Goal: Task Accomplishment & Management: Use online tool/utility

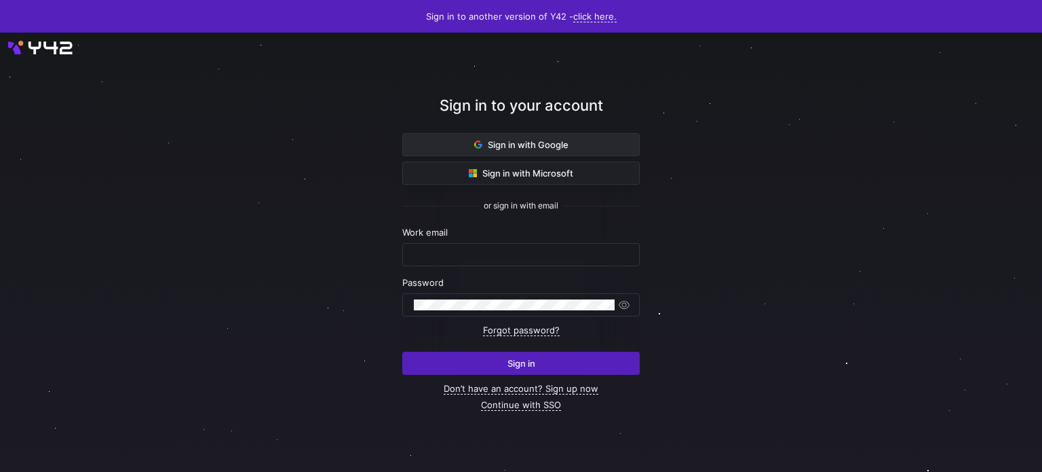
click at [567, 140] on span "Sign in with Google" at bounding box center [521, 144] width 94 height 11
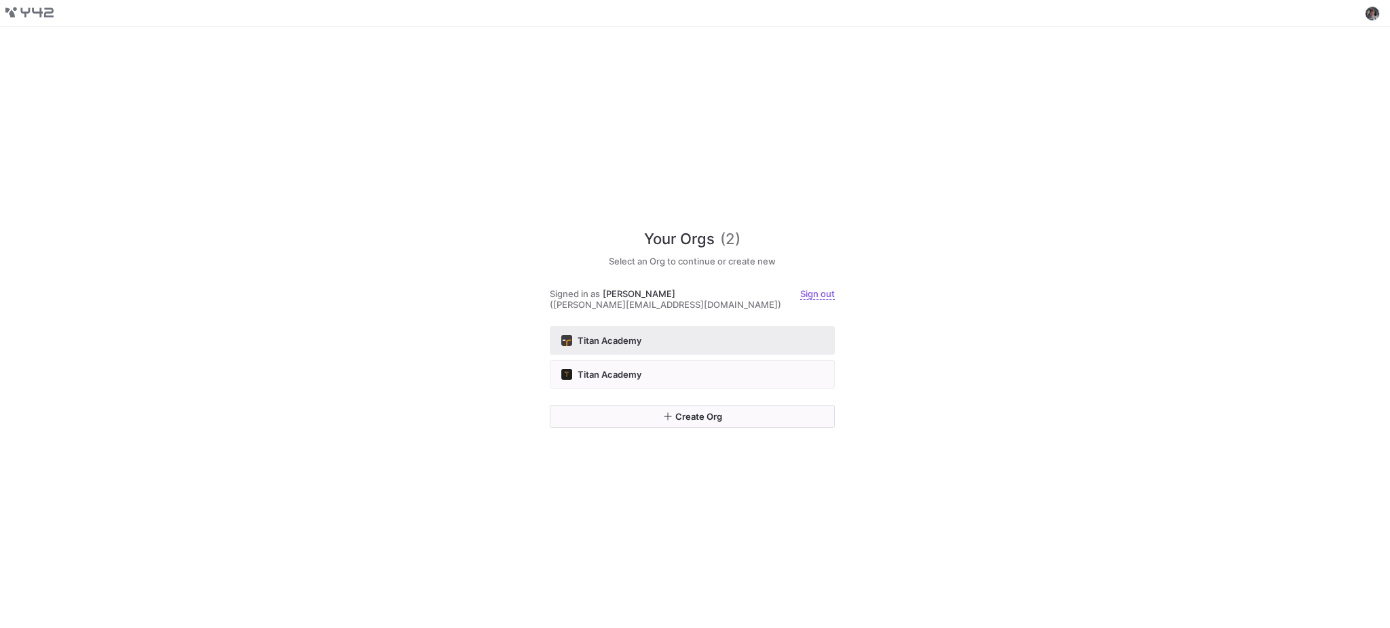
click at [683, 335] on div "Titan Academy" at bounding box center [692, 340] width 262 height 11
click at [679, 369] on div "Titan Academy" at bounding box center [692, 374] width 262 height 11
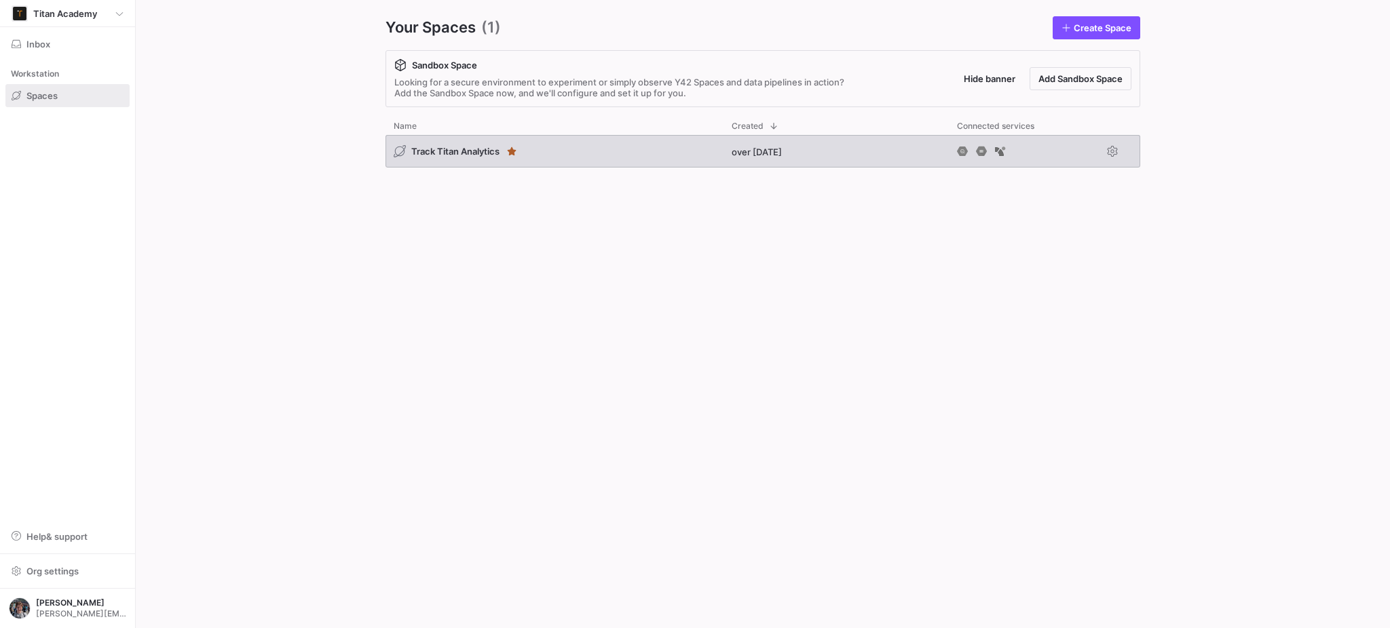
click at [643, 168] on div "Track Titan Analytics over 1 year ago" at bounding box center [762, 154] width 755 height 38
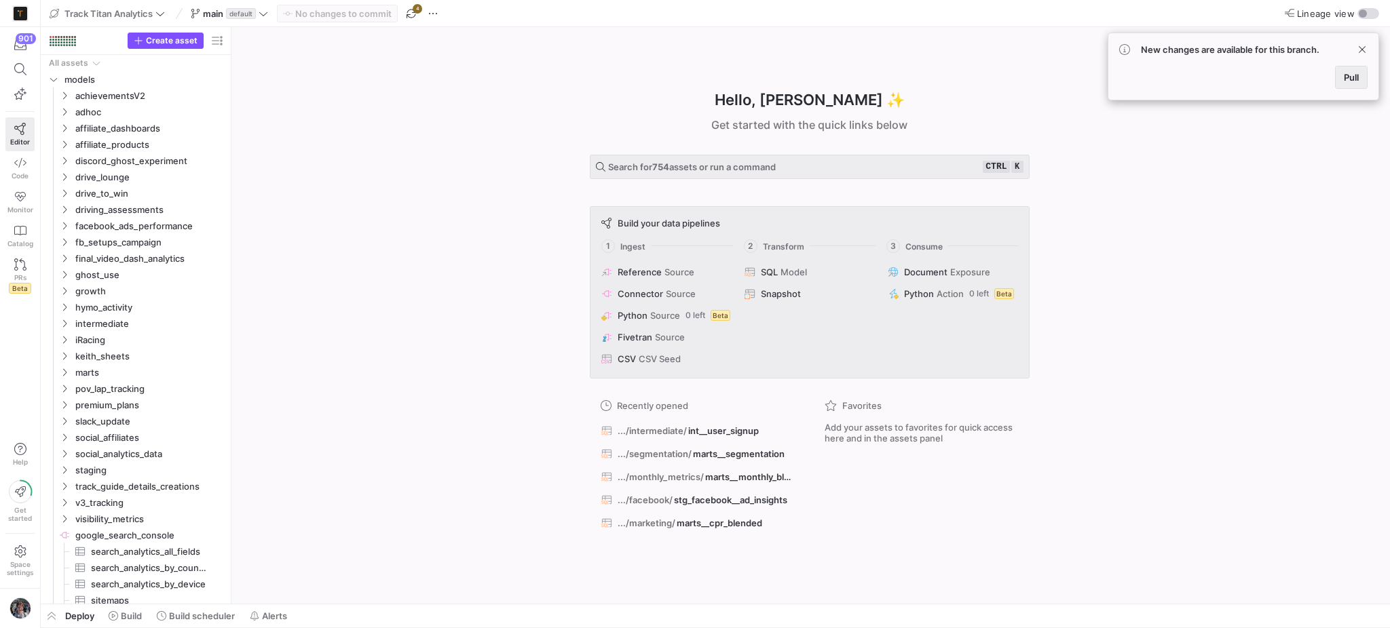
click at [1350, 81] on span "Pull" at bounding box center [1351, 77] width 15 height 11
click at [15, 74] on icon at bounding box center [20, 69] width 12 height 12
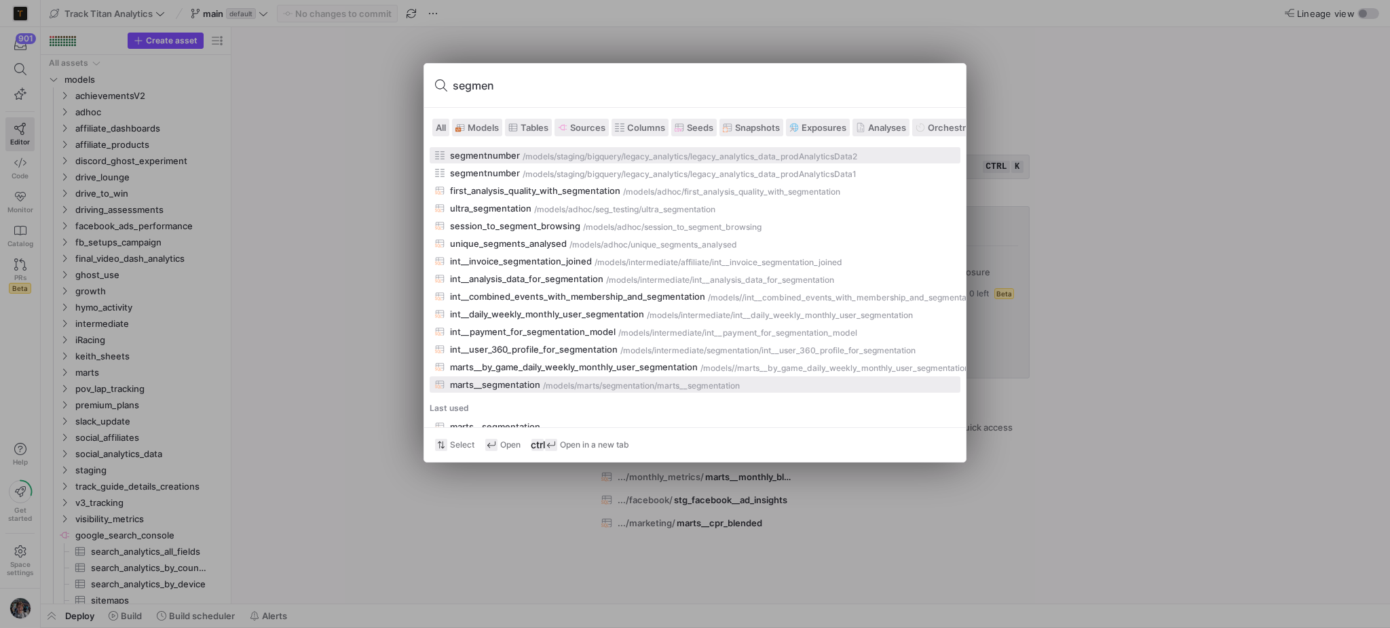
type input "segmen"
click at [601, 385] on div "marts/segmentation" at bounding box center [615, 385] width 77 height 9
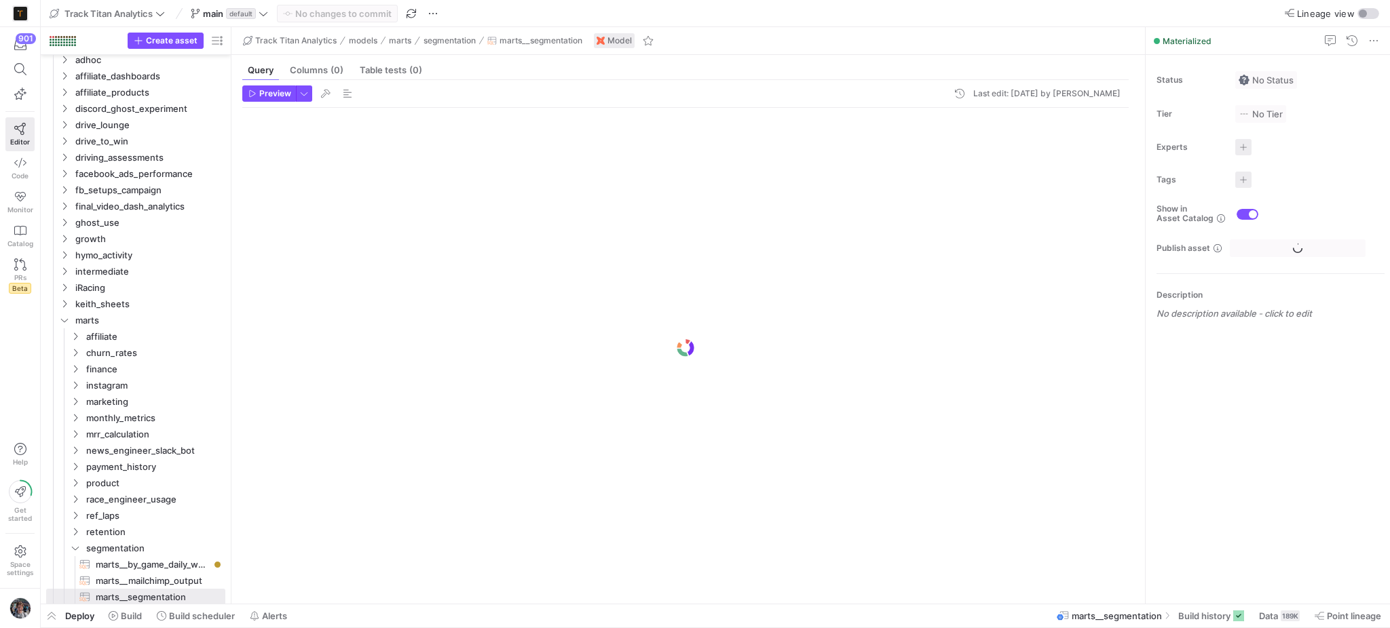
scroll to position [52, 0]
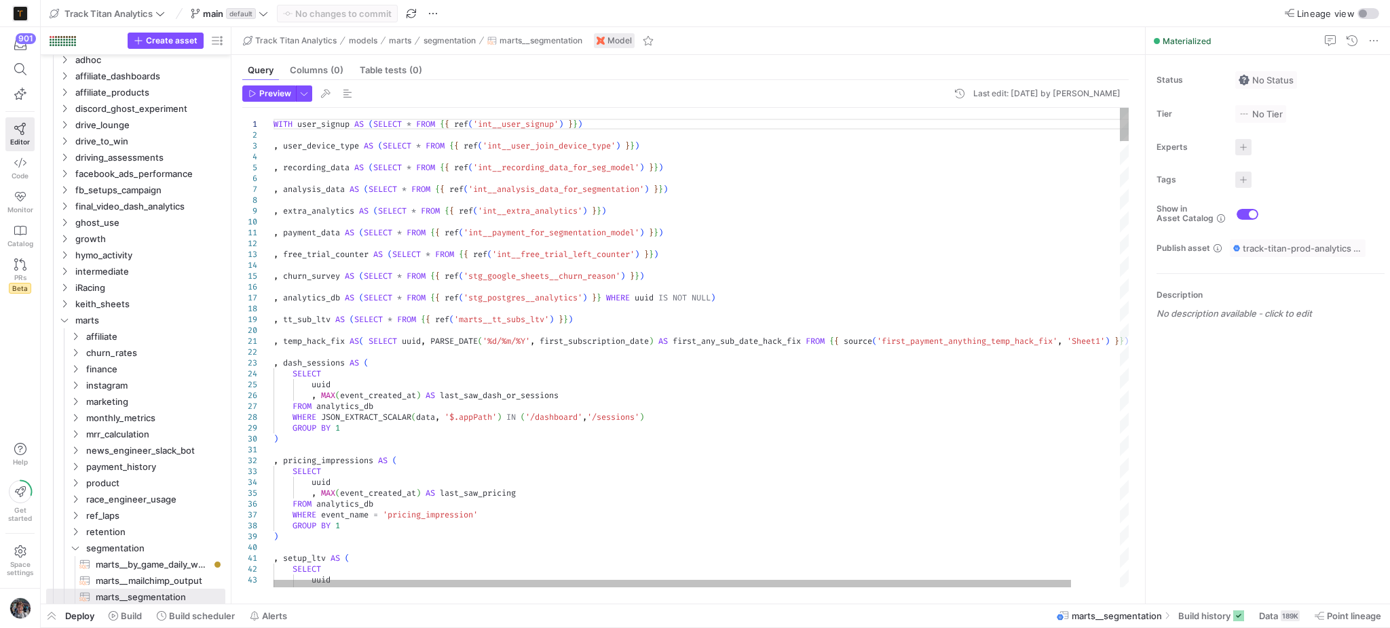
type textarea ", payment_data AS (SELECT * FROM {{ ref('int__payment_for_segmentation_model') …"
type textarea "ev"
type textarea ", temp_hack_fix AS( SELECT uuid, PARSE_DATE('%d/%m/%Y', first_subscription_date…"
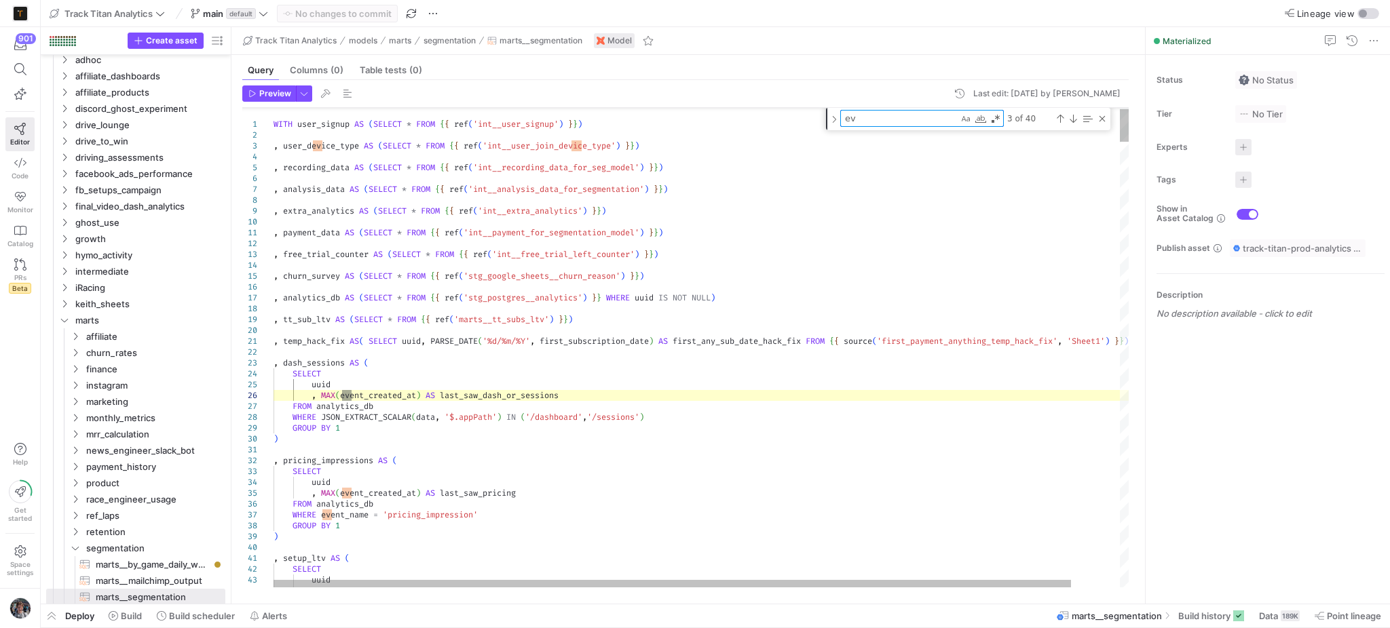
type textarea "eve"
type textarea ", extra_analytics.new_signup_wanted_driver_analysis , extra_analytics.shown_dri…"
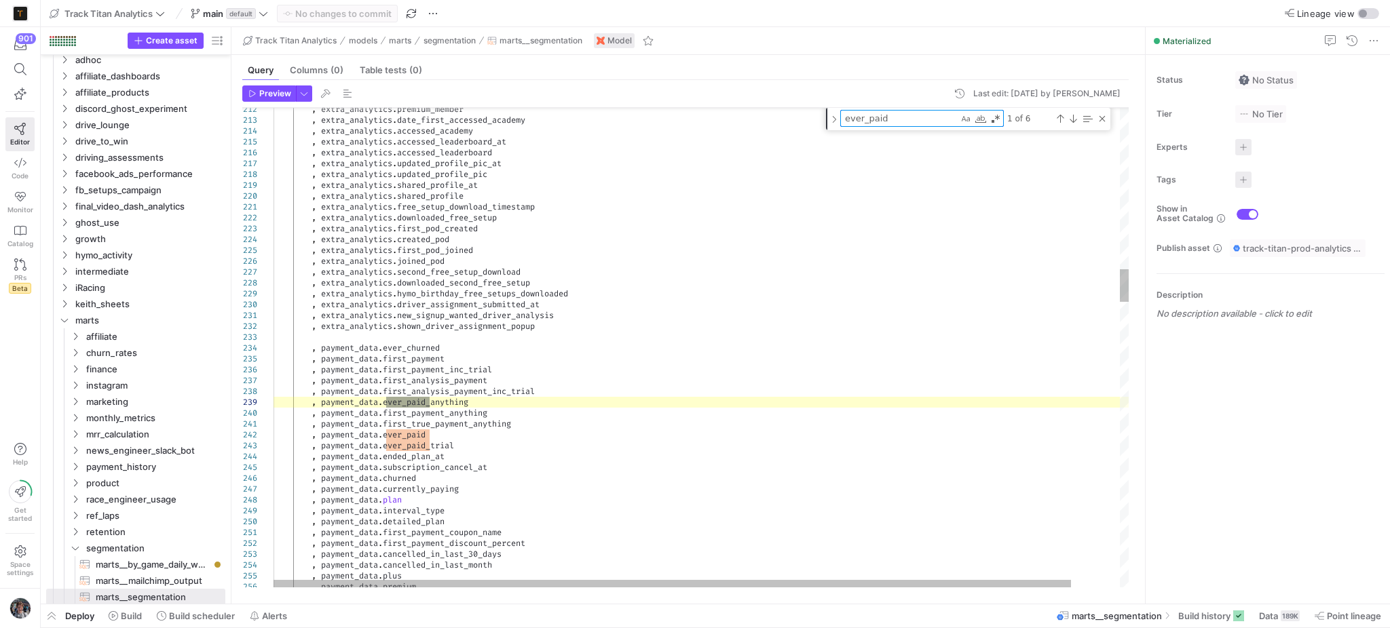
type textarea "ever_paid"
type textarea ", payment_data.first_true_payment_anything , payment_data.ever_paid , payment_d…"
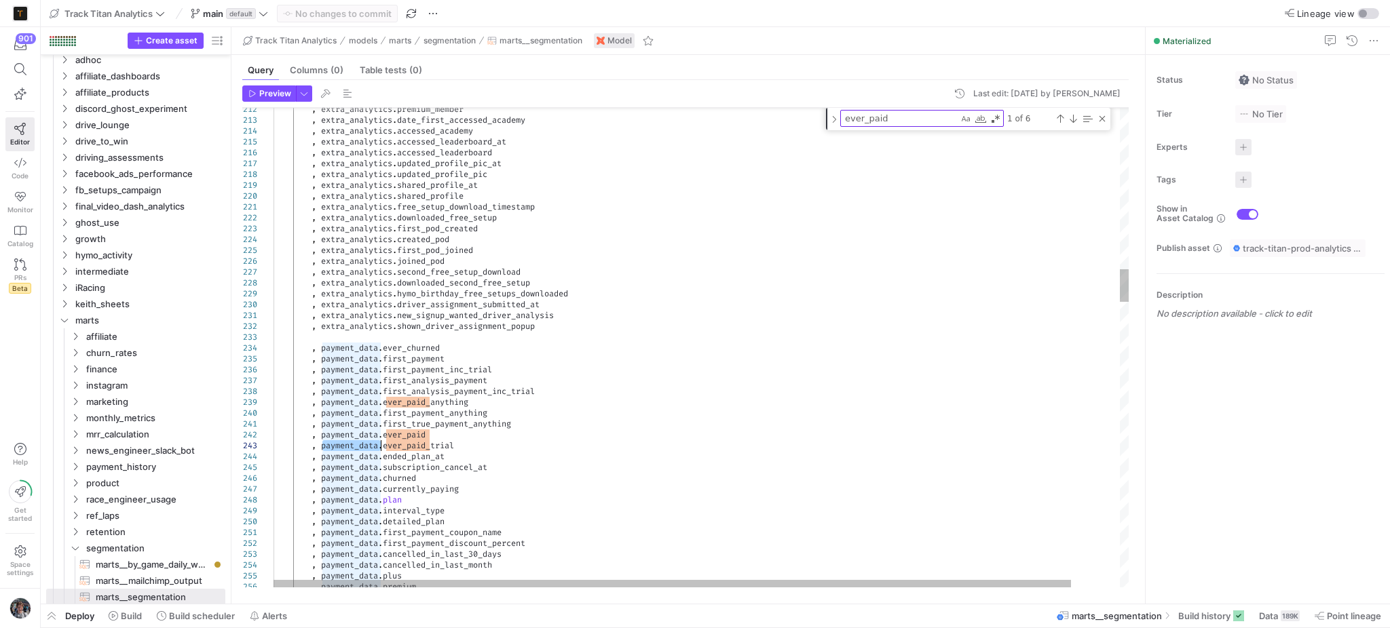
type textarea "payment_data"
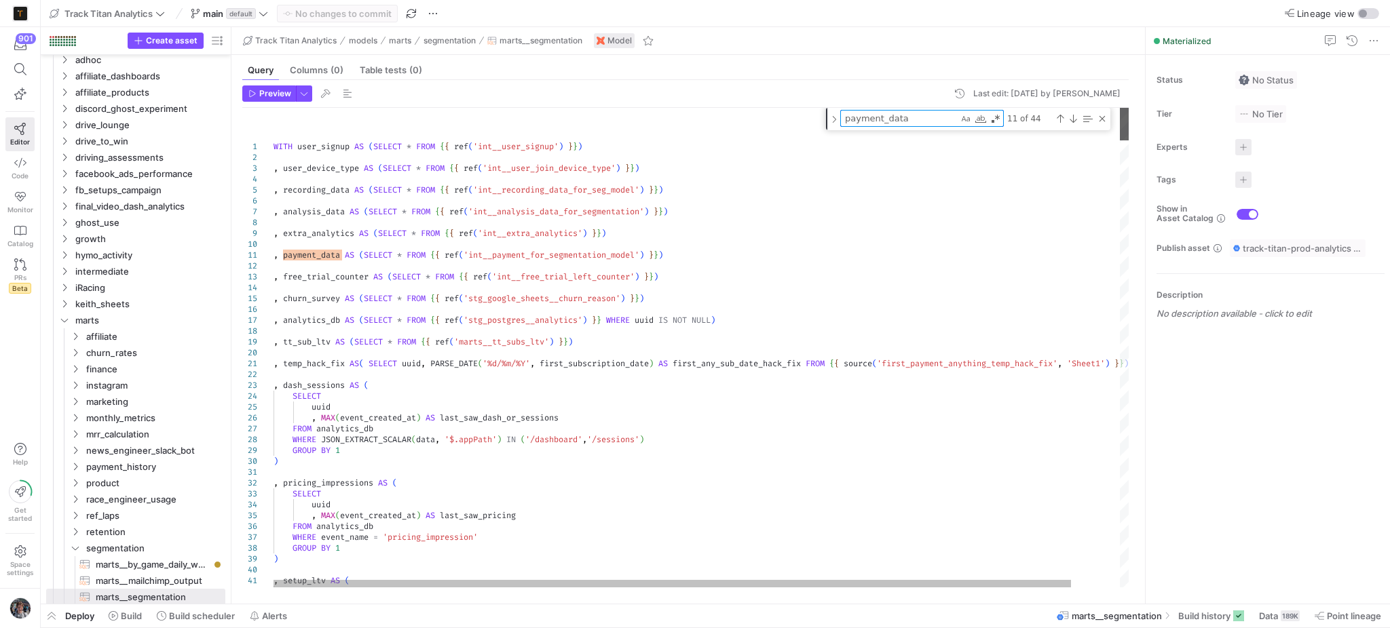
click at [1129, 113] on div at bounding box center [1124, 124] width 9 height 33
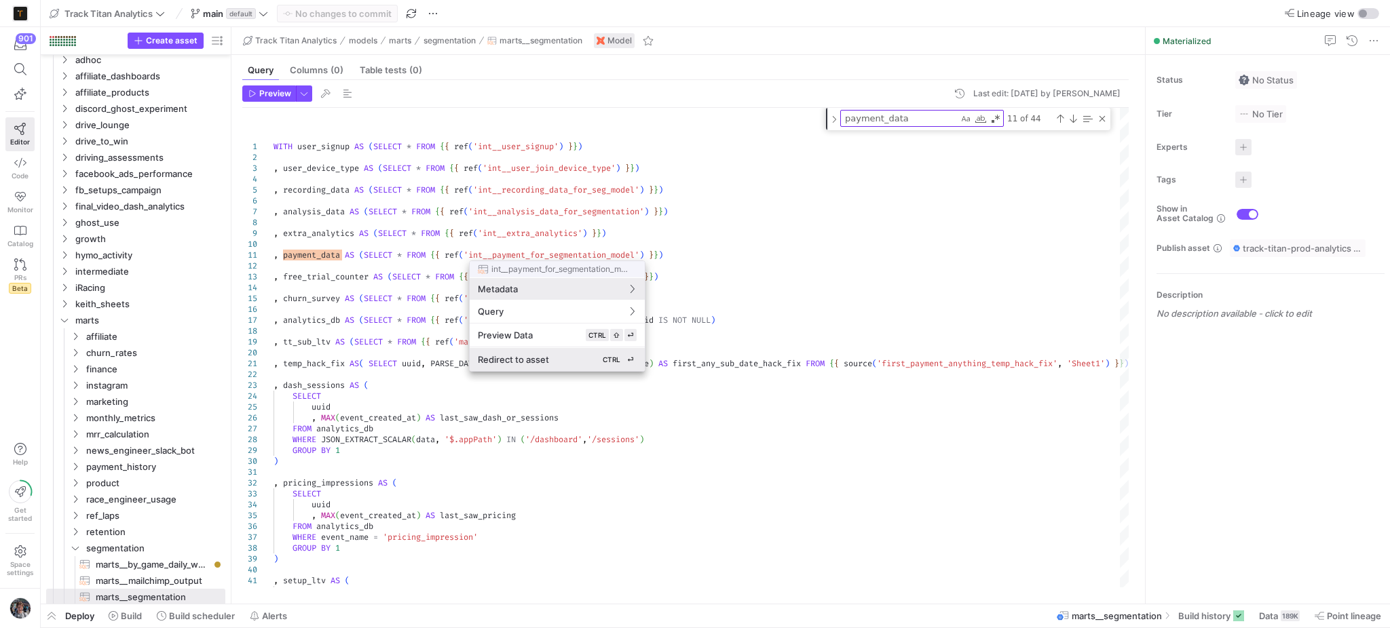
click at [544, 352] on button "Redirect to asset CTRL ⏎" at bounding box center [557, 359] width 175 height 23
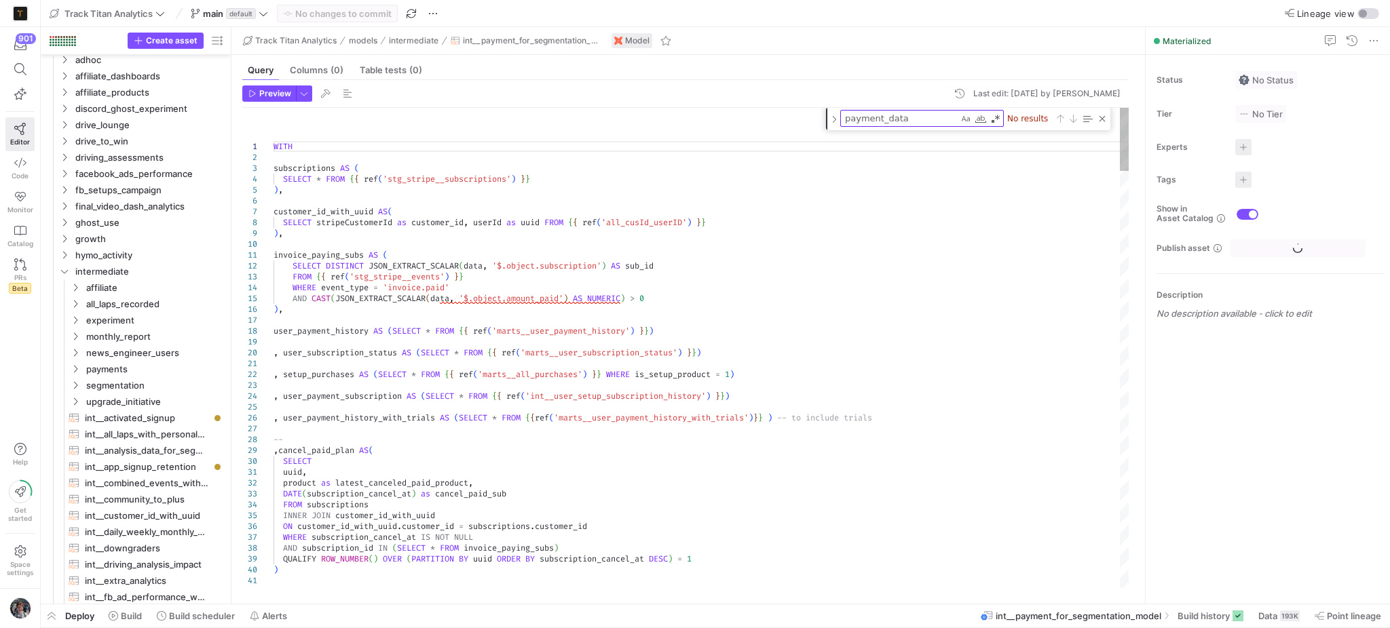
scroll to position [280, 0]
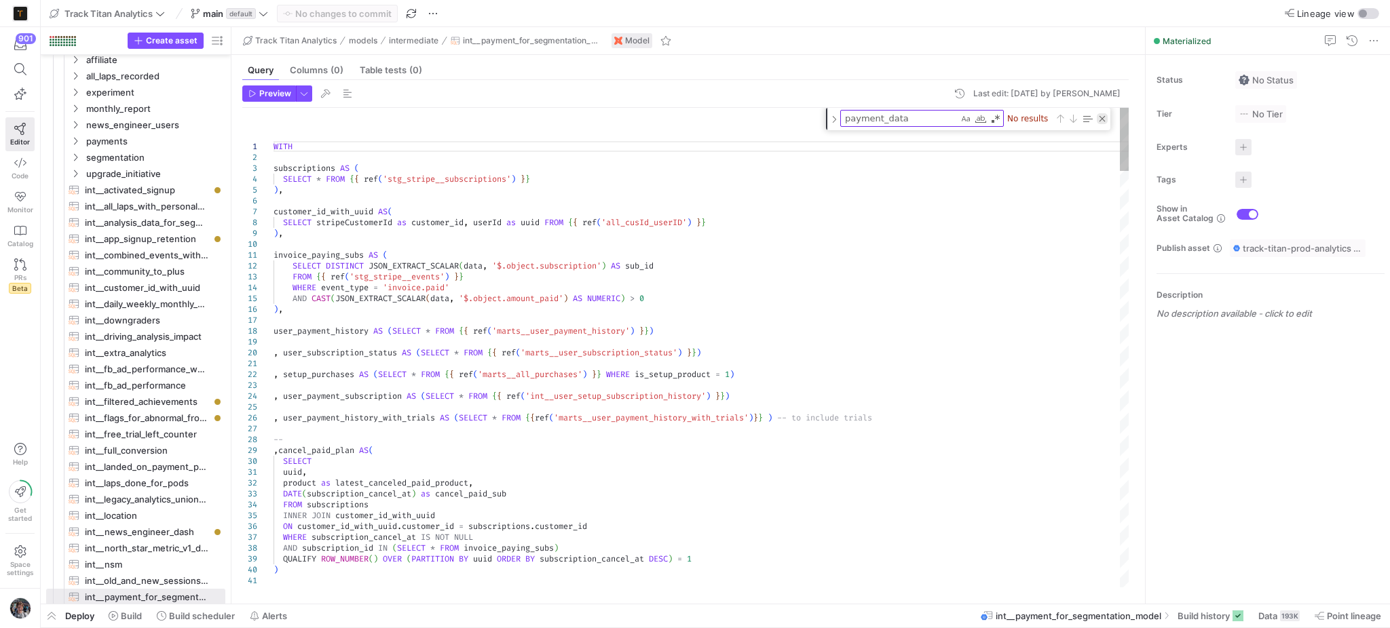
click at [1100, 119] on div "Close (Escape)" at bounding box center [1102, 118] width 11 height 11
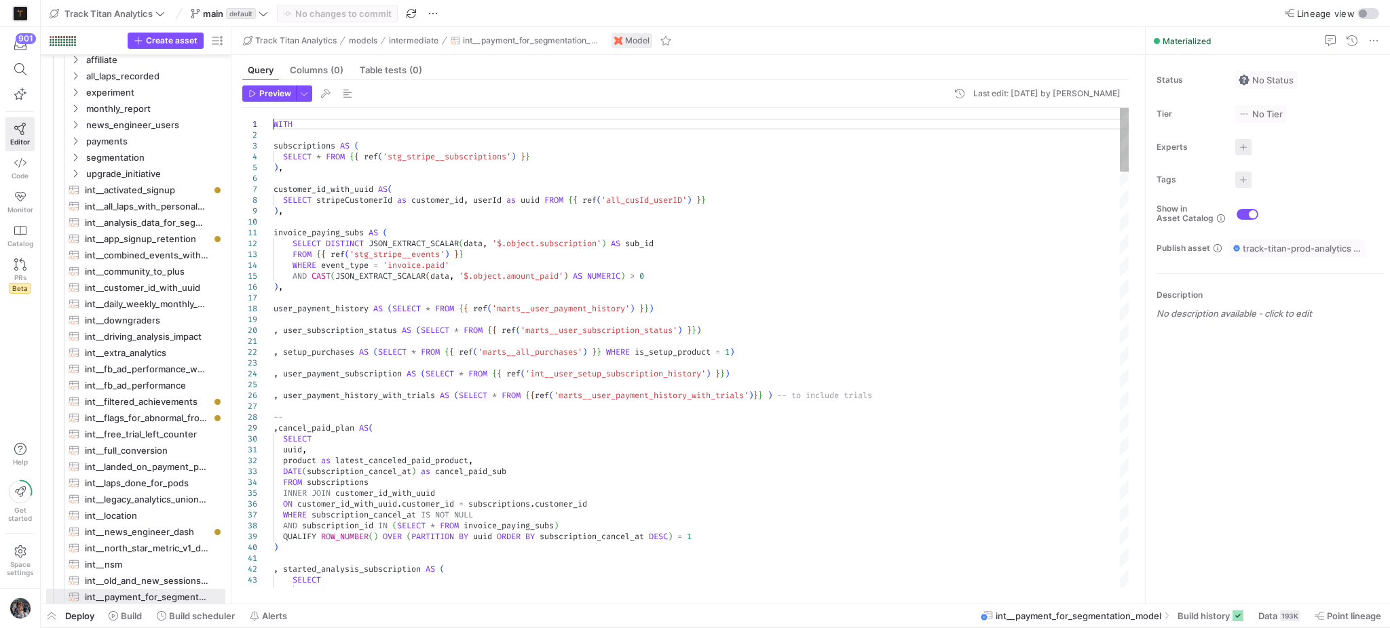
scroll to position [0, 0]
type textarea "invoice_paying_subs AS ( SELECT DISTINCT JSON_EXTRACT_SCALAR(data, '$.object.su…"
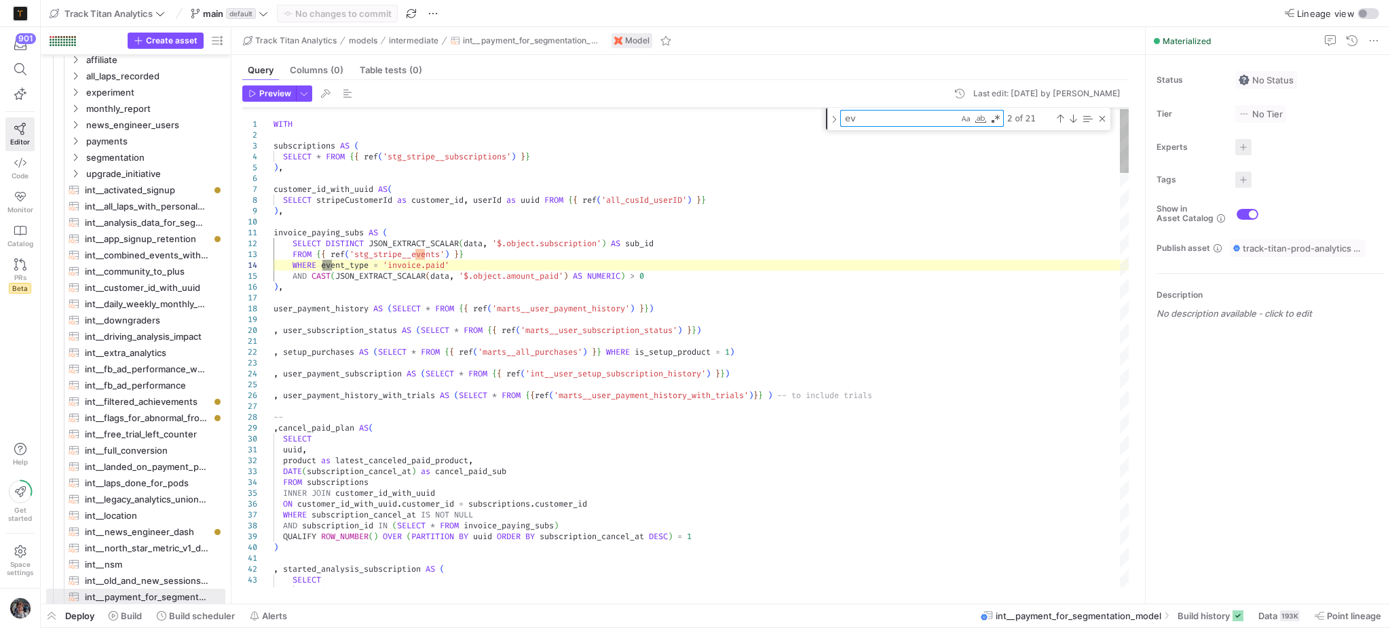
type textarea "eve"
type textarea "uuid, MIN(subscription_created_at) AS started_setup_subscription, MAX(subscript…"
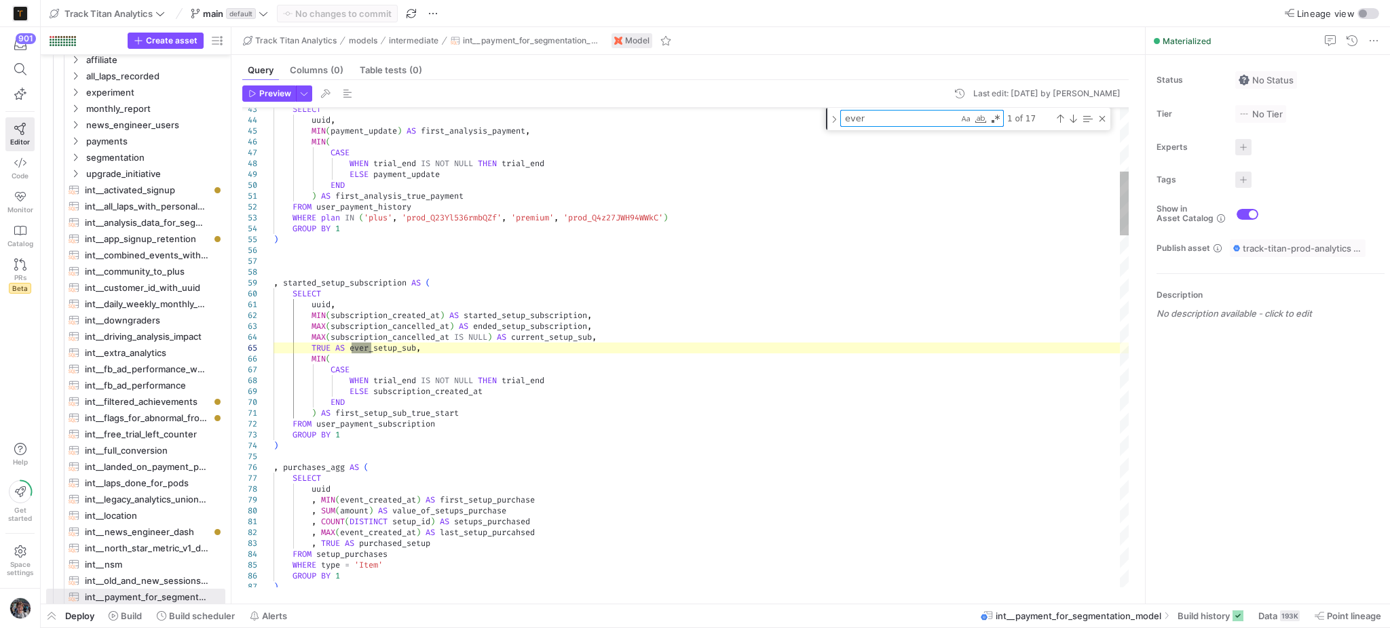
type textarea "ever_"
type textarea "uuid , payment_update AS first_payment , coupon_name AS first_payment_coupon_na…"
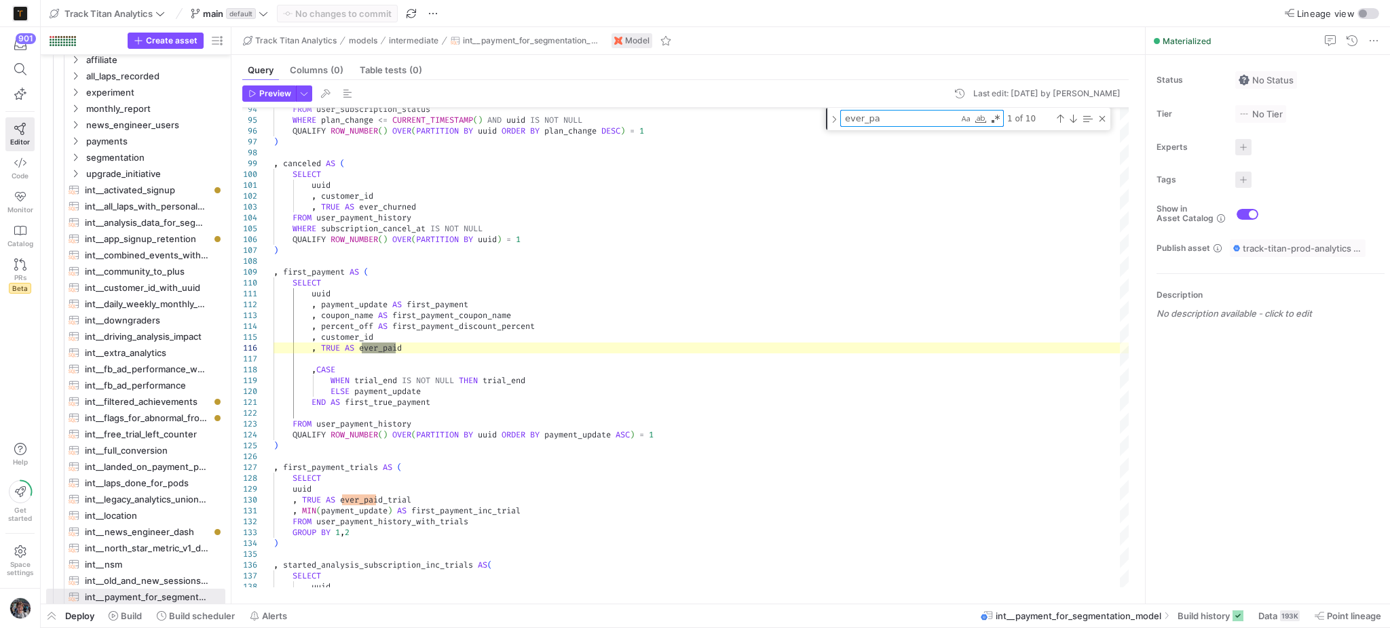
type textarea "ever_pa"
type textarea "END AS first_true_payment FROM user_payment_history QUALIFY ROW_NUMBER() OVER(P…"
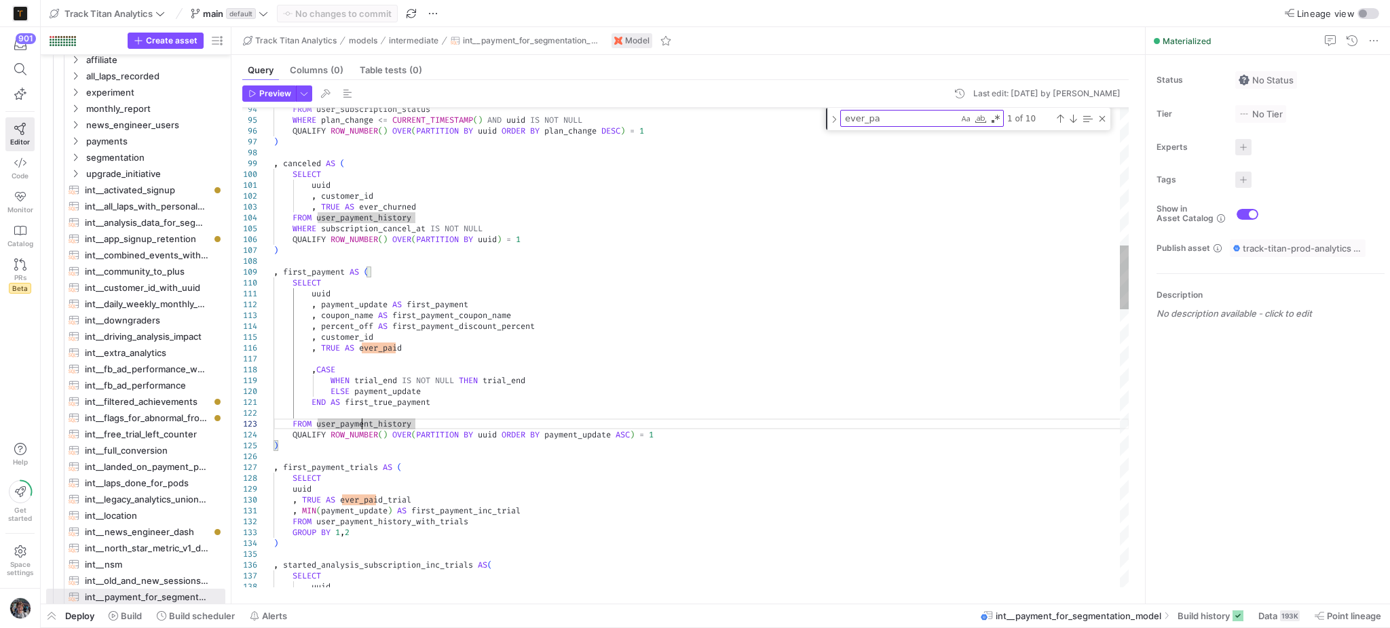
type textarea "user_payment_history"
click at [1062, 119] on div "Previous Match (Shift+Enter)" at bounding box center [1059, 118] width 11 height 11
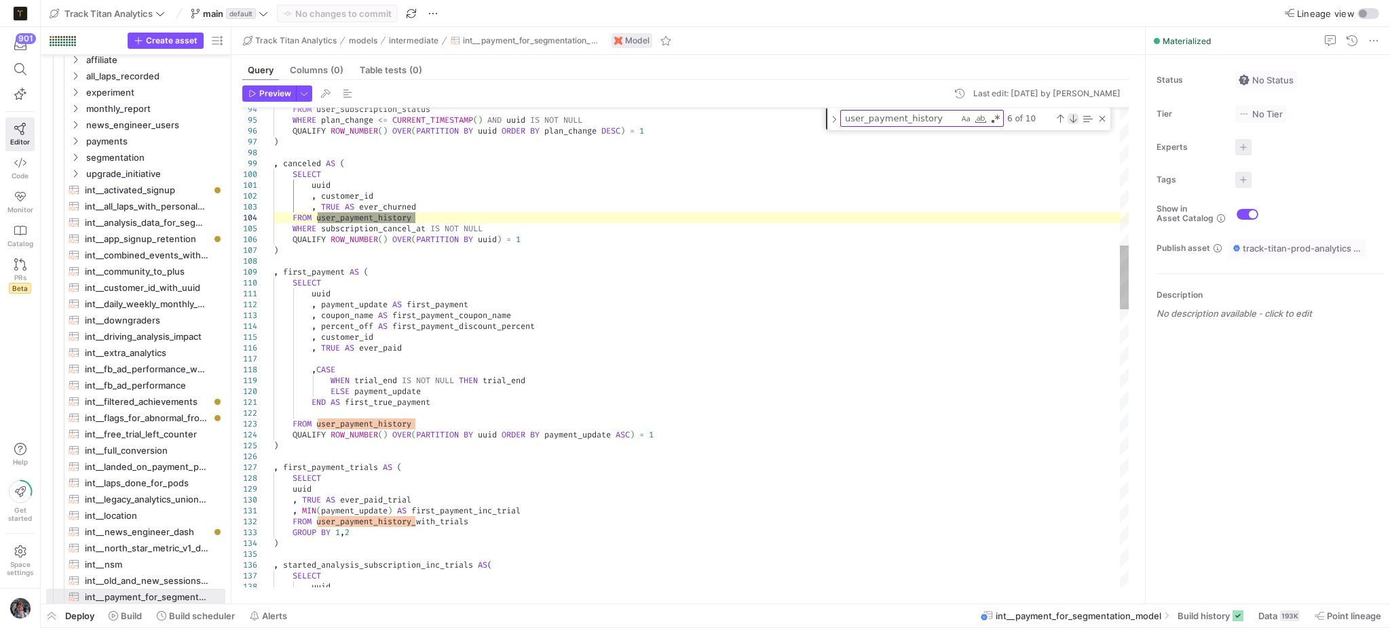
click at [1067, 119] on div "Next Match (Enter)" at bounding box center [1072, 118] width 11 height 11
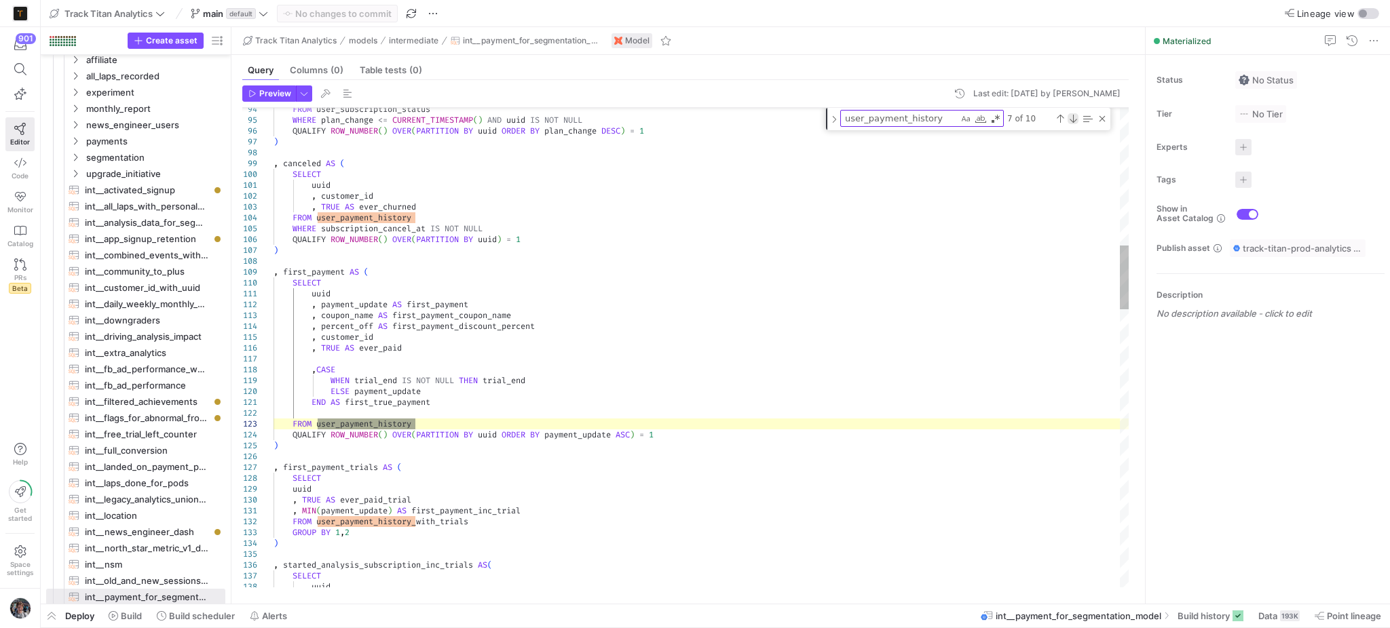
click at [1067, 119] on div "Next Match (Enter)" at bounding box center [1072, 118] width 11 height 11
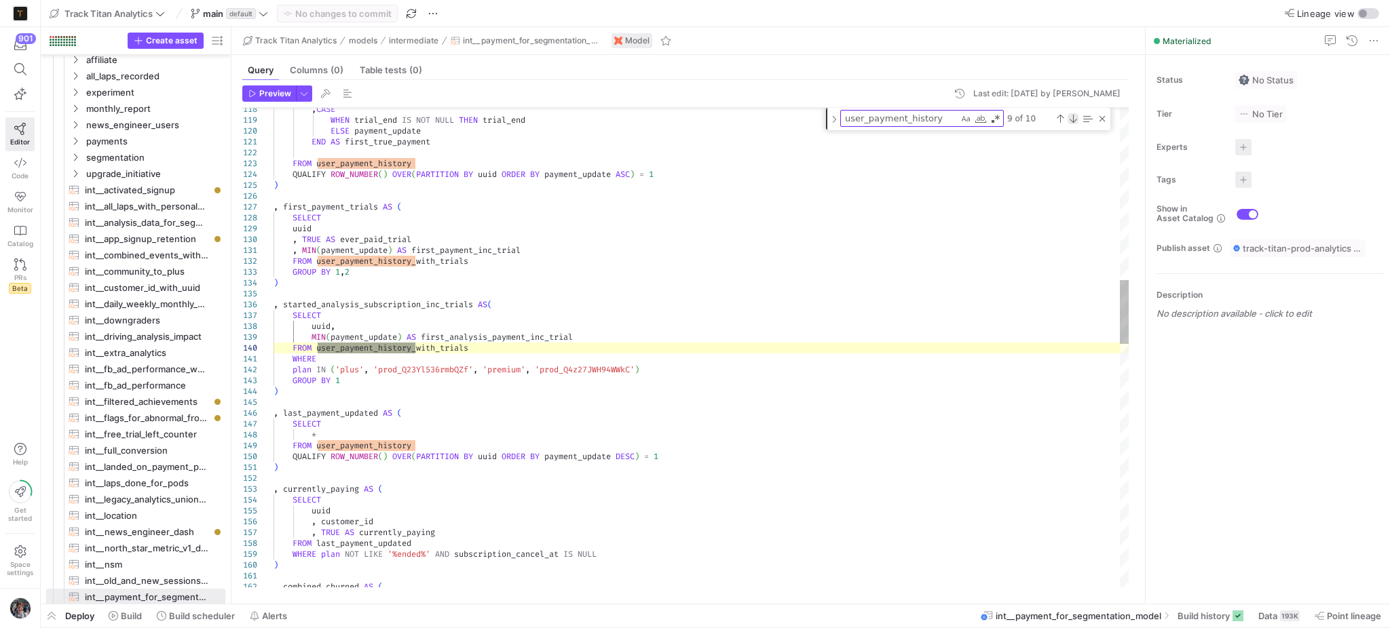
click at [1067, 119] on div "Next Match (Enter)" at bounding box center [1072, 118] width 11 height 11
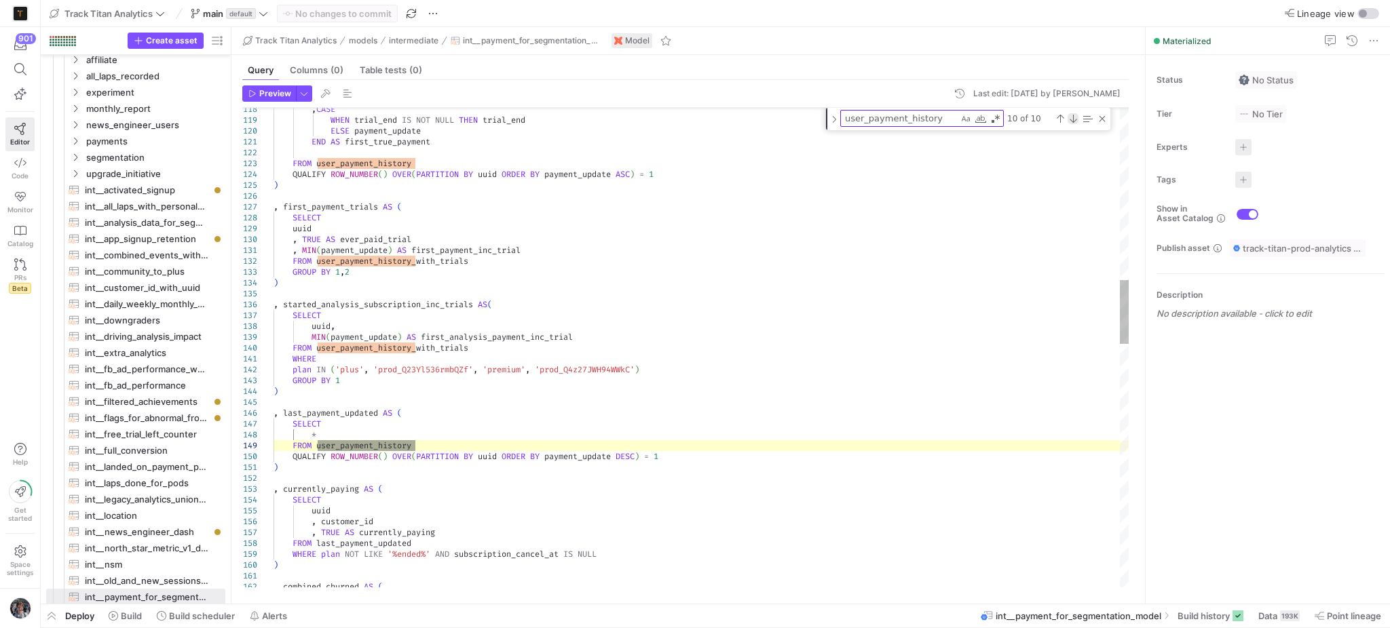
click at [1067, 119] on div "Next Match (Enter)" at bounding box center [1072, 118] width 11 height 11
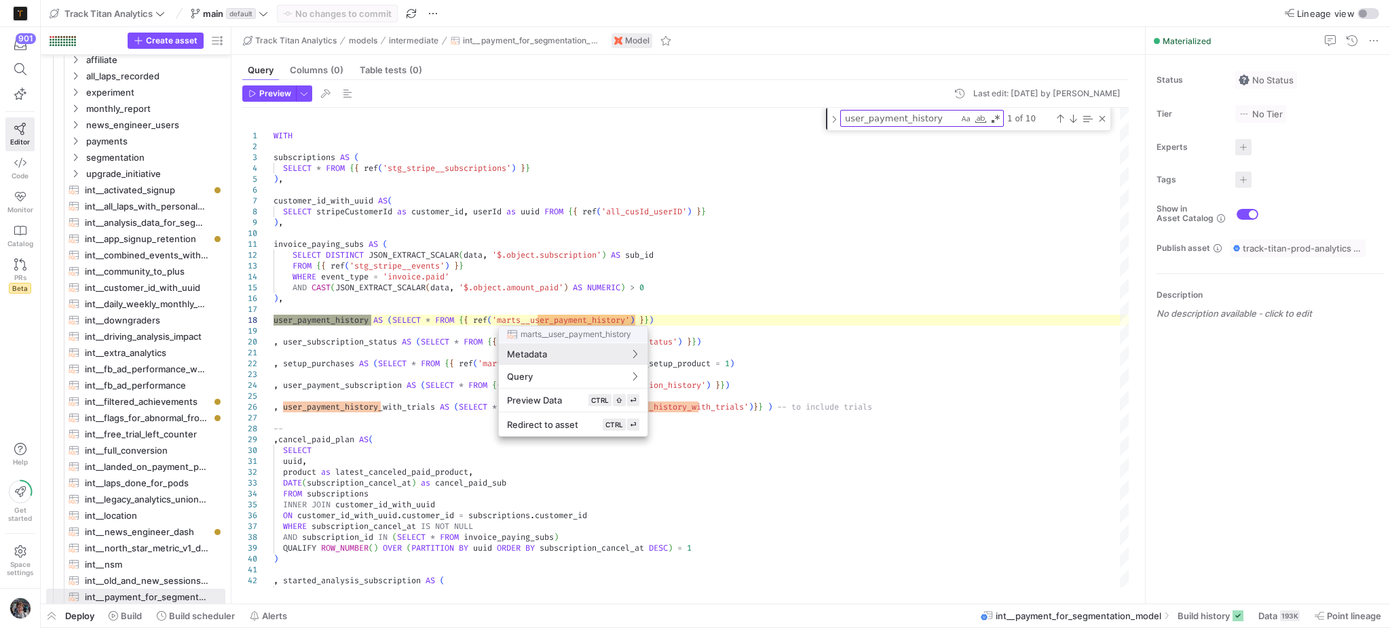
click at [795, 282] on div at bounding box center [695, 314] width 1390 height 628
click at [598, 419] on div "Redirect to asset CTRL ⏎" at bounding box center [573, 425] width 132 height 12
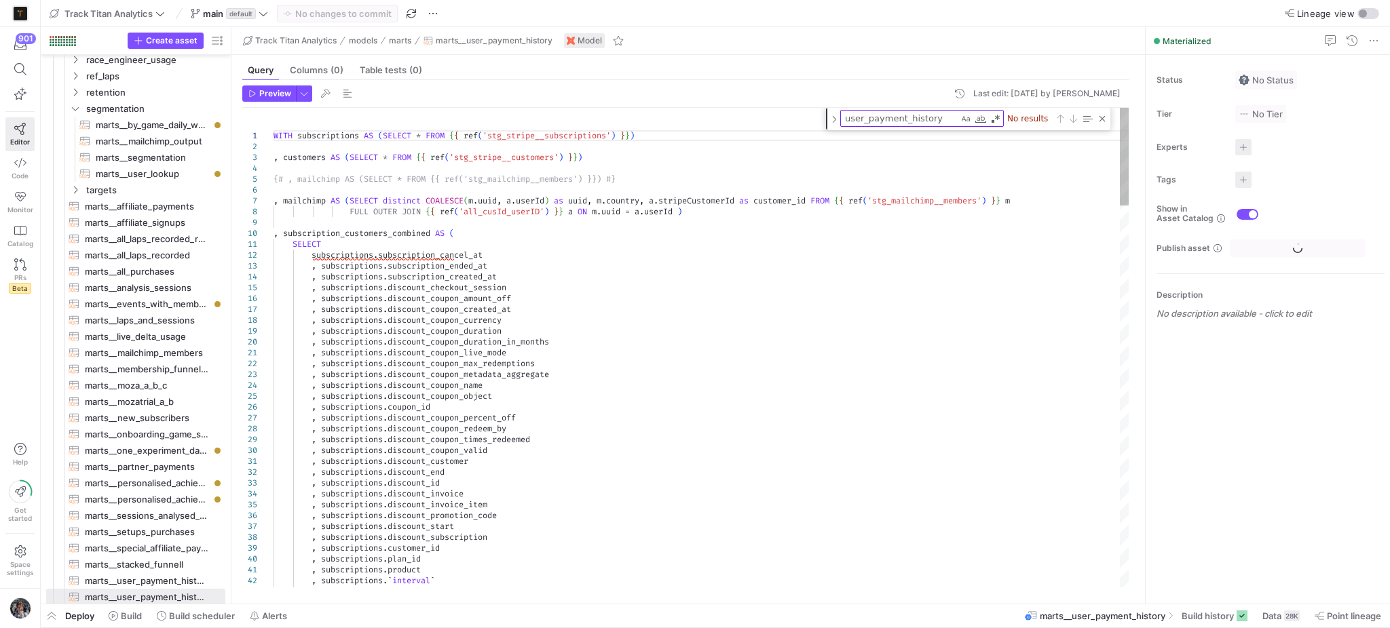
scroll to position [1290, 0]
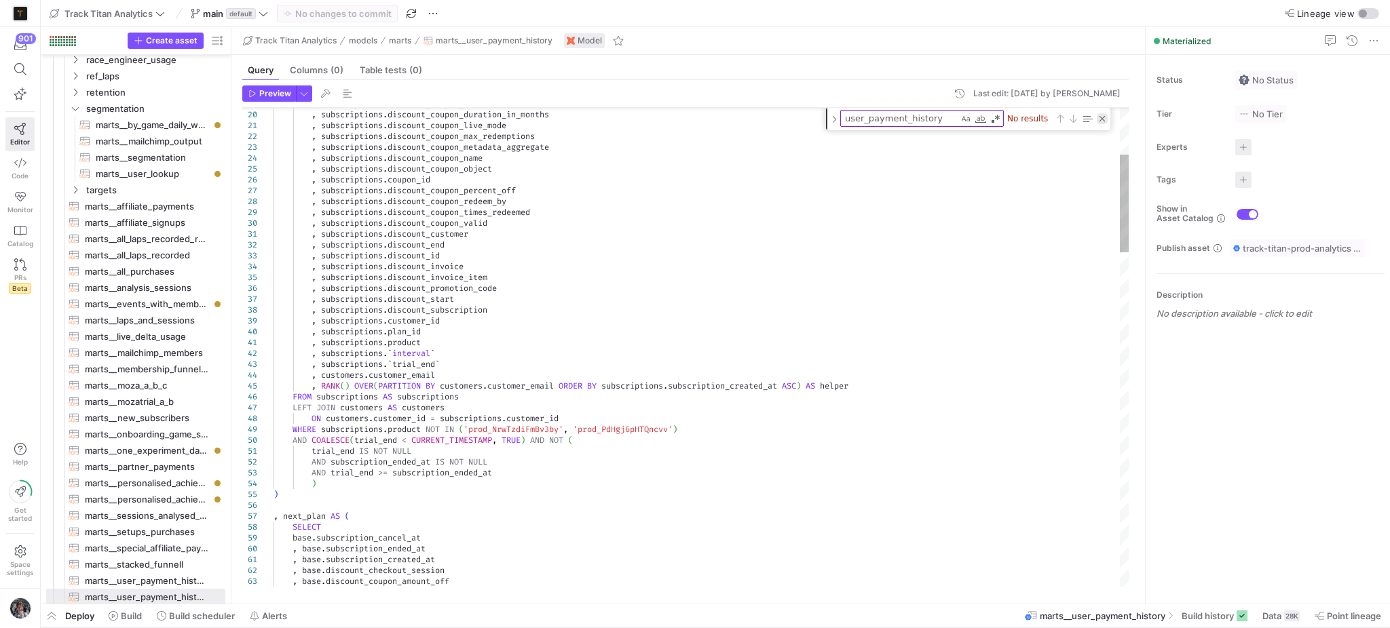
click at [1100, 115] on div "Close (Escape)" at bounding box center [1102, 118] width 11 height 11
type textarea ", subscriptions.discount_customer , subscriptions.discount_end , subscriptions.…"
type textarea "anythin"
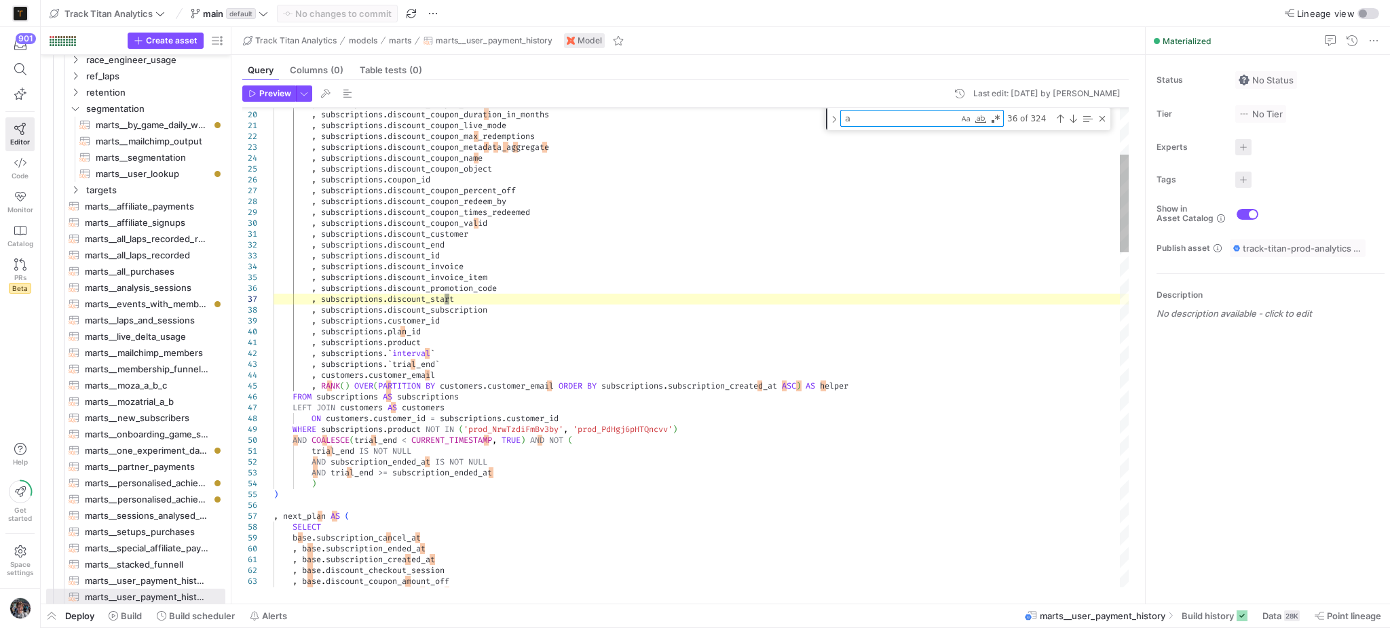
type textarea "al"
type textarea ", combined AS ( SELECT * EXCEPT(subscription_ended_at) , subscription_ended_at …"
type textarea "all"
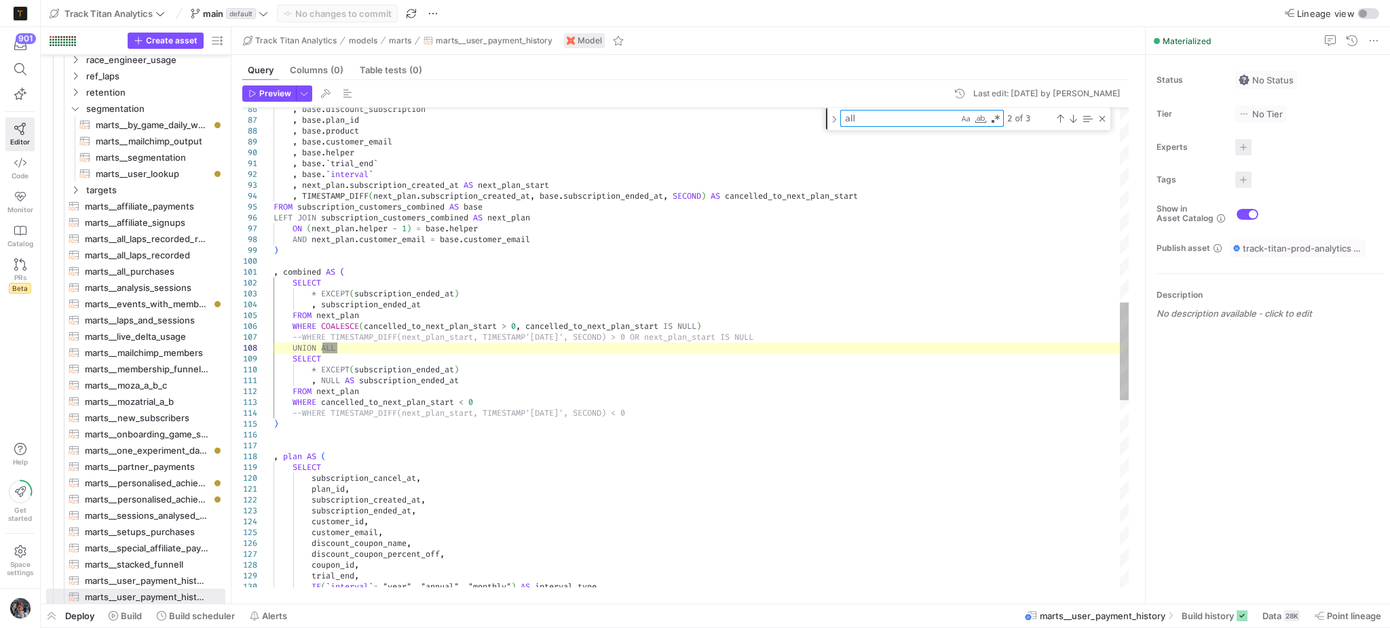
type textarea ", subscriptions.product , subscriptions.`interval` , subscriptions.`trial_end` …"
type textarea "al"
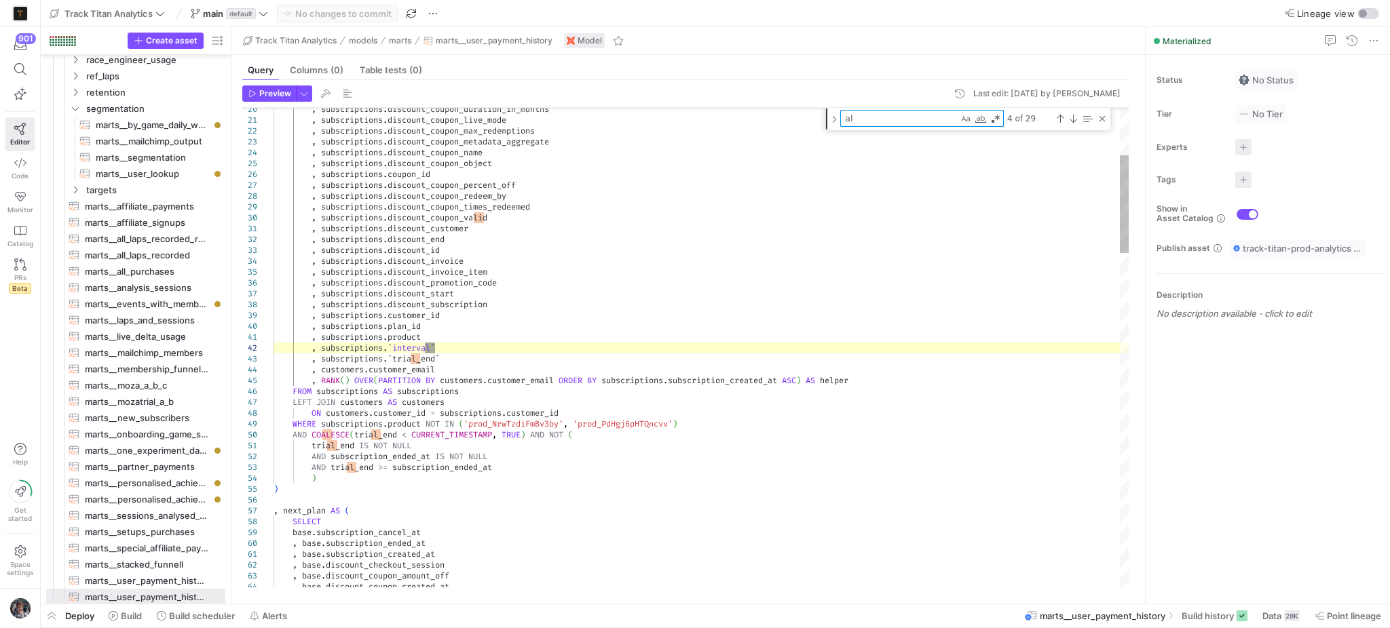
type textarea ", subscriptions.discount_customer , subscriptions.discount_end , subscriptions.…"
type textarea "a"
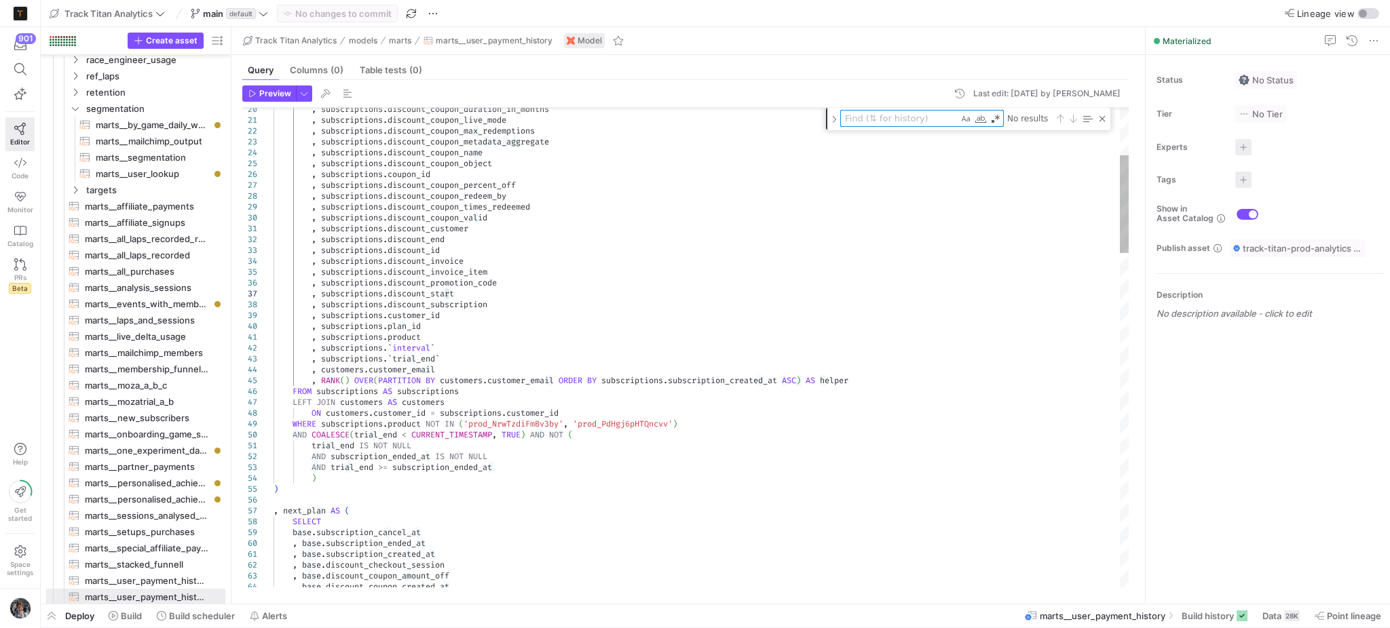
type textarea ", subscriptions.product , subscriptions.`interval` , subscriptions.`trial_end` …"
type textarea "f"
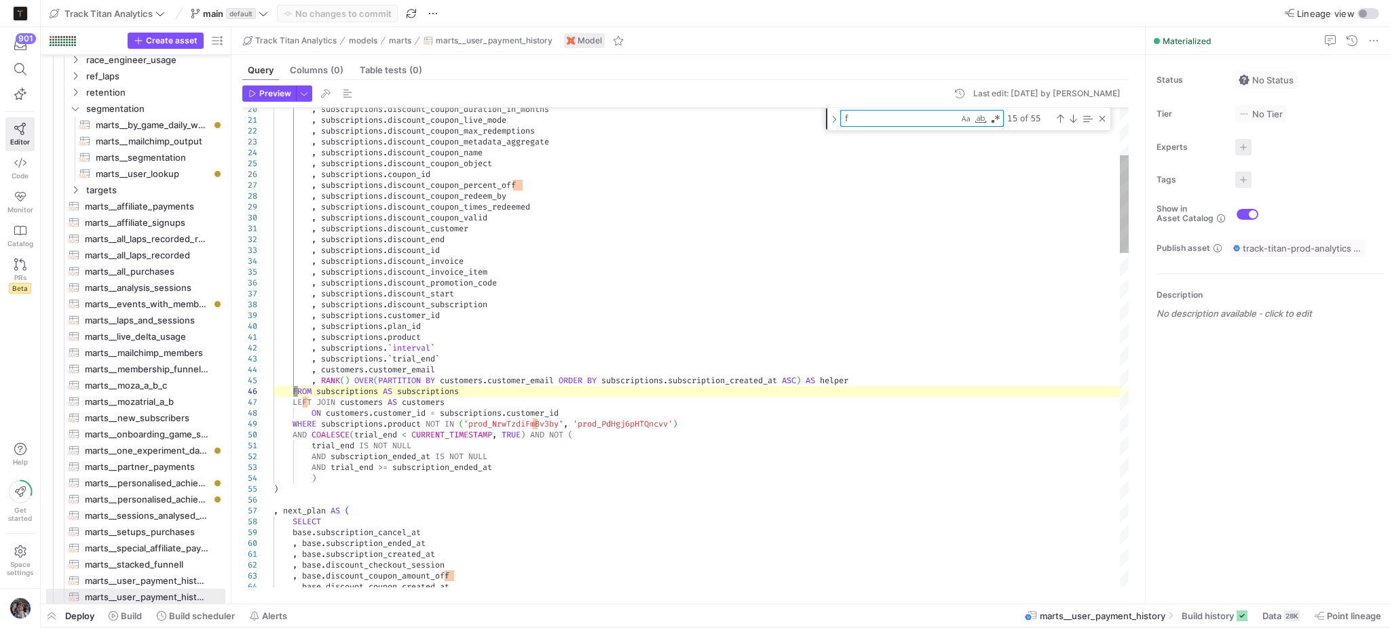
type textarea "{# ON mailchimp.member_email_address = base.customer_email #} ON mailchimp.cust…"
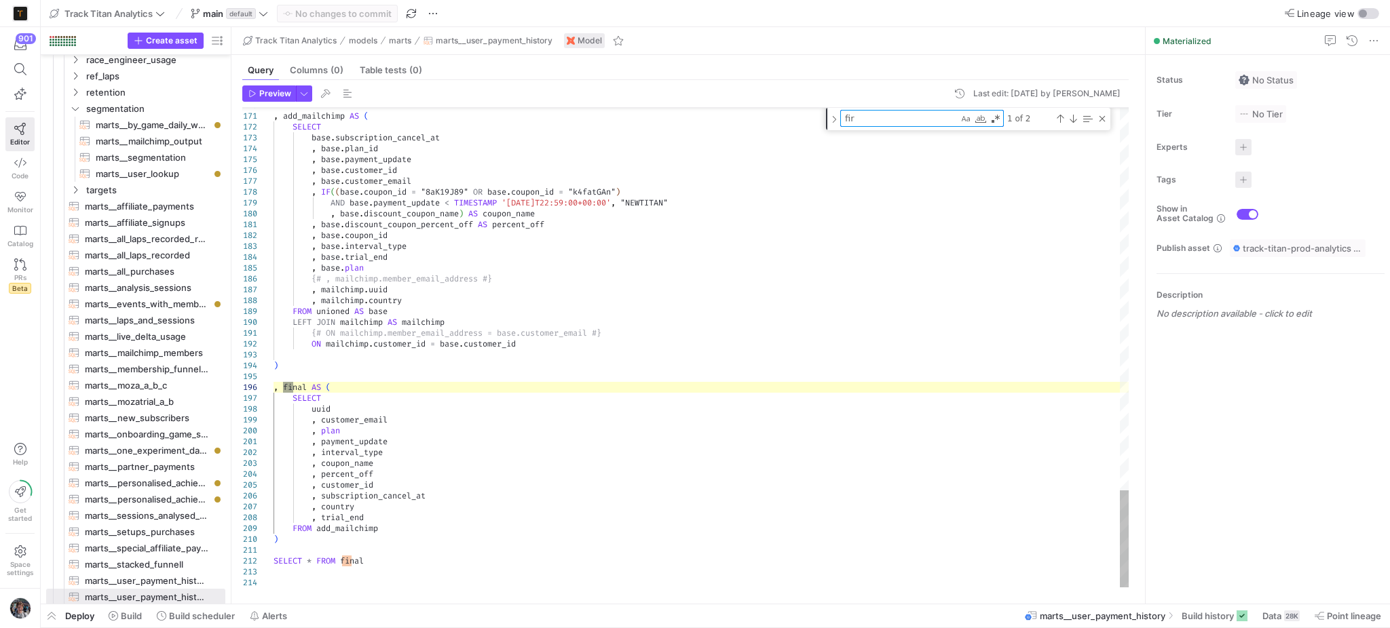
type textarea "fi"
type textarea ", subscriptions.product , subscriptions.`interval` , subscriptions.`trial_end` …"
type textarea "f"
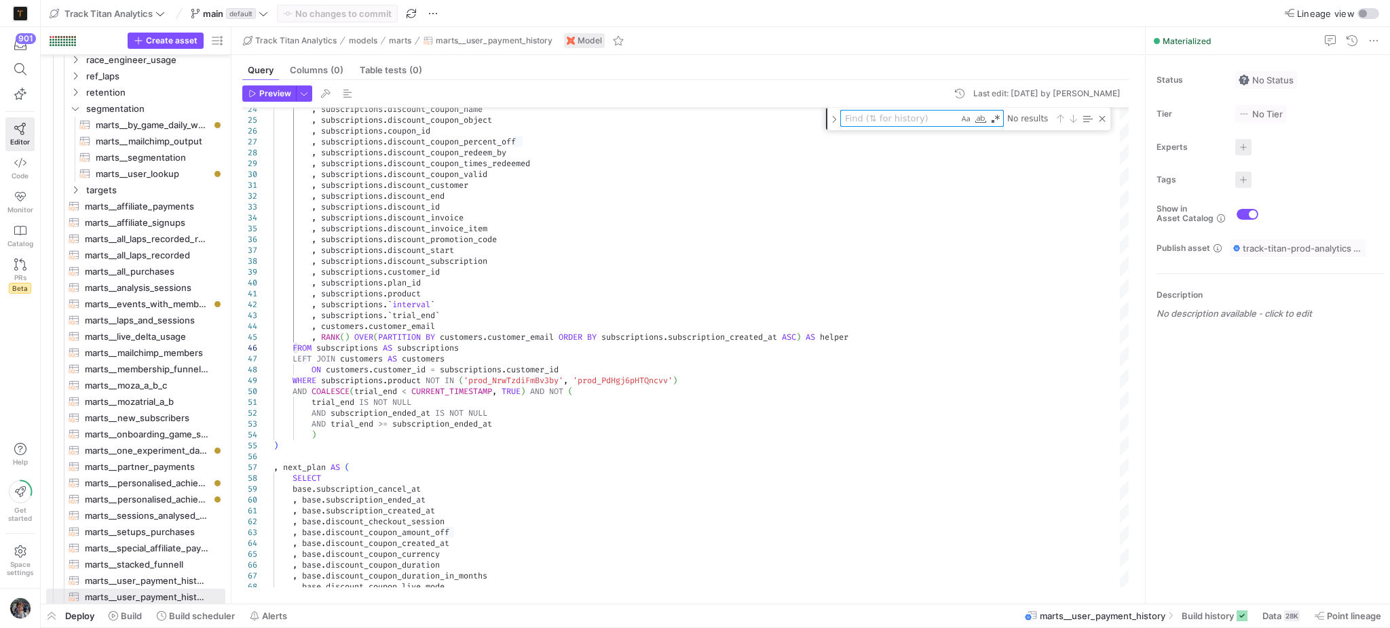
type textarea "WITH subscriptions AS ( SELECT * FROM {{ ref('stg_stripe__subscriptions') }} ),…"
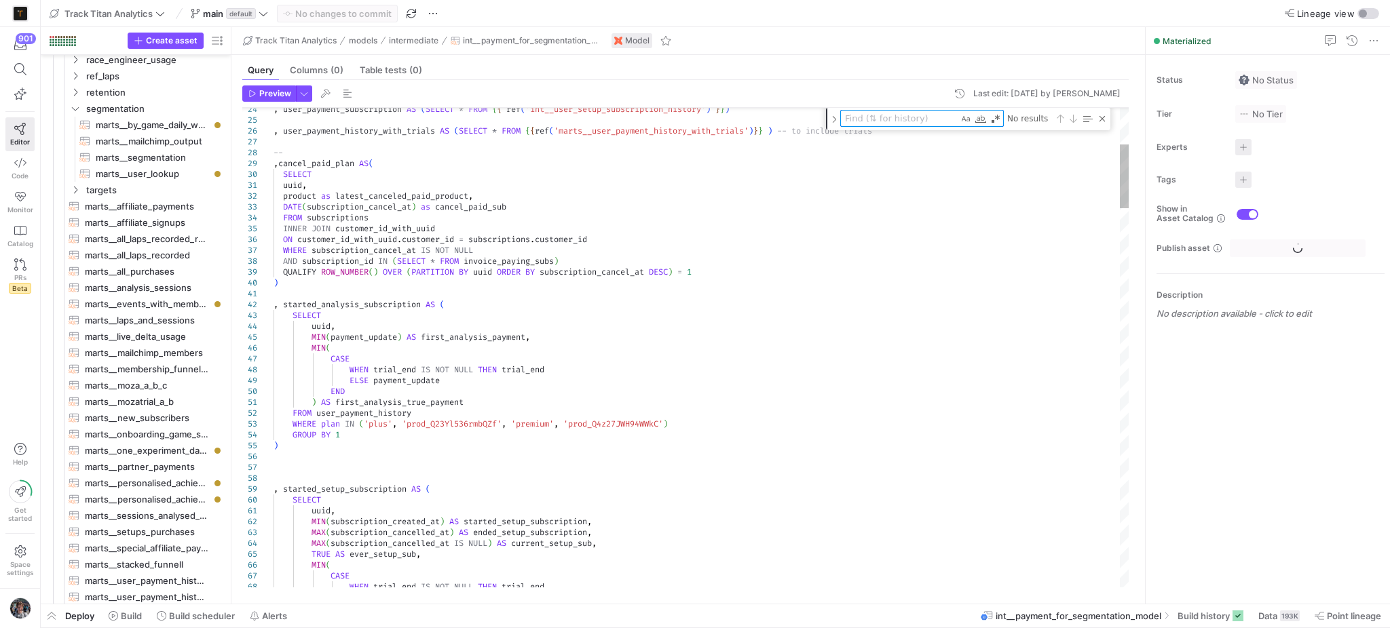
scroll to position [814, 0]
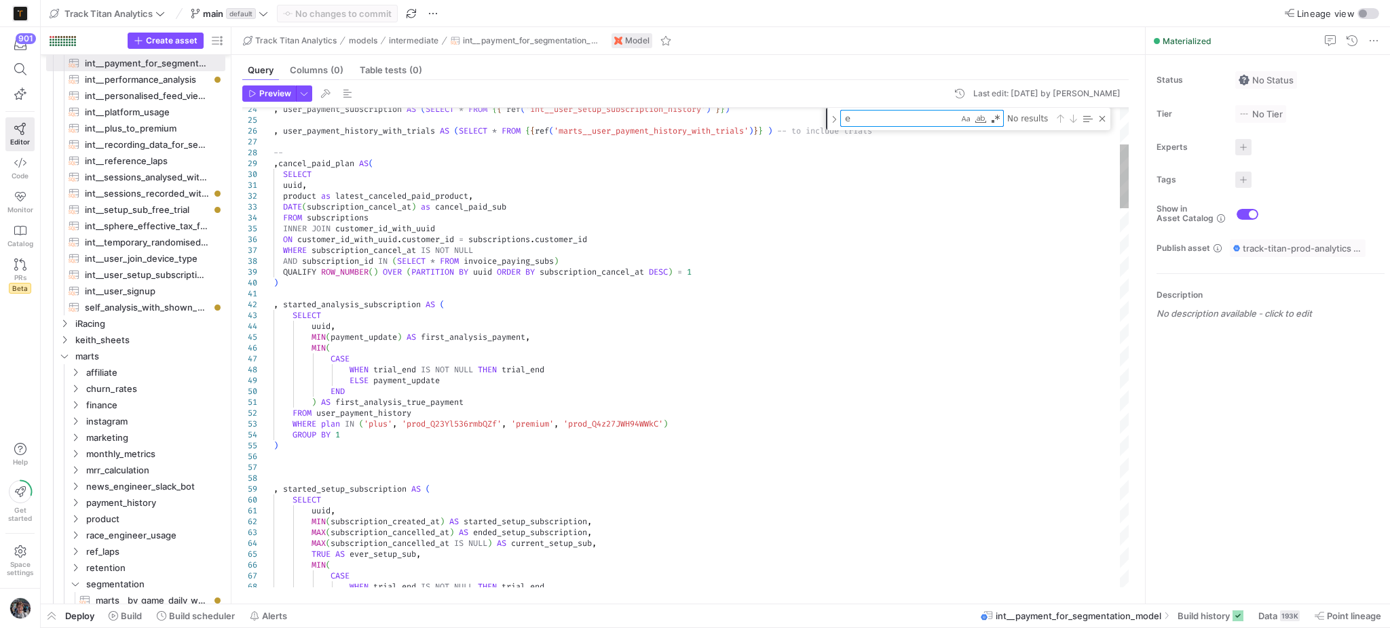
type textarea "ev"
type textarea "invoice_paying_subs AS ( SELECT DISTINCT JSON_EXTRACT_SCALAR(data, '$.object.su…"
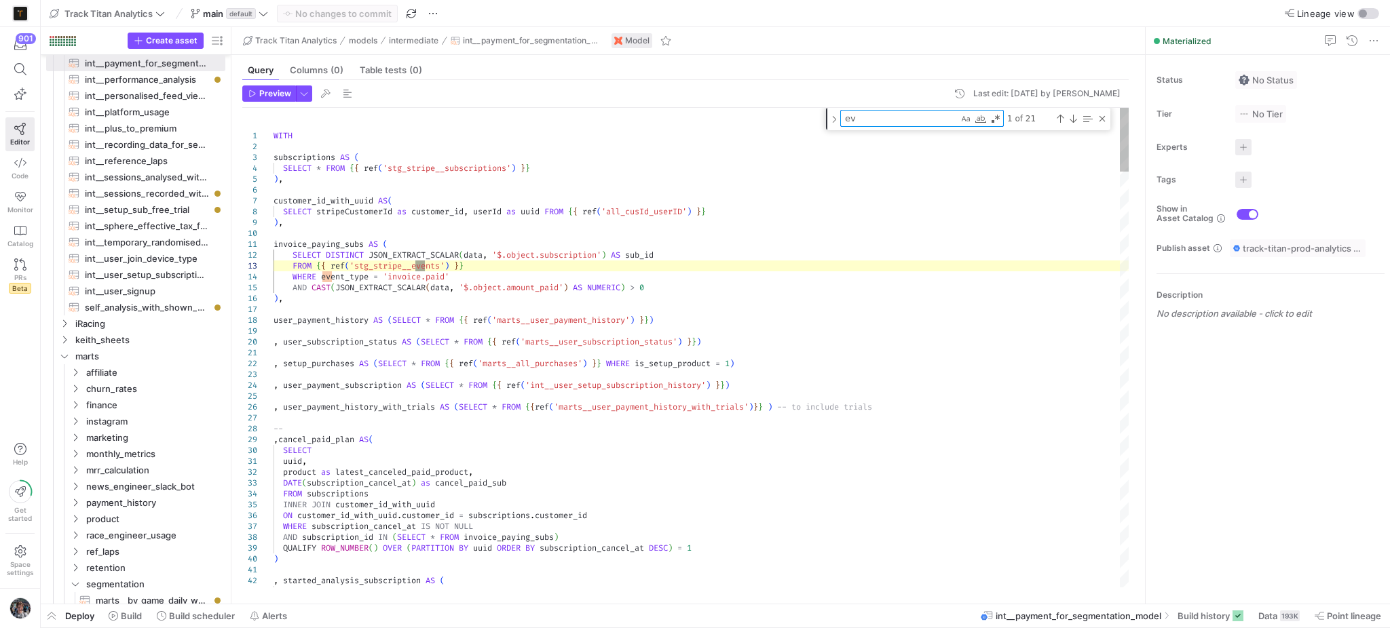
type textarea "eve"
type textarea "uuid, MIN(subscription_created_at) AS started_setup_subscription, MAX(subscript…"
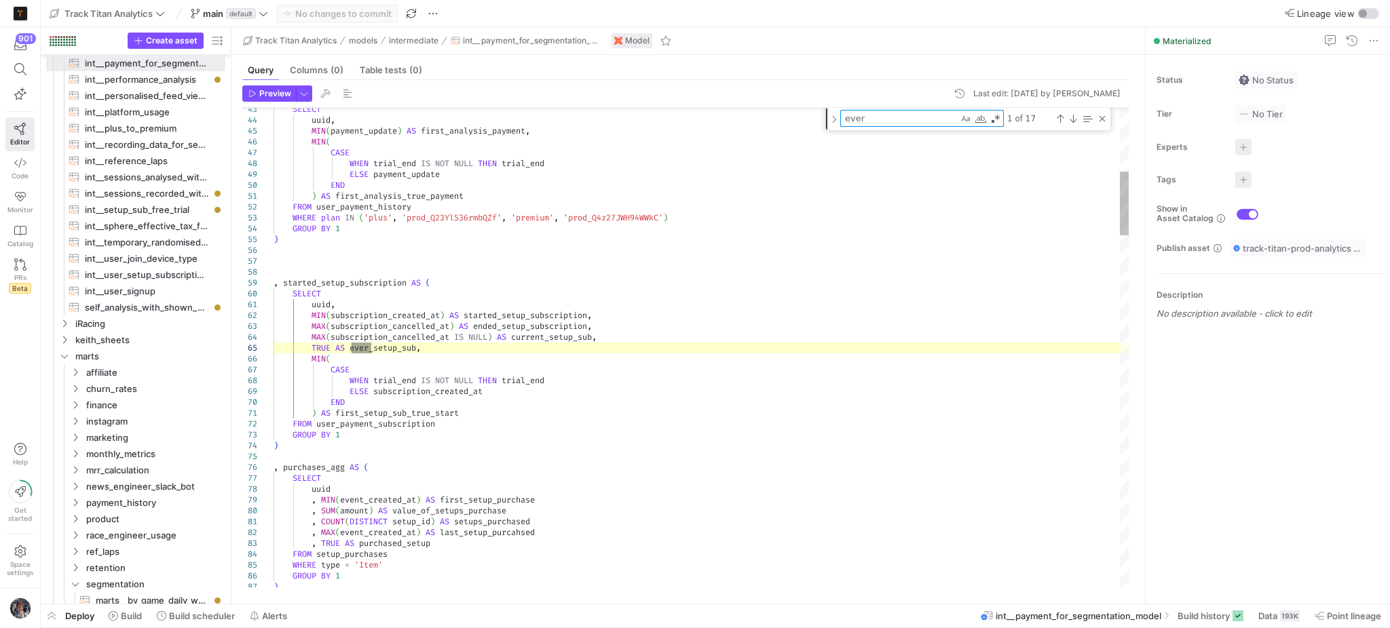
type textarea "ever_"
type textarea "uuid , payment_update AS first_payment , coupon_name AS first_payment_coupon_na…"
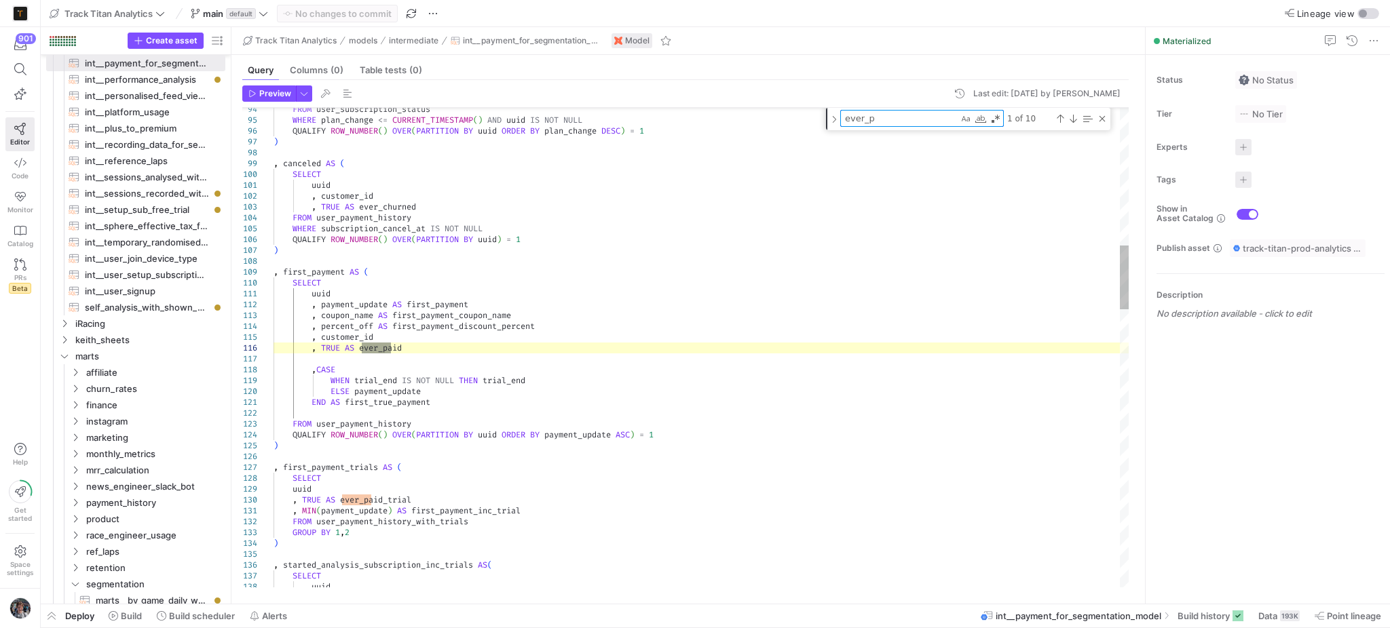
type textarea "ever_p"
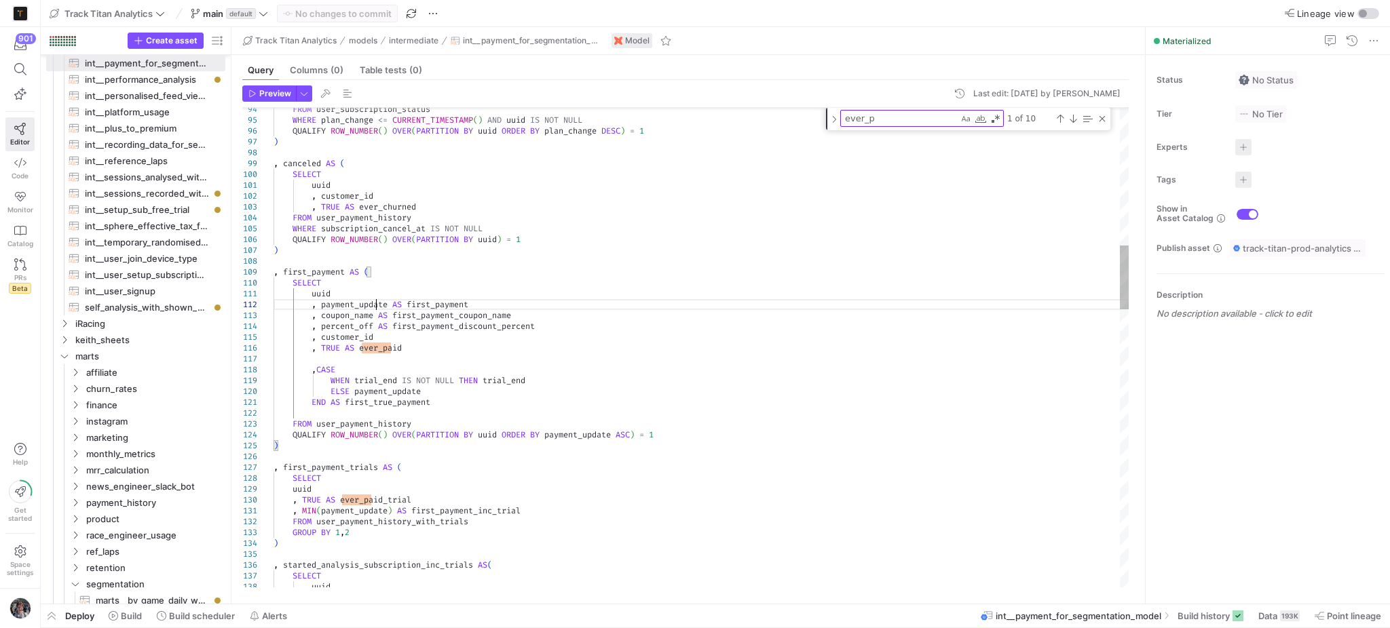
scroll to position [0, 0]
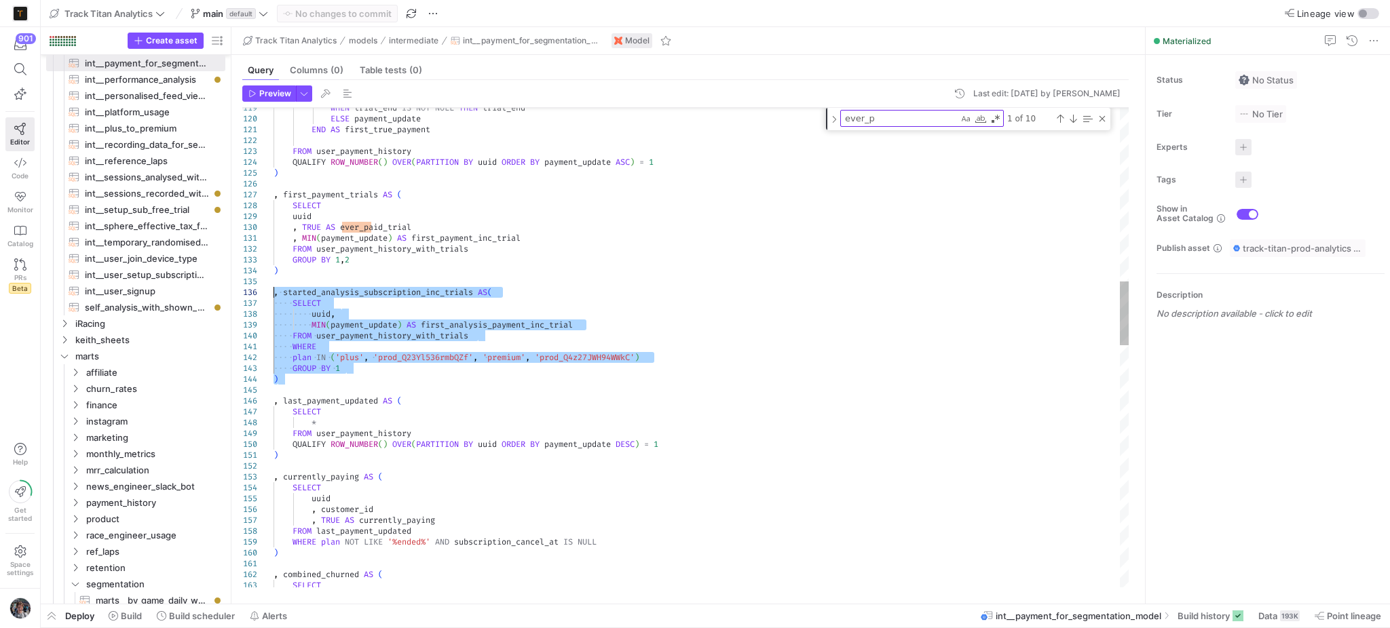
drag, startPoint x: 308, startPoint y: 381, endPoint x: 234, endPoint y: 298, distance: 111.0
click at [273, 298] on div "WHEN trial_end IS NOT NULL THEN trial_end ELSE payment_update END AS first_true…" at bounding box center [701, 607] width 856 height 3616
click at [417, 378] on div "WHEN trial_end IS NOT NULL THEN trial_end ELSE payment_update END AS first_true…" at bounding box center [701, 607] width 856 height 3616
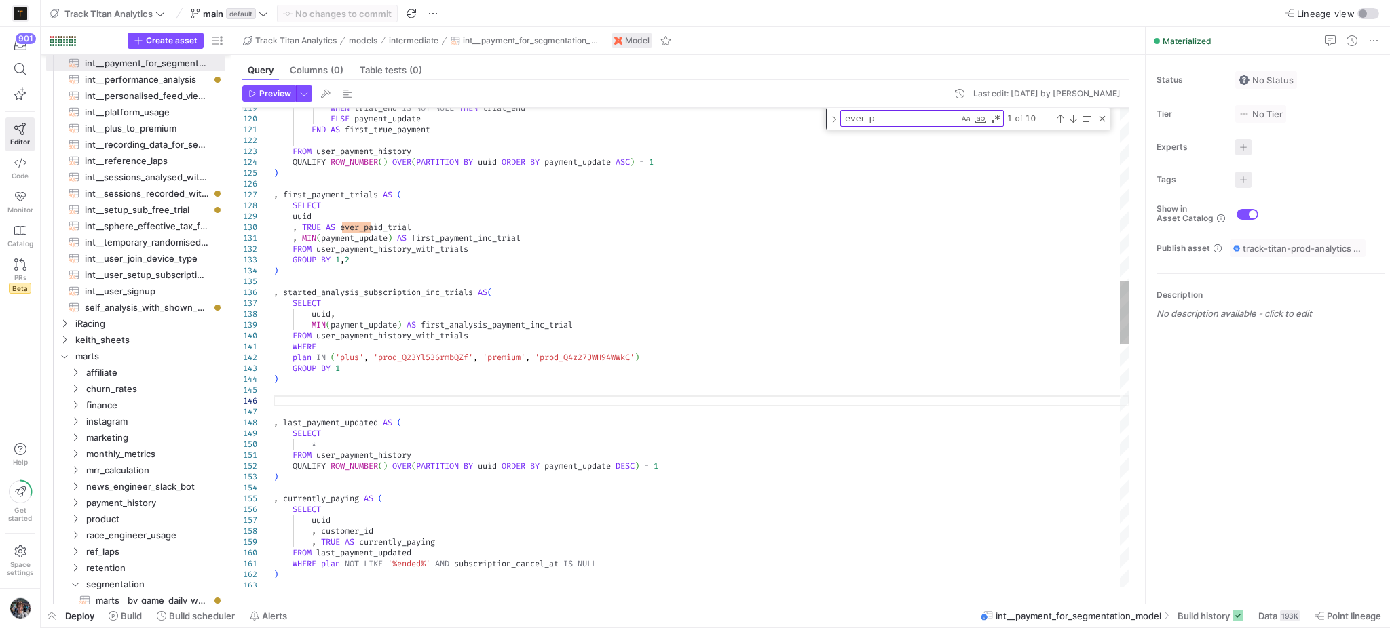
scroll to position [53, 0]
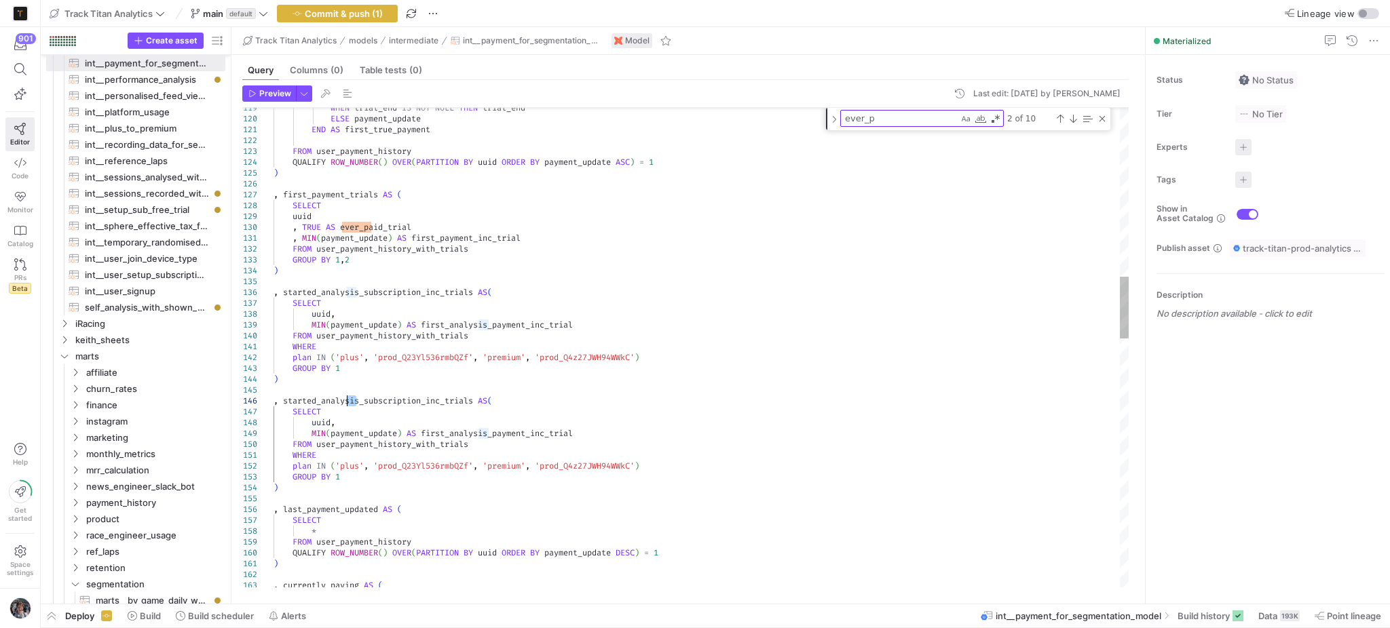
drag, startPoint x: 358, startPoint y: 399, endPoint x: 348, endPoint y: 399, distance: 10.2
drag, startPoint x: 480, startPoint y: 401, endPoint x: 332, endPoint y: 401, distance: 147.9
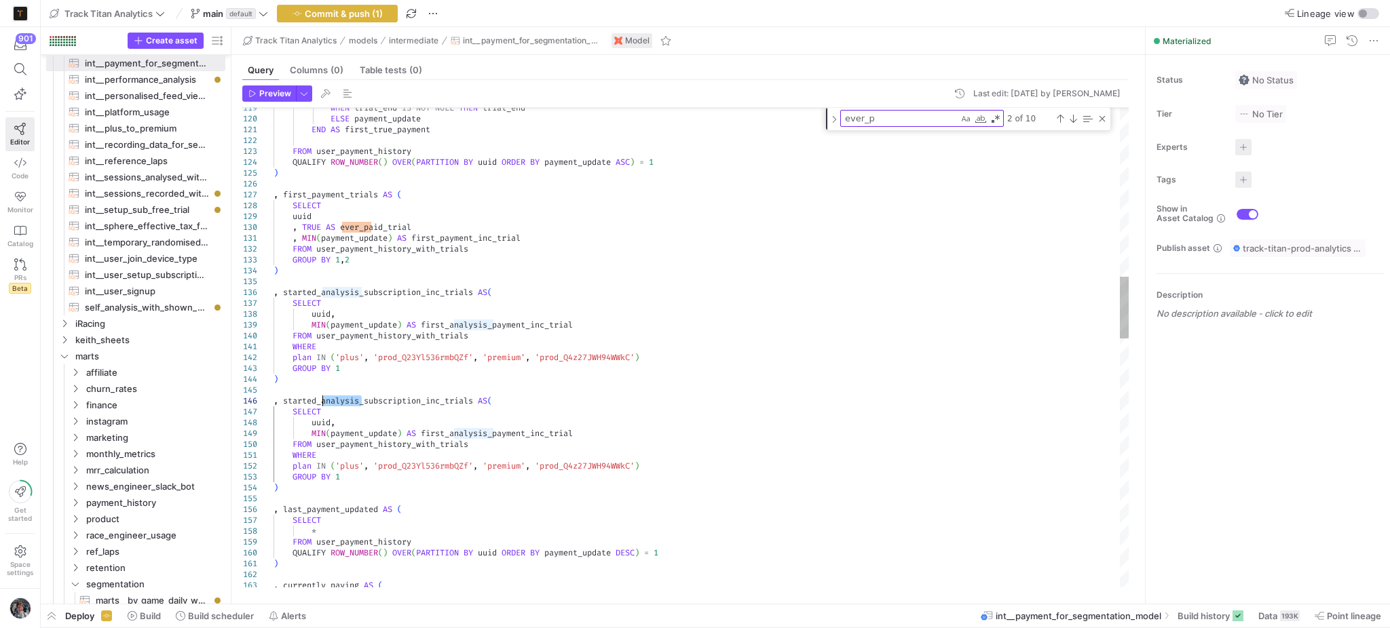
drag, startPoint x: 363, startPoint y: 401, endPoint x: 322, endPoint y: 402, distance: 40.7
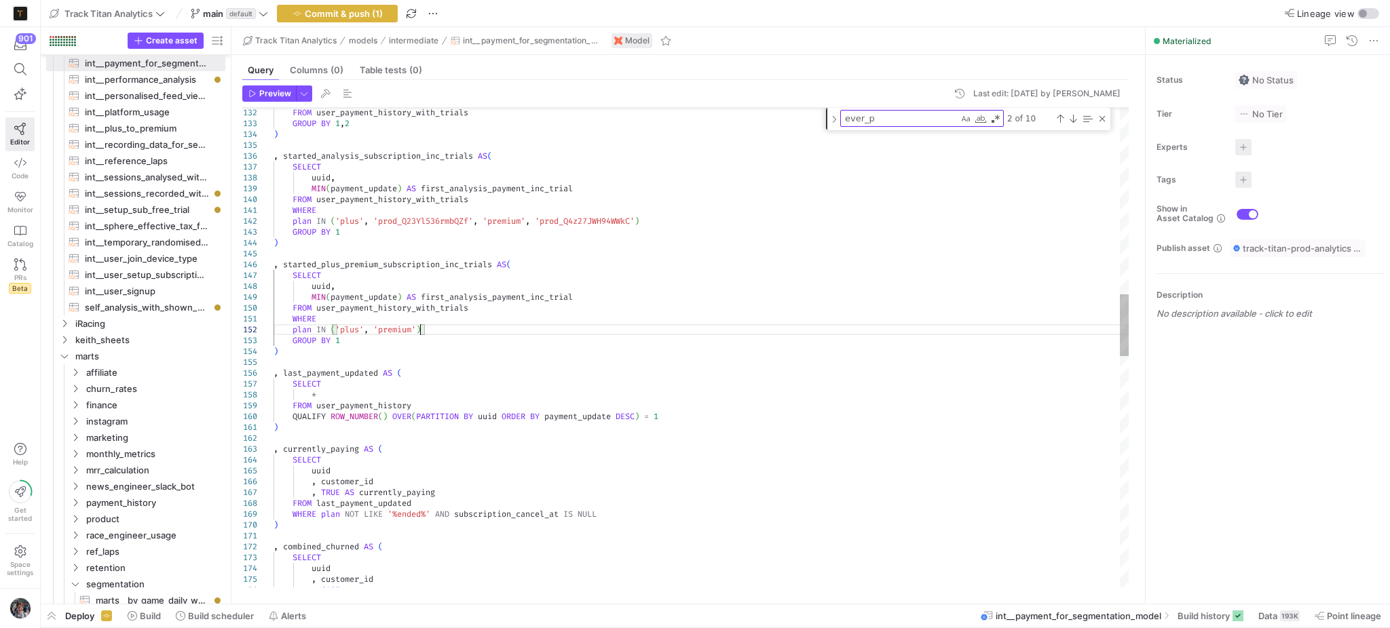
type textarea ", MIN(payment_update) AS first_payment_inc_trial FROM user_payment_history_with…"
click at [372, 159] on div ", started_analysis_subscription_inc_trials AS ( SELECT uuid , MIN ( payment_upd…" at bounding box center [701, 525] width 856 height 3725
click at [427, 149] on div ", started_analysis_subscription_inc_trials AS ( SELECT uuid , MIN ( payment_upd…" at bounding box center [701, 525] width 856 height 3725
drag, startPoint x: 425, startPoint y: 157, endPoint x: 282, endPoint y: 156, distance: 143.2
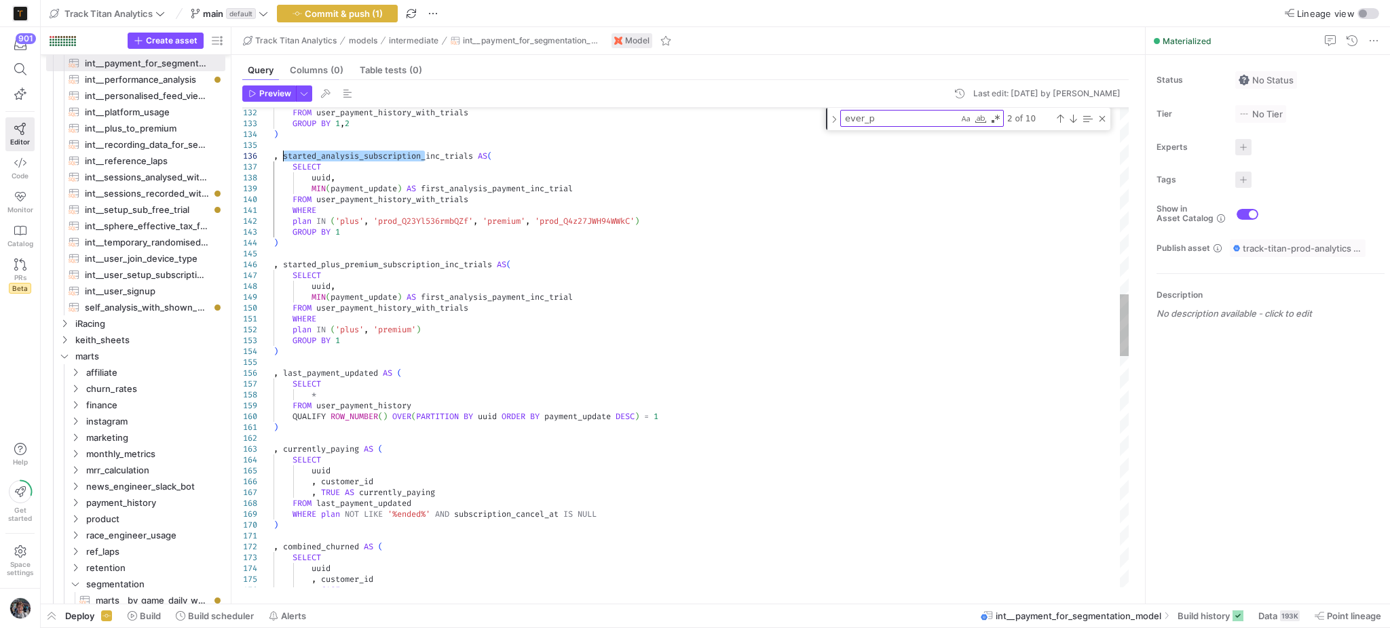
click at [282, 156] on div ", started_analysis_subscription_inc_trials AS ( SELECT uuid , MIN ( payment_upd…" at bounding box center [701, 525] width 856 height 3725
type textarea "started_analysis_subscription"
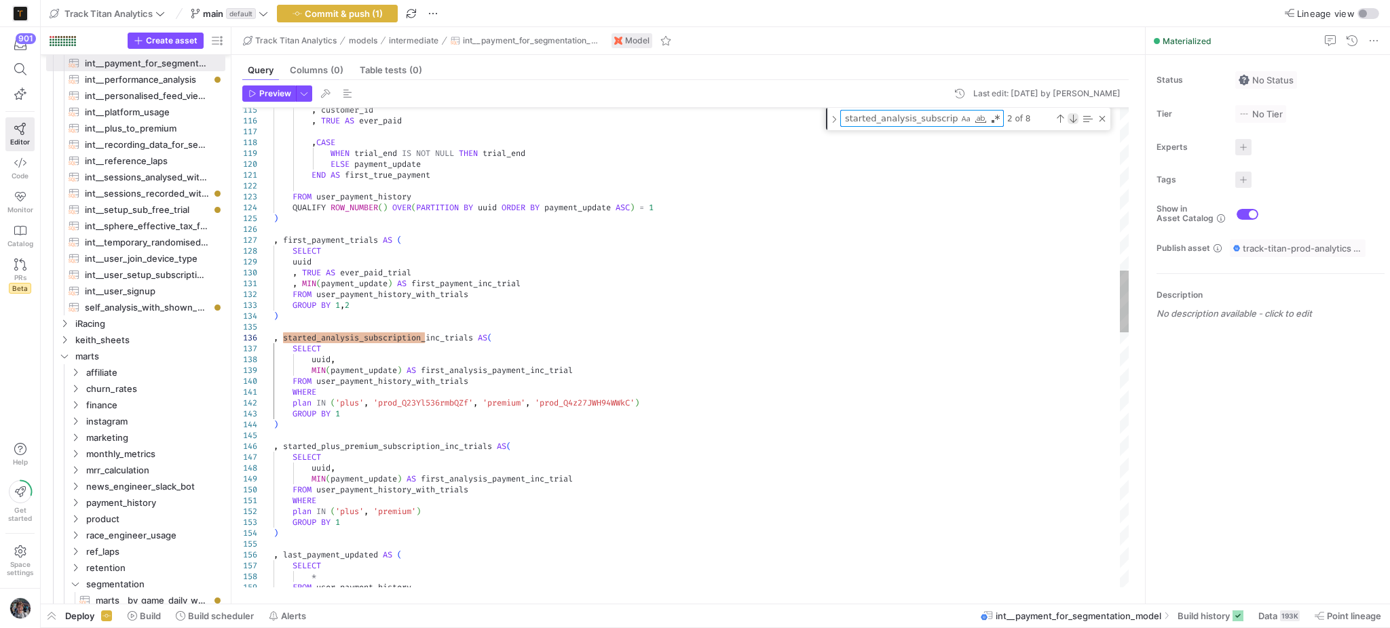
click at [1073, 119] on div "Next Match (Enter)" at bounding box center [1072, 118] width 11 height 11
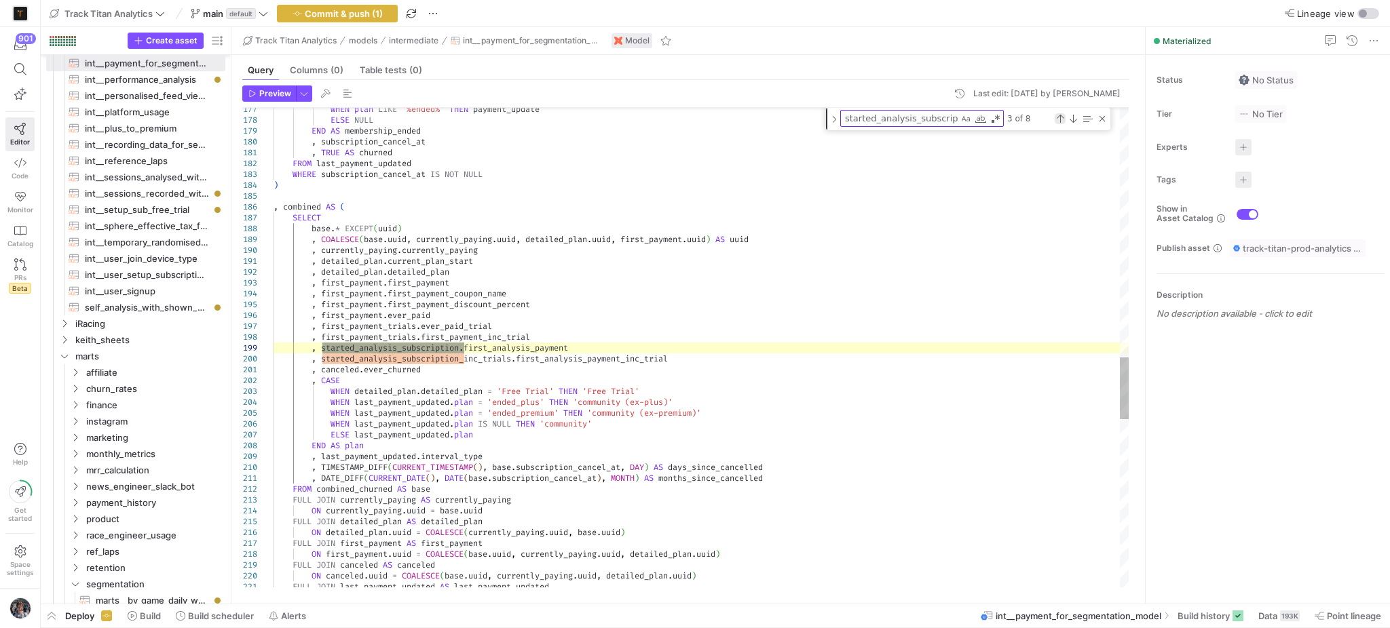
click at [1054, 123] on div "Previous Match (Shift+Enter)" at bounding box center [1059, 118] width 11 height 11
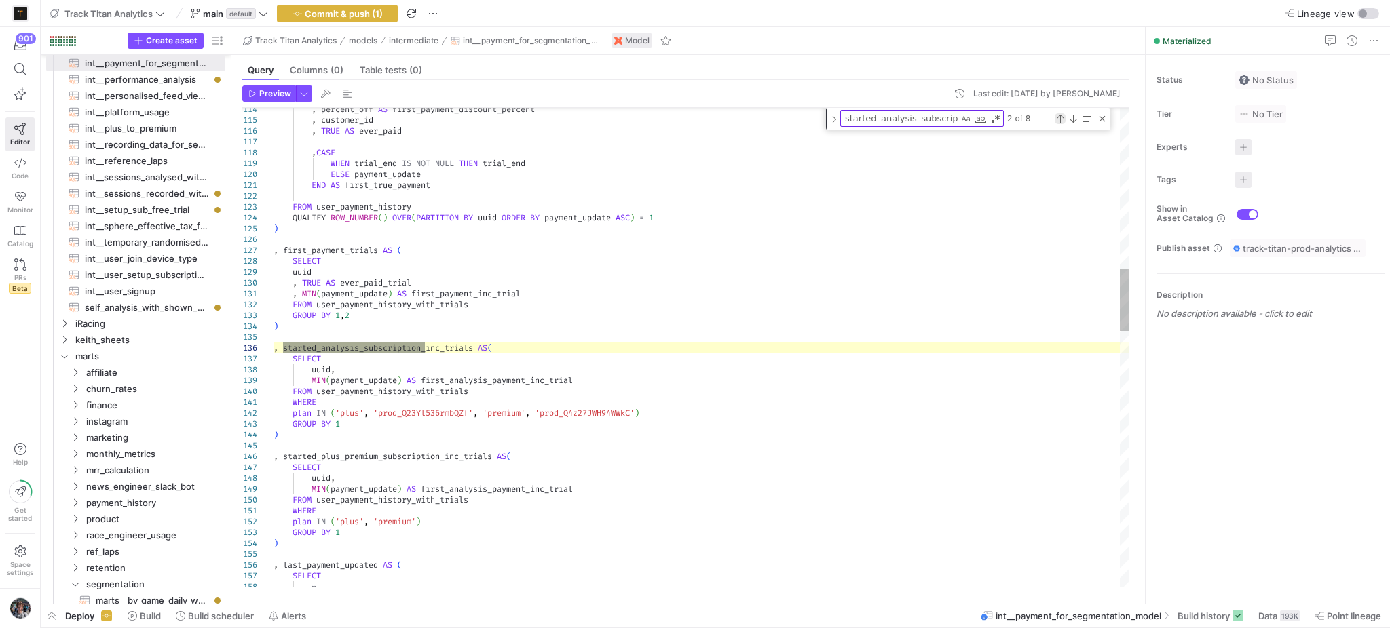
click at [1054, 123] on div "Previous Match (Shift+Enter)" at bounding box center [1059, 118] width 11 height 11
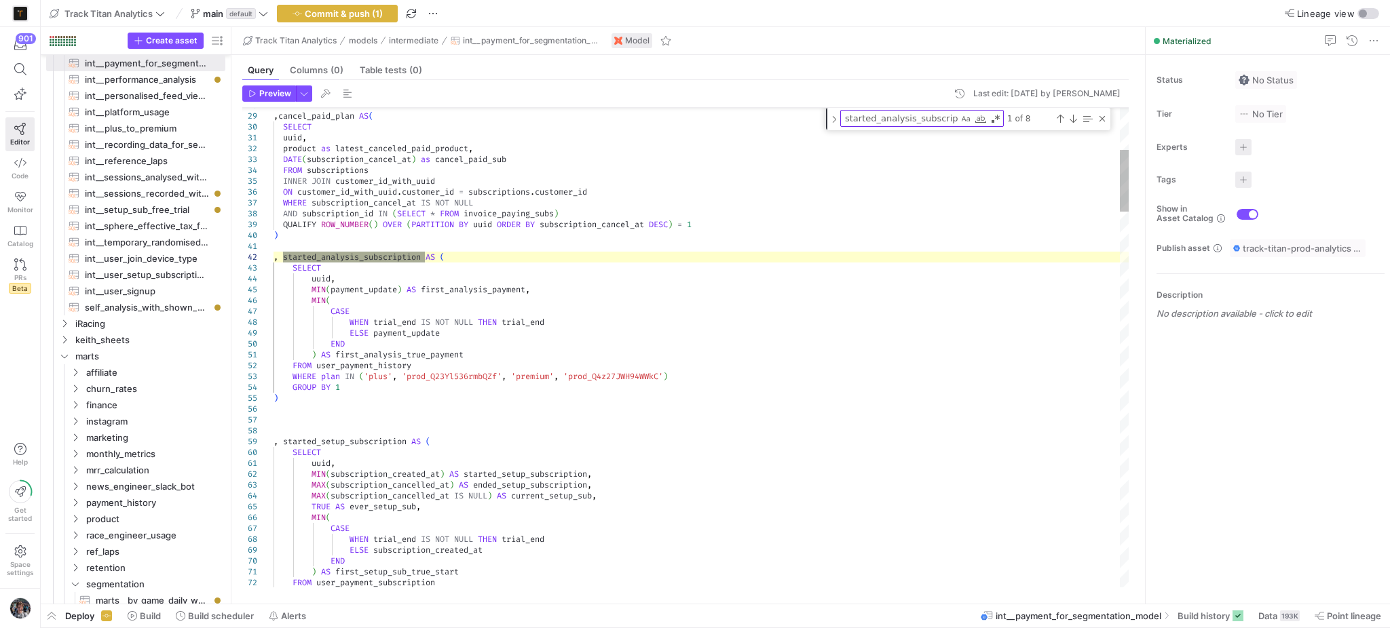
scroll to position [53, 0]
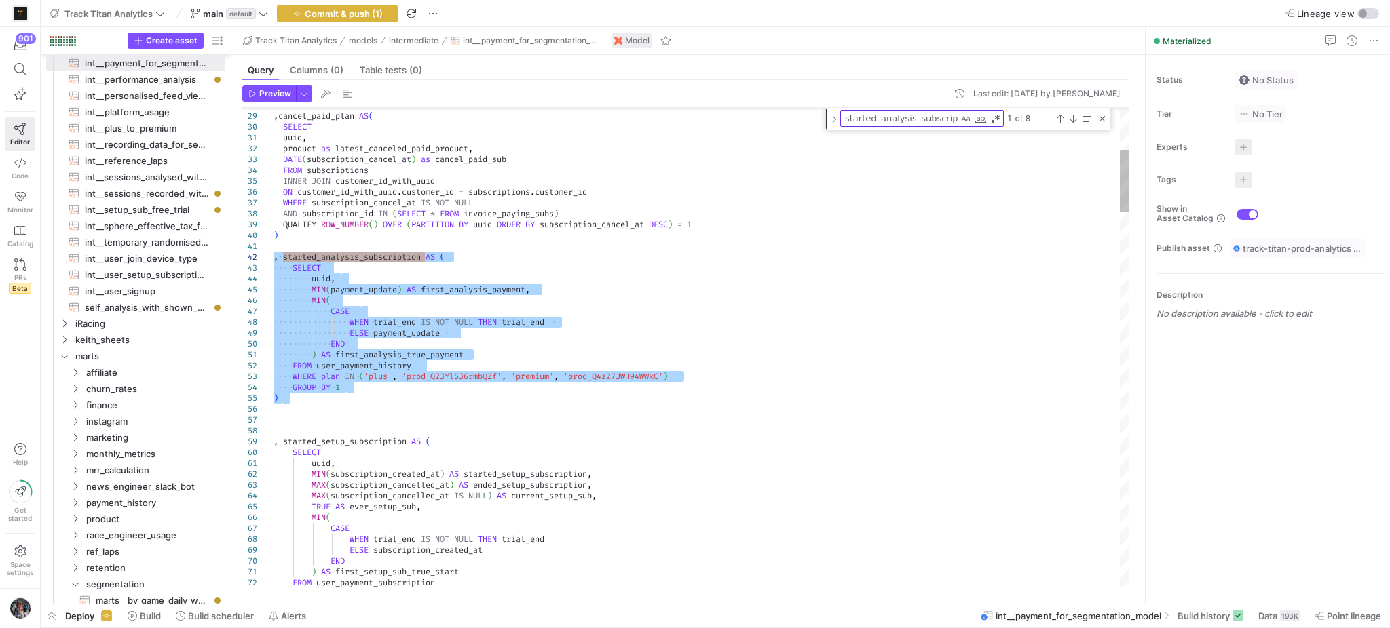
drag, startPoint x: 265, startPoint y: 385, endPoint x: 207, endPoint y: 260, distance: 137.5
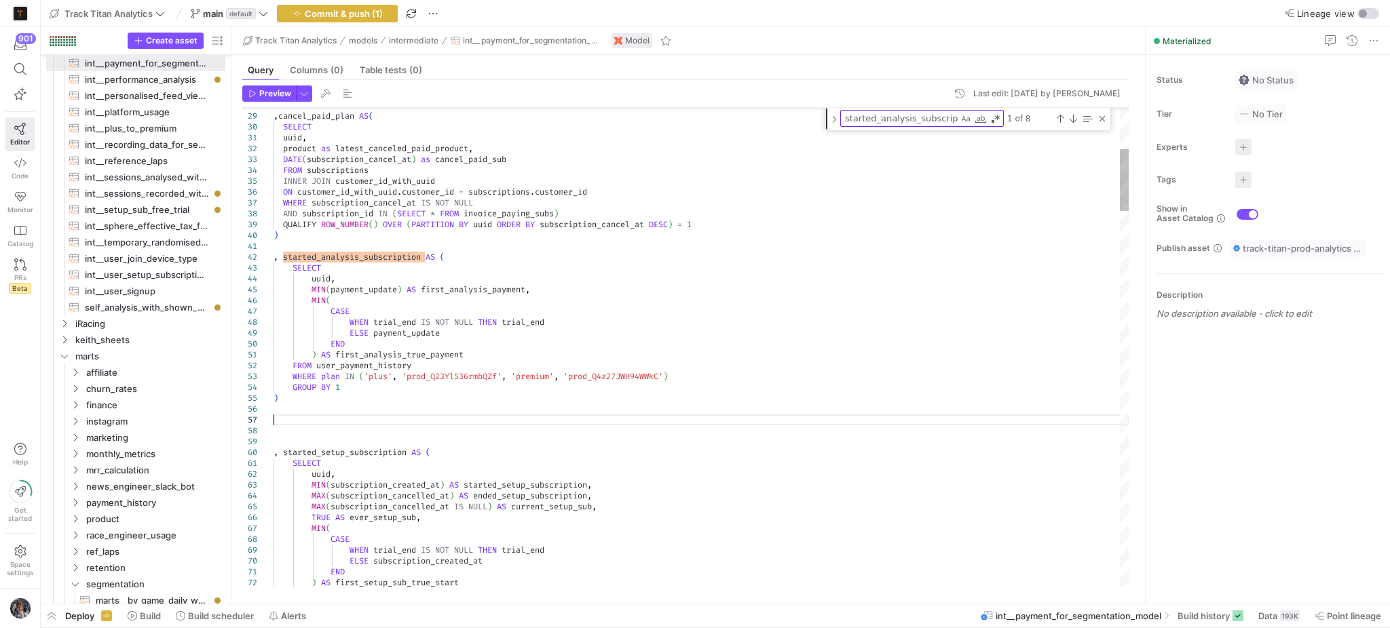
scroll to position [65, 0]
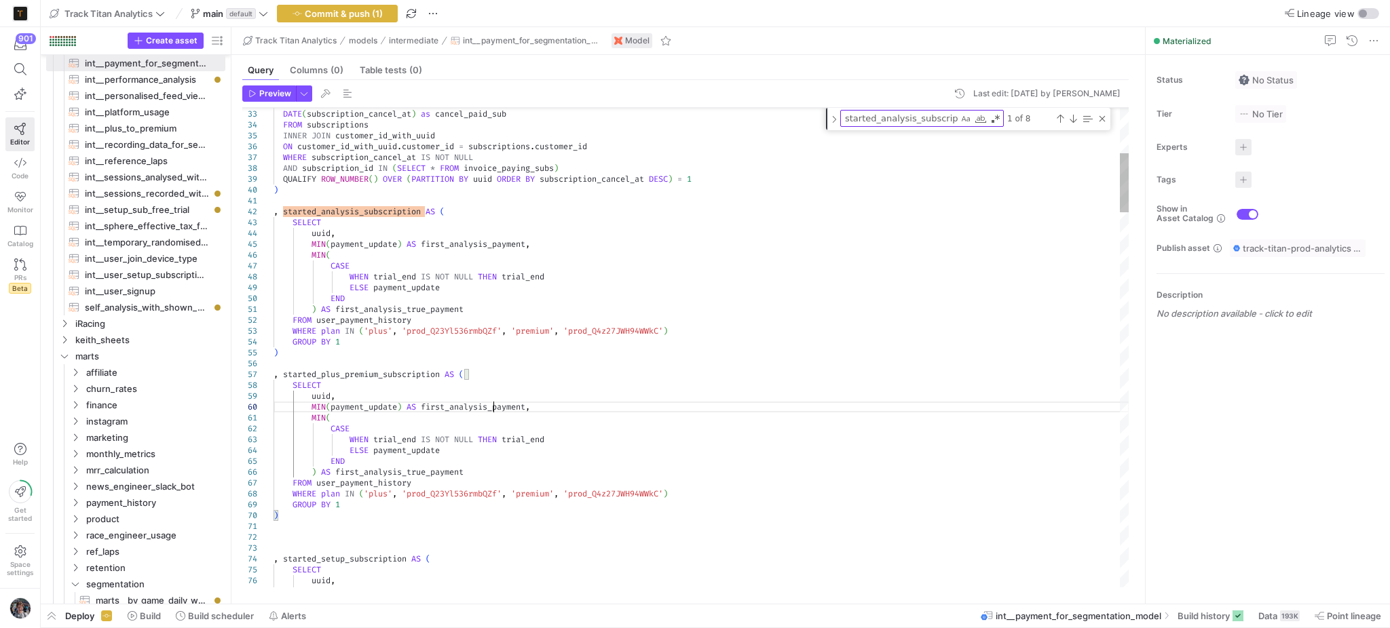
drag, startPoint x: 404, startPoint y: 472, endPoint x: 365, endPoint y: 471, distance: 39.4
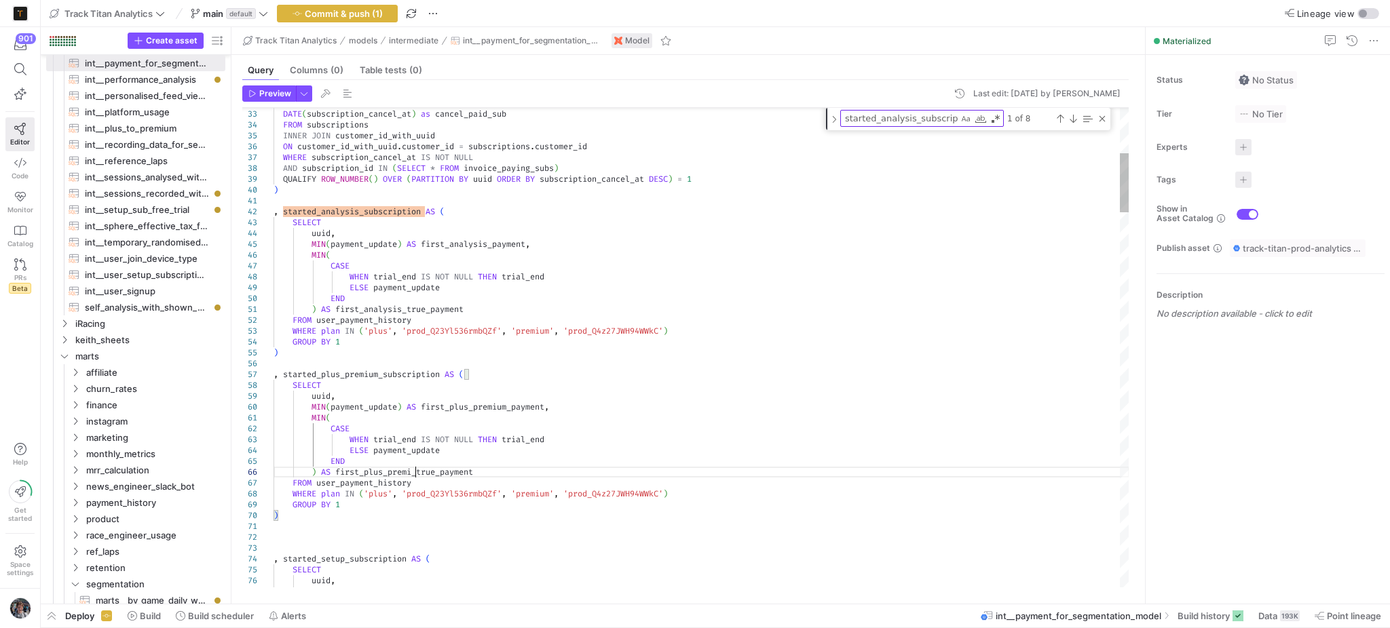
scroll to position [65, 151]
type textarea ") AS first_analysis_true_payment FROM user_payment_history WHERE plan IN ('plus…"
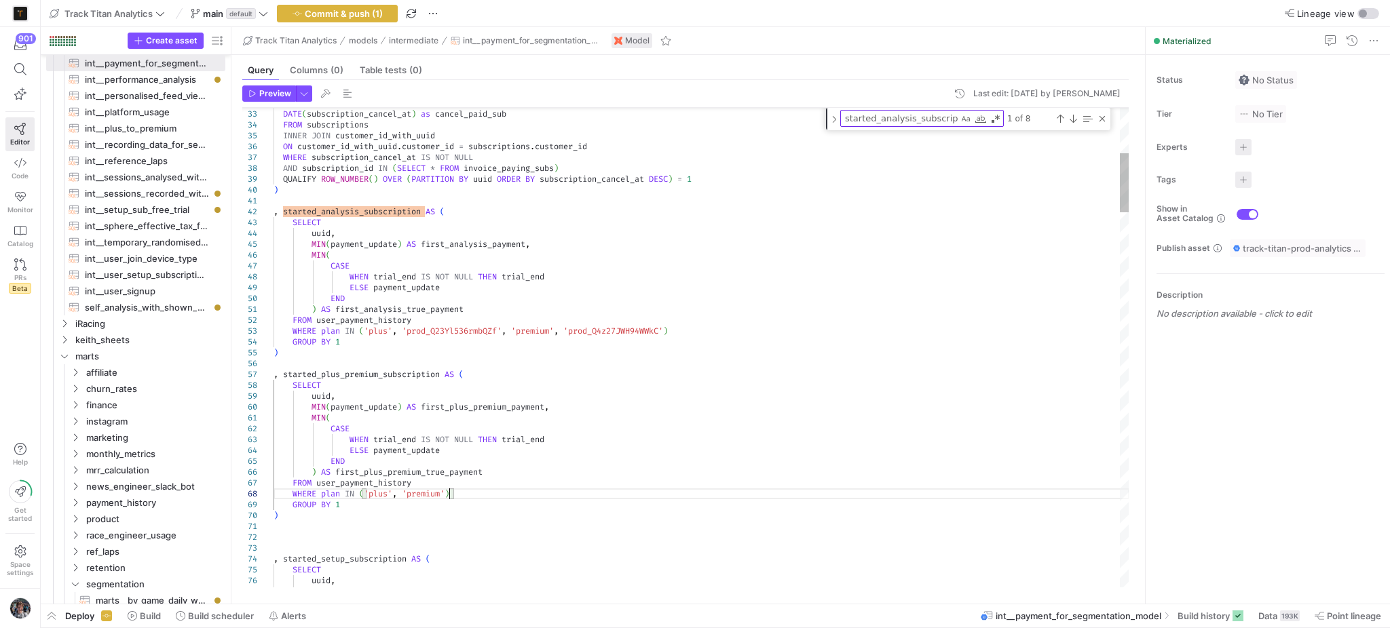
type textarea "started_plus_premium_subscription"
click at [1076, 126] on div "1 of 2" at bounding box center [1056, 118] width 104 height 17
click at [1073, 120] on div "Next Match (Enter)" at bounding box center [1072, 118] width 11 height 11
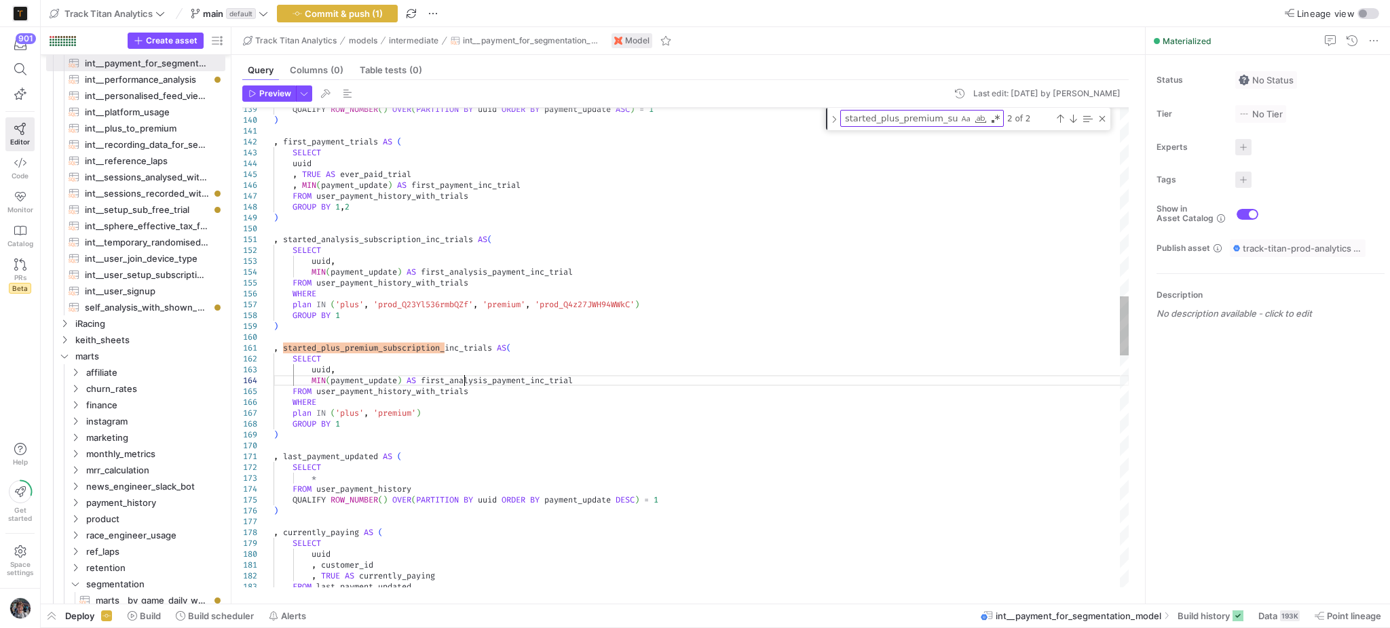
click at [465, 384] on div "QUALIFY ROW_NUMBER ( ) OVER ( PARTITION BY uuid ORDER BY payment_update ASC ) =…" at bounding box center [701, 526] width 856 height 3887
click at [455, 381] on div "QUALIFY ROW_NUMBER ( ) OVER ( PARTITION BY uuid ORDER BY payment_update ASC ) =…" at bounding box center [701, 526] width 856 height 3887
click at [530, 379] on div "QUALIFY ROW_NUMBER ( ) OVER ( PARTITION BY uuid ORDER BY payment_update ASC ) =…" at bounding box center [701, 526] width 856 height 3887
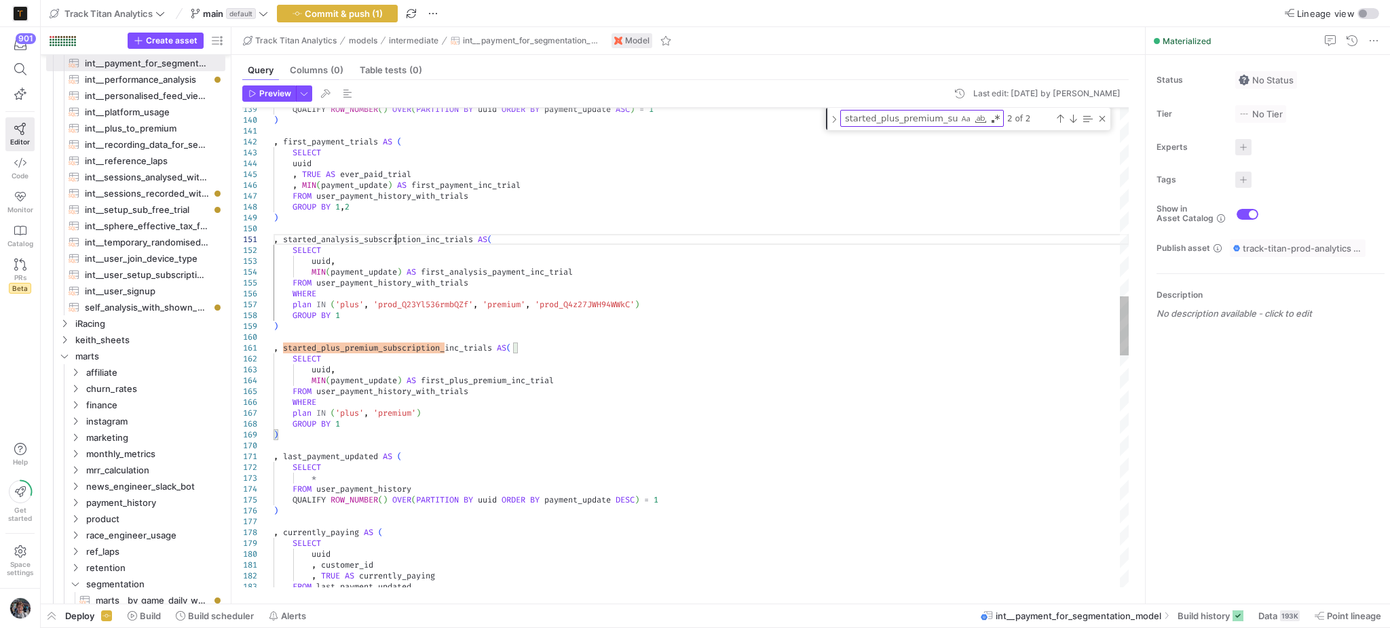
click at [395, 237] on div "QUALIFY ROW_NUMBER ( ) OVER ( PARTITION BY uuid ORDER BY payment_update ASC ) =…" at bounding box center [701, 526] width 856 height 3887
type textarea ", started_analysis_subscription_inc_trials AS( SELECT uuid, MIN(payment_update)…"
type textarea "started_analysis_subscription_inc_trials"
click at [1073, 114] on div "Next Match (Enter)" at bounding box center [1072, 118] width 11 height 11
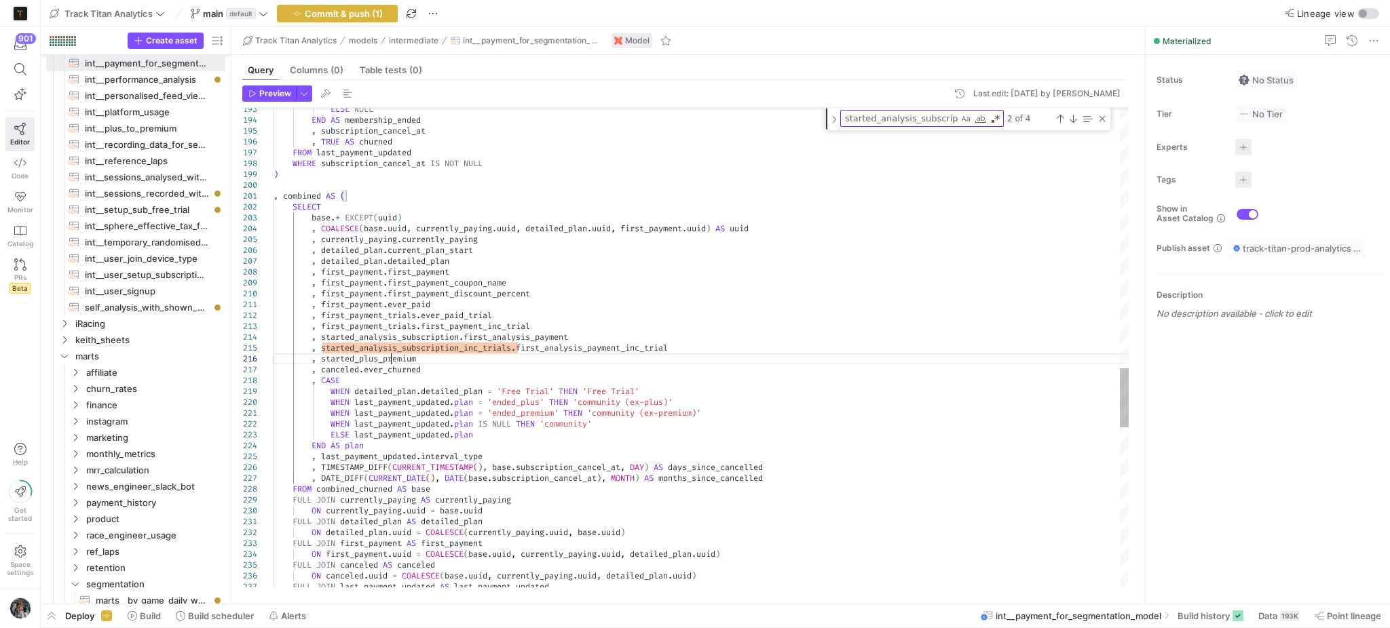
scroll to position [53, 117]
click at [1064, 113] on div "Previous Match (Shift+Enter)" at bounding box center [1059, 118] width 11 height 11
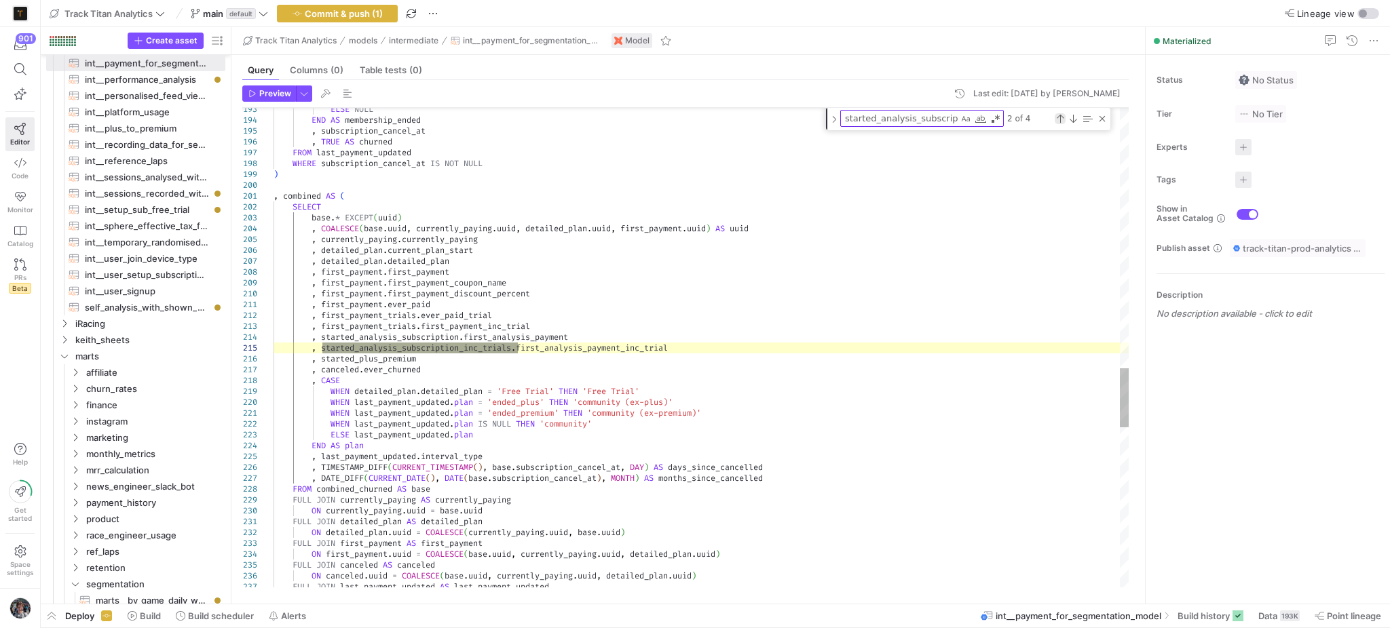
click at [1064, 113] on div "Previous Match (Shift+Enter)" at bounding box center [1059, 118] width 11 height 11
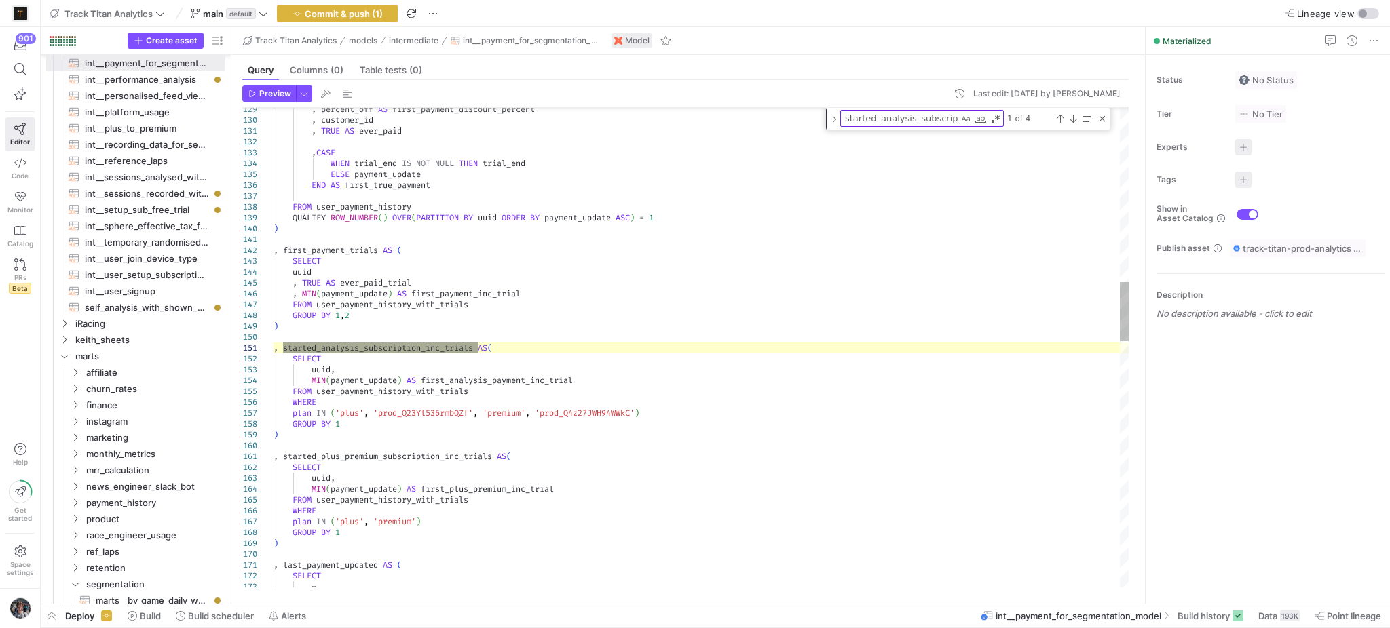
type textarea ", started_plus_premium_subscription_inc_trials AS( SELECT uuid, MIN(payment_upd…"
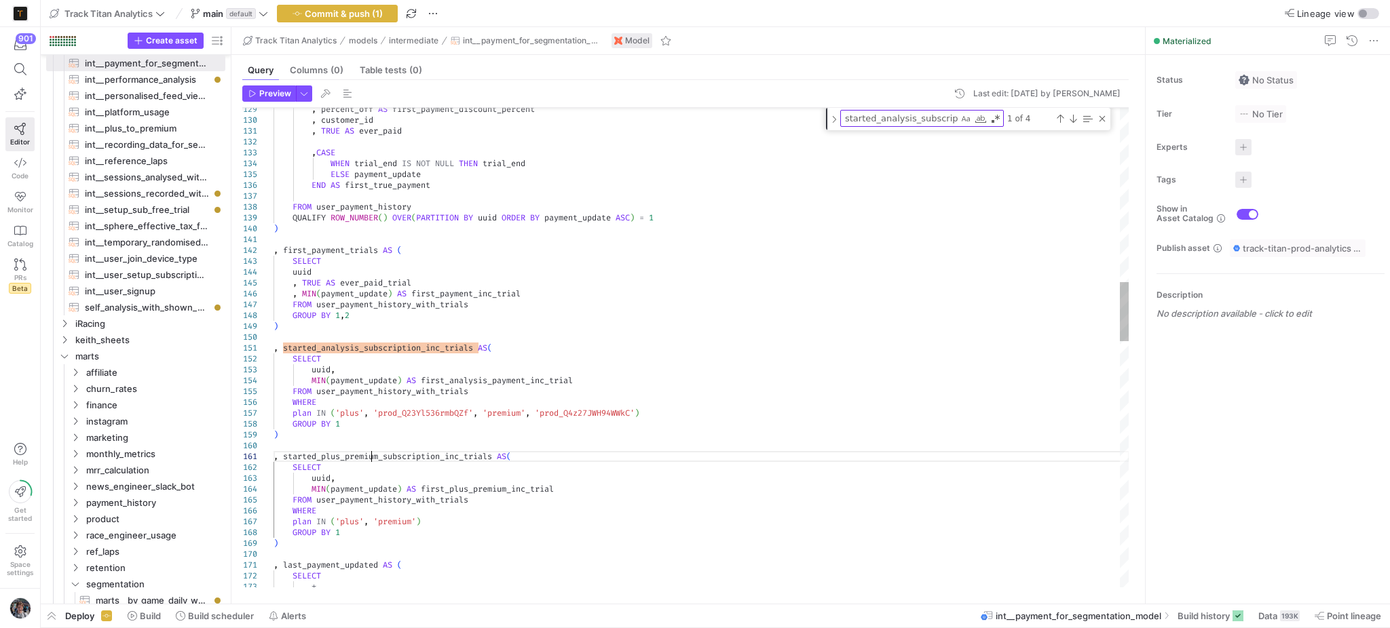
scroll to position [53, 0]
type textarea "started_plus_premium_subscription_inc_trials"
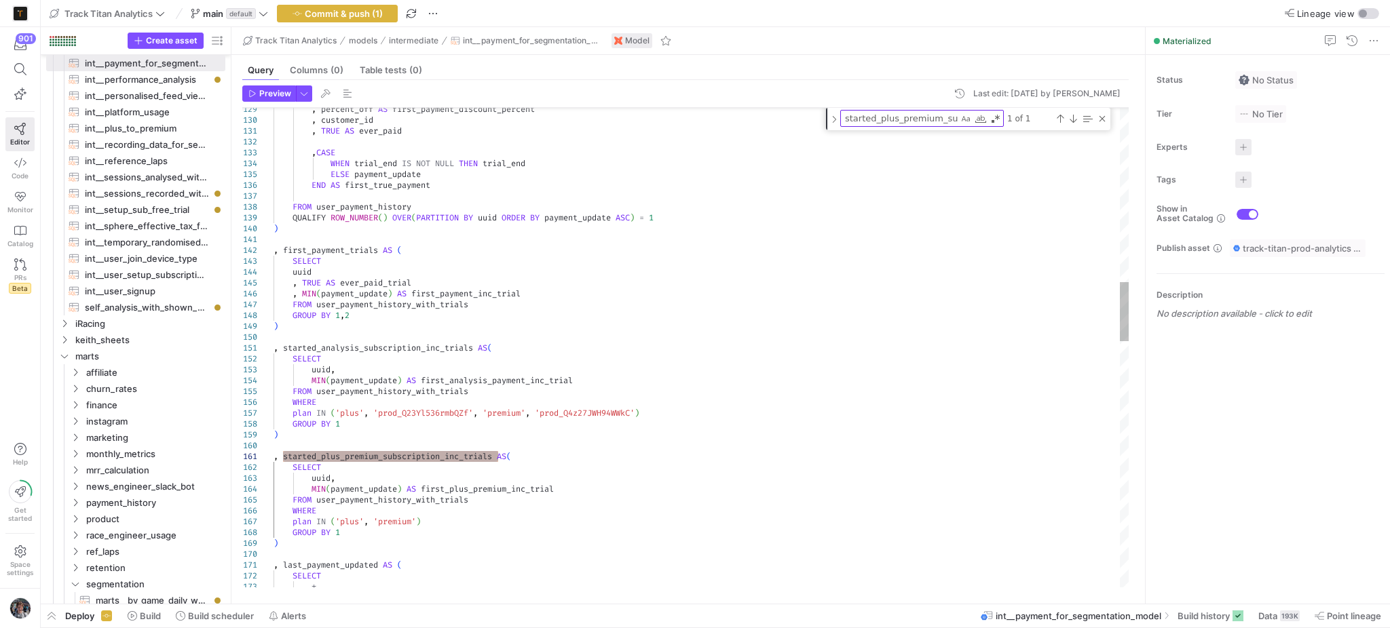
type textarea ", started_analysis_subscription_inc_trials AS( SELECT uuid, MIN(payment_update)…"
type textarea "started_analysis_subscription_inc_trials"
click at [1084, 123] on div "Find in Selection (Alt+L)" at bounding box center [1087, 118] width 15 height 15
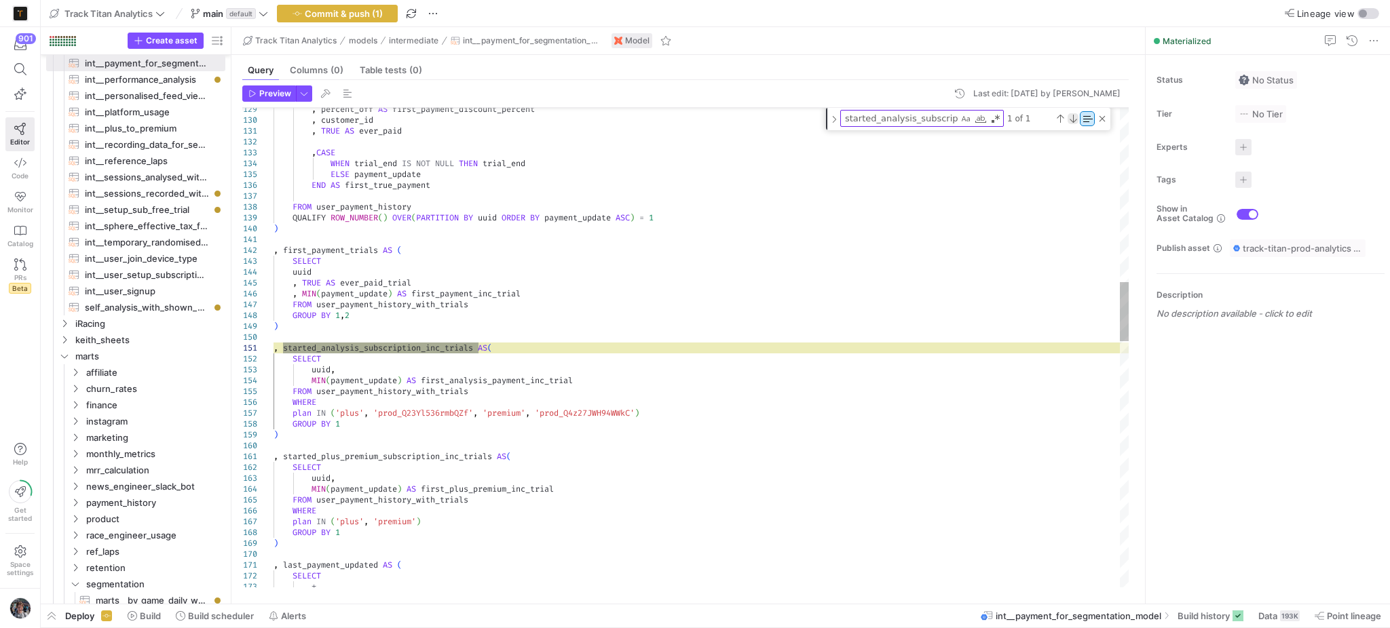
click at [1072, 120] on div "Next Match (Enter)" at bounding box center [1072, 118] width 11 height 11
click at [1067, 117] on div "Next Match (Enter)" at bounding box center [1072, 118] width 11 height 11
click at [1086, 116] on div "Find in Selection (Alt+L)" at bounding box center [1087, 118] width 15 height 15
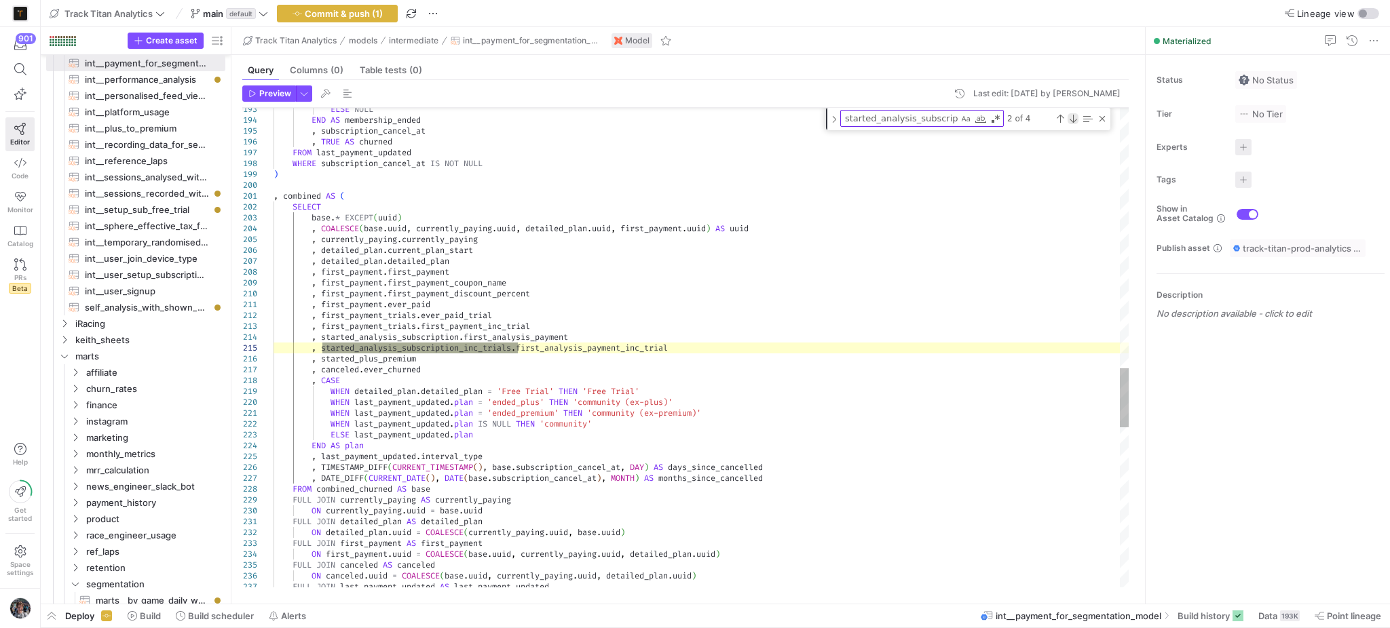
click at [1073, 117] on div "Next Match (Enter)" at bounding box center [1072, 118] width 11 height 11
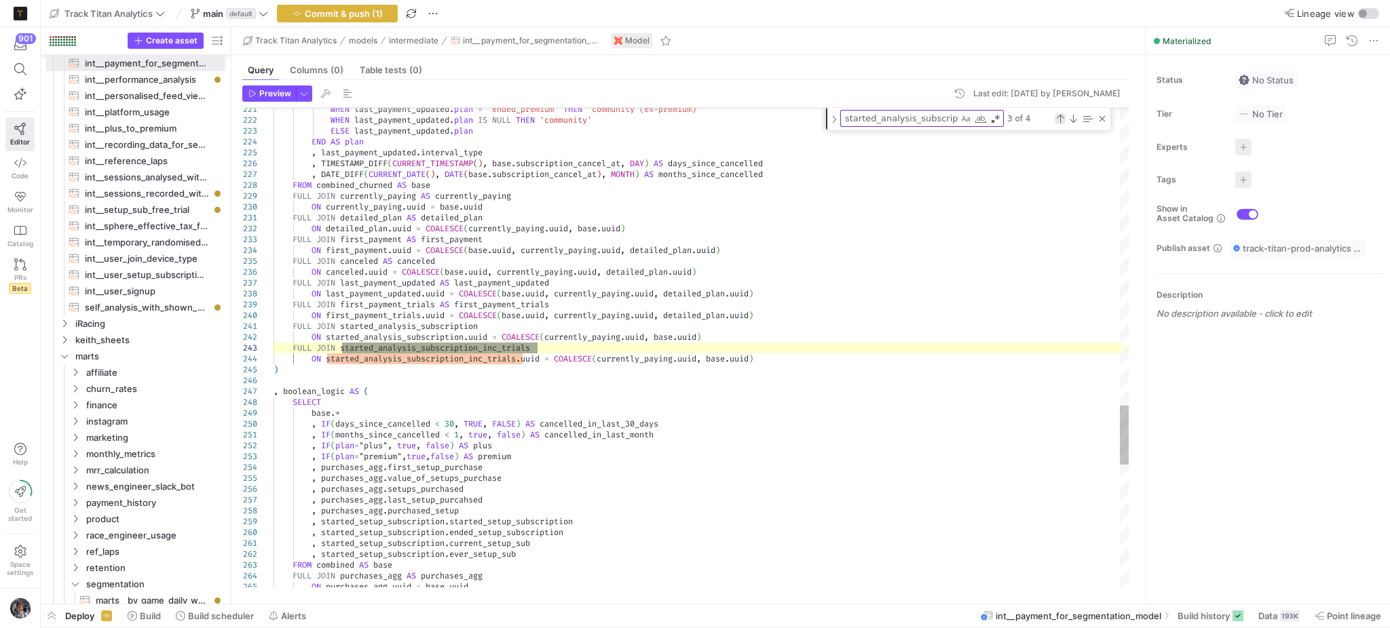
click at [1057, 123] on div "Previous Match (Shift+Enter)" at bounding box center [1059, 118] width 11 height 11
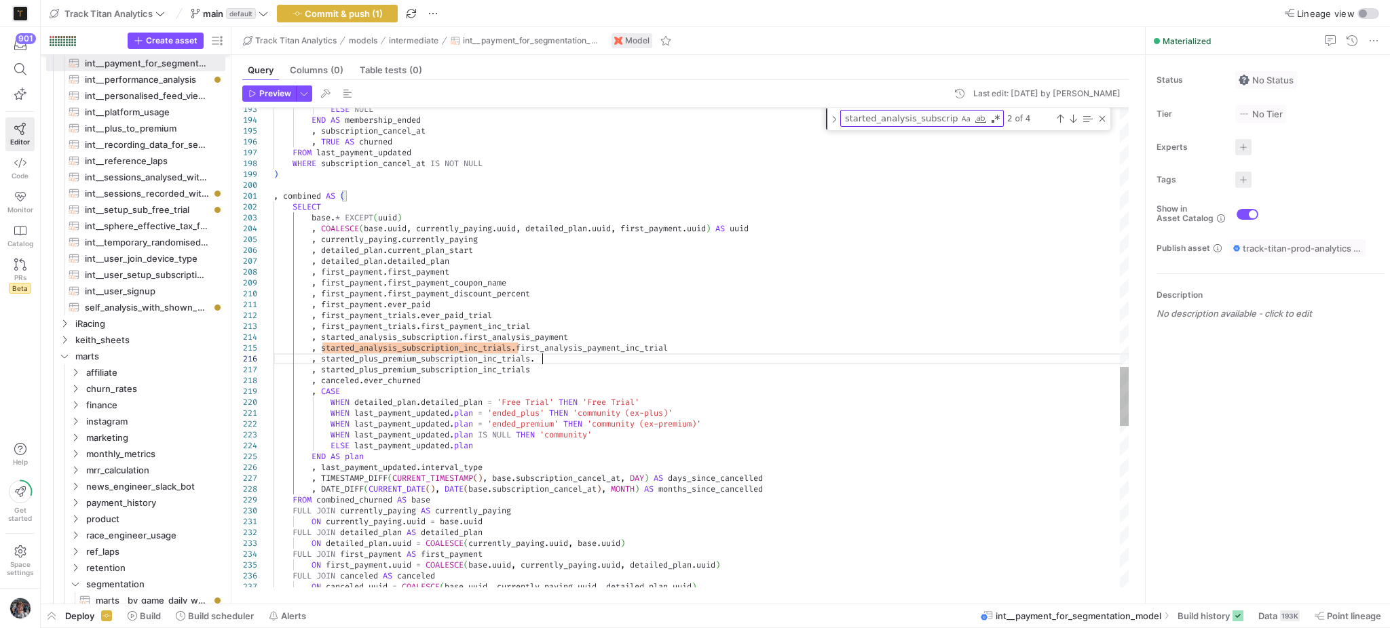
scroll to position [53, 267]
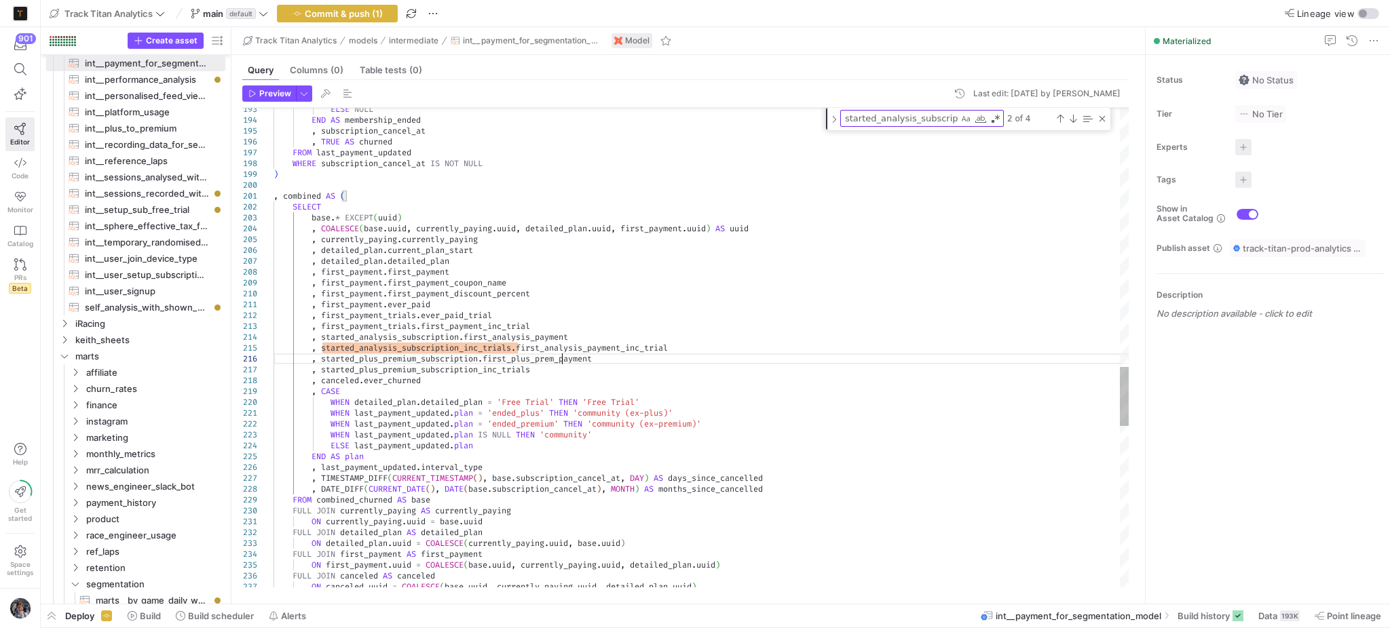
scroll to position [53, 302]
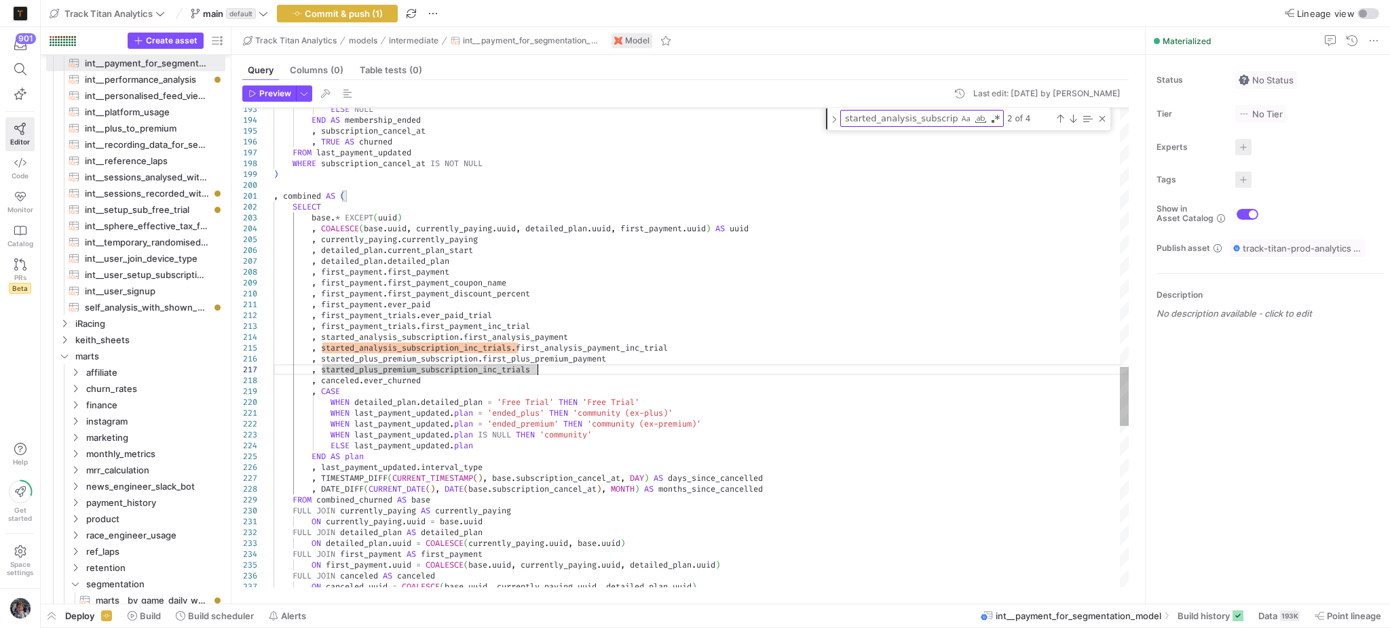
type textarea ", first_payment.ever_paid , first_payment_trials.ever_paid_trial , first_paymen…"
type textarea "first_plus_premium_payment"
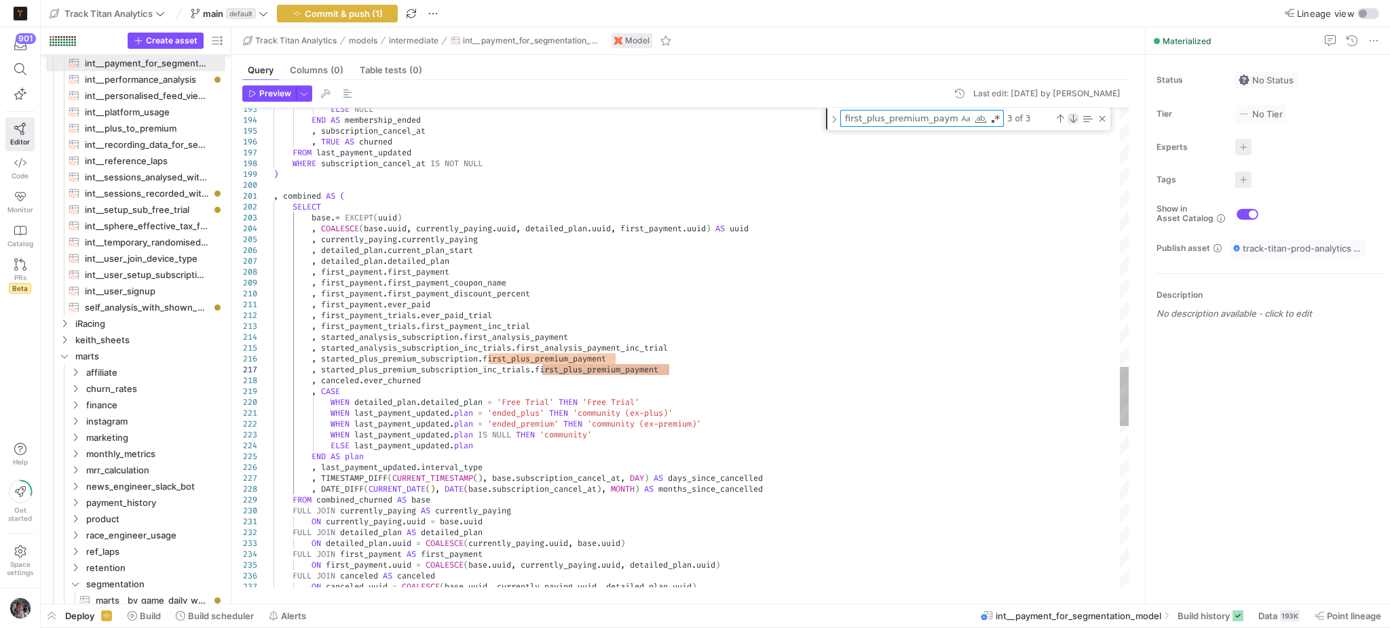
click at [1076, 121] on div "Next Match (Enter)" at bounding box center [1072, 118] width 11 height 11
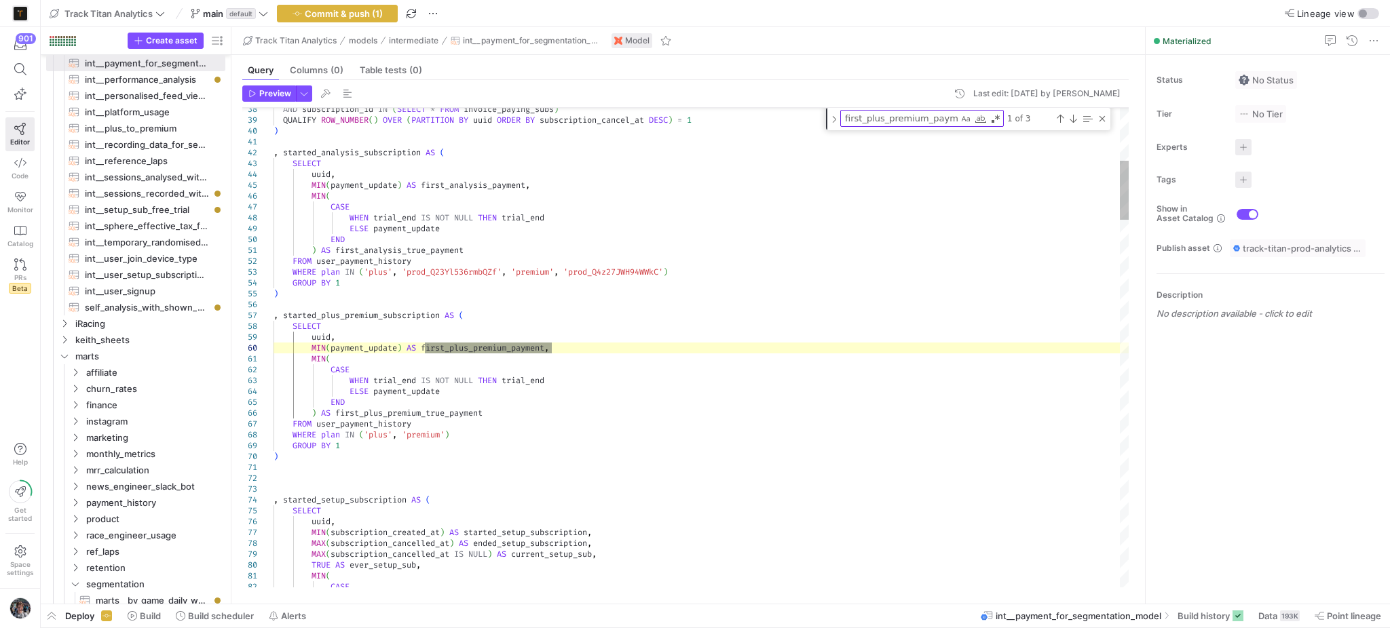
click at [1052, 119] on div "1 of 3" at bounding box center [1029, 118] width 47 height 17
click at [1059, 118] on div "Previous Match (Shift+Enter)" at bounding box center [1059, 118] width 11 height 11
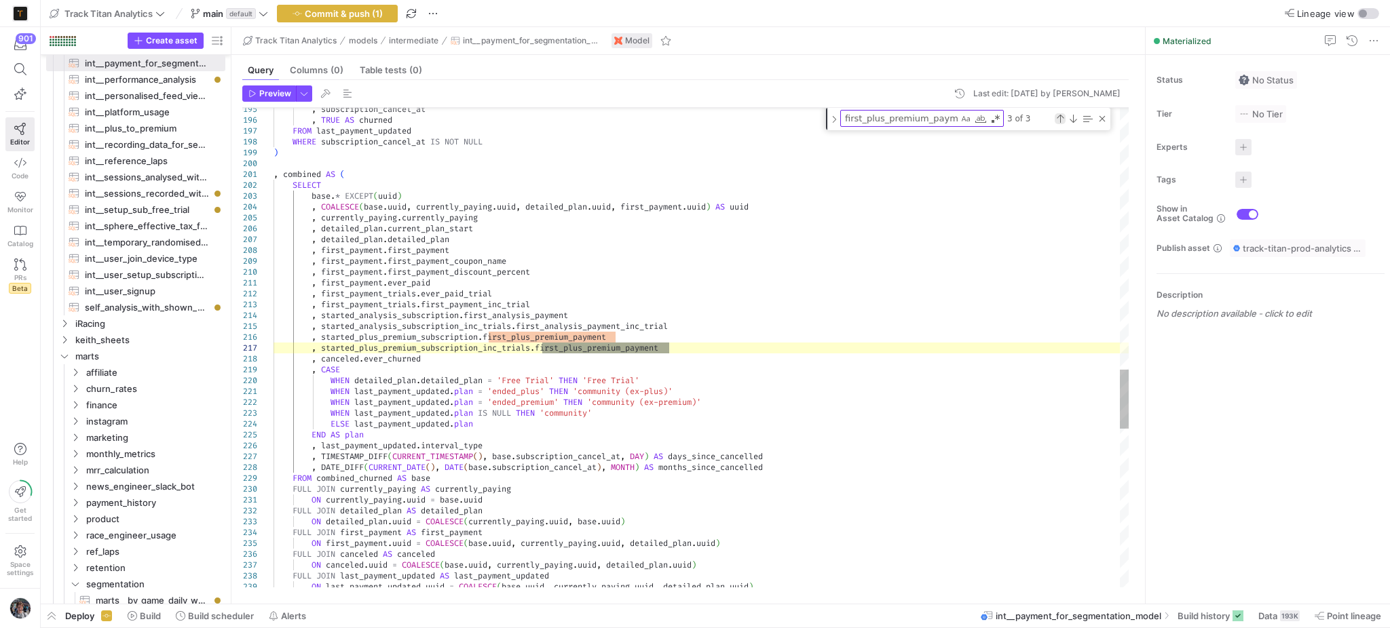
click at [1059, 118] on div "Previous Match (Shift+Enter)" at bounding box center [1059, 118] width 11 height 11
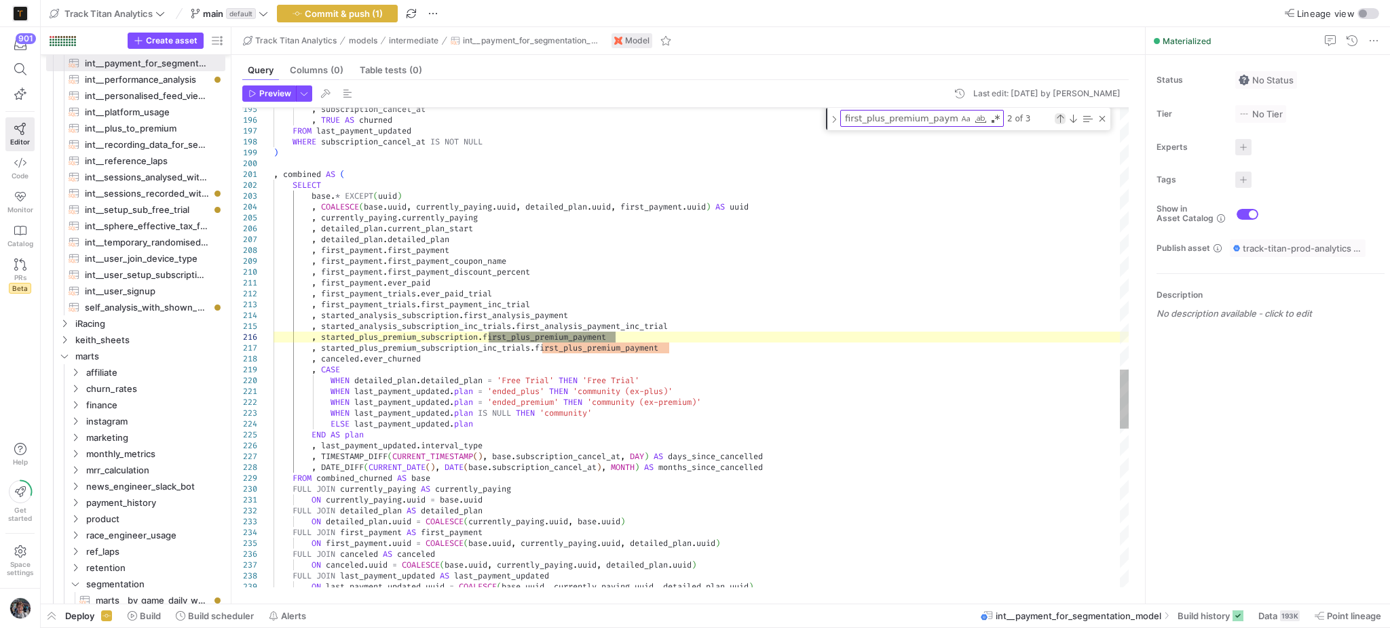
click at [1059, 118] on div "Previous Match (Shift+Enter)" at bounding box center [1059, 118] width 11 height 11
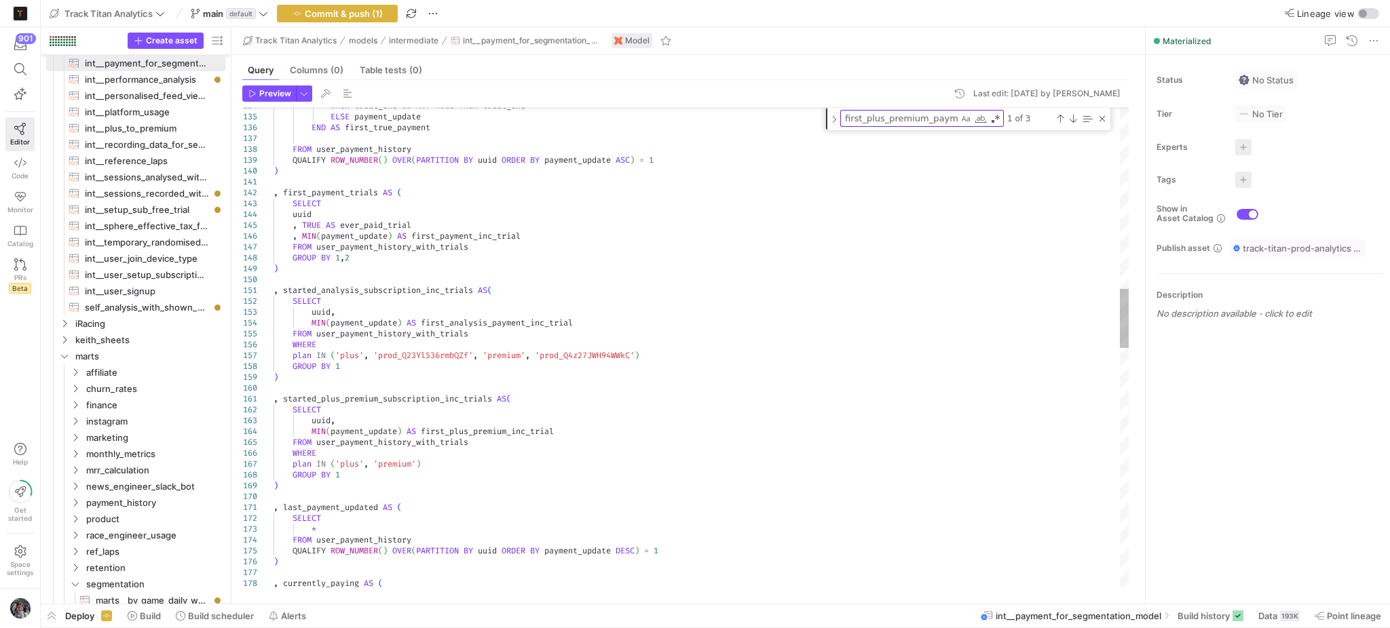
click at [458, 432] on div "WHEN trial_end IS NOT NULL THEN trial_end ELSE payment_update END AS first_true…" at bounding box center [701, 588] width 856 height 3909
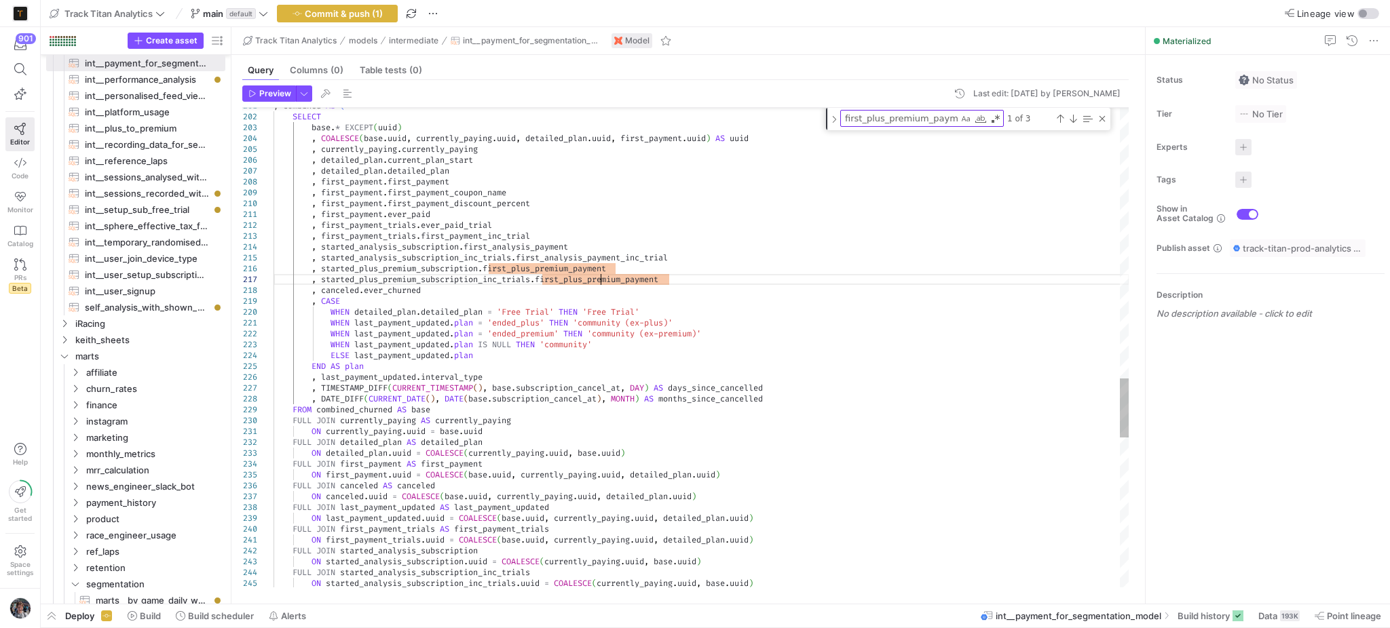
type textarea ", first_payment.ever_paid , first_payment_trials.ever_paid_trial , first_paymen…"
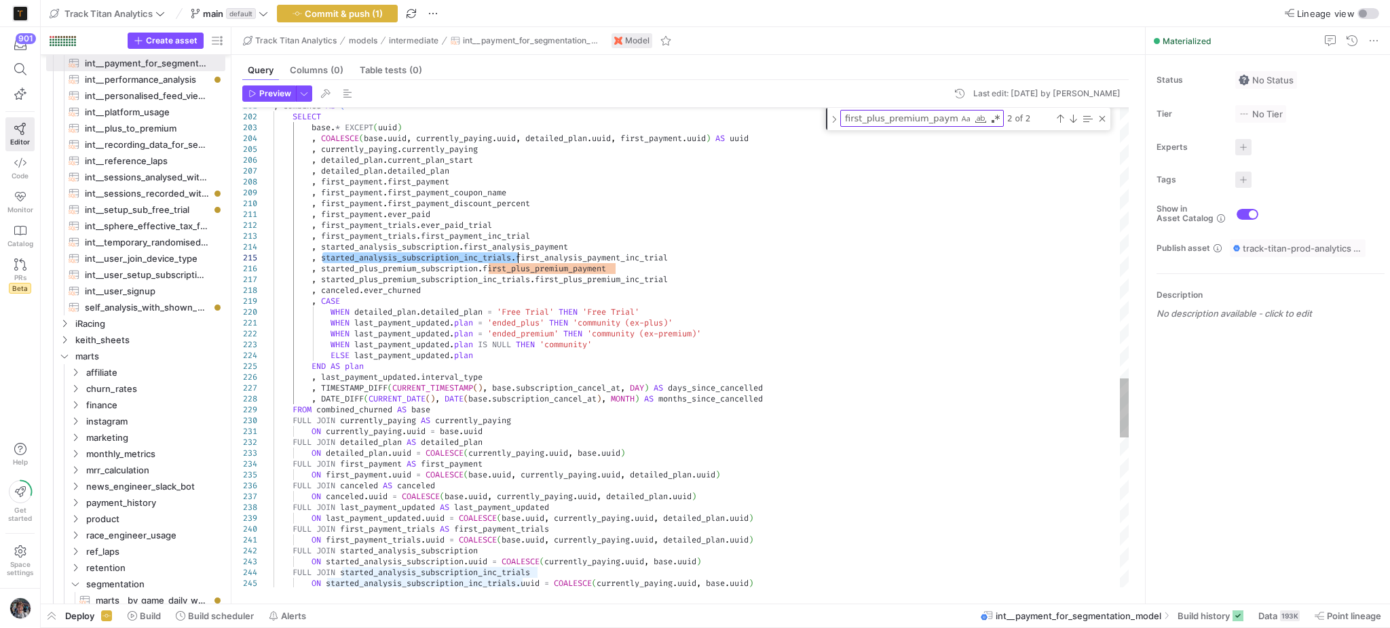
type textarea "started_analysis_subscription_inc_trials"
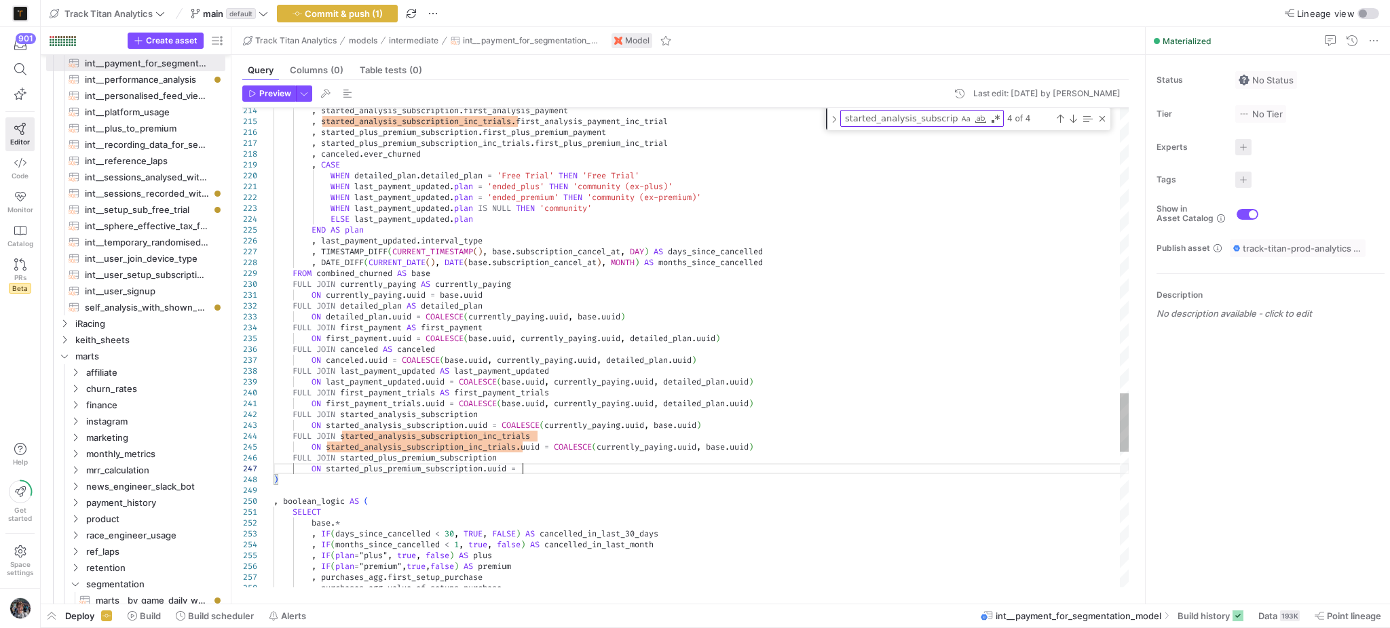
scroll to position [64, 252]
drag, startPoint x: 773, startPoint y: 450, endPoint x: 755, endPoint y: 450, distance: 17.6
click at [1104, 123] on div "Close (Escape)" at bounding box center [1102, 118] width 11 height 11
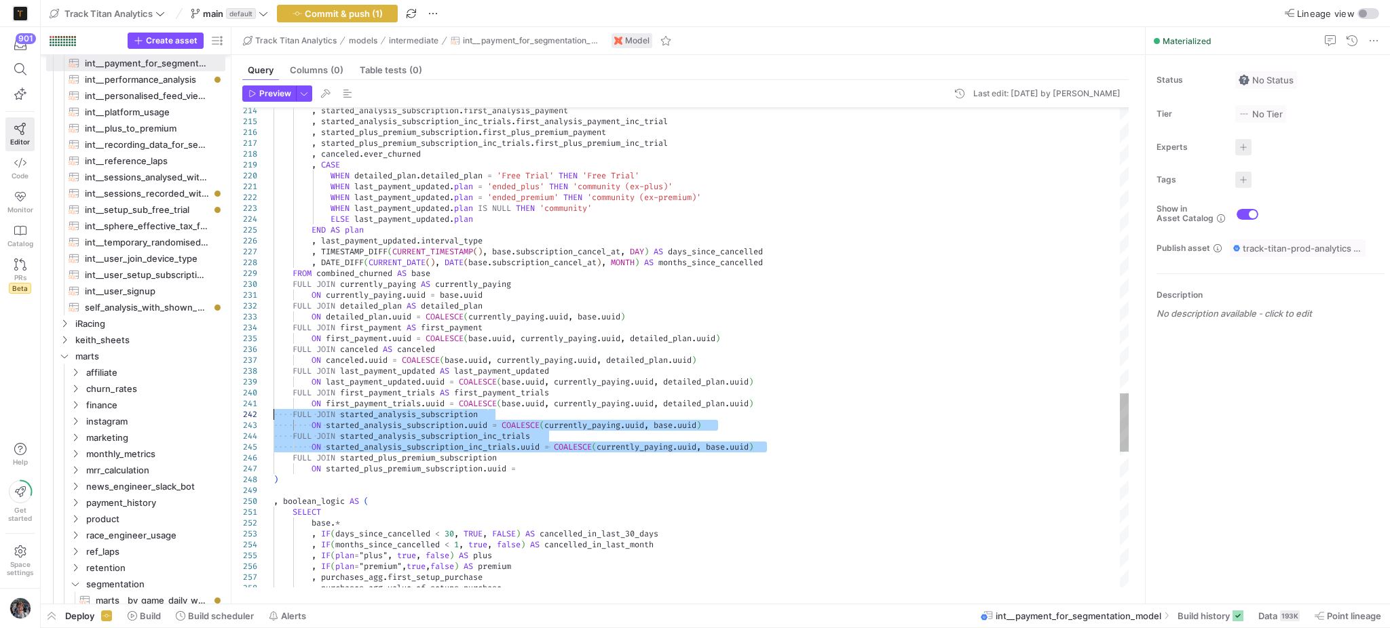
drag, startPoint x: 769, startPoint y: 446, endPoint x: 73, endPoint y: 412, distance: 697.0
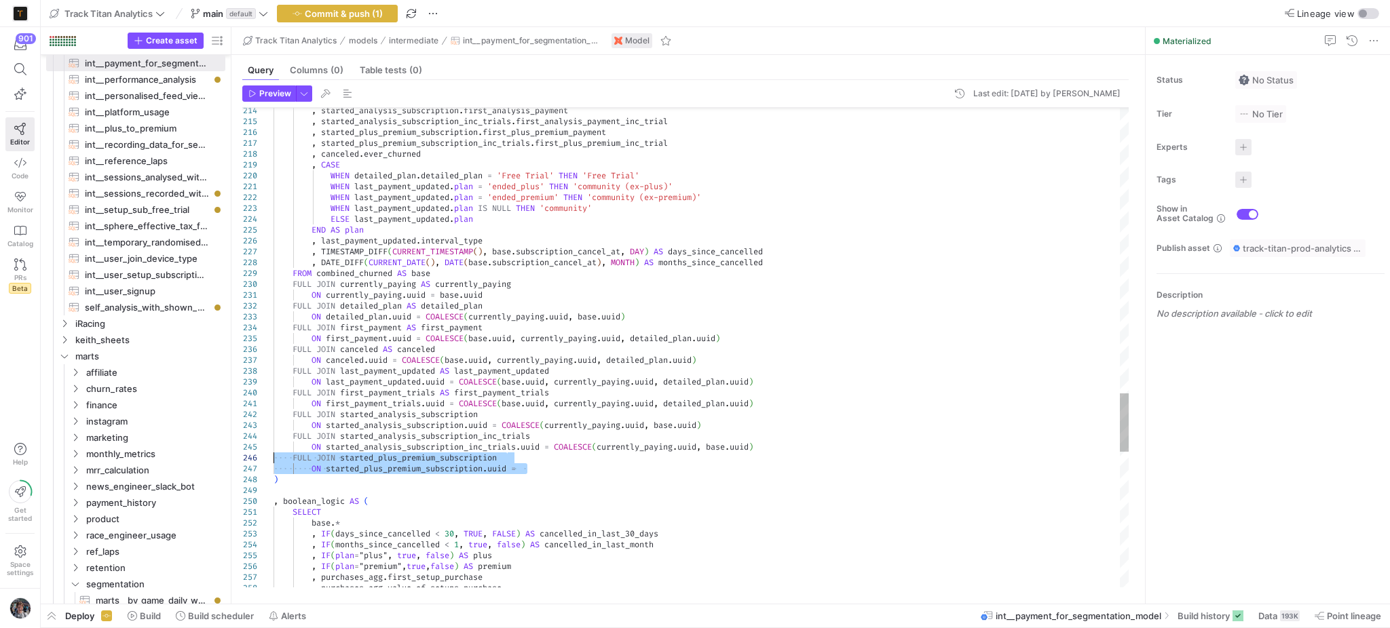
drag, startPoint x: 541, startPoint y: 468, endPoint x: 201, endPoint y: 461, distance: 340.0
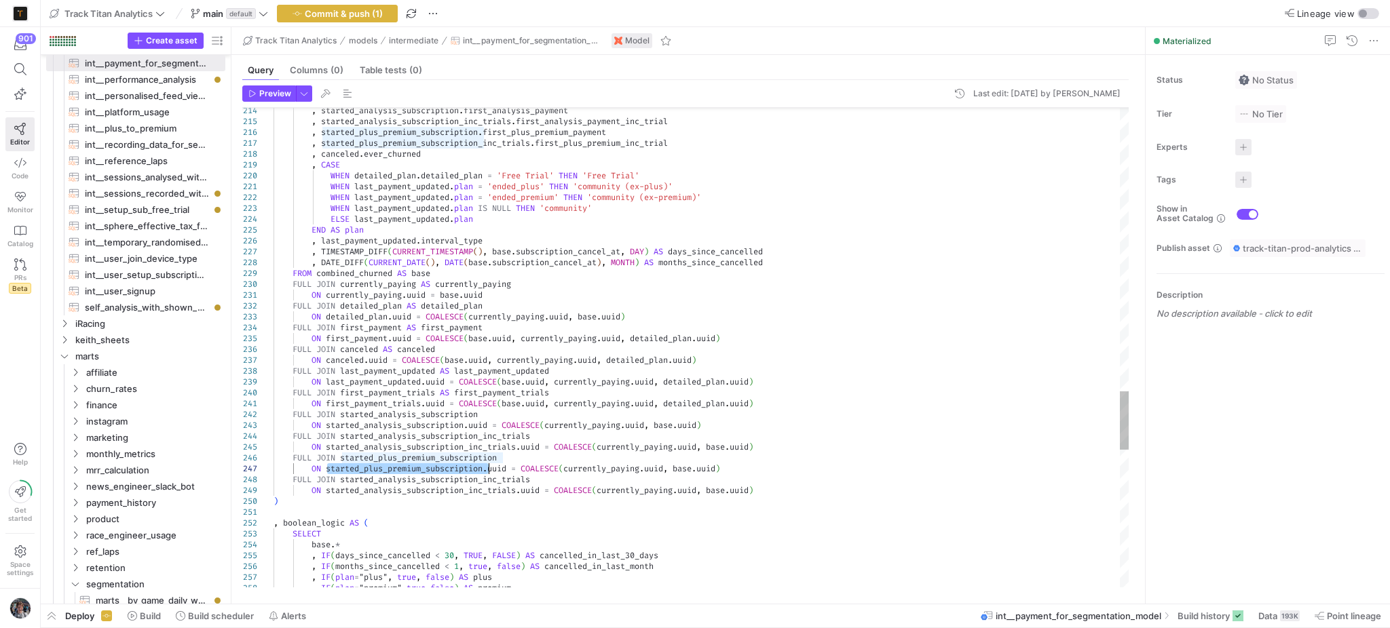
type textarea "ON first_payment_trials.uuid = COALESCE(base.uuid, currently_paying.uuid, detai…"
type textarea "started_plus_premium_subscription"
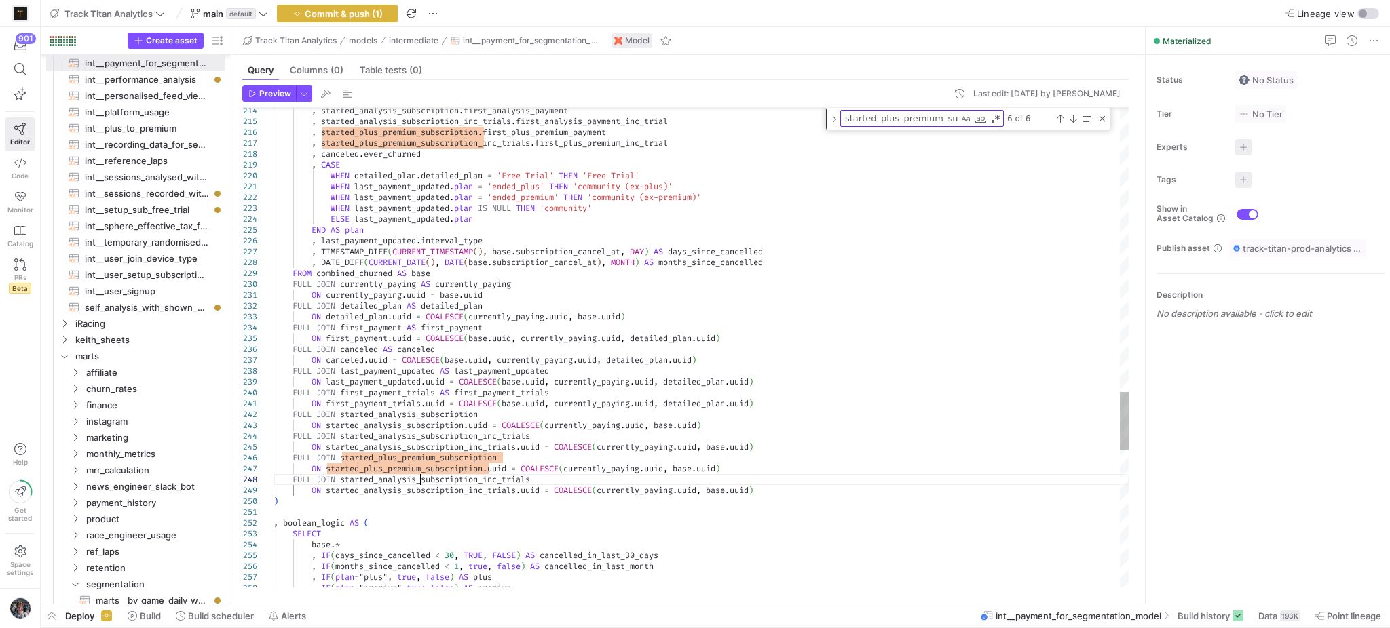
type textarea ".uuid, currently_paying.uuid, detailed_plan.uuid) FULL JOIN started_analysis_su…"
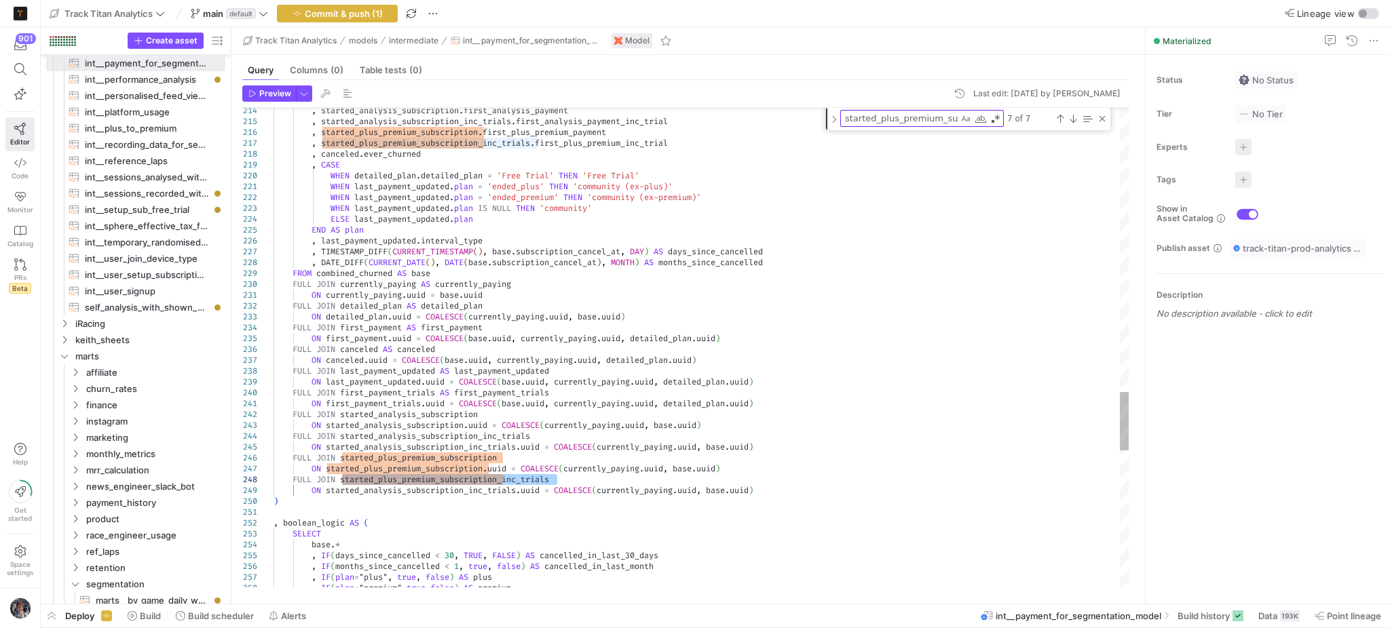
type textarea "started_plus_premium_subscription_inc_trials"
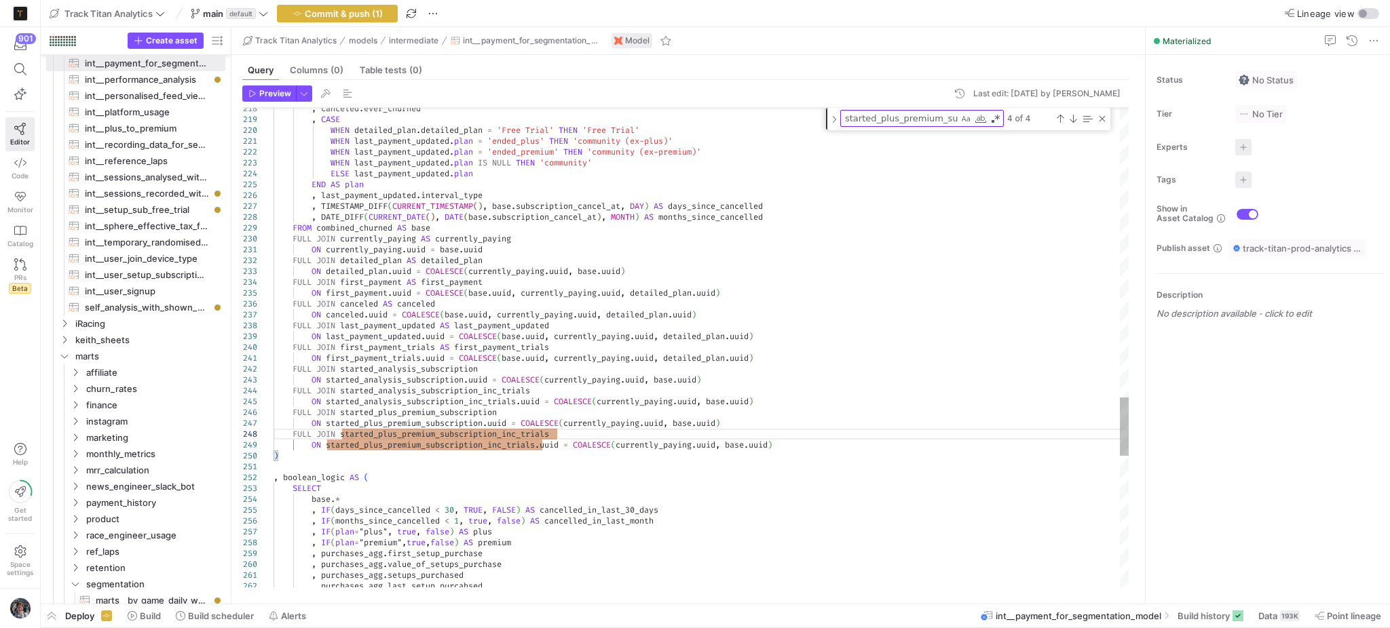
type textarea "ON first_payment_trials.uuid = COALESCE(base.uuid, currently_paying.uuid, detai…"
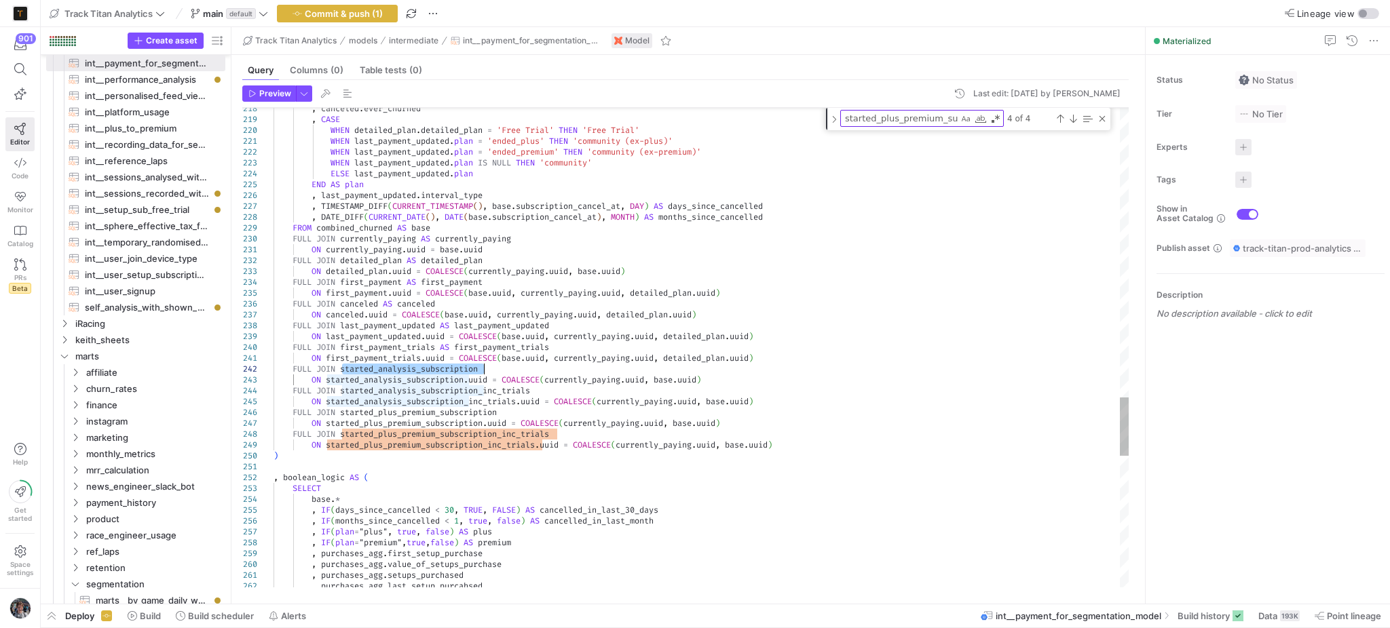
type textarea "started_analysis_subscription"
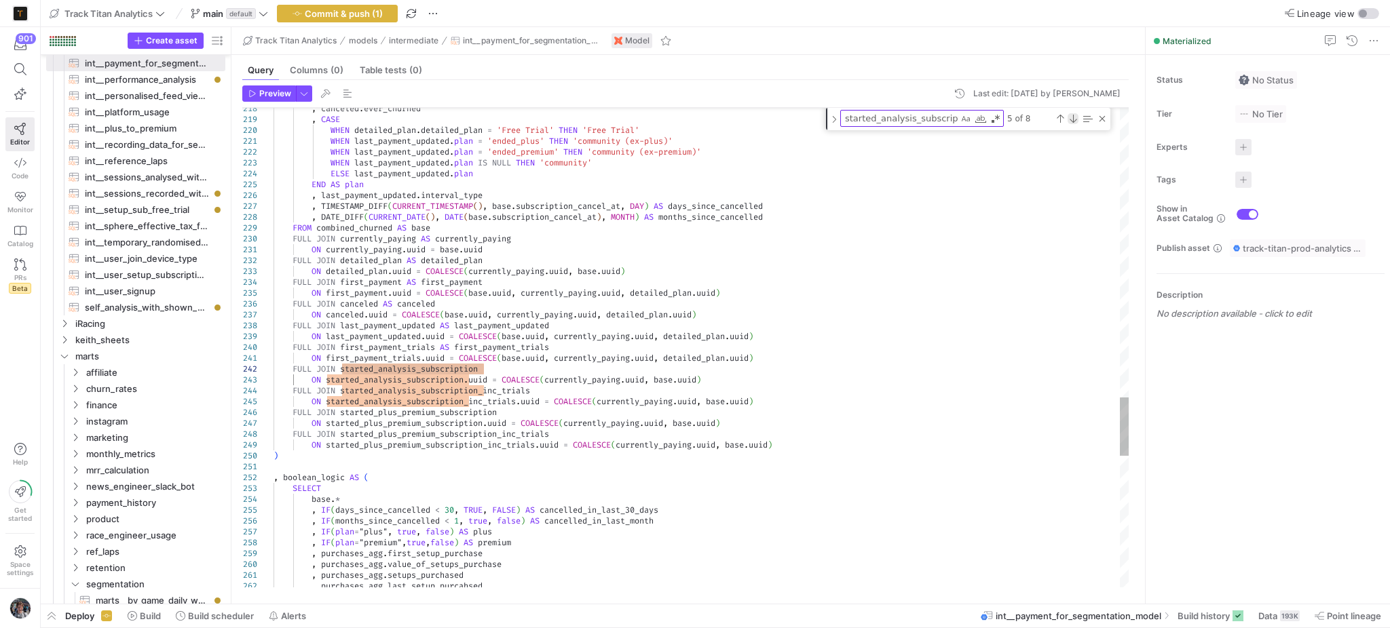
click at [1075, 120] on div "Next Match (Enter)" at bounding box center [1072, 118] width 11 height 11
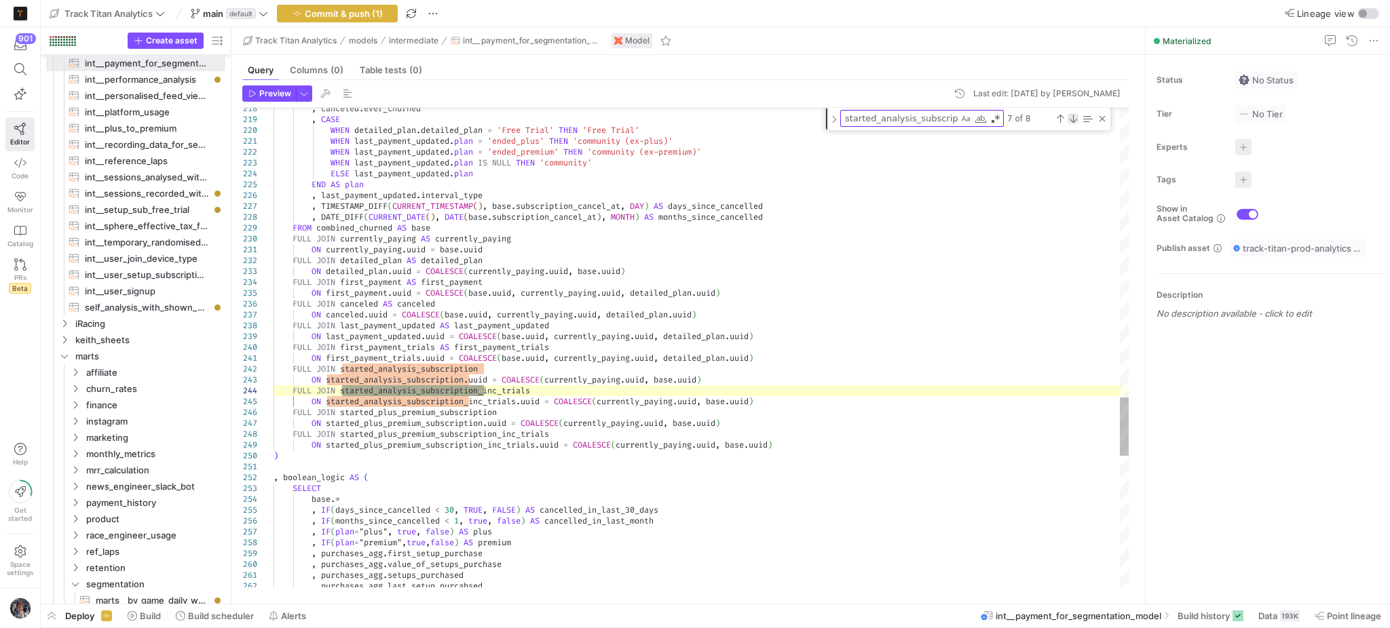
click at [1075, 120] on div "Next Match (Enter)" at bounding box center [1072, 118] width 11 height 11
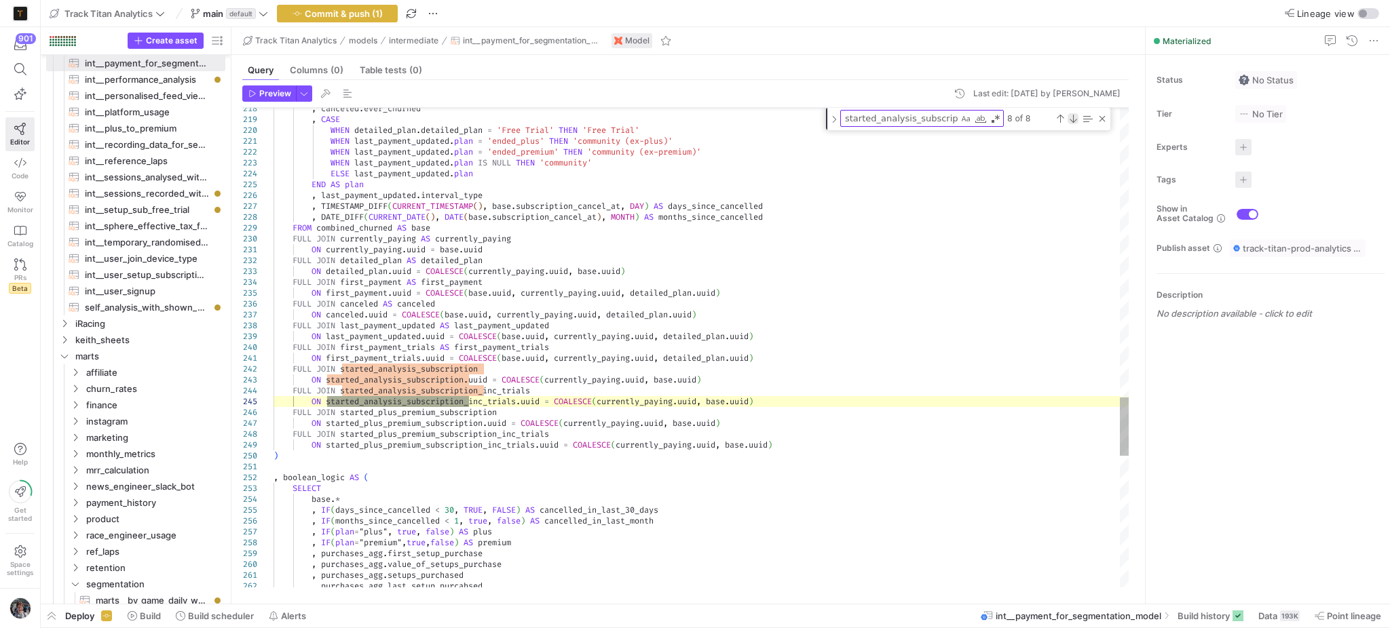
click at [1075, 120] on div "Next Match (Enter)" at bounding box center [1072, 118] width 11 height 11
type textarea ", started_analysis_subscription AS ( SELECT uuid, MIN(payment_update) AS first_…"
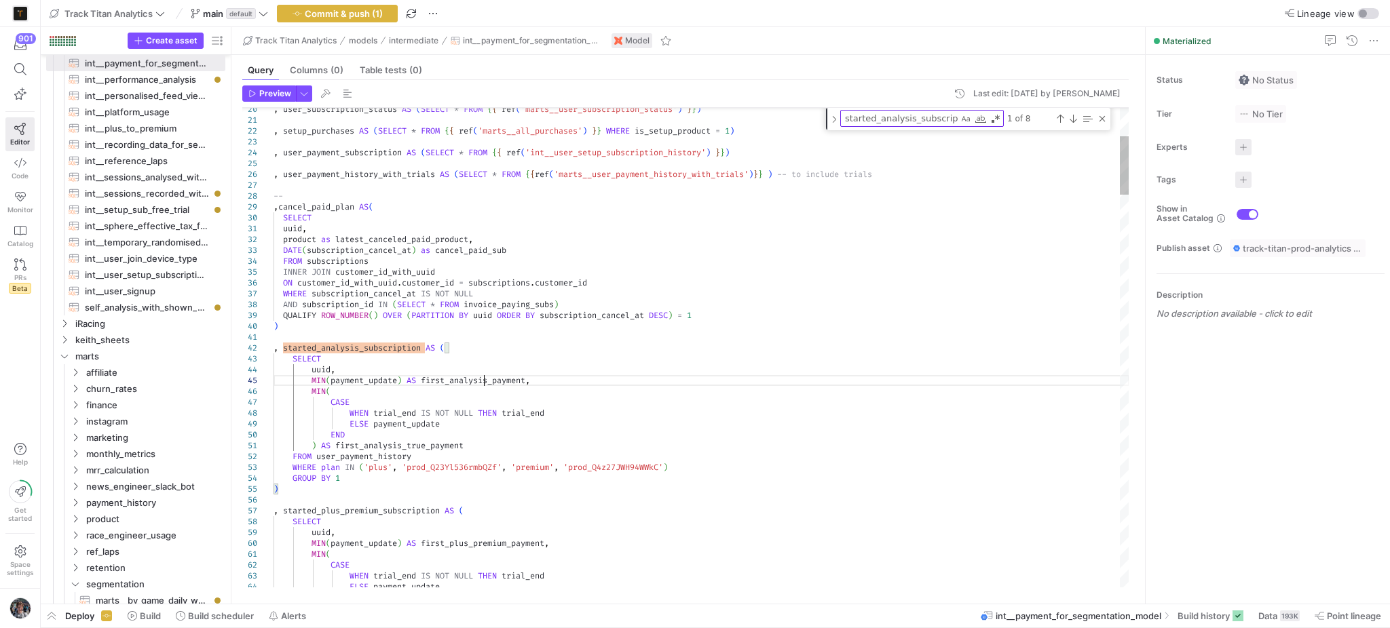
type textarea "first_analysis_payment"
click at [1059, 119] on div "Previous Match (Shift+Enter)" at bounding box center [1059, 118] width 11 height 11
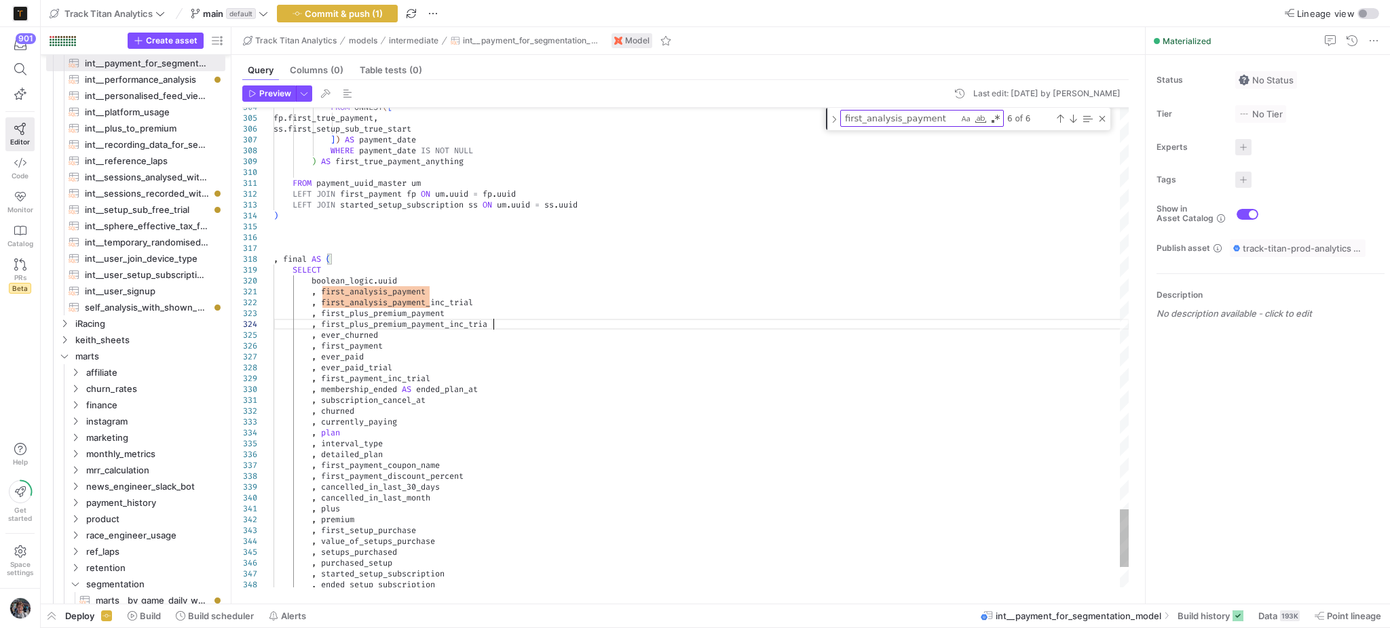
scroll to position [31, 223]
click at [1109, 126] on div "first_analysis_payment first_analysis_payment 6 of 6" at bounding box center [968, 119] width 284 height 22
click at [1107, 123] on div "first_analysis_payment first_analysis_payment 6 of 6" at bounding box center [968, 119] width 284 height 22
click at [1095, 114] on div "6 of 6" at bounding box center [1056, 118] width 104 height 17
drag, startPoint x: 1100, startPoint y: 114, endPoint x: 1069, endPoint y: 145, distance: 43.2
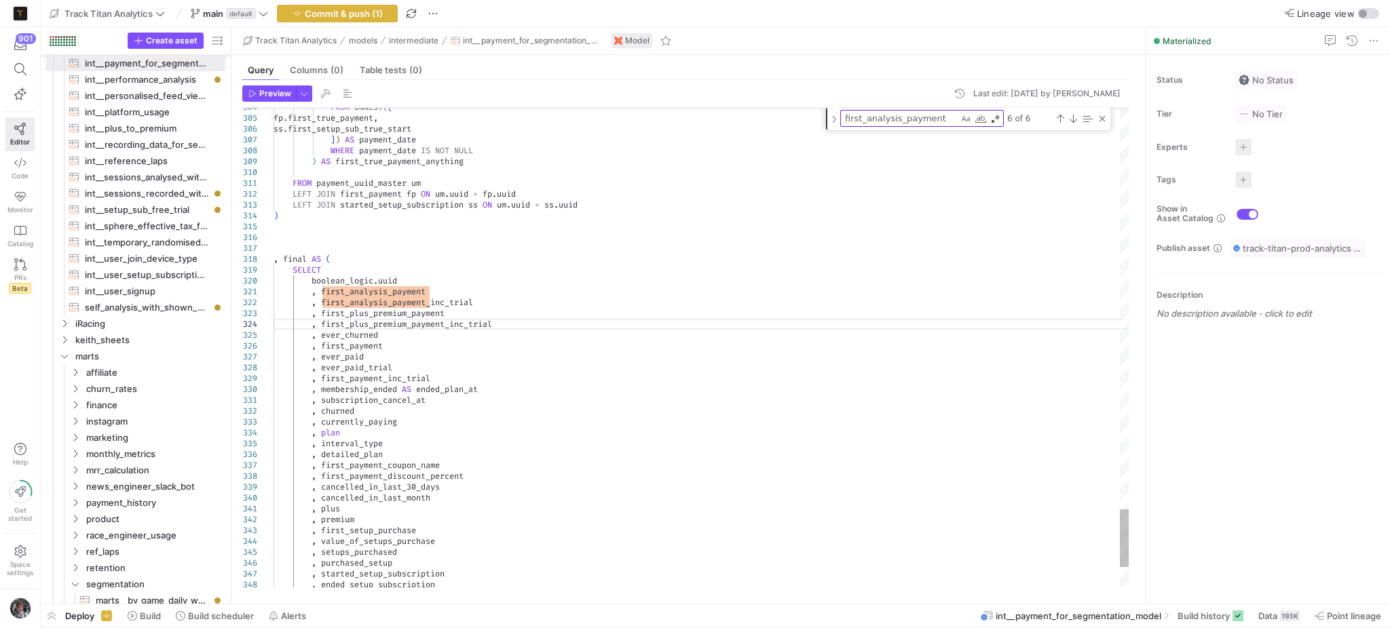
click at [1101, 114] on div "Close (Escape)" at bounding box center [1102, 118] width 11 height 11
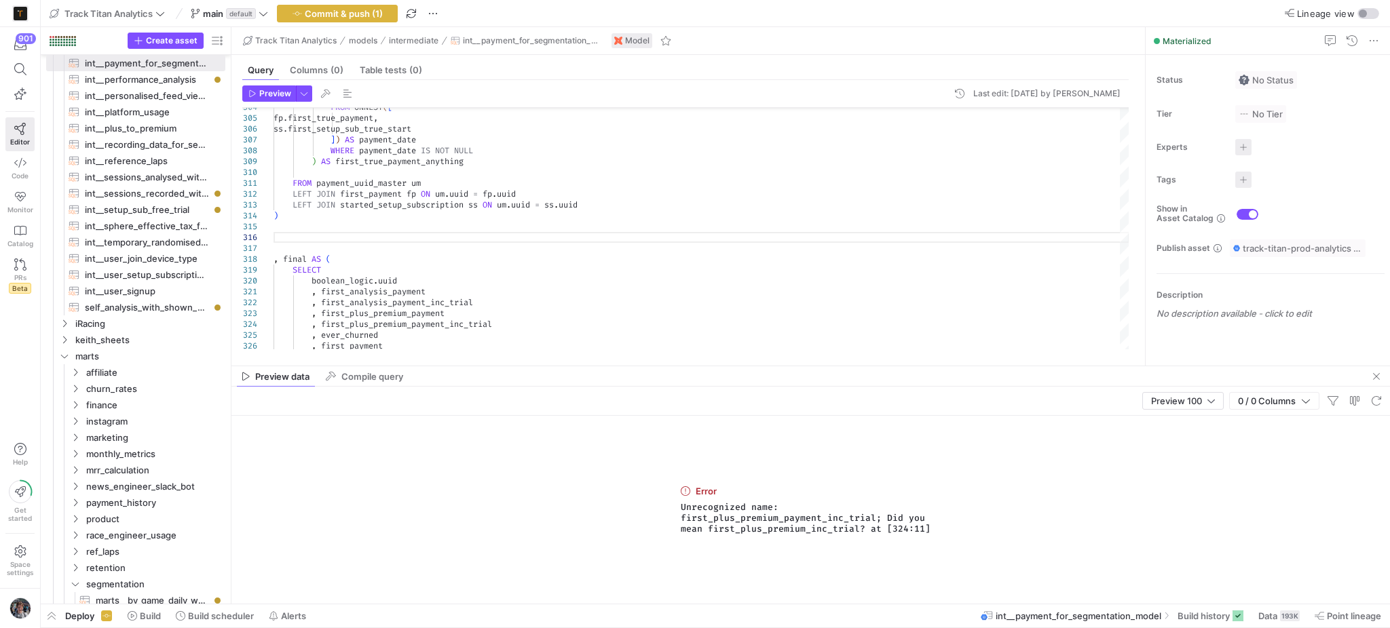
click at [785, 520] on span "Unrecognized name: first_plus_premium_payment_inc_trial; Did you mean first_plu…" at bounding box center [811, 518] width 261 height 33
drag, startPoint x: 447, startPoint y: 327, endPoint x: 416, endPoint y: 326, distance: 31.2
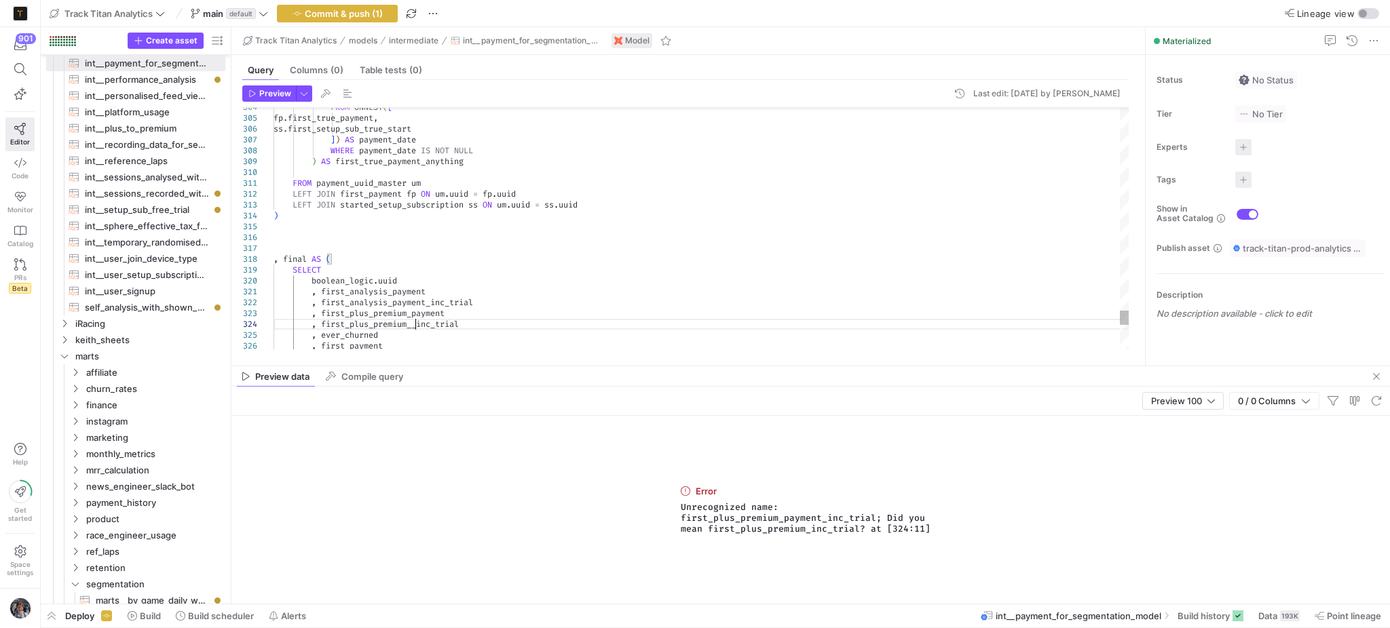
type textarea ", first_analysis_payment , first_analysis_payment_inc_trial , first_plus_premiu…"
type textarea "first_plus_premium_inc_trial"
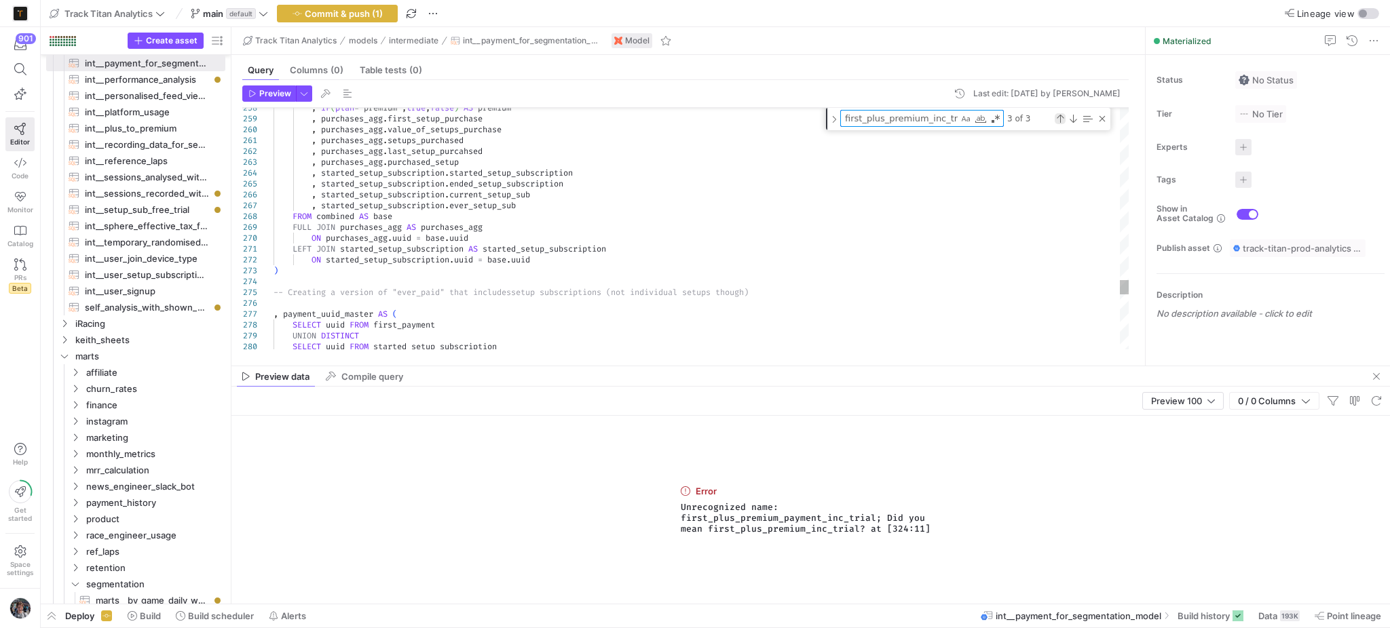
click at [1056, 119] on div "Previous Match (Shift+Enter)" at bounding box center [1059, 118] width 11 height 11
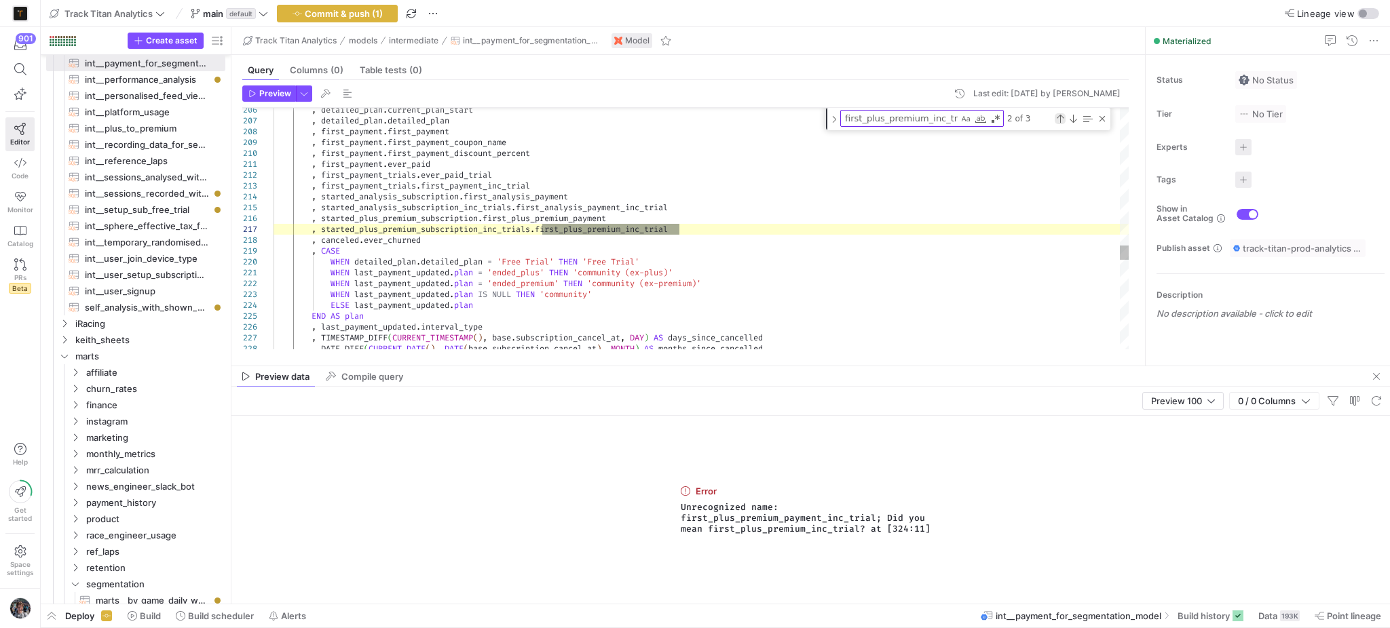
click at [1056, 119] on div "Previous Match (Shift+Enter)" at bounding box center [1059, 118] width 11 height 11
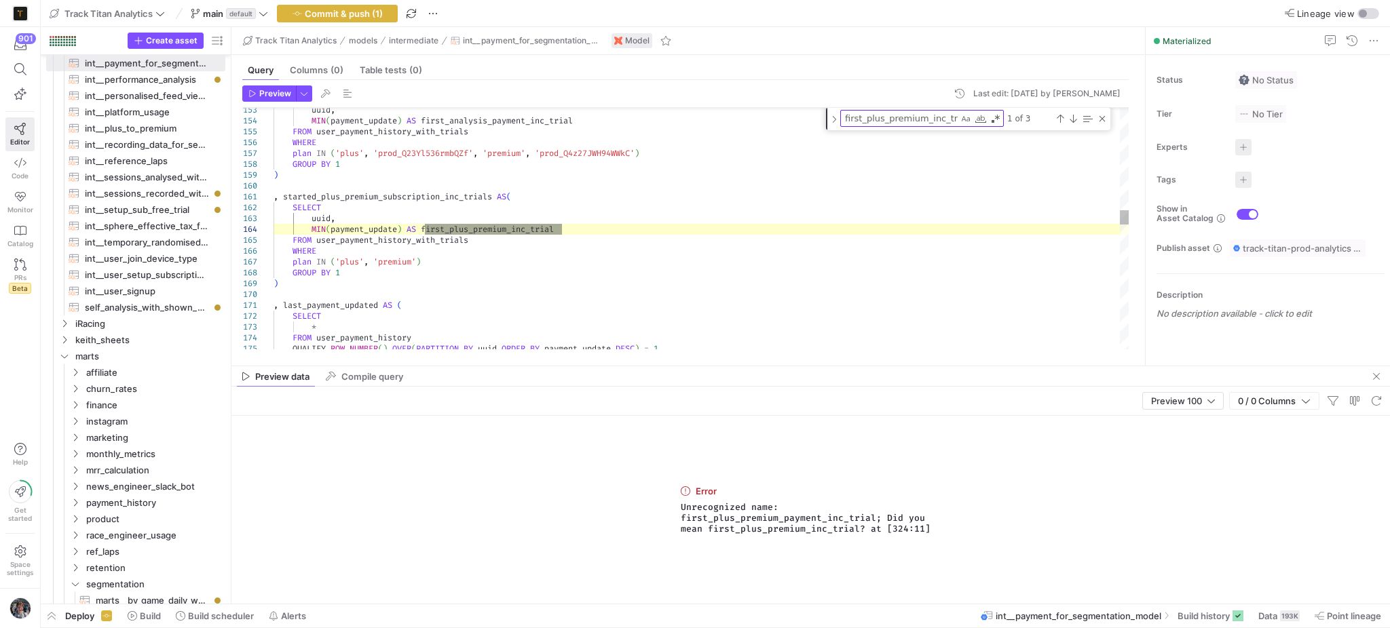
click at [1057, 267] on div "uuid , MIN ( payment_update ) AS first_analysis_payment_inc_trial FROM user_pay…" at bounding box center [701, 419] width 856 height 3974
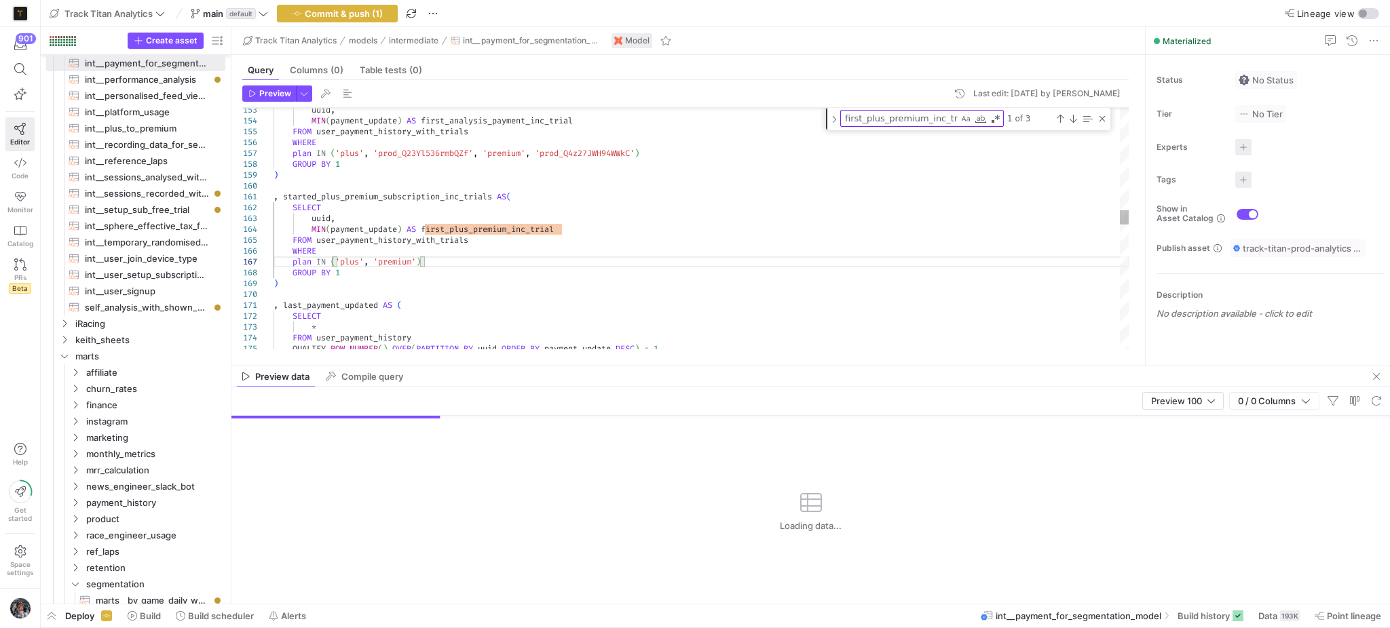
type textarea ", started_analysis_subscription_inc_trials AS( SELECT uuid, MIN(payment_update)…"
click at [911, 133] on div "uuid , MIN ( payment_update ) AS first_analysis_payment_inc_trial FROM user_pay…" at bounding box center [701, 419] width 856 height 3974
click at [911, 126] on div "first_plus_premium_inc_trial first_plus_premium_inc_trial" at bounding box center [922, 118] width 164 height 17
click at [913, 120] on textarea "first_plus_premium_inc_trial" at bounding box center [899, 119] width 117 height 16
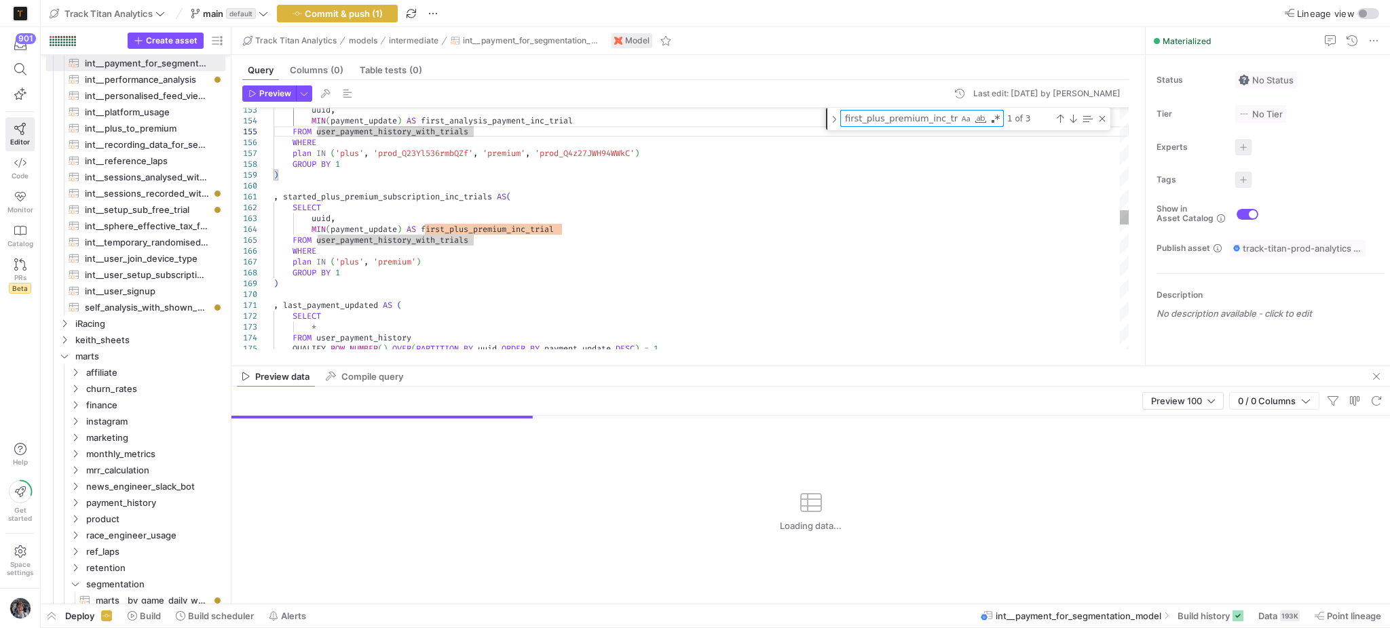
type textarea "e"
type textarea ", first_payment.ever_paid , first_payment_trials.ever_paid_trial , first_paymen…"
type textarea "ev"
type textarea ", first_payment.ever_paid , first_payment_trials.ever_paid_trial , first_paymen…"
type textarea "eve"
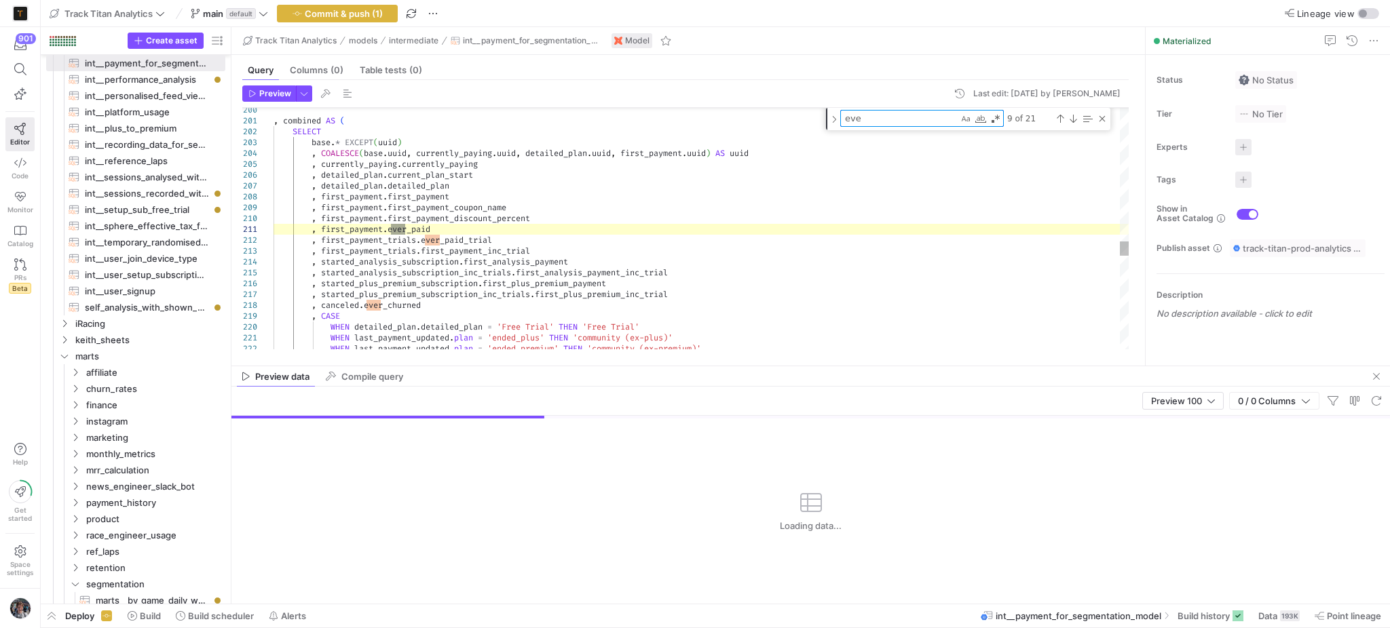
type textarea ", first_payment.ever_paid , first_payment_trials.ever_paid_trial , first_paymen…"
type textarea "ever"
type textarea ", first_payment.ever_paid , first_payment_trials.ever_paid_trial , first_paymen…"
type textarea "ever_"
type textarea ", first_payment.ever_paid , first_payment_trials.ever_paid_trial , first_paymen…"
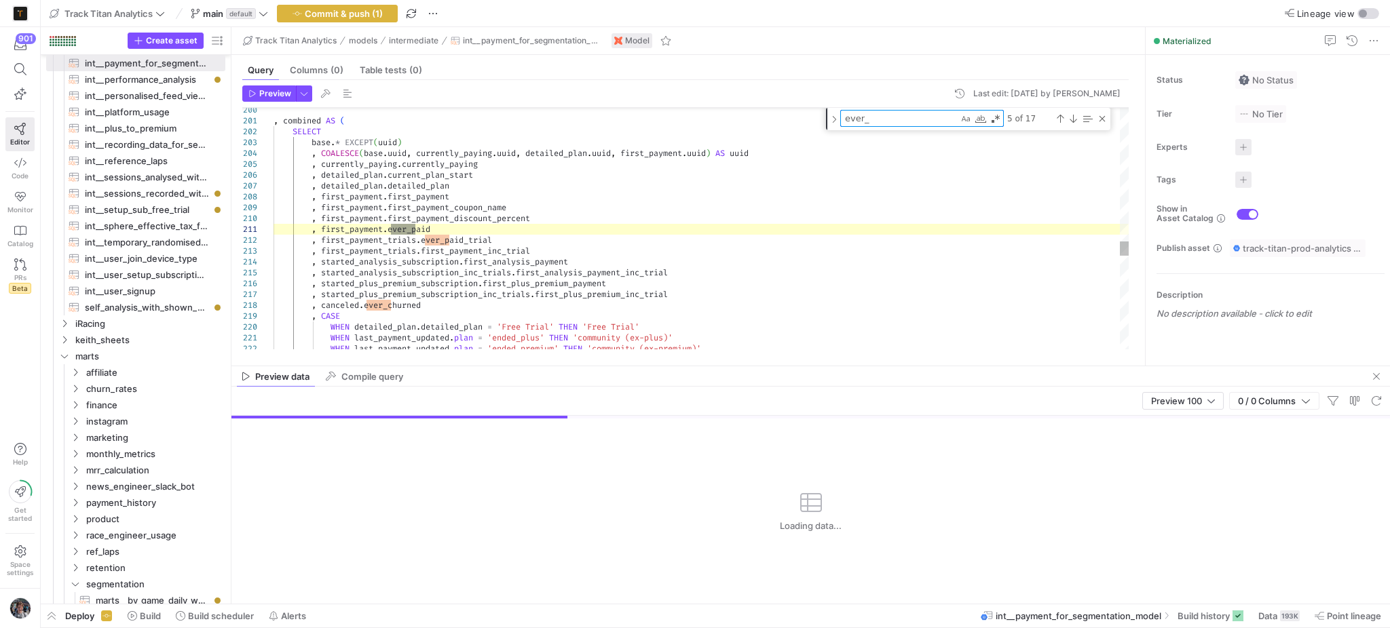
type textarea "ever_p"
type textarea ", first_payment.ever_paid , first_payment_trials.ever_paid_trial , first_paymen…"
type textarea "ever_pa"
type textarea ", first_payment.ever_paid , first_payment_trials.ever_paid_trial , first_paymen…"
type textarea "ever_pai"
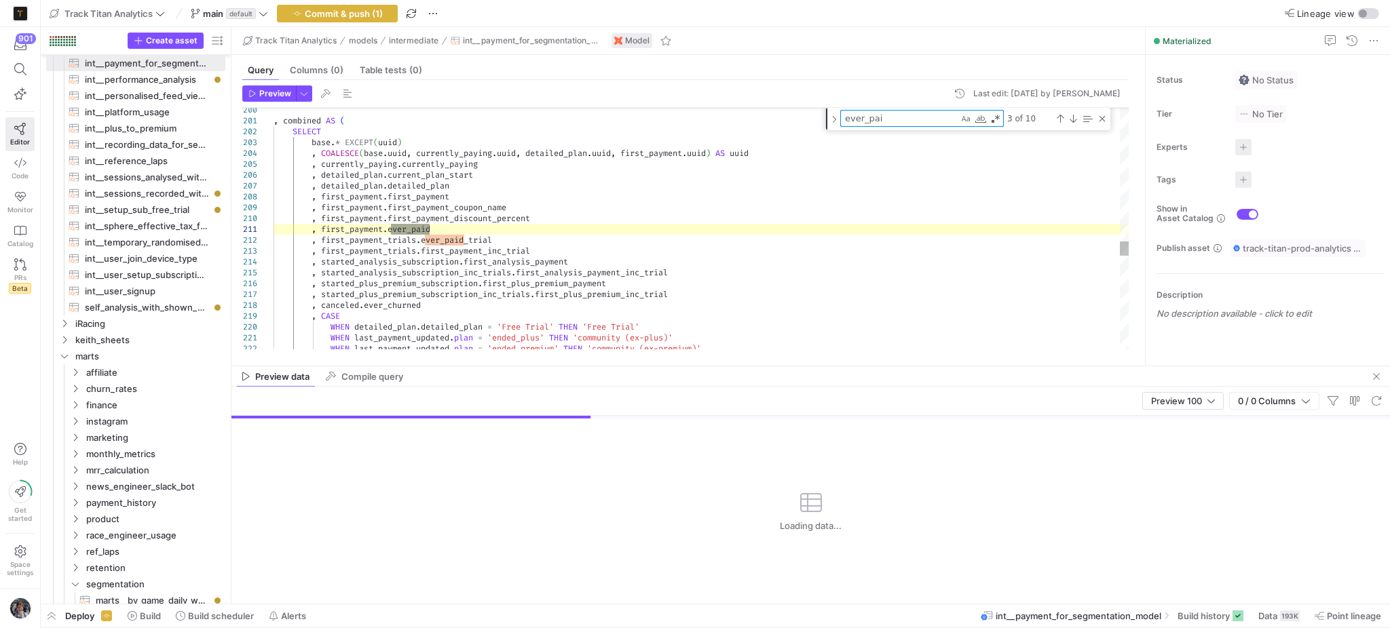
type textarea ", first_payment.ever_paid , first_payment_trials.ever_paid_trial , first_paymen…"
type textarea "ever_paid"
type textarea ", first_payment.ever_paid , first_payment_trials.ever_paid_trial , first_paymen…"
type textarea "ever_paid_"
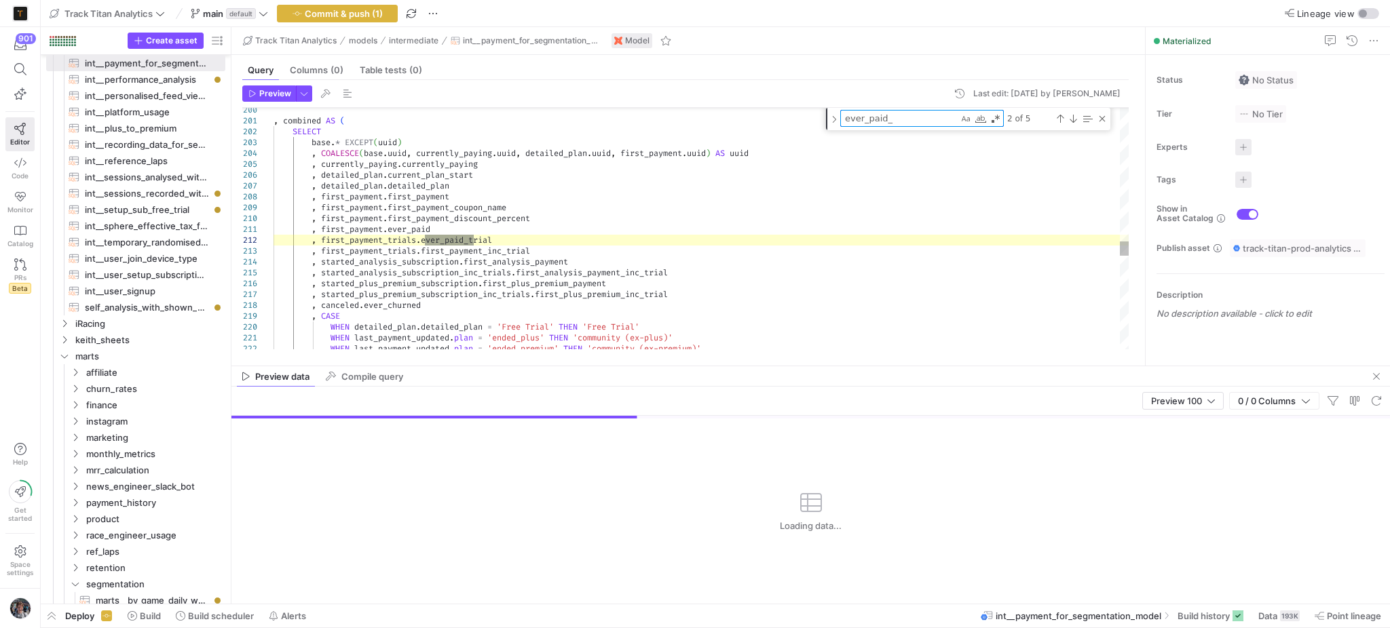
type textarea "(fp.ever_paid OR ss.ever_setup_sub) AS ever_paid_anything, -- Compute first_pay…"
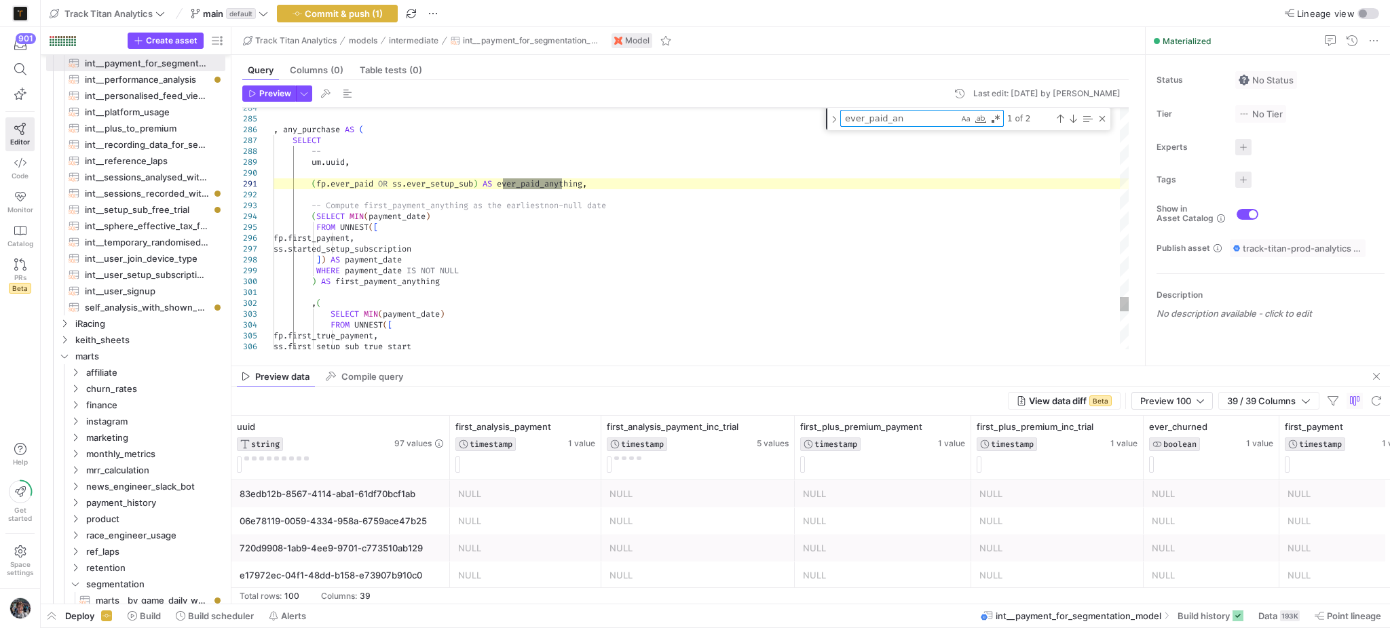
click at [920, 121] on textarea "ever_paid_an" at bounding box center [899, 119] width 117 height 16
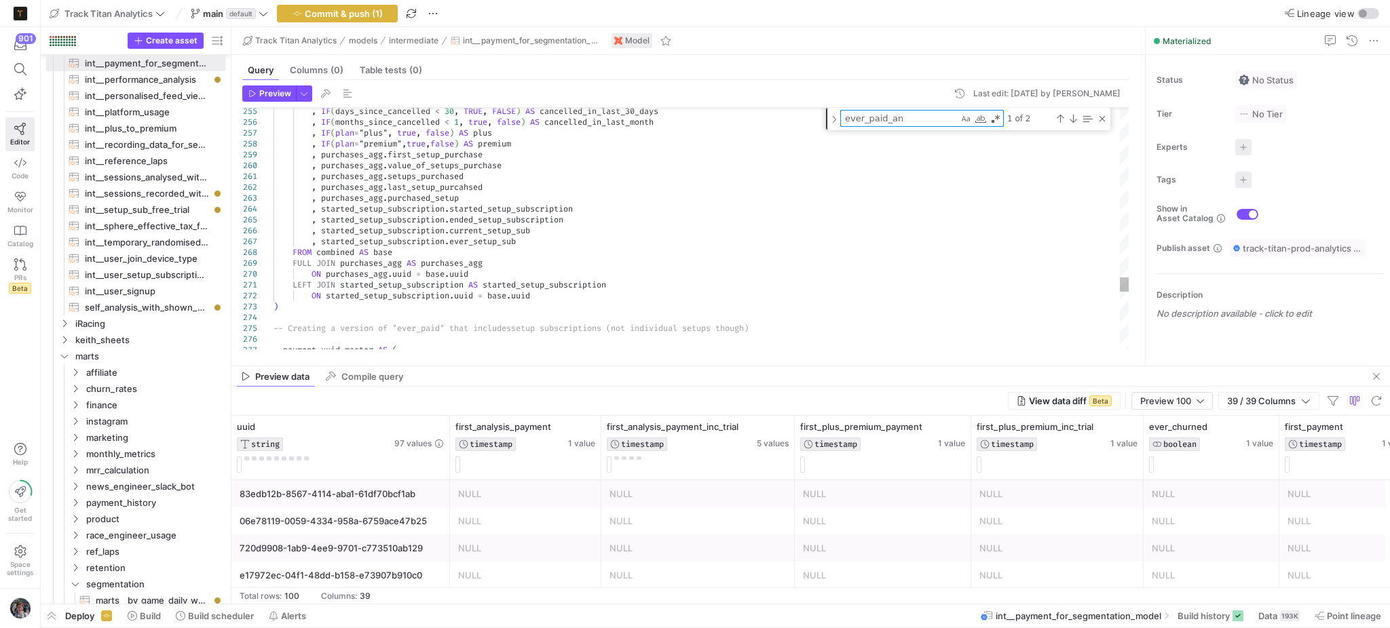
click at [900, 118] on textarea "ever_paid_an" at bounding box center [899, 119] width 117 height 16
type textarea "ever_paid_a"
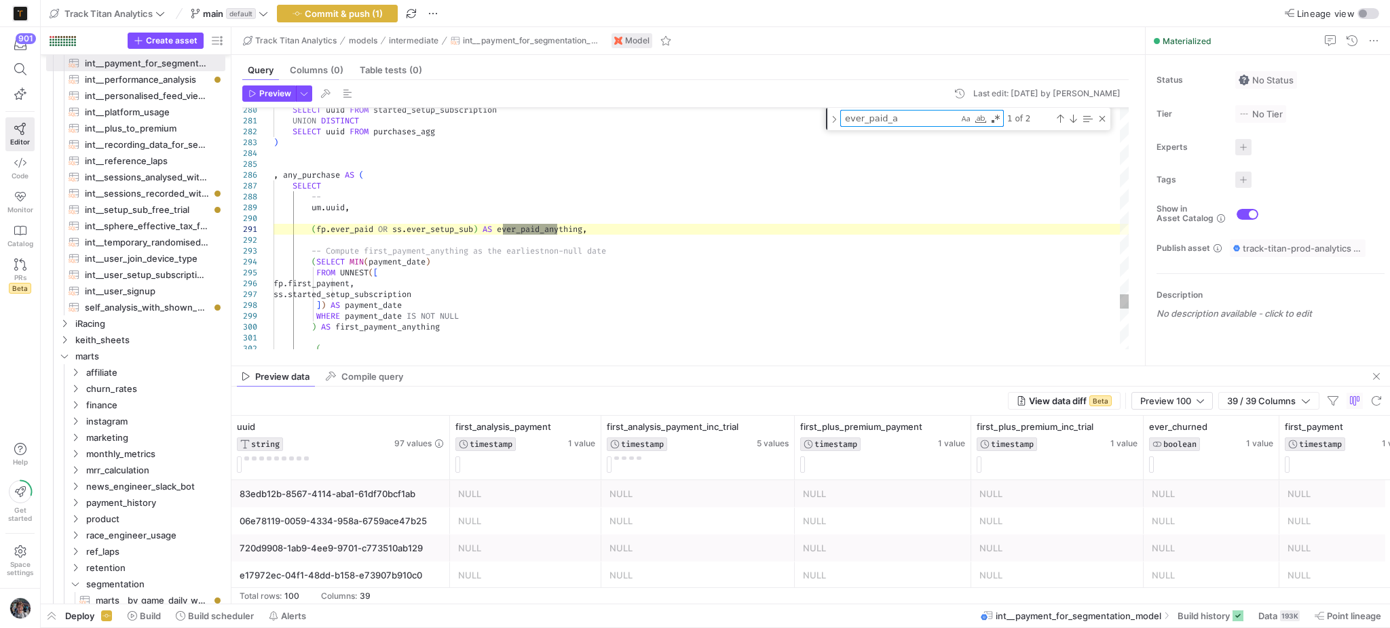
type textarea ", first_payment.ever_paid , first_payment_trials.ever_paid_trial , first_paymen…"
type textarea "ever_paid_"
type textarea ", first_payment.ever_paid , first_payment_trials.ever_paid_trial , first_paymen…"
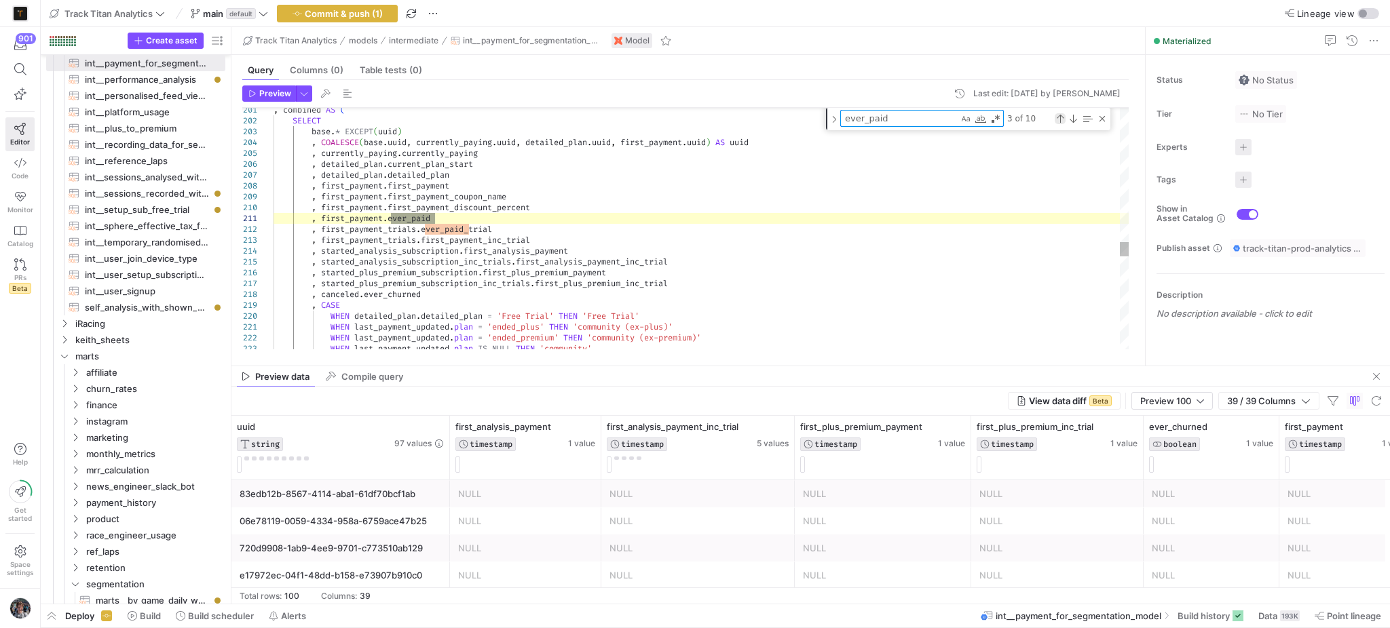
type textarea "ever_paid"
click at [1057, 117] on div "Previous Match (Shift+Enter)" at bounding box center [1059, 118] width 11 height 11
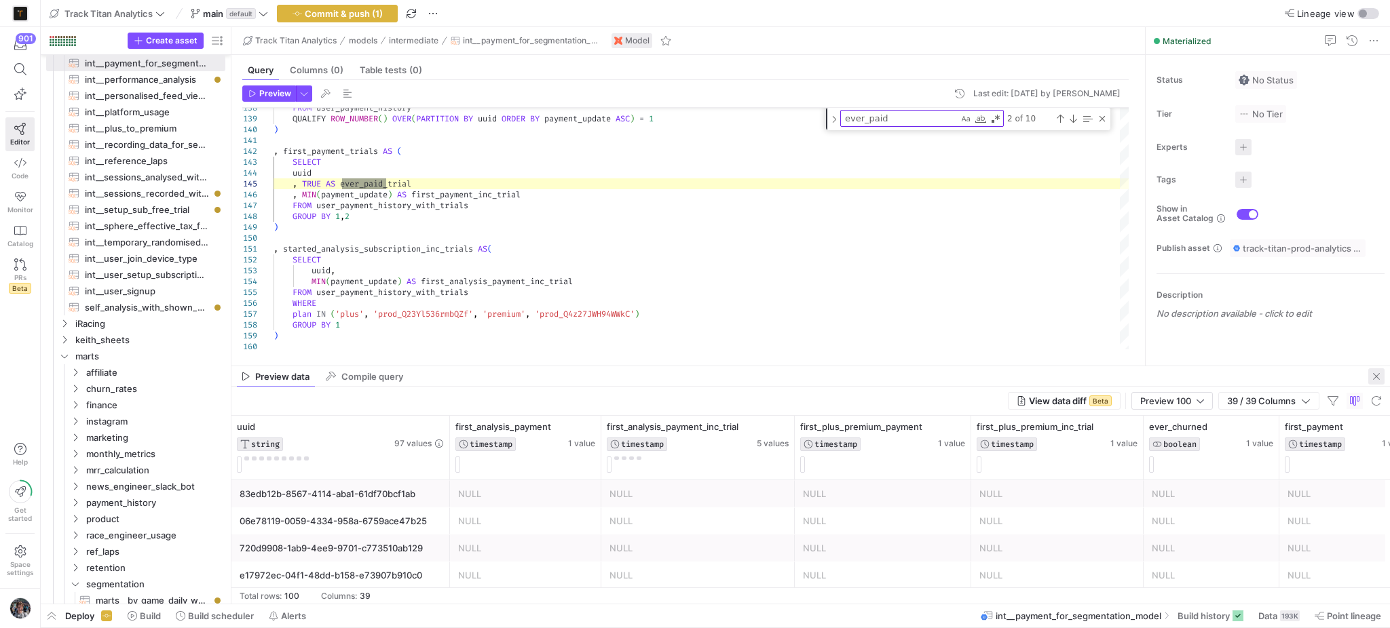
click at [1374, 368] on span "button" at bounding box center [1376, 376] width 16 height 16
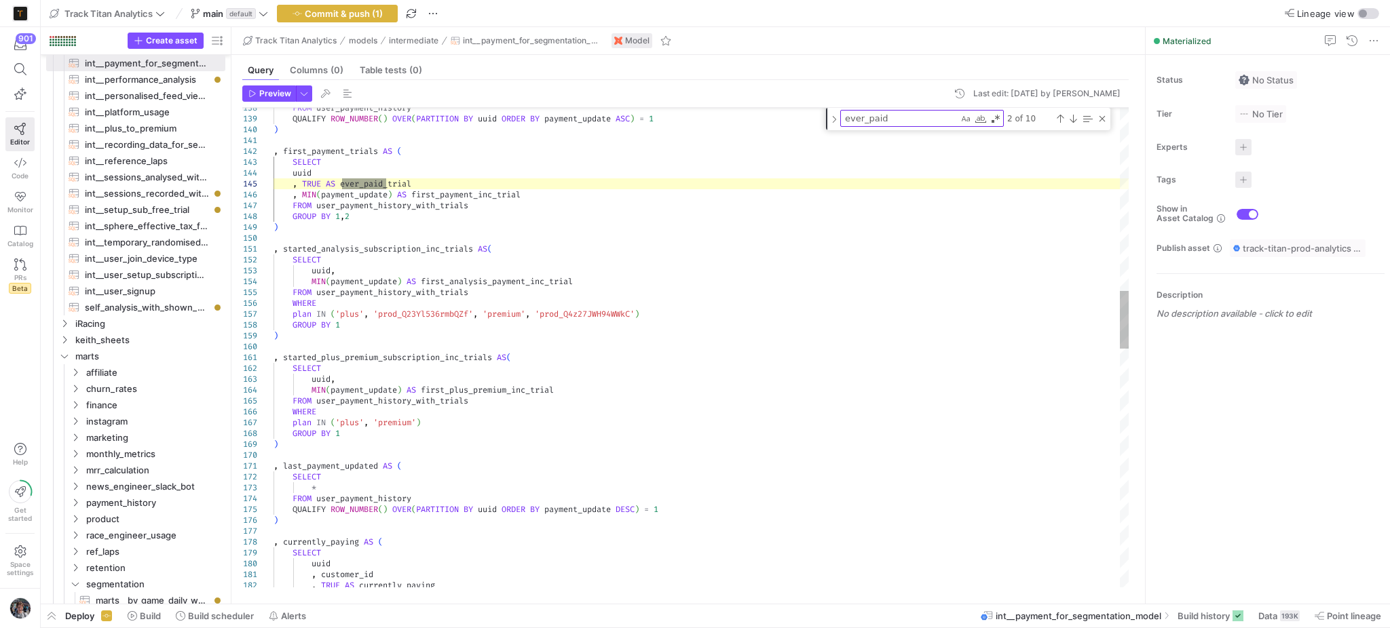
click at [594, 389] on div ", first_payment_trials AS ( SELECT uuid , TRUE AS ever_paid_trial , MIN ( payme…" at bounding box center [701, 580] width 856 height 3974
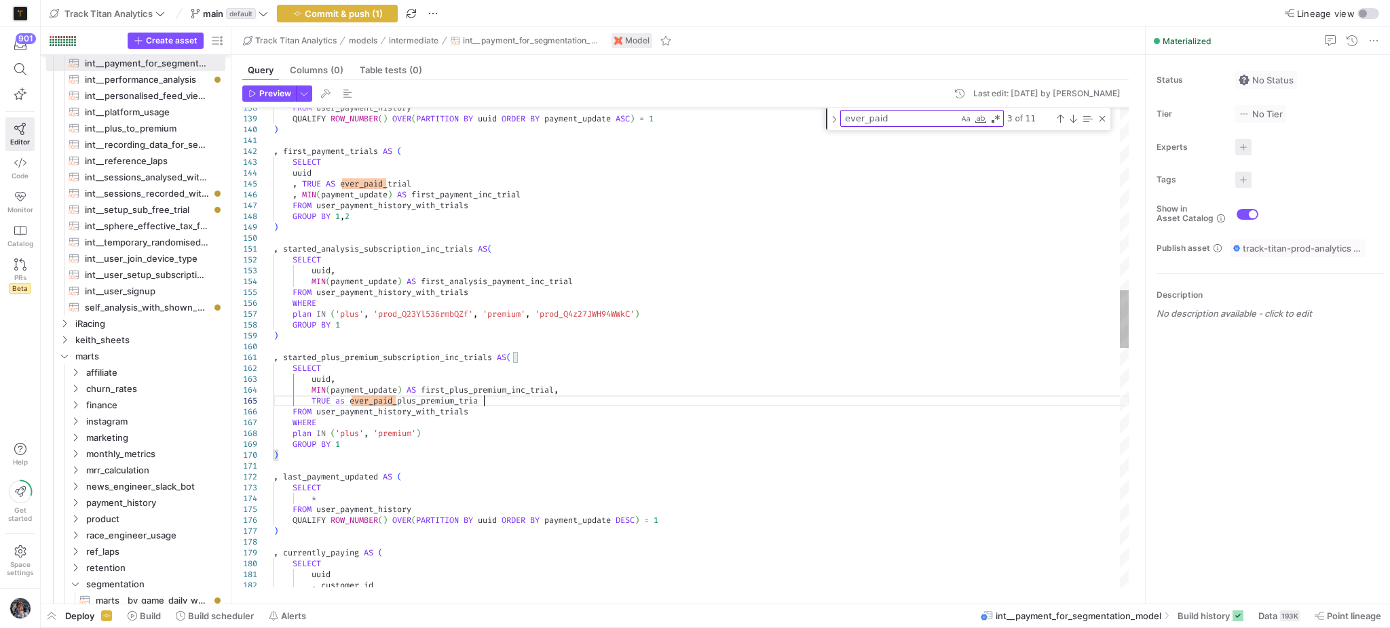
scroll to position [42, 213]
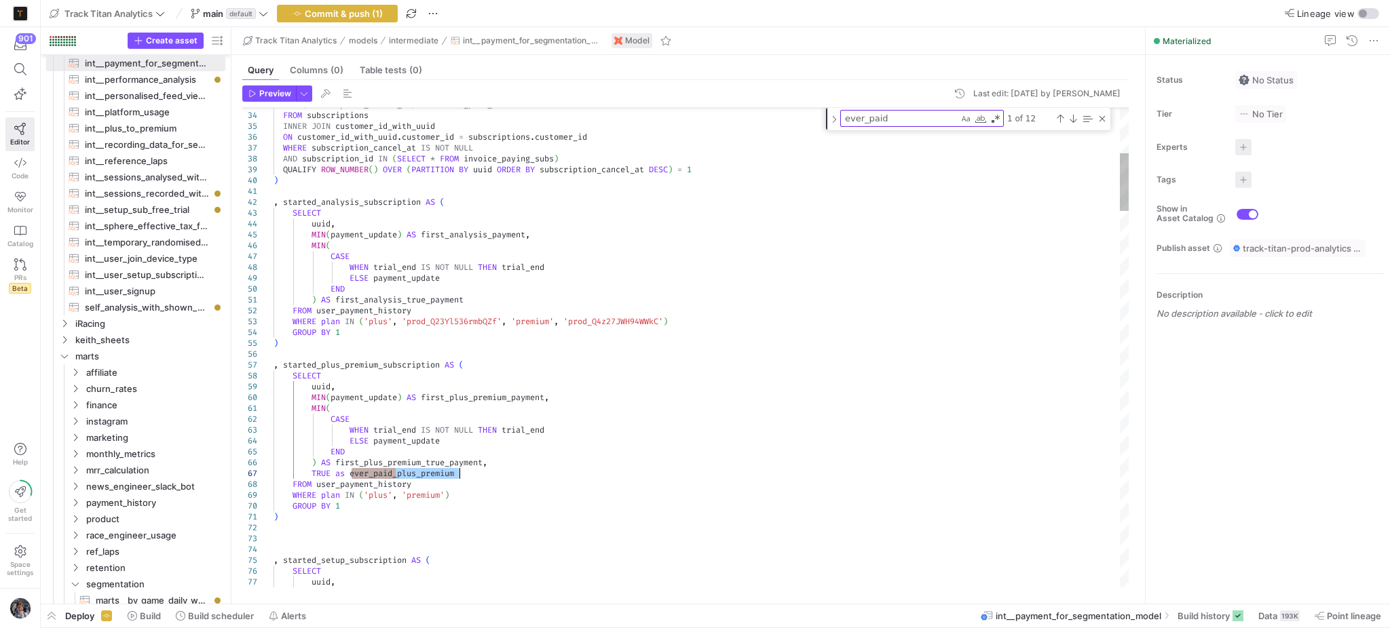
drag, startPoint x: 396, startPoint y: 475, endPoint x: 362, endPoint y: 475, distance: 33.2
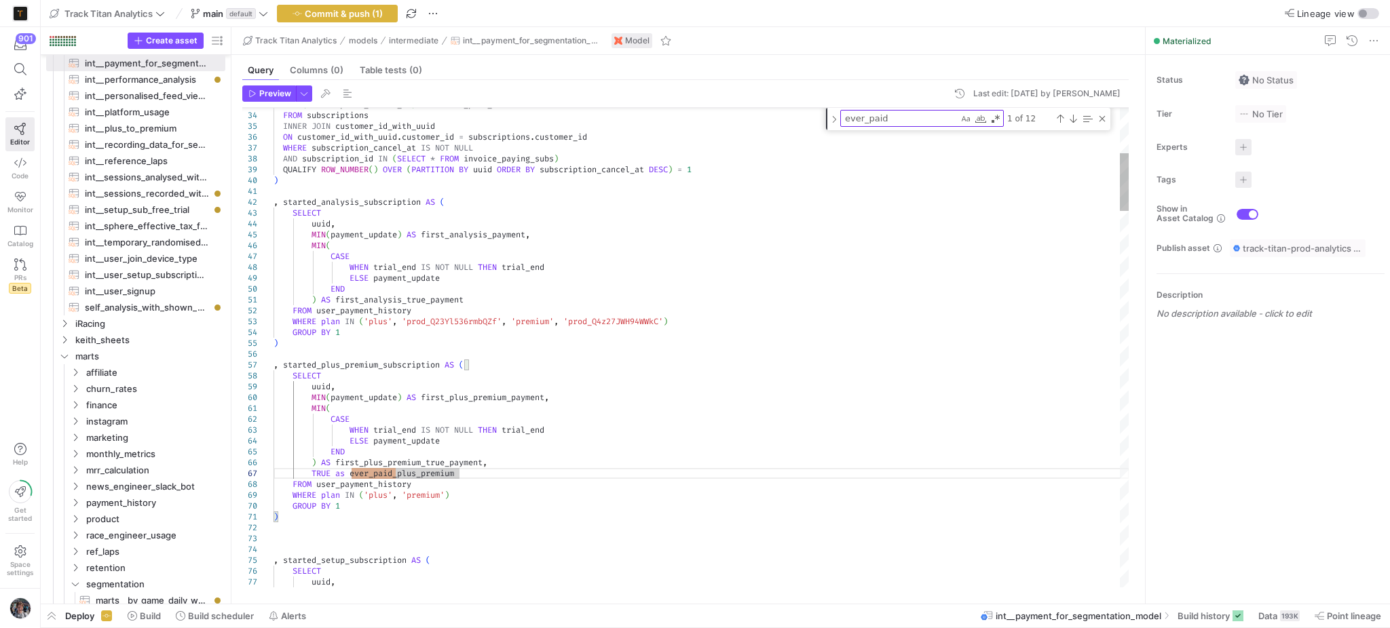
click at [1071, 120] on div "Next Match (Enter)" at bounding box center [1072, 118] width 11 height 11
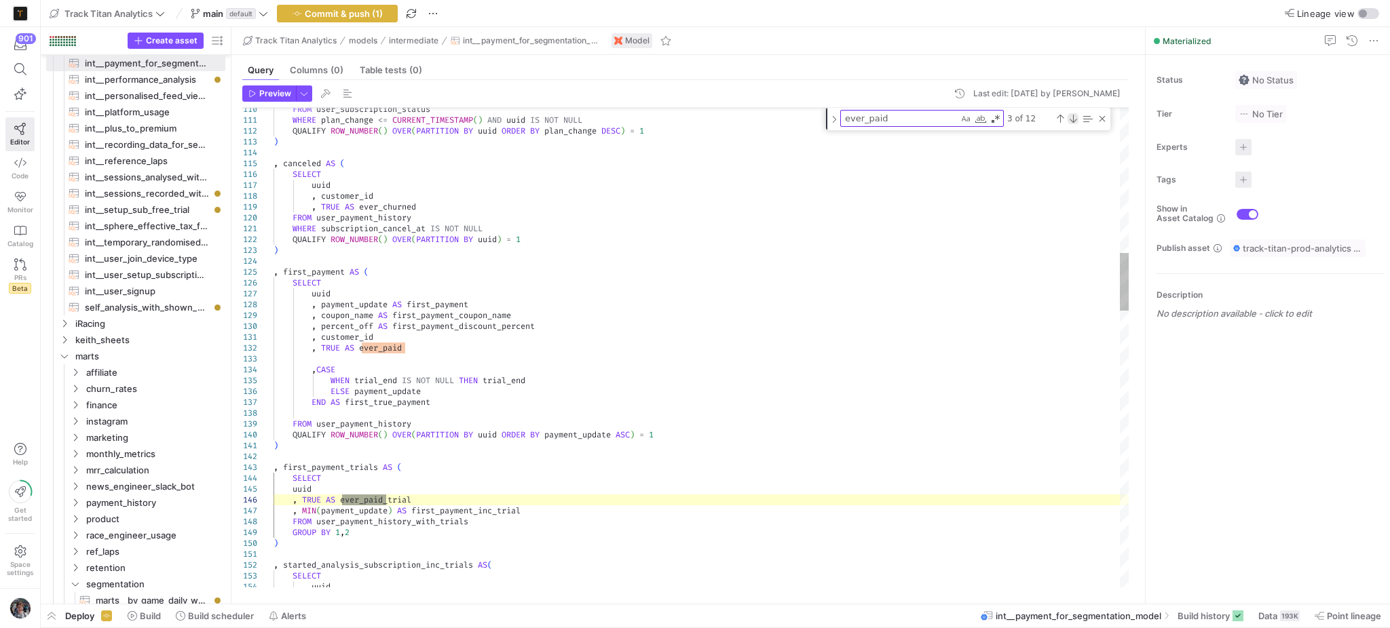
click at [1071, 120] on div "Next Match (Enter)" at bounding box center [1072, 118] width 11 height 11
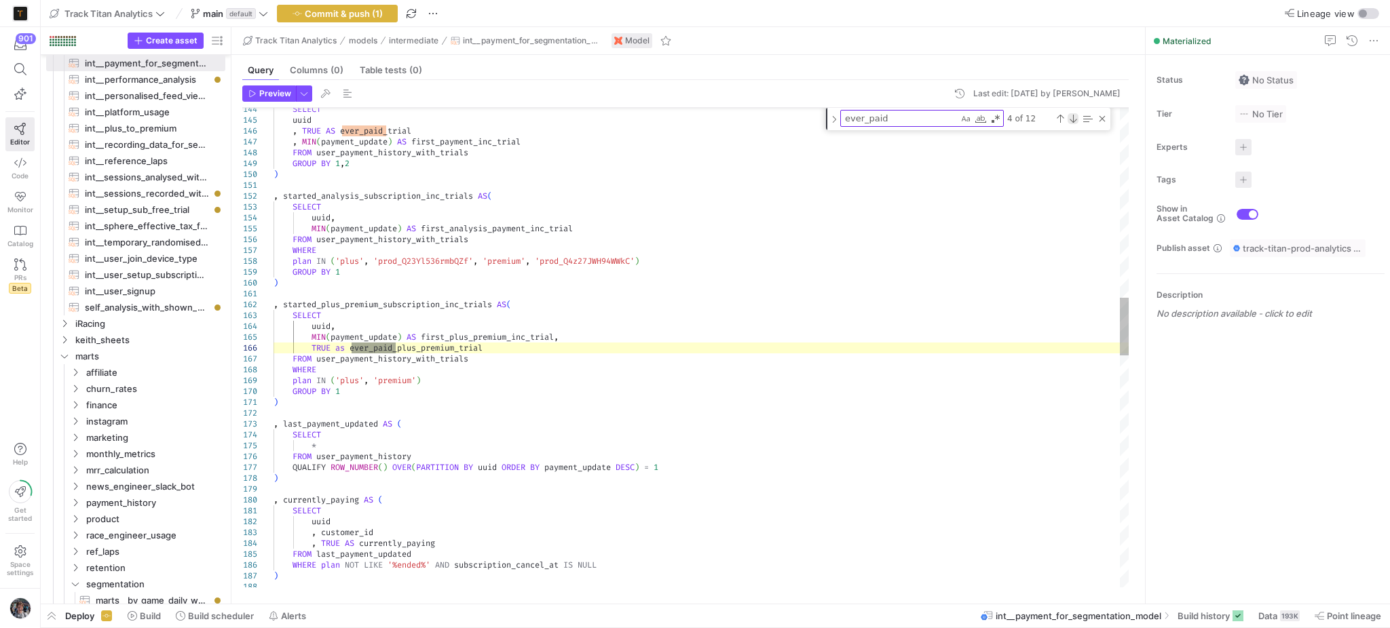
click at [1071, 120] on div "Next Match (Enter)" at bounding box center [1072, 118] width 11 height 11
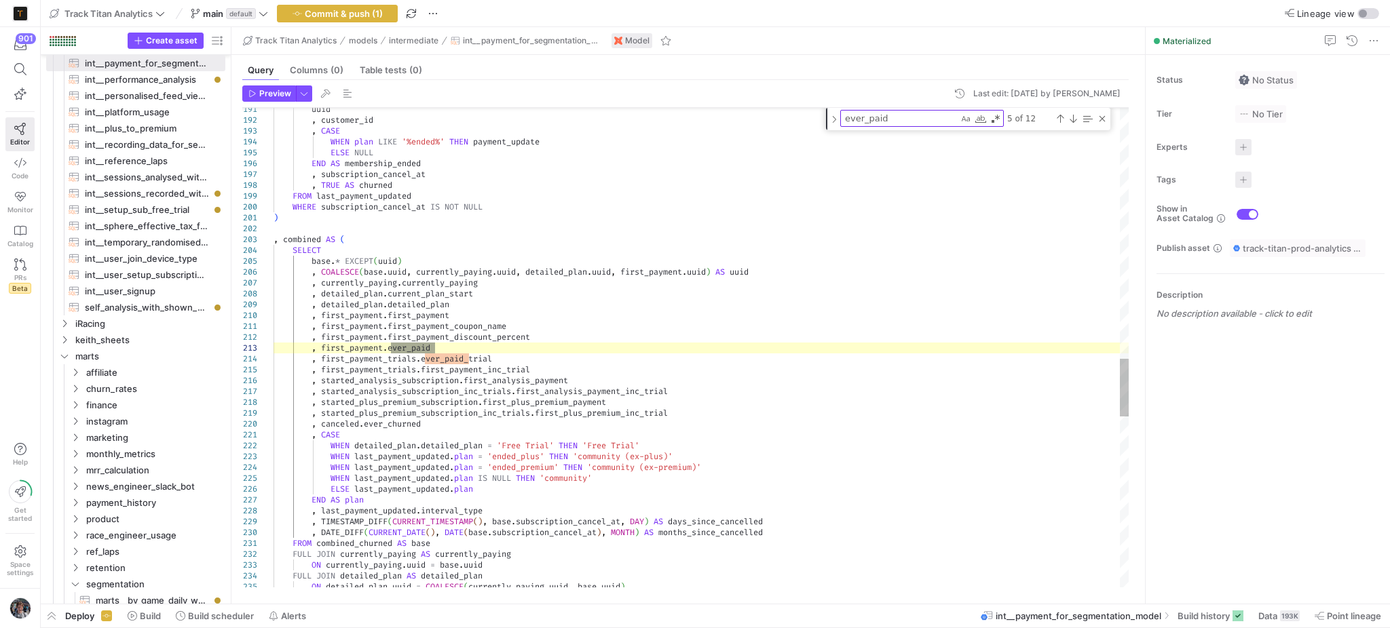
scroll to position [65, 0]
click at [582, 355] on div "uuid , customer_id , CASE WHEN plan LIKE '%ended%' THEN payment_update ELSE NUL…" at bounding box center [701, 17] width 856 height 3996
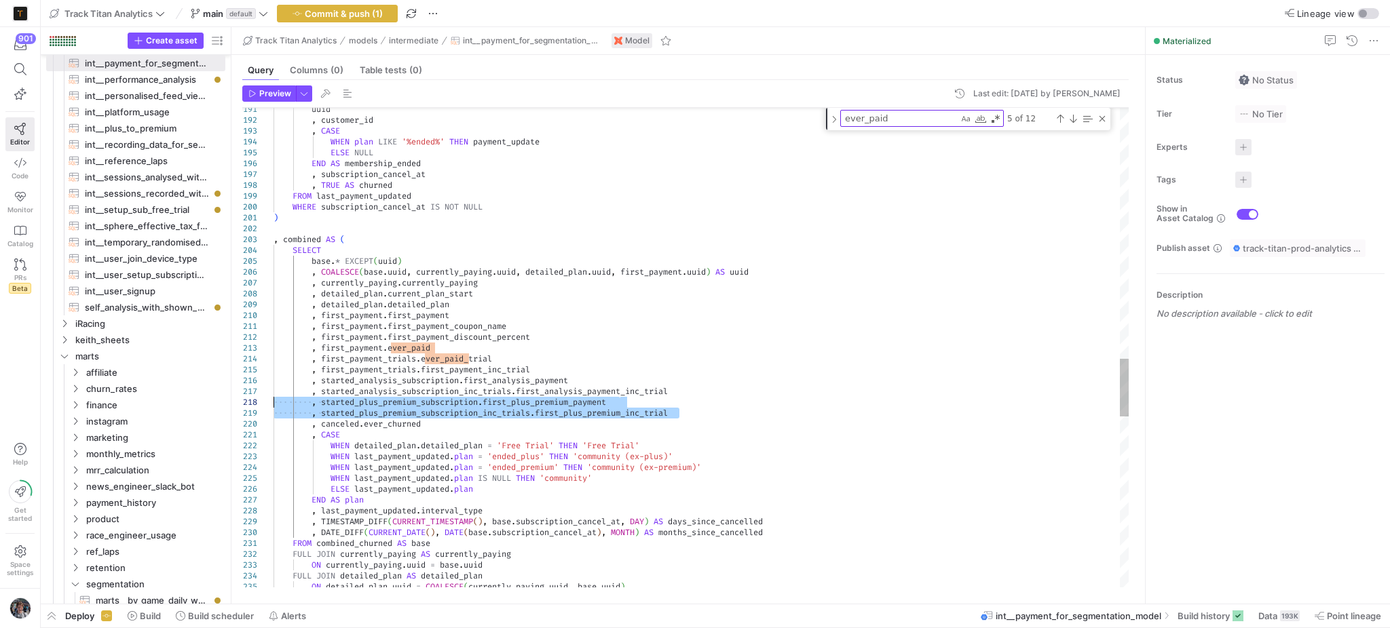
drag, startPoint x: 687, startPoint y: 413, endPoint x: 233, endPoint y: 405, distance: 454.0
click at [273, 405] on div "uuid , customer_id , CASE WHEN plan LIKE '%ended%' THEN payment_update ELSE NUL…" at bounding box center [701, 17] width 856 height 3996
click at [730, 412] on div "uuid , customer_id , CASE WHEN plan LIKE '%ended%' THEN payment_update ELSE NUL…" at bounding box center [701, 17] width 856 height 3996
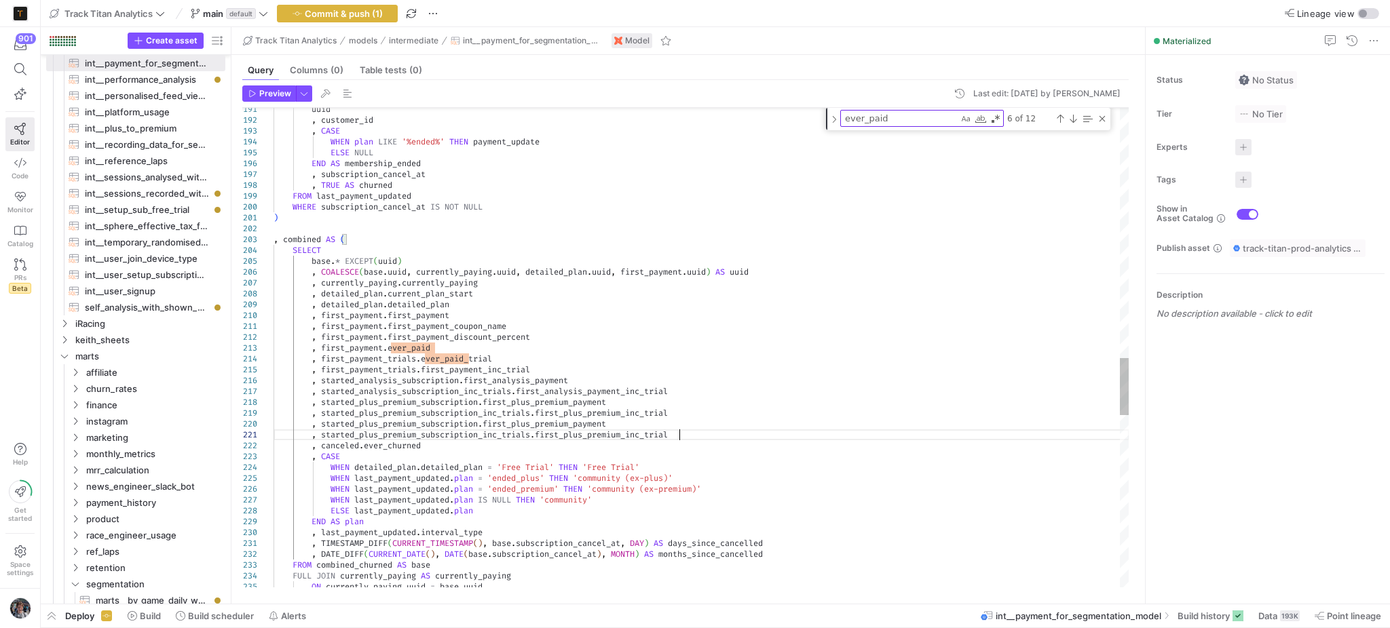
click at [539, 423] on div "uuid , customer_id , CASE WHEN plan LIKE '%ended%' THEN payment_update ELSE NUL…" at bounding box center [701, 28] width 856 height 4018
click at [406, 343] on div "uuid , customer_id , CASE WHEN plan LIKE '%ended%' THEN payment_update ELSE NUL…" at bounding box center [701, 28] width 856 height 4018
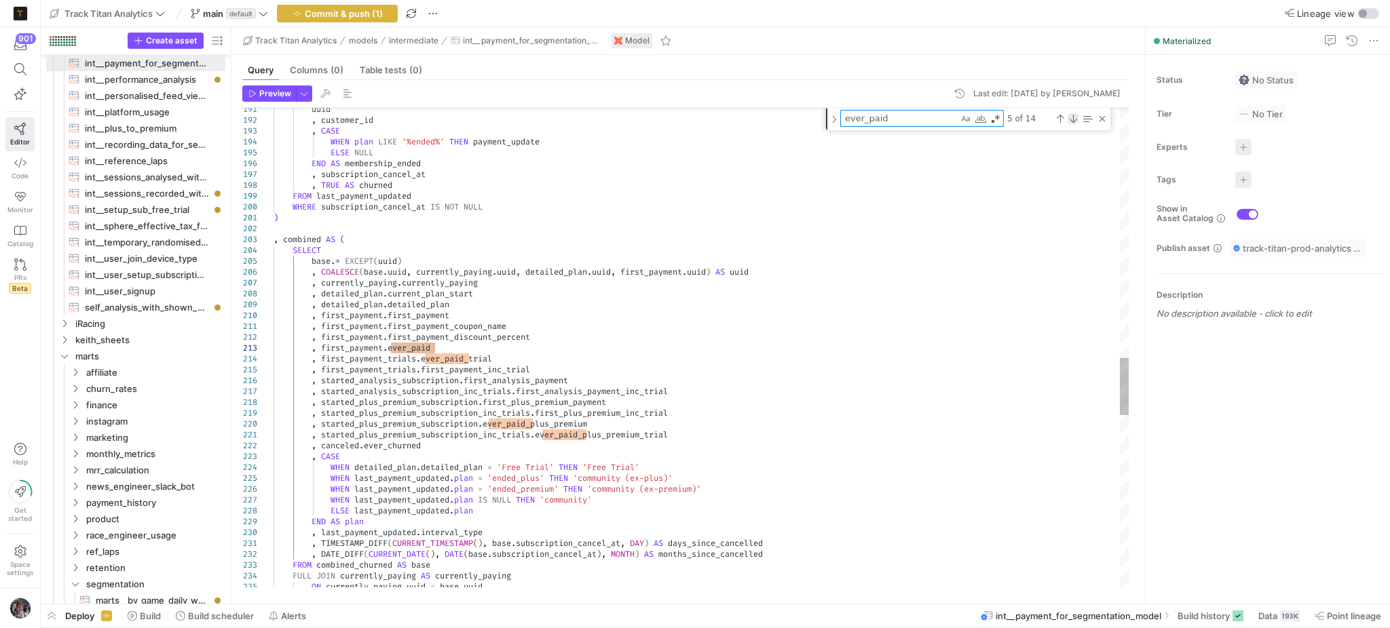
click at [1076, 119] on div "Next Match (Enter)" at bounding box center [1072, 118] width 11 height 11
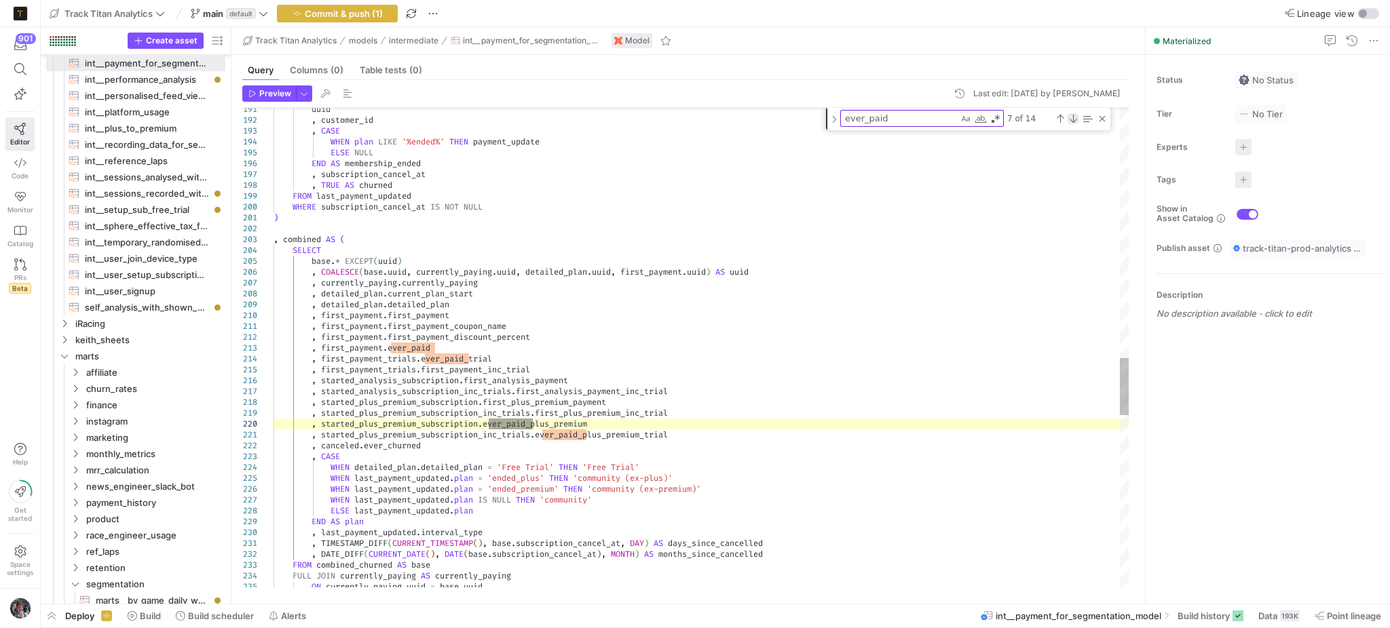
click at [1076, 119] on div "Next Match (Enter)" at bounding box center [1072, 118] width 11 height 11
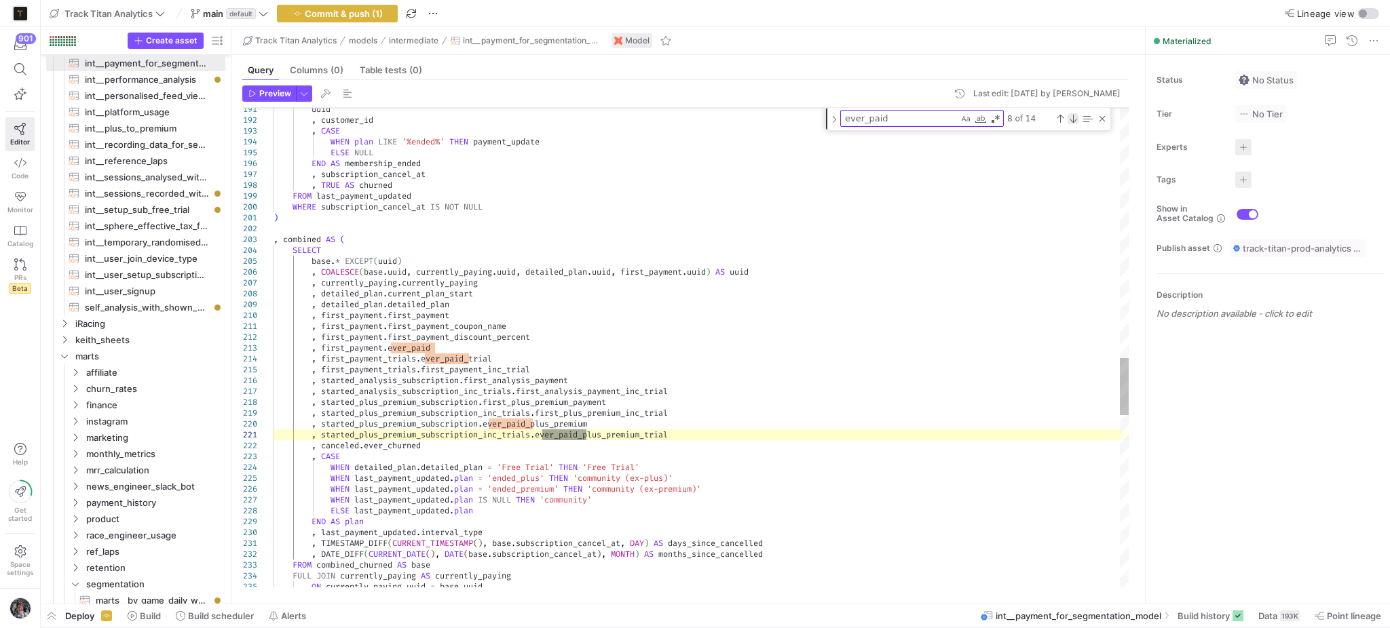
click at [1076, 119] on div "Next Match (Enter)" at bounding box center [1072, 118] width 11 height 11
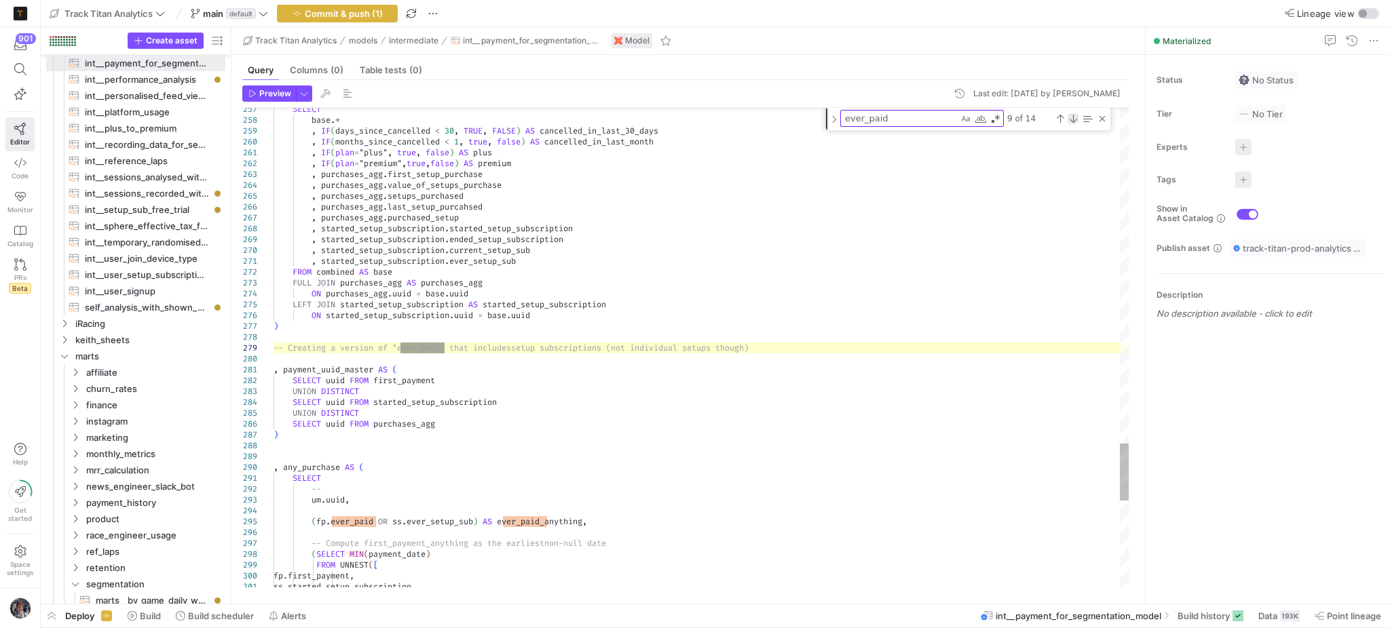
click at [1076, 119] on div "Next Match (Enter)" at bounding box center [1072, 118] width 11 height 11
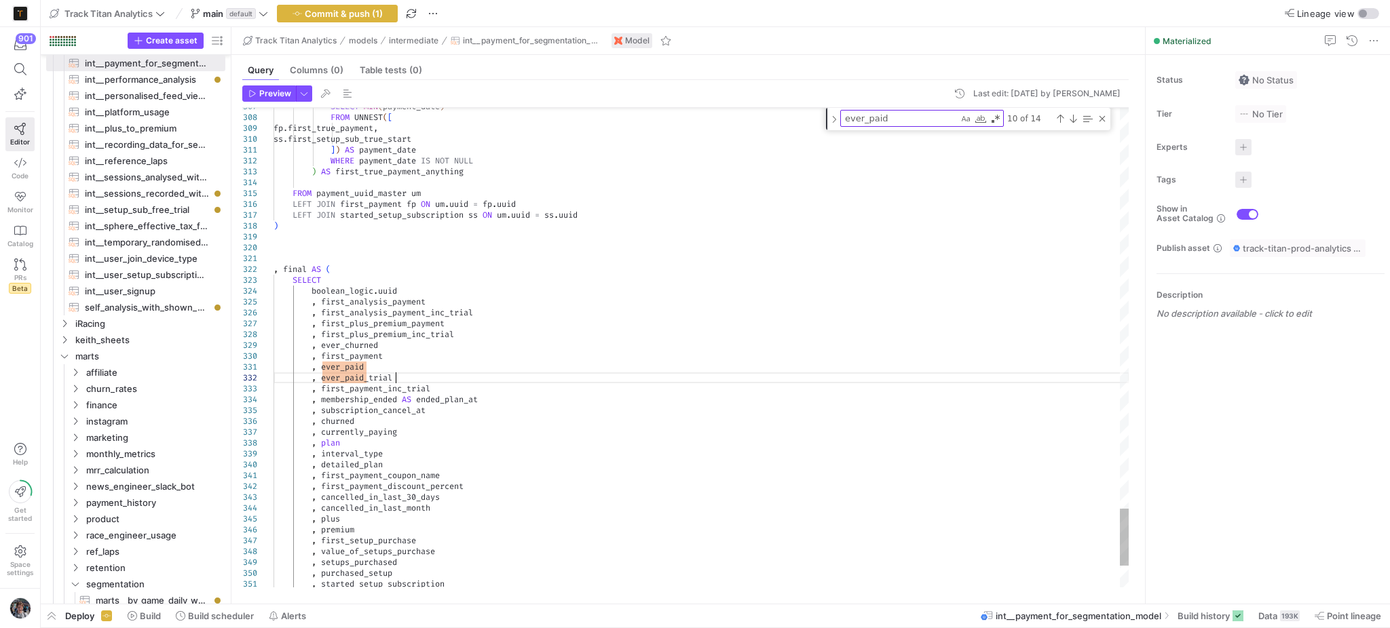
scroll to position [9, 0]
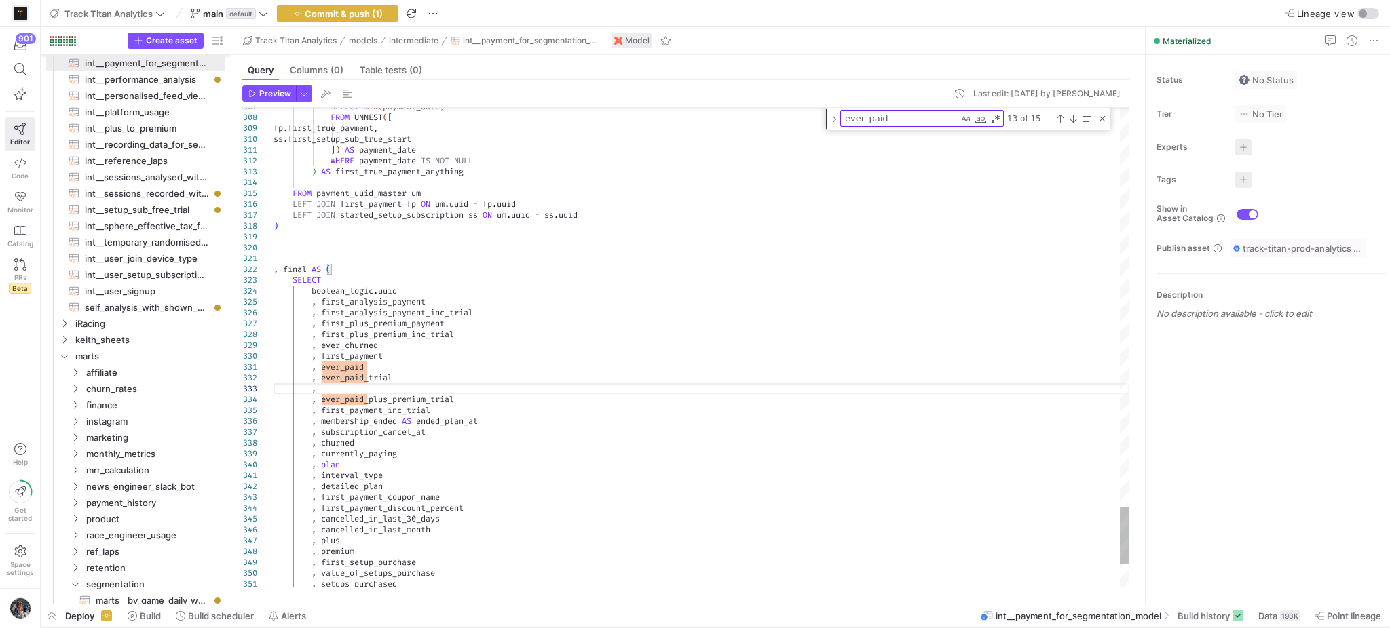
scroll to position [20, 47]
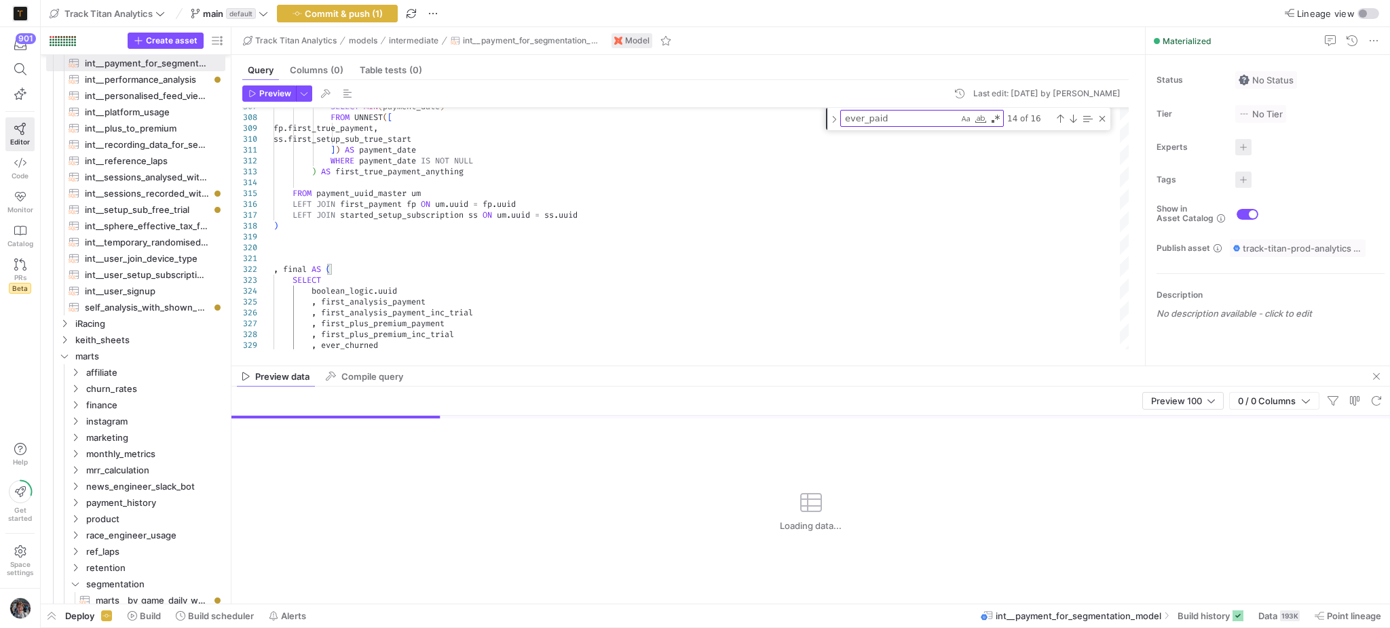
type textarea ", ever_paid , ever_paid_trial , ever_paid_plus_premium , ever_paid_plus_premium…"
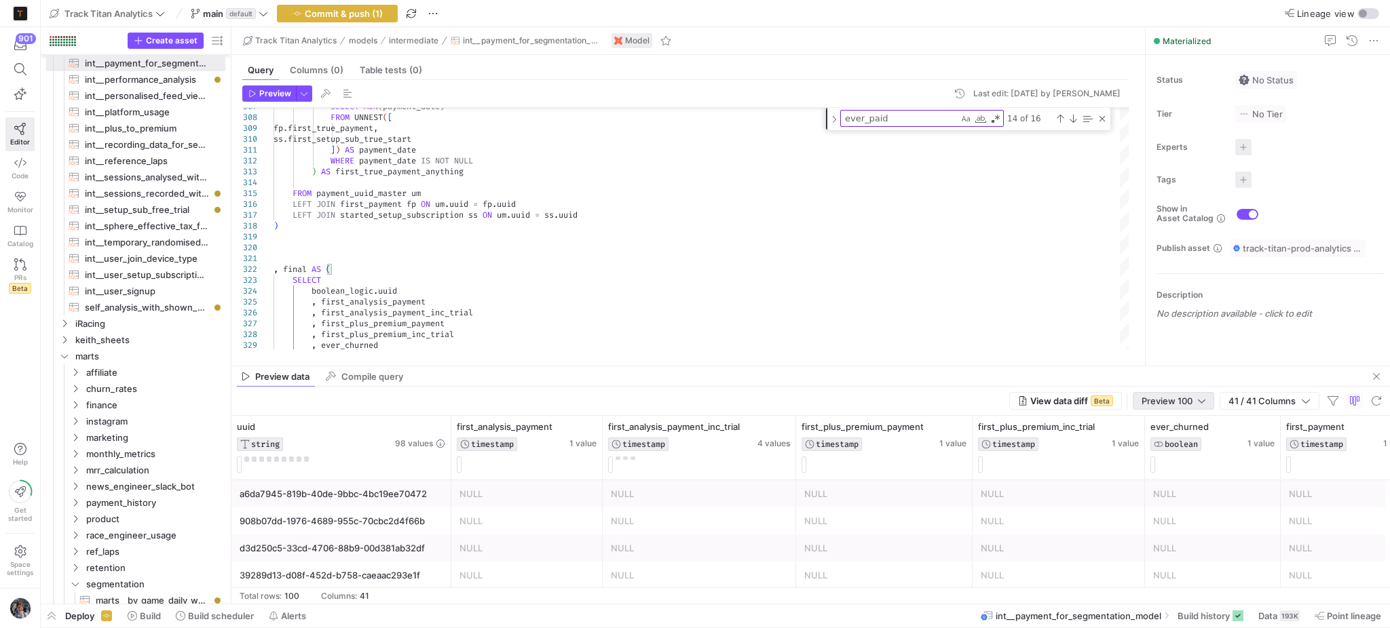
click at [1136, 406] on div "Preview 100" at bounding box center [1173, 401] width 81 height 18
click at [1140, 442] on span "Full Preview" at bounding box center [1173, 445] width 70 height 11
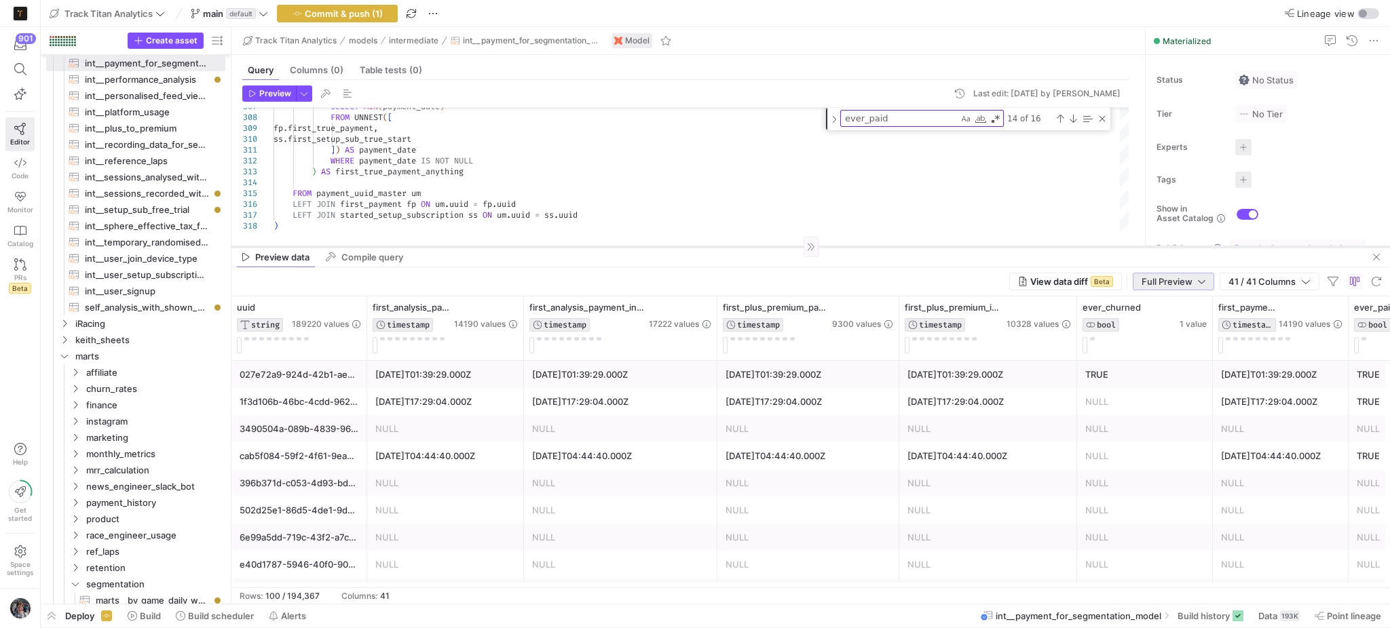
drag, startPoint x: 986, startPoint y: 366, endPoint x: 970, endPoint y: 247, distance: 120.5
click at [970, 247] on div at bounding box center [810, 246] width 1158 height 1
click at [712, 311] on div "first_analysis_payment_inc_trial TIMESTAMP 17222 values" at bounding box center [620, 329] width 193 height 64
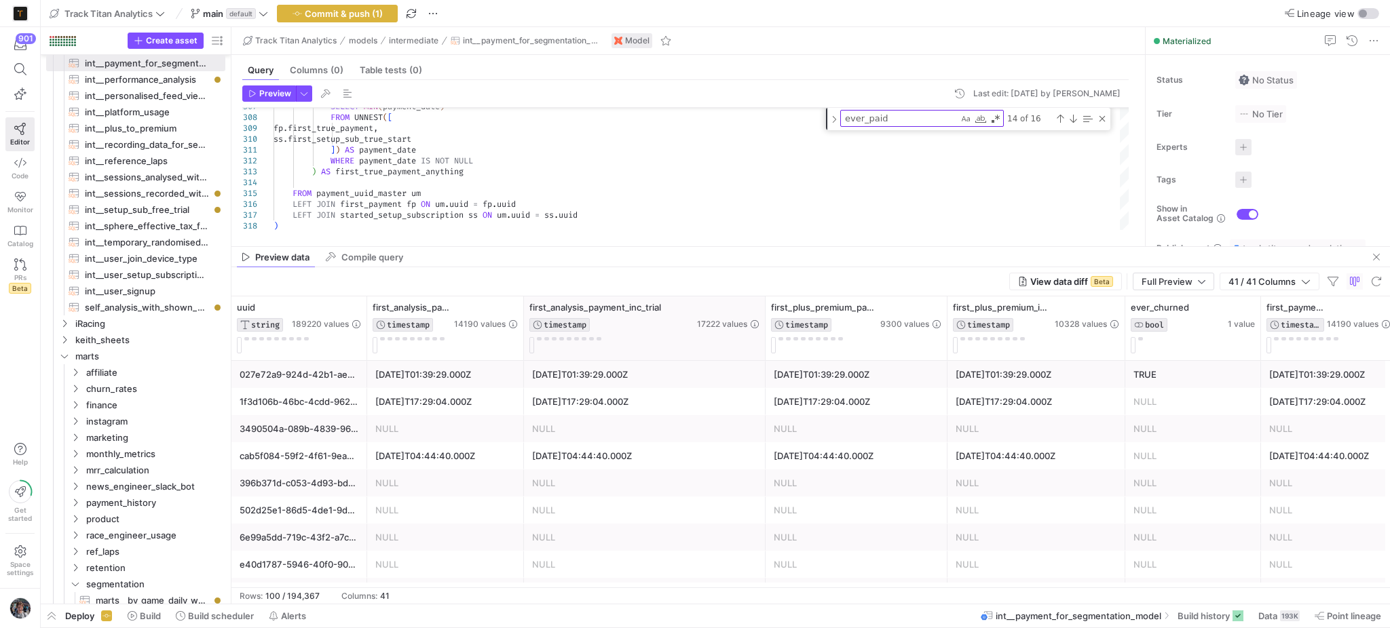
drag, startPoint x: 715, startPoint y: 311, endPoint x: 763, endPoint y: 303, distance: 48.9
click at [763, 303] on div at bounding box center [764, 329] width 5 height 64
drag, startPoint x: 1122, startPoint y: 307, endPoint x: 1153, endPoint y: 304, distance: 31.3
click at [1153, 304] on div at bounding box center [1154, 329] width 5 height 64
click at [738, 310] on icon at bounding box center [737, 308] width 11 height 11
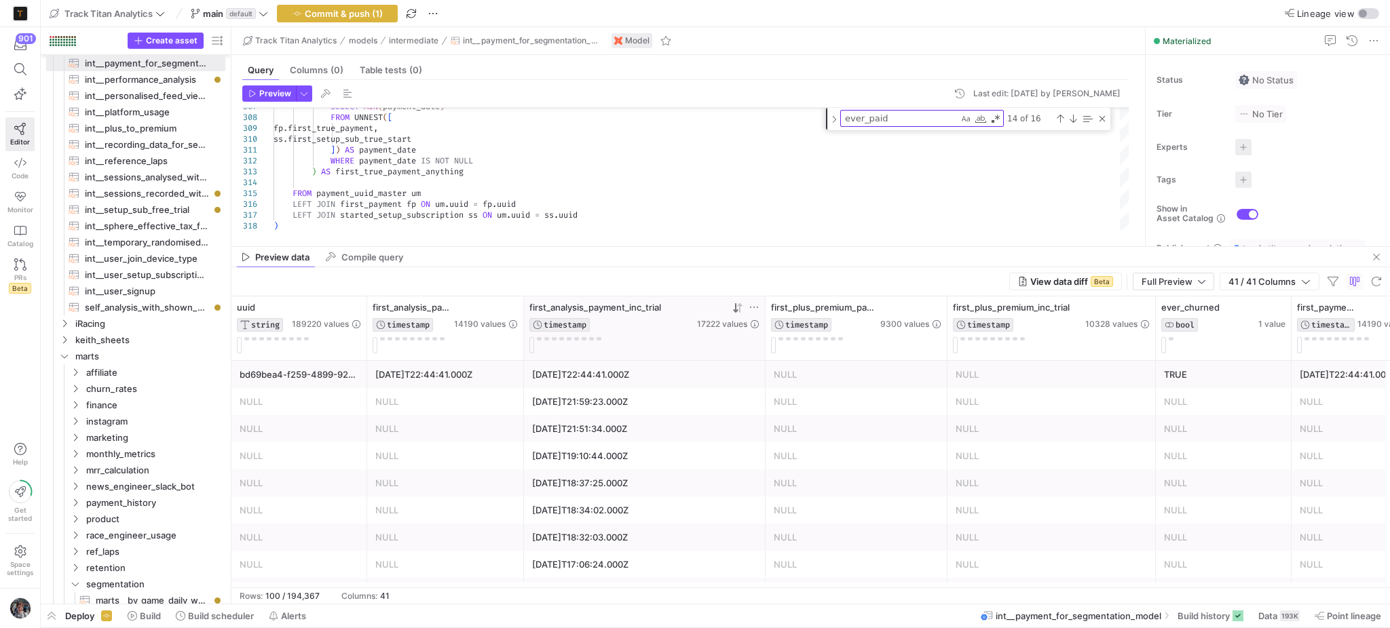
scroll to position [362, 0]
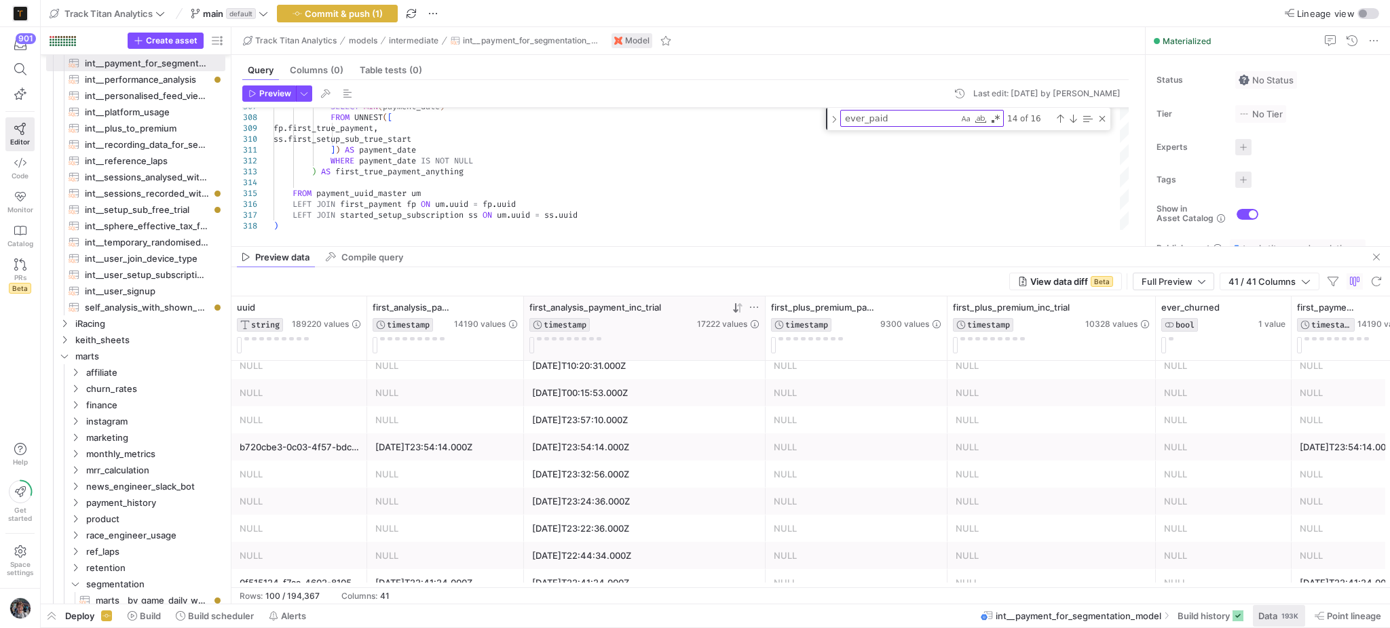
click at [1272, 617] on span "Data" at bounding box center [1267, 616] width 19 height 11
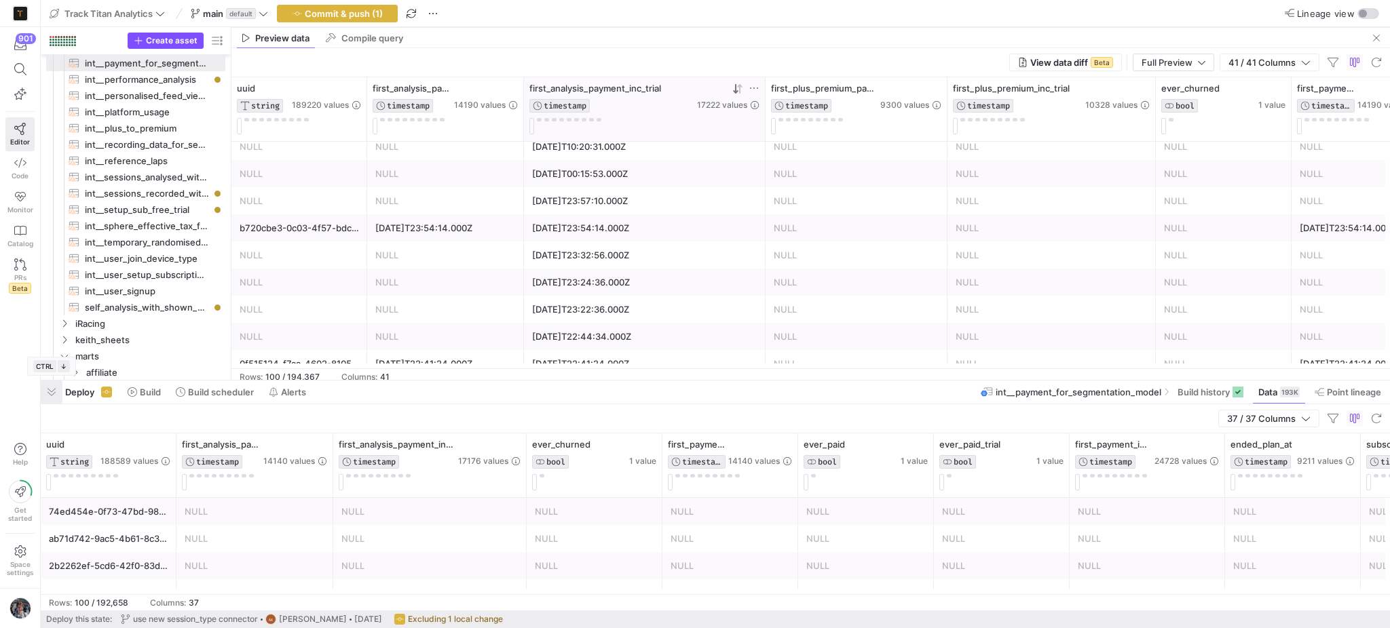
click at [56, 394] on span "button" at bounding box center [52, 392] width 22 height 23
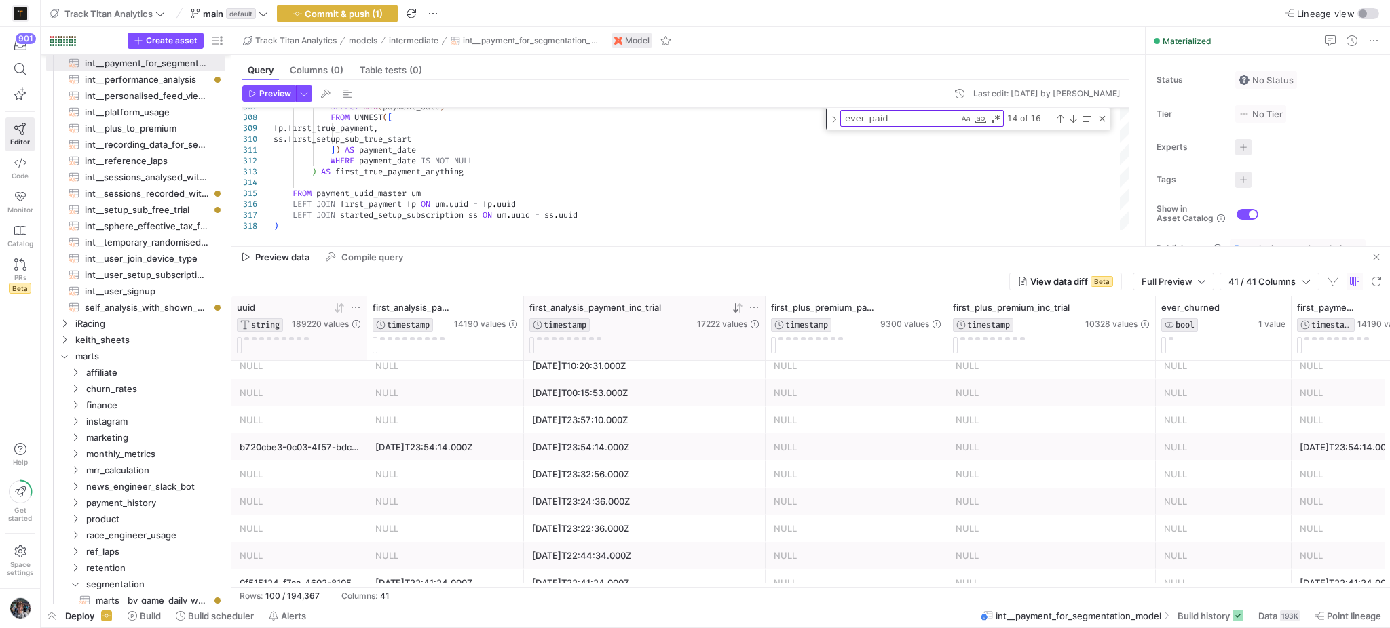
click at [356, 307] on icon at bounding box center [355, 307] width 11 height 11
click at [388, 341] on div "Contains" at bounding box center [419, 341] width 148 height 50
click at [388, 332] on div "Contains" at bounding box center [414, 327] width 121 height 11
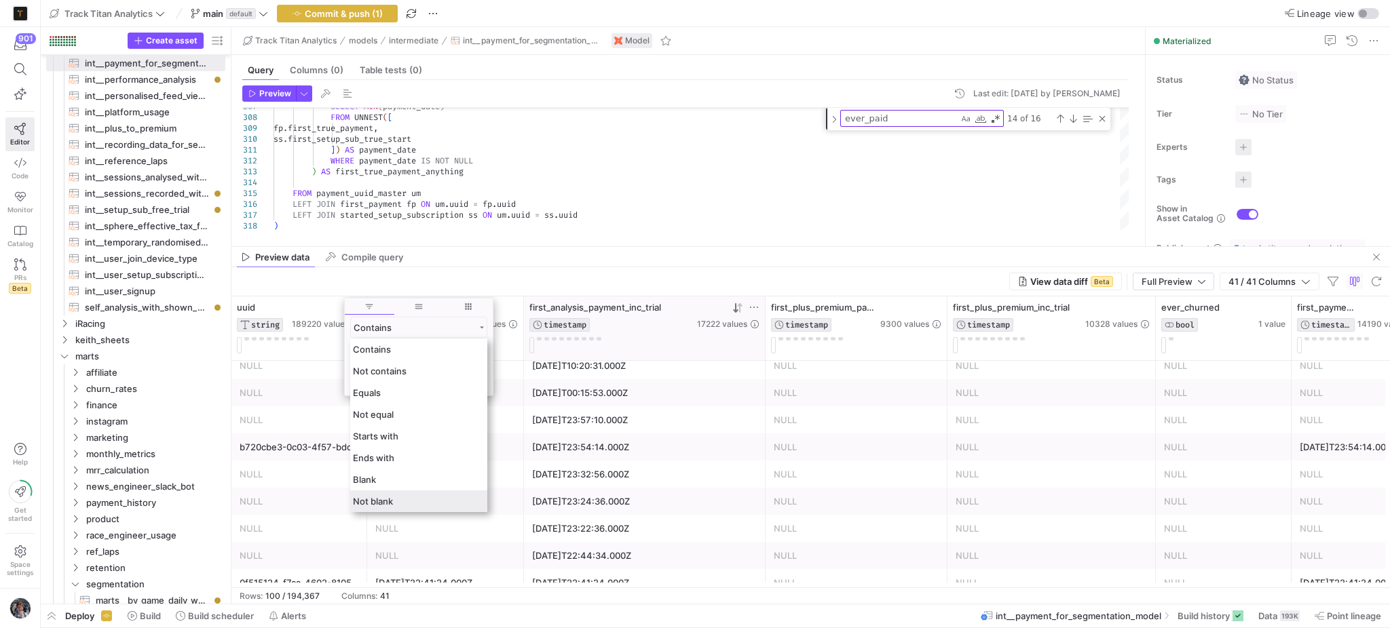
click at [414, 495] on div "Not blank" at bounding box center [418, 502] width 137 height 22
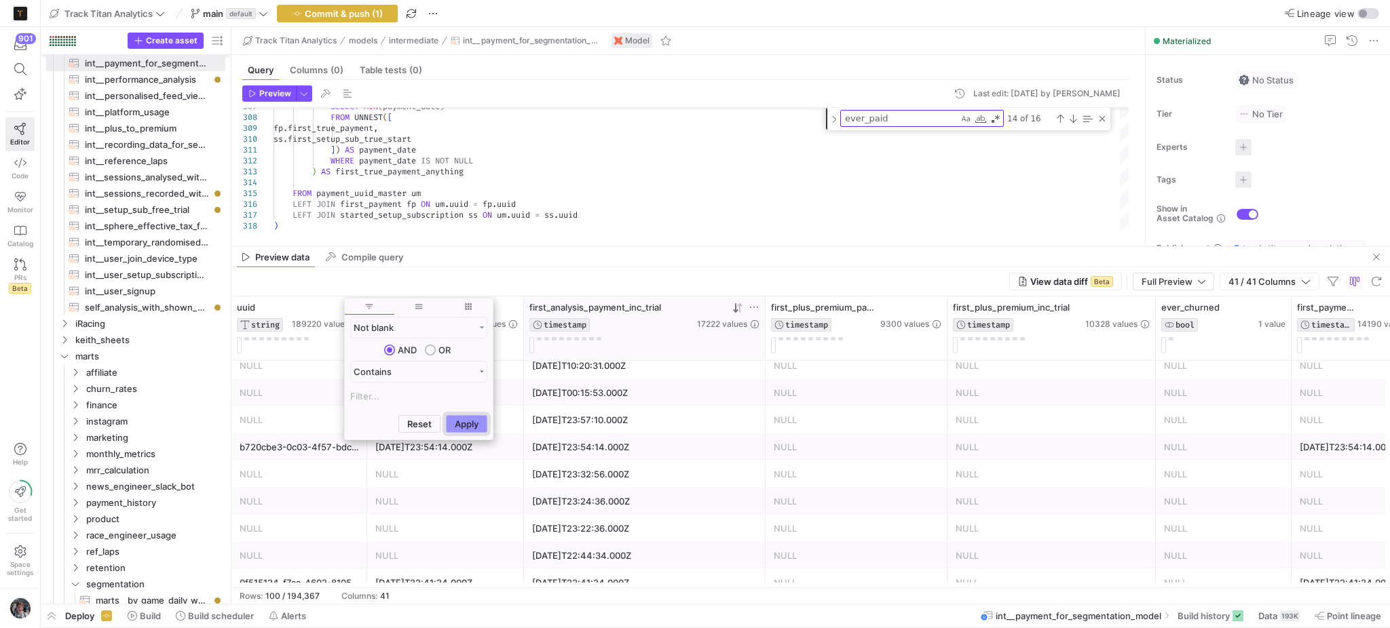
click at [455, 426] on button "Apply" at bounding box center [466, 424] width 41 height 18
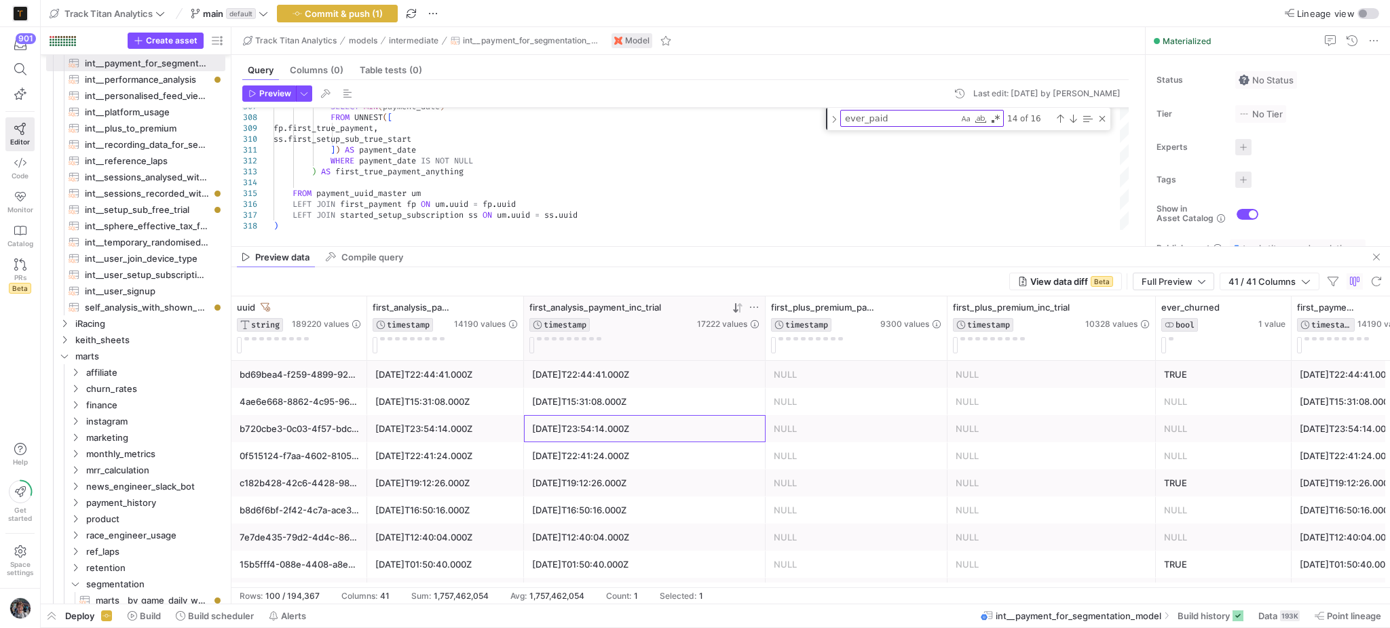
click at [567, 423] on div "2025-09-09T23:54:14.000Z" at bounding box center [644, 429] width 225 height 26
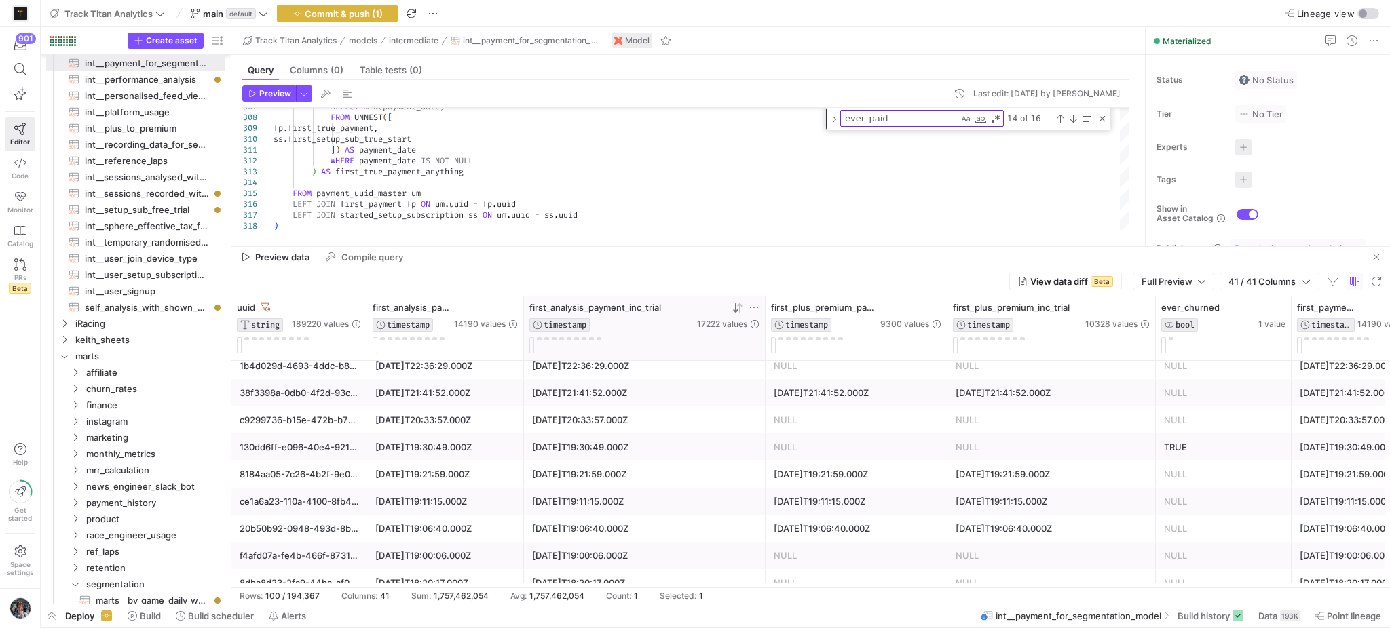
scroll to position [723, 0]
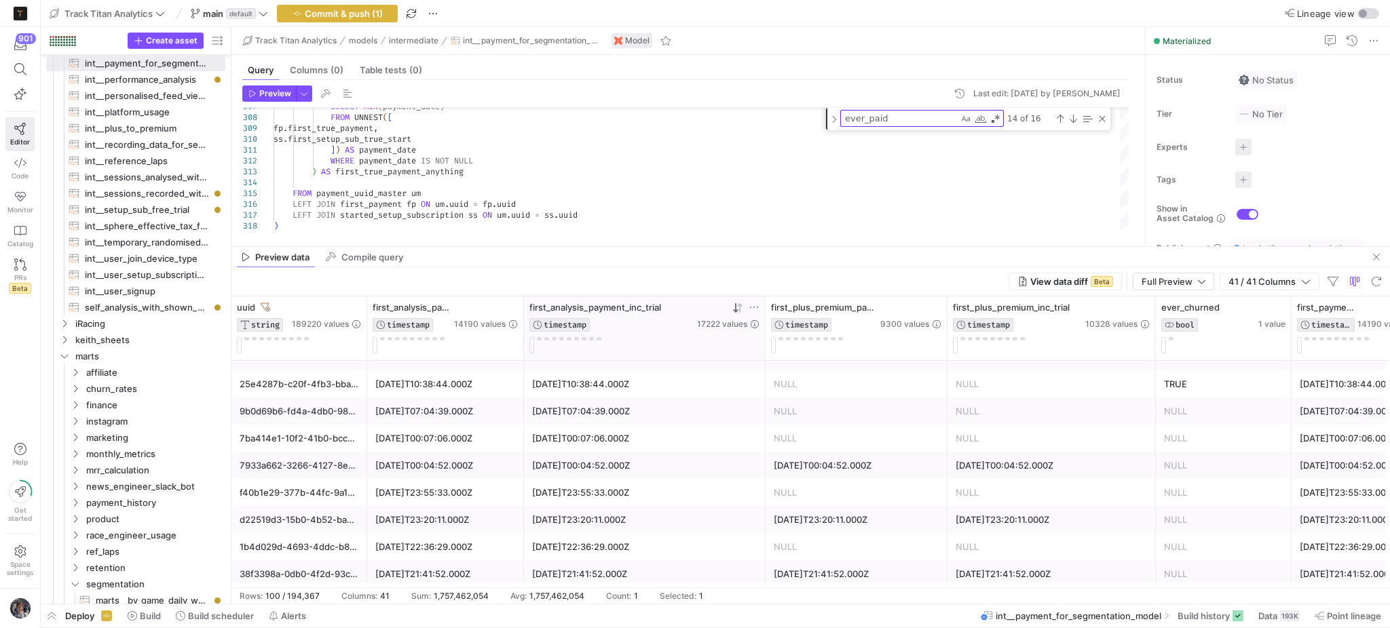
drag, startPoint x: 339, startPoint y: 451, endPoint x: 335, endPoint y: 463, distance: 12.9
click at [338, 454] on div "7933a662-3266-4127-8ea9-547fe9d9ed6b" at bounding box center [299, 465] width 136 height 27
click at [354, 434] on div "7ba414e1-10f2-41b0-bcc0-e82142c6bf2c" at bounding box center [299, 438] width 119 height 26
click at [350, 405] on div "9b0d69b6-fd4a-4db0-988b-5a3372183cc9" at bounding box center [299, 411] width 119 height 26
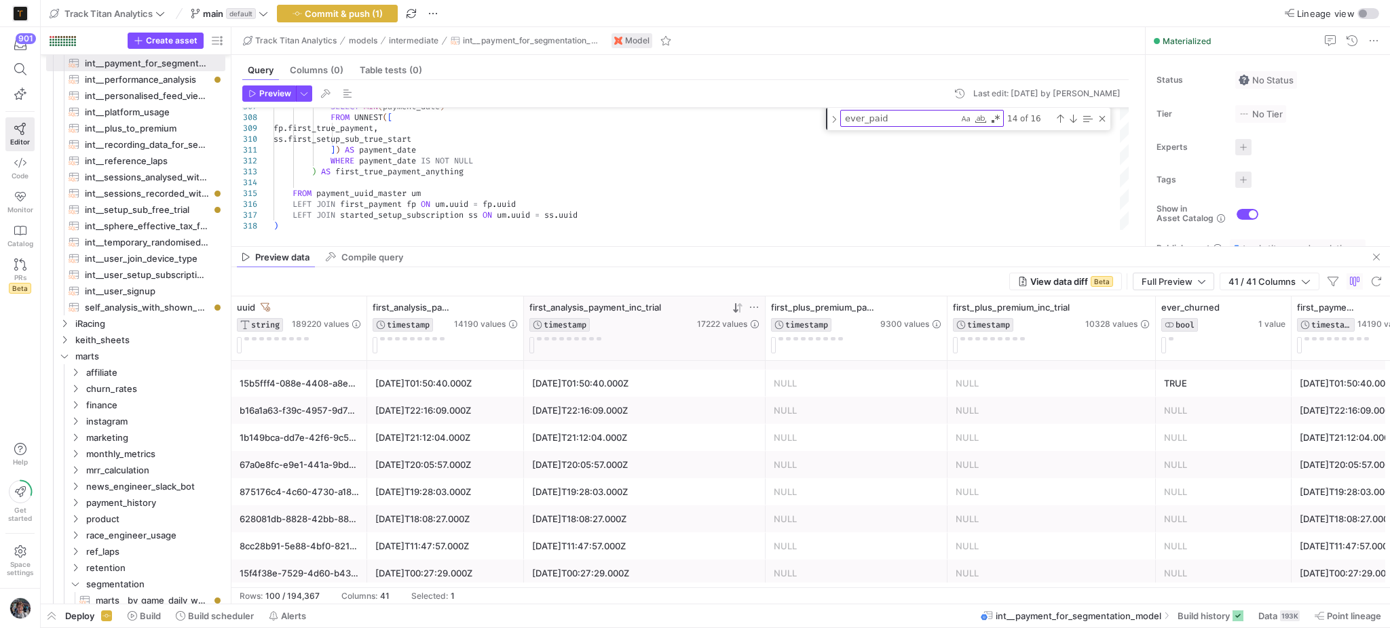
scroll to position [0, 0]
click at [520, 328] on div at bounding box center [522, 329] width 5 height 64
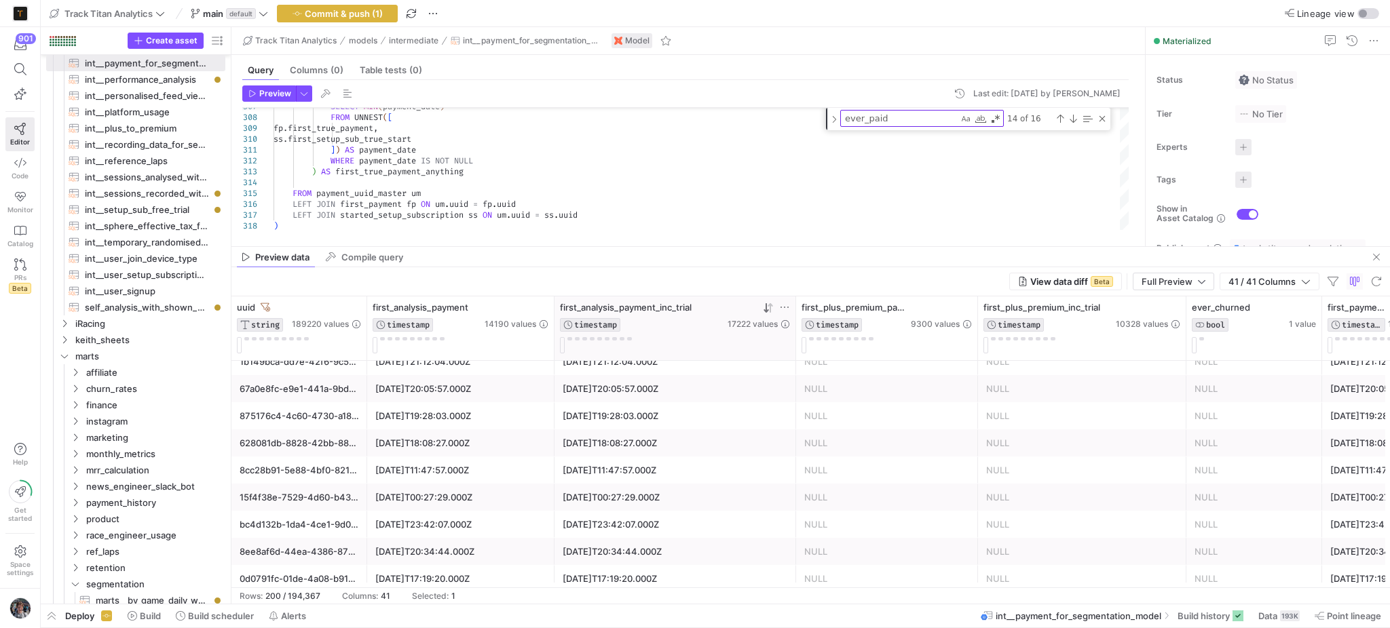
click at [373, 465] on div "2025-09-08T11:47:57.000Z" at bounding box center [460, 470] width 187 height 27
click at [337, 450] on div "628081db-8828-42bb-8899-1b0fb712bd7a" at bounding box center [299, 443] width 119 height 26
click at [265, 419] on div "875176c4-4c60-4730-a18e-5b3554eee400" at bounding box center [299, 416] width 119 height 26
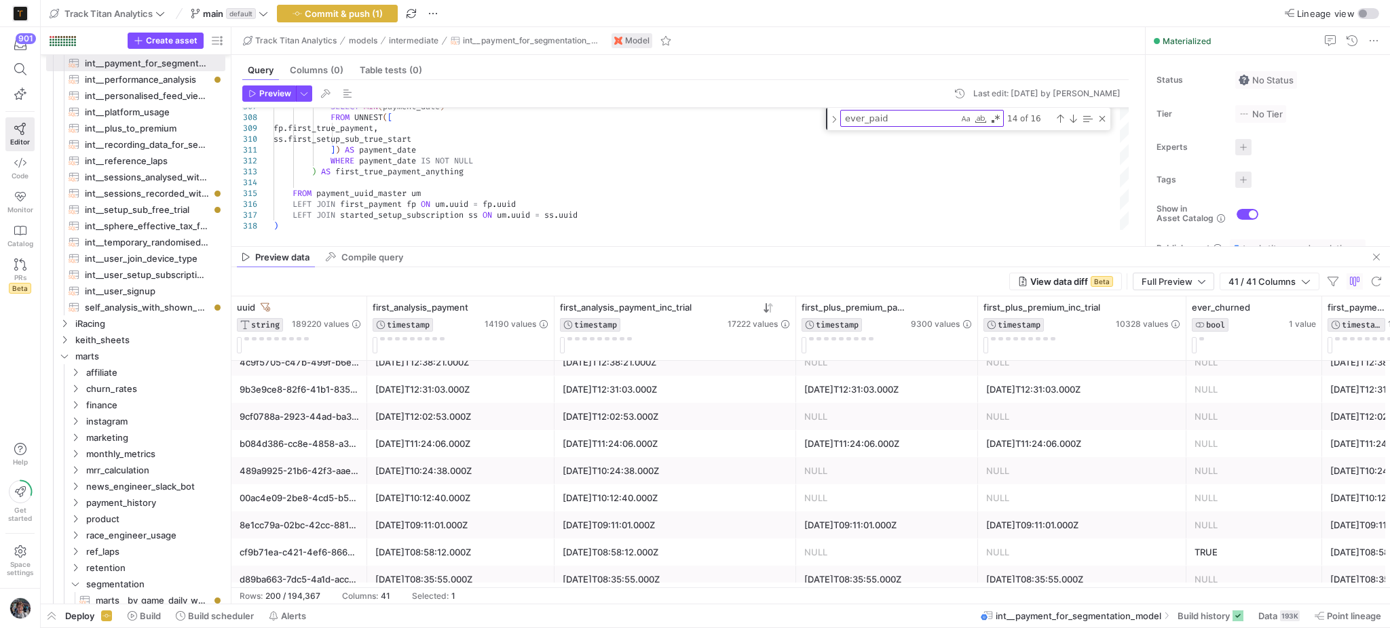
scroll to position [3076, 0]
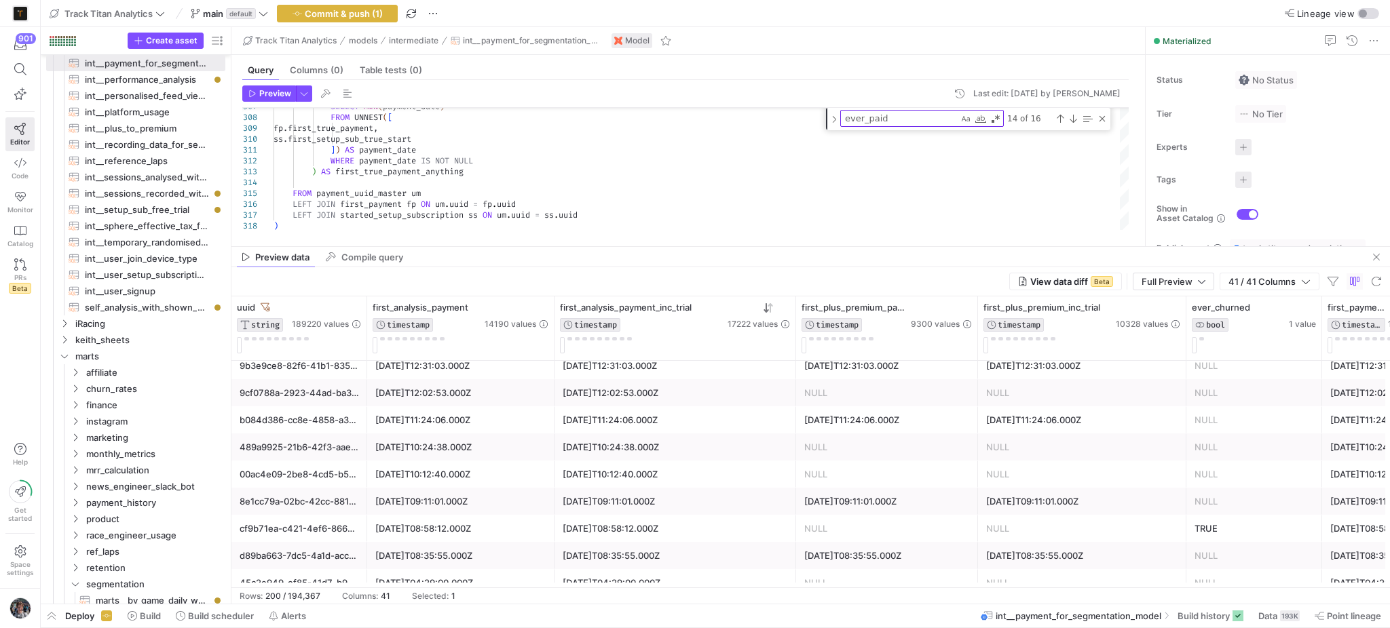
click at [274, 488] on div "8e1cc79a-02bc-42cc-8819-f8f4eb534982" at bounding box center [299, 501] width 136 height 27
click at [780, 305] on icon at bounding box center [784, 307] width 11 height 11
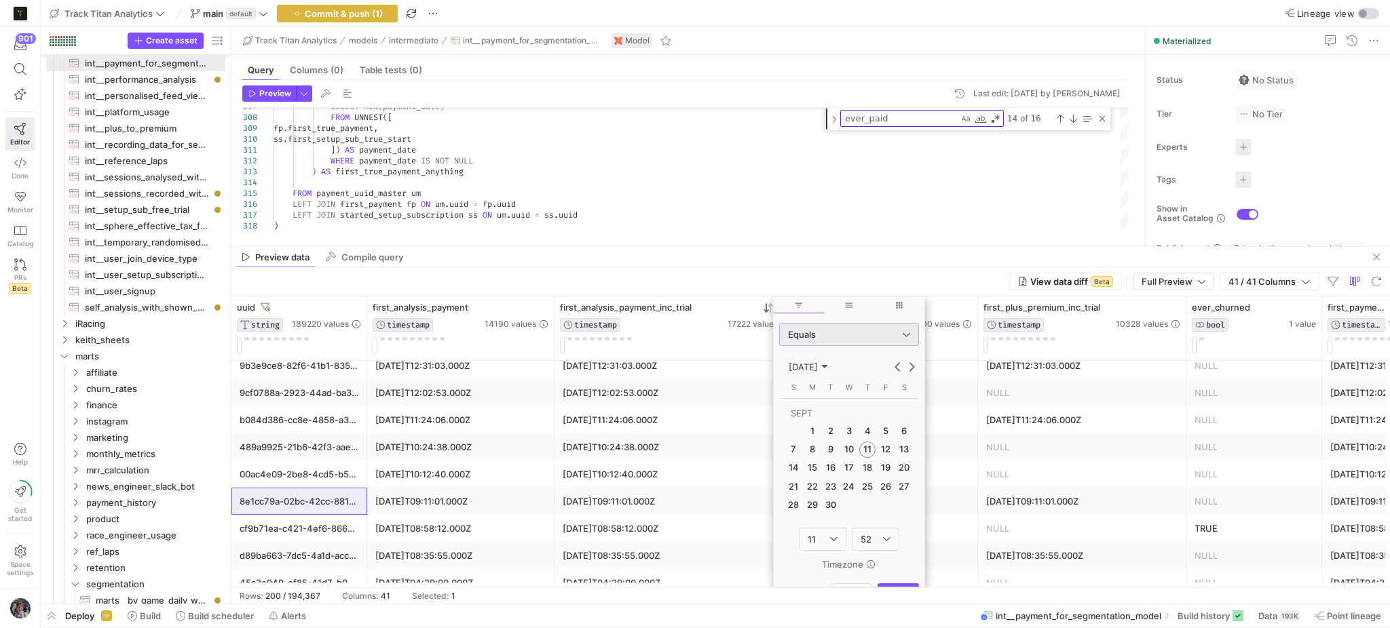
click at [818, 339] on div "Equals" at bounding box center [845, 334] width 115 height 11
click at [818, 455] on mat-option "Greater Than" at bounding box center [849, 447] width 138 height 22
click at [828, 362] on span "[DATE]" at bounding box center [807, 367] width 39 height 11
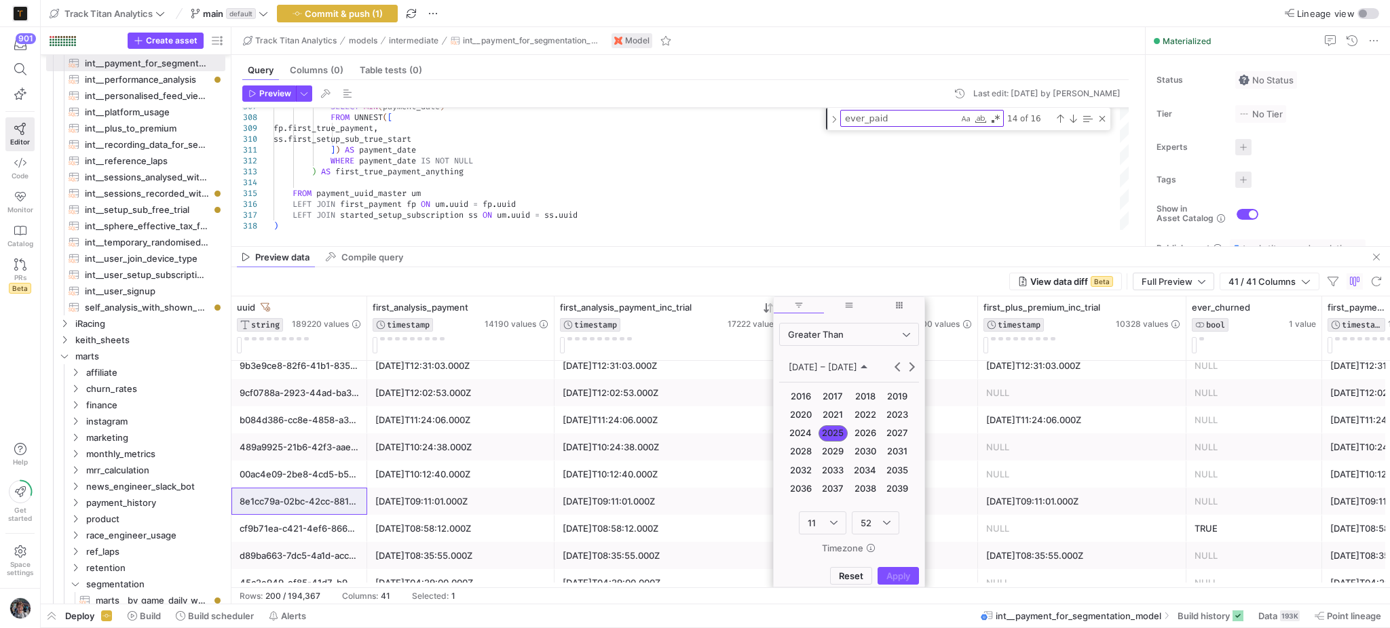
click at [791, 396] on span "2016" at bounding box center [800, 396] width 29 height 16
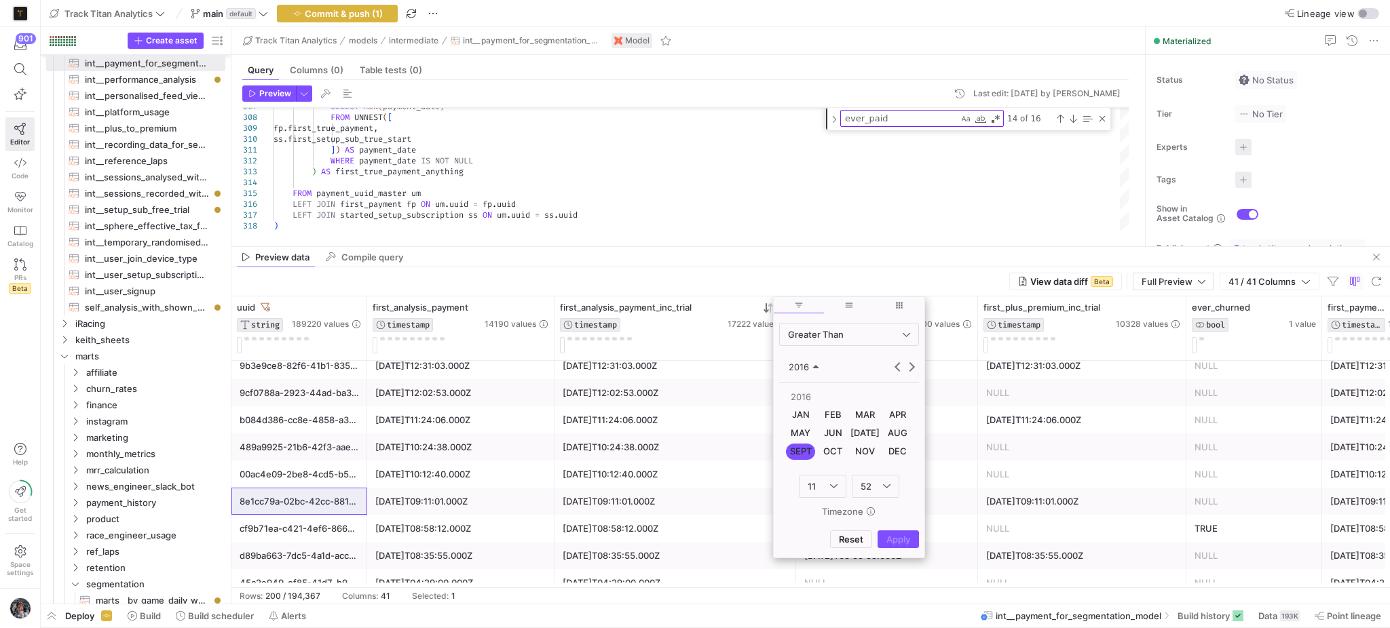
click at [854, 442] on button "[DATE]" at bounding box center [865, 433] width 33 height 18
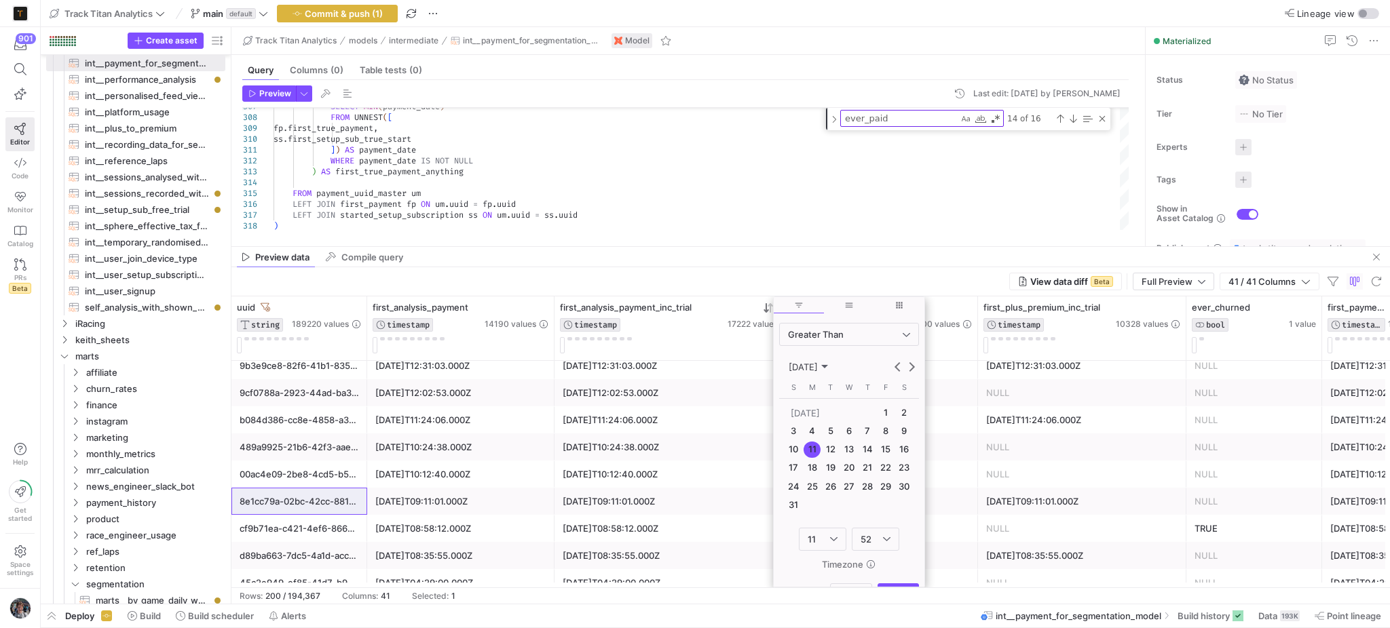
click at [854, 442] on button "13" at bounding box center [848, 449] width 18 height 18
click at [890, 563] on button "Apply" at bounding box center [897, 569] width 41 height 18
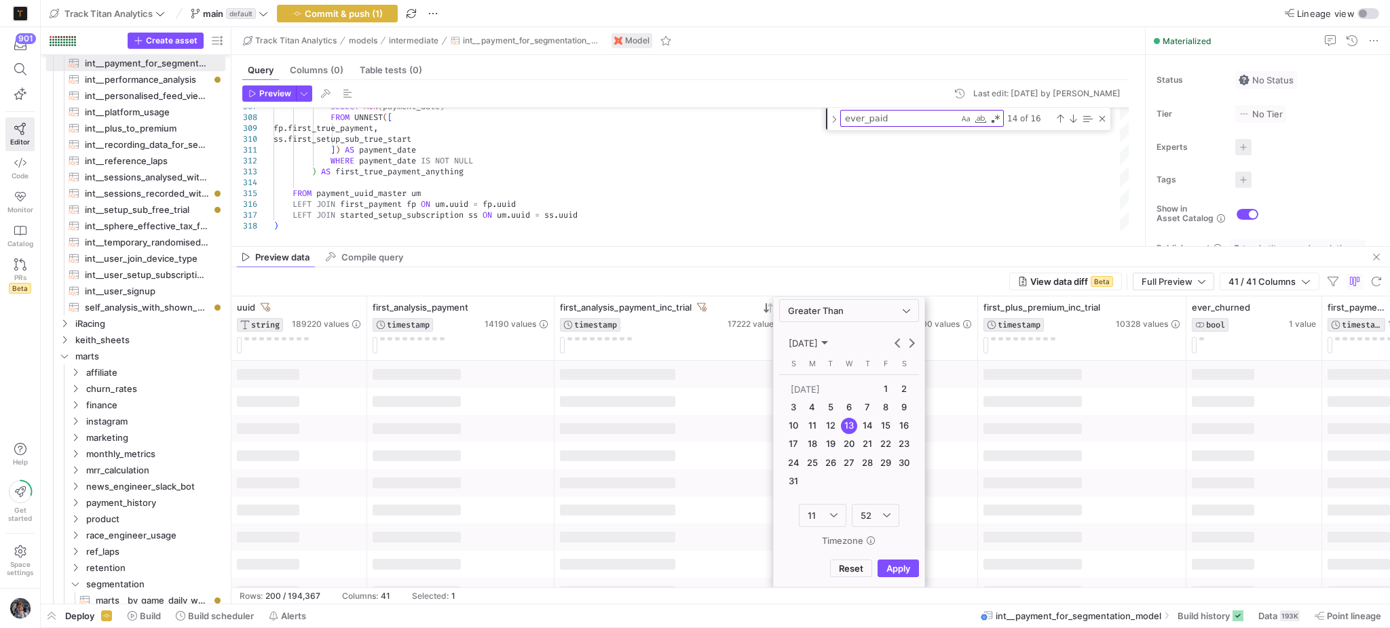
click at [674, 400] on div at bounding box center [617, 401] width 115 height 11
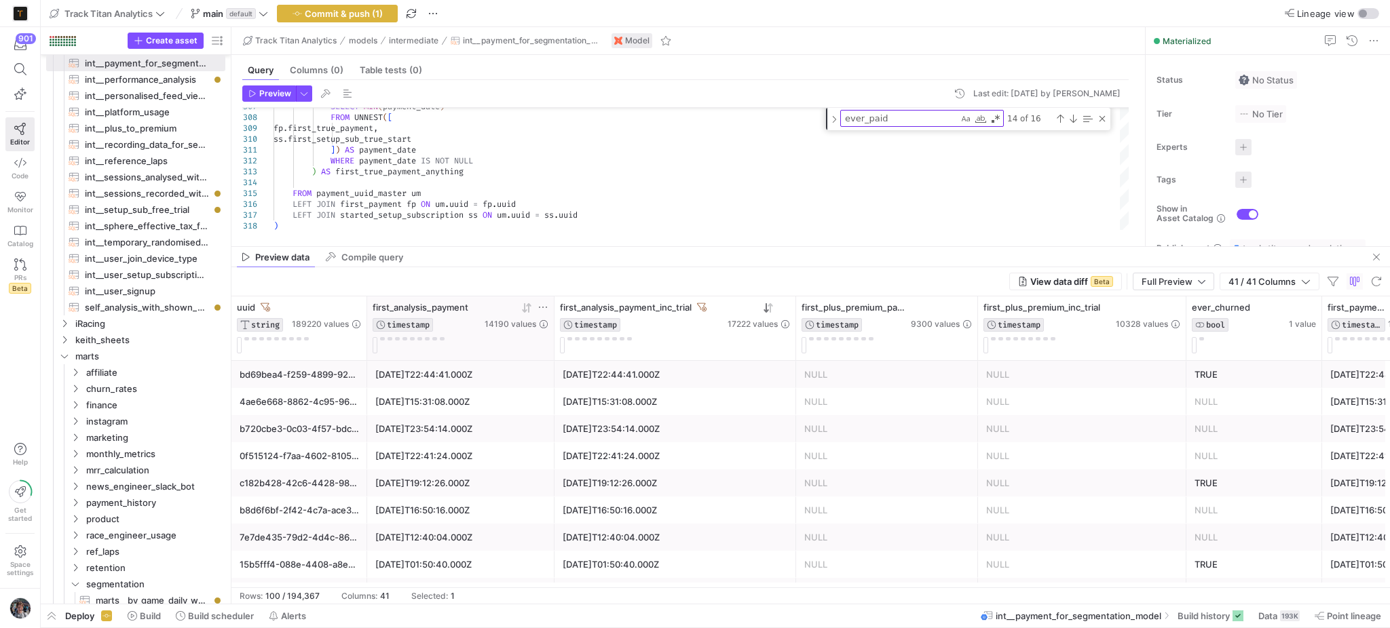
click at [373, 350] on button at bounding box center [375, 345] width 5 height 16
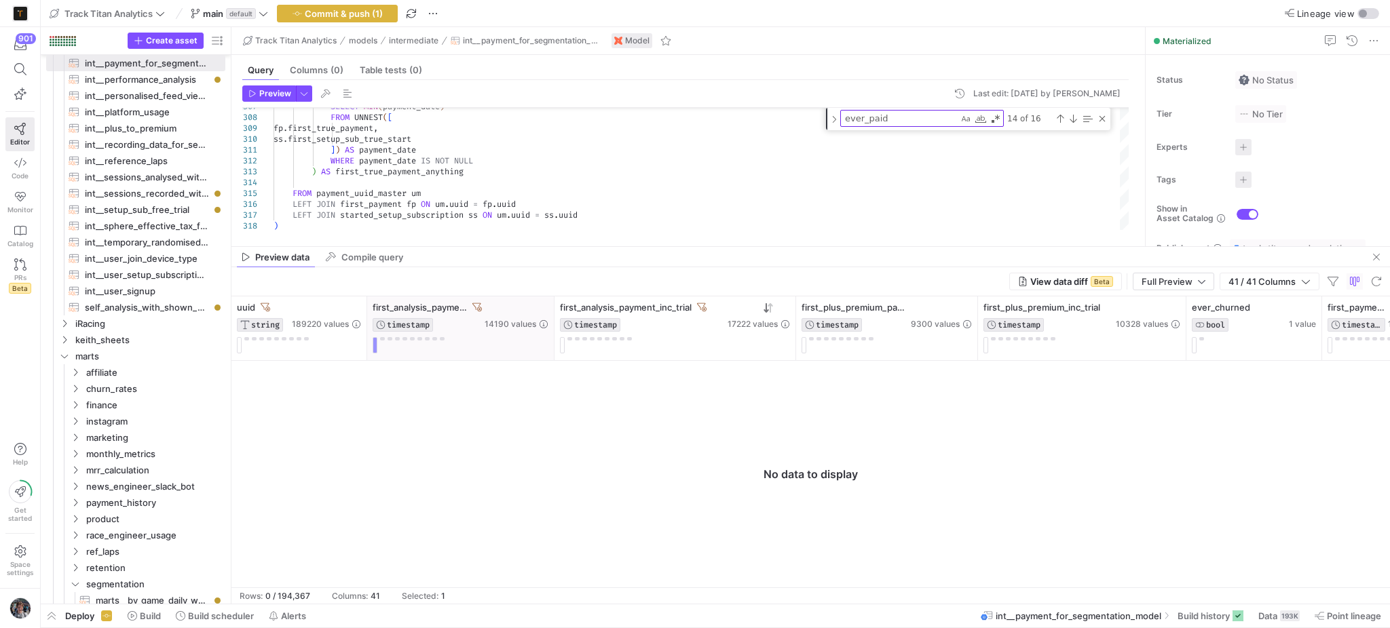
click at [476, 301] on div "first_analysis_payment TIMESTAMP 14190 values" at bounding box center [460, 329] width 187 height 64
drag, startPoint x: 478, startPoint y: 304, endPoint x: 487, endPoint y: 314, distance: 13.5
click at [478, 307] on icon at bounding box center [476, 307] width 9 height 9
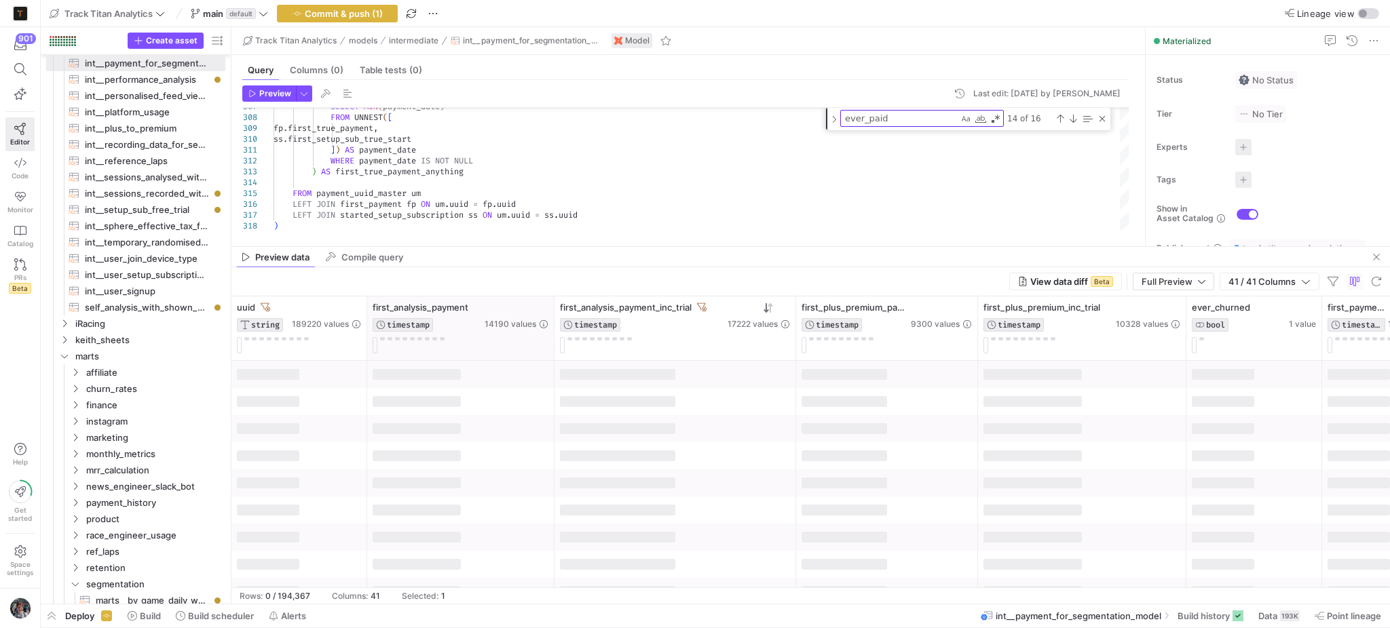
click at [550, 320] on div "first_analysis_payment TIMESTAMP 14190 values" at bounding box center [460, 329] width 187 height 64
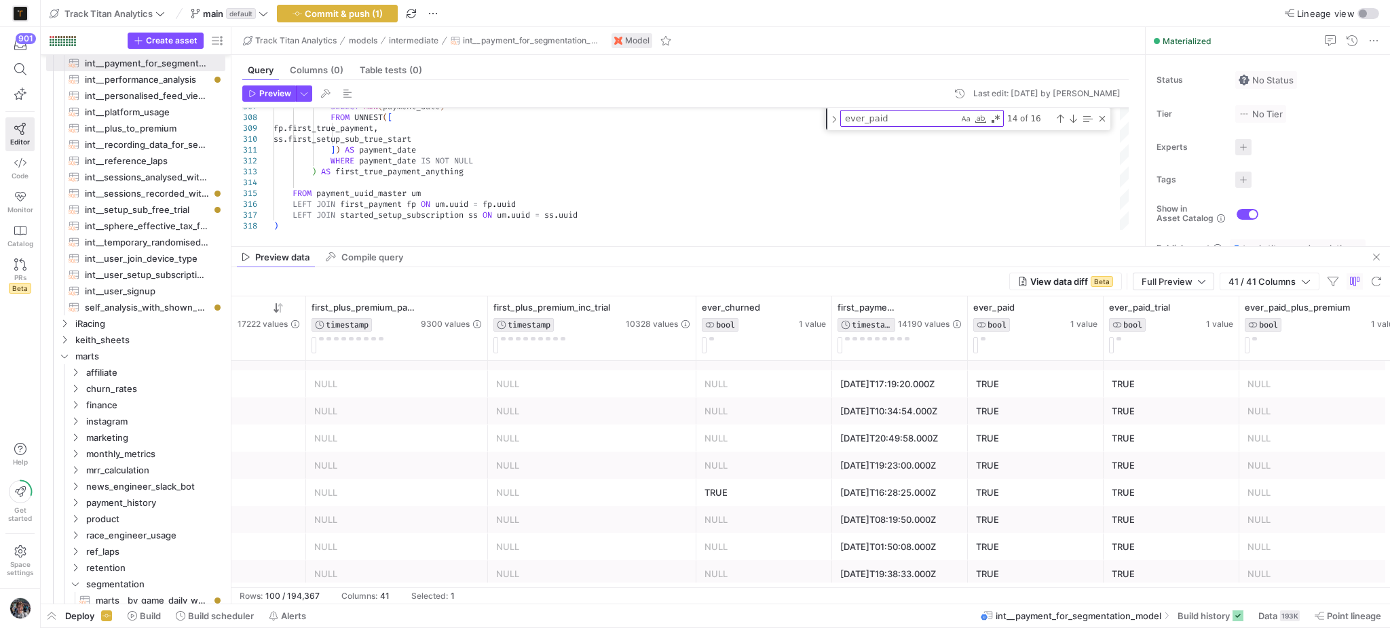
drag, startPoint x: 459, startPoint y: 590, endPoint x: 434, endPoint y: 588, distance: 25.3
click at [434, 591] on y42-table-data-footer "Rows: 100 / 194,367 Columns: 41 Selected: 1" at bounding box center [810, 596] width 1158 height 16
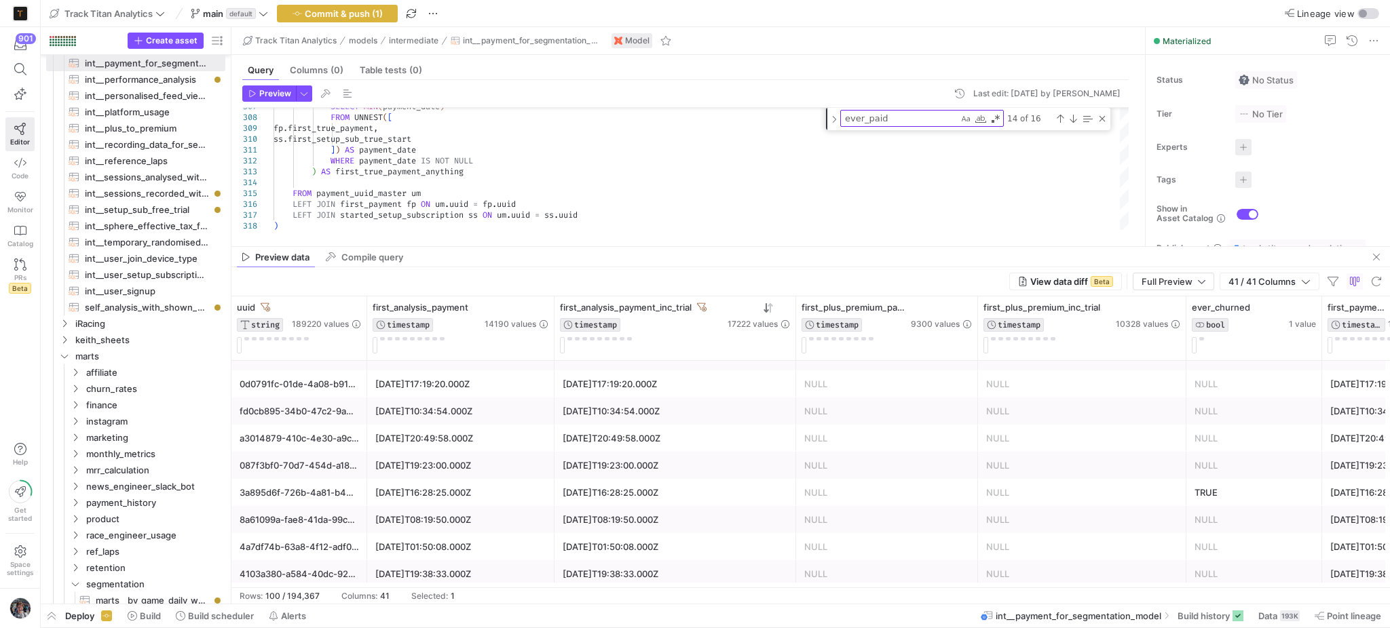
click at [403, 446] on div "[DATE]T20:49:58.000Z" at bounding box center [460, 438] width 171 height 26
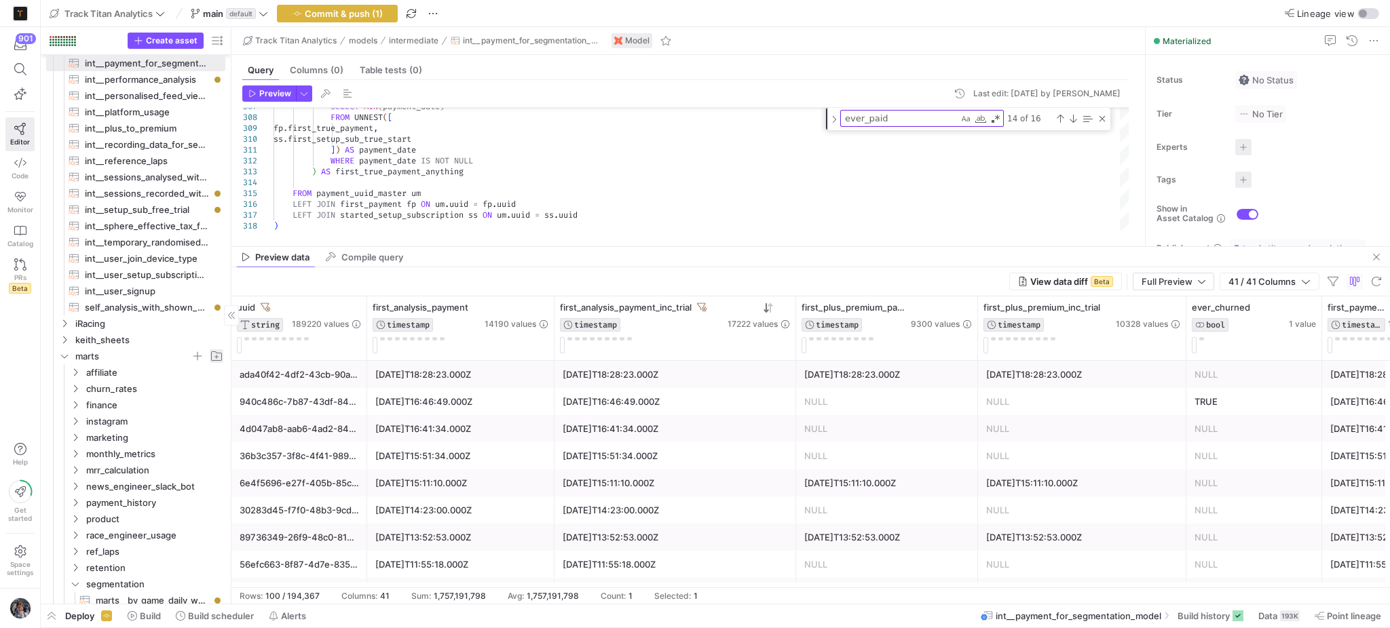
click at [248, 381] on mtx-tooltip-component "Create sub-folder" at bounding box center [216, 376] width 87 height 16
click at [300, 381] on div "ada40f42-4df2-43cb-90a2-10a778df8107" at bounding box center [299, 375] width 119 height 26
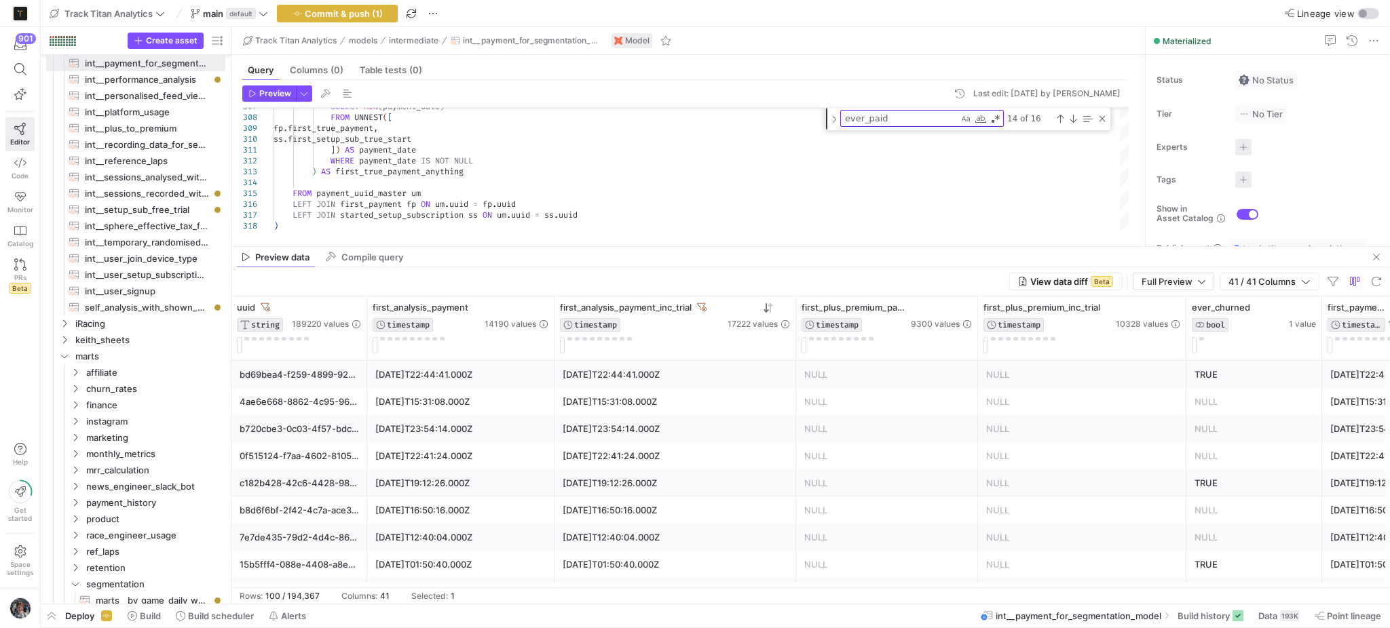
click at [303, 396] on div "4ae6e668-8862-4c95-9671-aba6b95192ca" at bounding box center [299, 402] width 119 height 26
click at [320, 425] on div "b720cbe3-0c03-4f57-bdcc-b5b9f68758cf" at bounding box center [299, 429] width 119 height 26
click at [254, 460] on div "0f515124-f7aa-4602-8105-498116fb7332" at bounding box center [299, 456] width 119 height 26
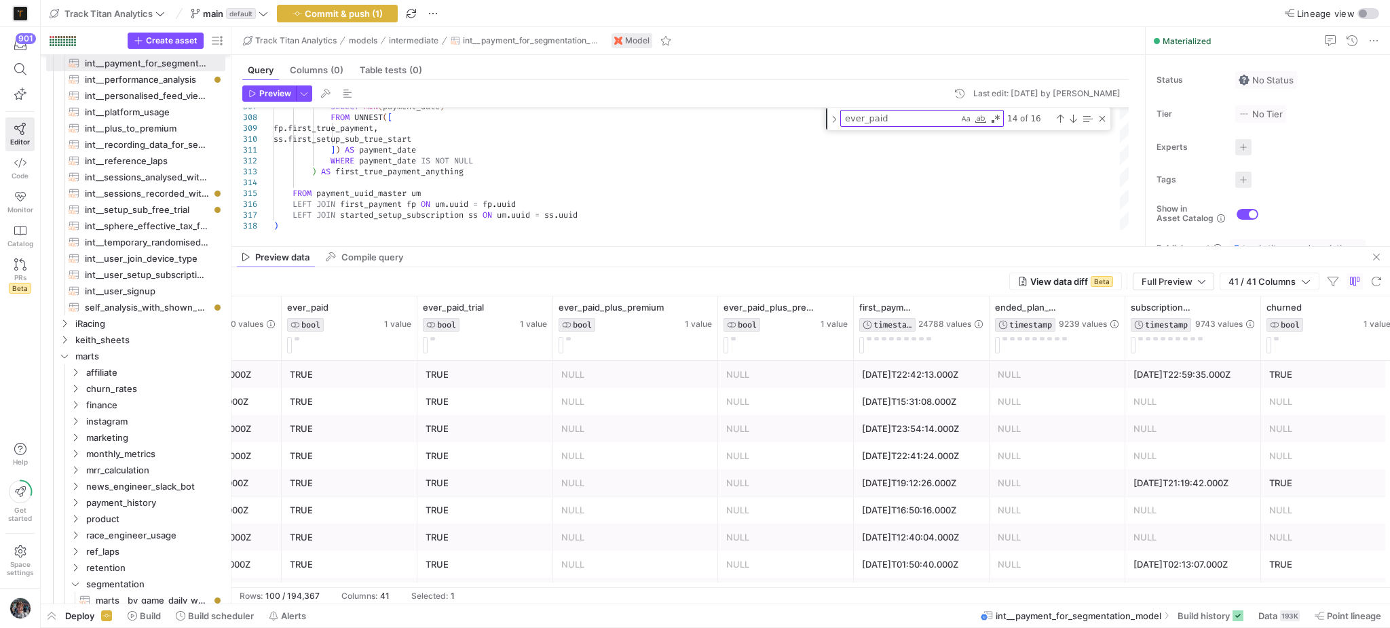
scroll to position [0, 1447]
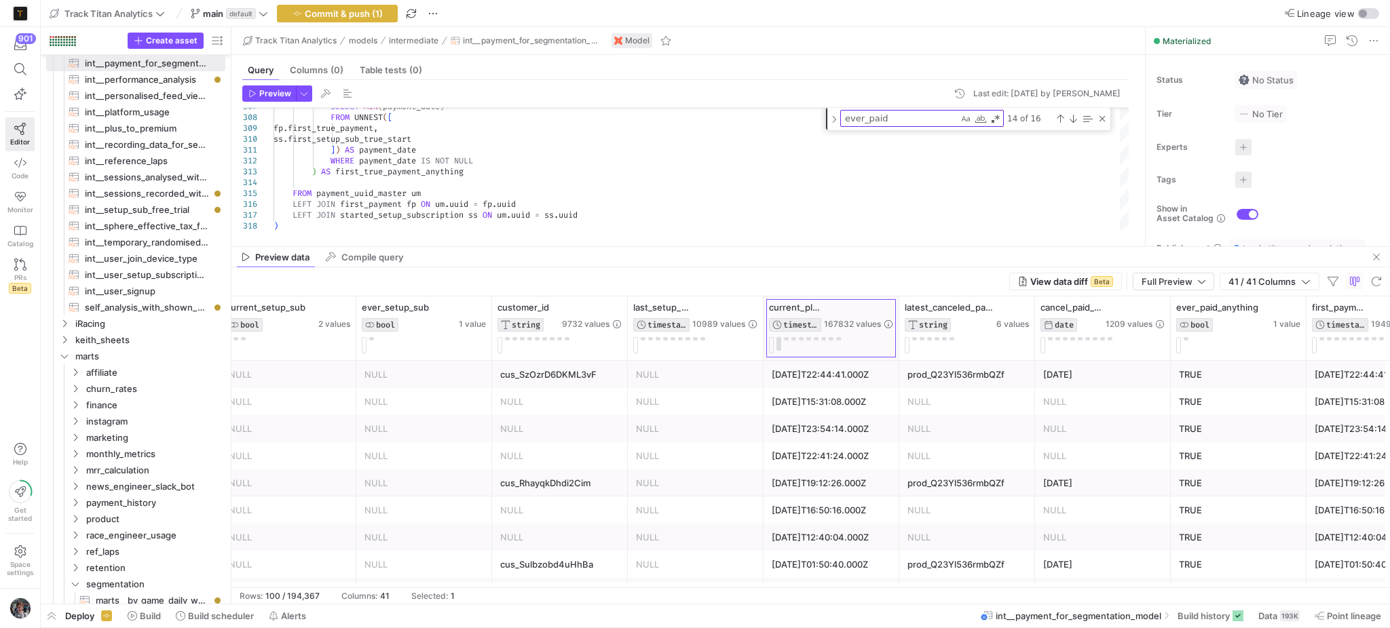
click at [896, 310] on div at bounding box center [898, 329] width 5 height 64
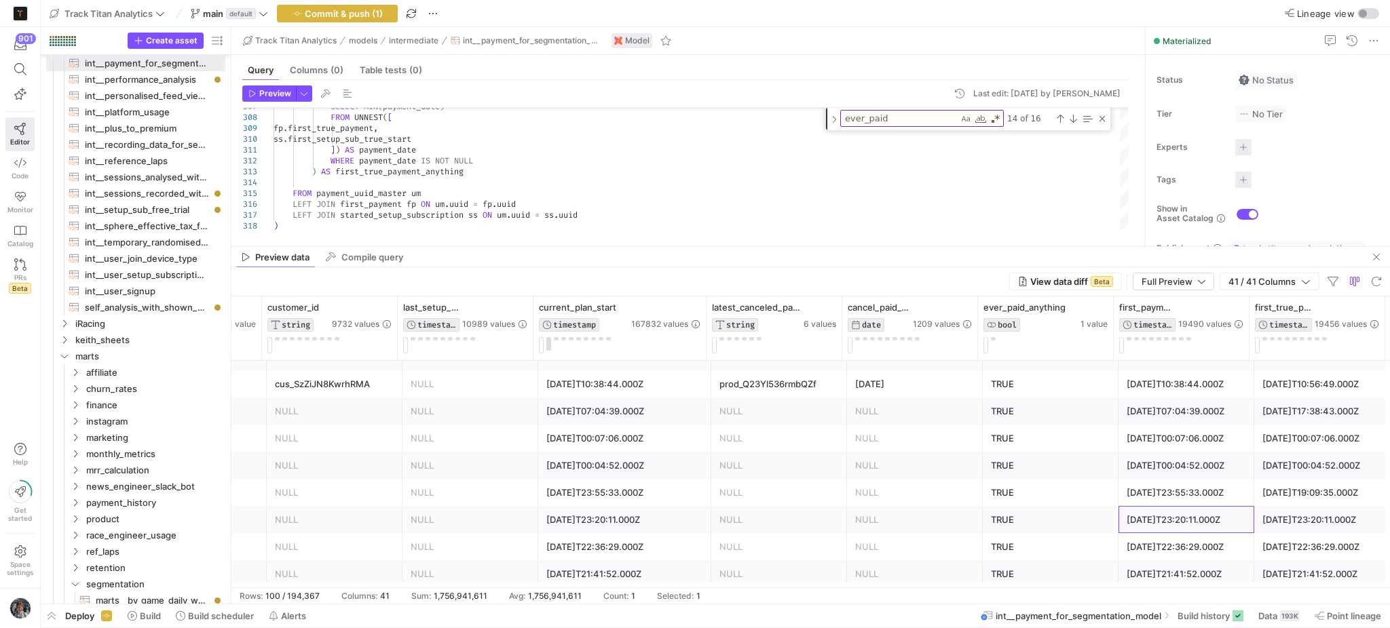
click at [1204, 522] on div "[DATE]T23:20:11.000Z" at bounding box center [1185, 520] width 119 height 26
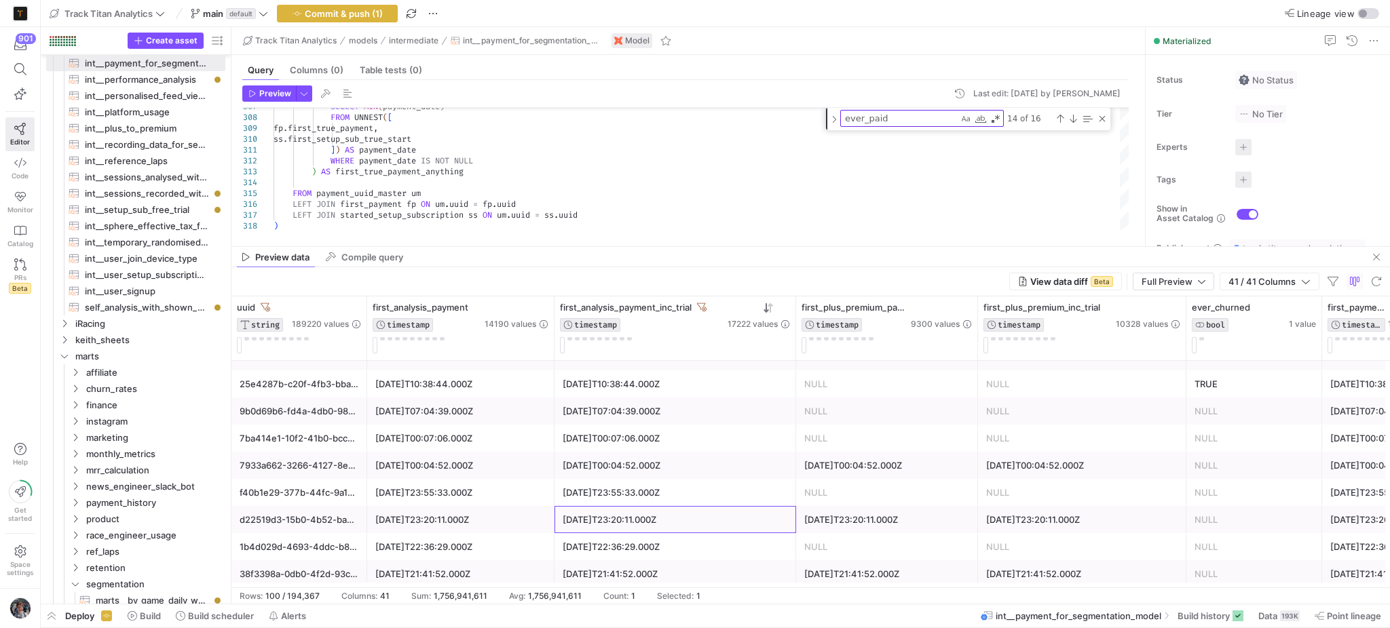
click at [342, 514] on div "d22519d3-15b0-4b52-ba8a-5e24a6308120" at bounding box center [299, 520] width 119 height 26
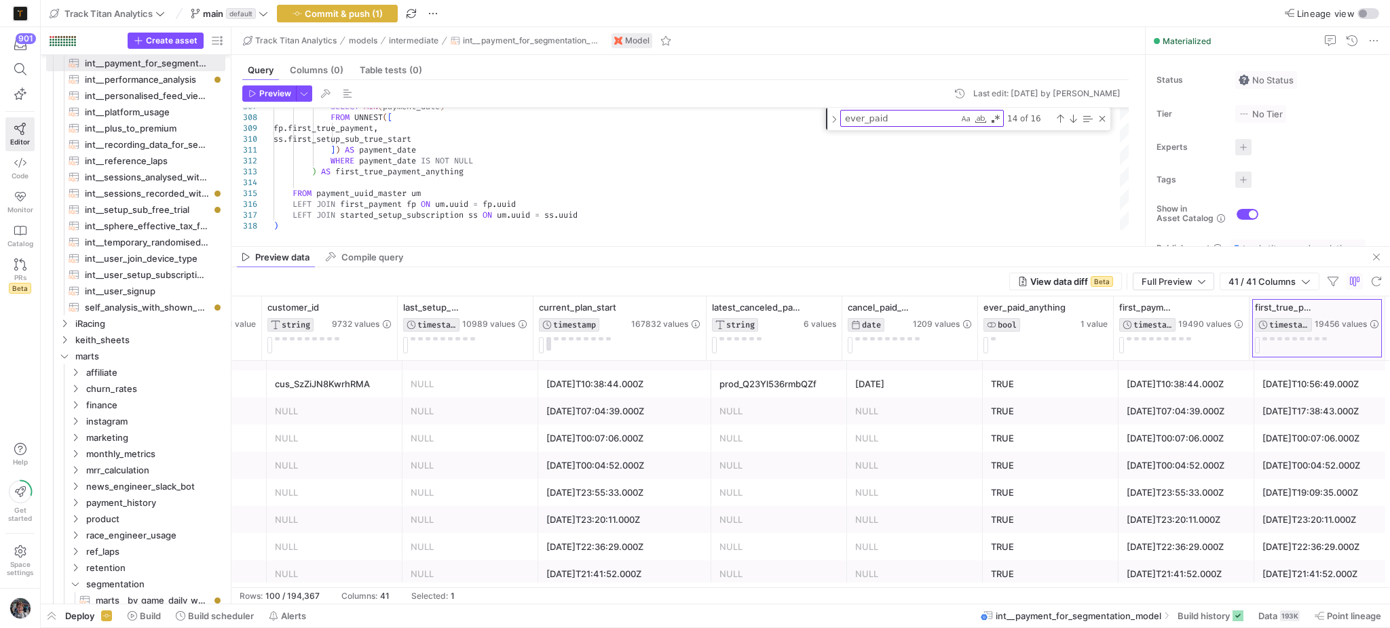
click at [1383, 322] on div at bounding box center [1384, 329] width 5 height 64
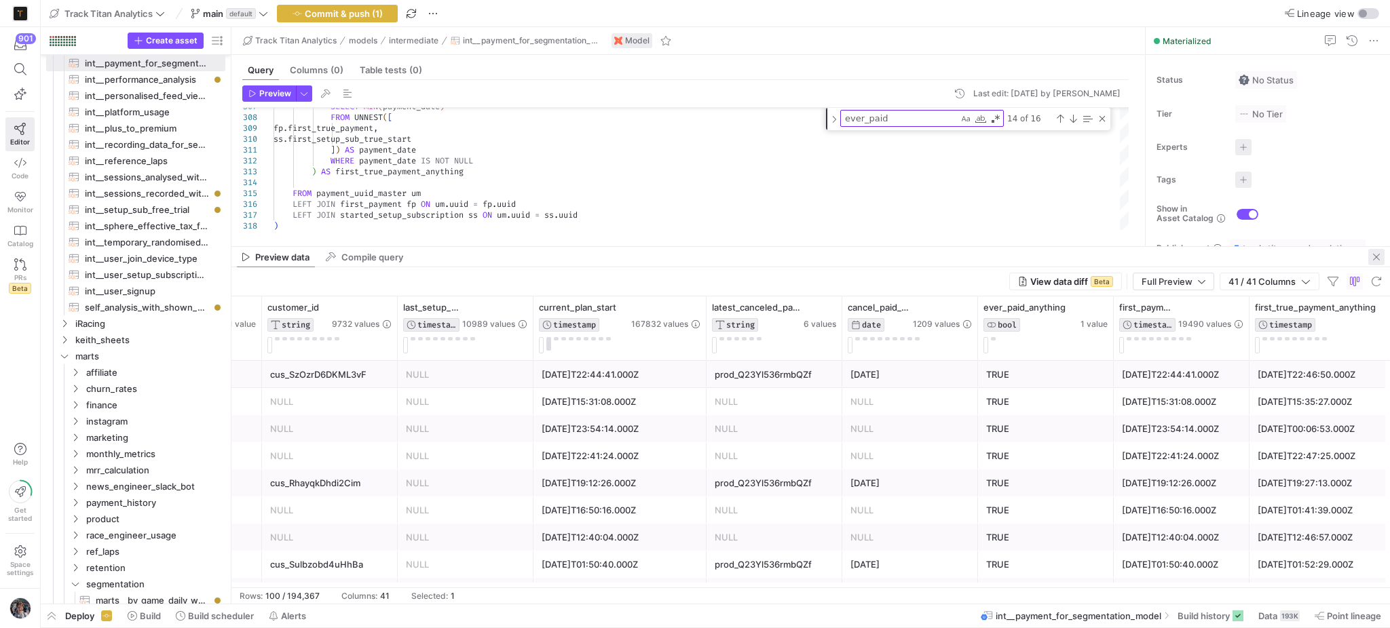
click at [1372, 261] on span "button" at bounding box center [1376, 257] width 16 height 16
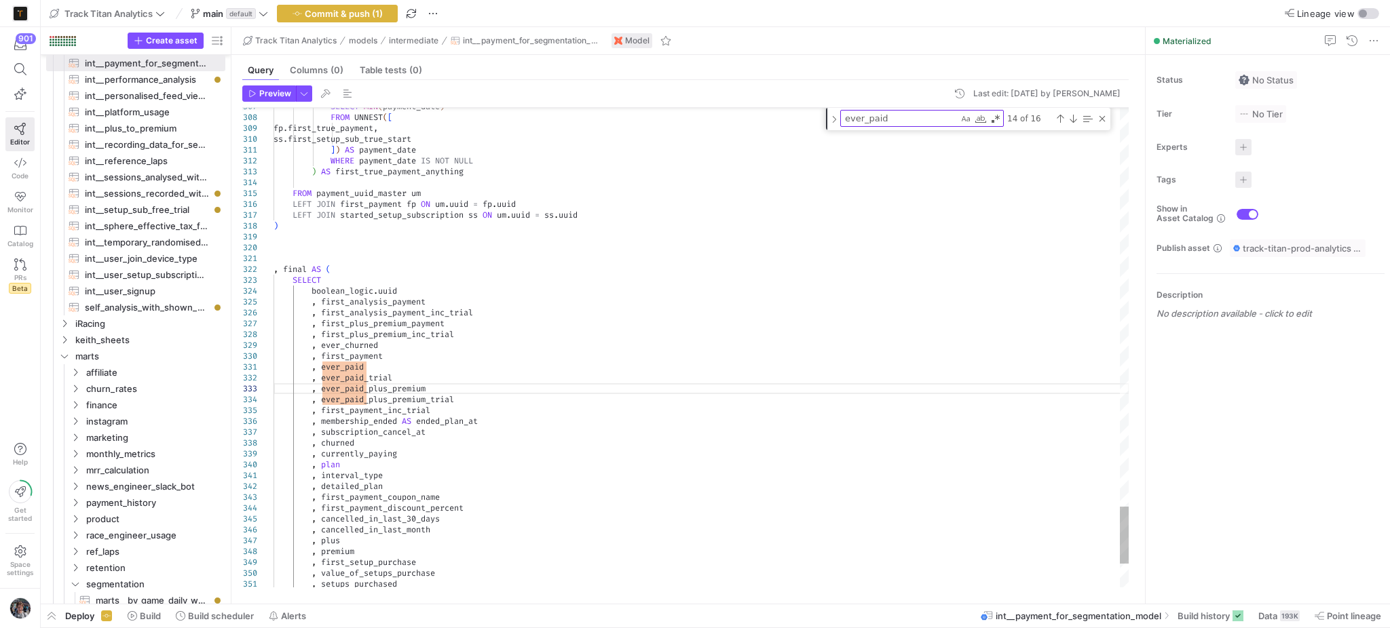
click at [915, 126] on textarea "ever_paid" at bounding box center [899, 119] width 117 height 16
click at [905, 116] on textarea "ever_paid" at bounding box center [899, 119] width 117 height 16
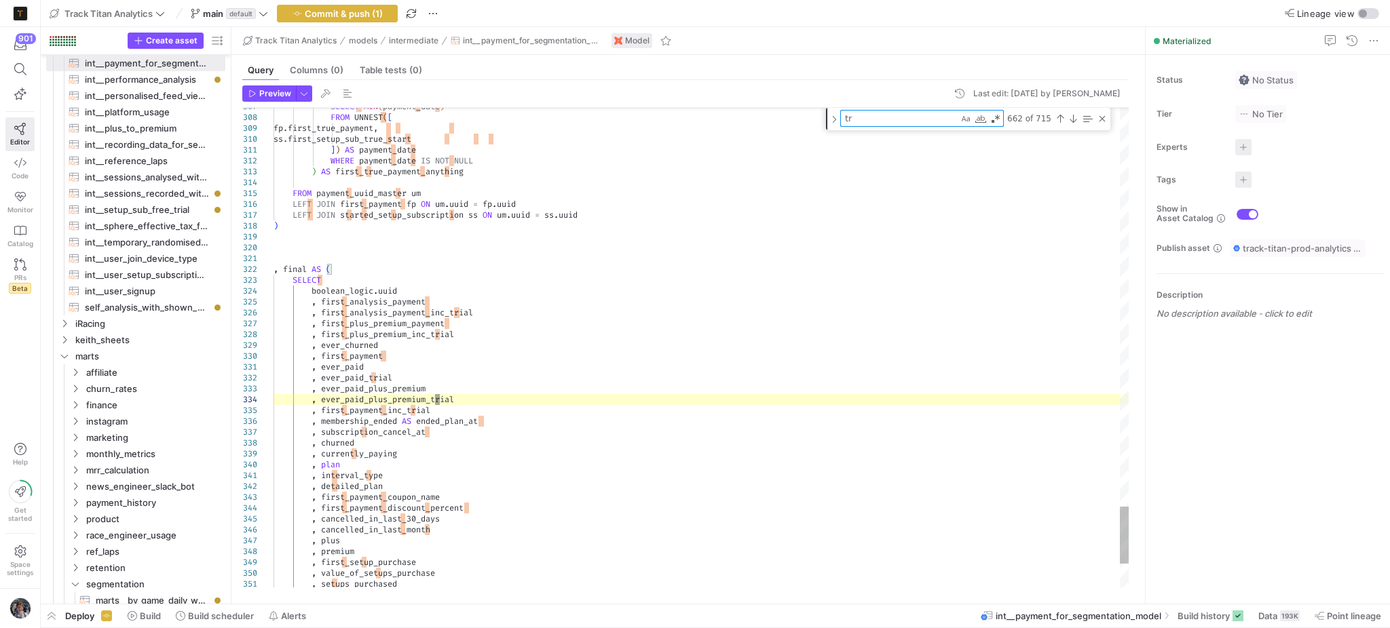
type textarea "tru"
type textarea ", cancel_paid_sub , any_purchase.ever_paid_anything , any_purchase.first_paymen…"
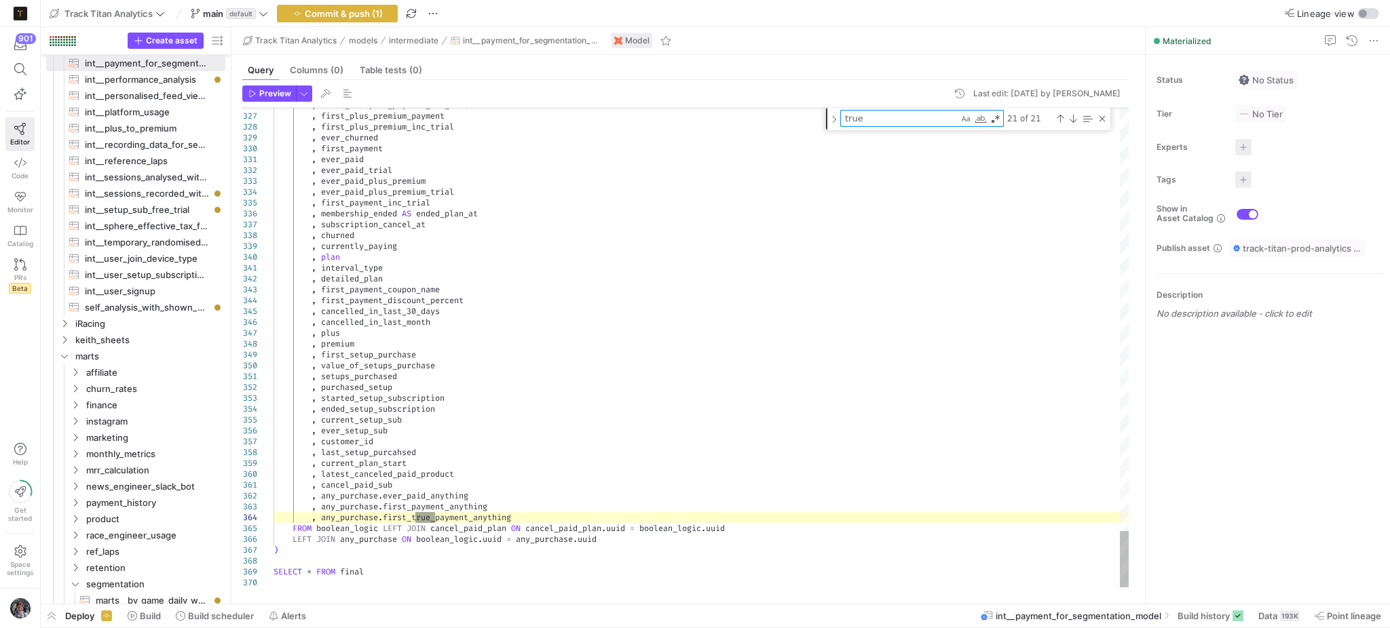
click at [909, 114] on textarea "true" at bounding box center [899, 119] width 117 height 16
type textarea "in"
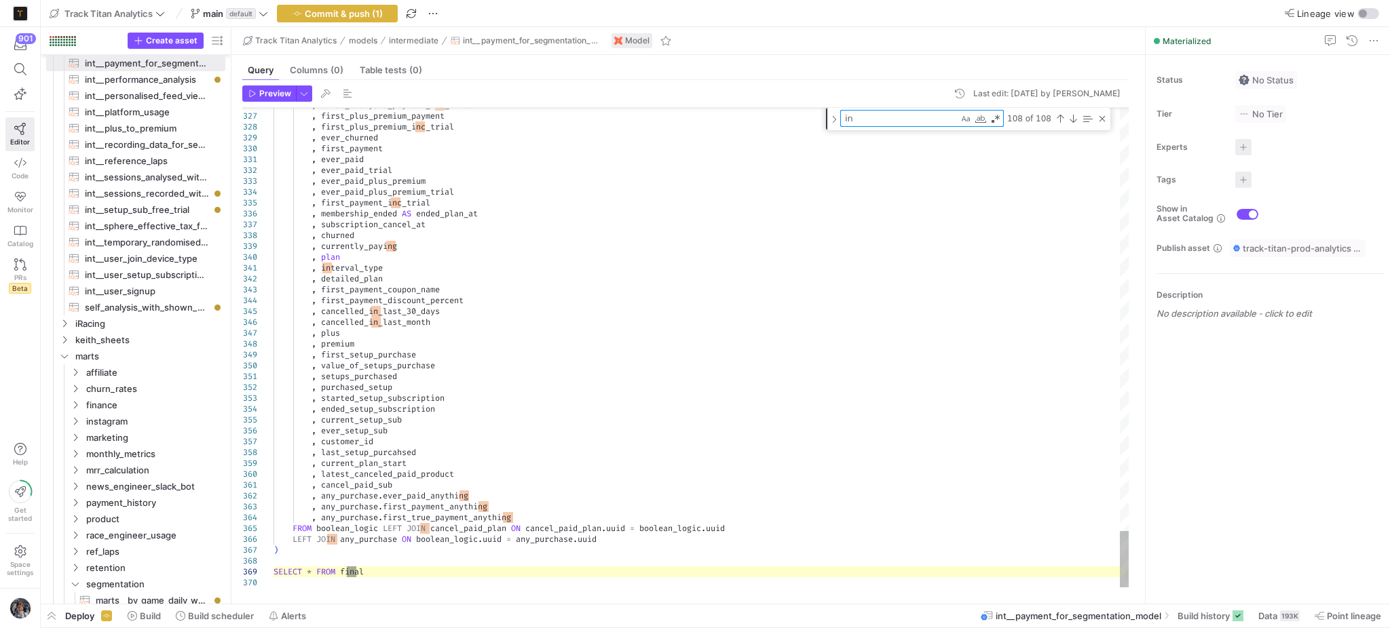
type textarea "invoice_paying_subs AS ( SELECT DISTINCT JSON_EXTRACT_SCALAR(data, '$.object.su…"
type textarea "inc"
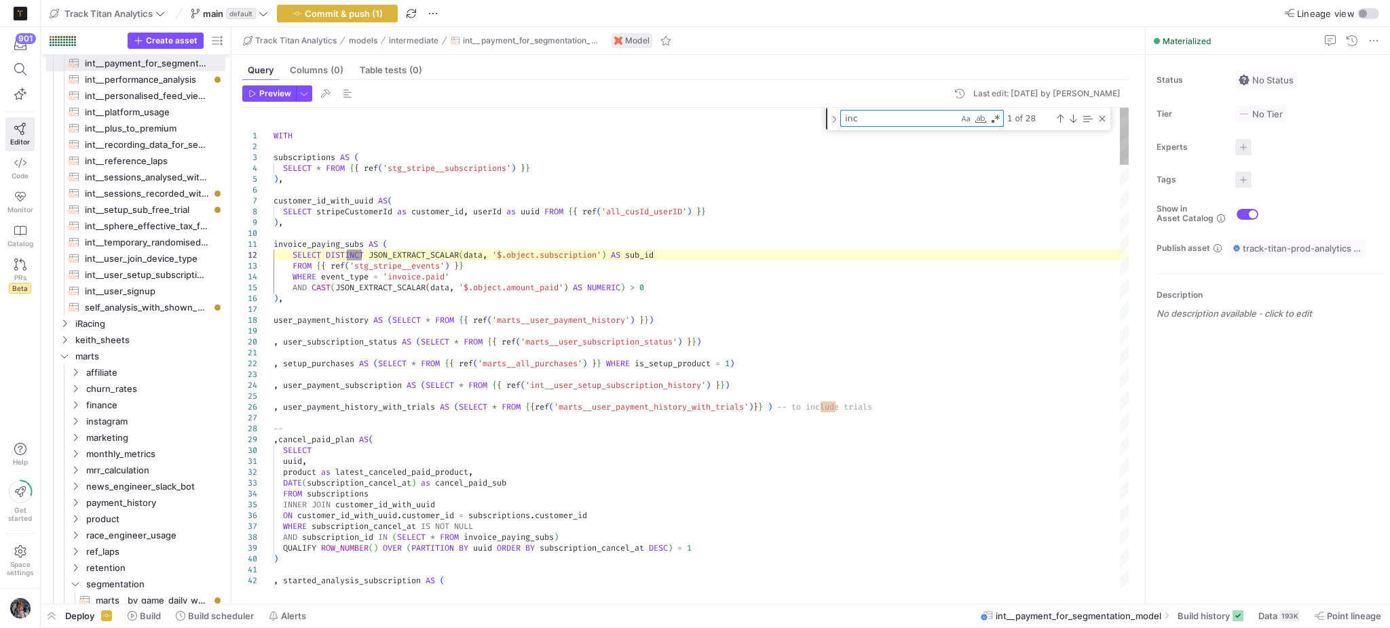
type textarea ") , first_payment_trials AS ( SELECT uuid , TRUE AS ever_paid_trial , MIN(payme…"
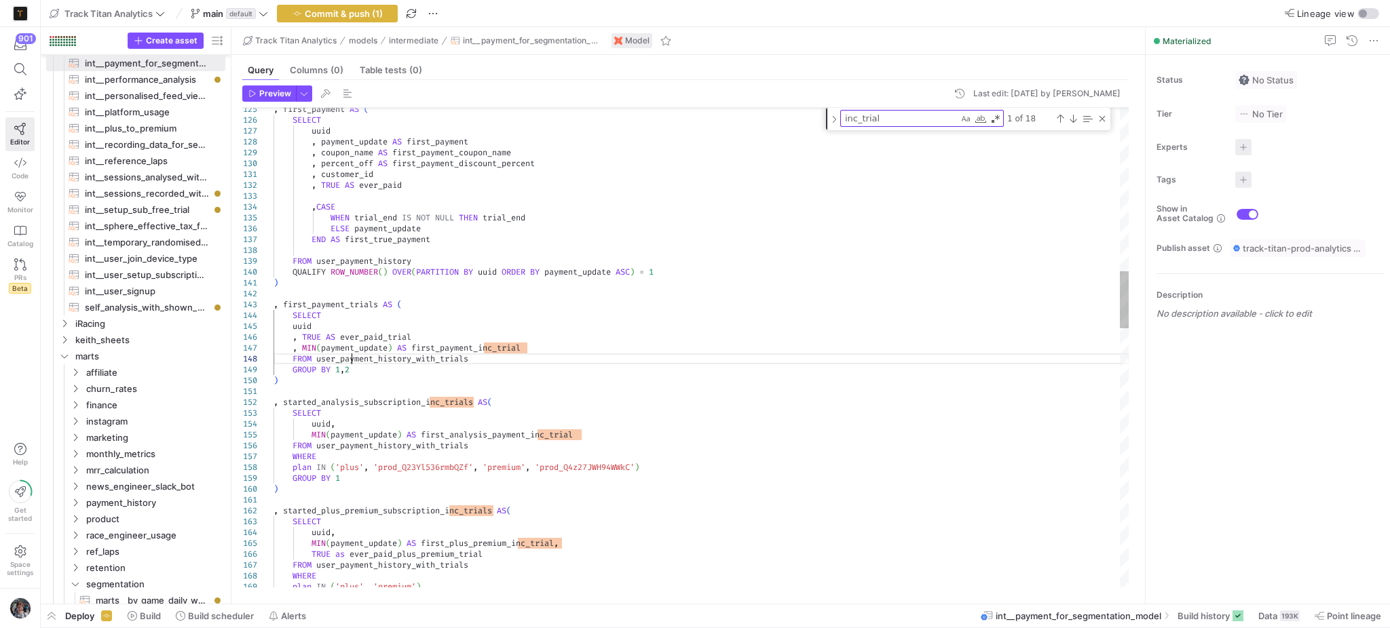
type textarea "user_payment_history_with_trials"
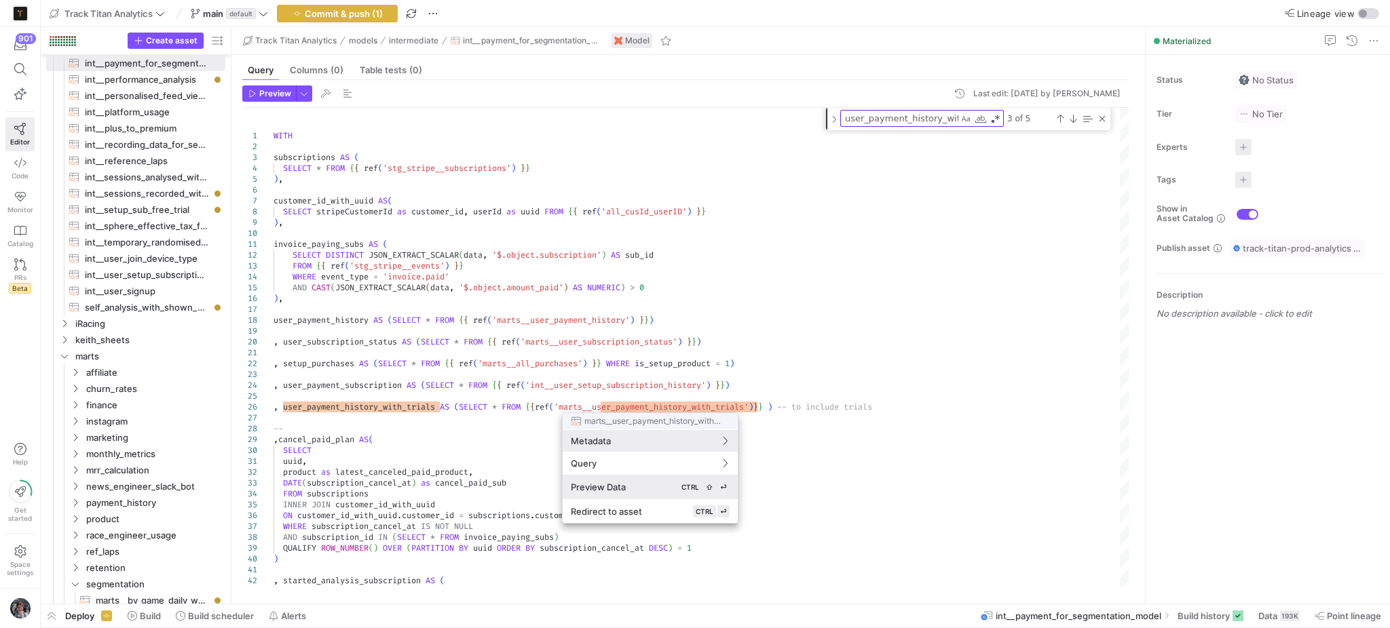
click at [658, 490] on div "Preview Data CTRL ⇧ ⏎" at bounding box center [650, 487] width 159 height 12
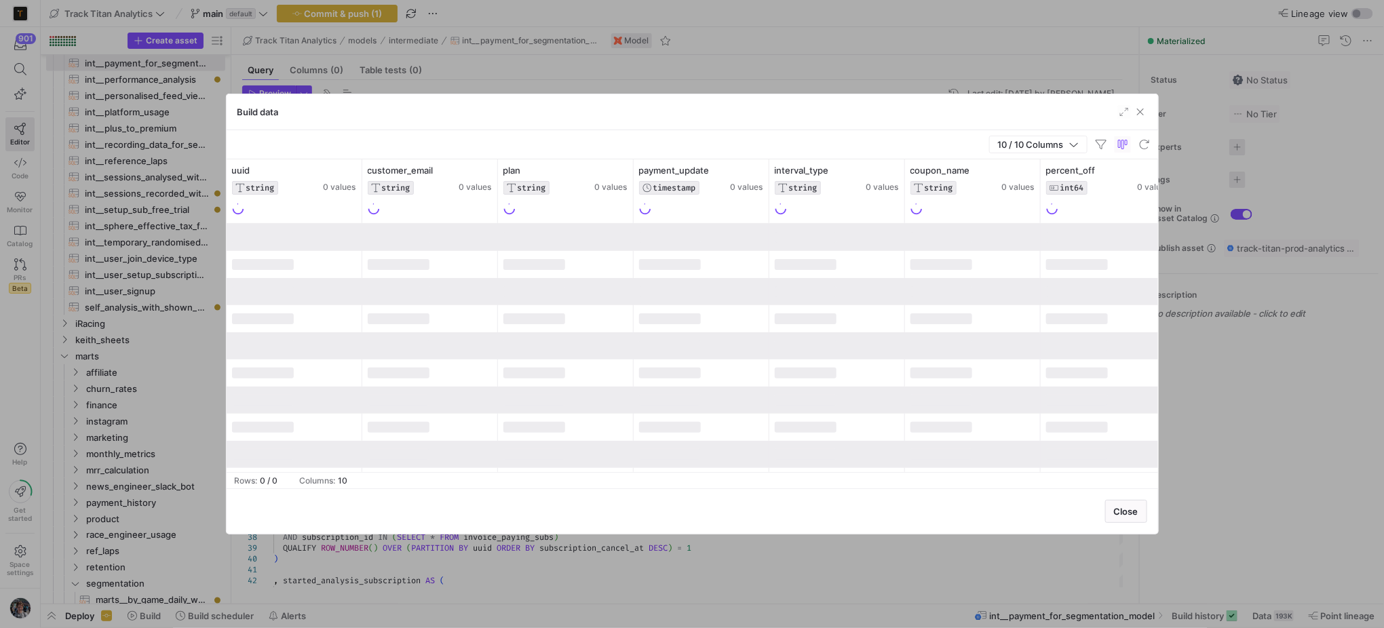
click at [1145, 121] on div "Build data" at bounding box center [693, 112] width 932 height 36
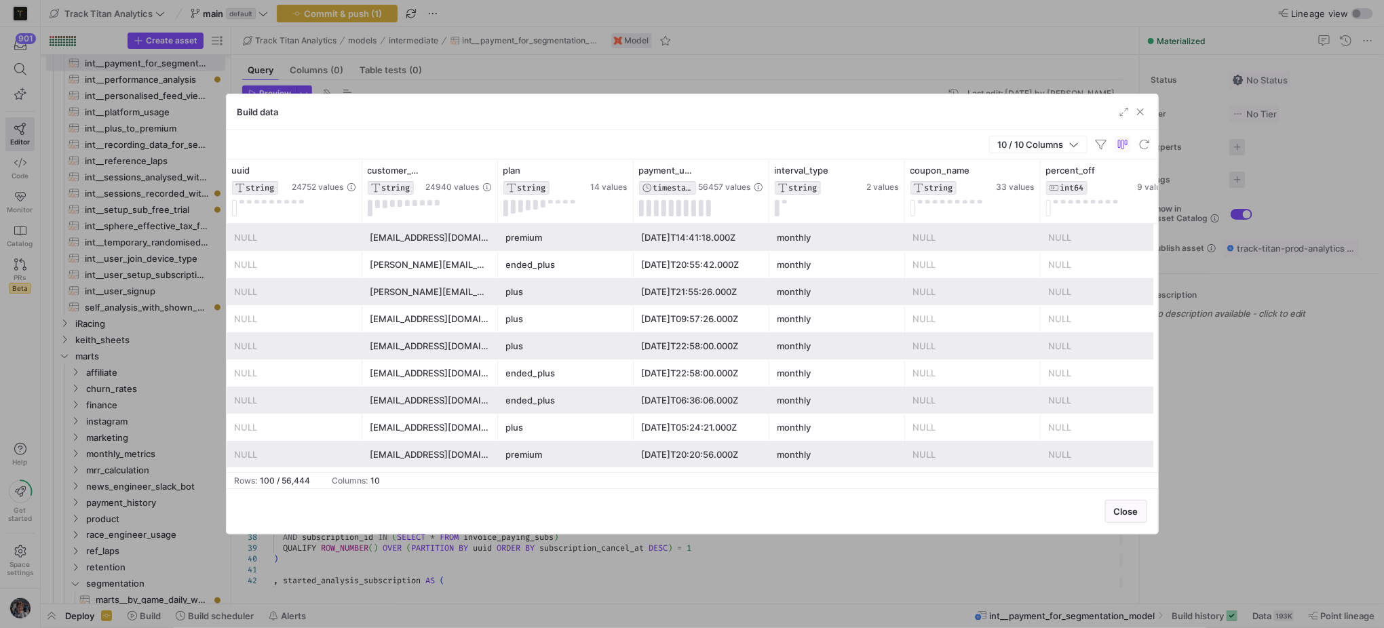
click at [1142, 121] on div "Build data" at bounding box center [693, 112] width 932 height 36
click at [1142, 119] on div "Build data" at bounding box center [693, 112] width 932 height 36
click at [1137, 112] on span "button" at bounding box center [1141, 112] width 14 height 14
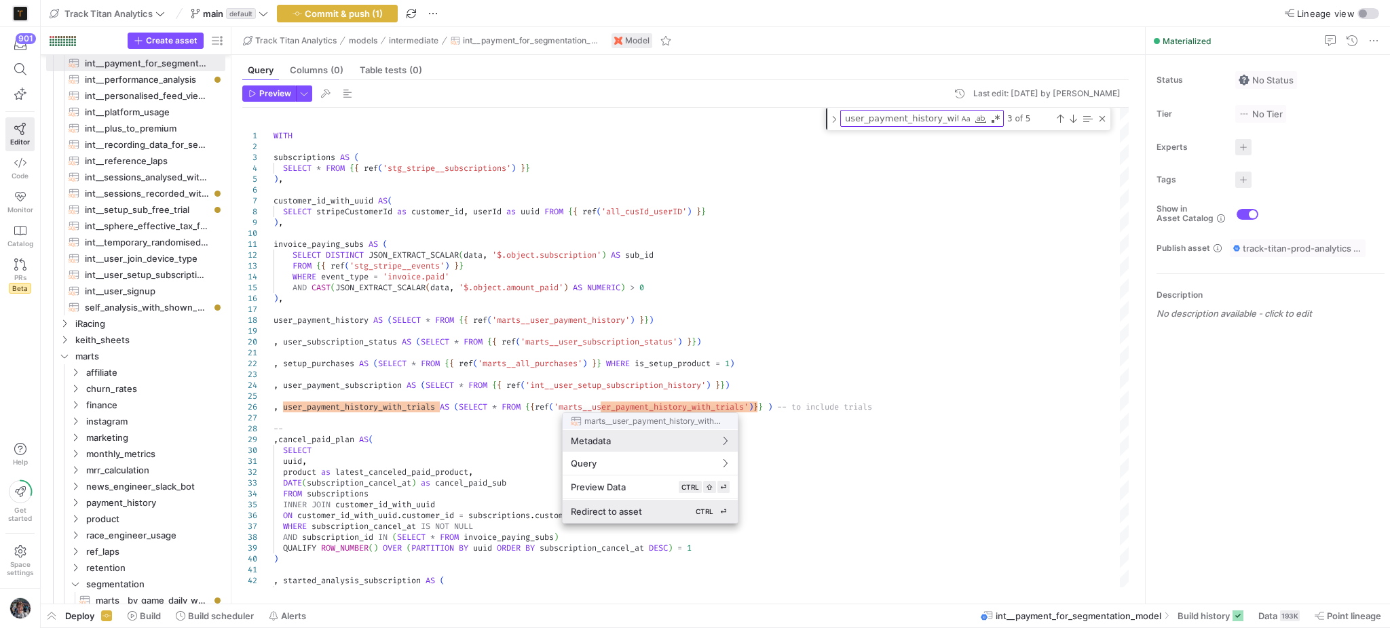
click at [650, 503] on button "Redirect to asset CTRL ⏎" at bounding box center [650, 511] width 175 height 23
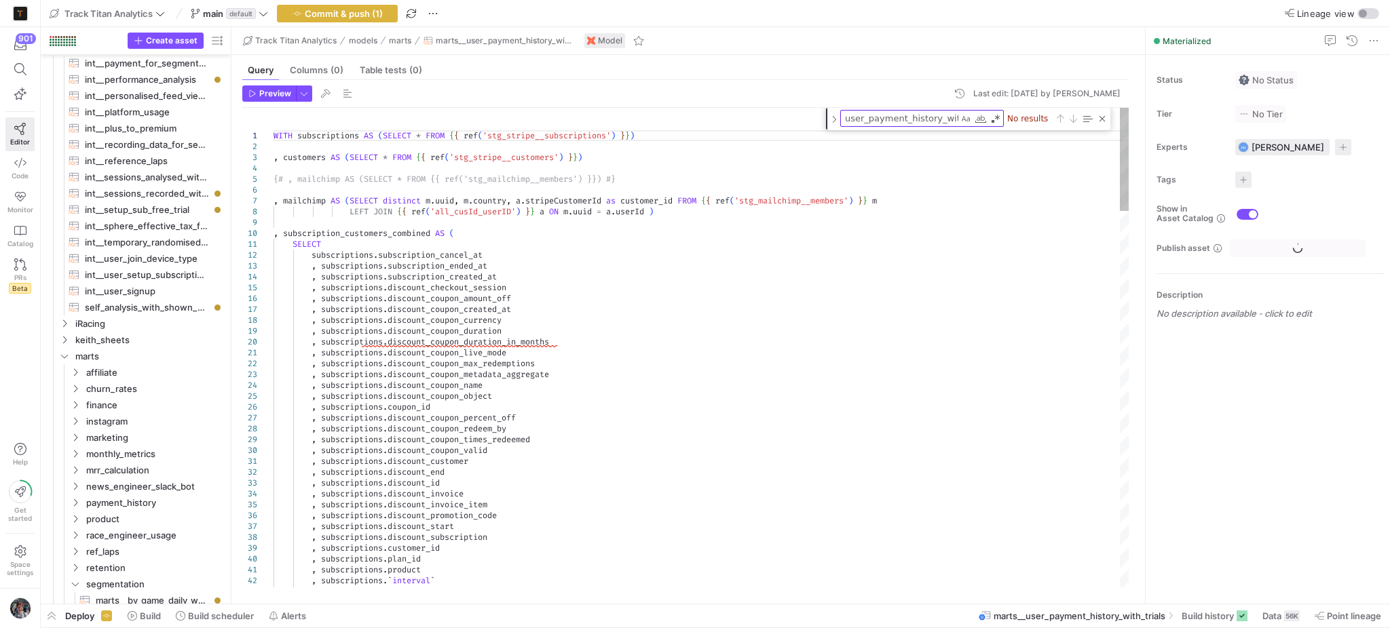
scroll to position [1274, 0]
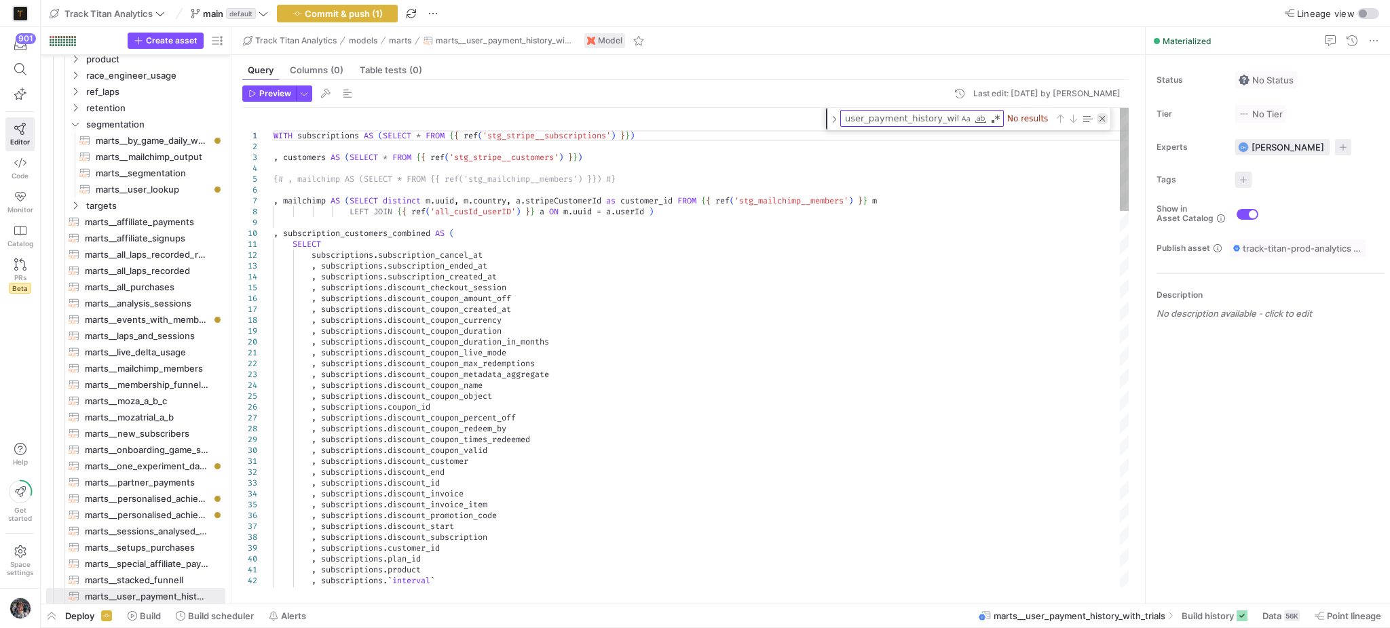
click at [1103, 117] on div "Close (Escape)" at bounding box center [1102, 118] width 11 height 11
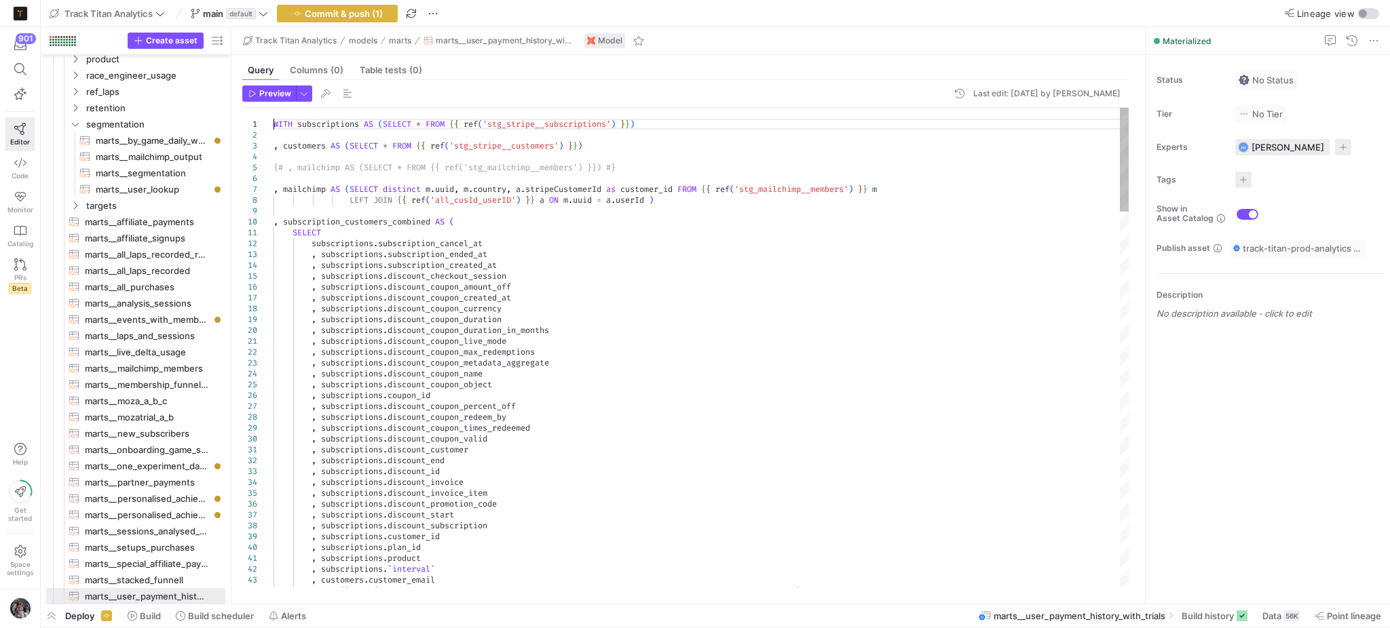
scroll to position [20, 0]
click at [951, 93] on span "button" at bounding box center [959, 93] width 16 height 16
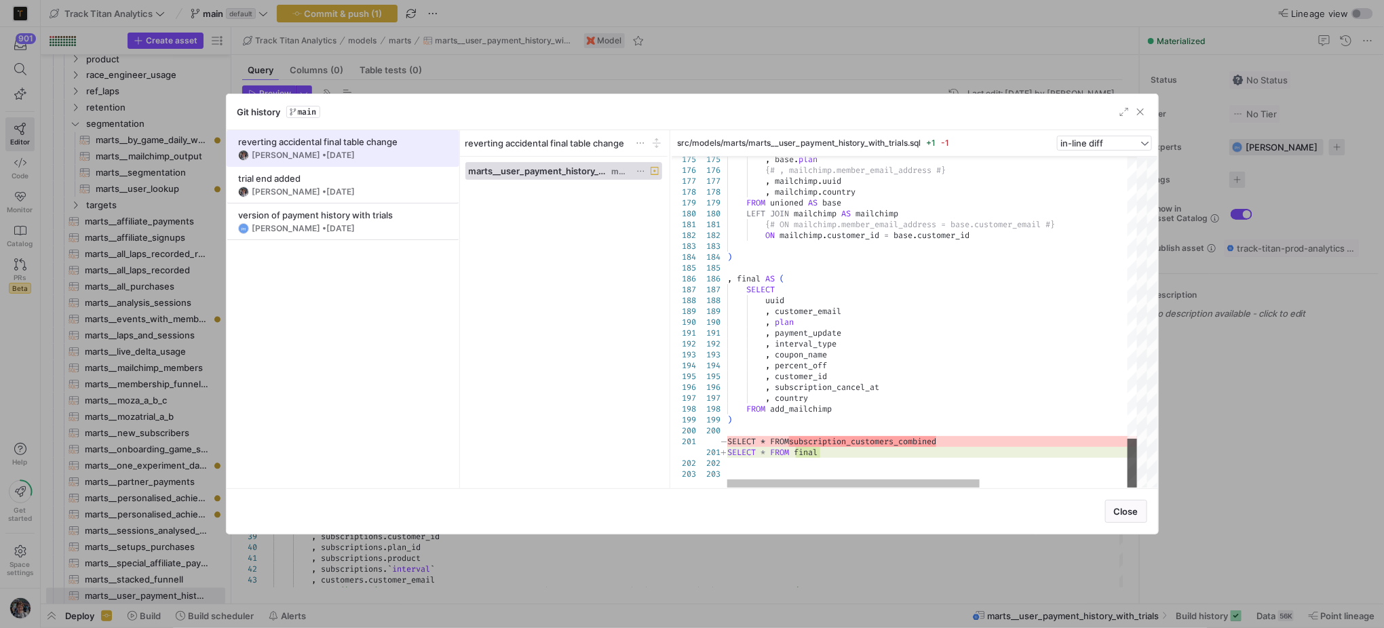
click at [1137, 460] on div at bounding box center [1132, 463] width 9 height 49
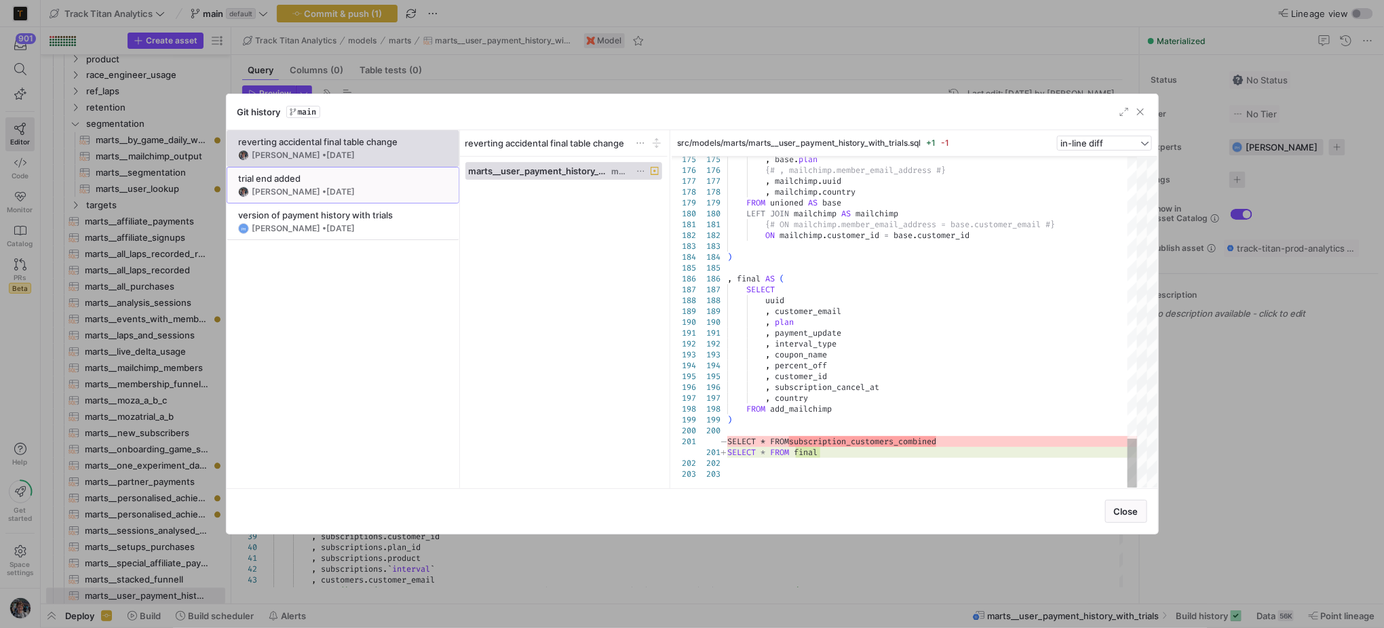
click at [311, 186] on y42-git-commit-item "trial end added Thomas Kershaw • 4 Aug 2025" at bounding box center [343, 185] width 210 height 24
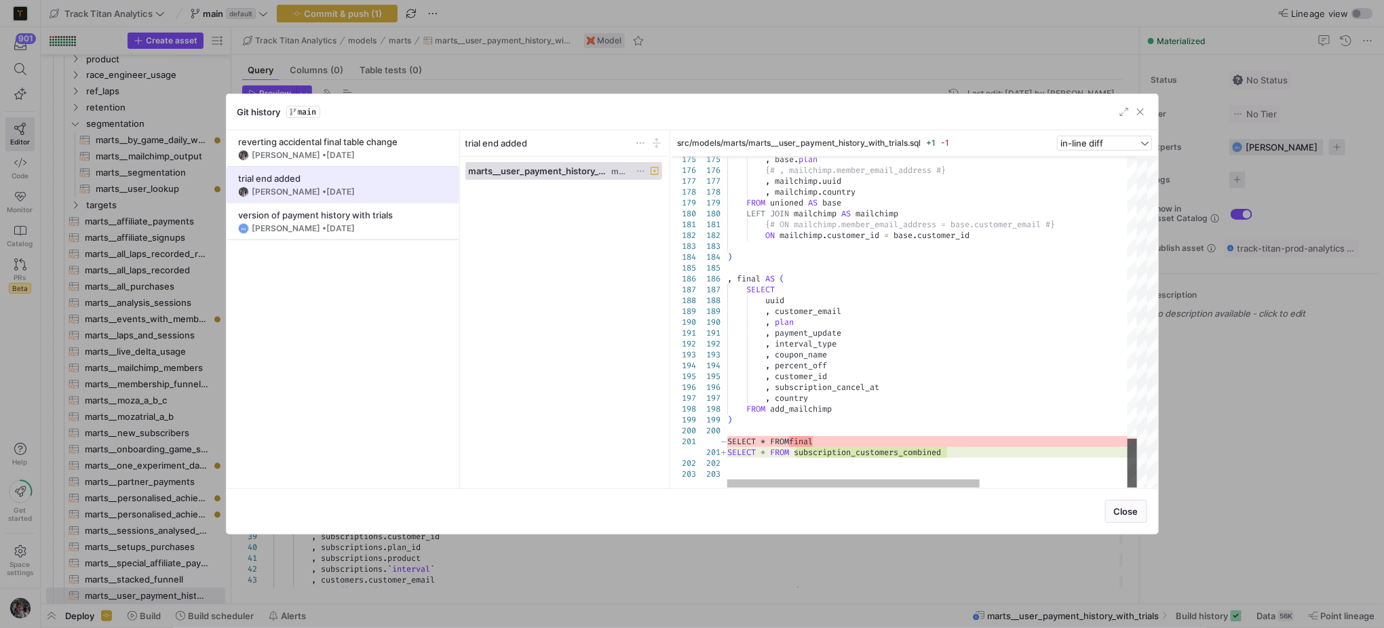
click at [1137, 488] on div at bounding box center [1132, 463] width 9 height 49
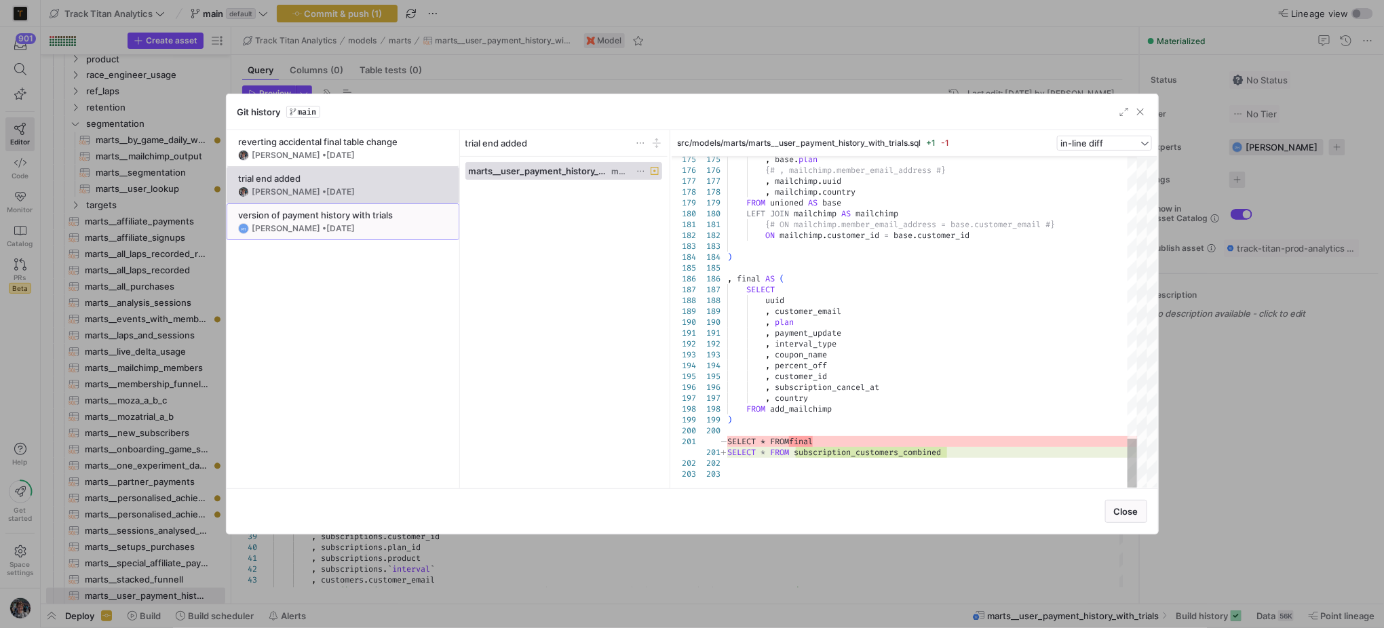
click at [318, 227] on div "Paul Harrington • 27 Mar 2025" at bounding box center [303, 228] width 103 height 9
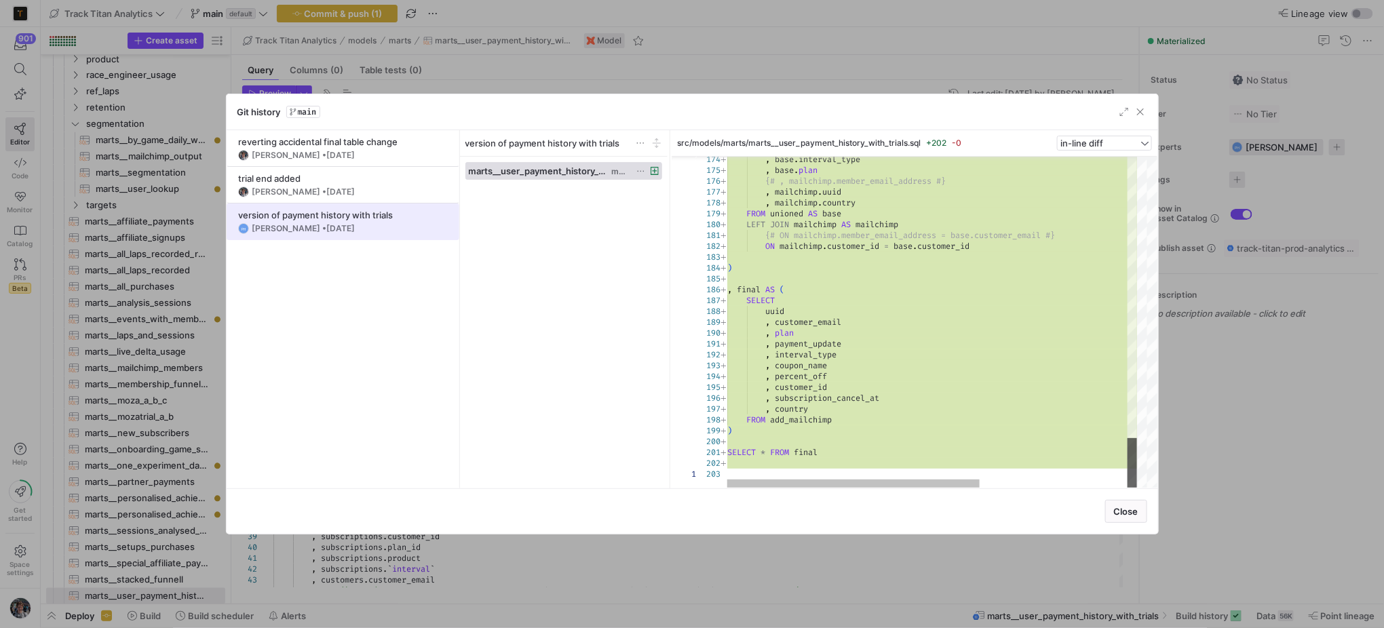
click at [1137, 478] on div at bounding box center [1132, 463] width 9 height 50
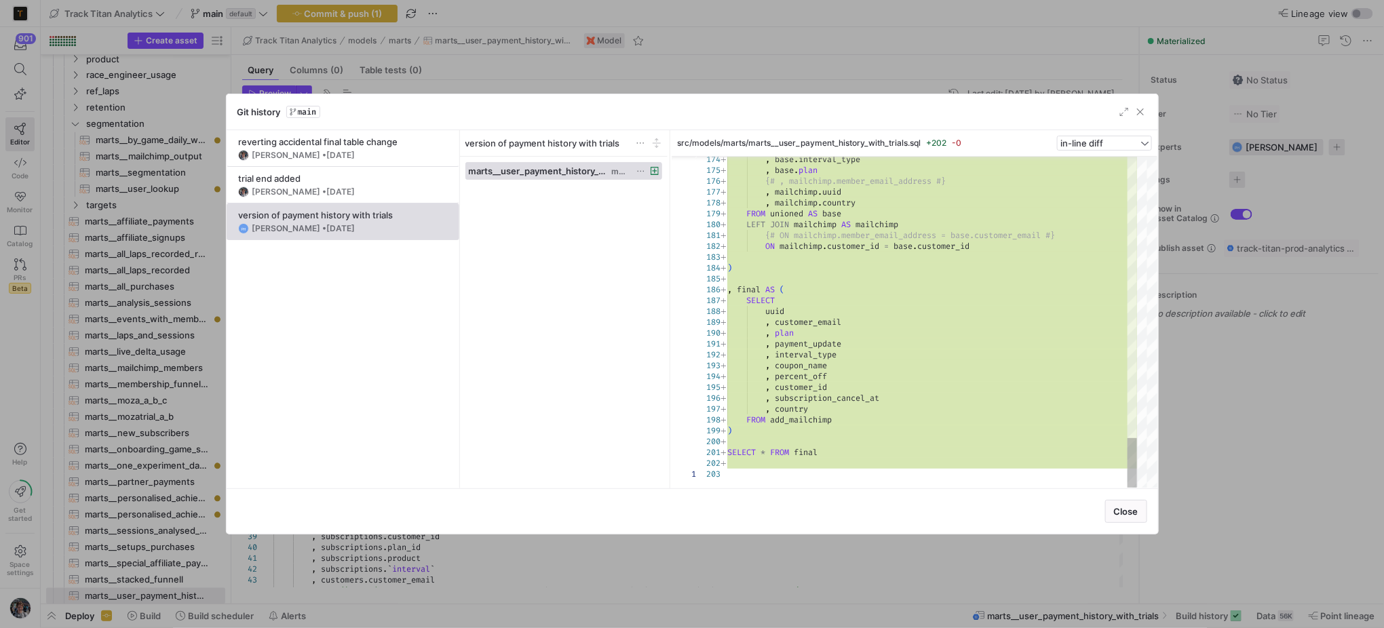
click at [1147, 113] on div "Git history main" at bounding box center [693, 112] width 932 height 36
click at [1137, 115] on span "button" at bounding box center [1141, 112] width 14 height 14
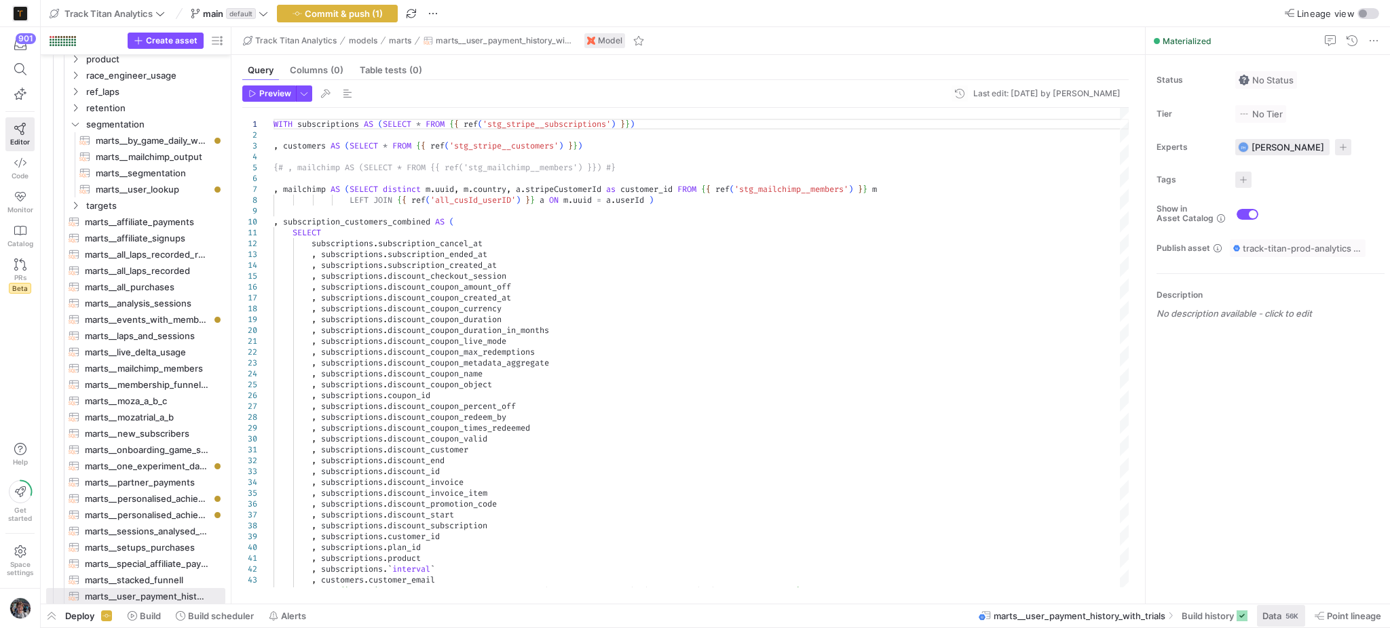
click at [1265, 618] on span "Data" at bounding box center [1271, 616] width 19 height 11
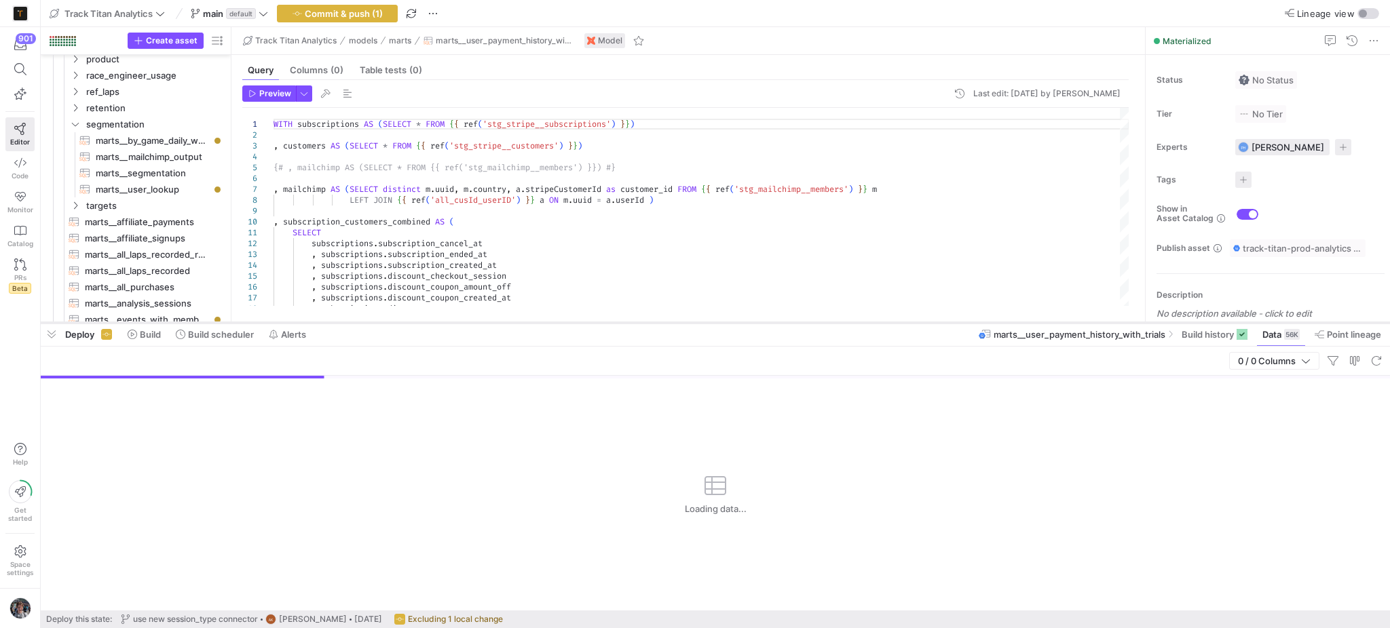
drag, startPoint x: 993, startPoint y: 381, endPoint x: 993, endPoint y: 324, distance: 57.7
click at [993, 324] on div at bounding box center [715, 322] width 1349 height 5
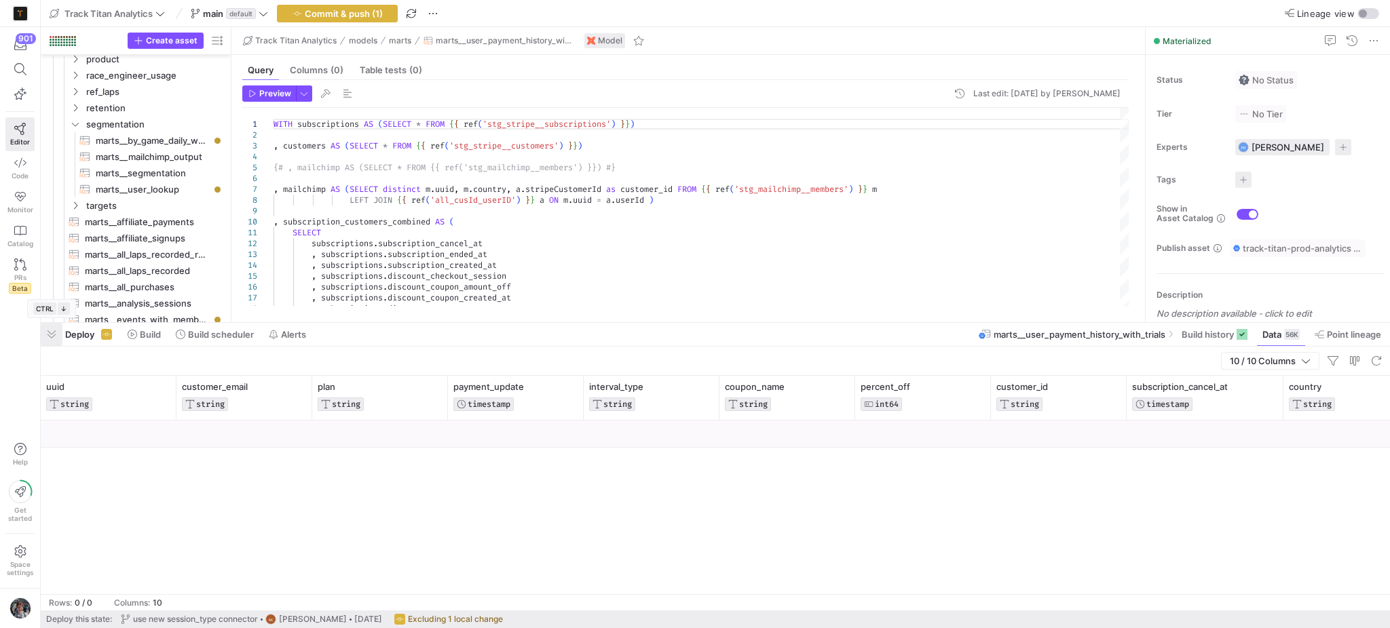
click at [55, 339] on span "button" at bounding box center [52, 334] width 22 height 23
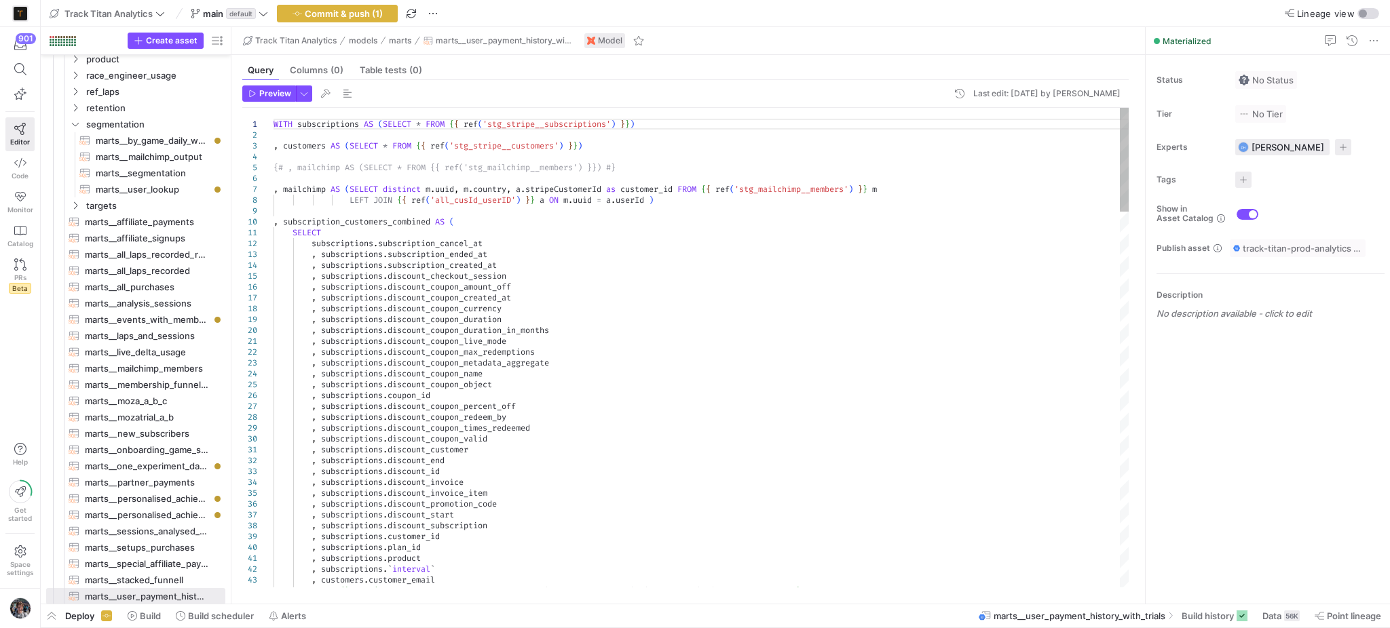
type textarea ", subscriptions.discount_coupon_live_mode , subscriptions.discount_coupon_max_r…"
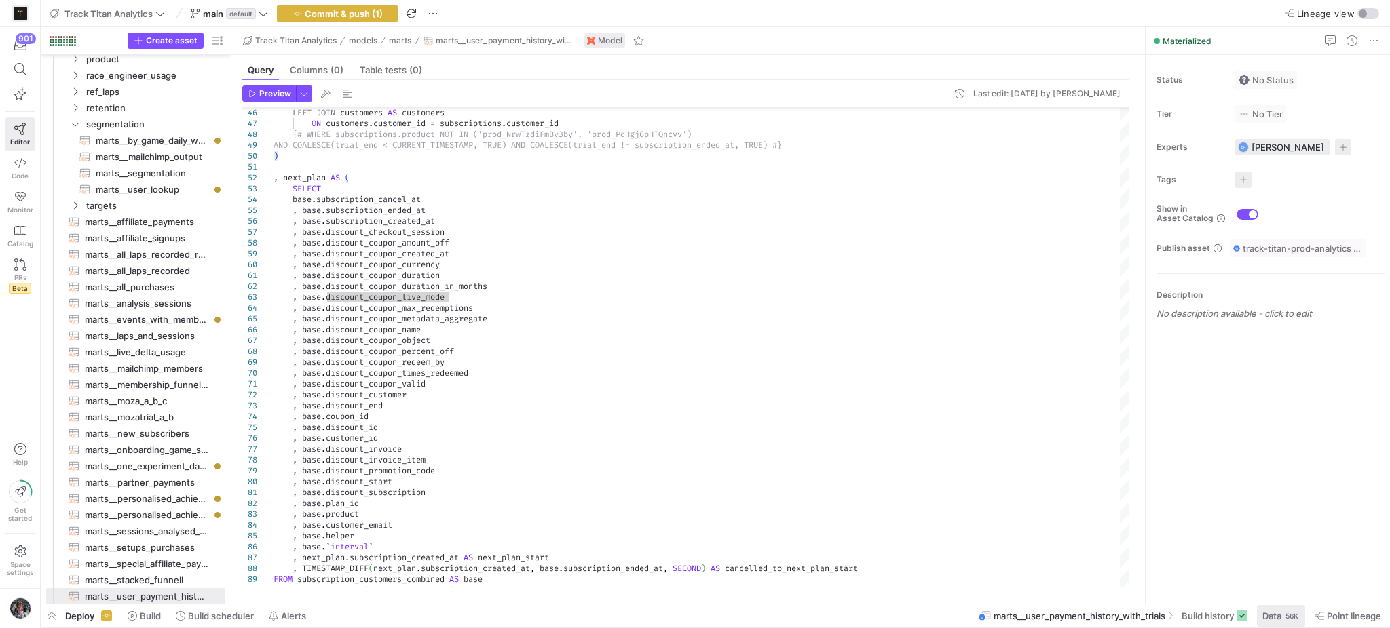
click at [1278, 626] on span at bounding box center [1281, 616] width 48 height 22
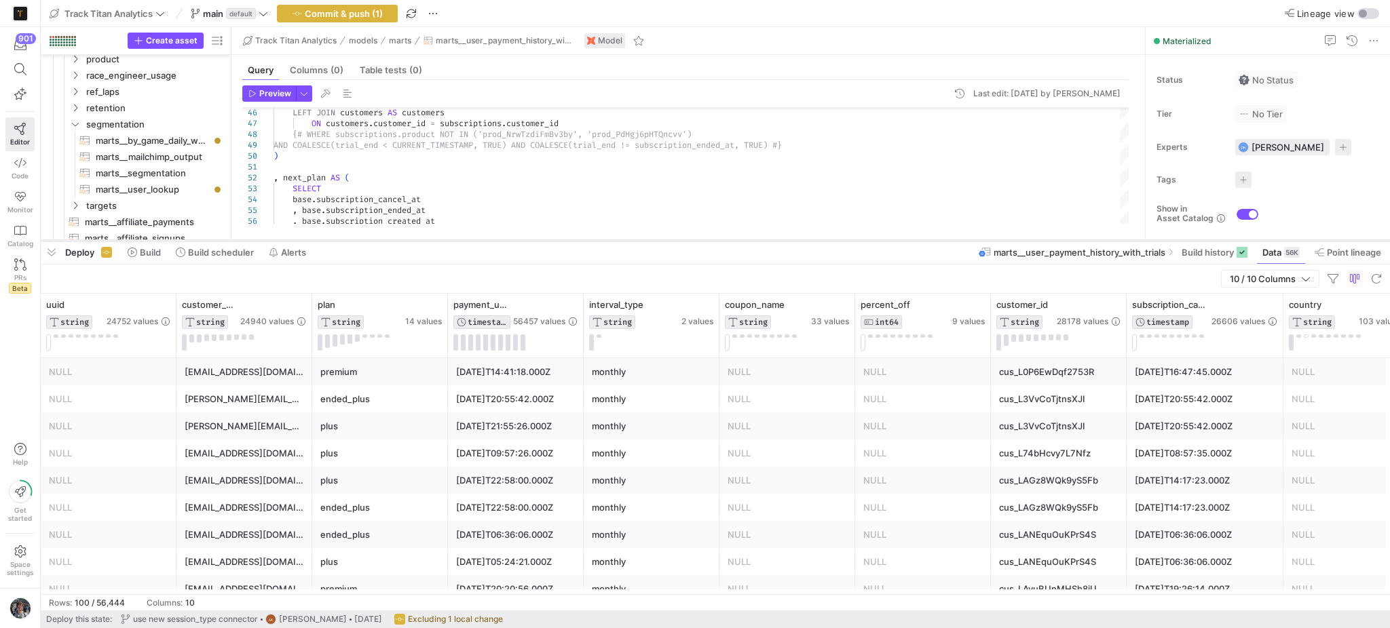
drag, startPoint x: 991, startPoint y: 383, endPoint x: 983, endPoint y: 244, distance: 139.3
click at [983, 244] on div at bounding box center [715, 240] width 1349 height 5
click at [580, 322] on div at bounding box center [582, 326] width 5 height 64
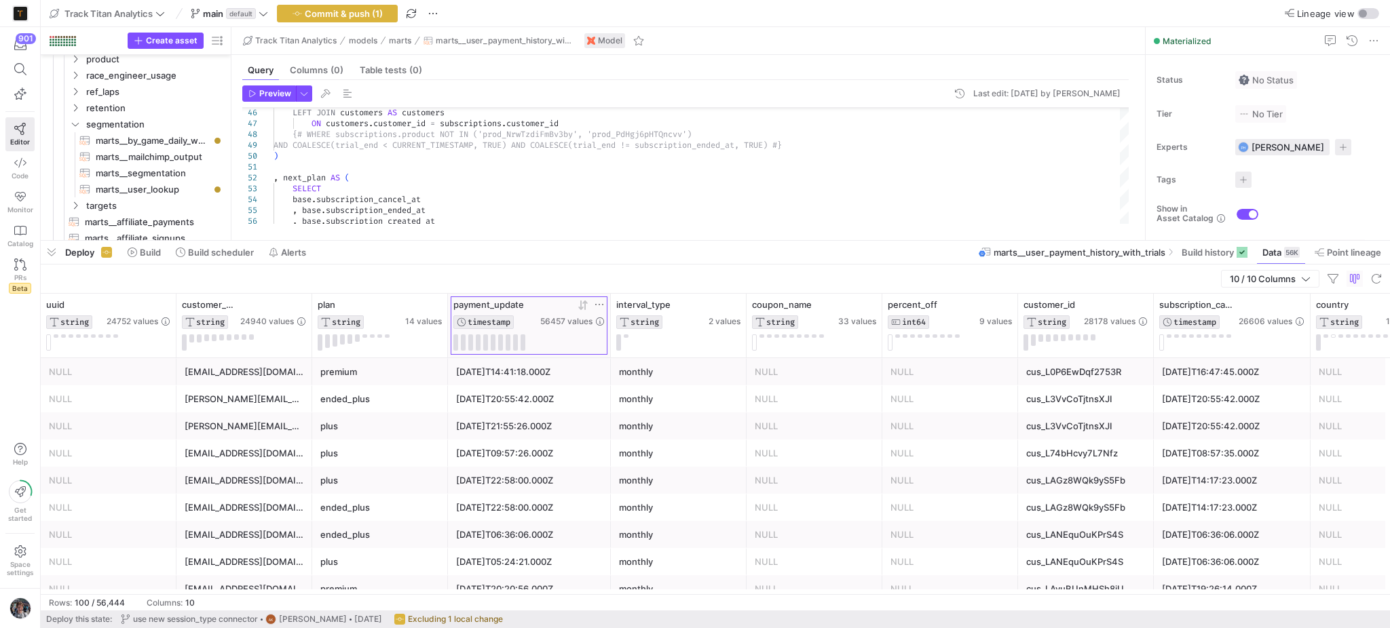
click at [584, 309] on icon at bounding box center [584, 304] width 5 height 9
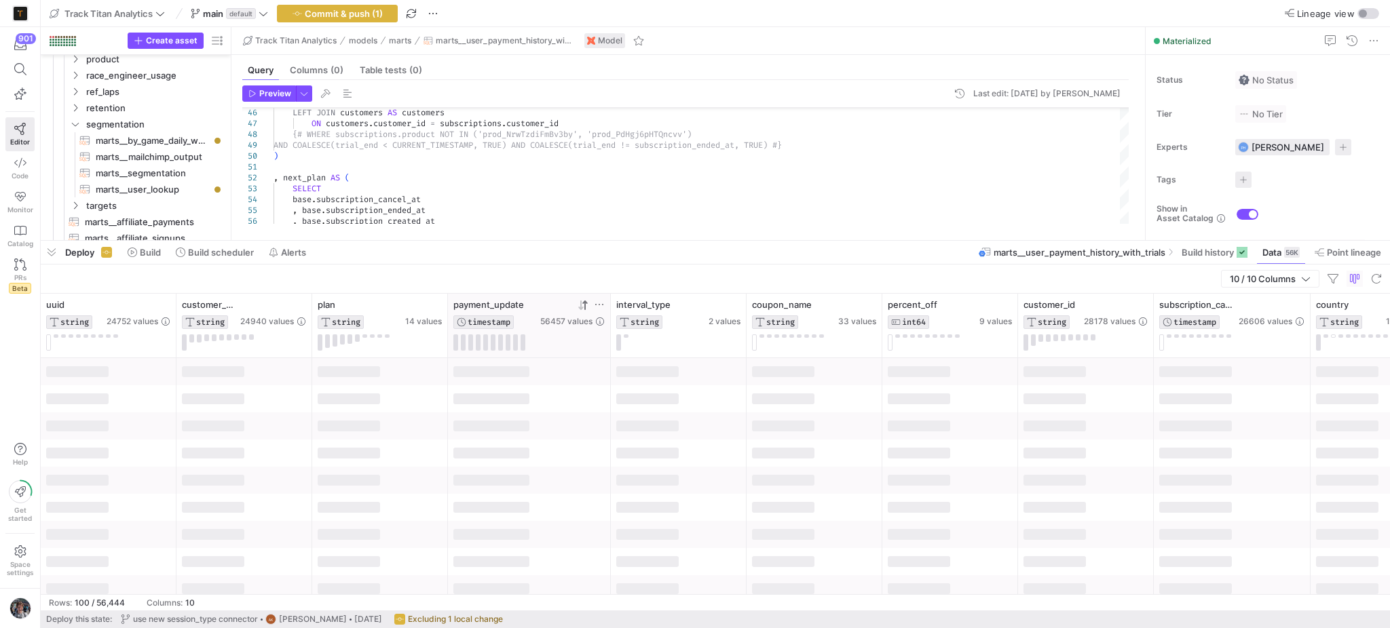
click at [584, 309] on icon at bounding box center [584, 304] width 5 height 9
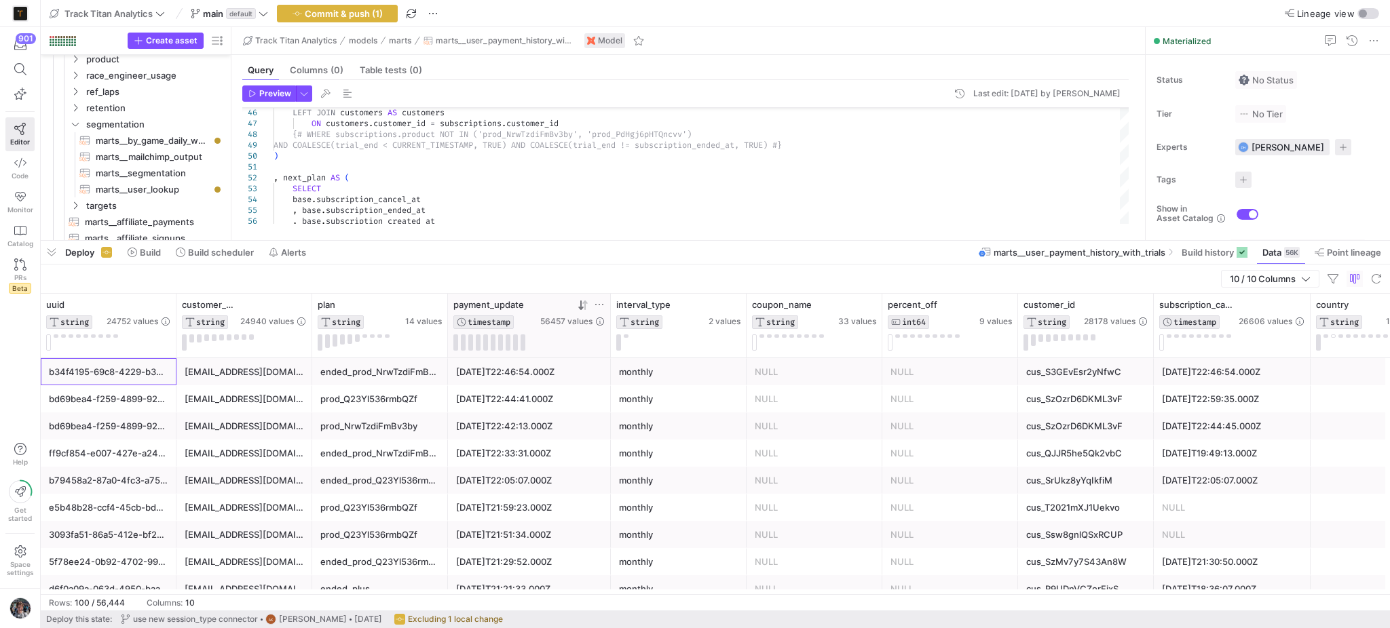
click at [136, 381] on div "b34f4195-69c8-4229-b349-43a399af8998" at bounding box center [108, 372] width 119 height 26
click at [118, 401] on div "bd69bea4-f259-4899-9208-3b5f2b2b1d9b" at bounding box center [108, 399] width 119 height 26
click at [52, 259] on span "button" at bounding box center [52, 252] width 22 height 23
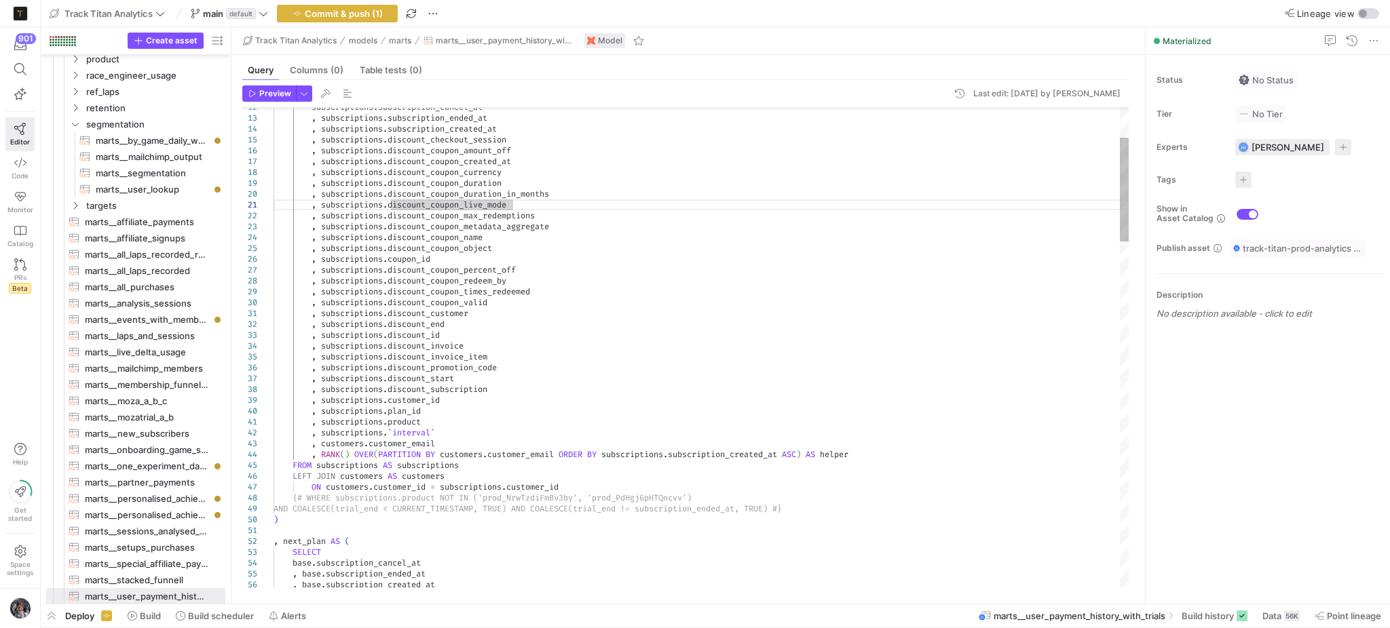
type textarea "t"
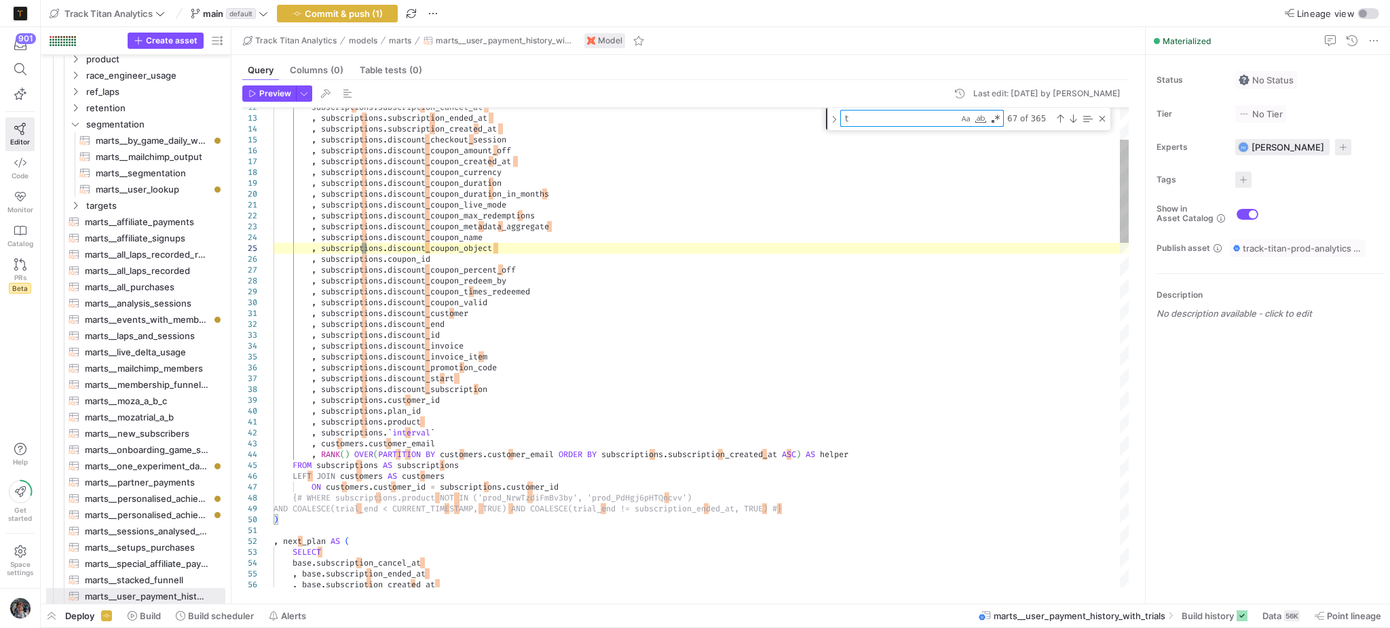
type textarea ", subscriptions.product , subscriptions.`interval` , customers.customer_email ,…"
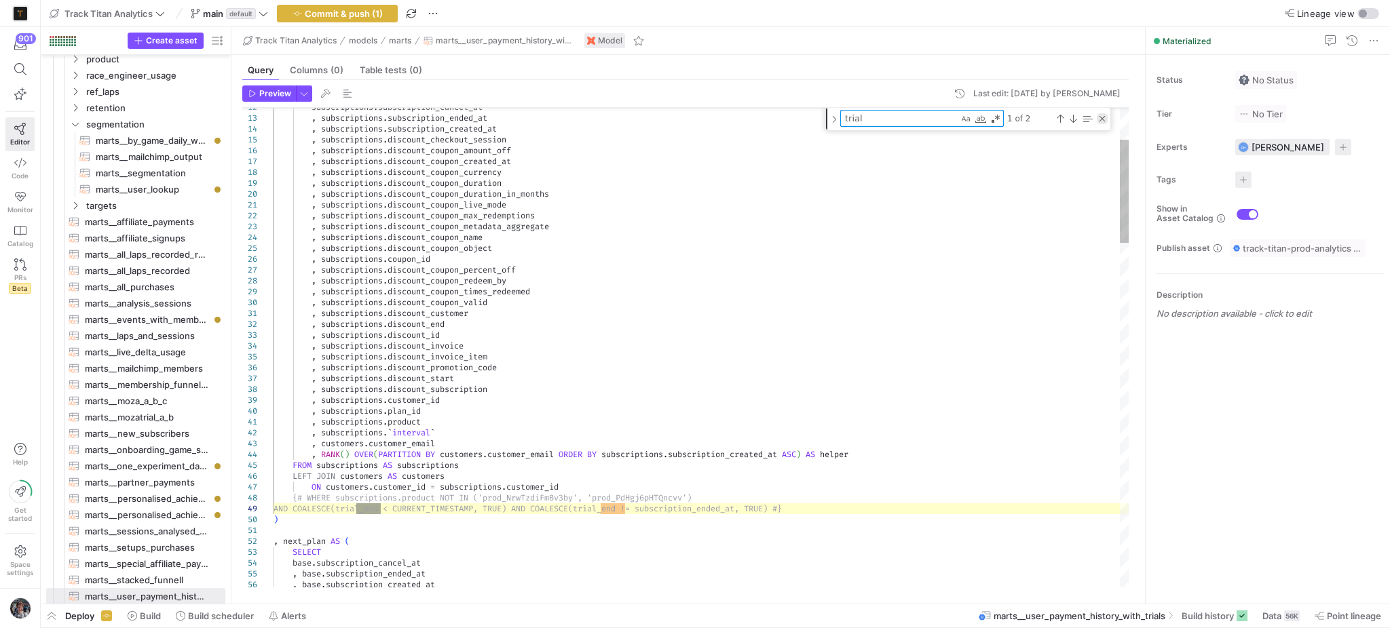
type textarea "trial"
click at [1101, 117] on div "Close (Escape)" at bounding box center [1102, 118] width 11 height 11
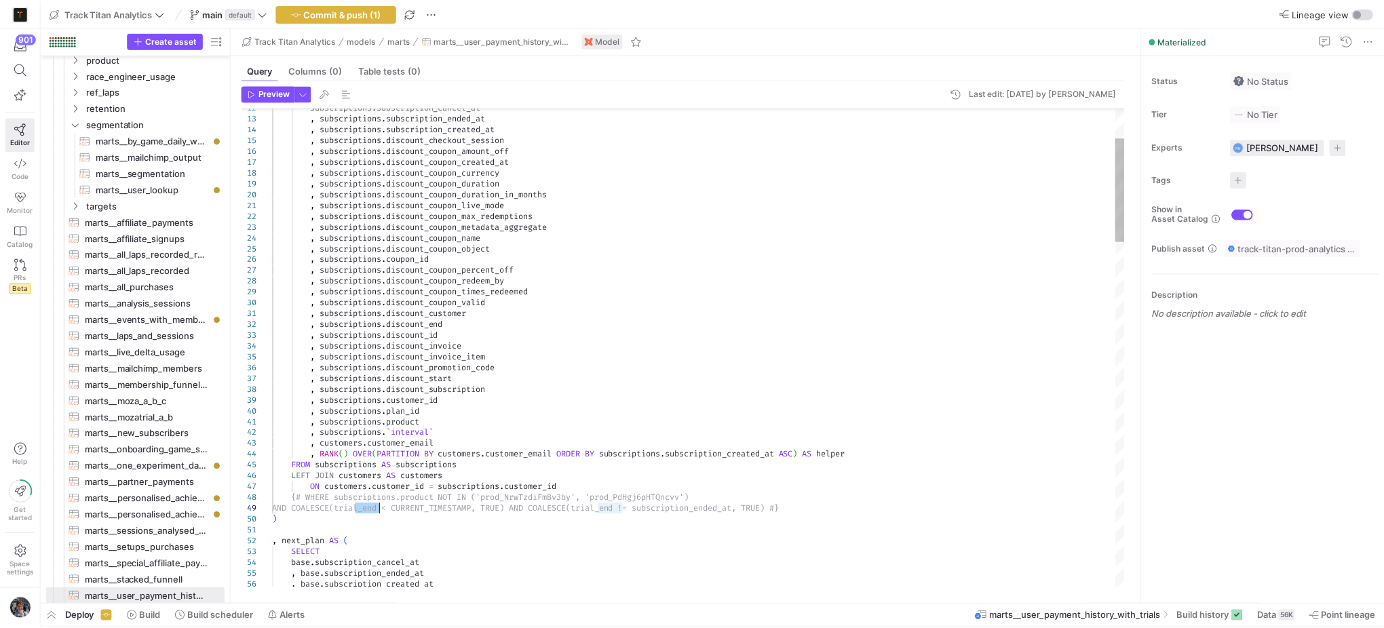
scroll to position [20, 0]
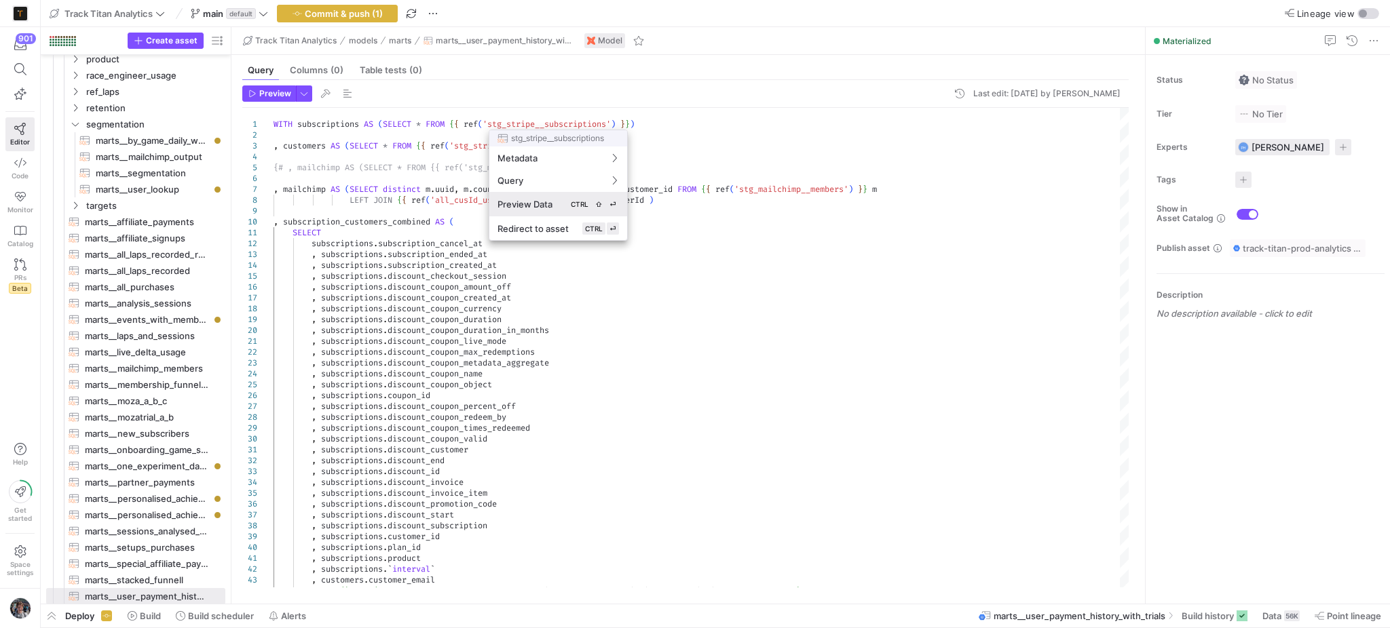
click at [562, 199] on div "Preview Data CTRL ⇧ ⏎" at bounding box center [557, 204] width 121 height 12
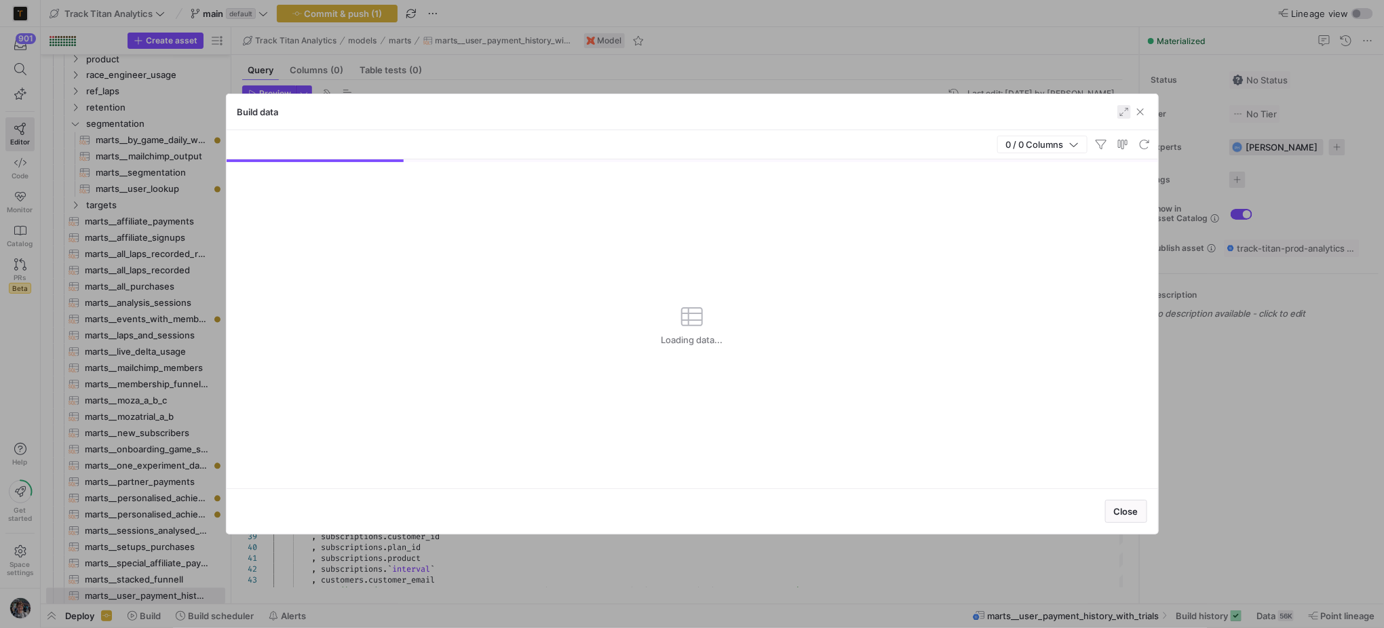
click at [1120, 115] on span "button" at bounding box center [1125, 112] width 14 height 14
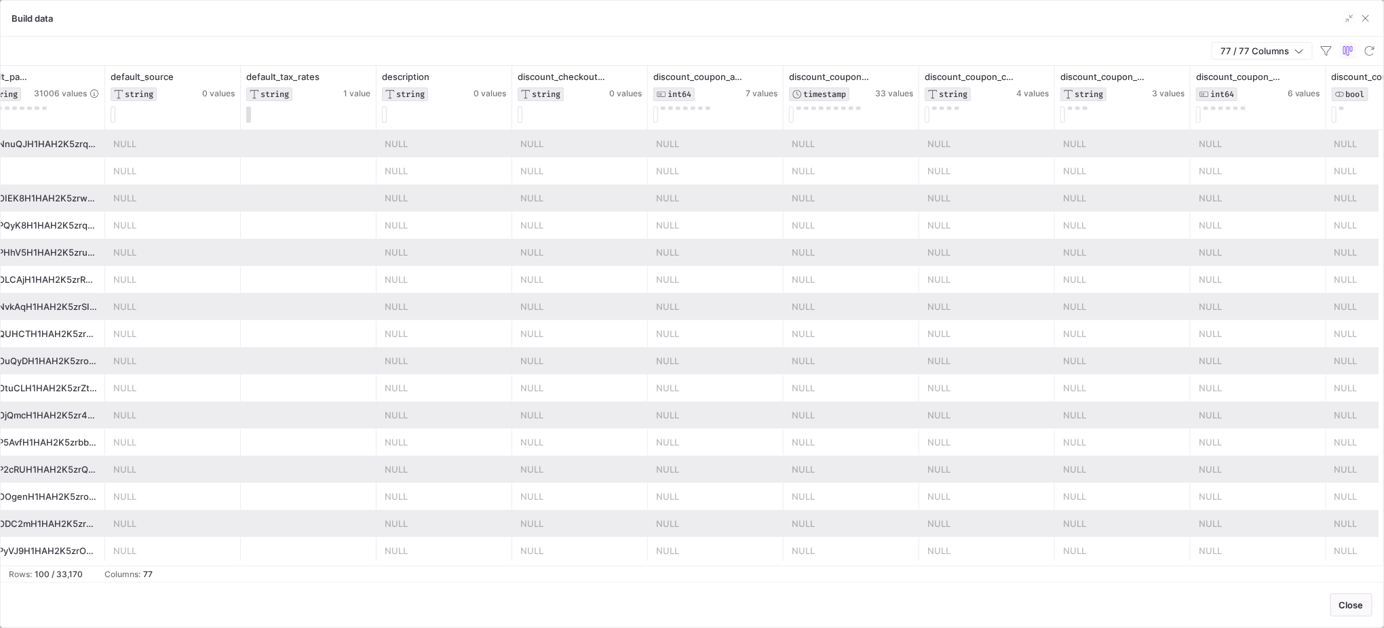
scroll to position [0, 2895]
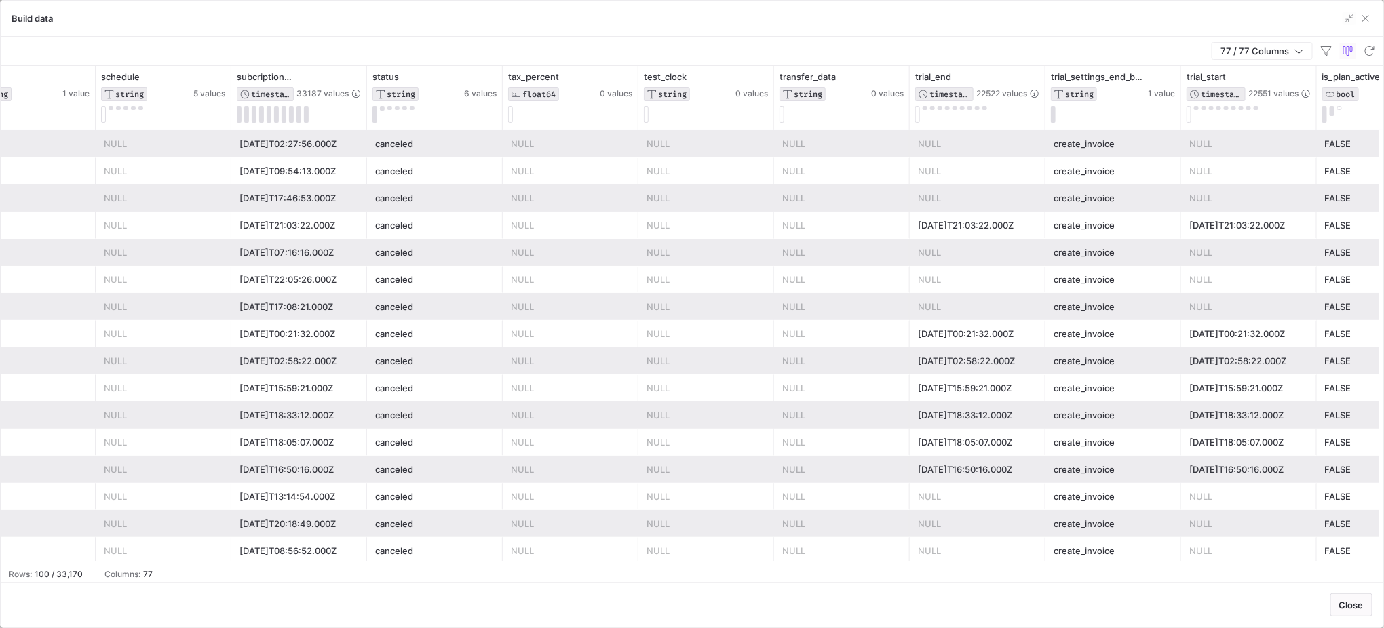
click at [1215, 224] on div "2024-06-12T21:03:22.000Z" at bounding box center [1249, 225] width 119 height 26
click at [1366, 15] on span "button" at bounding box center [1366, 19] width 14 height 14
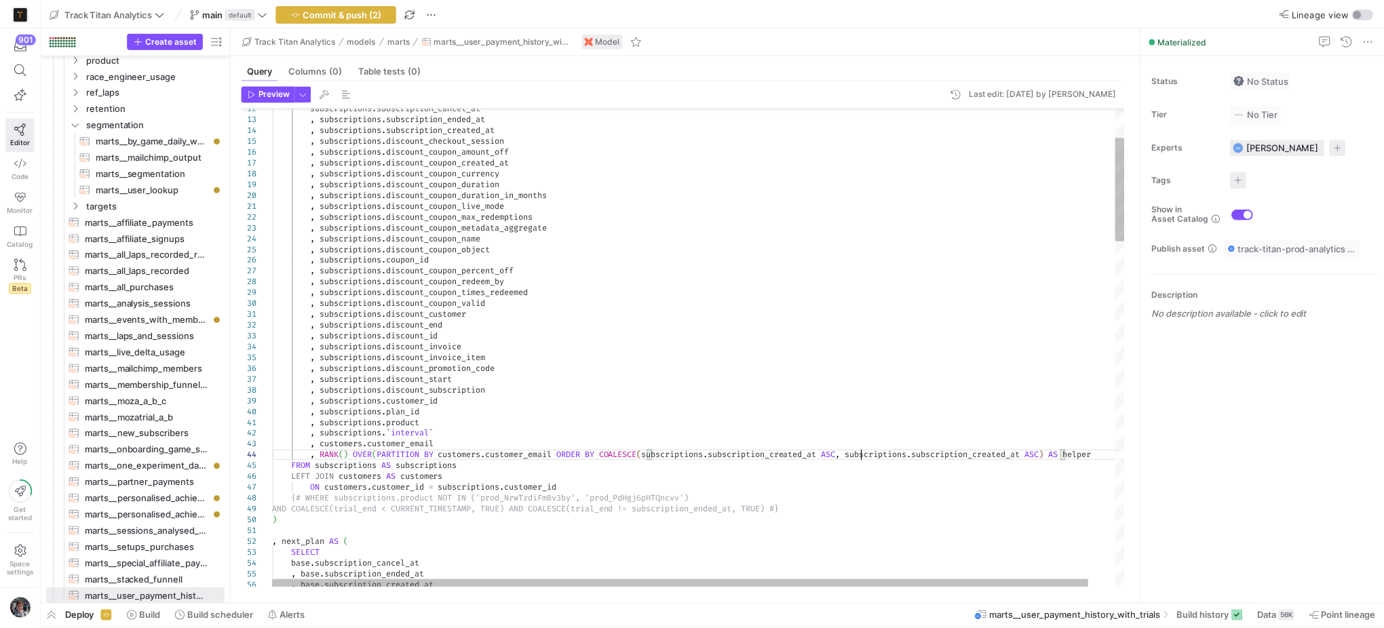
scroll to position [31, 590]
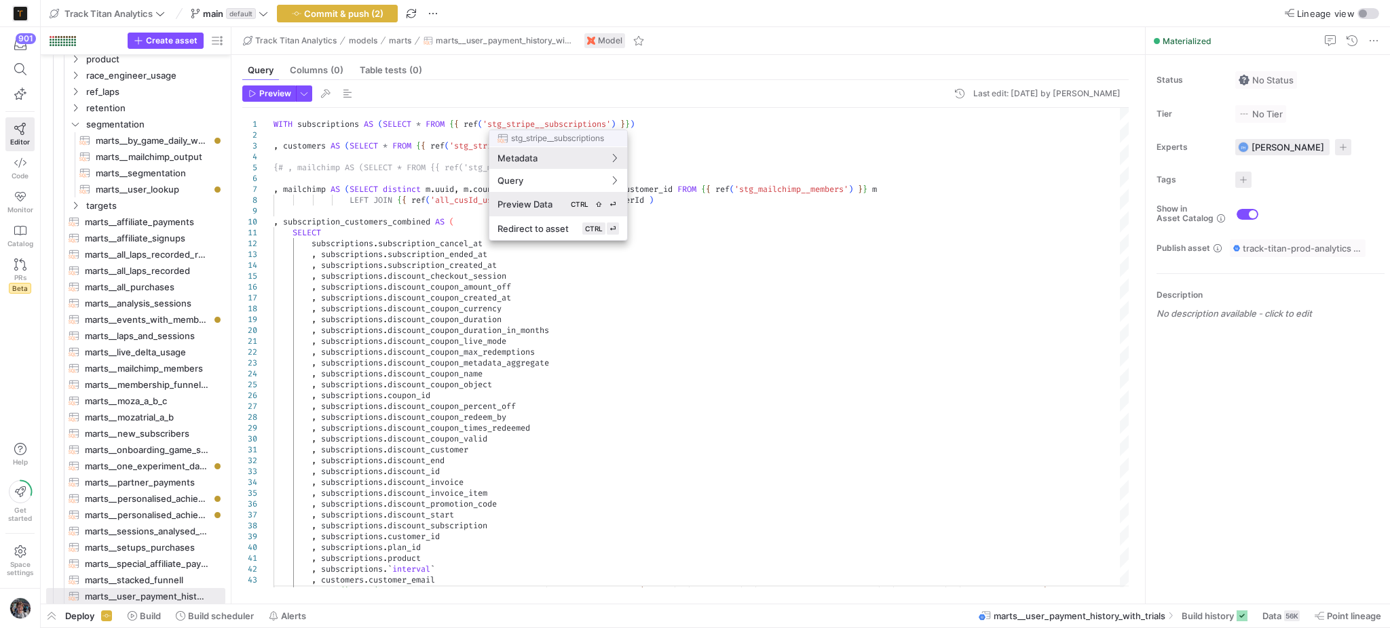
click at [545, 210] on div "Preview Data CTRL ⇧ ⏎" at bounding box center [557, 204] width 121 height 12
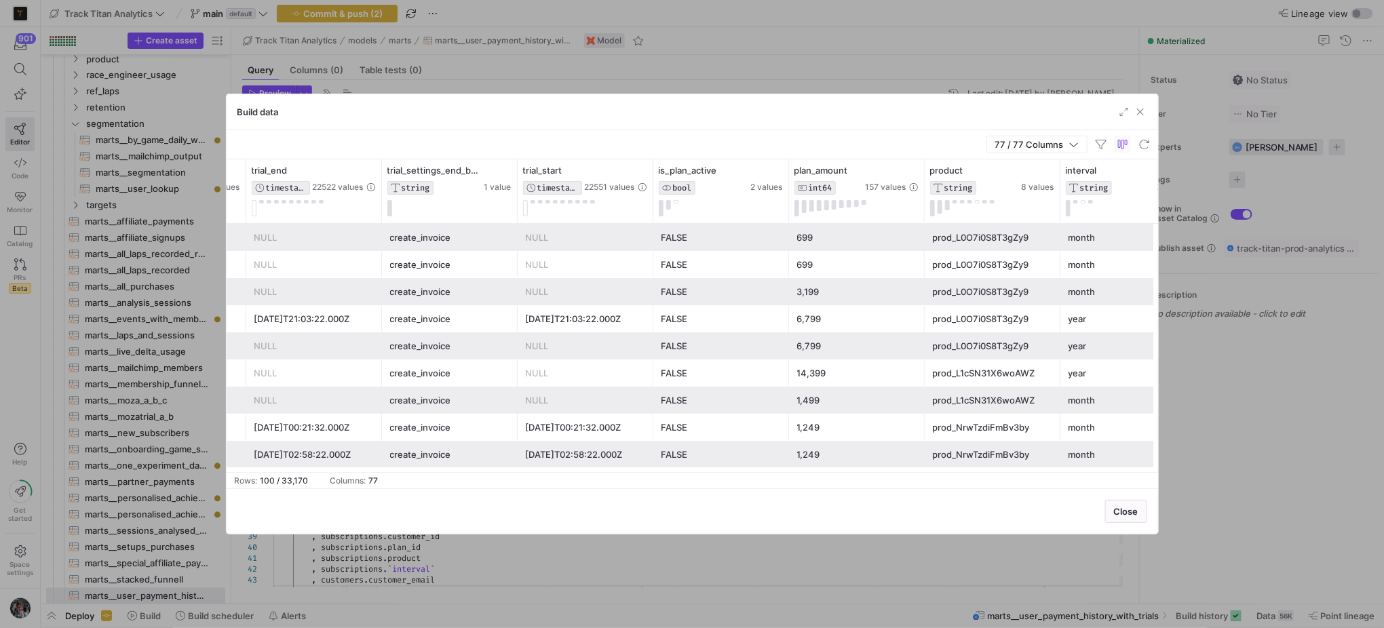
scroll to position [0, 9263]
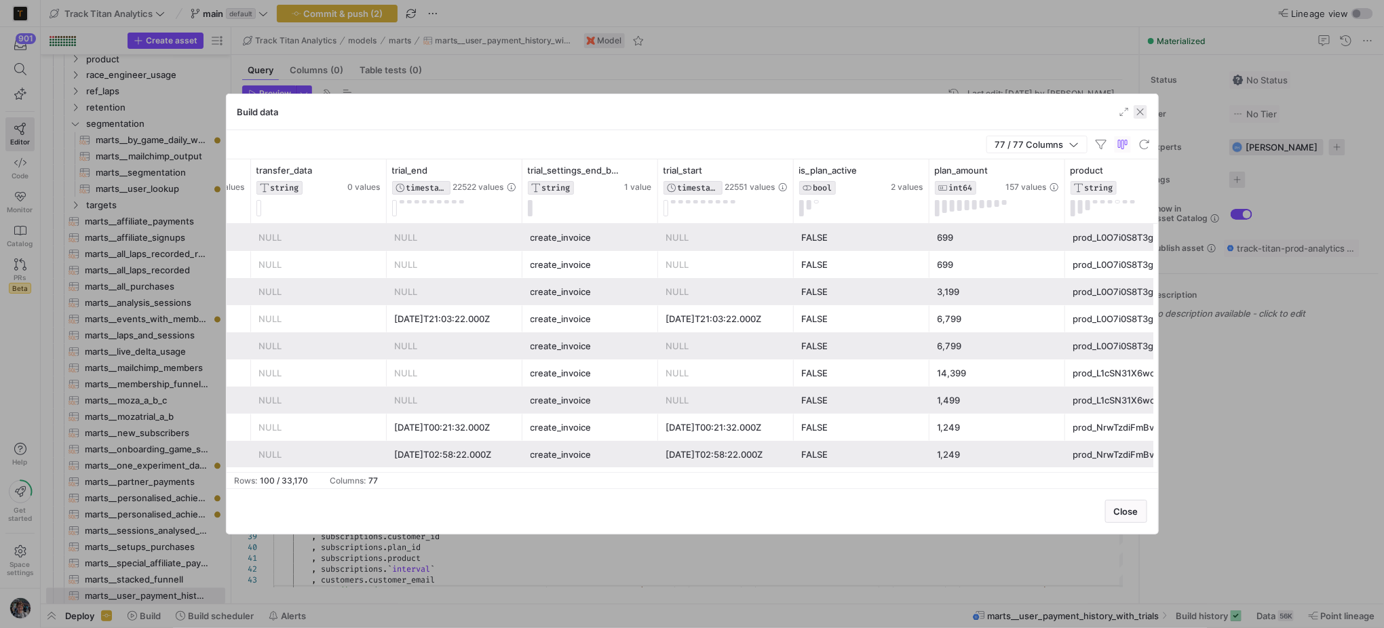
click at [1146, 111] on span "button" at bounding box center [1141, 112] width 14 height 14
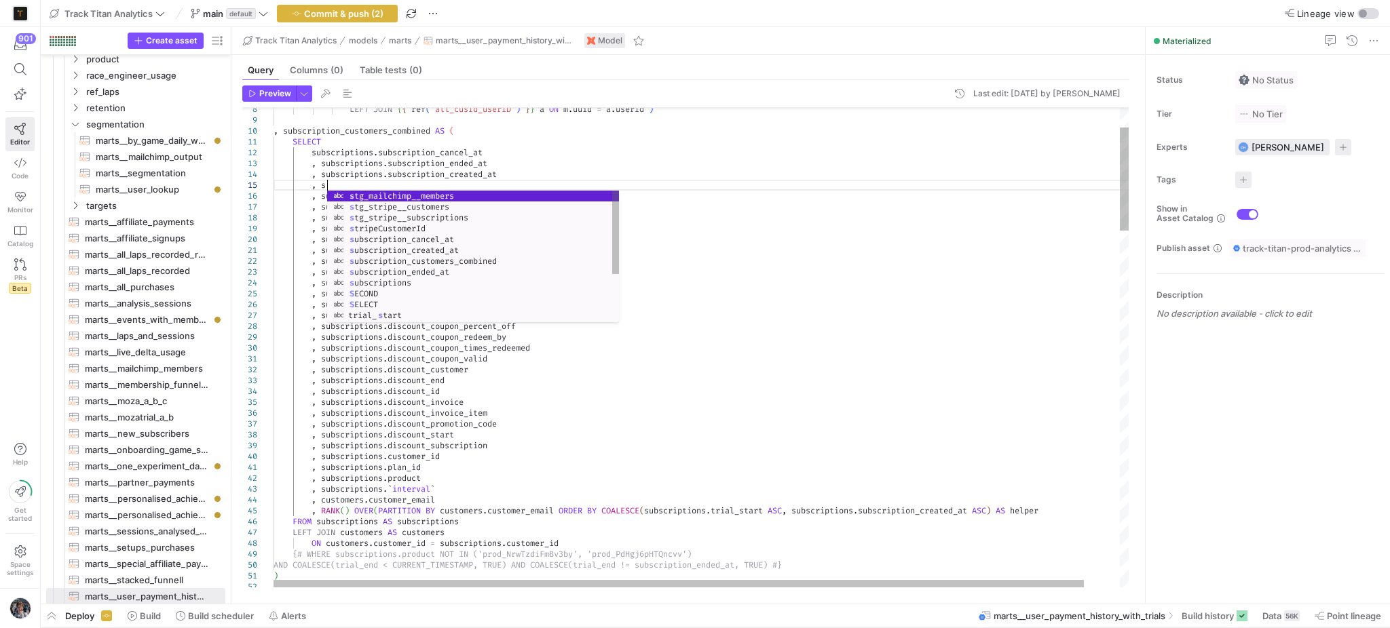
type textarea "SELECT subscriptions.subscription_cancel_at , subscriptions.subscription_ended_…"
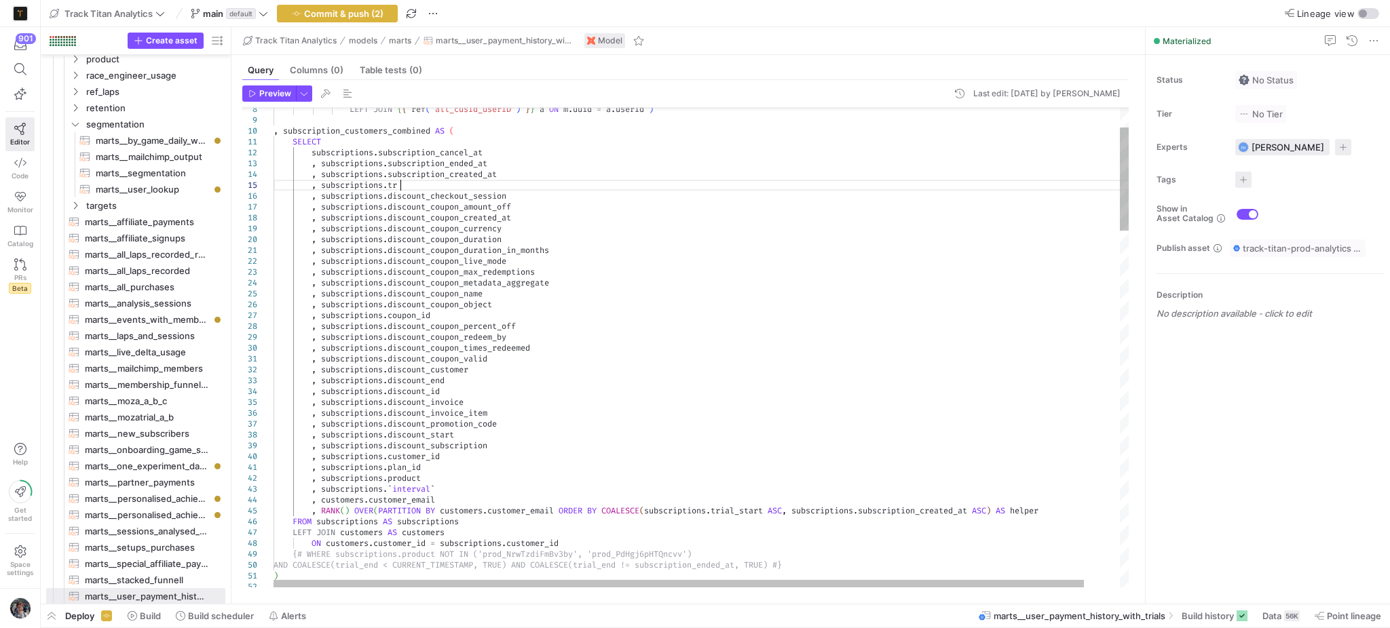
scroll to position [42, 131]
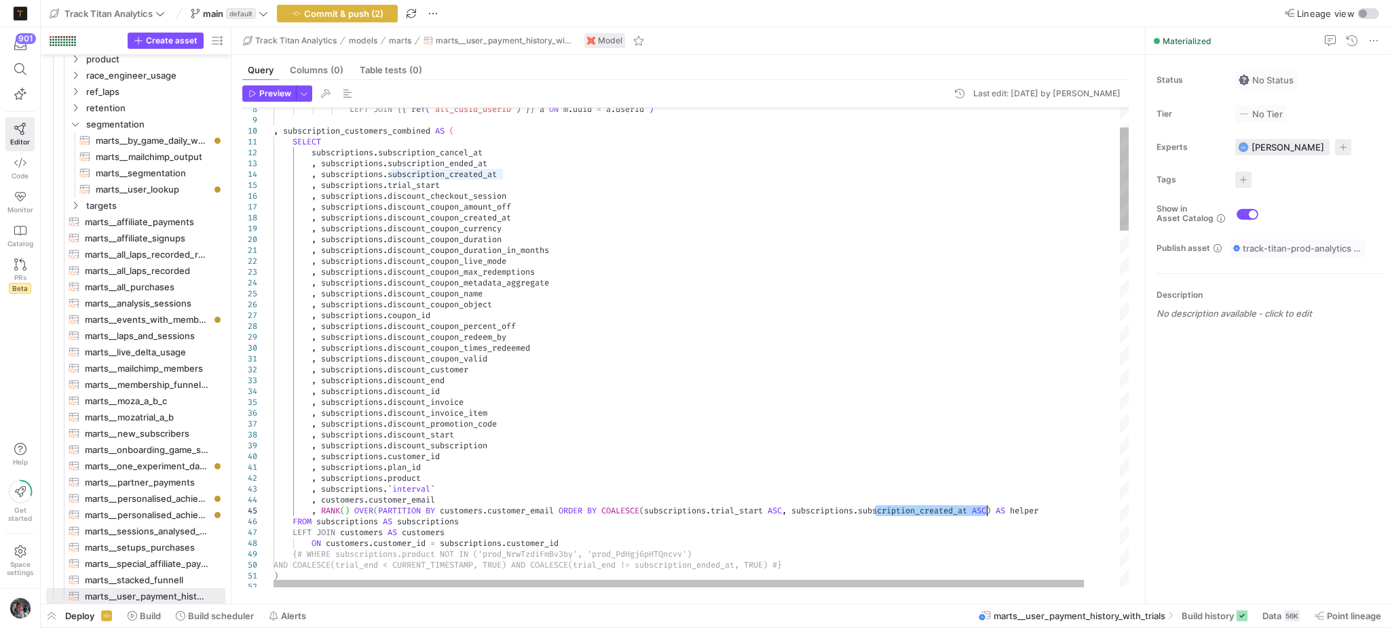
type textarea ", subscriptions.plan_id , subscriptions.product , subscriptions.`interval` , cu…"
type textarea "subscription_created_at"
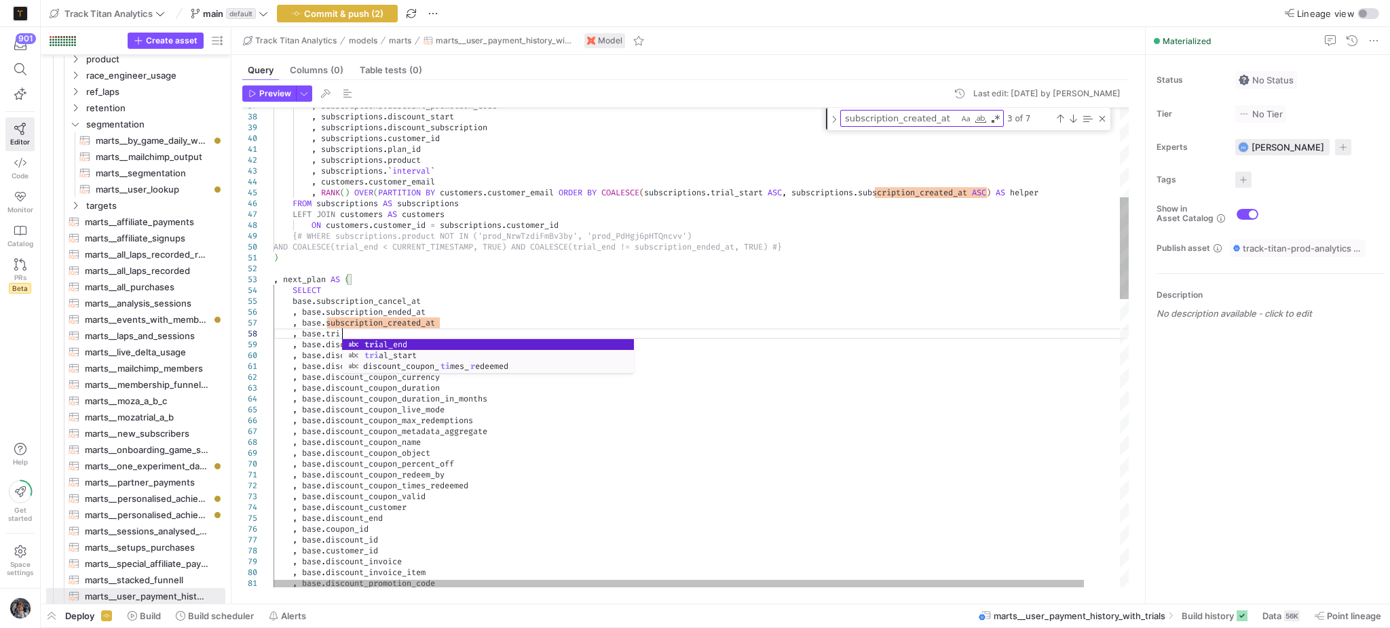
scroll to position [76, 72]
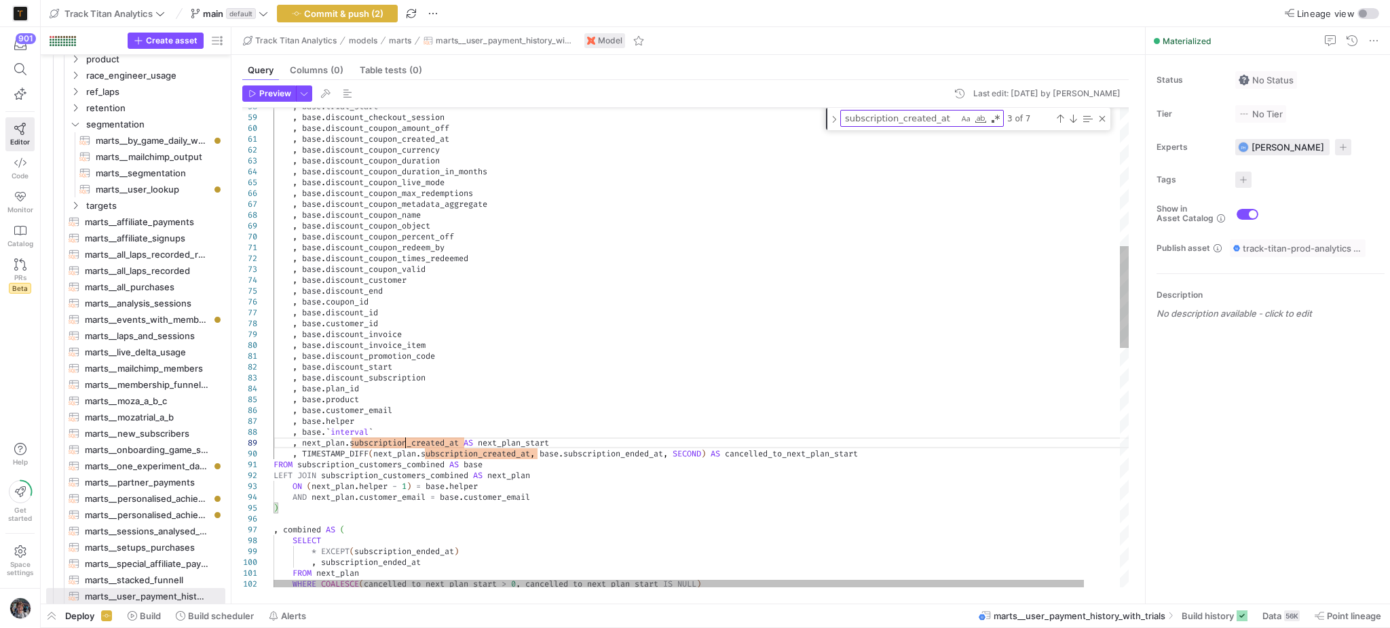
click at [406, 440] on div ", base . discount_checkout_session , base . discount_coupon_amount_off , base .…" at bounding box center [719, 588] width 893 height 2256
click at [453, 453] on div ", base . discount_checkout_session , base . discount_coupon_amount_off , base .…" at bounding box center [719, 588] width 893 height 2256
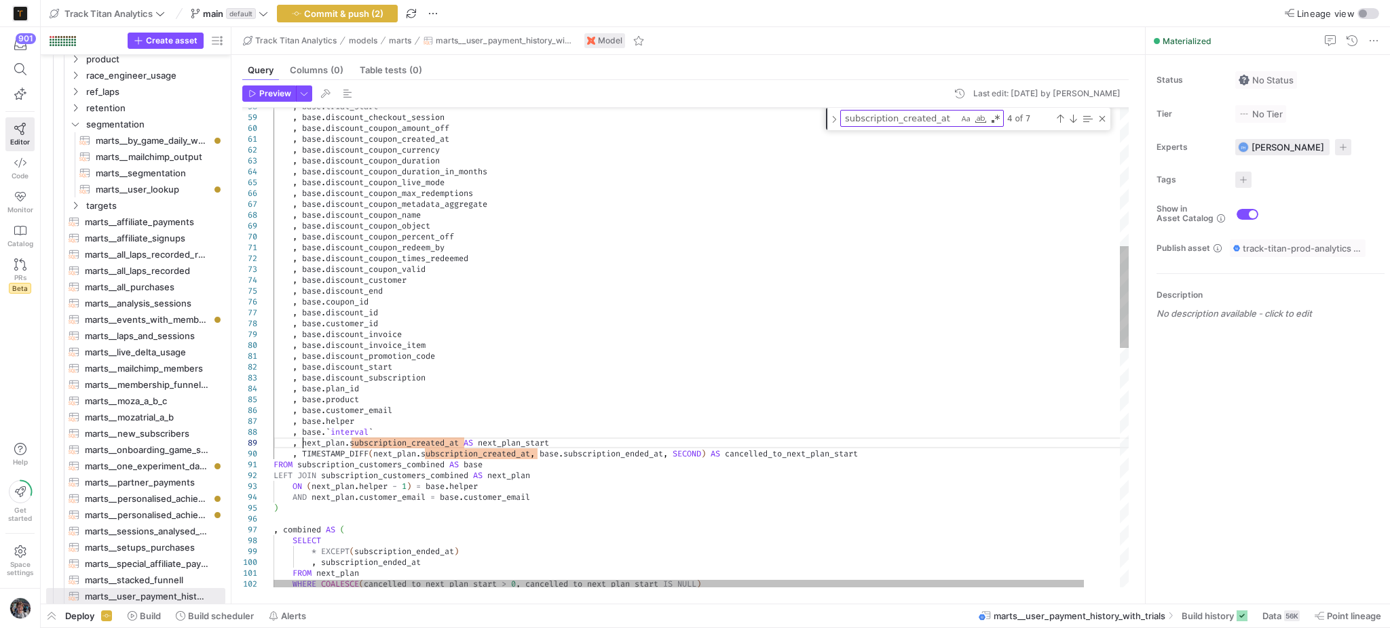
click at [302, 442] on div ", base . discount_checkout_session , base . discount_coupon_amount_off , base .…" at bounding box center [719, 588] width 893 height 2256
click at [464, 441] on div ", base . discount_checkout_session , base . discount_coupon_amount_off , base .…" at bounding box center [719, 588] width 893 height 2256
click at [385, 443] on div ", base . discount_checkout_session , base . discount_coupon_amount_off , base .…" at bounding box center [719, 588] width 893 height 2256
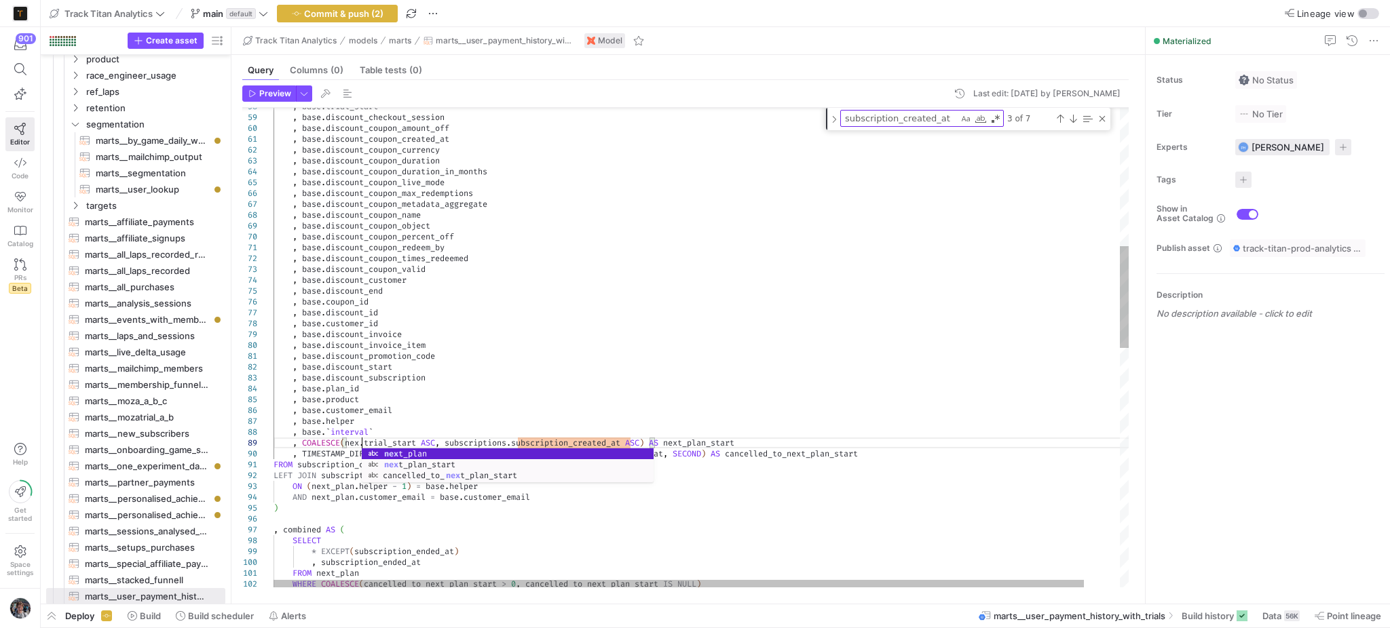
scroll to position [85, 92]
click at [518, 440] on div ", base . discount_checkout_session , base . discount_coupon_amount_off , base .…" at bounding box center [719, 588] width 893 height 2256
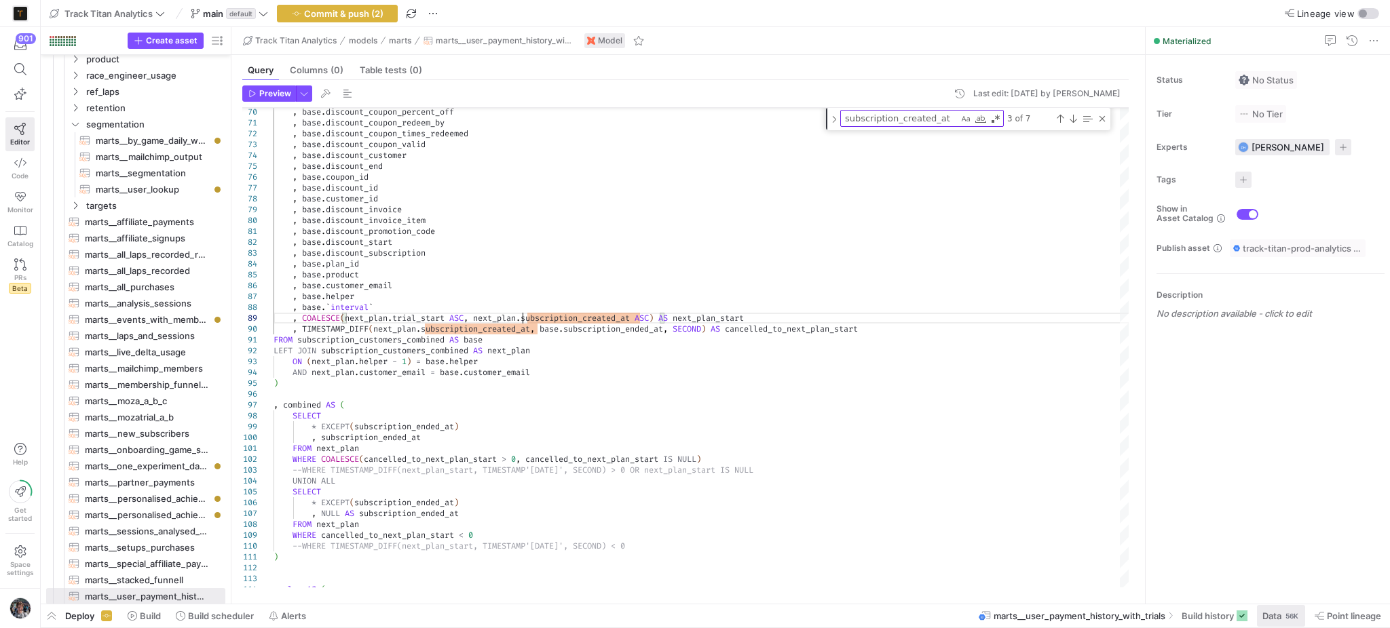
type textarea ", base.discount_promotion_code , base.discount_start , base.discount_subscripti…"
click at [1262, 615] on span "Data" at bounding box center [1271, 616] width 19 height 11
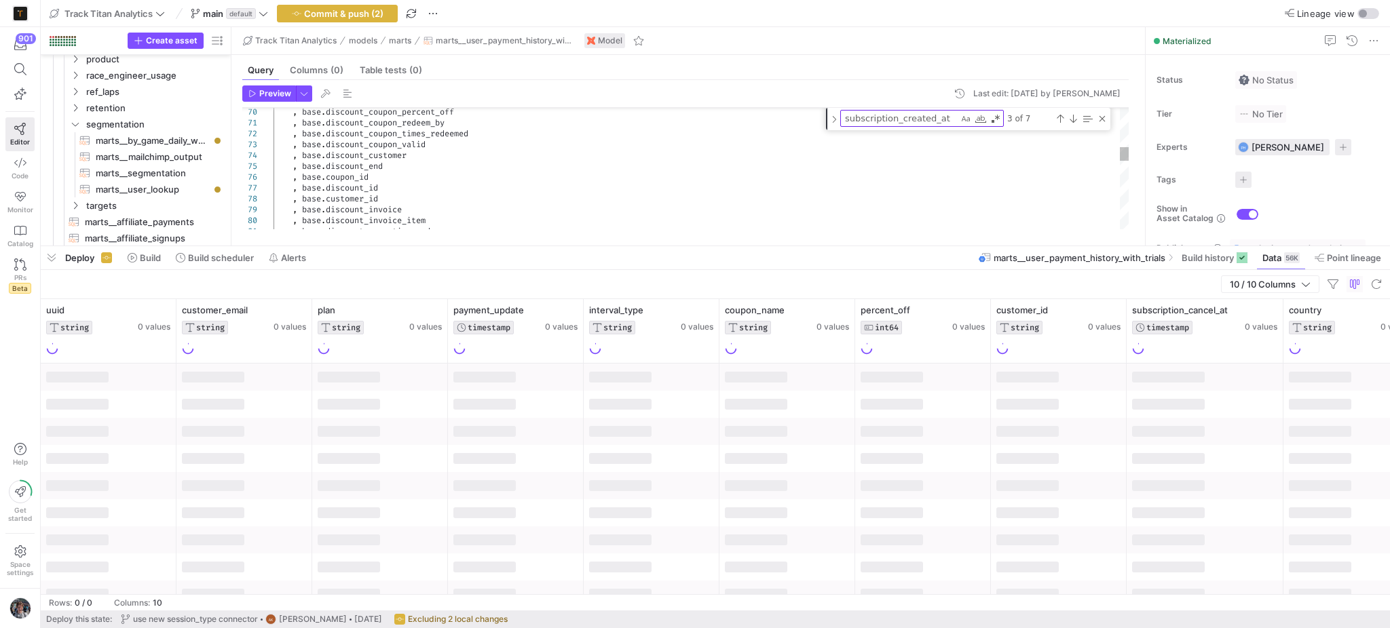
drag, startPoint x: 915, startPoint y: 380, endPoint x: 913, endPoint y: 246, distance: 134.4
click at [913, 246] on div at bounding box center [715, 246] width 1349 height 5
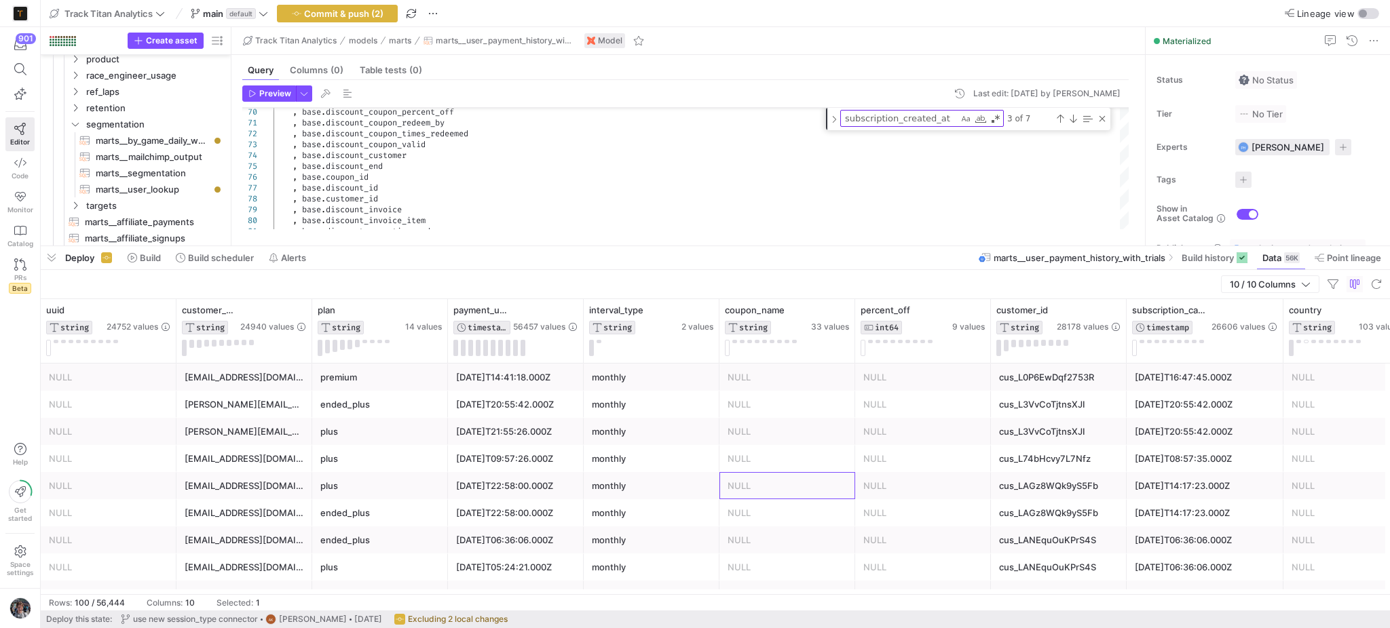
click at [755, 474] on div "NULL" at bounding box center [786, 486] width 119 height 26
click at [579, 318] on div "payment_update TIMESTAMP 56457 values" at bounding box center [516, 331] width 136 height 64
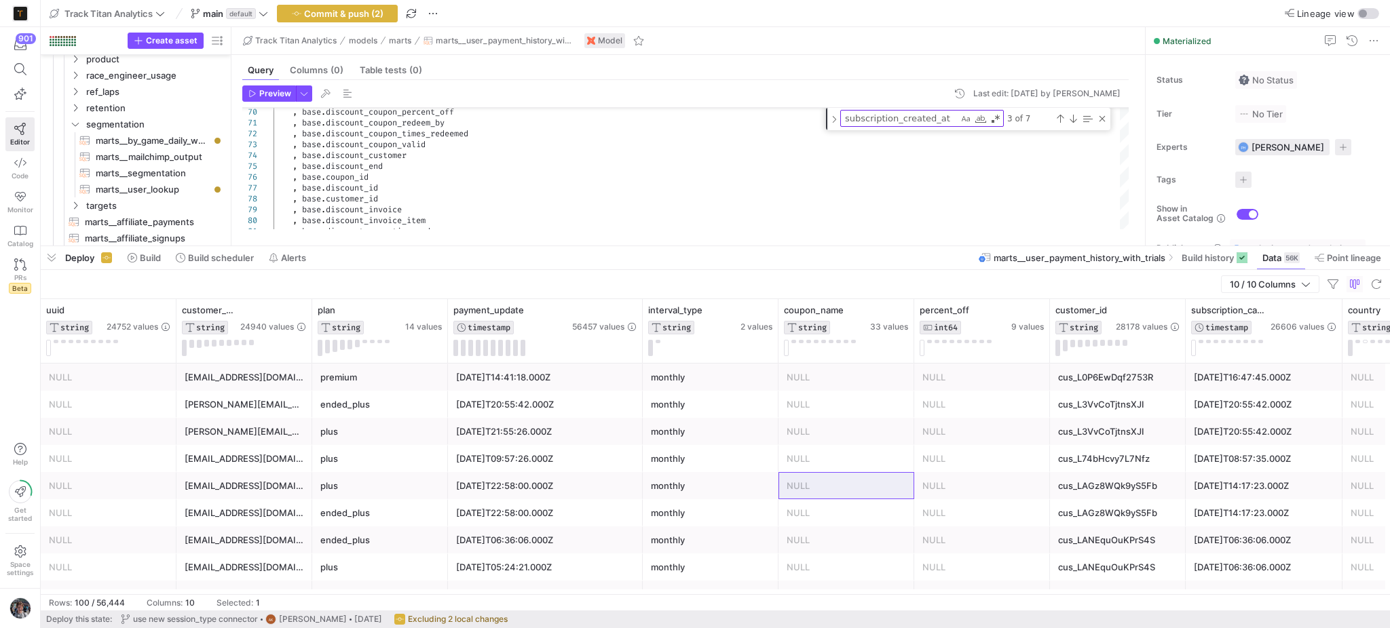
drag, startPoint x: 579, startPoint y: 318, endPoint x: 639, endPoint y: 320, distance: 59.0
click at [639, 320] on div at bounding box center [641, 331] width 5 height 64
click at [47, 261] on span "button" at bounding box center [52, 257] width 22 height 23
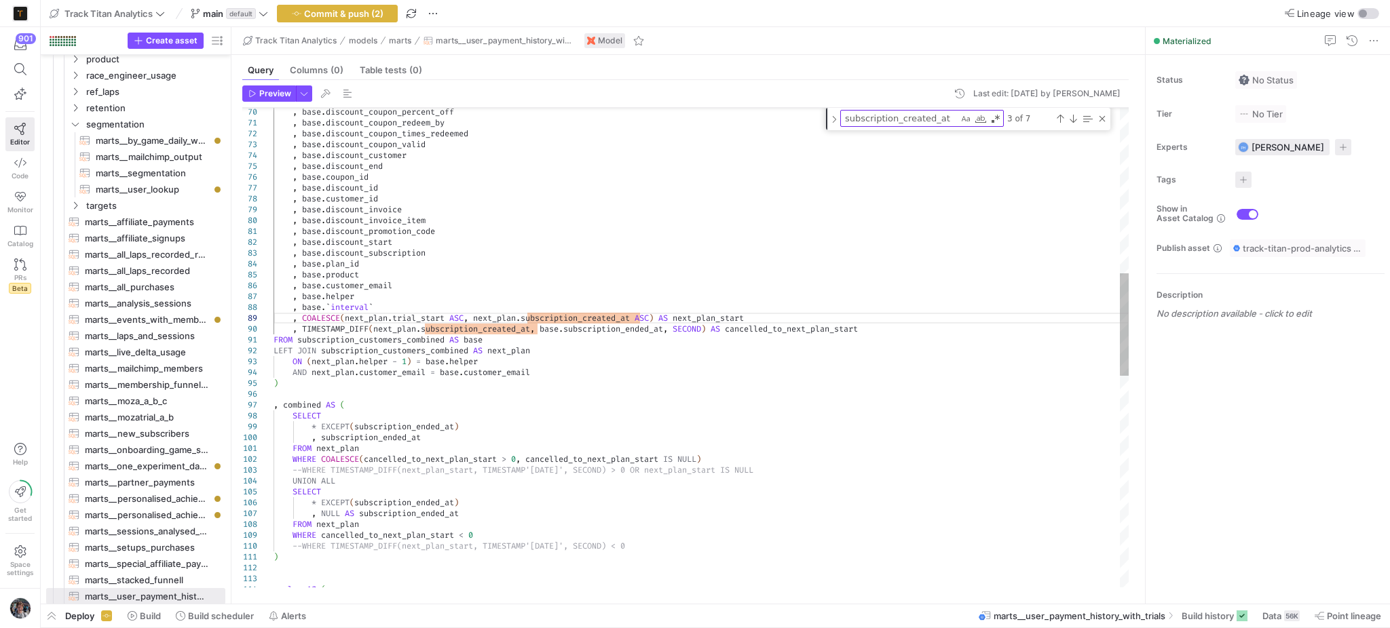
click at [603, 337] on div ", base . discount_coupon_percent_off , base . discount_coupon_redeem_by , base …" at bounding box center [701, 459] width 856 height 2248
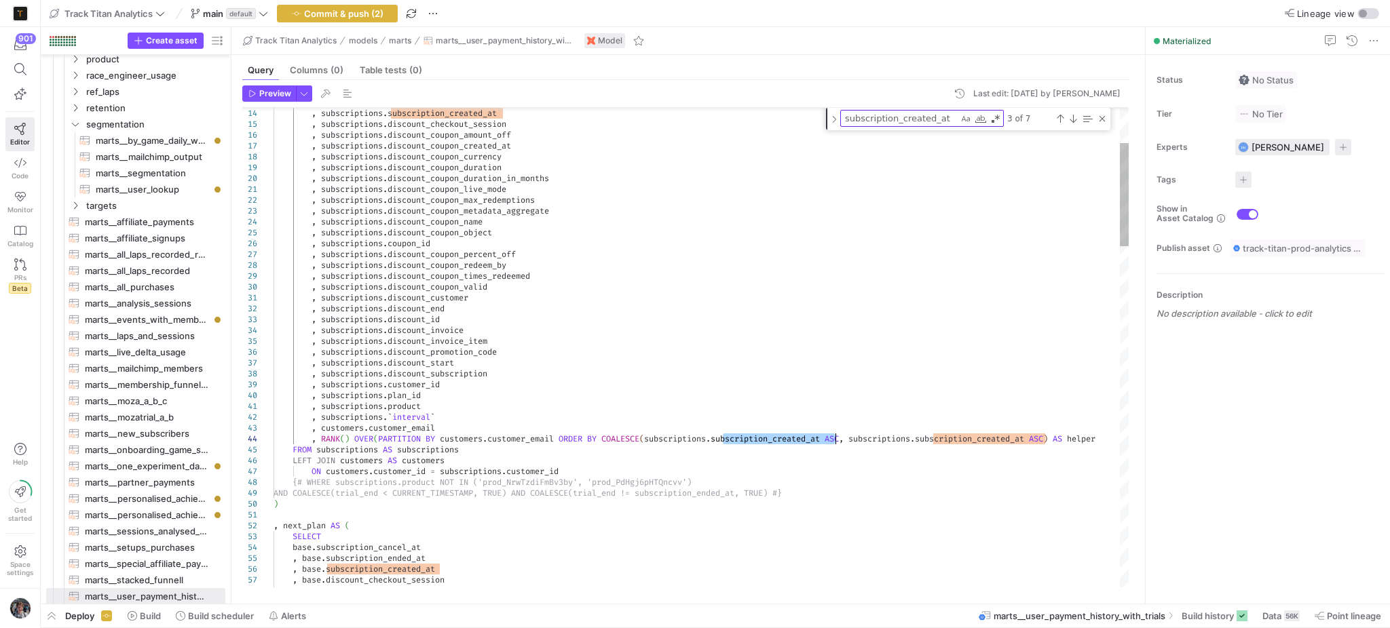
scroll to position [85, 180]
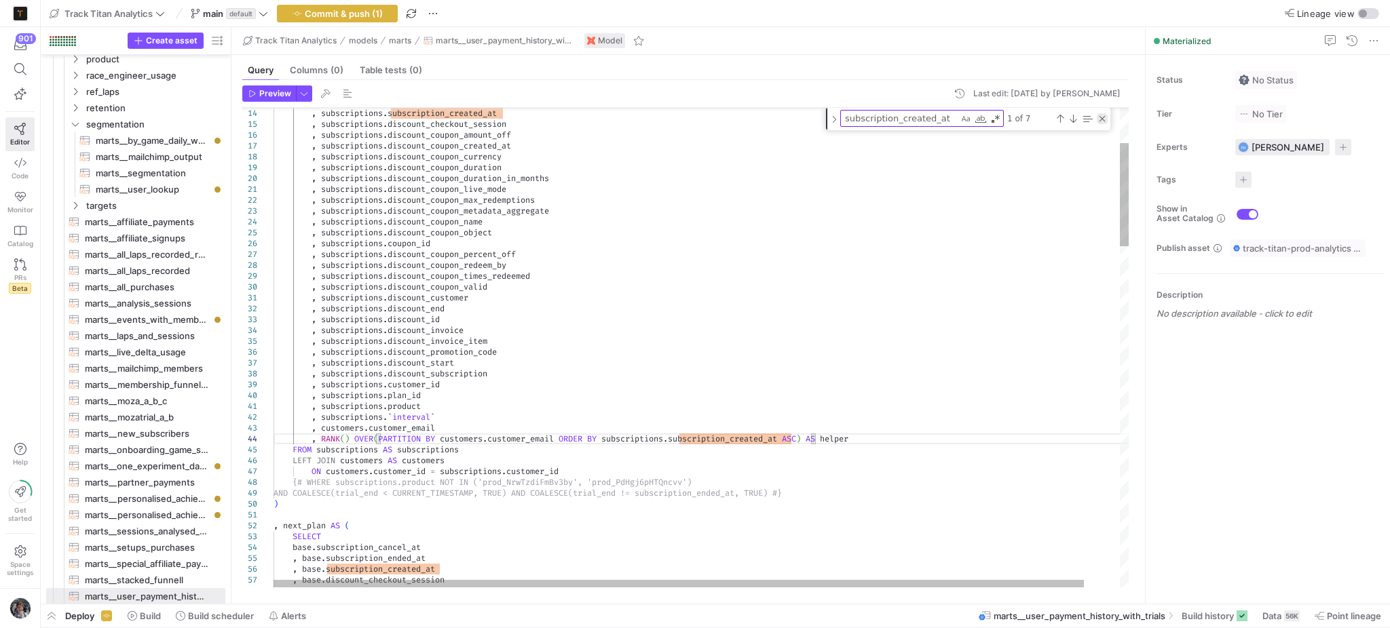
click at [1103, 117] on div "Close (Escape)" at bounding box center [1102, 118] width 11 height 11
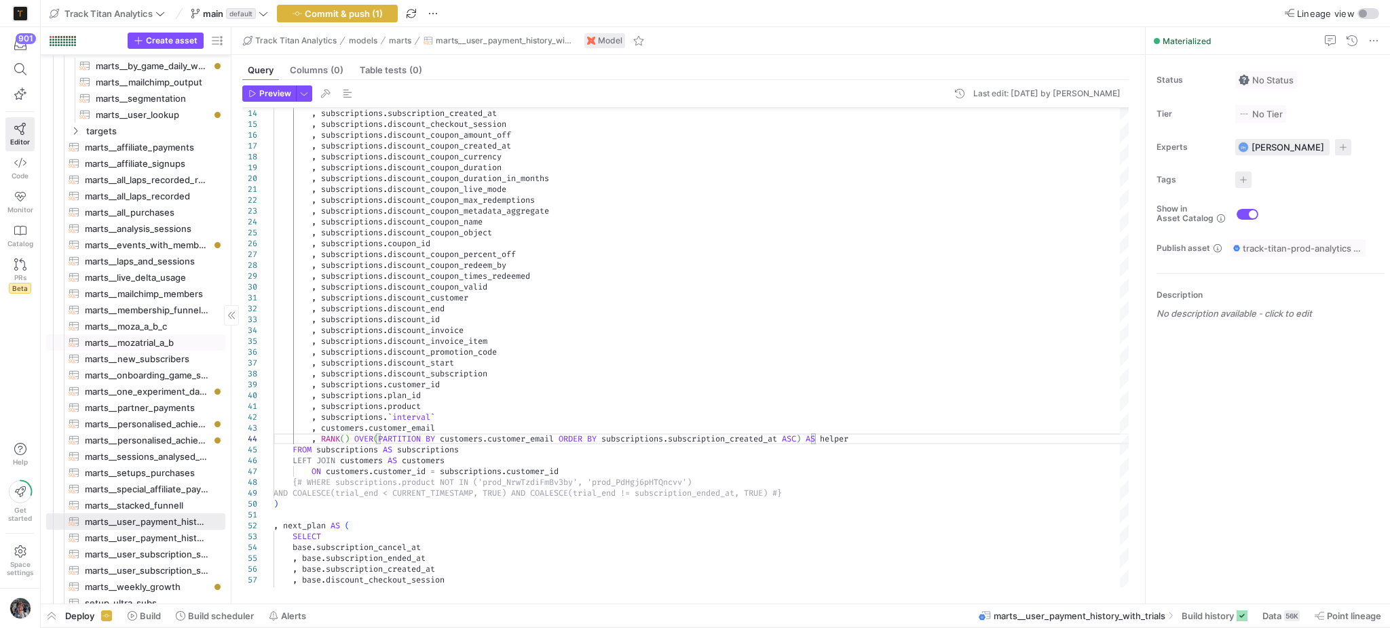
scroll to position [1365, 0]
type textarea "WITH subscriptions AS ( SELECT * FROM {{ ref('stg_stripe__subscriptions') }} ),…"
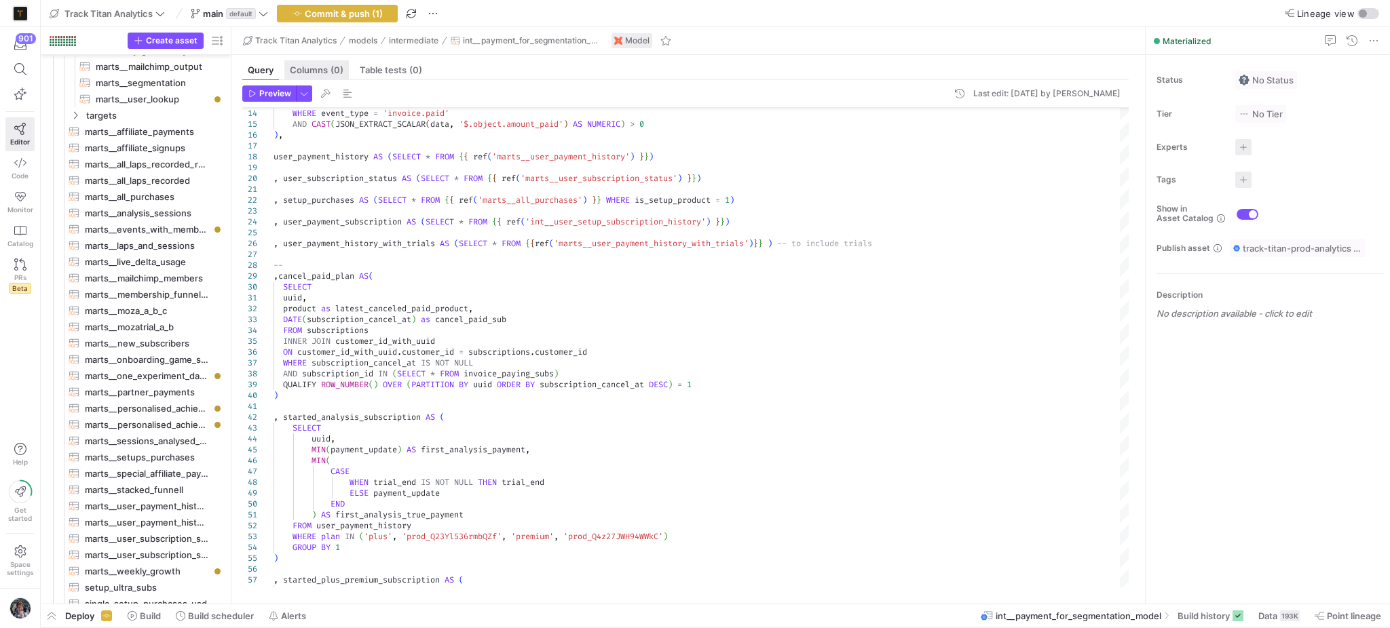
scroll to position [814, 0]
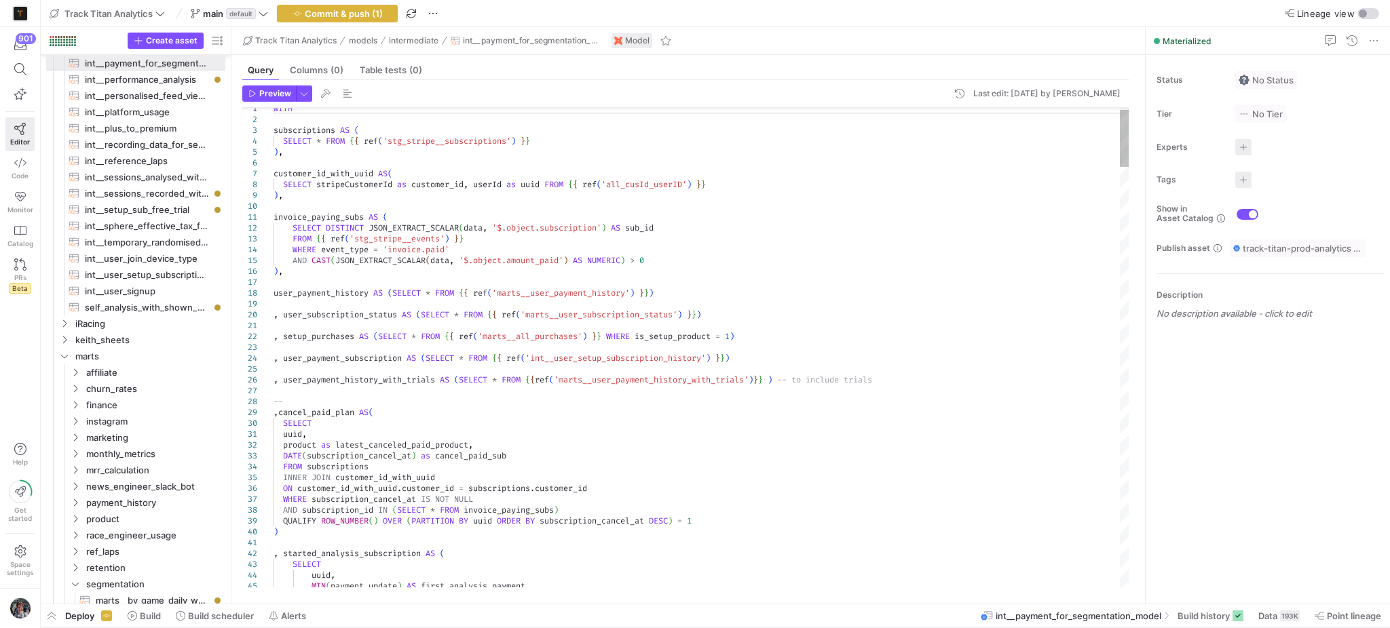
type textarea "ev"
type textarea "invoice_paying_subs AS ( SELECT DISTINCT JSON_EXTRACT_SCALAR(data, '$.object.su…"
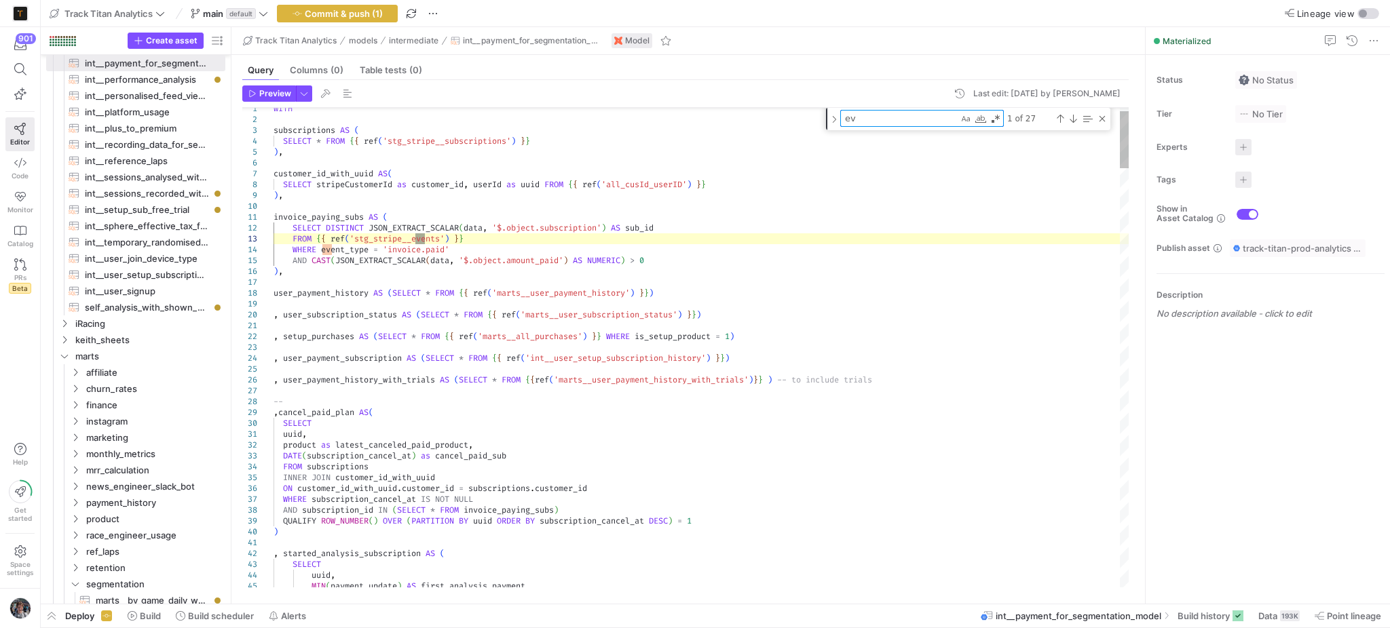
type textarea "eve"
type textarea "MIN( CASE WHEN trial_end IS NOT NULL THEN trial_end ELSE payment_update END ) A…"
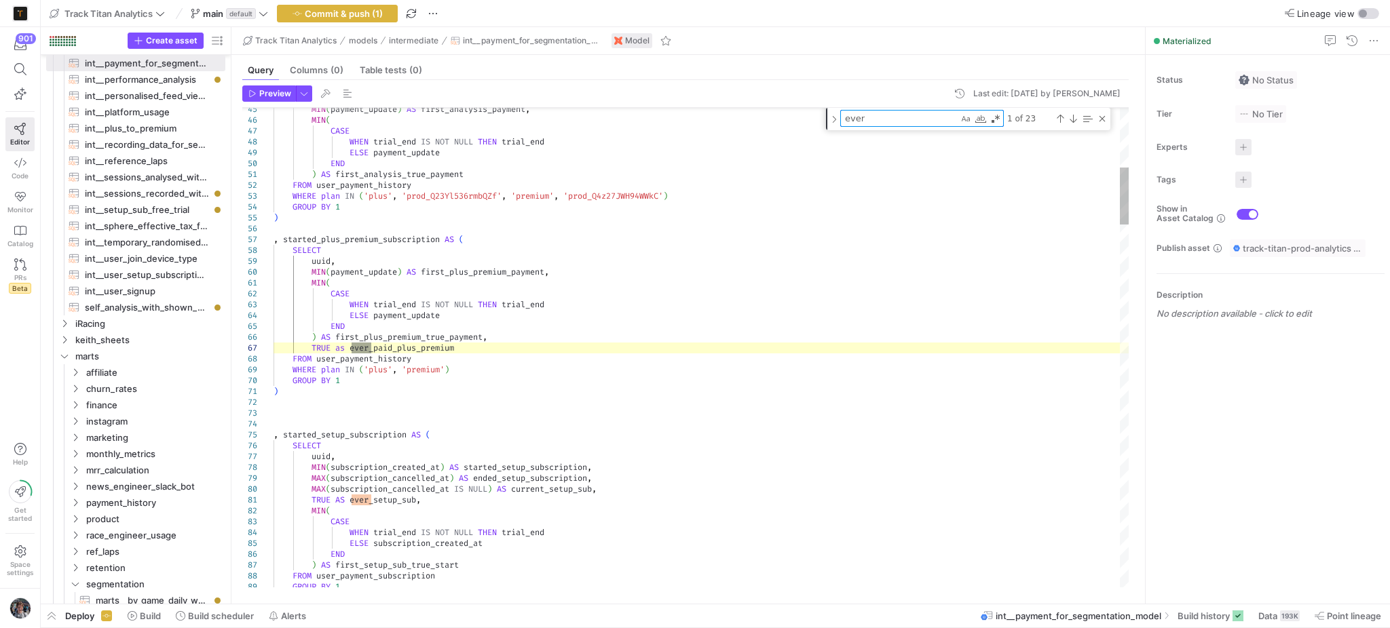
scroll to position [85, 283]
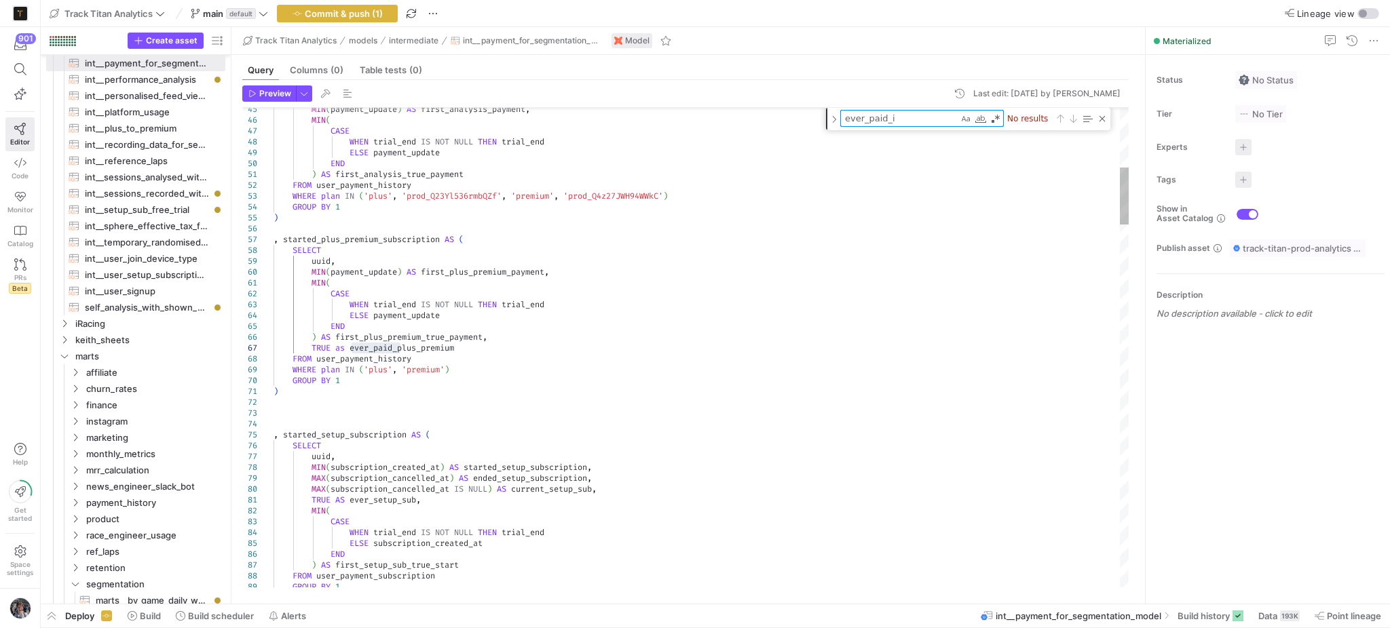
type textarea "ever_paid_"
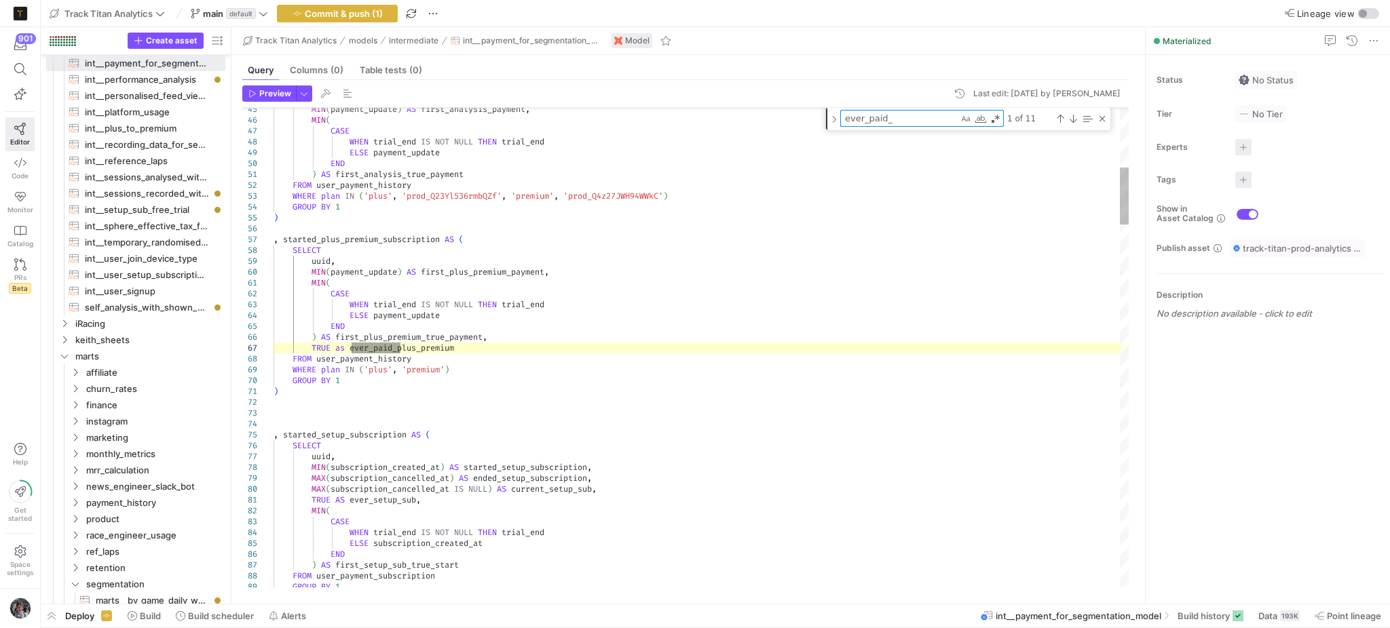
type textarea ") , first_payment_trials AS ( SELECT uuid , TRUE AS ever_paid_trial , MIN(payme…"
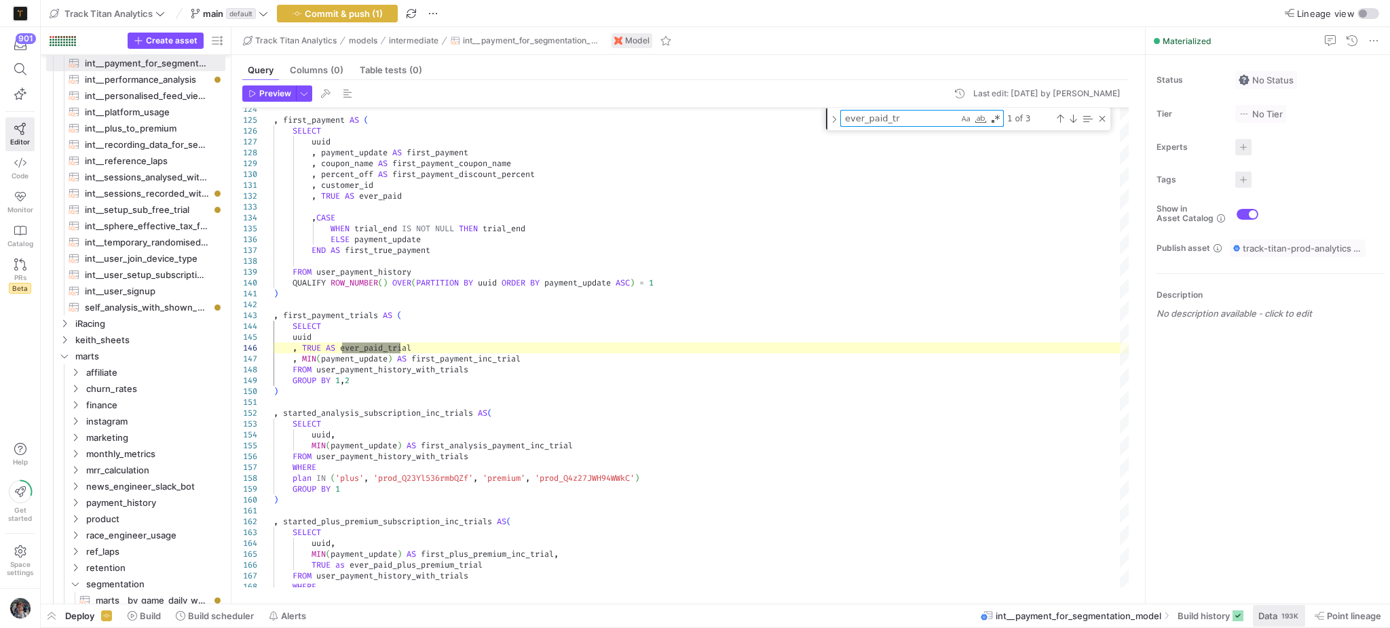
type textarea "ever_paid_tr"
click at [1304, 615] on button "Data 193K" at bounding box center [1279, 616] width 54 height 23
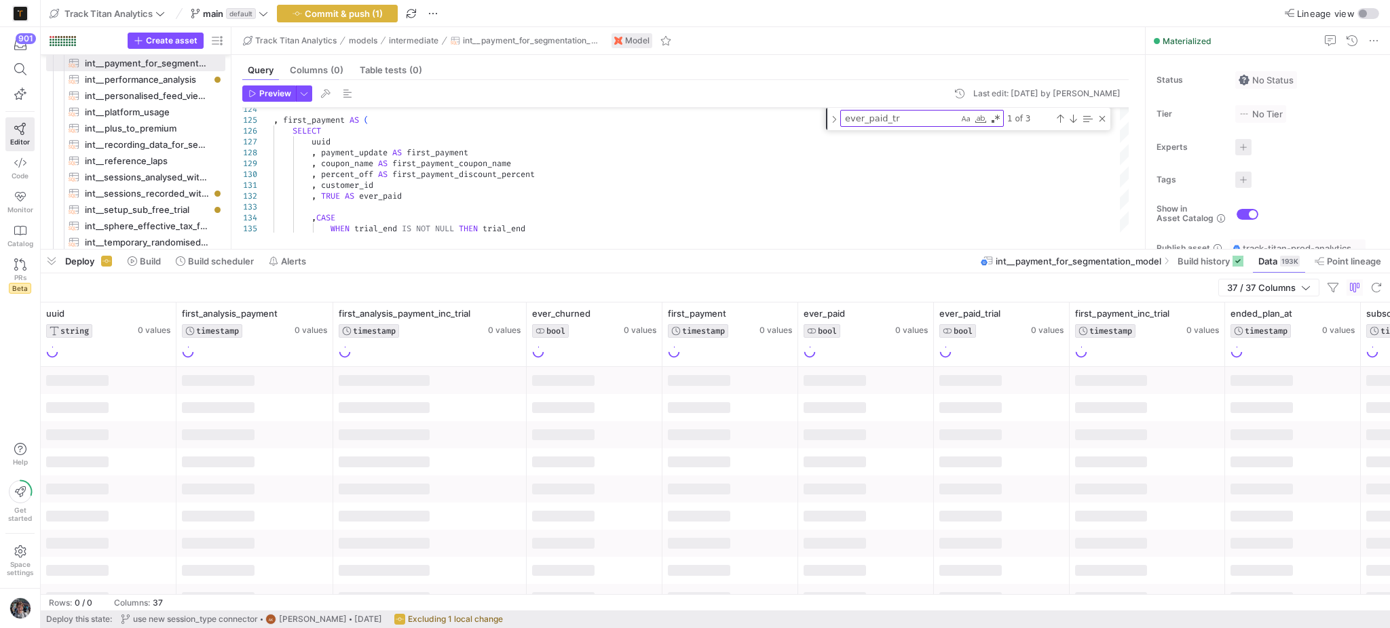
drag, startPoint x: 831, startPoint y: 381, endPoint x: 814, endPoint y: 250, distance: 132.1
click at [814, 250] on div at bounding box center [715, 249] width 1349 height 5
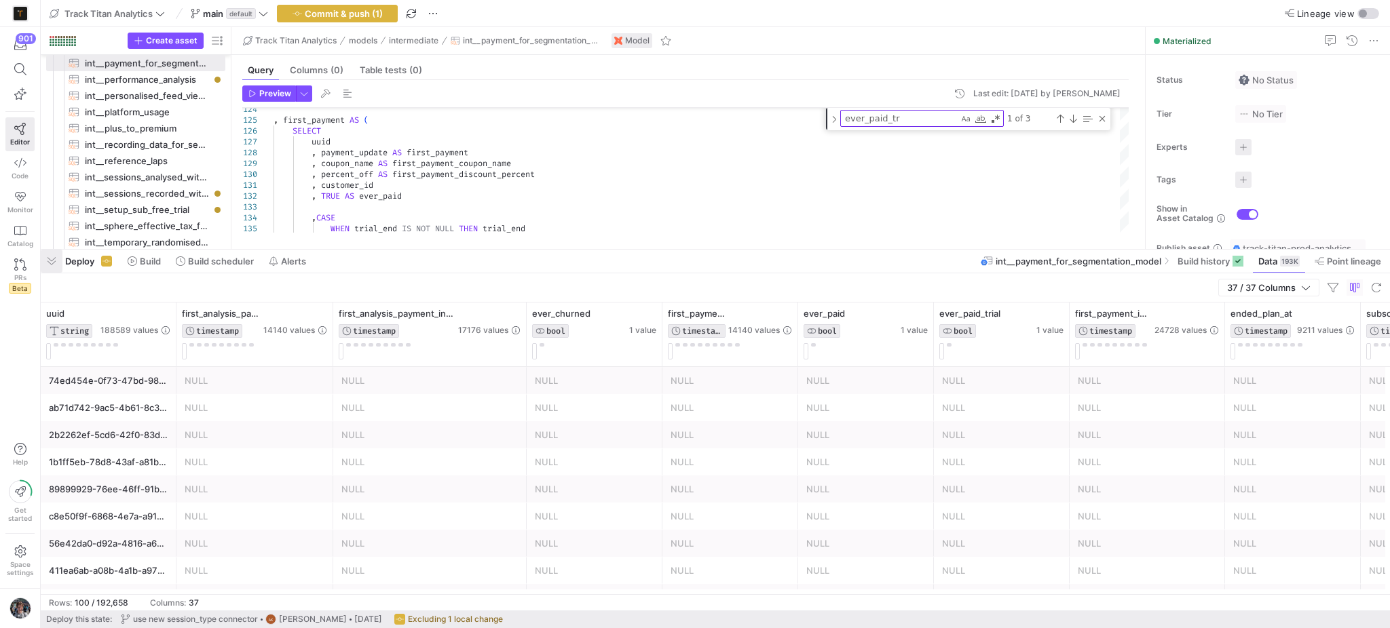
click at [42, 262] on span "button" at bounding box center [52, 261] width 22 height 23
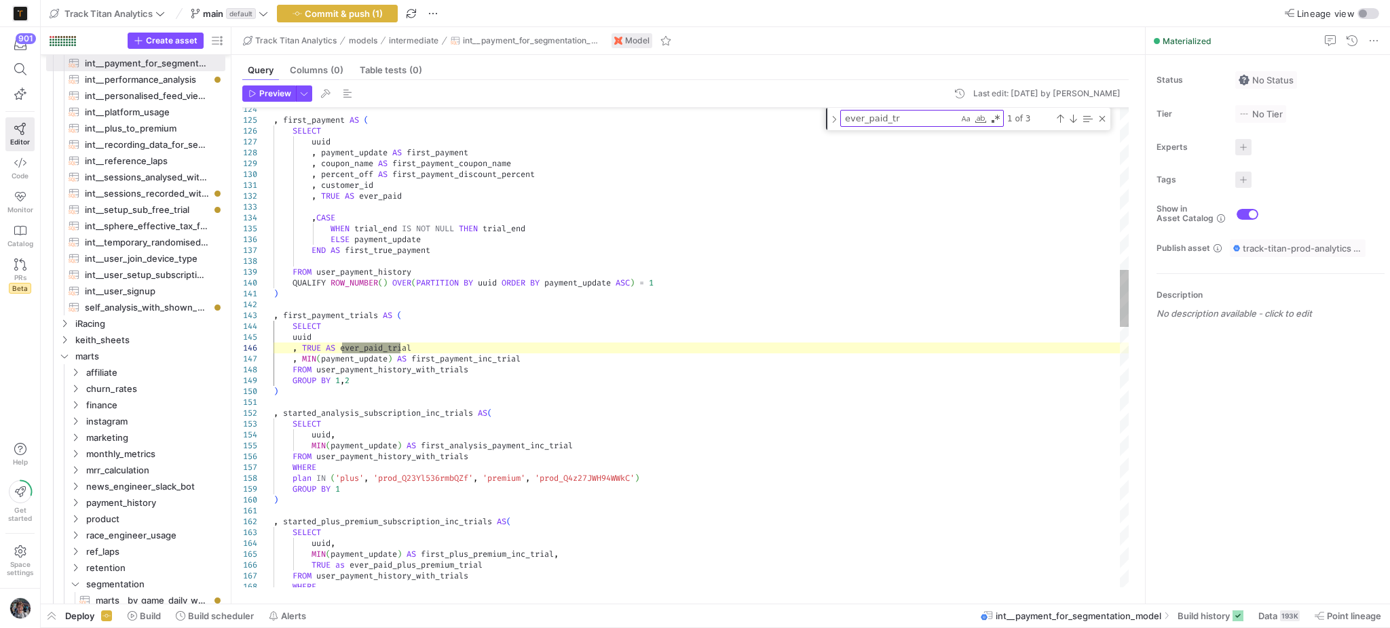
scroll to position [85, 0]
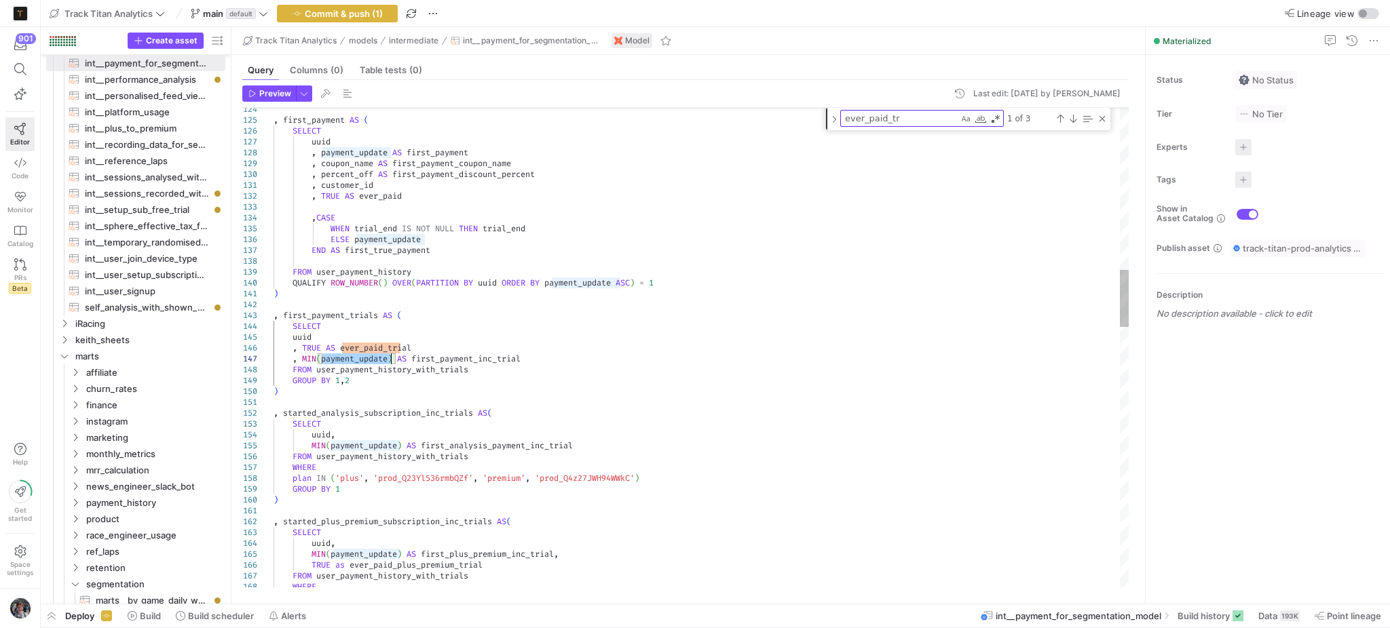
click at [1104, 122] on div "Close (Escape)" at bounding box center [1102, 118] width 11 height 11
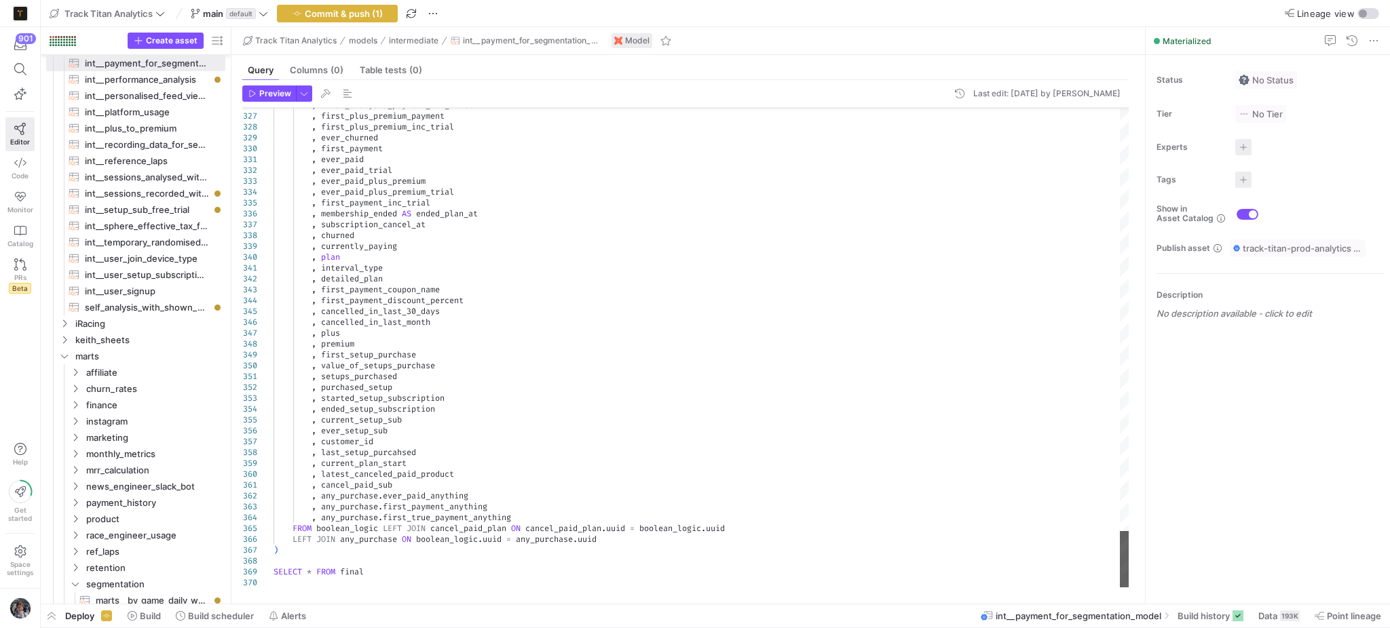
click at [1120, 577] on div at bounding box center [1124, 559] width 9 height 57
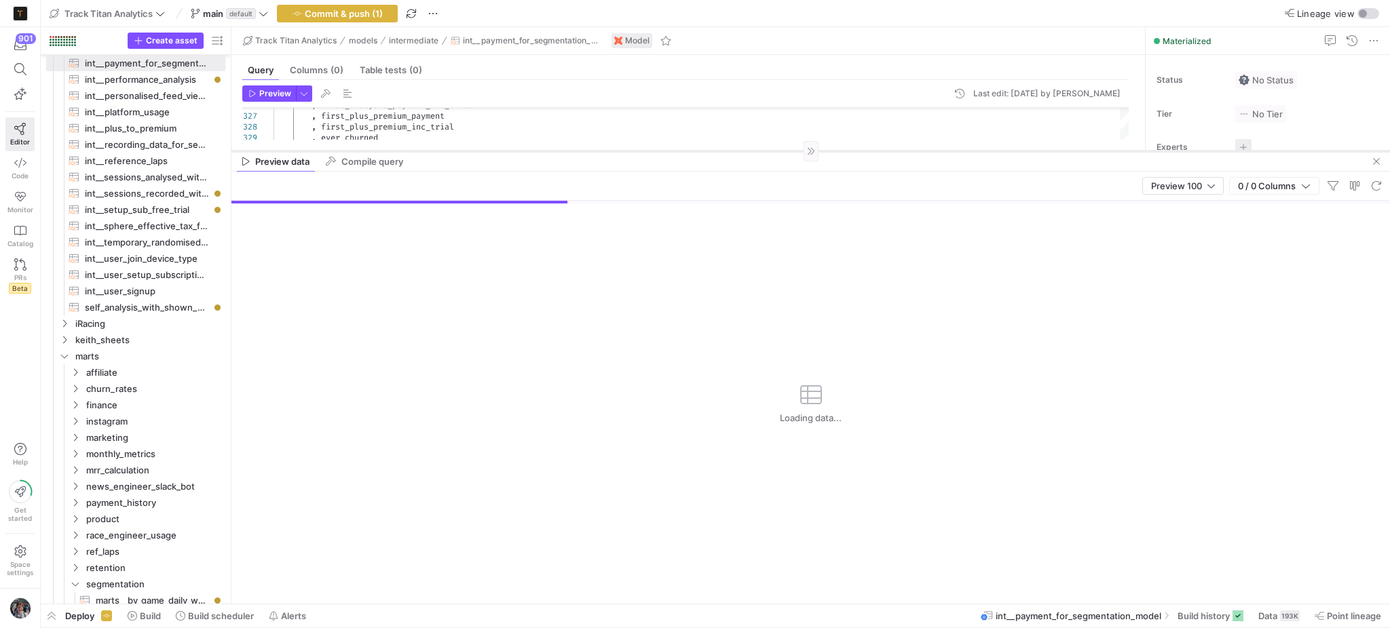
drag, startPoint x: 1040, startPoint y: 366, endPoint x: 983, endPoint y: 151, distance: 222.5
click at [983, 151] on div at bounding box center [810, 151] width 1158 height 1
click at [1137, 193] on div "Preview 100 0 / 0 Columns" at bounding box center [810, 186] width 1158 height 29
click at [1144, 193] on div "Preview 100" at bounding box center [1182, 186] width 81 height 18
click at [1145, 242] on mat-option "Full Preview" at bounding box center [1181, 231] width 81 height 22
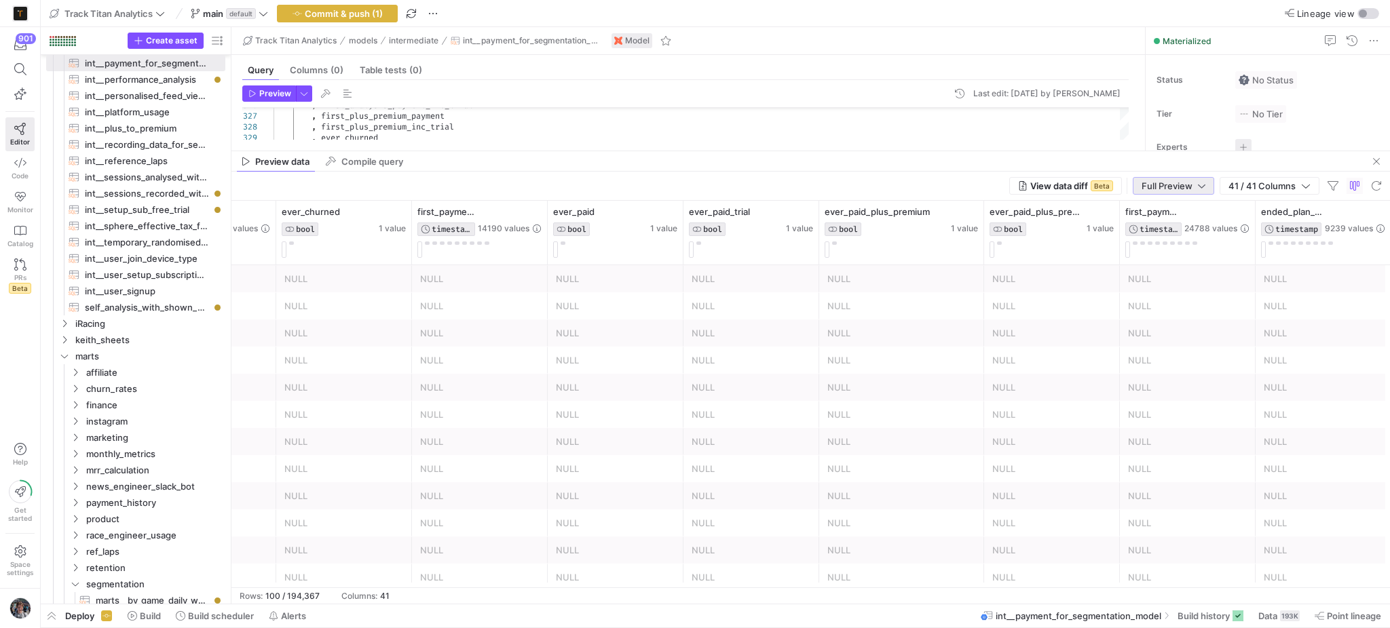
scroll to position [0, 814]
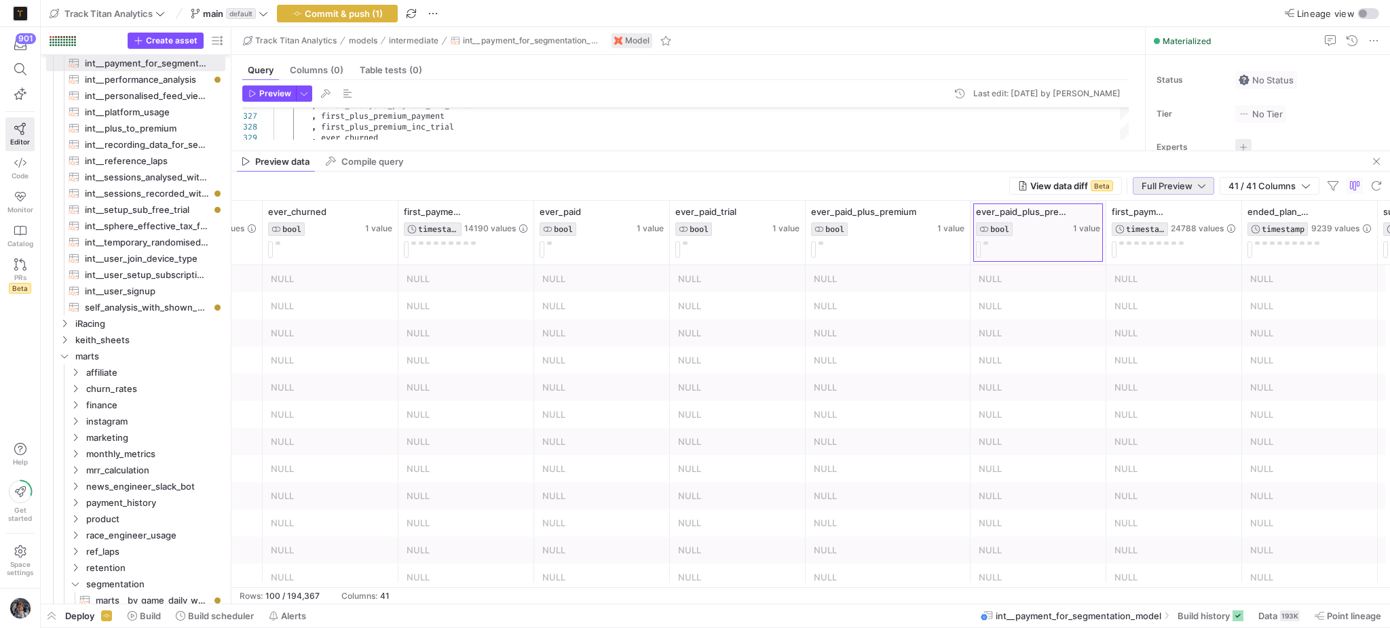
click at [1103, 223] on div at bounding box center [1105, 233] width 5 height 64
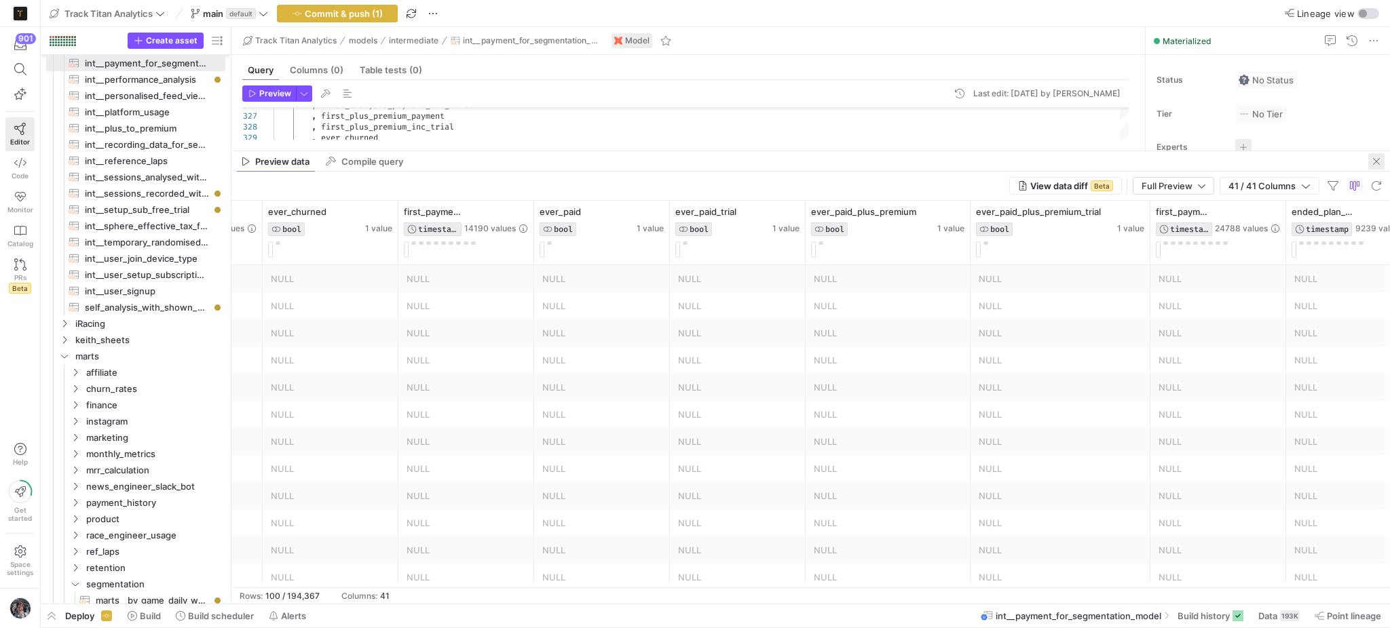
click at [1375, 164] on span "button" at bounding box center [1376, 161] width 16 height 16
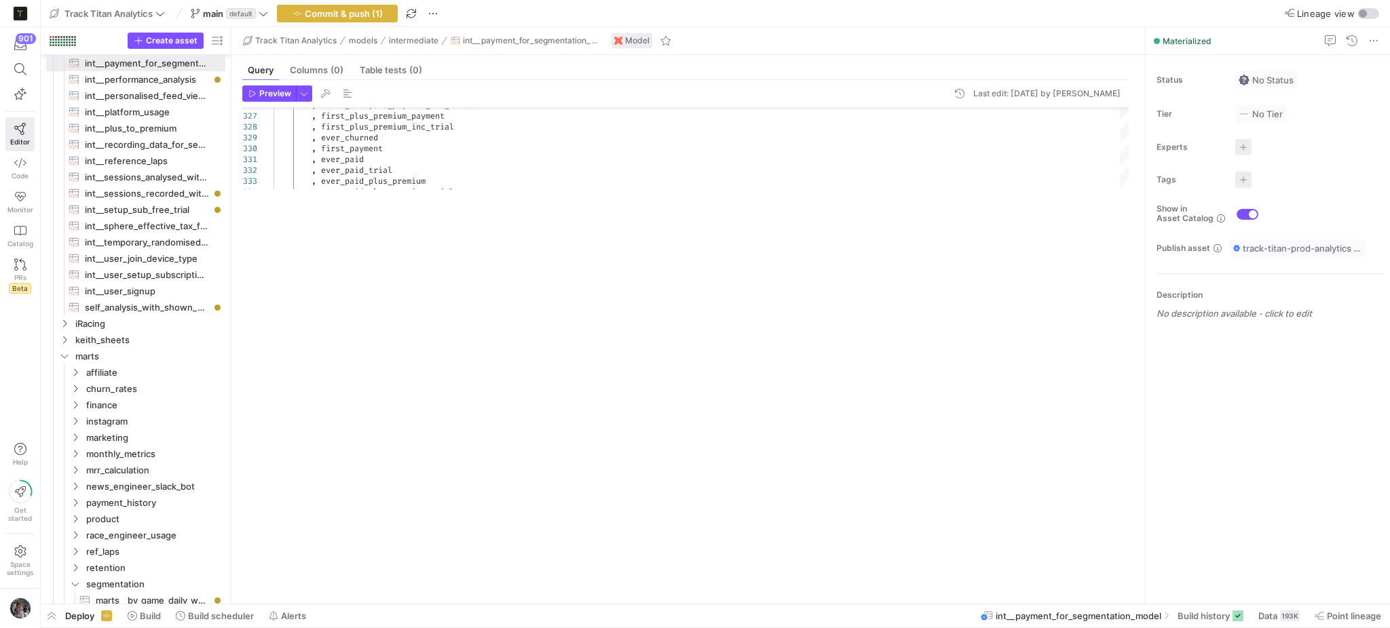
click at [731, 224] on div "326 327 328 329 330 331 332 333 334 , first_analysis_payment_inc_trial , first_…" at bounding box center [685, 348] width 886 height 480
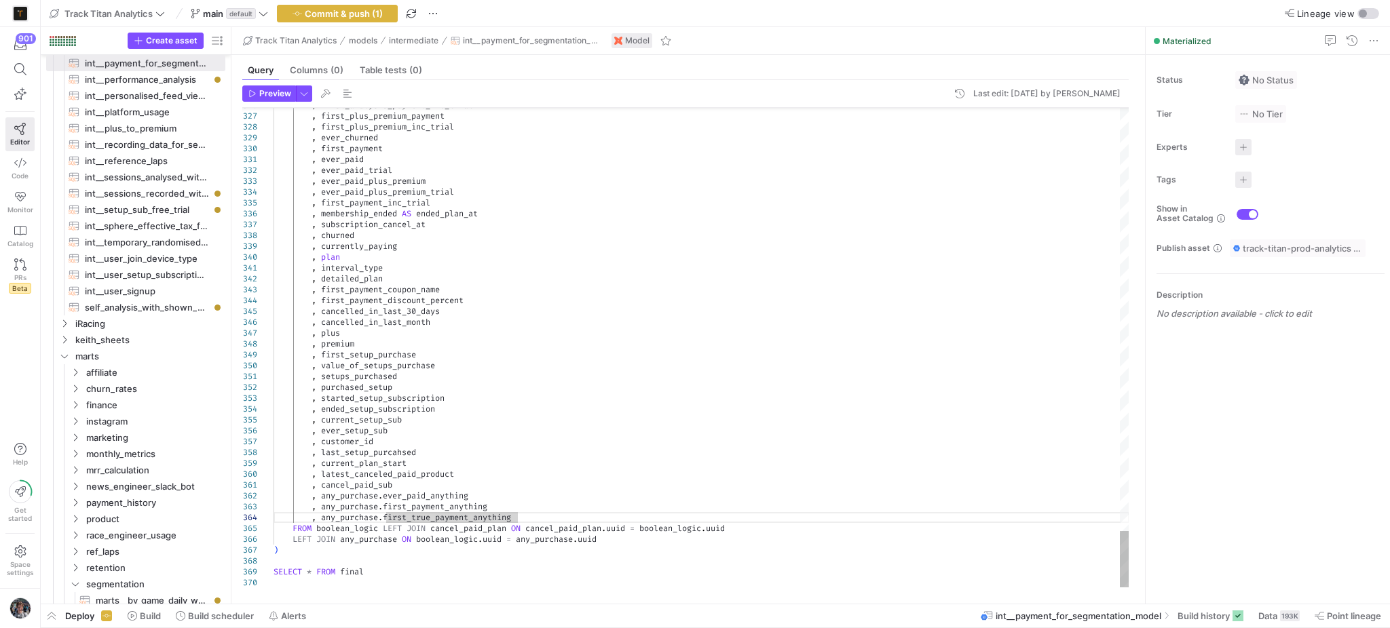
type textarea ", ever_paid , ever_paid_trial , ever_paid_plus_premium , ever_paid_plus_premium…"
type textarea "e"
type textarea ", setups_purchased , purchased_setup , started_setup_subscription , ended_setup…"
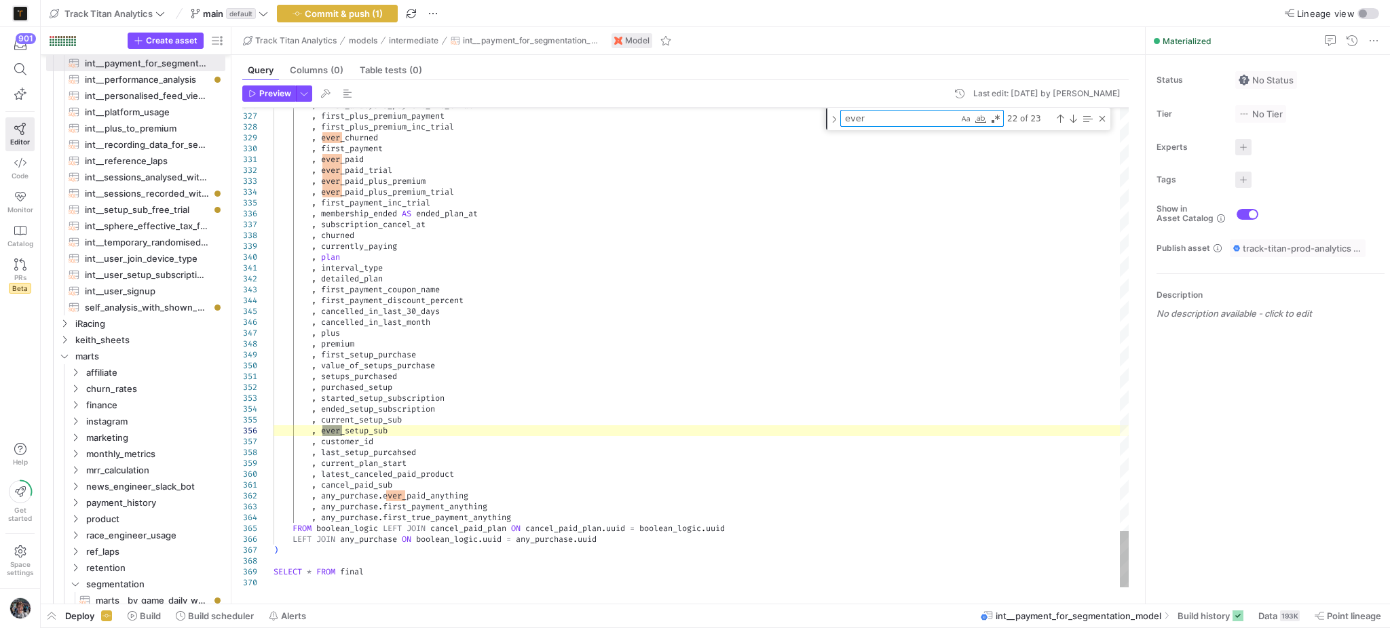
type textarea "ever_"
type textarea ", cancel_paid_sub , any_purchase.ever_paid_anything , any_purchase.first_paymen…"
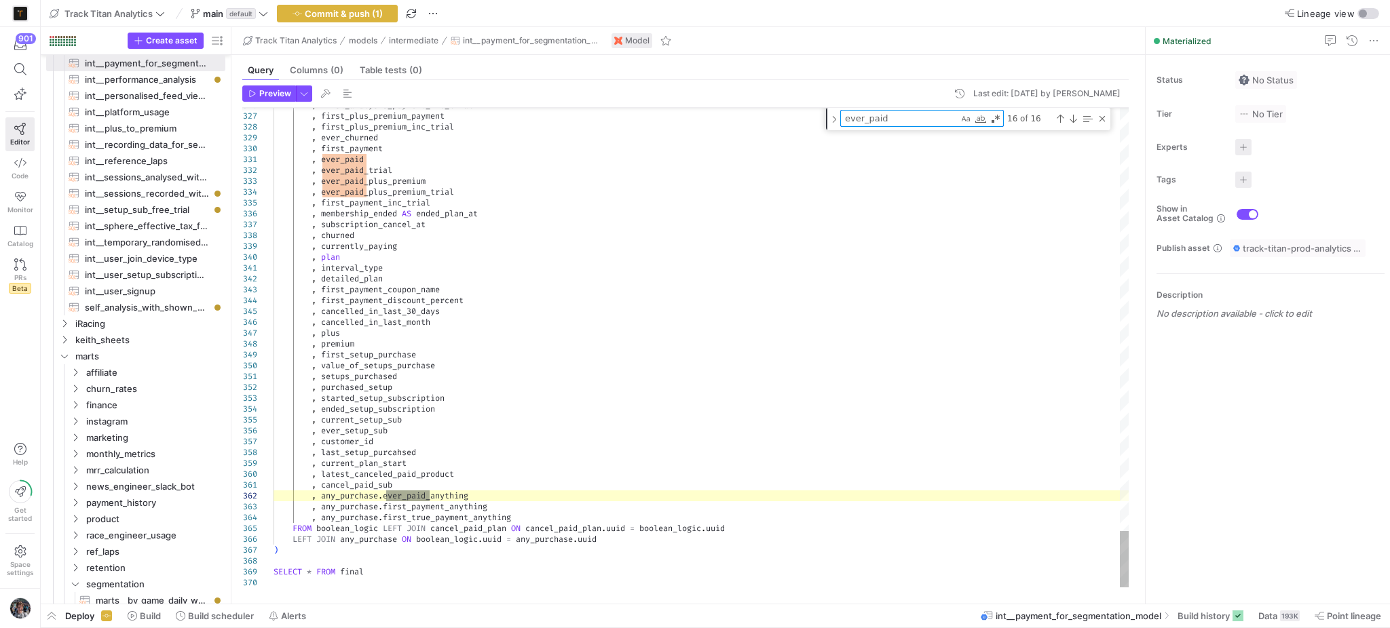
type textarea "ever_paid_"
type textarea ") , first_payment_trials AS ( SELECT uuid , TRUE AS ever_paid_trial , MIN(payme…"
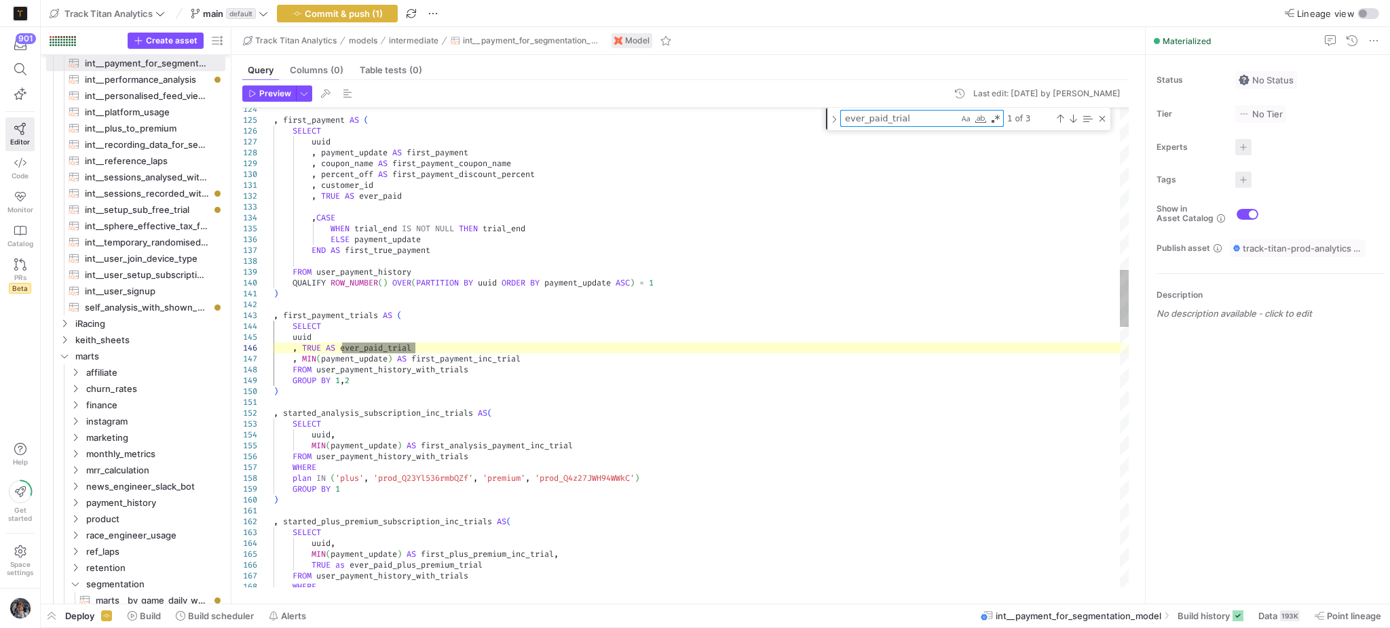
drag, startPoint x: 924, startPoint y: 116, endPoint x: 883, endPoint y: 123, distance: 40.7
click at [883, 123] on textarea "ever_paid_trial" at bounding box center [899, 119] width 117 height 16
type textarea "ever_paid"
type textarea ", cancel_paid_sub , any_purchase.ever_paid_anything , any_purchase.first_paymen…"
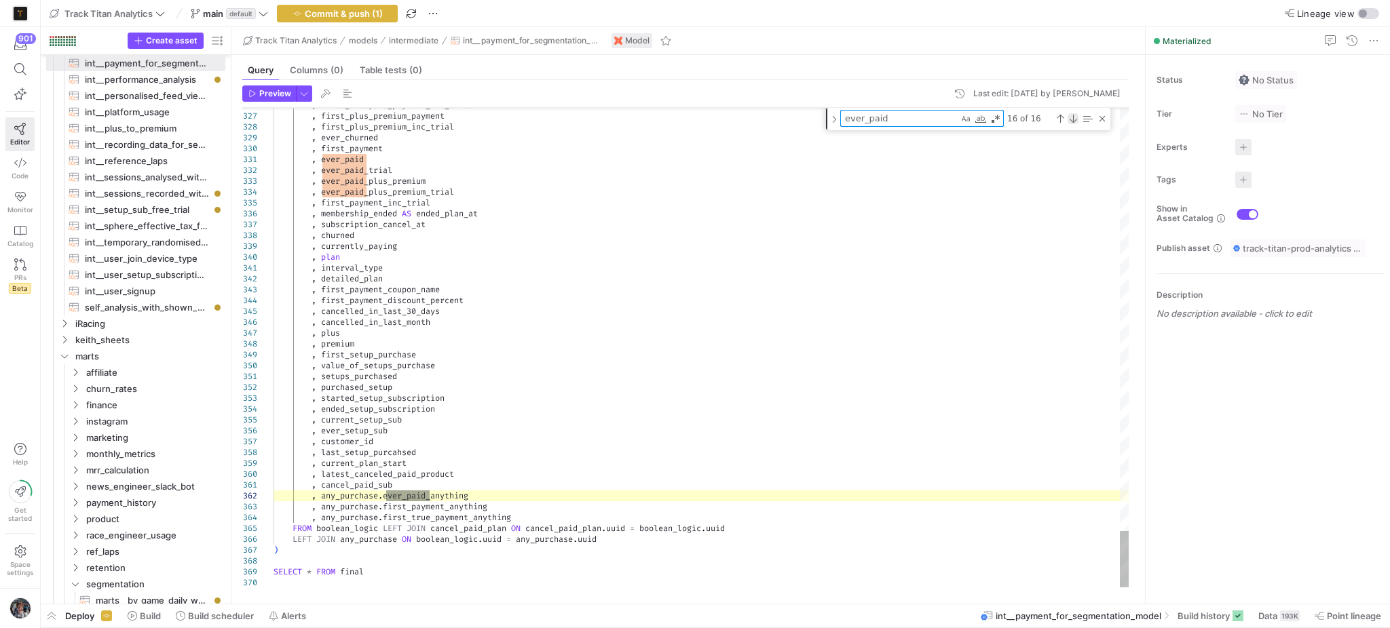
type textarea "ever_paid"
click at [1071, 119] on div "Next Match (Enter)" at bounding box center [1072, 118] width 11 height 11
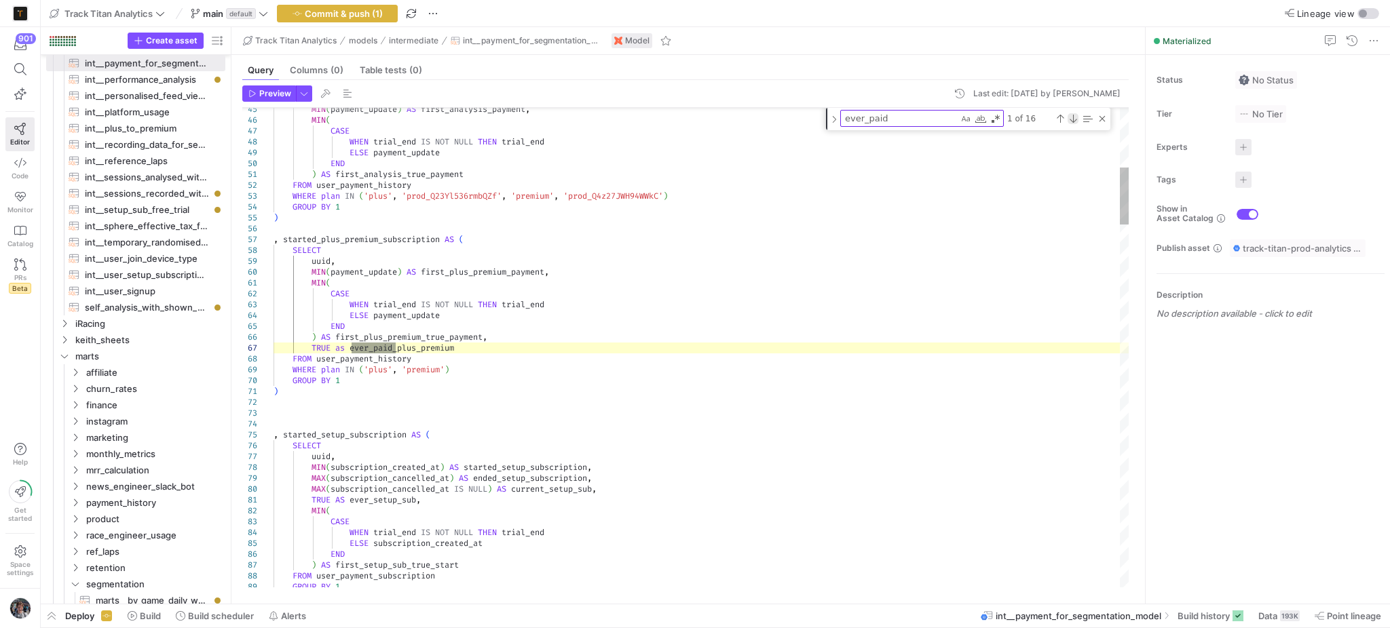
click at [1068, 119] on div "Next Match (Enter)" at bounding box center [1072, 118] width 11 height 11
type textarea ", customer_id , TRUE AS ever_paid ,CASE WHEN trial_end IS NOT NULL THEN trial_e…"
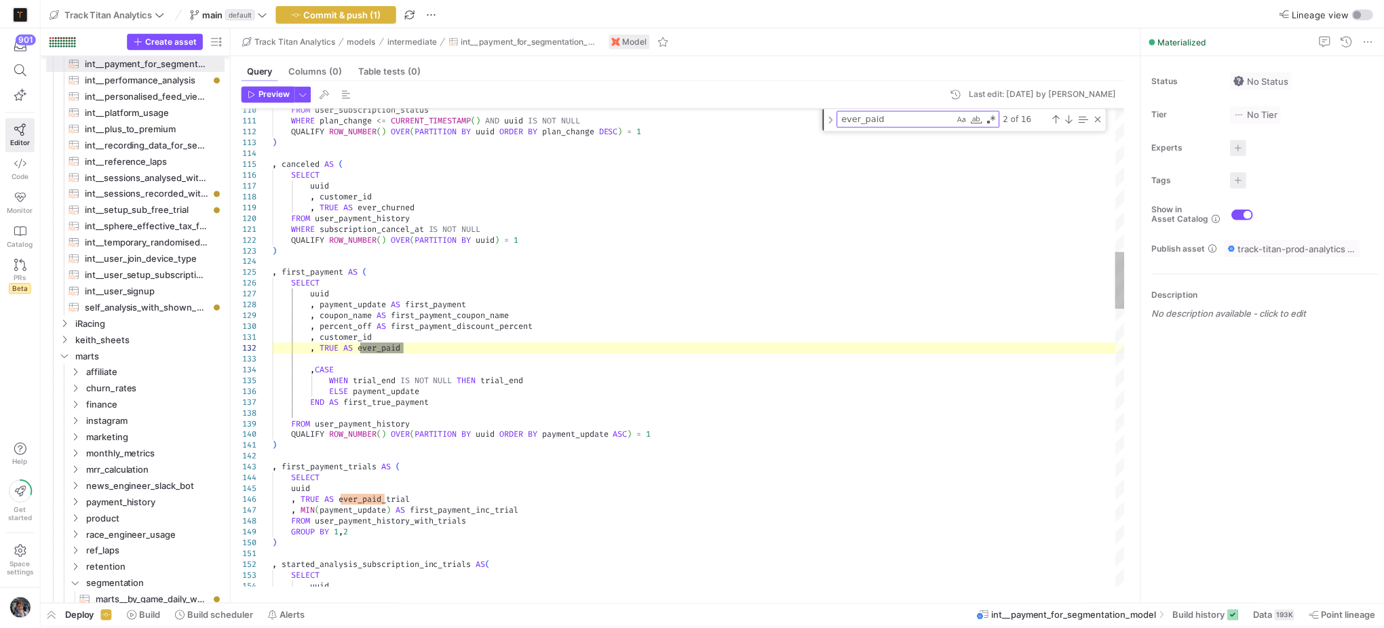
scroll to position [85, 0]
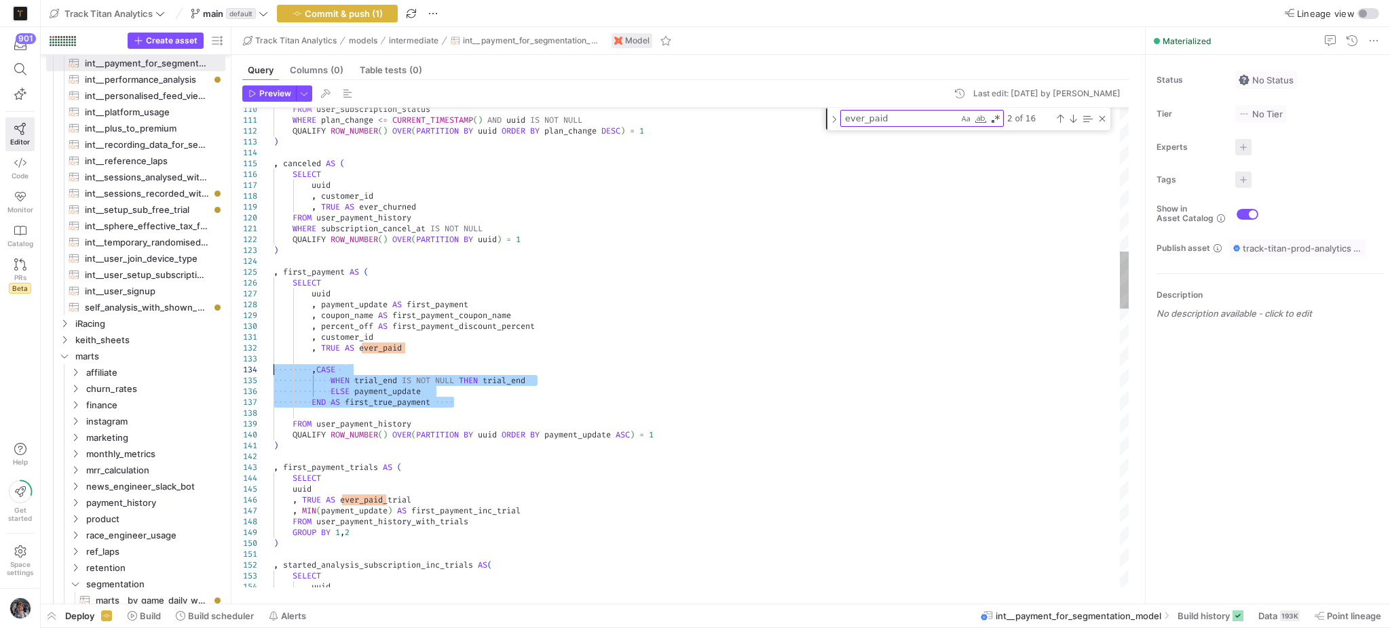
drag, startPoint x: 455, startPoint y: 400, endPoint x: 218, endPoint y: 373, distance: 238.4
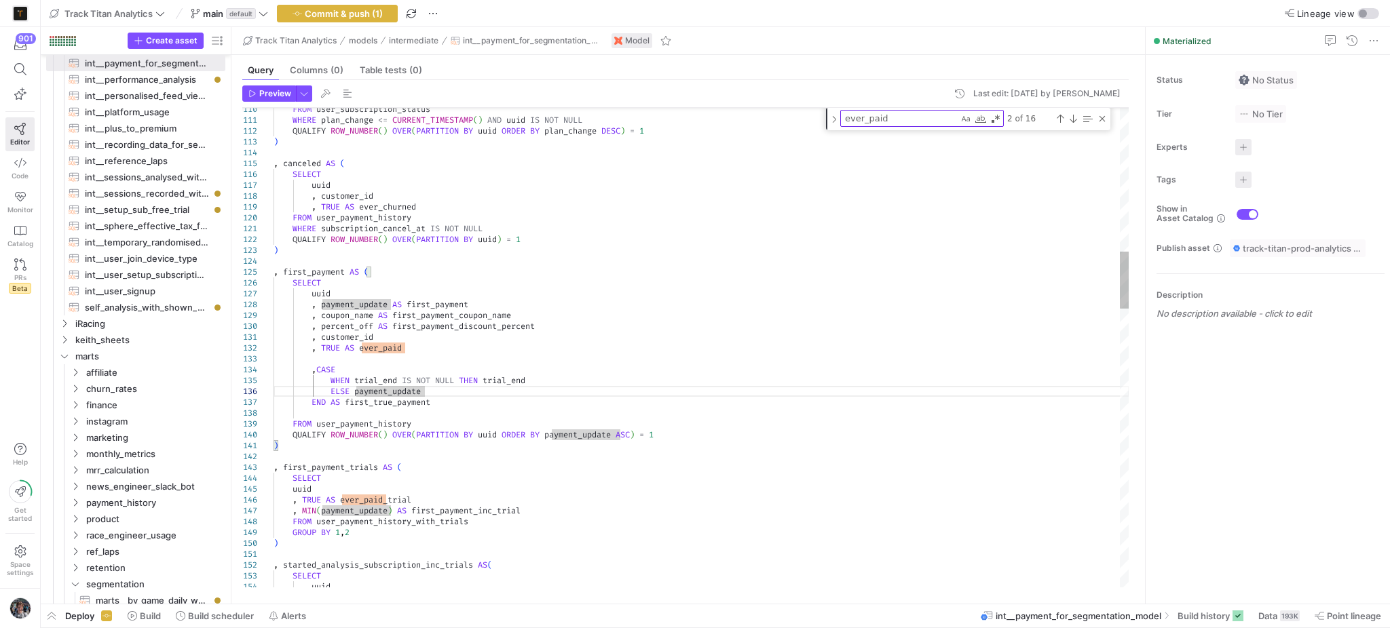
type textarea "user_payment_history"
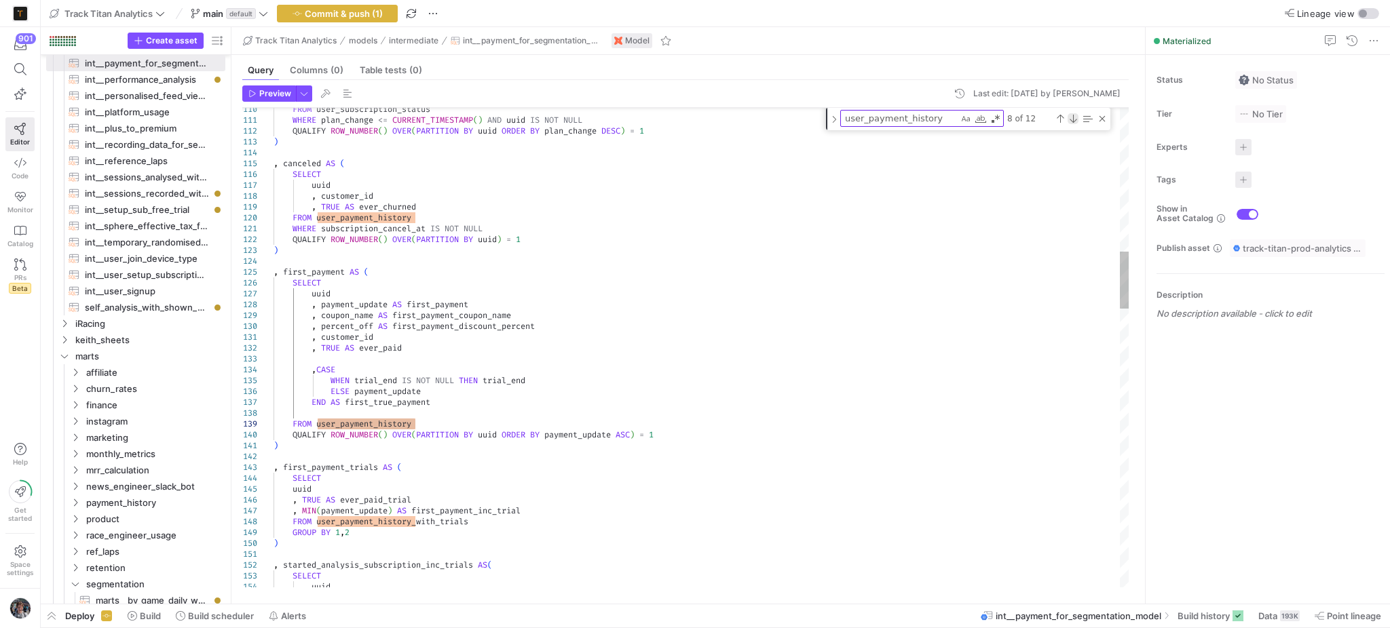
click at [1071, 117] on div "Next Match (Enter)" at bounding box center [1072, 118] width 11 height 11
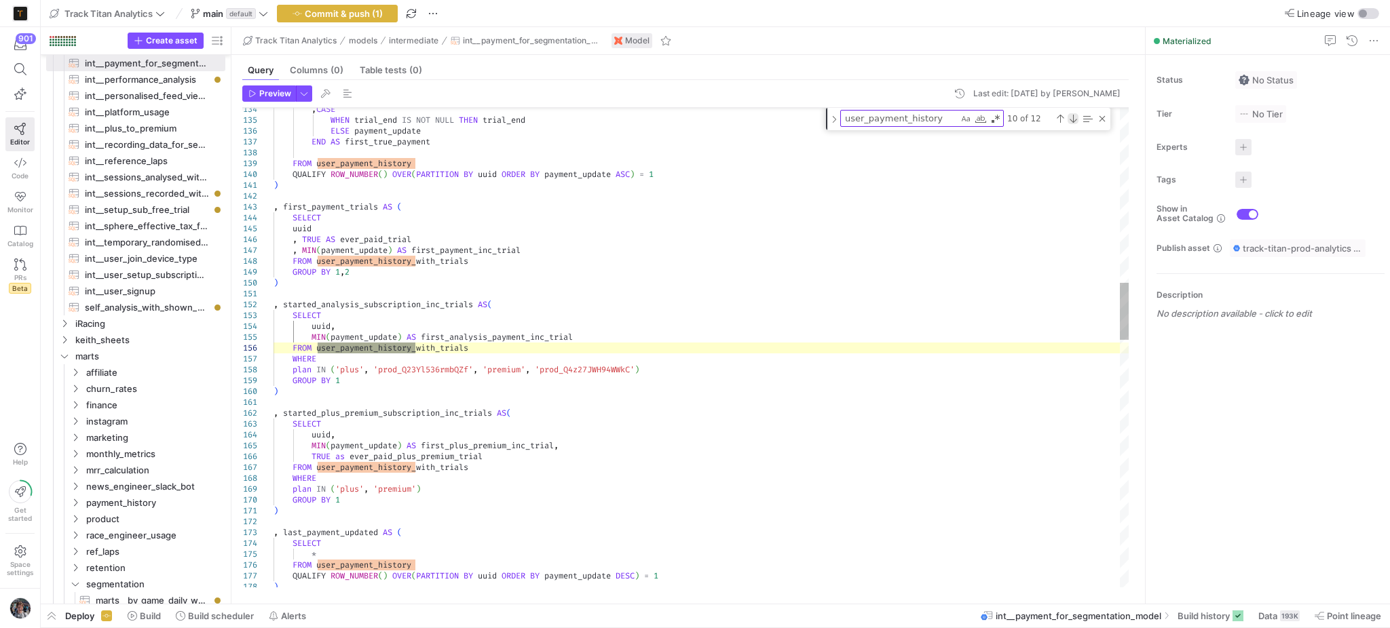
click at [1071, 117] on div "Next Match (Enter)" at bounding box center [1072, 118] width 11 height 11
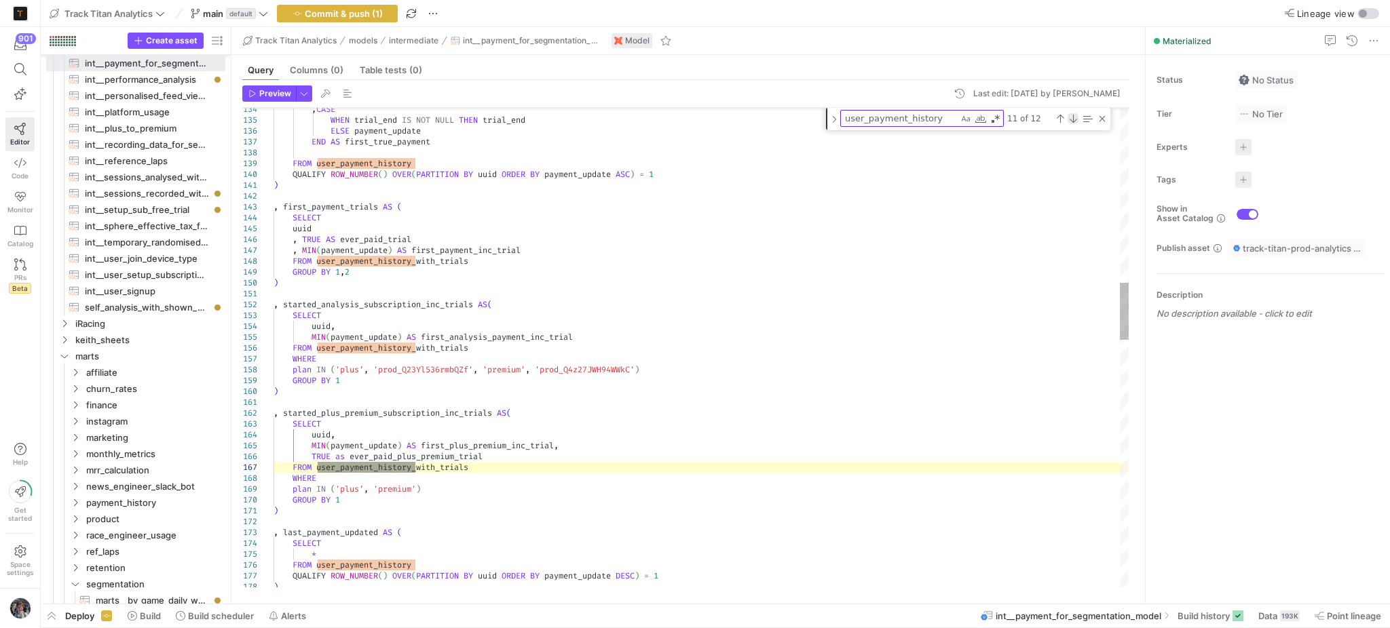
click at [1071, 117] on div "Next Match (Enter)" at bounding box center [1072, 118] width 11 height 11
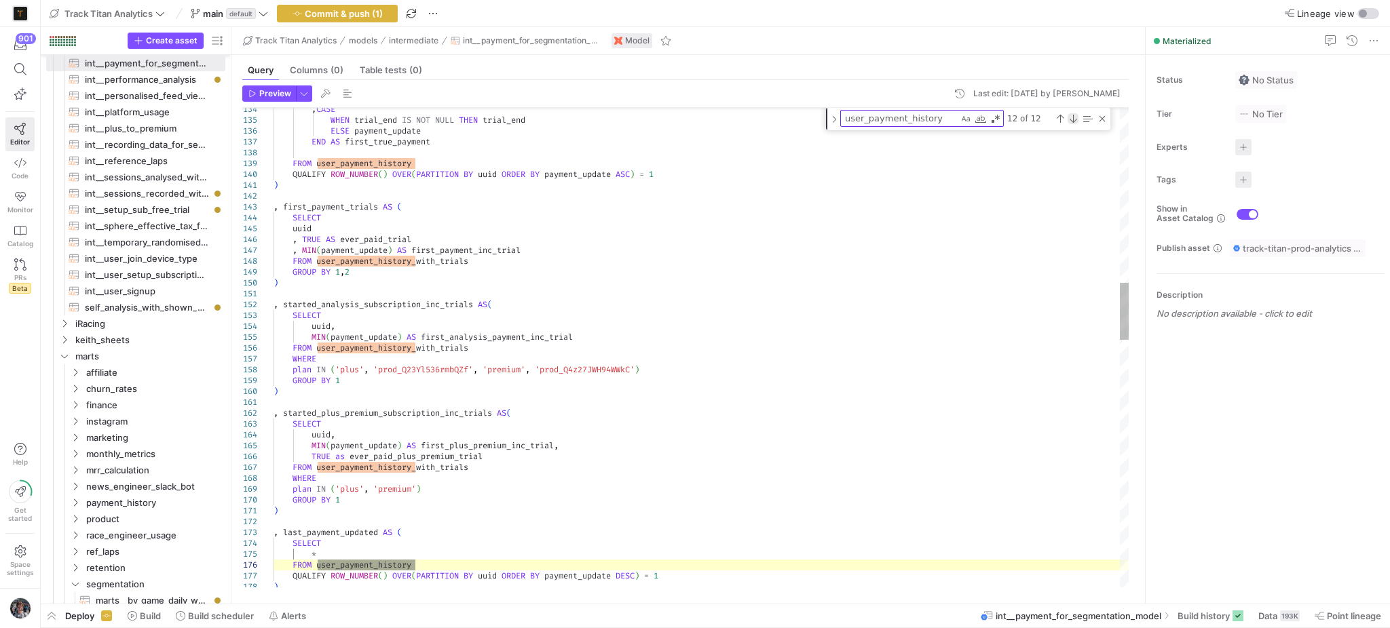
click at [1072, 117] on div "Next Match (Enter)" at bounding box center [1072, 118] width 11 height 11
type textarea "invoice_paying_subs AS ( SELECT DISTINCT JSON_EXTRACT_SCALAR(data, '$.object.su…"
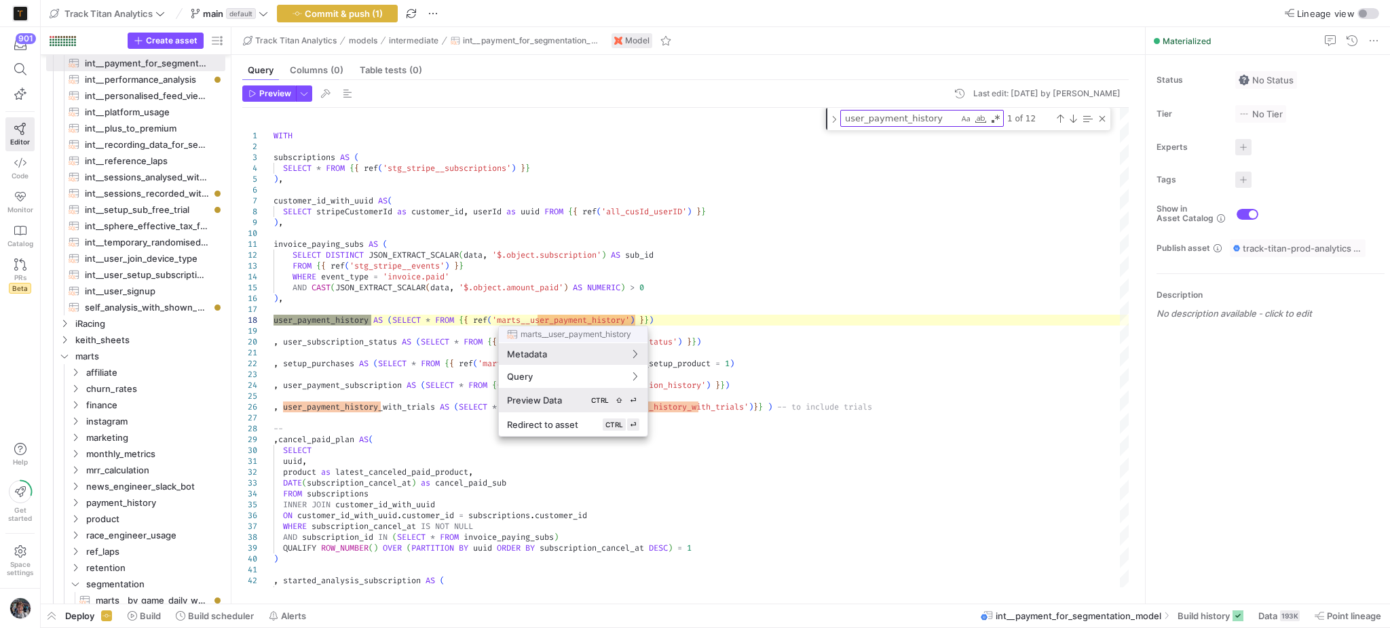
click at [584, 410] on button "Preview Data CTRL ⇧ ⏎" at bounding box center [573, 400] width 149 height 24
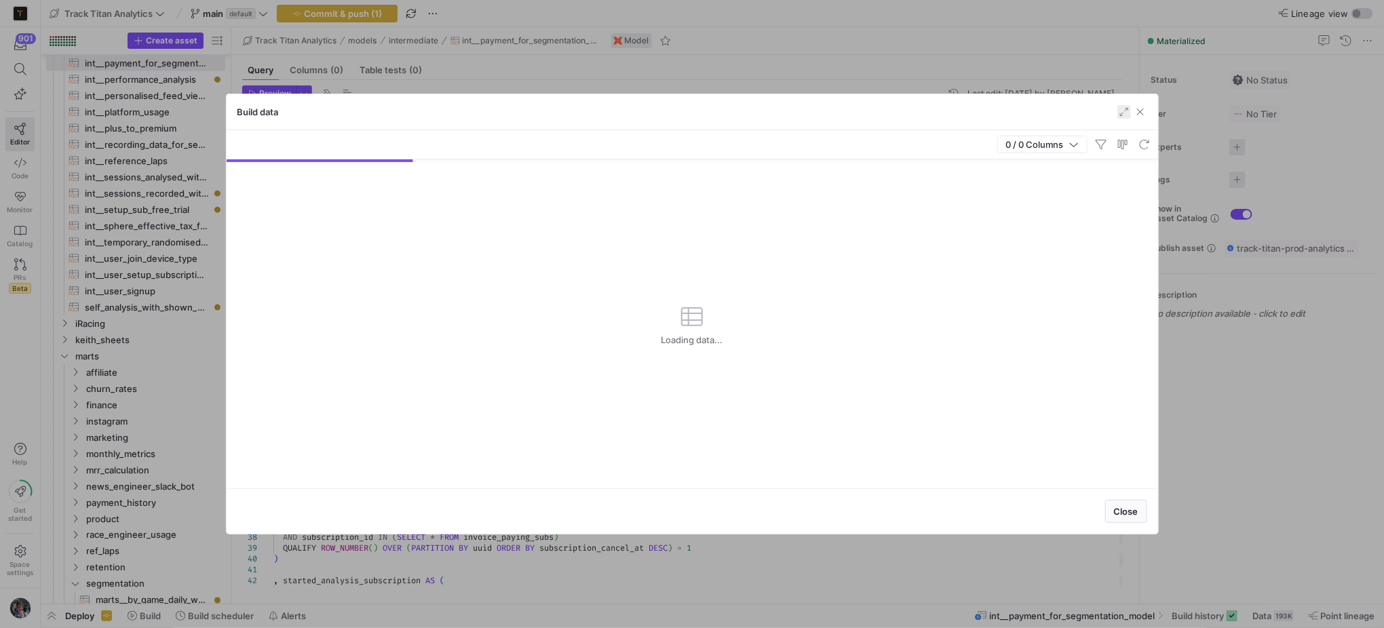
click at [1118, 111] on span "button" at bounding box center [1125, 112] width 14 height 14
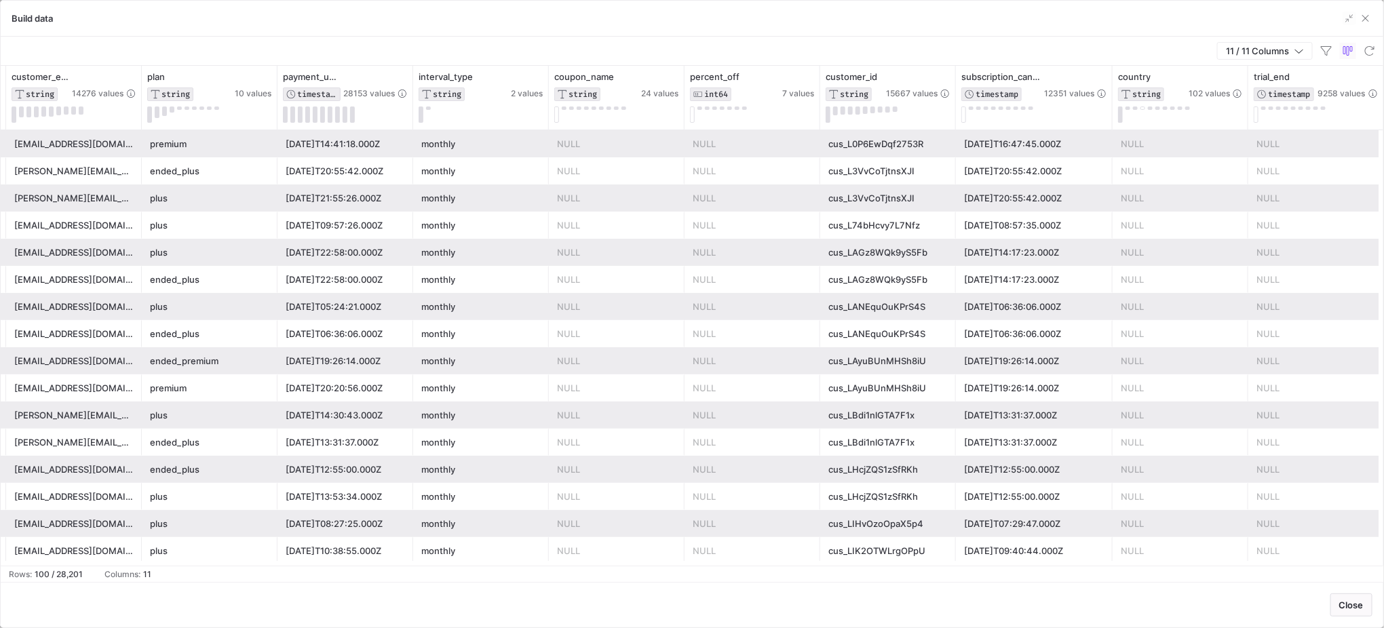
scroll to position [0, 131]
click at [959, 113] on div "subscription_cancel_at TIMESTAMP 12351 values" at bounding box center [1034, 98] width 157 height 64
click at [962, 113] on button at bounding box center [964, 115] width 5 height 16
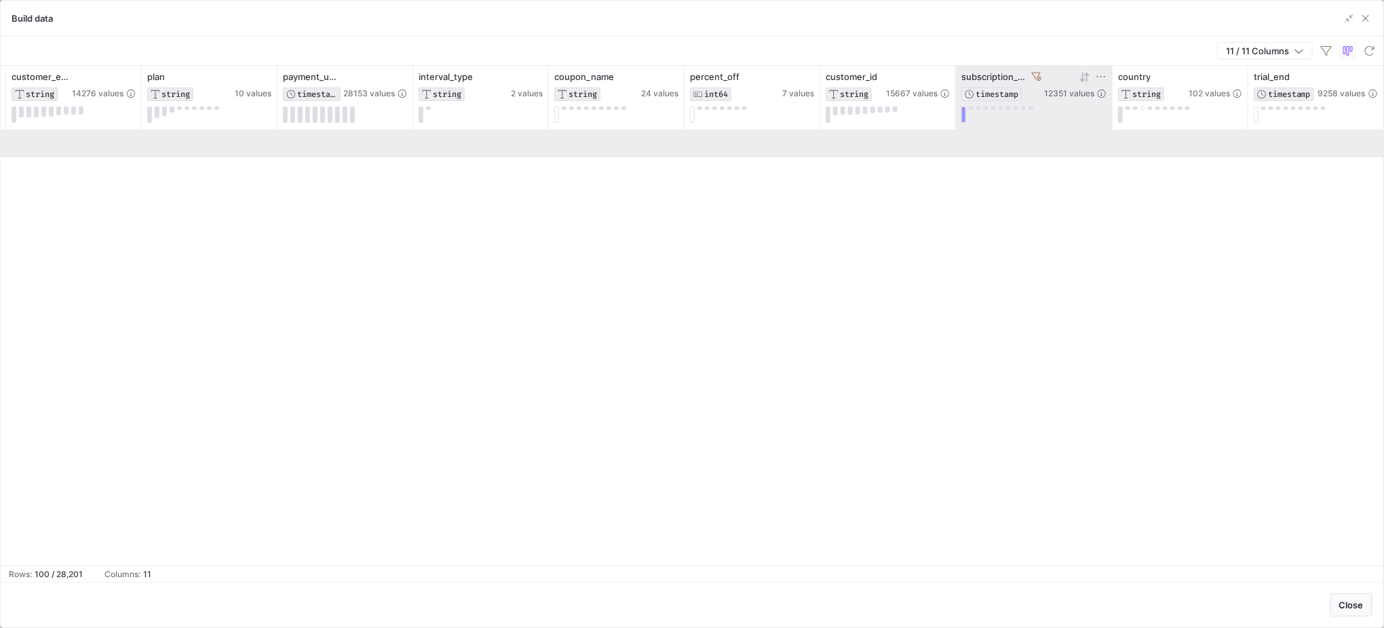
scroll to position [0, 126]
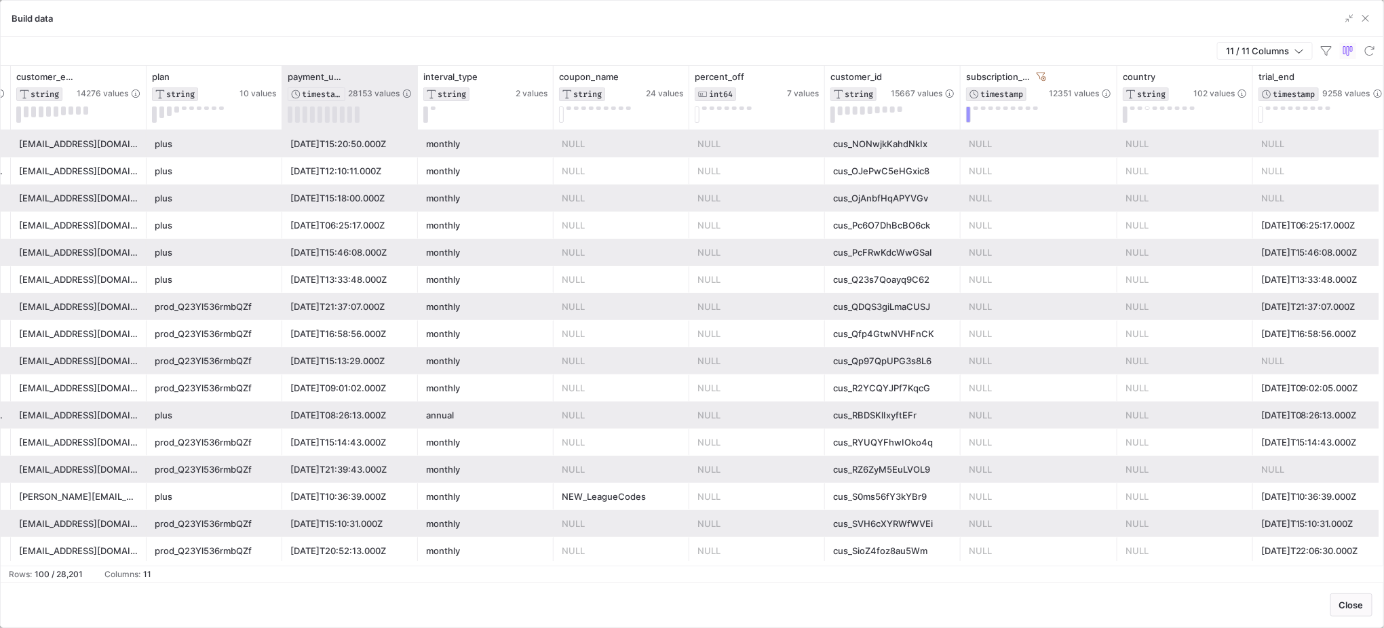
click at [417, 88] on div "payment_update TIMESTAMP 28153 values" at bounding box center [350, 98] width 136 height 64
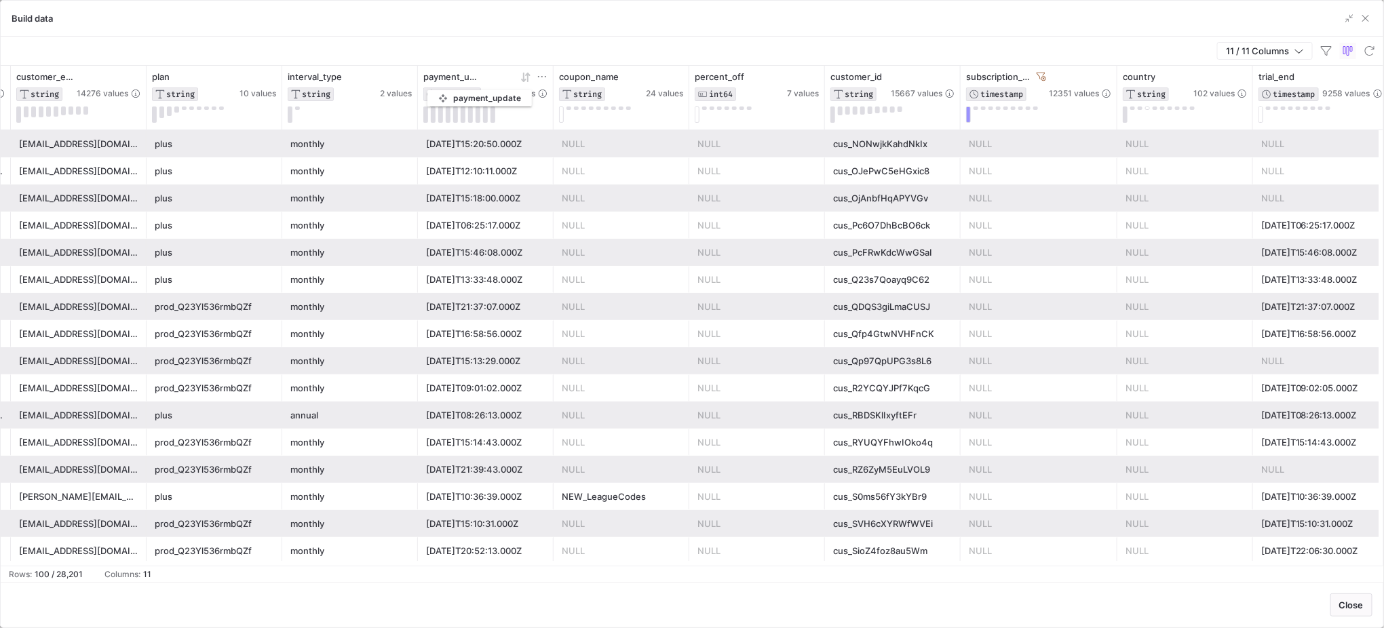
drag, startPoint x: 416, startPoint y: 88, endPoint x: 434, endPoint y: 88, distance: 18.3
click at [434, 88] on div "payment_update TIMESTAMP 28153 values" at bounding box center [486, 98] width 136 height 64
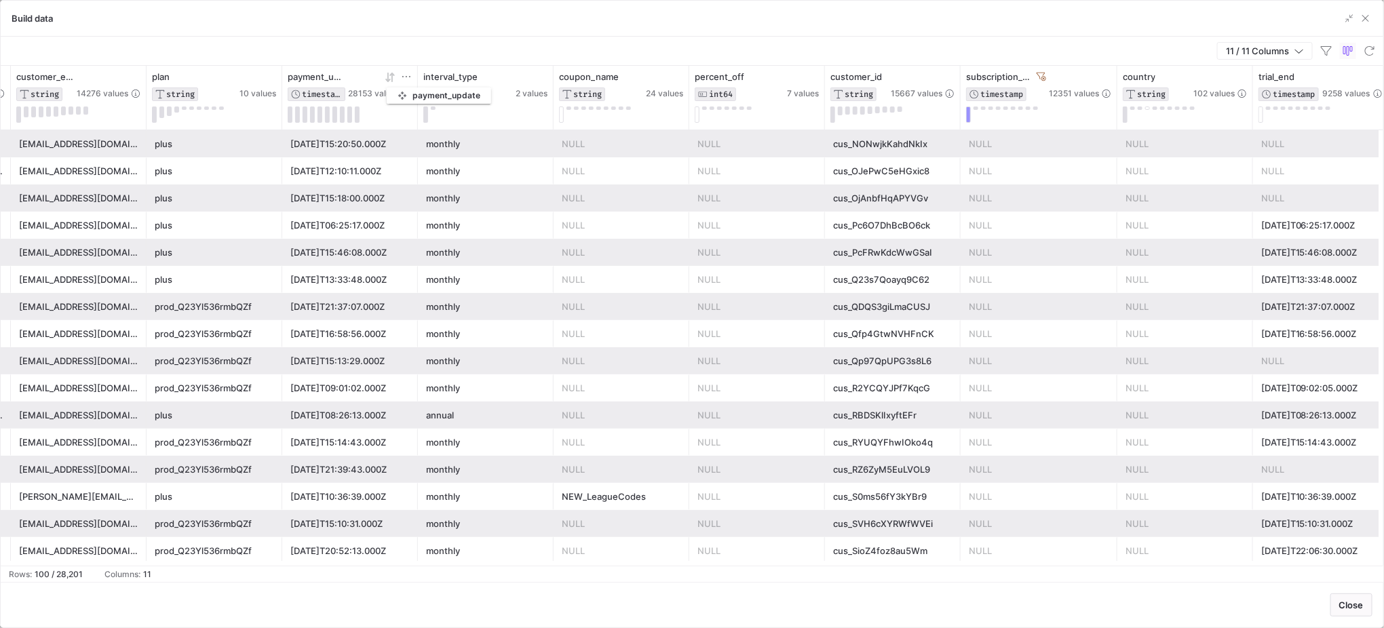
drag, startPoint x: 434, startPoint y: 88, endPoint x: 377, endPoint y: 84, distance: 57.1
click at [377, 84] on div "payment_update TIMESTAMP 28153 values" at bounding box center [350, 86] width 124 height 30
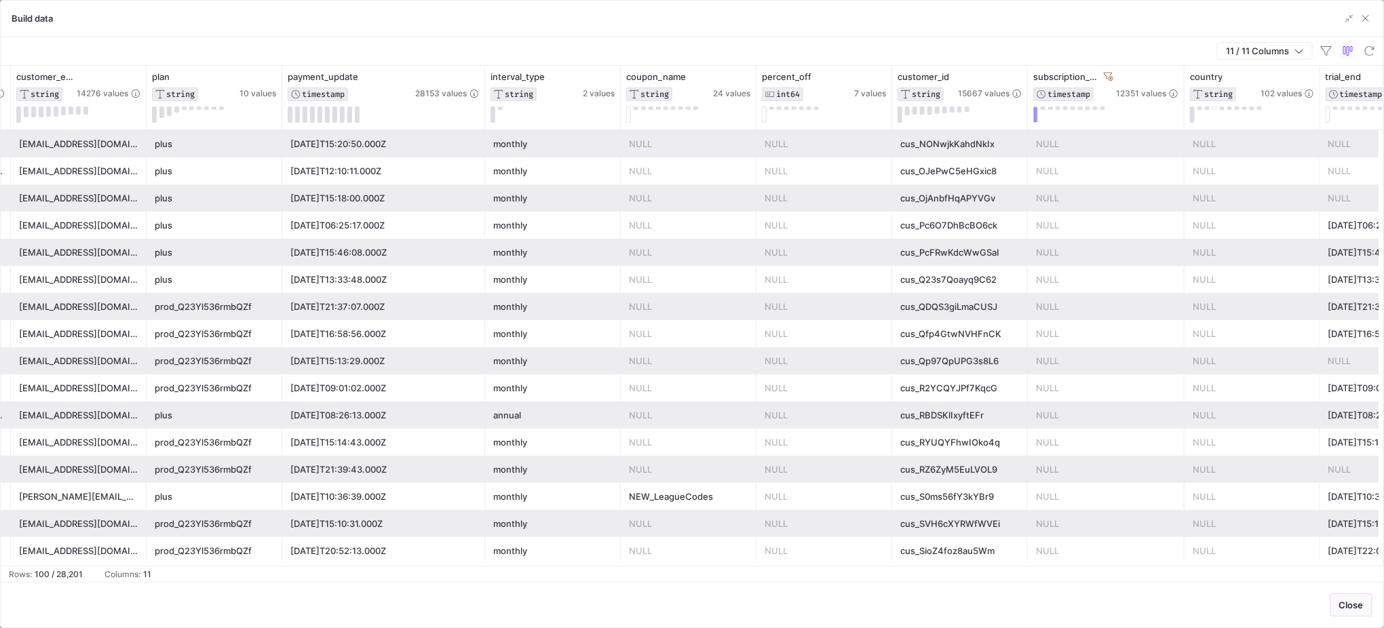
drag, startPoint x: 415, startPoint y: 82, endPoint x: 482, endPoint y: 79, distance: 67.3
click at [482, 79] on div at bounding box center [484, 98] width 5 height 64
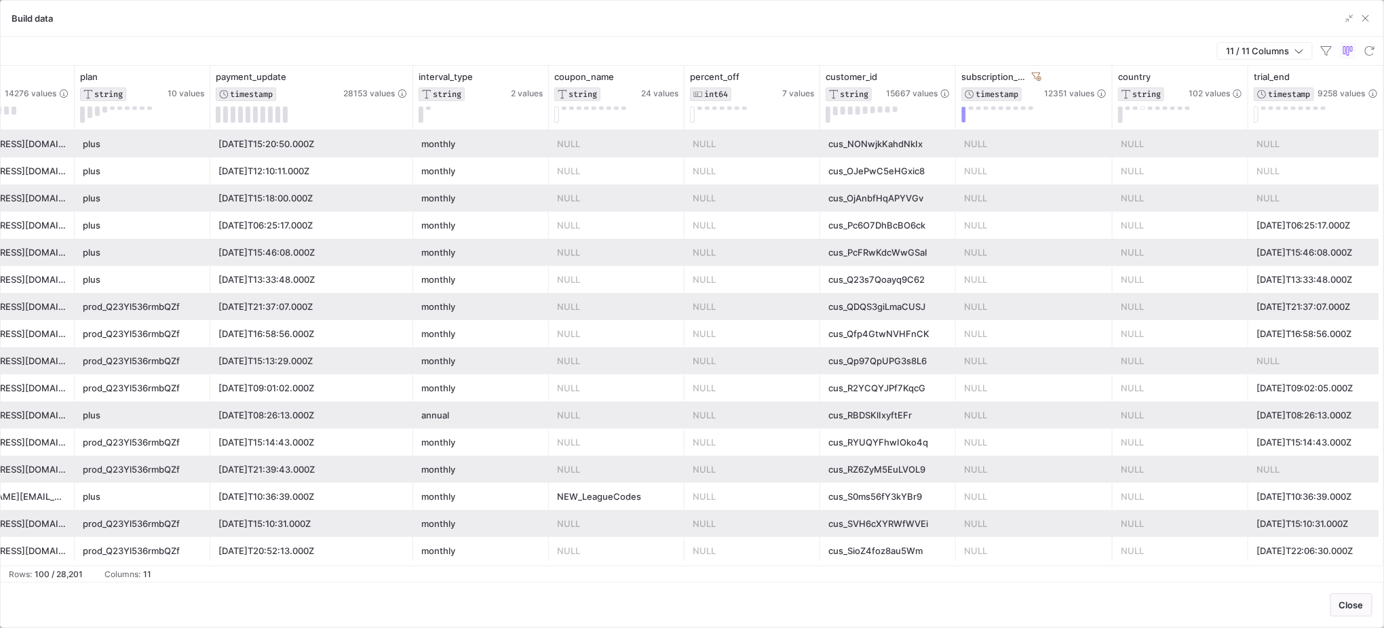
click at [1322, 224] on div "2024-03-01T06:25:17.000Z" at bounding box center [1316, 225] width 119 height 26
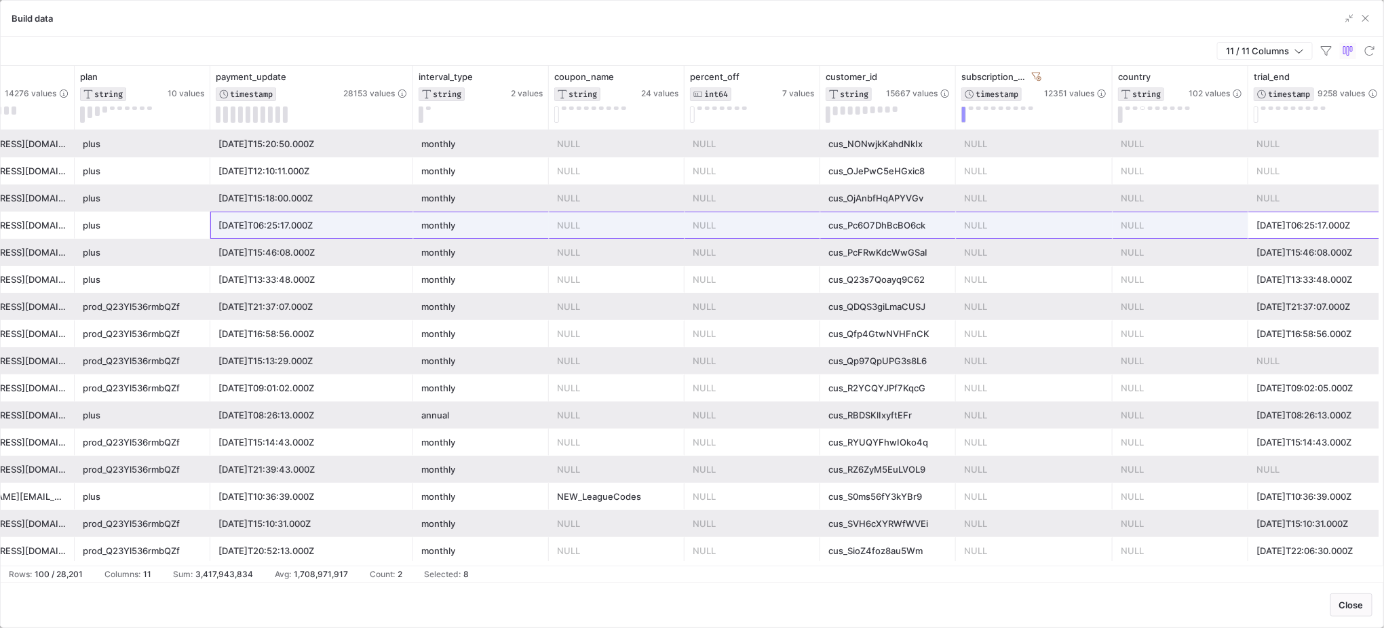
click at [234, 223] on div "2024-02-23T06:25:17.000Z" at bounding box center [311, 225] width 187 height 26
click at [1368, 24] on span "button" at bounding box center [1366, 19] width 14 height 14
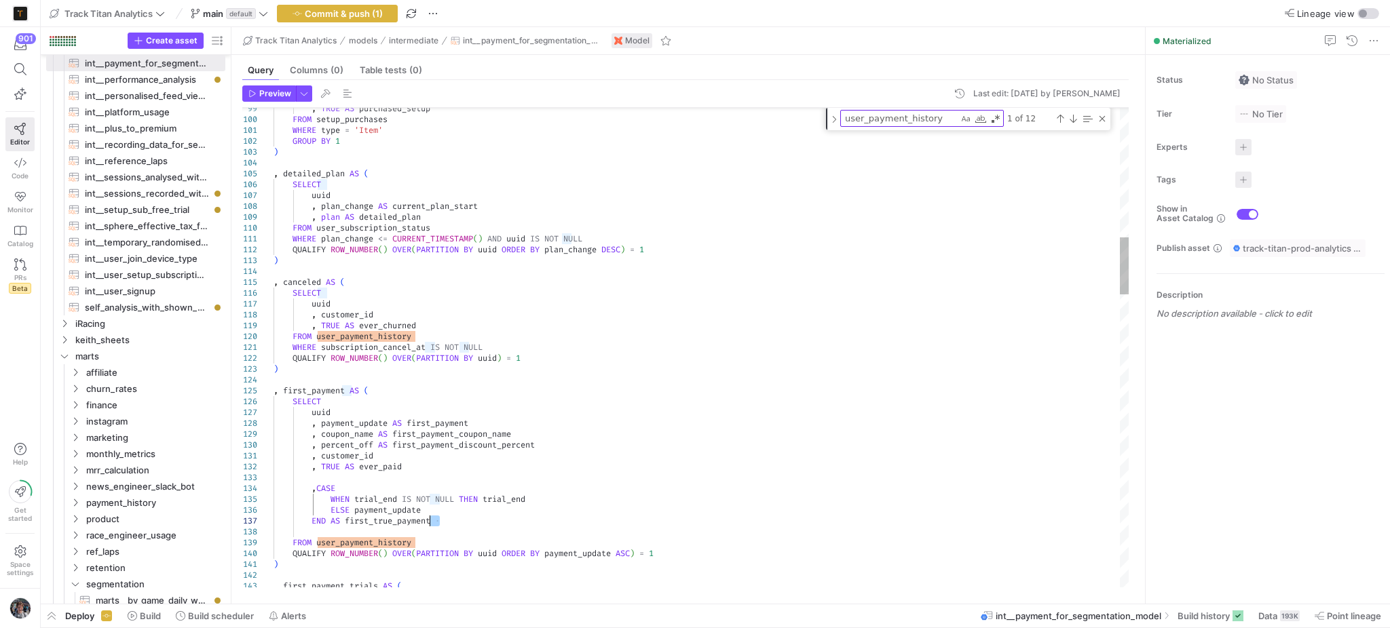
scroll to position [85, 0]
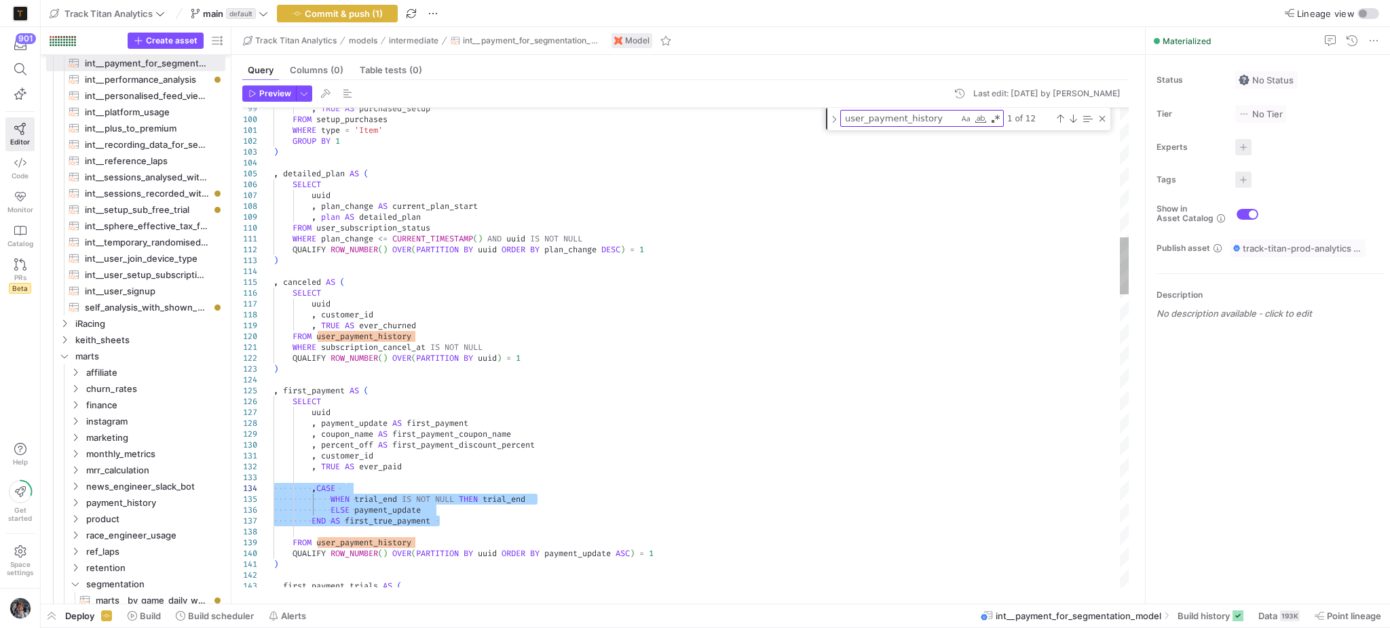
drag, startPoint x: 430, startPoint y: 524, endPoint x: 231, endPoint y: 488, distance: 202.7
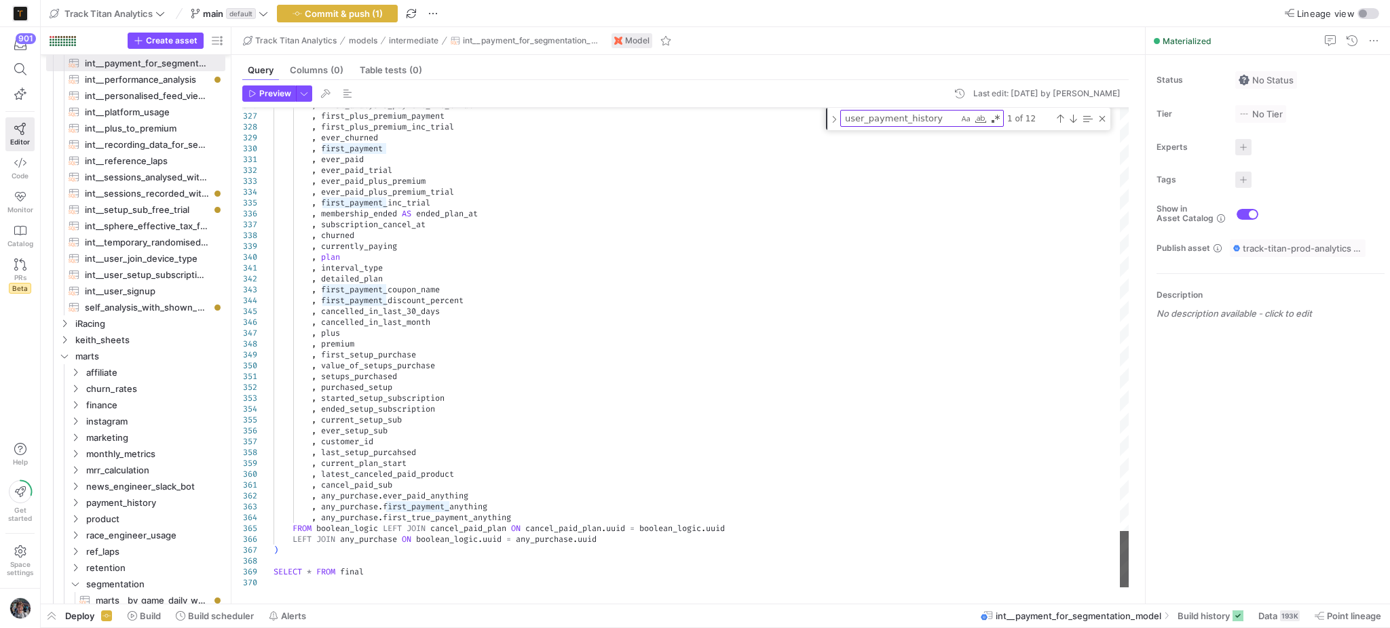
click at [1120, 585] on div at bounding box center [1124, 559] width 9 height 57
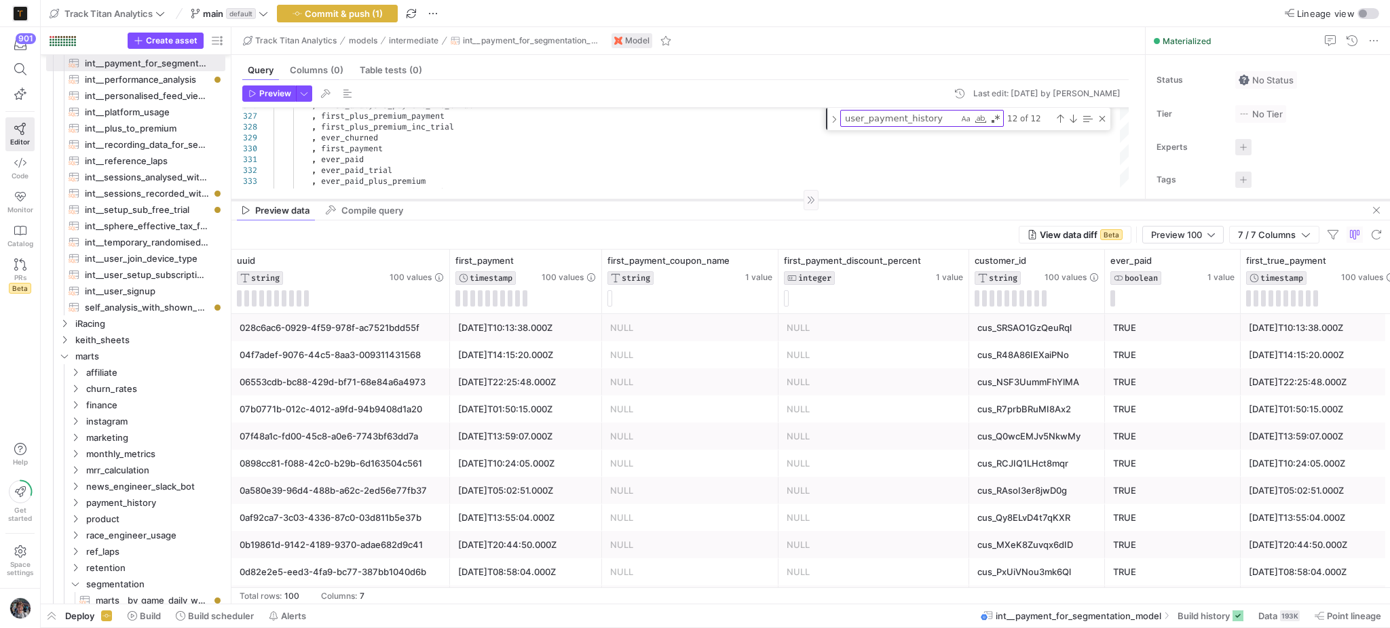
drag, startPoint x: 737, startPoint y: 365, endPoint x: 714, endPoint y: 196, distance: 170.5
click at [714, 199] on div at bounding box center [810, 199] width 1158 height 1
click at [1148, 234] on div "Preview 100" at bounding box center [1182, 232] width 81 height 18
click at [1168, 278] on span "Full Preview" at bounding box center [1182, 276] width 70 height 11
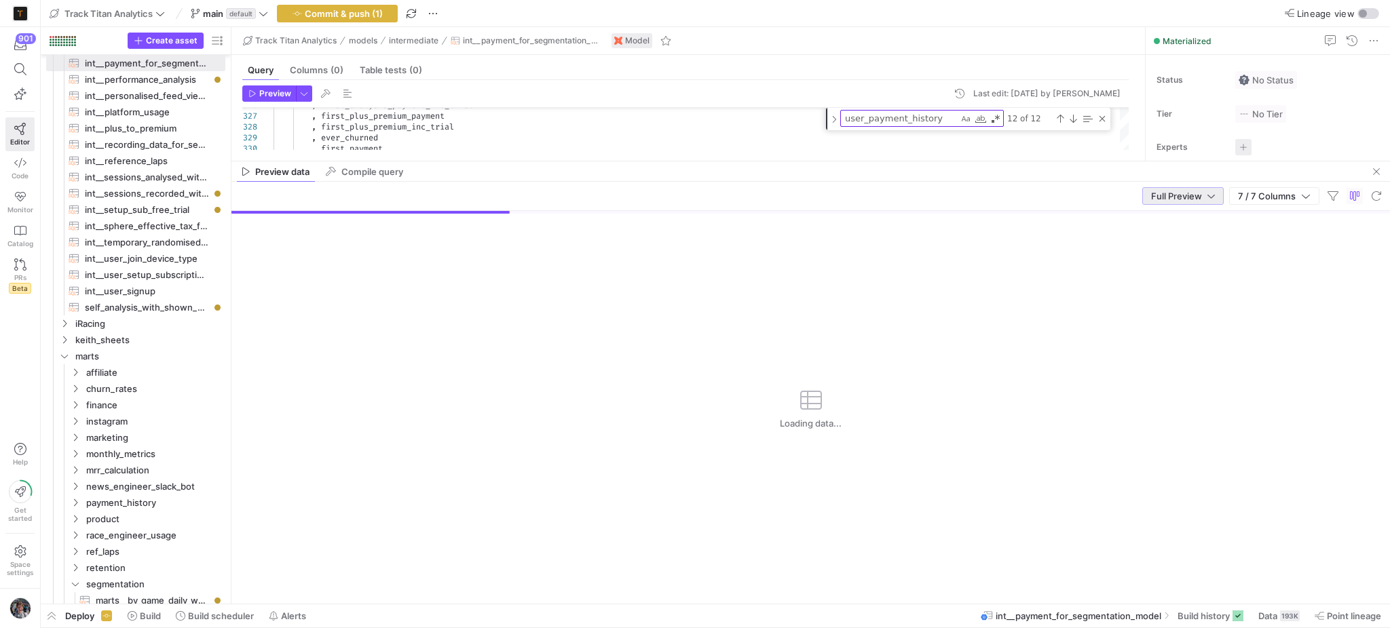
drag, startPoint x: 1046, startPoint y: 196, endPoint x: 1045, endPoint y: 160, distance: 36.0
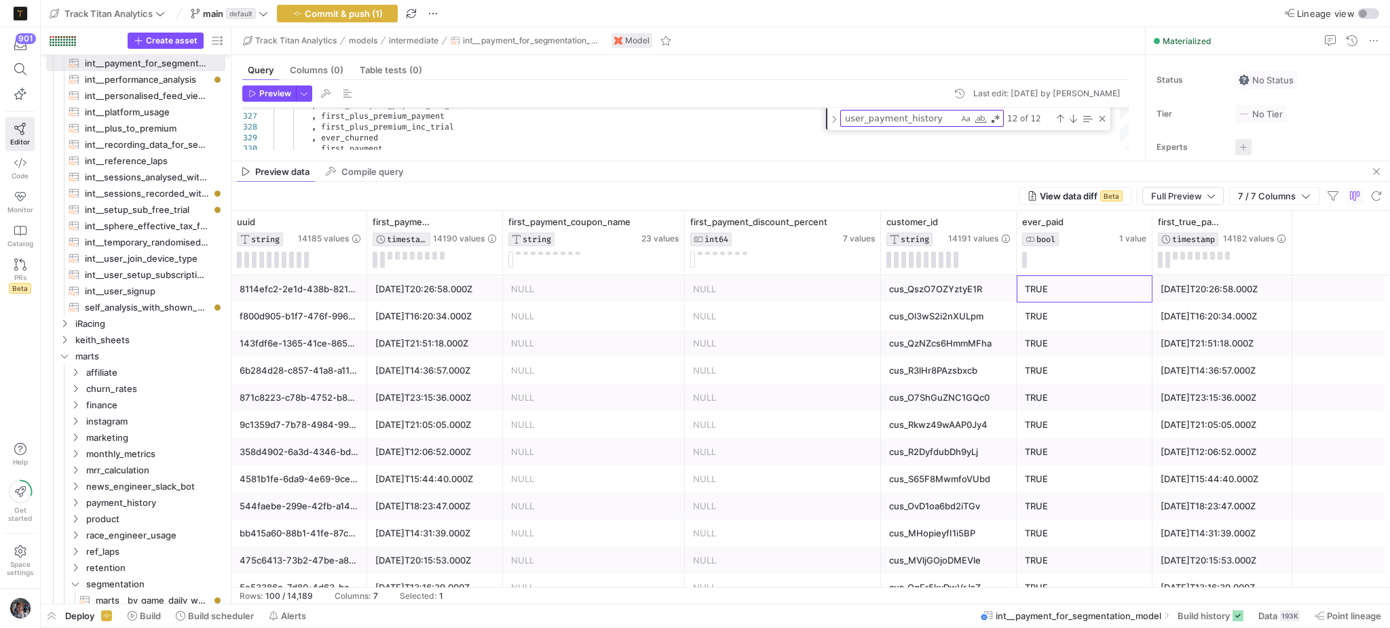
click at [1061, 297] on div "TRUE" at bounding box center [1084, 289] width 119 height 26
click at [1381, 174] on span "button" at bounding box center [1376, 172] width 16 height 16
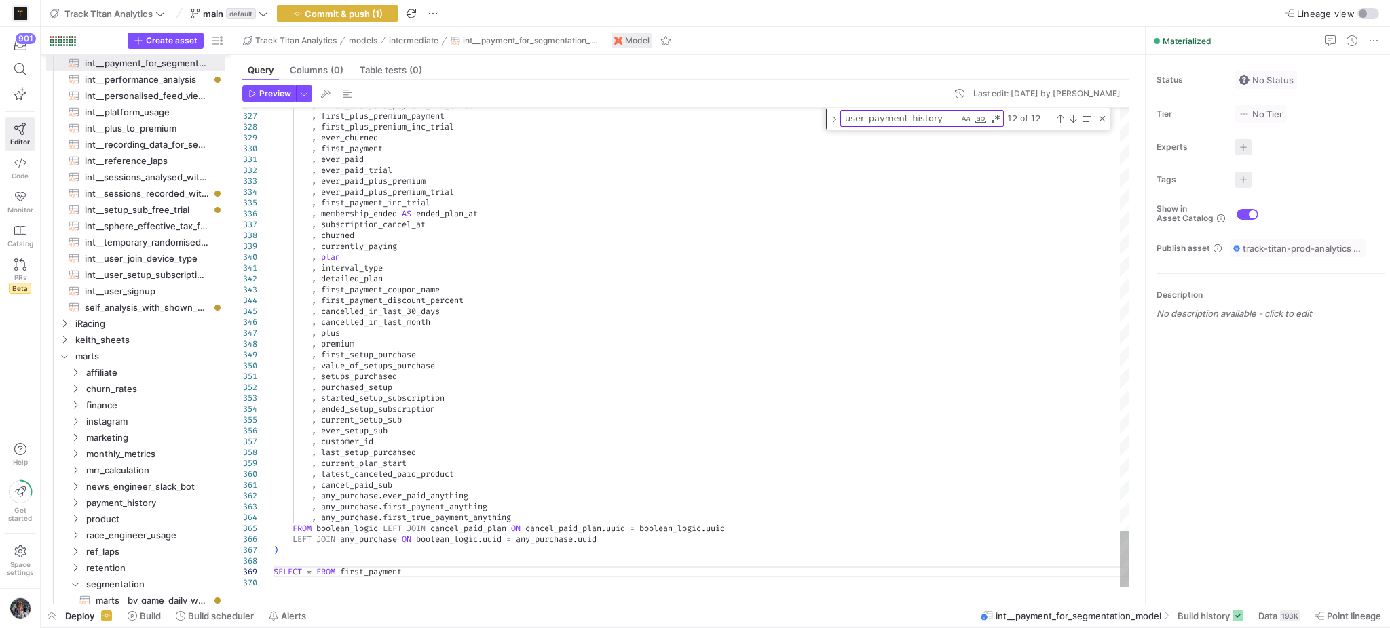
drag, startPoint x: 1129, startPoint y: 555, endPoint x: 1116, endPoint y: 449, distance: 106.7
click at [1116, 449] on div "326 327 328 329 330 331 332 333 334 335 336 337 338 339 340 341 342 343 344 345…" at bounding box center [685, 348] width 886 height 480
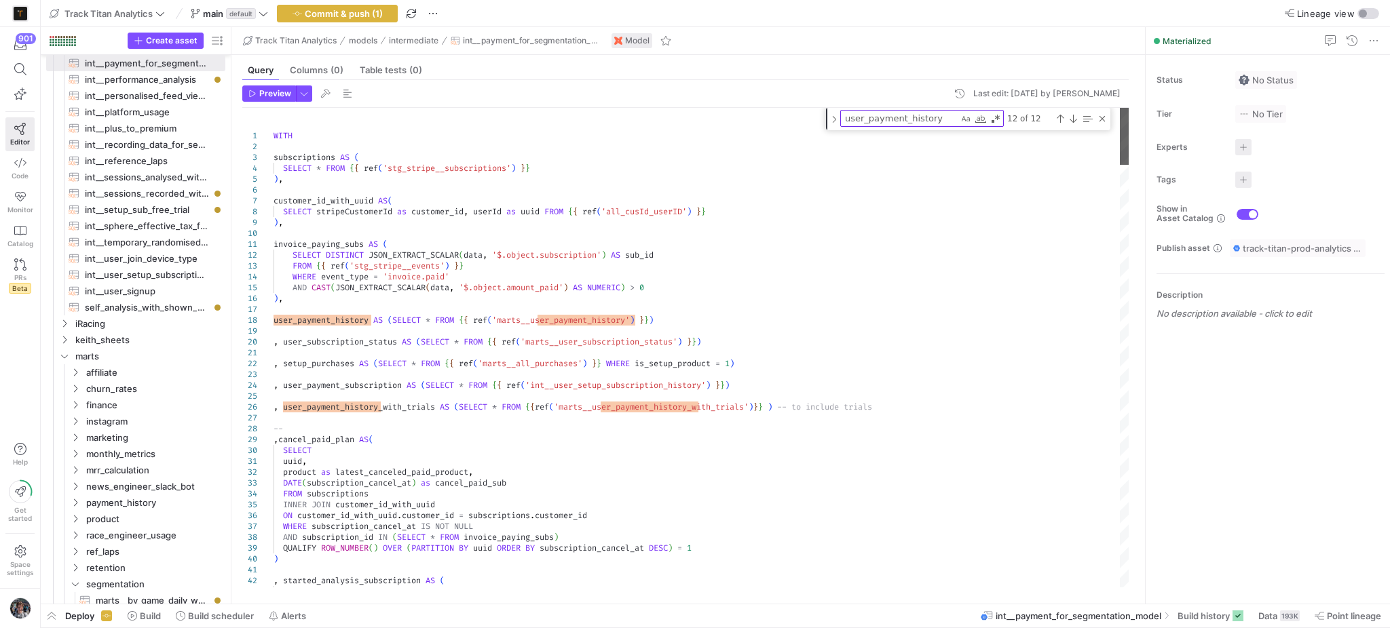
click at [1120, 117] on div at bounding box center [1124, 136] width 9 height 57
type textarea "invoice_paying_subs AS ( SELECT DISTINCT JSON_EXTRACT_SCALAR(data, '$.object.su…"
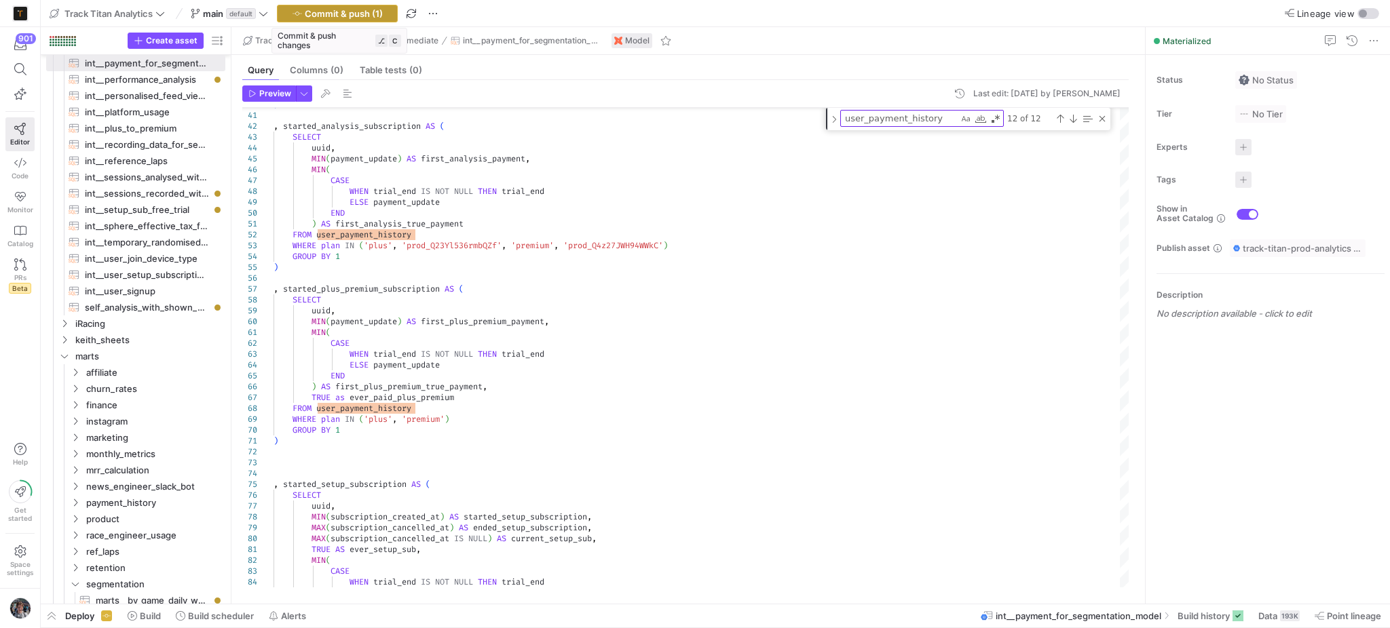
click at [374, 14] on span "Commit & push (1)" at bounding box center [344, 13] width 78 height 11
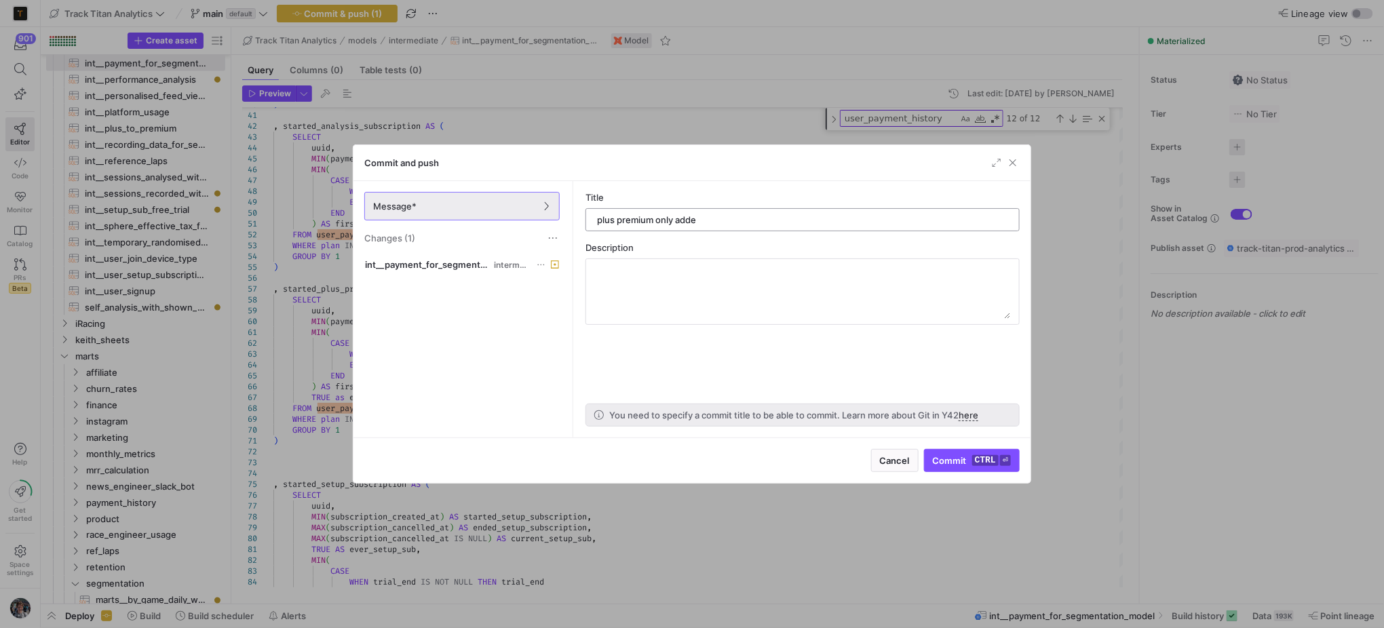
type input "plus premium only added"
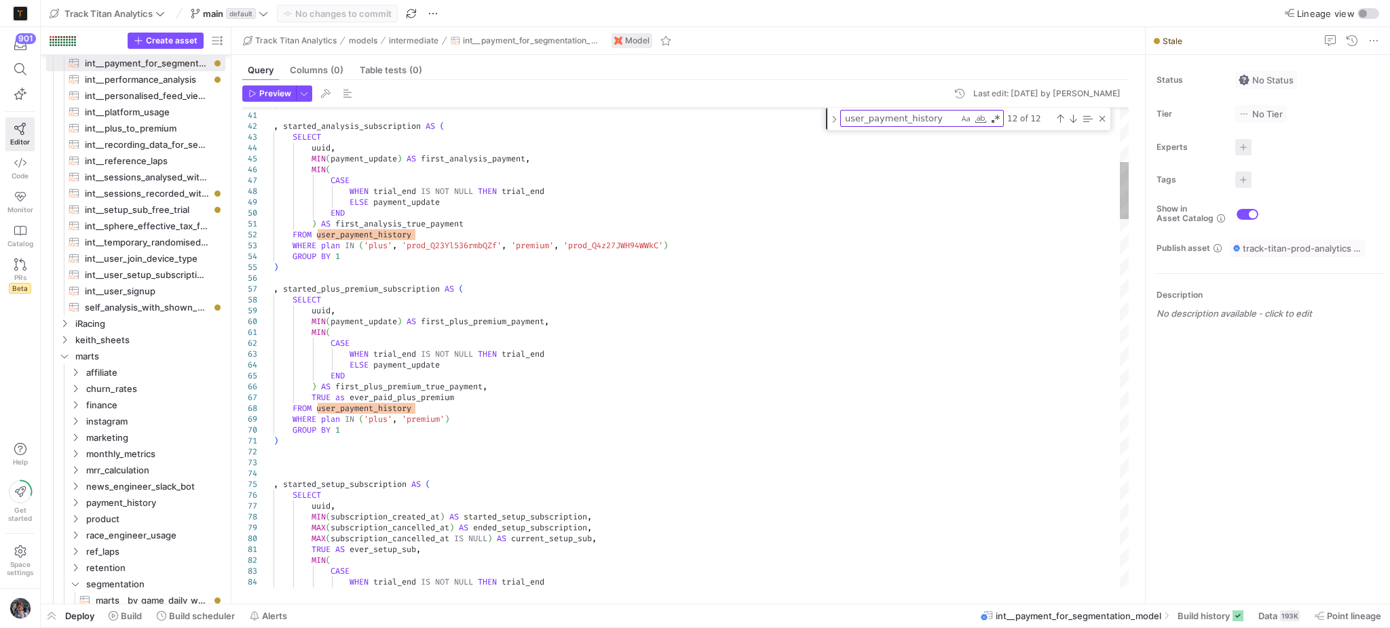
type textarea "MIN( CASE WHEN trial_end IS NOT NULL THEN trial_end ELSE payment_update END ) A…"
click at [193, 613] on mtx-tooltip-component "Create asset" at bounding box center [197, 604] width 64 height 16
click at [193, 618] on span "Build scheduler" at bounding box center [202, 616] width 66 height 11
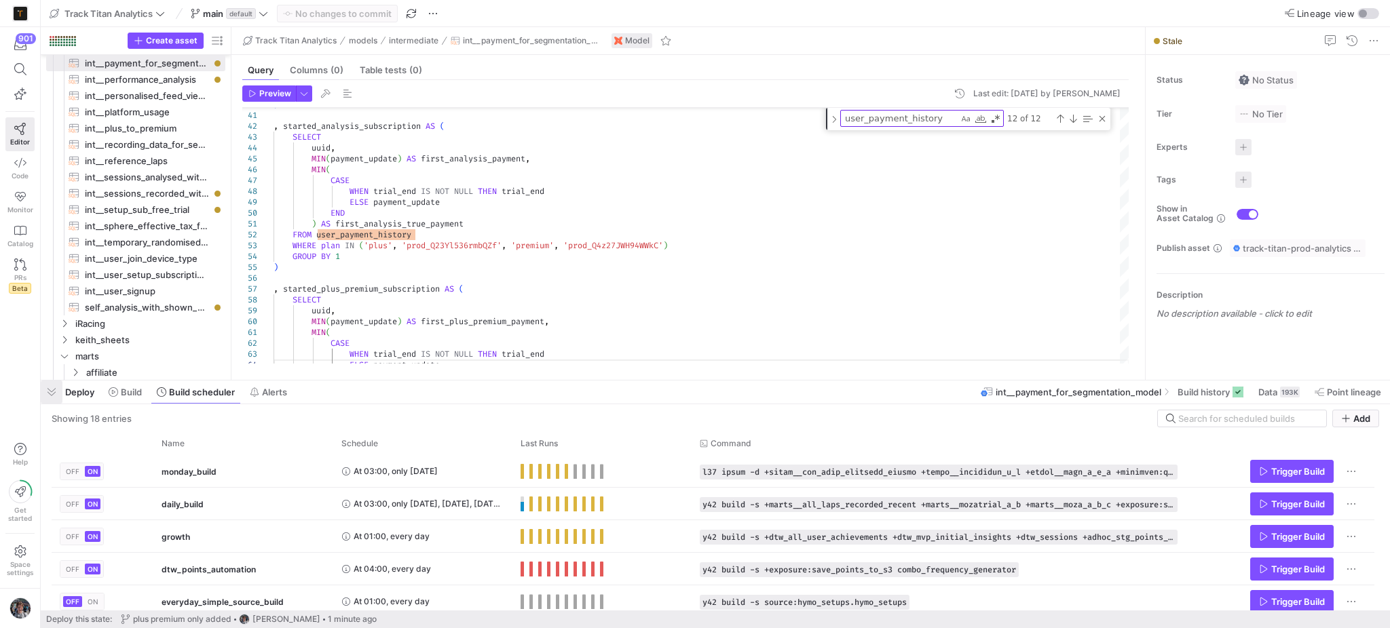
click at [47, 384] on span "button" at bounding box center [52, 392] width 22 height 23
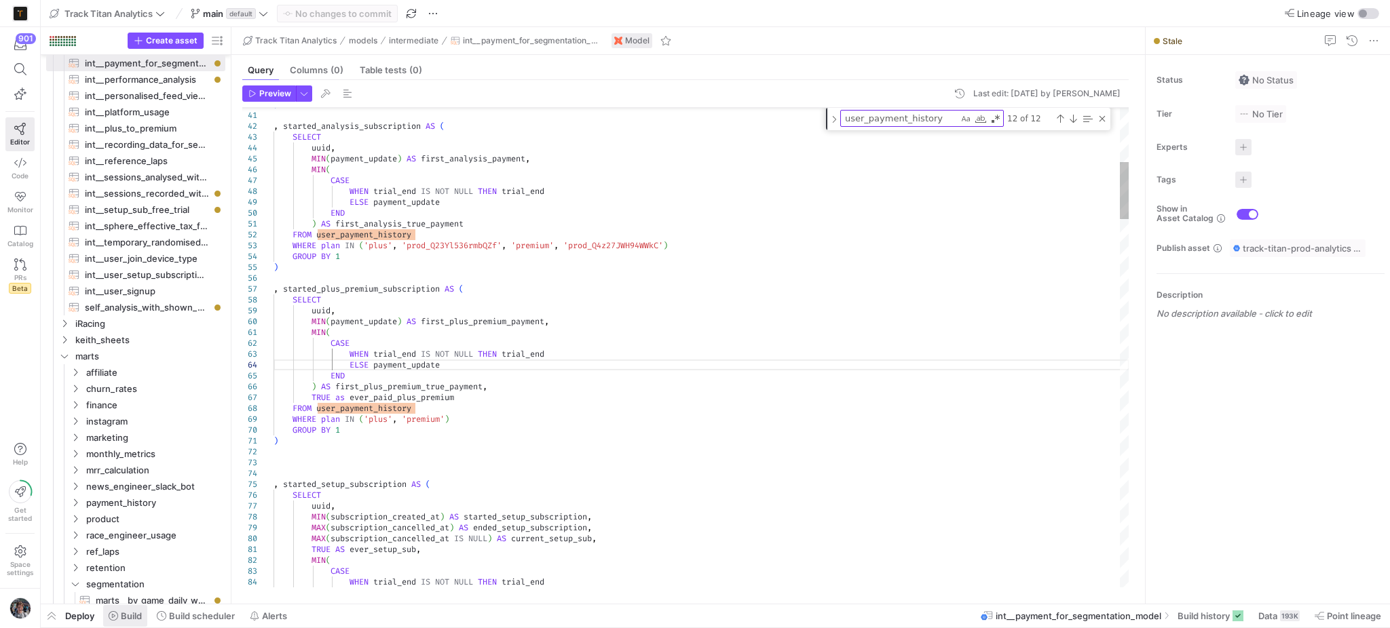
click at [123, 620] on span "Build" at bounding box center [131, 616] width 21 height 11
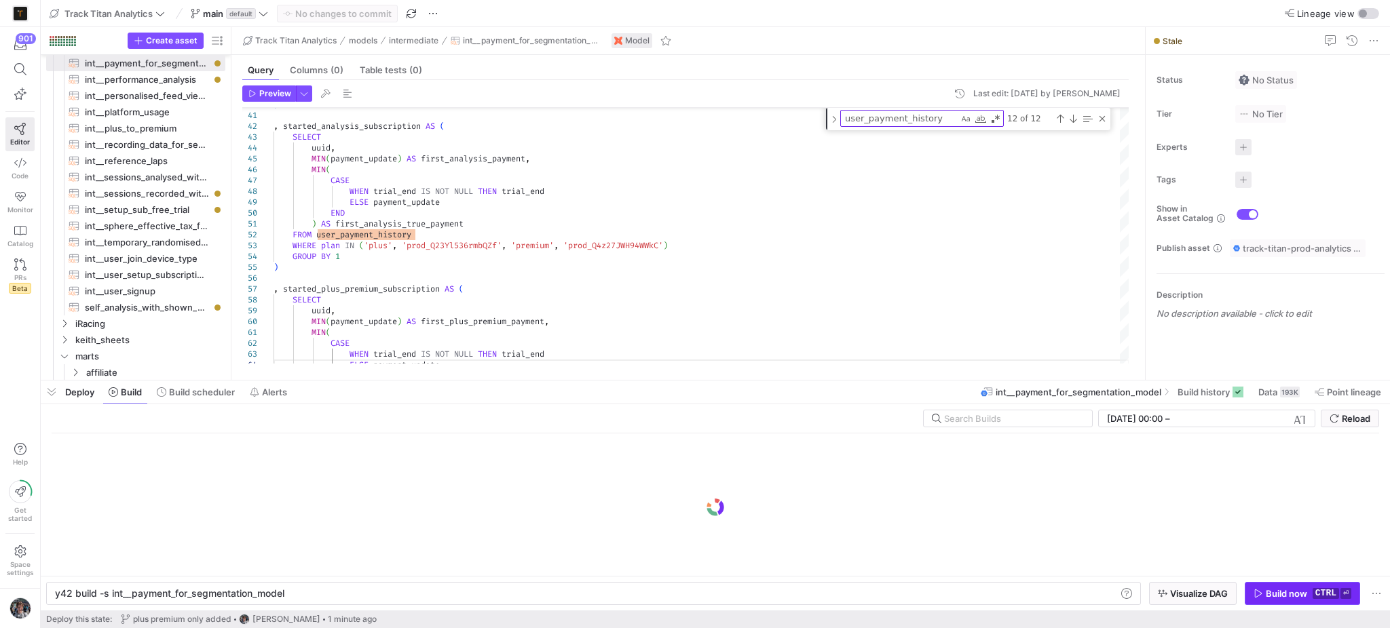
click at [1300, 589] on div "Build now" at bounding box center [1285, 593] width 41 height 11
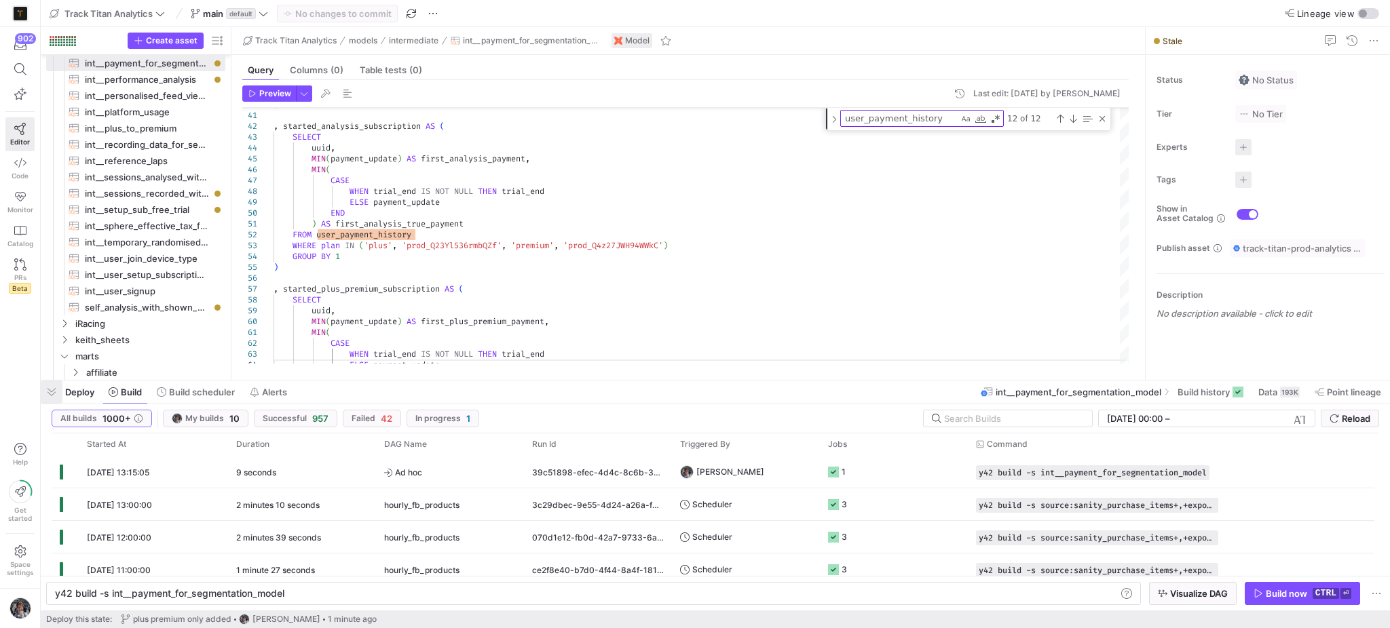
click at [49, 394] on span "button" at bounding box center [52, 392] width 22 height 23
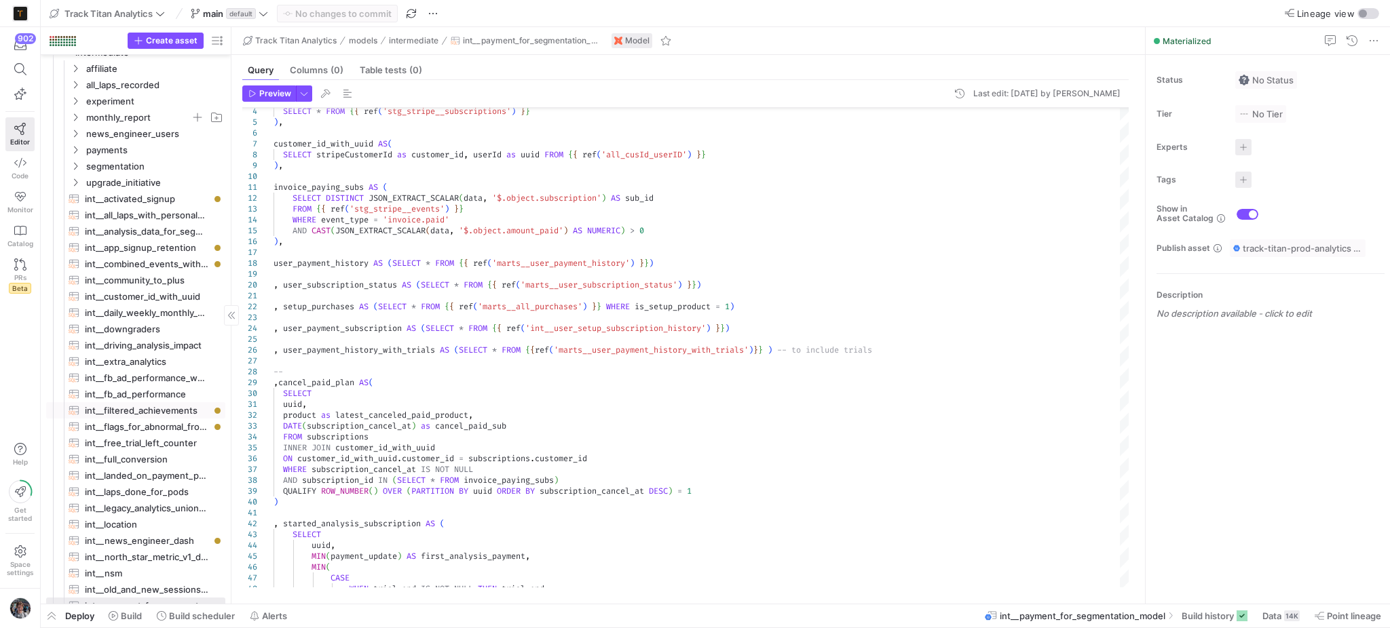
scroll to position [362, 0]
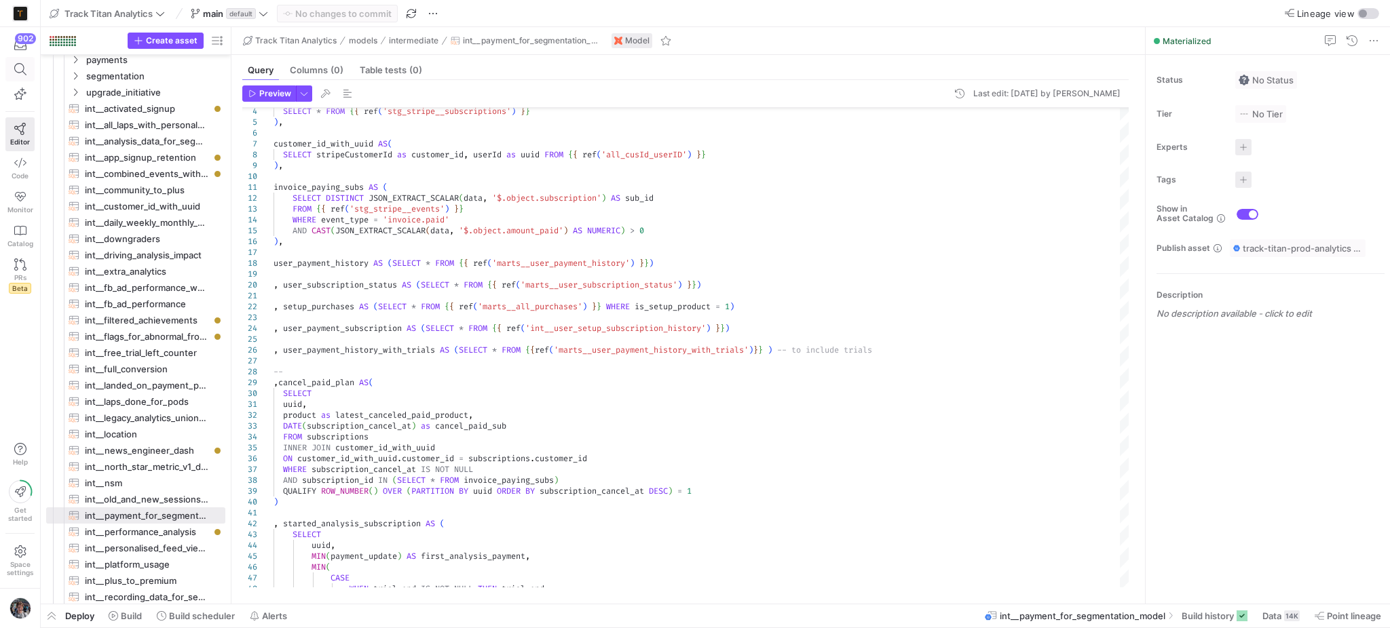
click at [12, 66] on span at bounding box center [20, 69] width 17 height 12
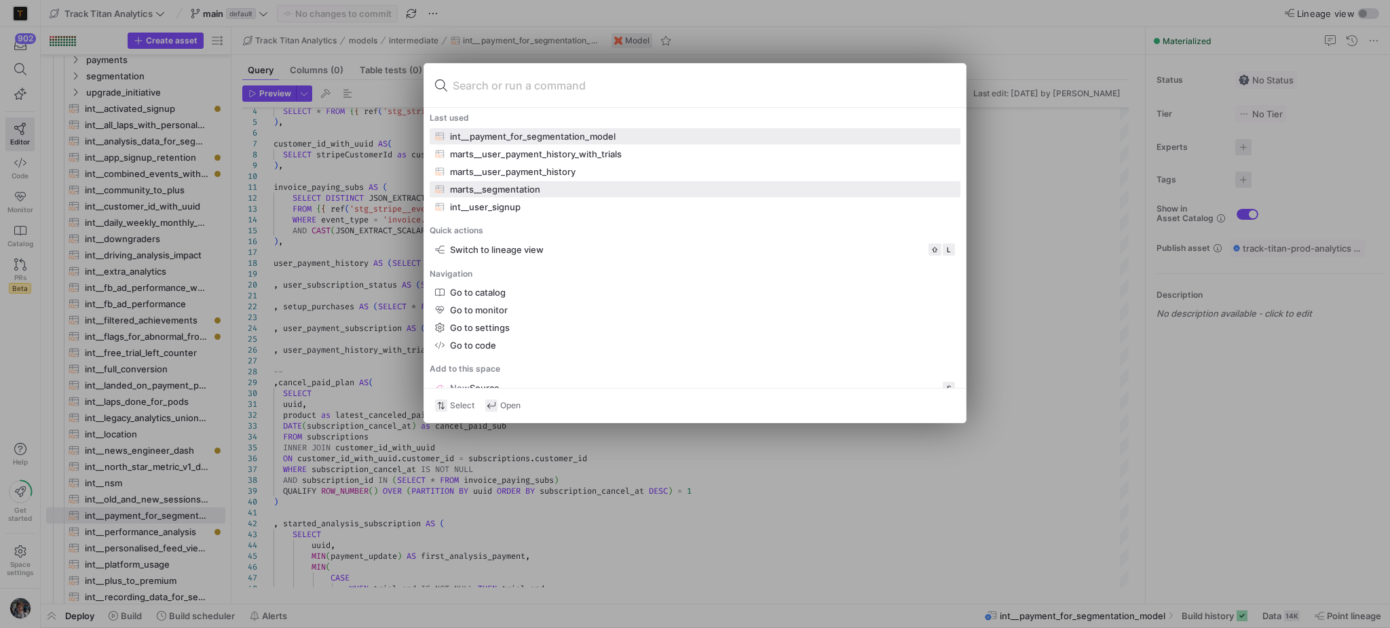
click at [504, 191] on div "marts__segmentation" at bounding box center [495, 189] width 90 height 11
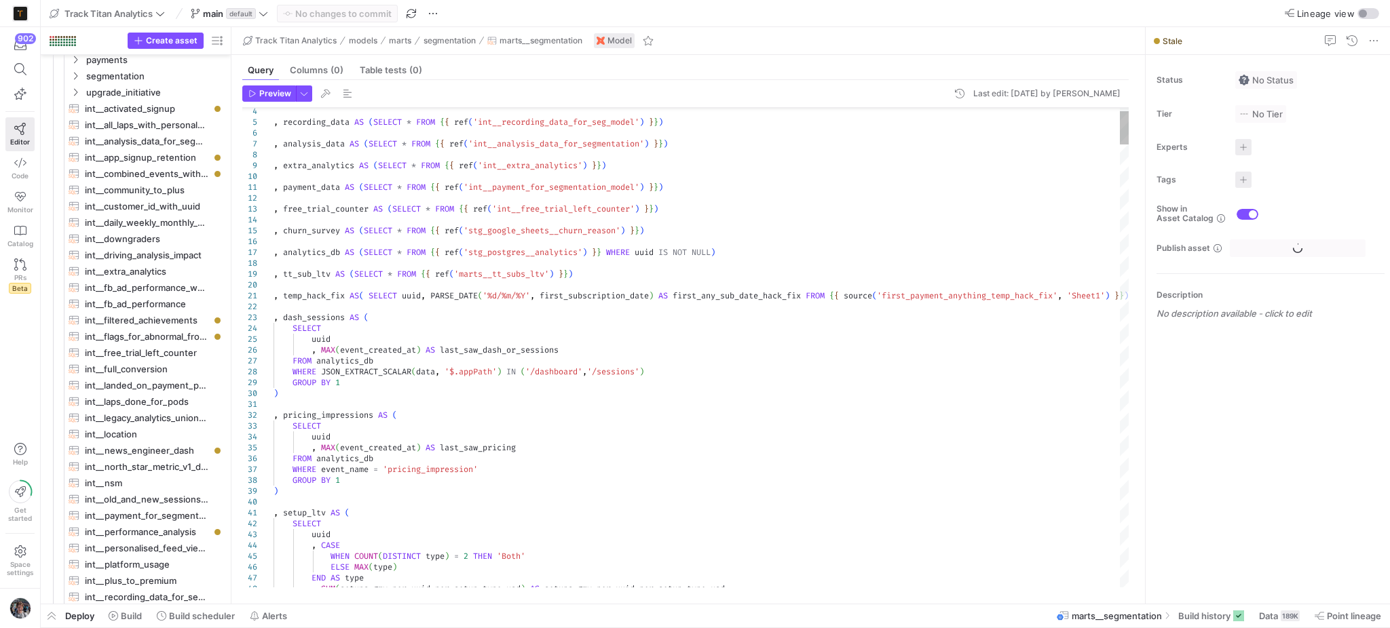
scroll to position [851, 0]
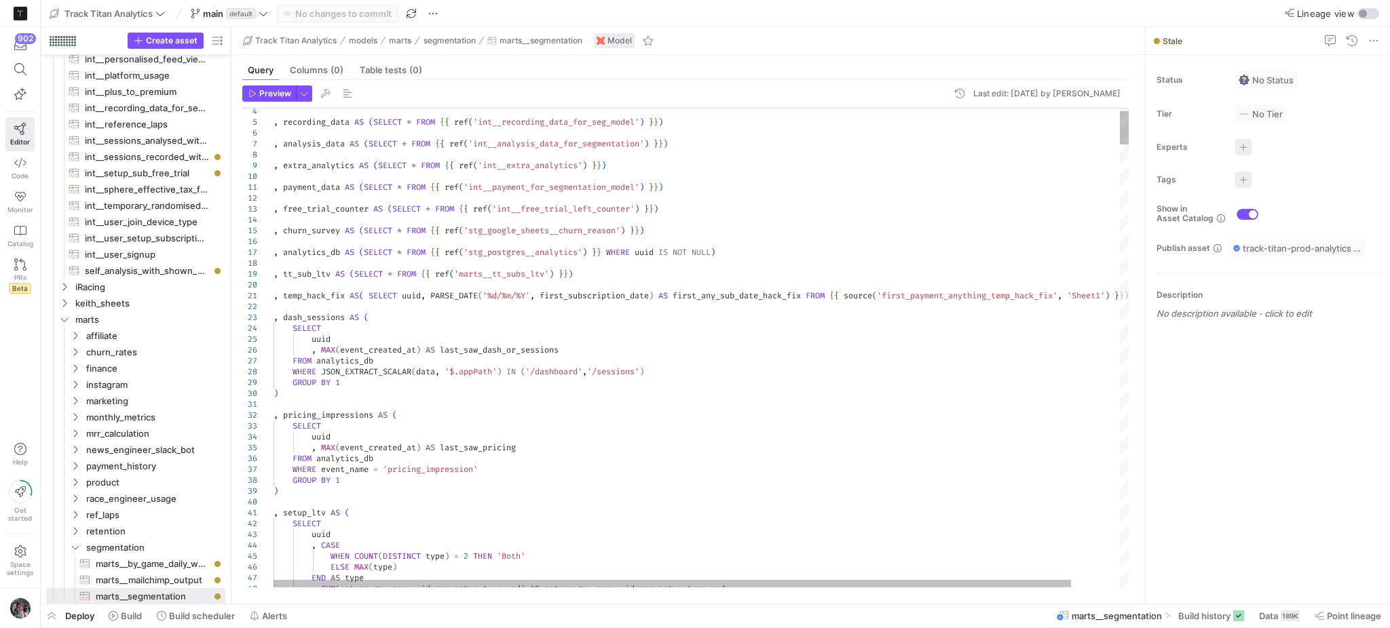
type textarea ", temp_hack_fix AS( SELECT uuid, PARSE_DATE('%d/%m/%Y', first_subscription_date…"
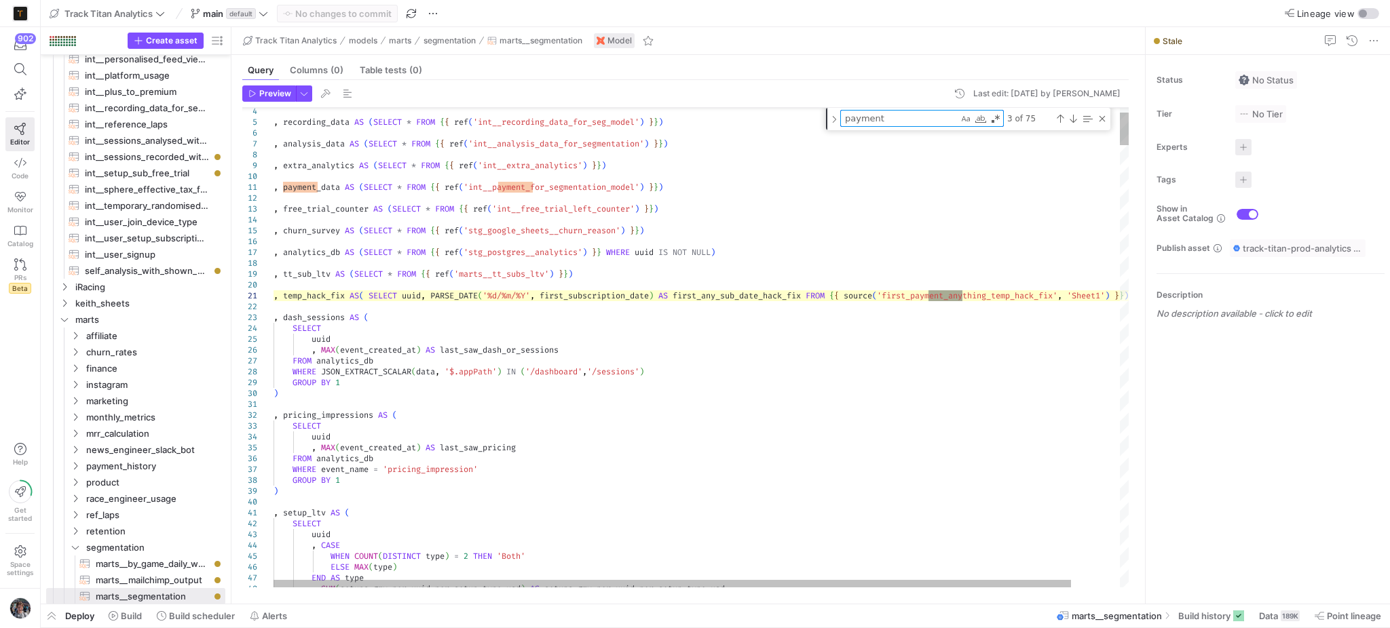
type textarea "payment"
type textarea ", payment_data AS (SELECT * FROM {{ ref('int__payment_for_segmentation_model') …"
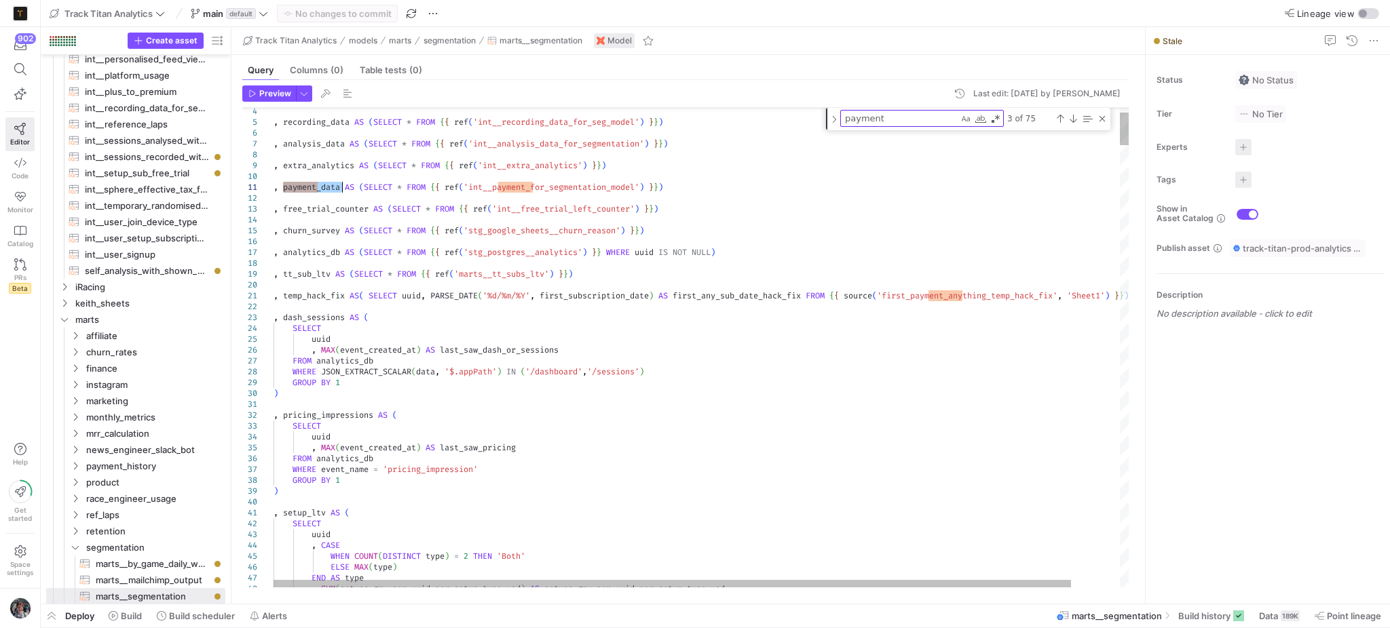
type textarea "payment_data"
click at [1072, 114] on div "Next Match (Enter)" at bounding box center [1072, 118] width 11 height 11
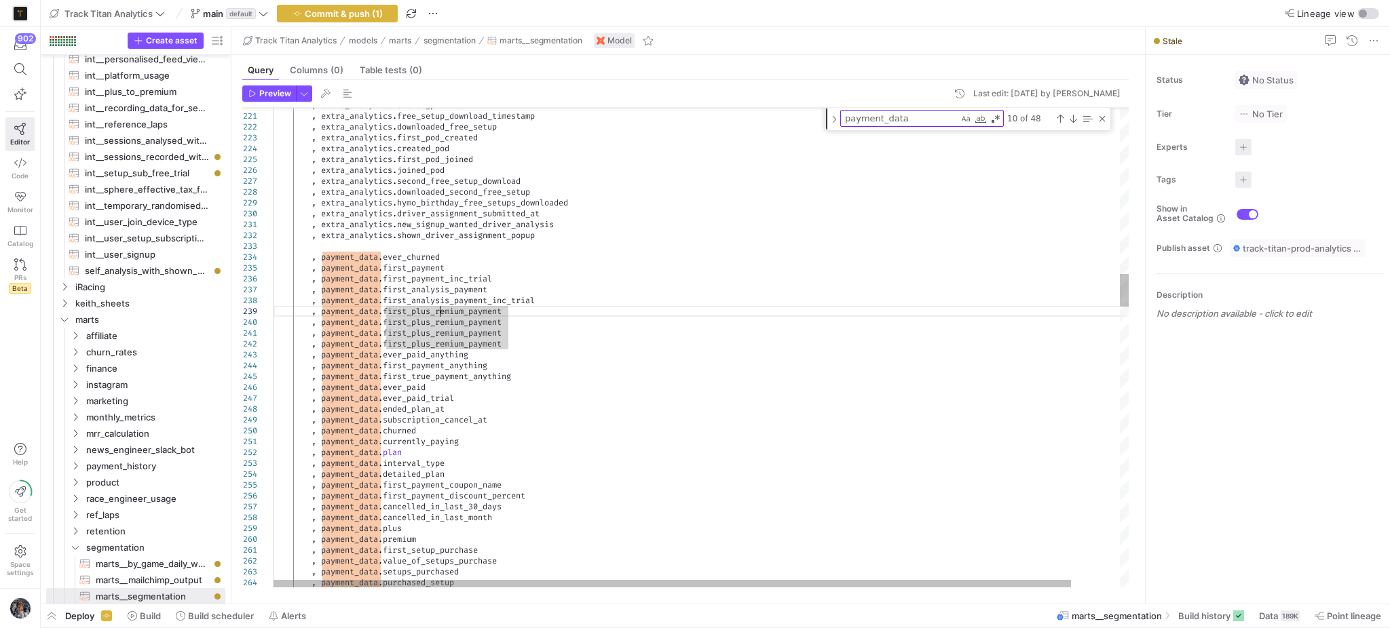
scroll to position [98, 170]
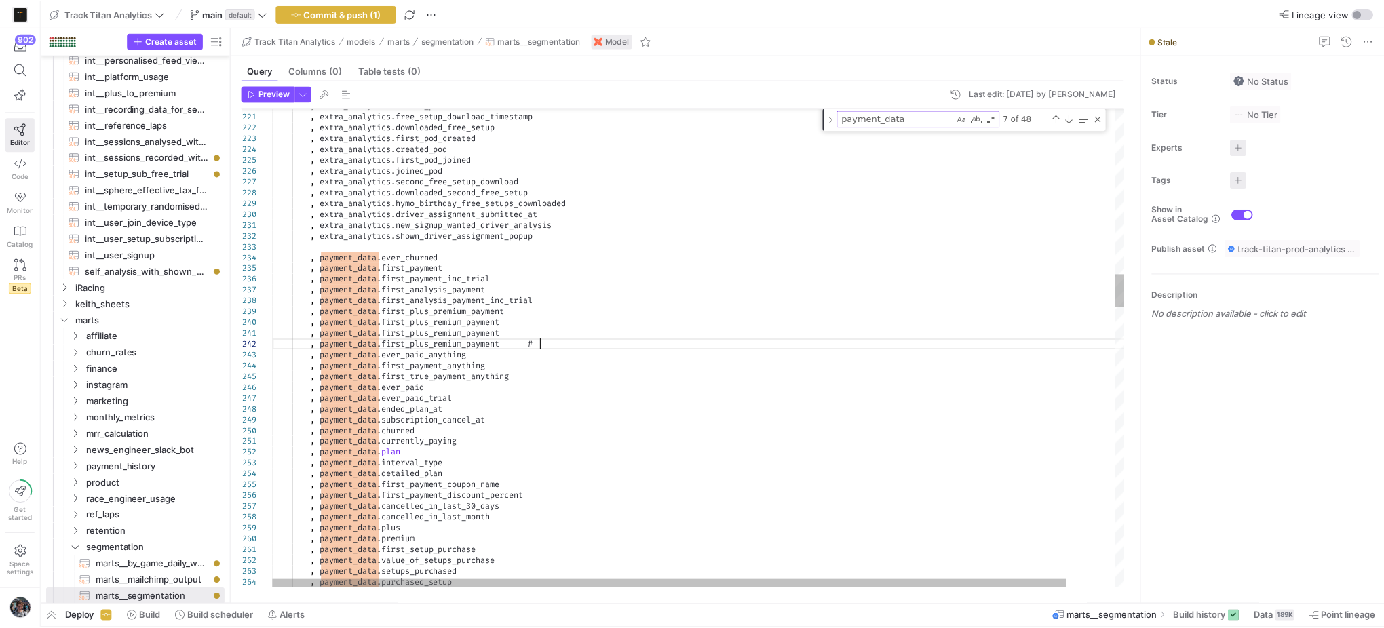
scroll to position [22, 273]
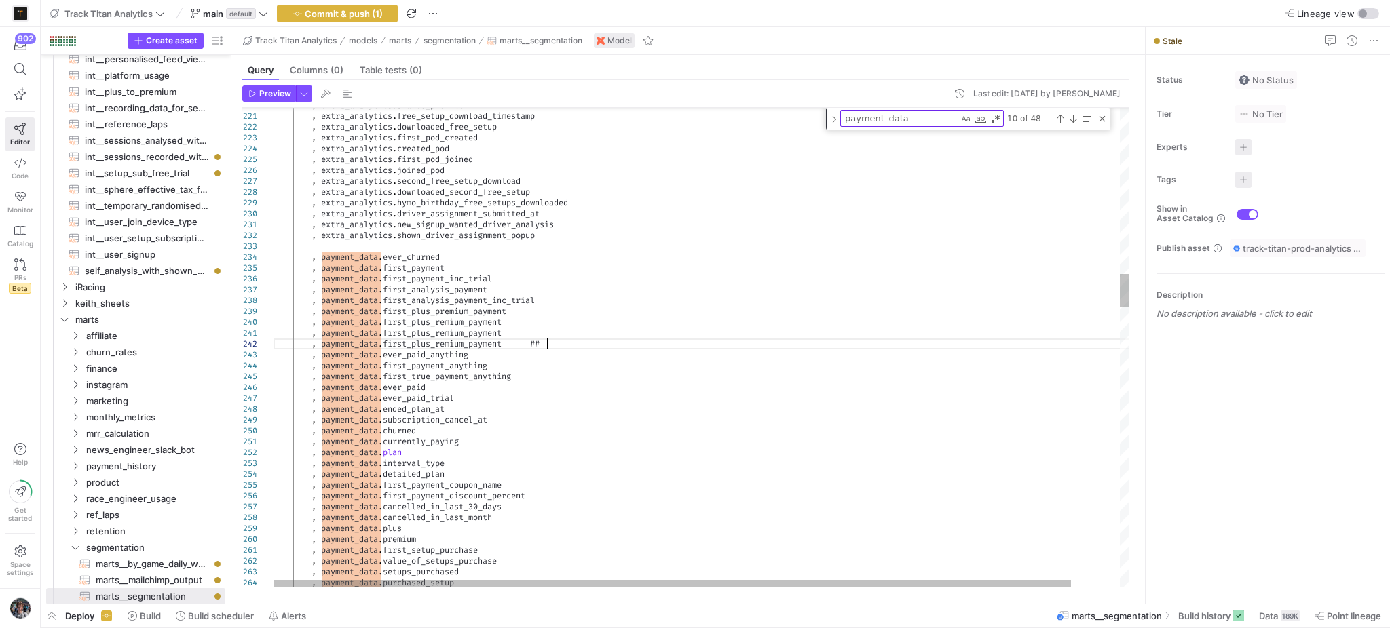
click at [1059, 115] on div "Previous Match (Shift+Enter)" at bounding box center [1059, 118] width 11 height 11
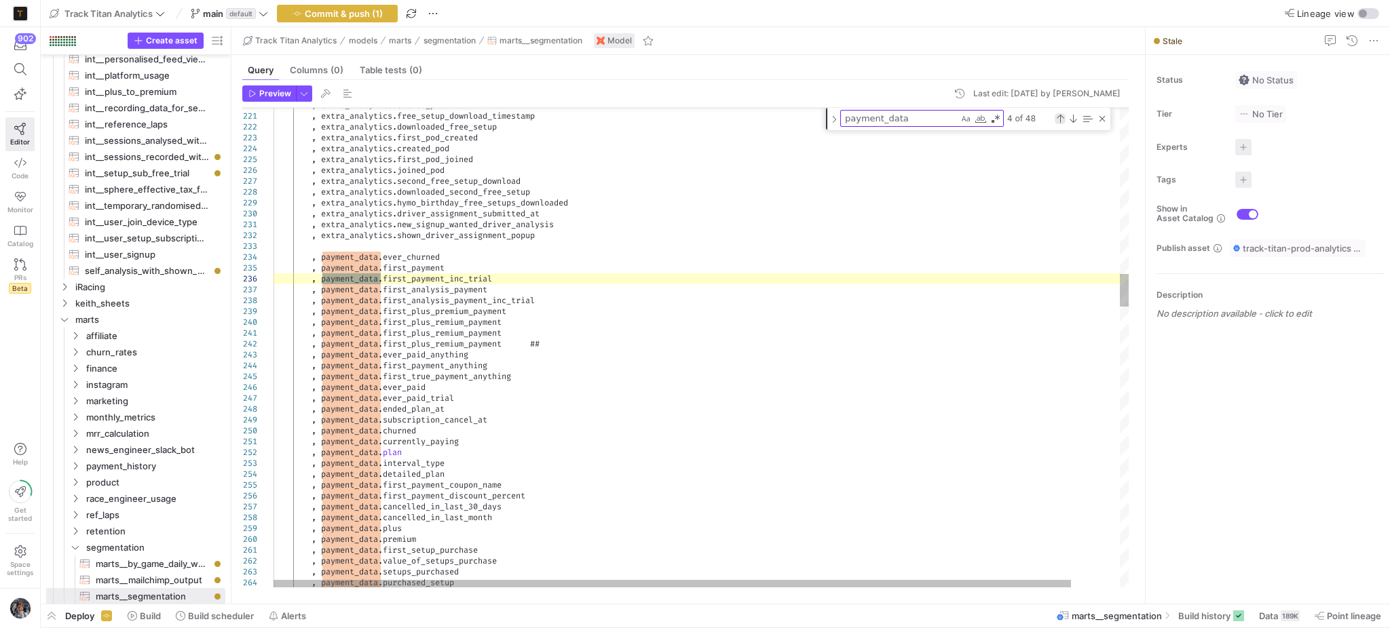
click at [1059, 115] on div "Previous Match (Shift+Enter)" at bounding box center [1059, 118] width 11 height 11
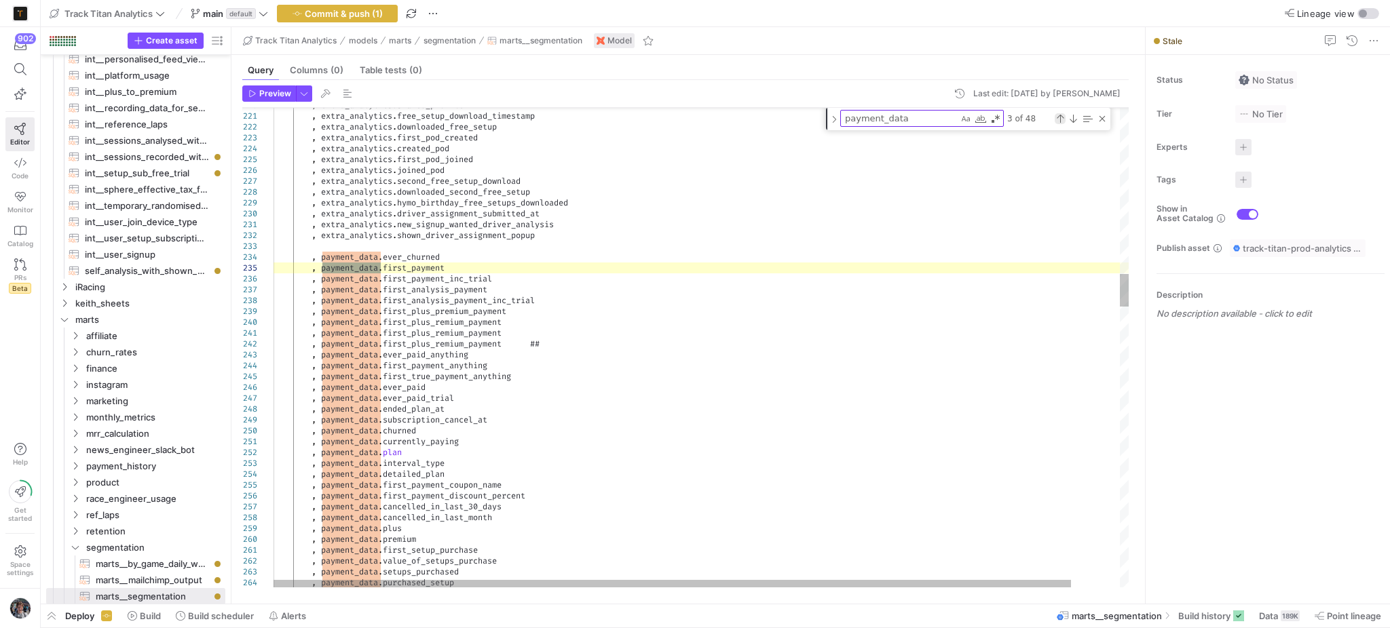
click at [1059, 115] on div "Previous Match (Shift+Enter)" at bounding box center [1059, 118] width 11 height 11
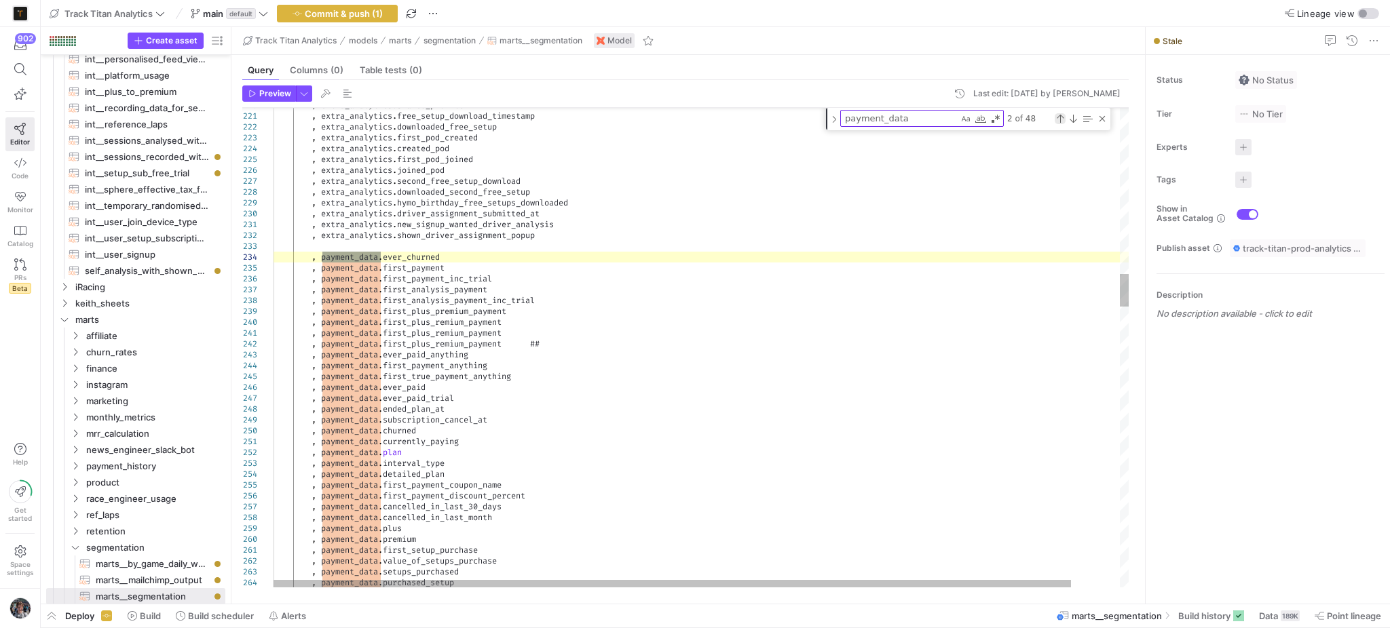
click at [1059, 115] on div "Previous Match (Shift+Enter)" at bounding box center [1059, 118] width 11 height 11
type textarea ", payment_data AS (SELECT * FROM {{ ref('int__payment_for_segmentation_model') …"
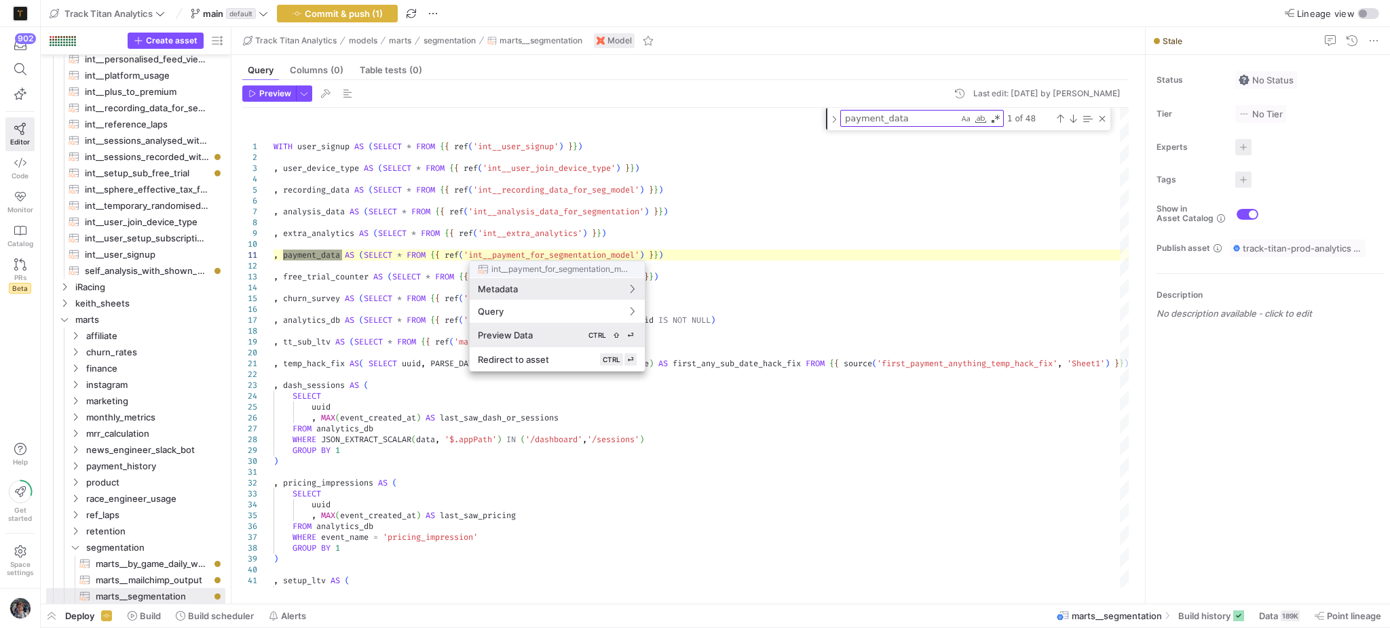
click at [558, 336] on div "Preview Data CTRL ⇧ ⏎" at bounding box center [557, 335] width 159 height 12
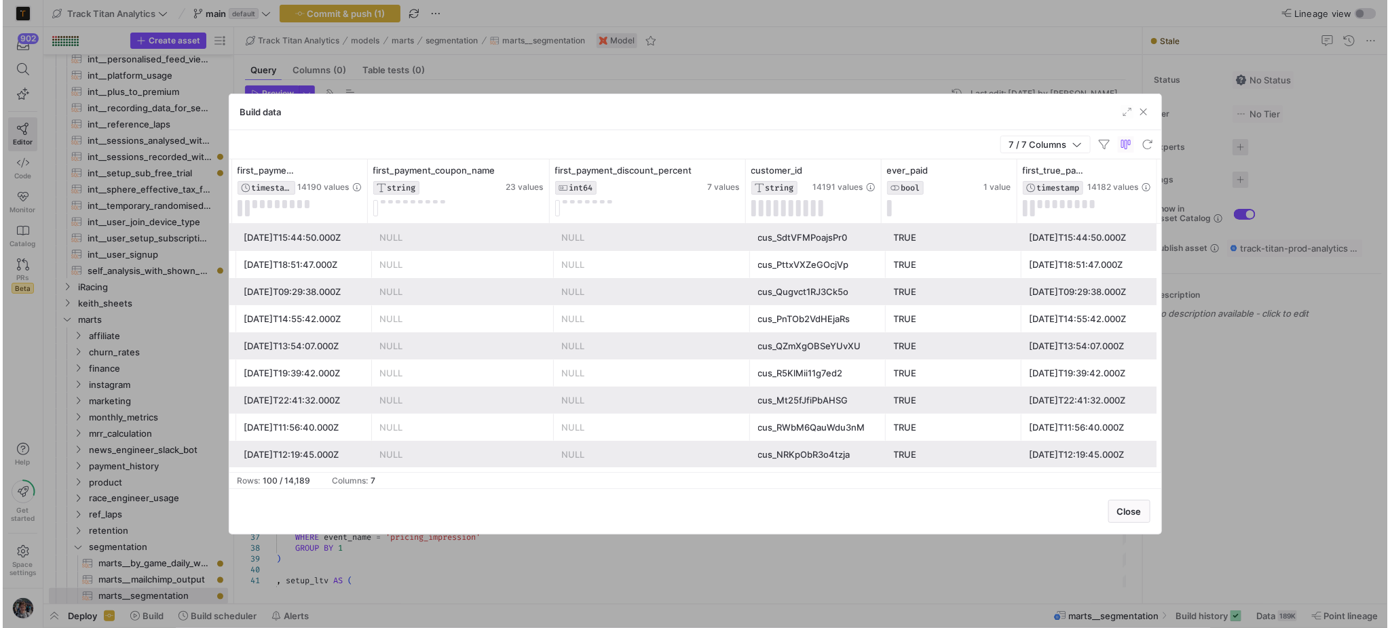
scroll to position [0, 0]
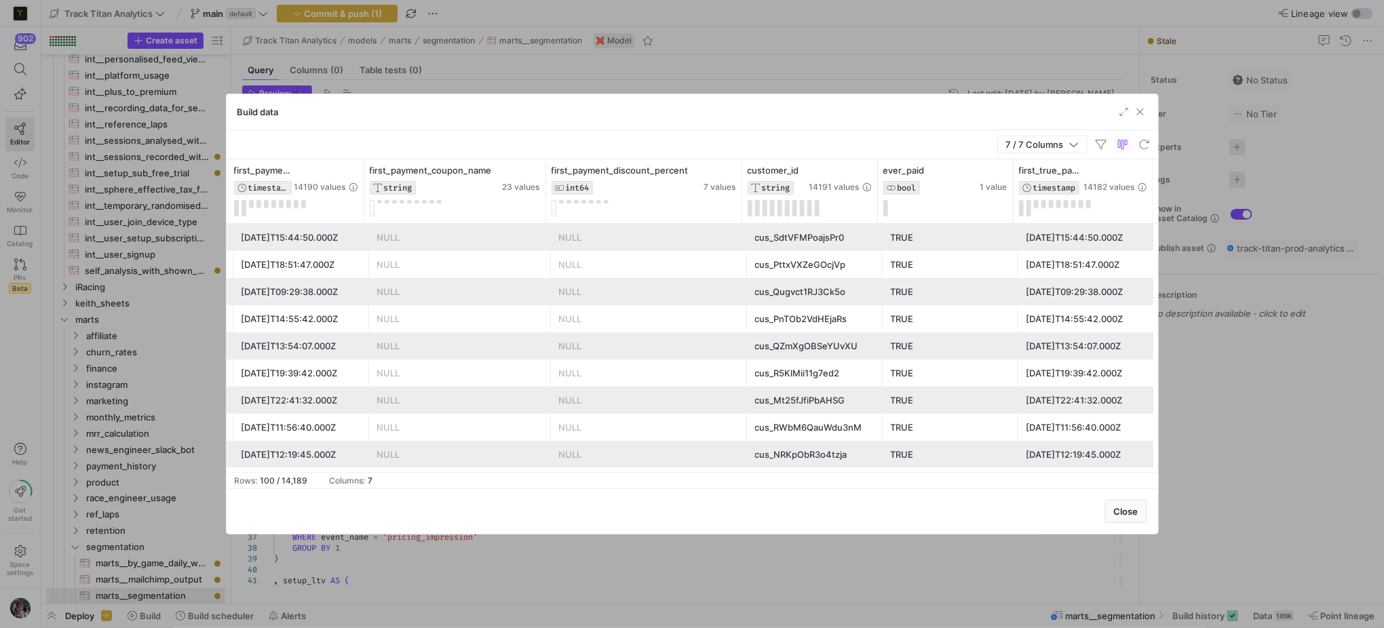
click at [1147, 113] on span "button" at bounding box center [1141, 112] width 14 height 14
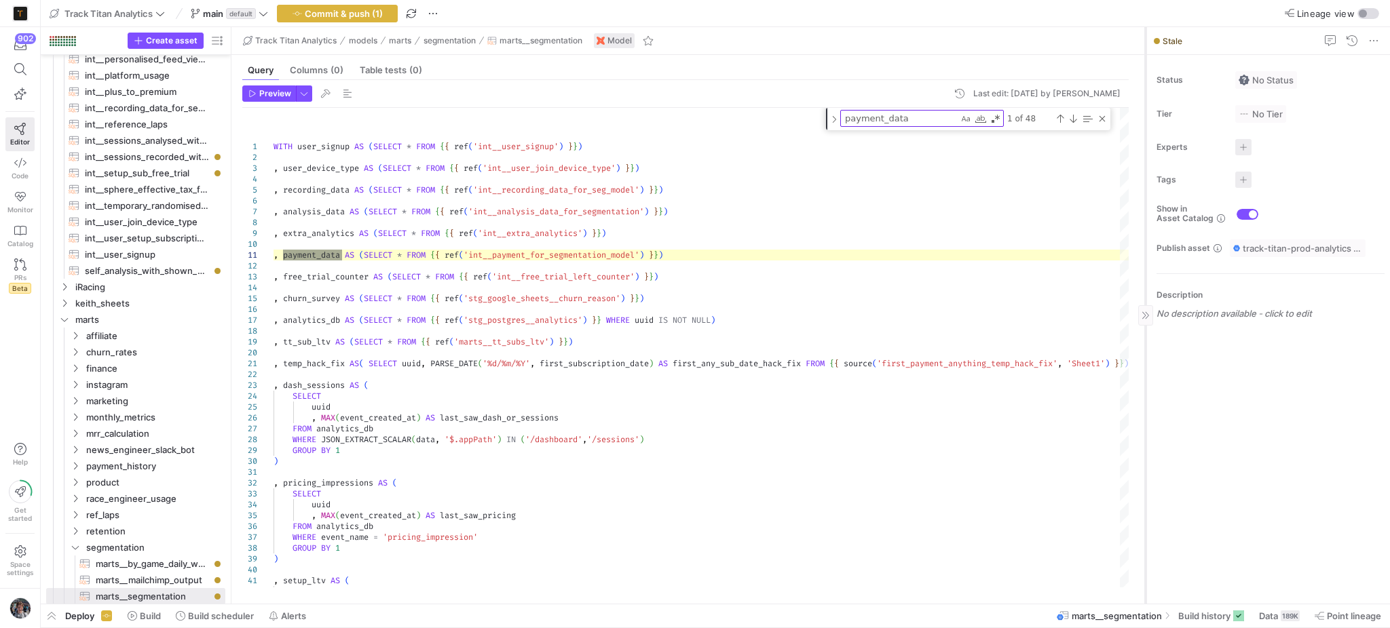
click at [1145, 113] on div at bounding box center [1145, 315] width 1 height 577
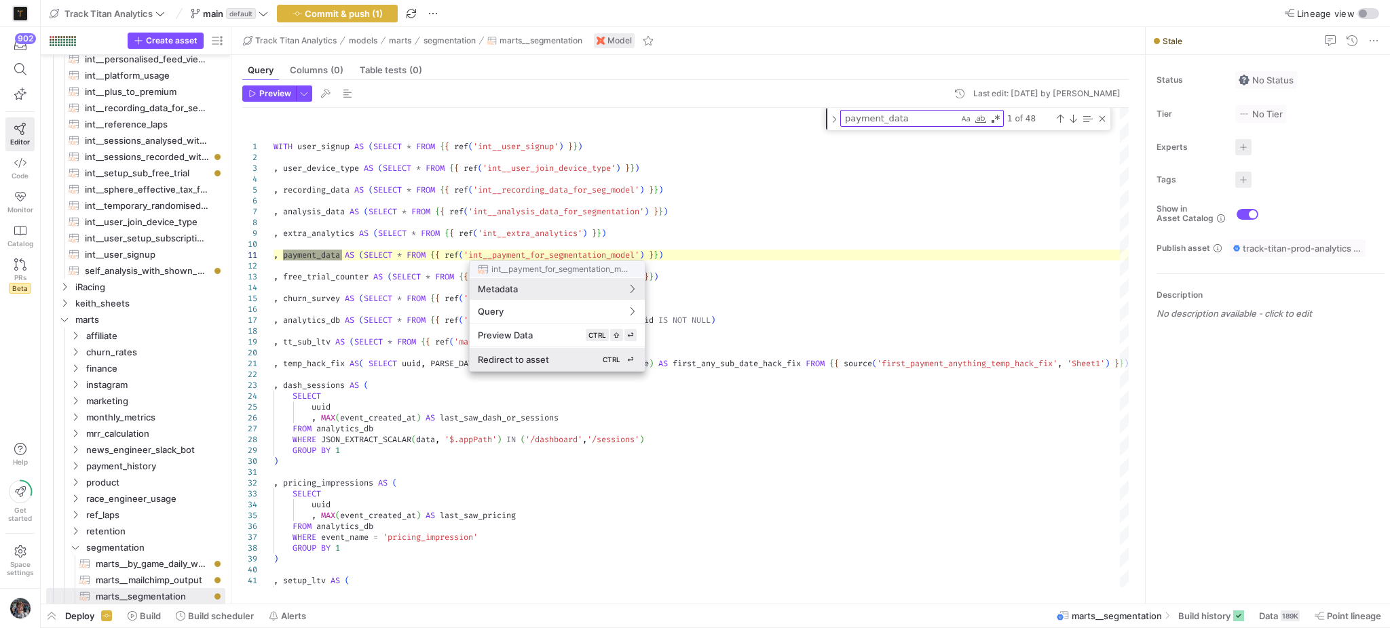
click at [580, 354] on div "Redirect to asset CTRL ⏎" at bounding box center [557, 360] width 159 height 12
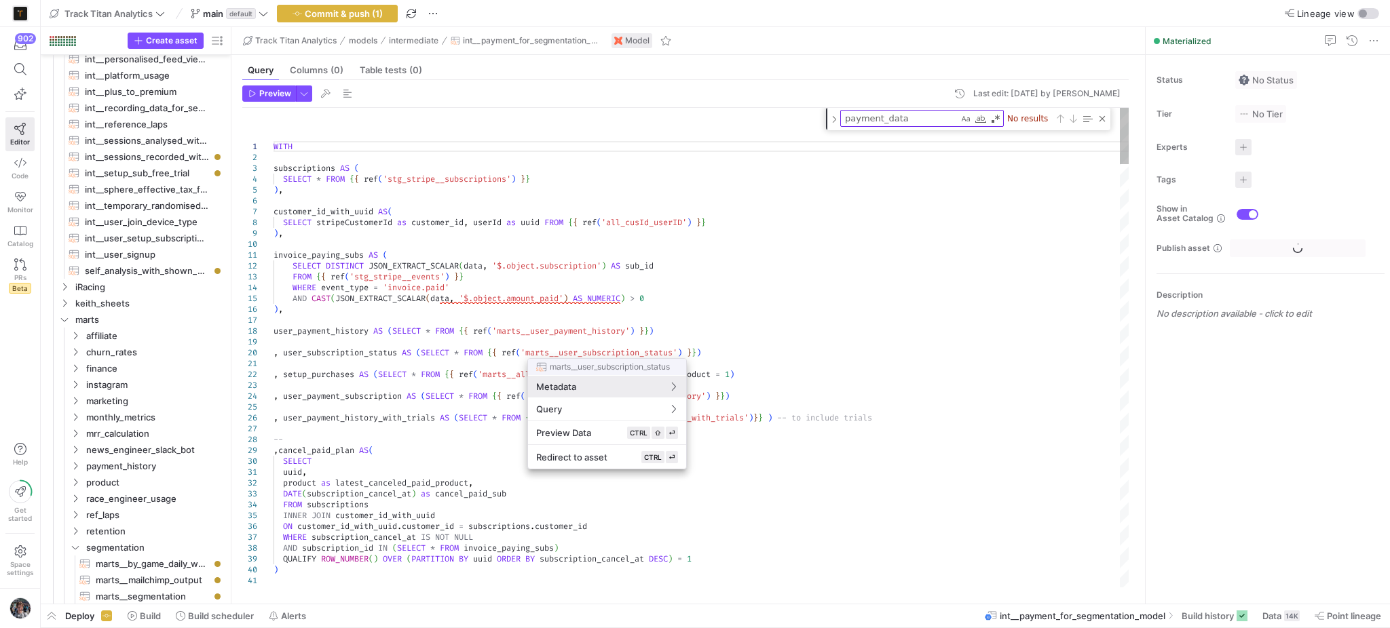
scroll to position [814, 0]
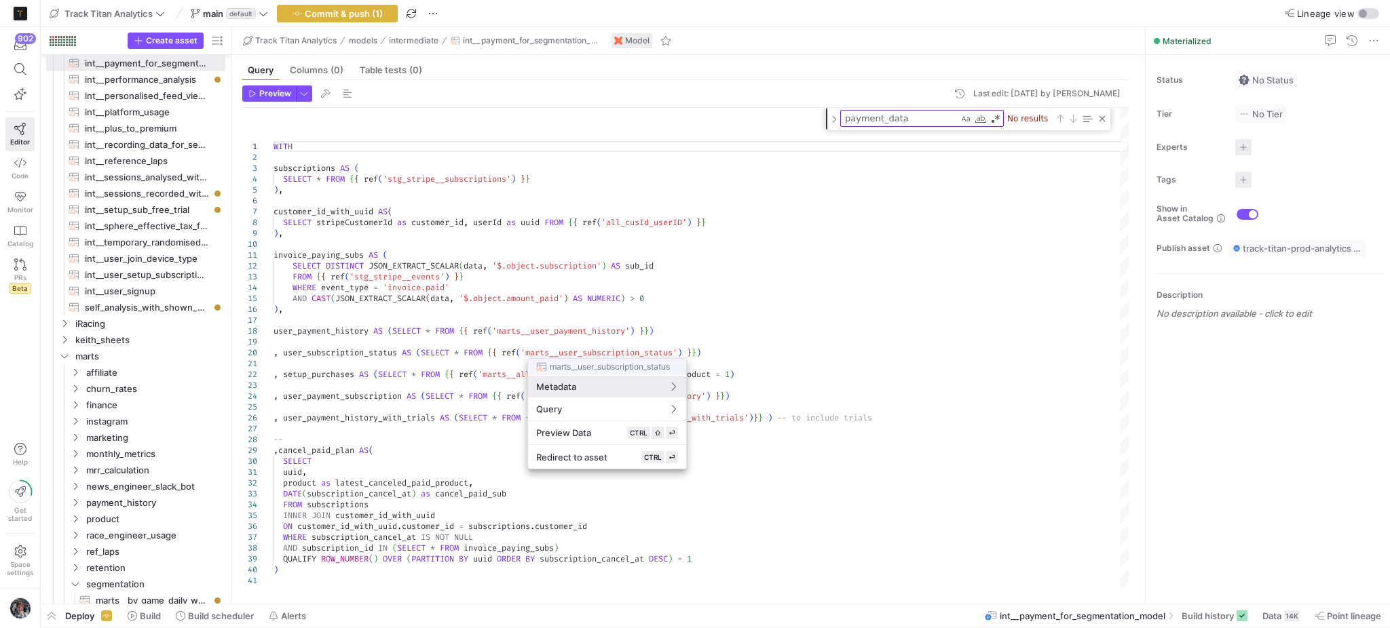
click at [1021, 211] on div at bounding box center [695, 314] width 1390 height 628
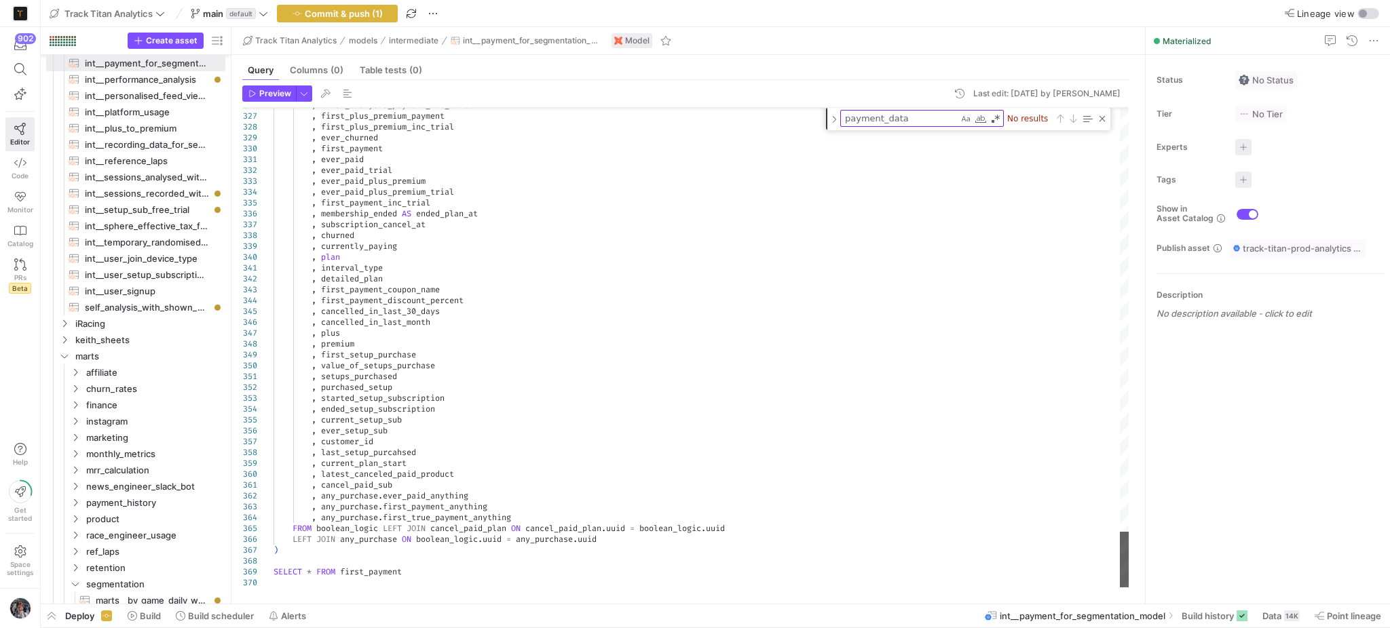
click at [1129, 588] on div at bounding box center [1124, 560] width 9 height 56
type textarea "WITH user_signup AS (SELECT * FROM {{ ref('int__user_signup') }}) , user_device…"
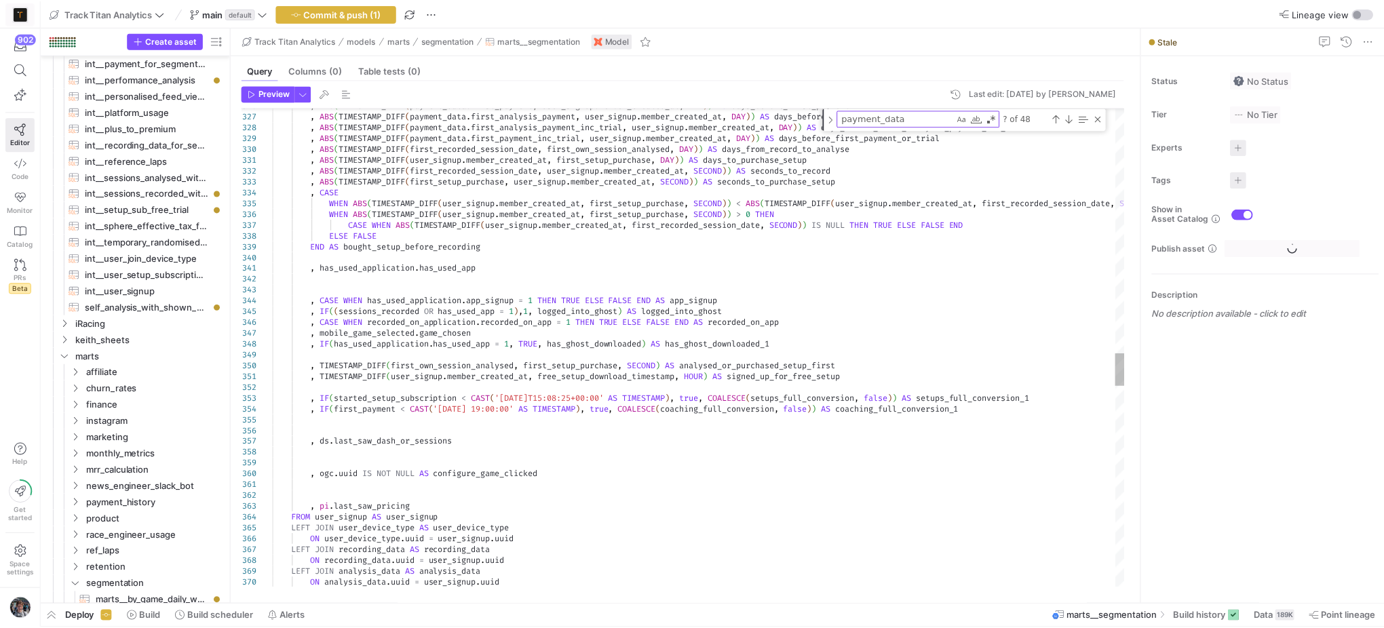
scroll to position [851, 0]
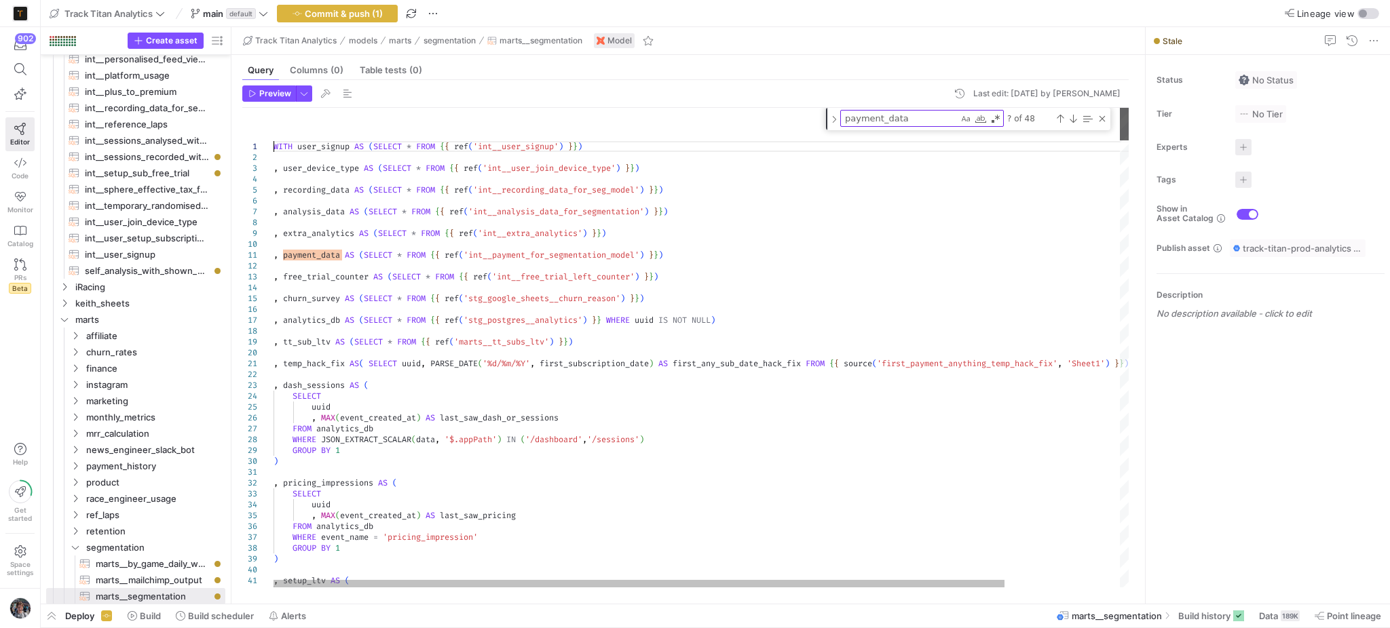
click at [1120, 108] on div at bounding box center [1124, 124] width 9 height 33
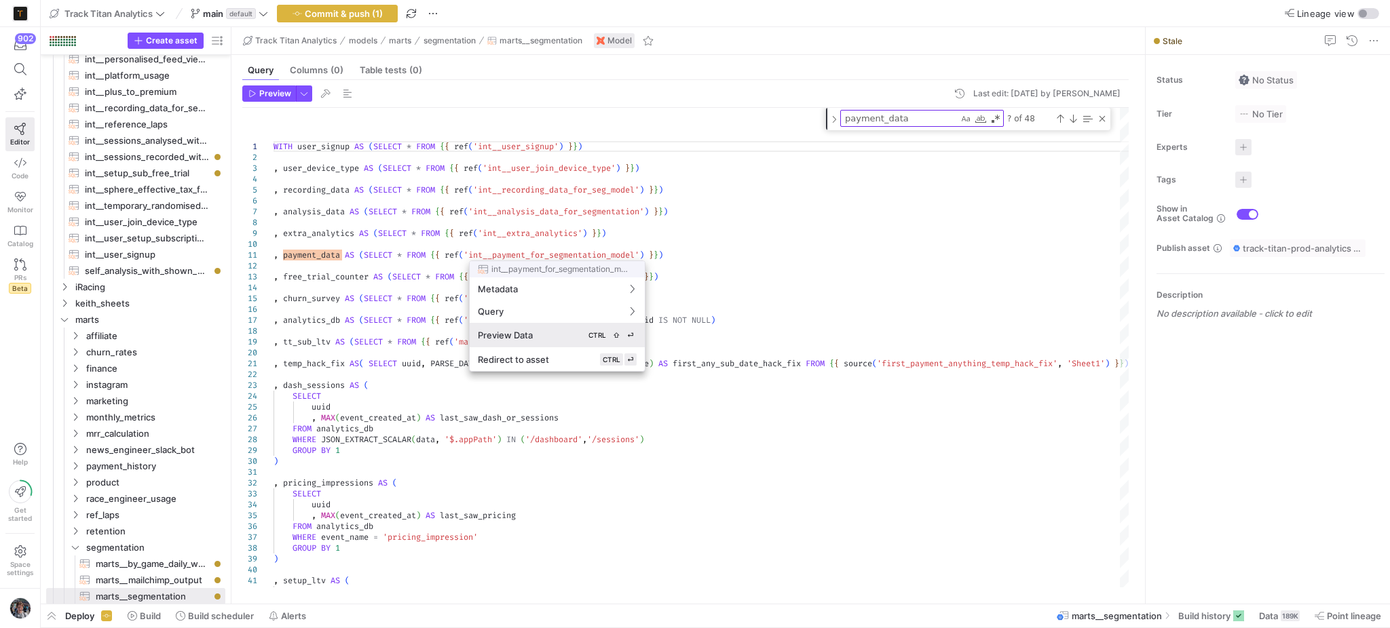
click at [529, 338] on span "Preview Data" at bounding box center [505, 335] width 55 height 11
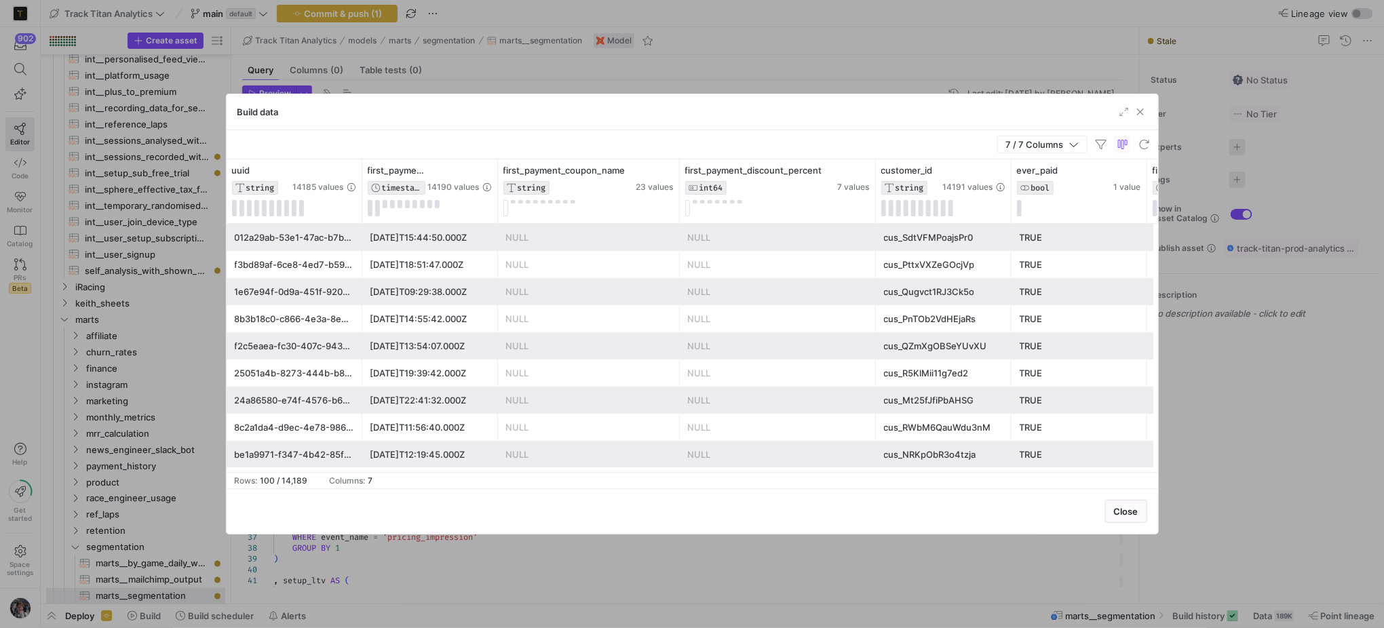
scroll to position [0, 106]
click at [1140, 109] on span "button" at bounding box center [1141, 112] width 14 height 14
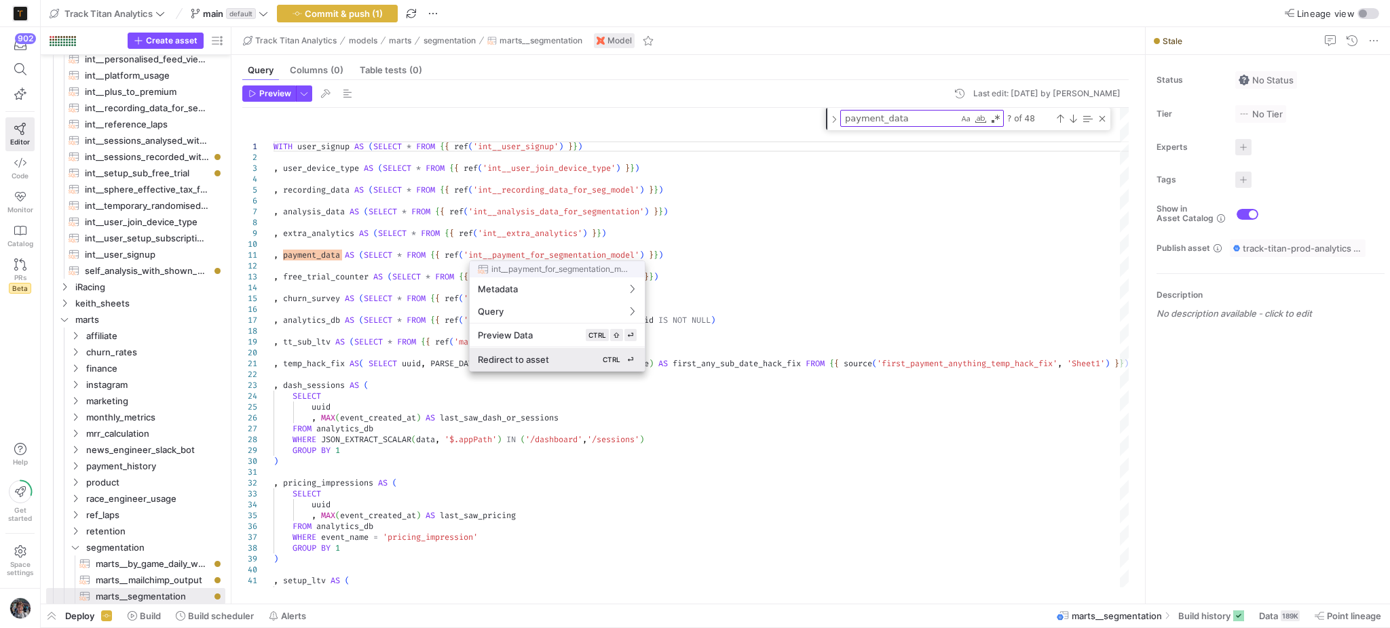
click at [570, 364] on div "Redirect to asset CTRL ⏎" at bounding box center [557, 360] width 159 height 12
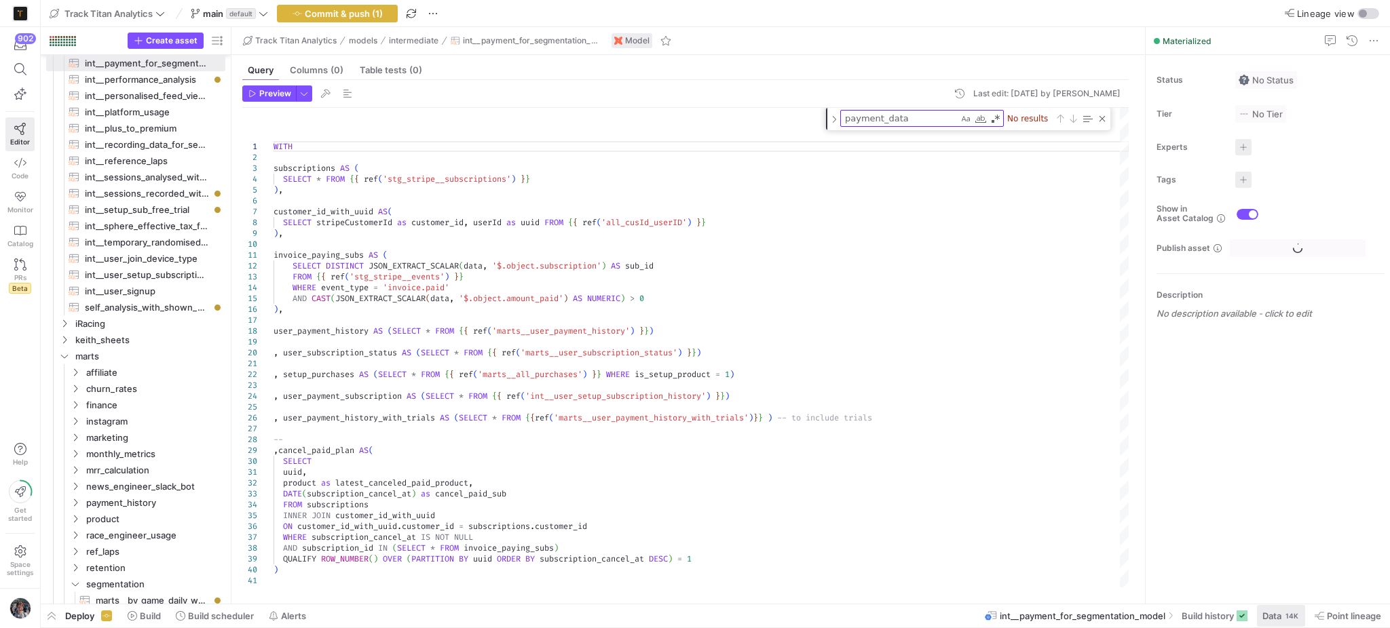
click at [1257, 615] on span at bounding box center [1281, 616] width 48 height 22
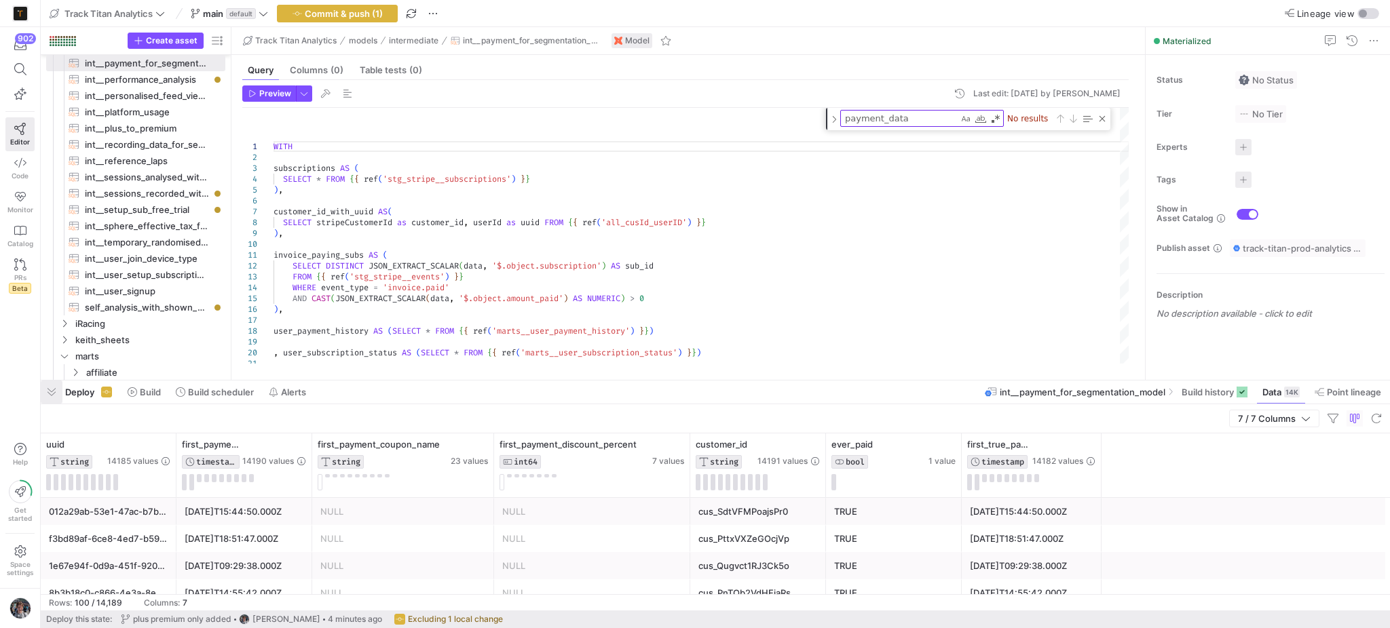
click at [56, 392] on span "button" at bounding box center [52, 392] width 22 height 23
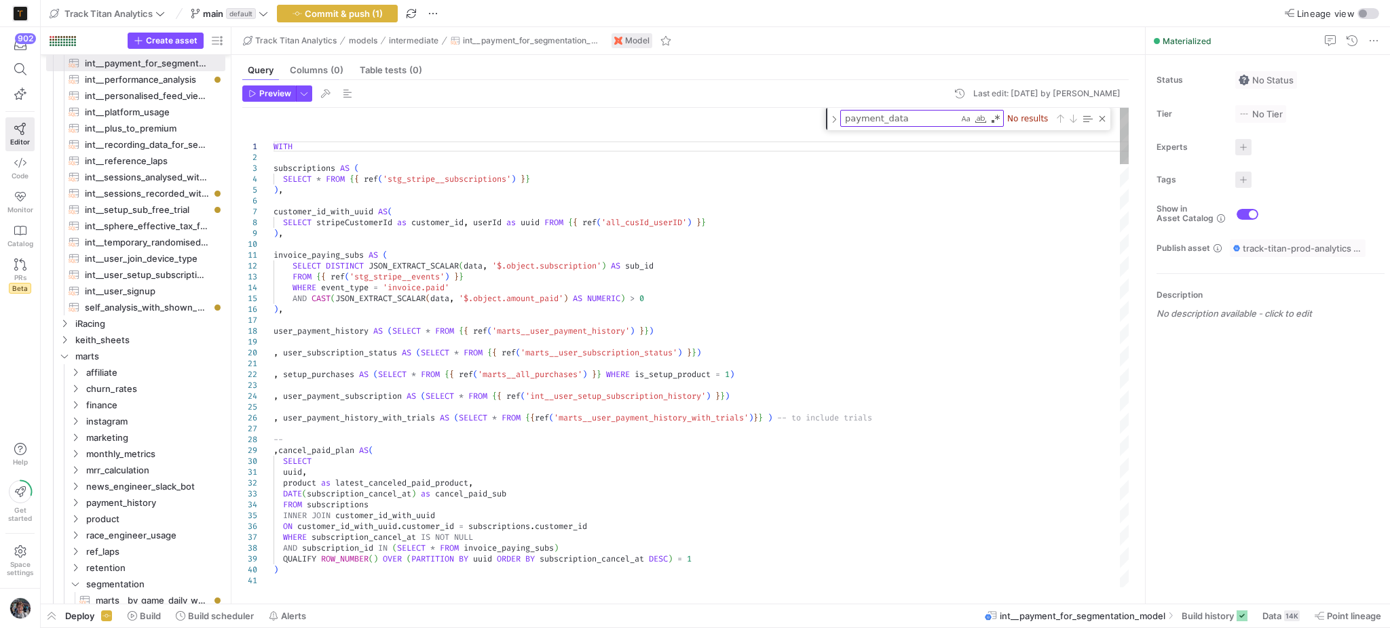
click at [1119, 140] on div "WITH subscriptions AS ( SELECT * FROM { { ref ( 'stg_stripe__subscriptions' ) }…" at bounding box center [701, 348] width 856 height 480
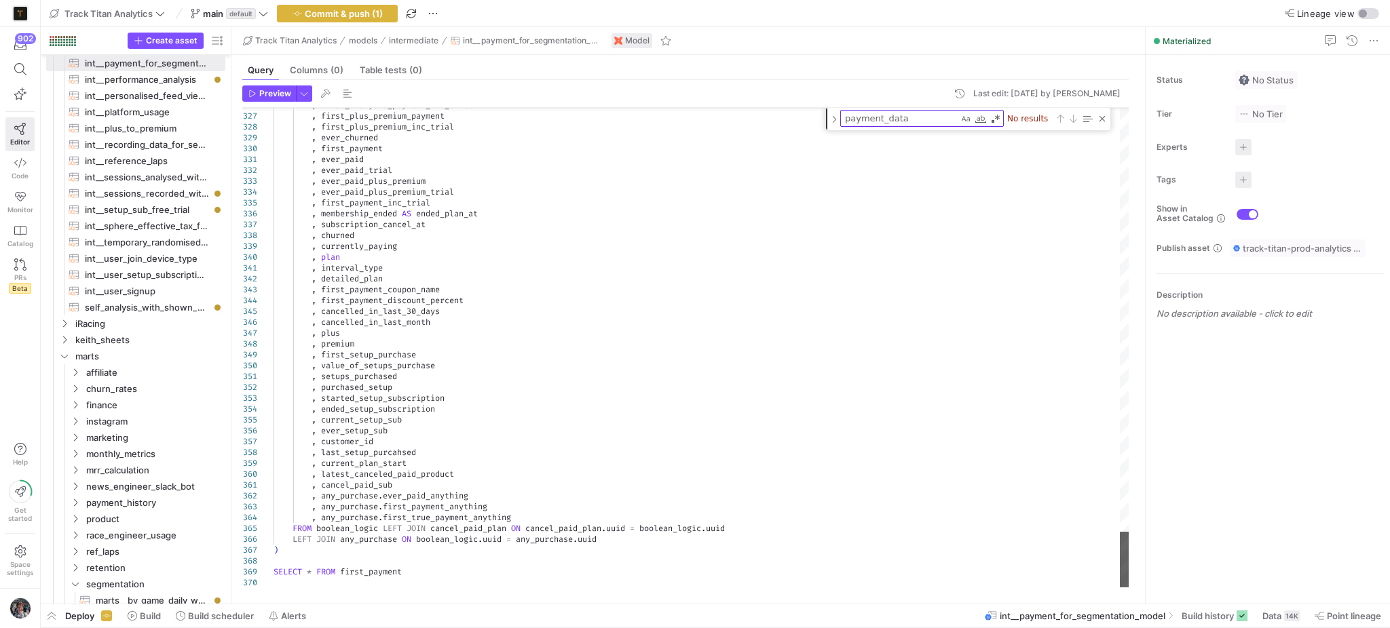
click at [1120, 588] on div at bounding box center [1124, 560] width 9 height 56
type textarea ", cancel_paid_sub , any_purchase.ever_paid_anything , any_purchase.first_paymen…"
click at [363, 16] on span "Commit & push (2)" at bounding box center [343, 13] width 79 height 11
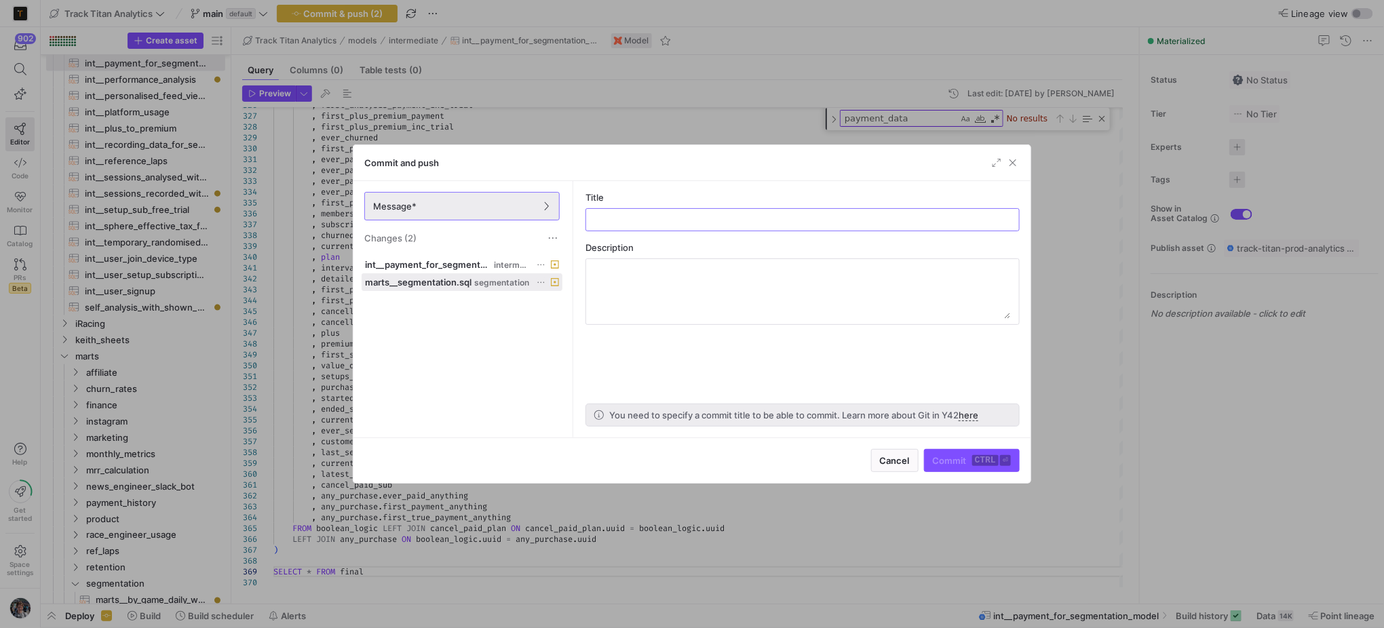
click at [544, 280] on icon at bounding box center [541, 282] width 9 height 9
click at [556, 318] on span "Discard" at bounding box center [561, 321] width 31 height 11
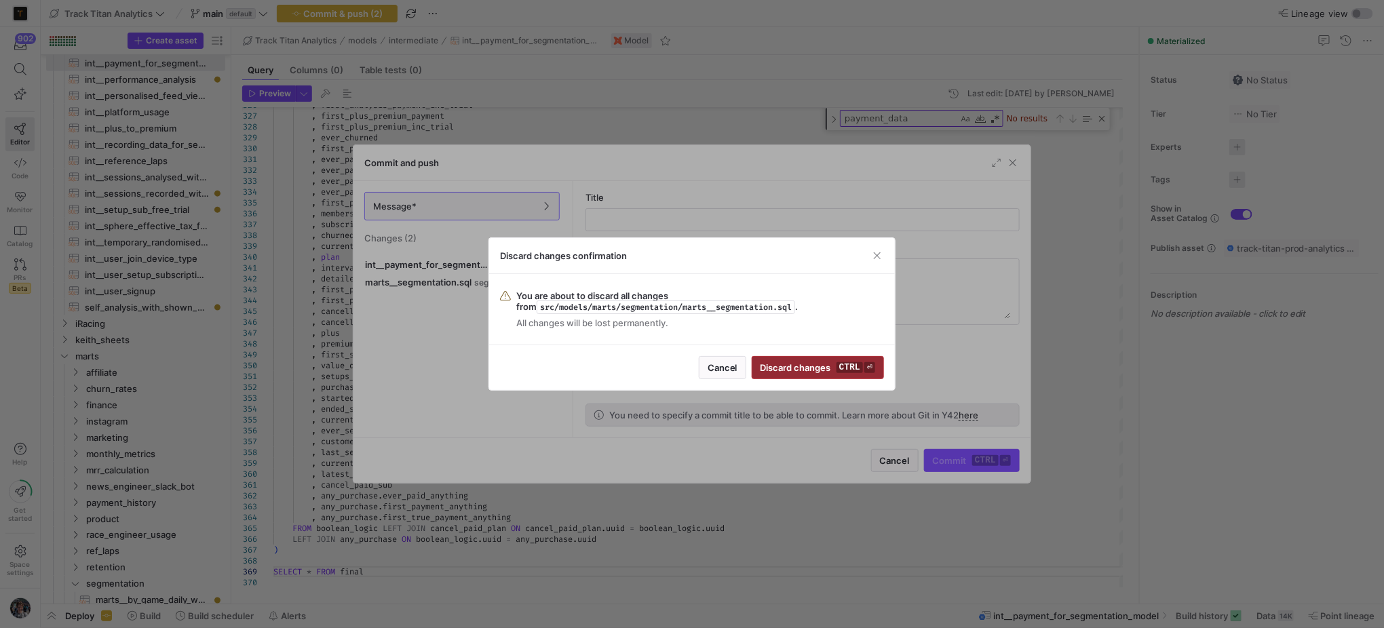
click at [788, 376] on span "submit" at bounding box center [818, 368] width 131 height 22
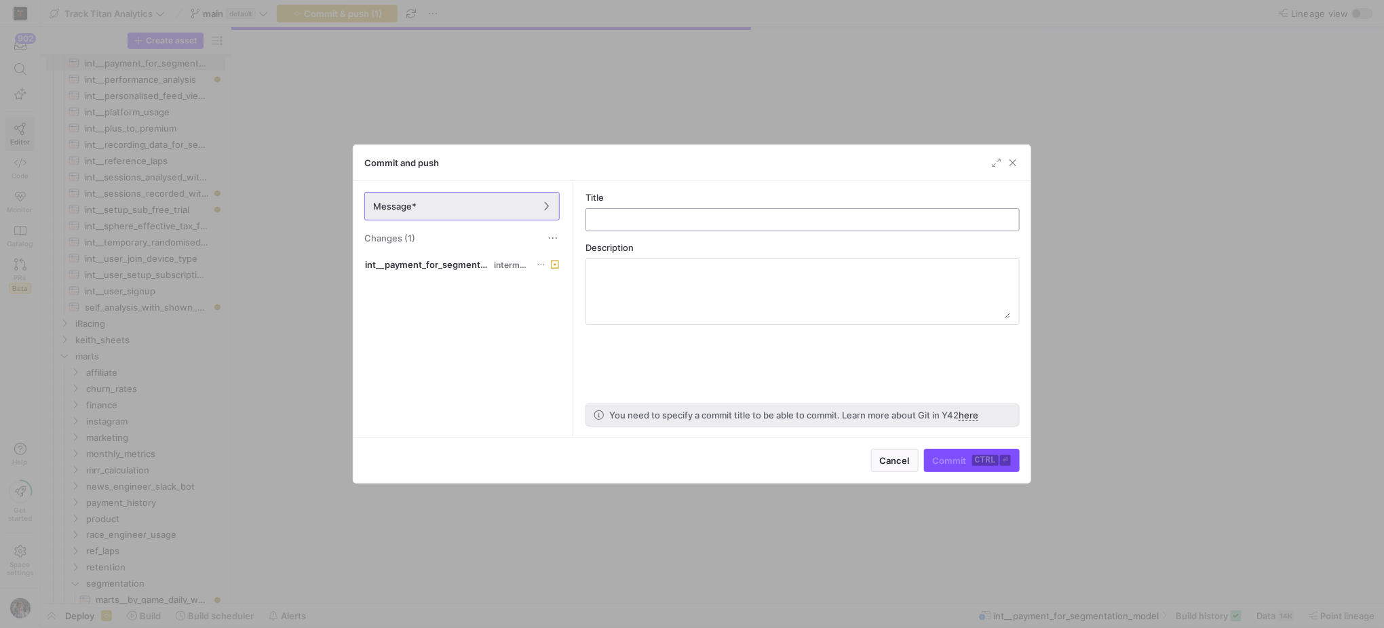
click at [736, 214] on input "text" at bounding box center [802, 219] width 411 height 11
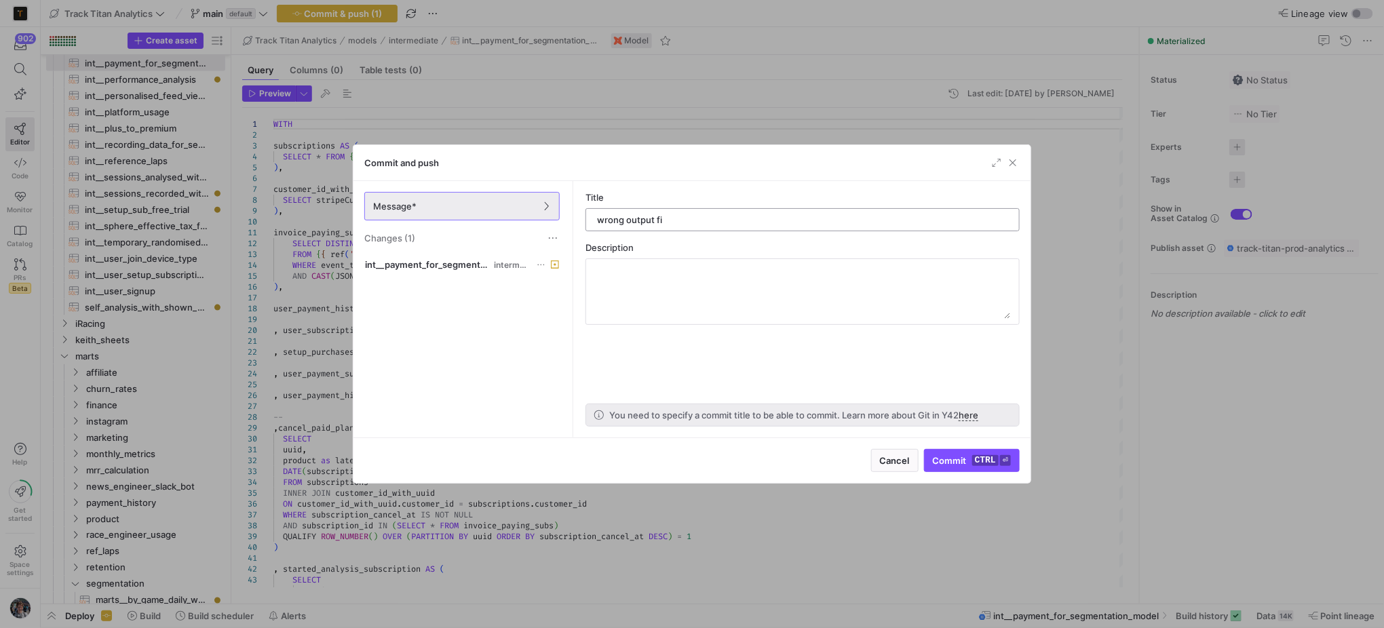
type input "wrong output fix"
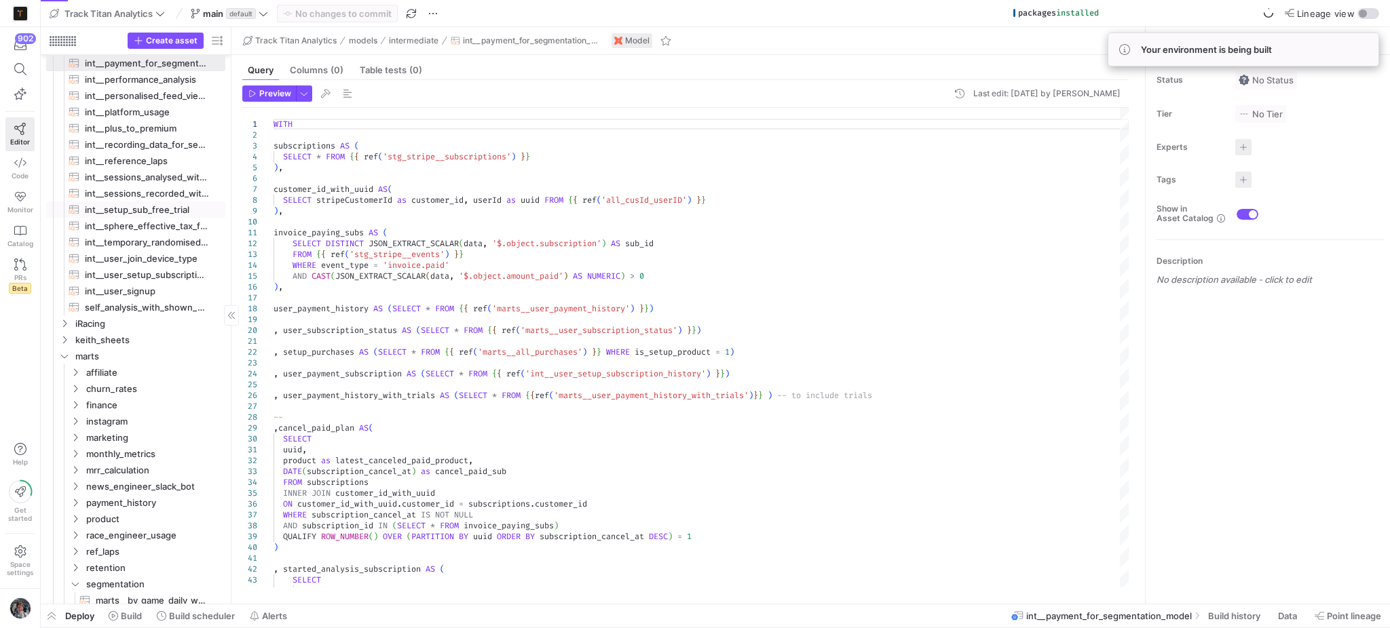
scroll to position [723, 0]
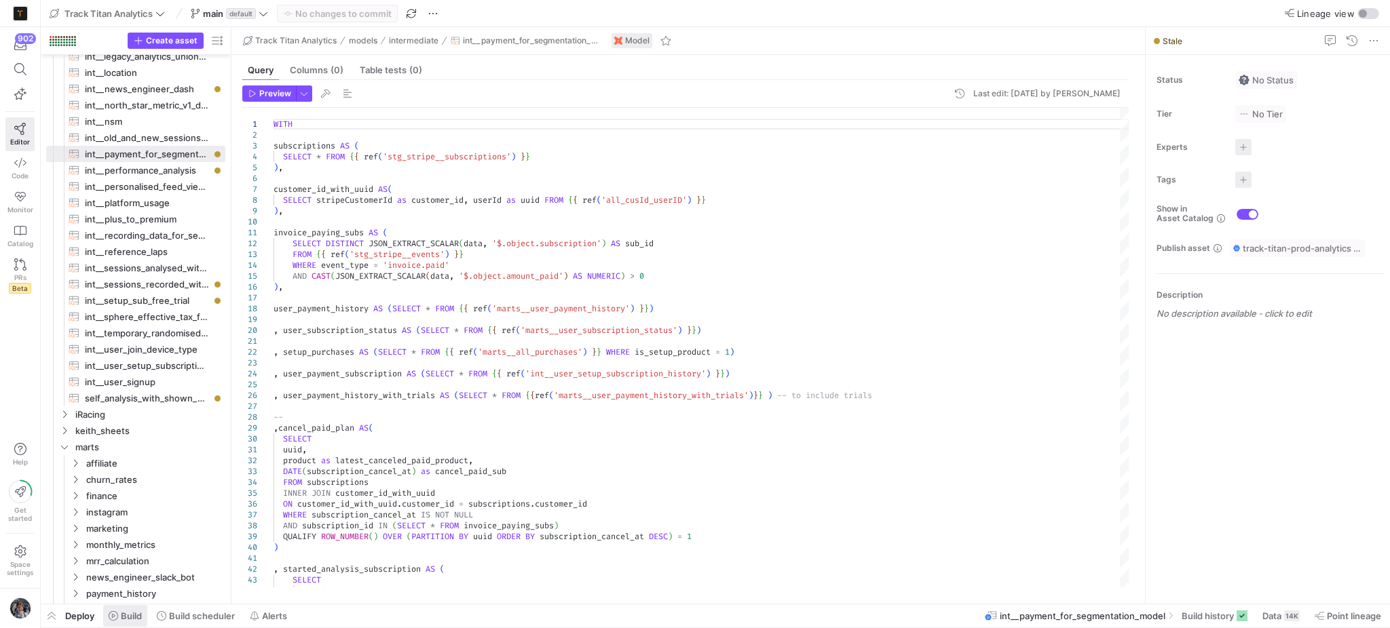
click at [104, 613] on span at bounding box center [125, 616] width 44 height 22
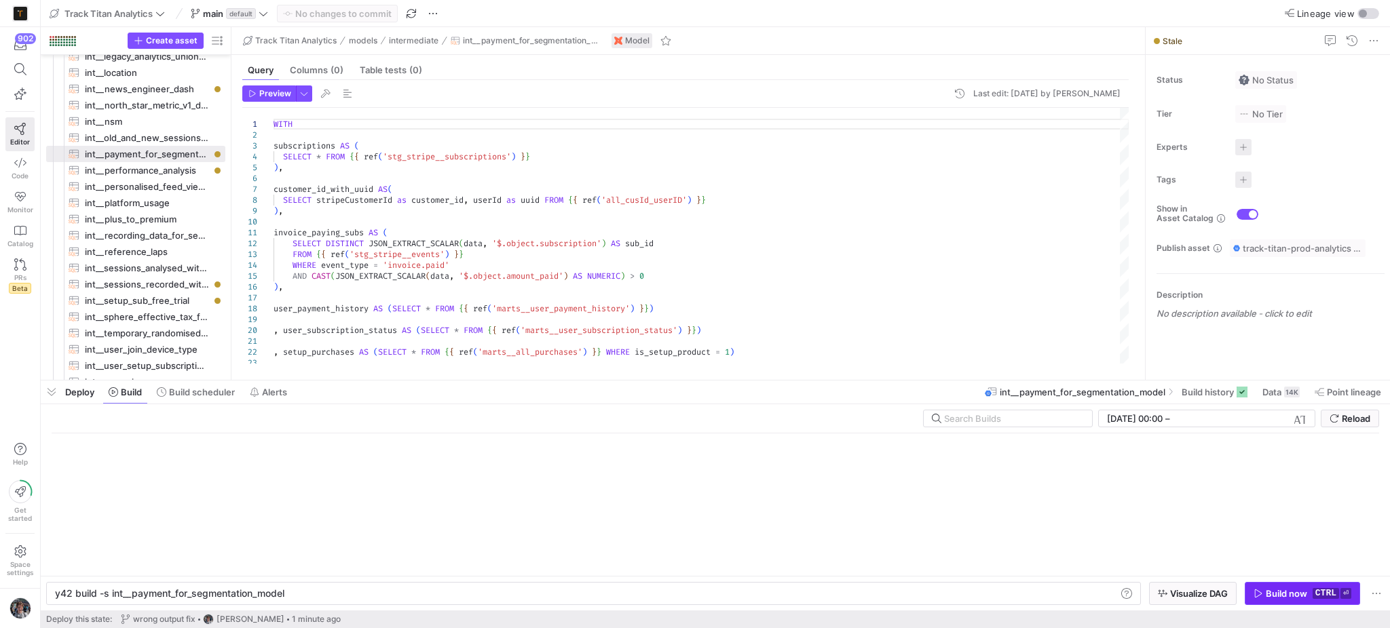
click at [1295, 598] on div "Build now" at bounding box center [1285, 593] width 41 height 11
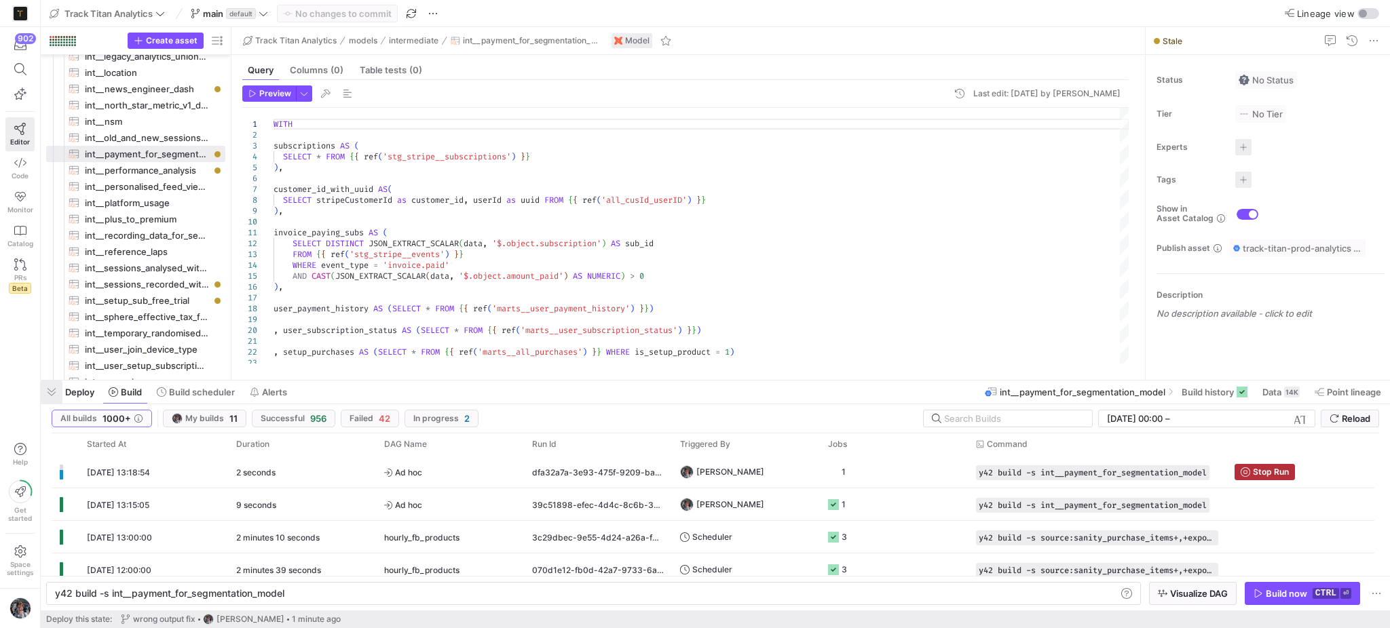
click at [56, 389] on span "button" at bounding box center [52, 392] width 22 height 23
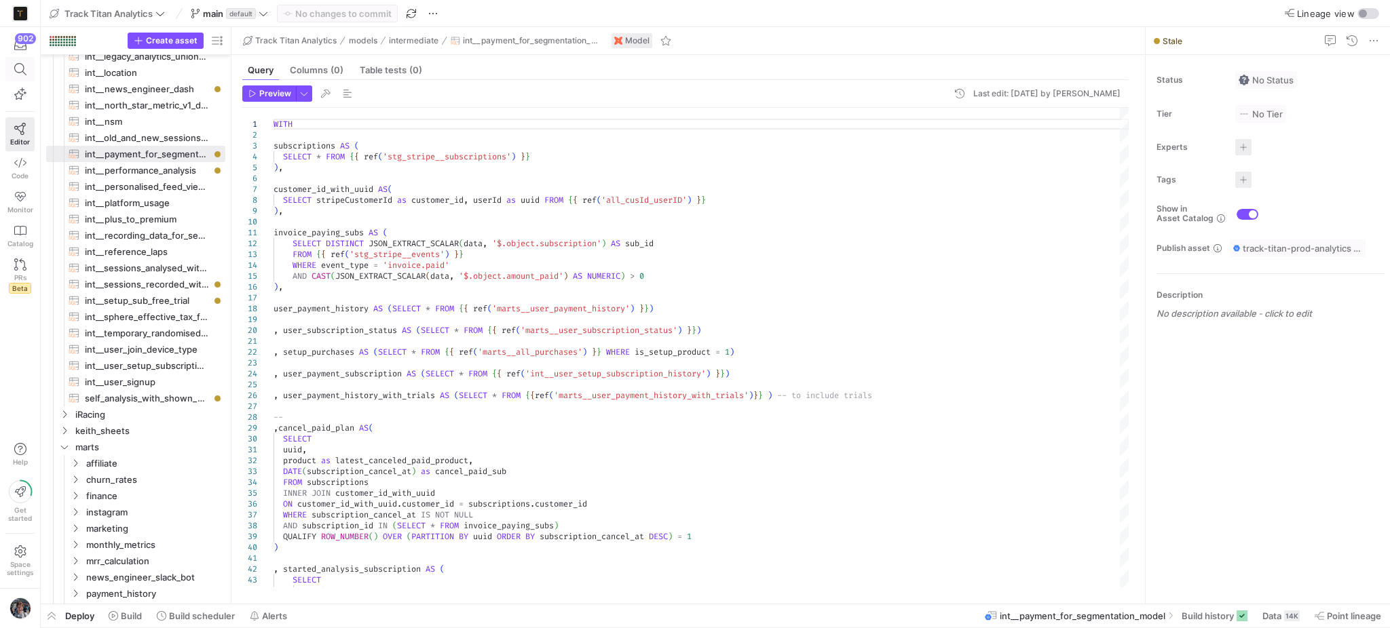
click at [13, 71] on span at bounding box center [20, 69] width 17 height 12
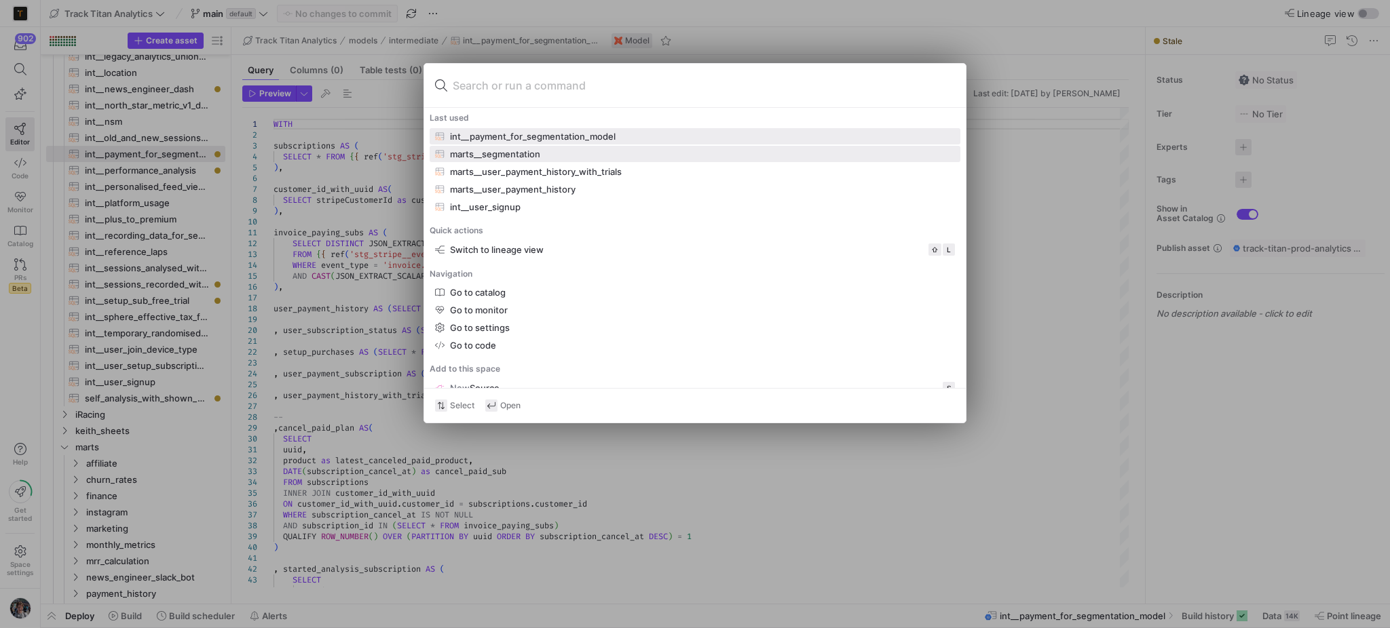
click at [504, 160] on button "marts__segmentation" at bounding box center [695, 154] width 531 height 16
type textarea "WITH user_signup AS (SELECT * FROM {{ ref('int__user_signup') }}) , user_device…"
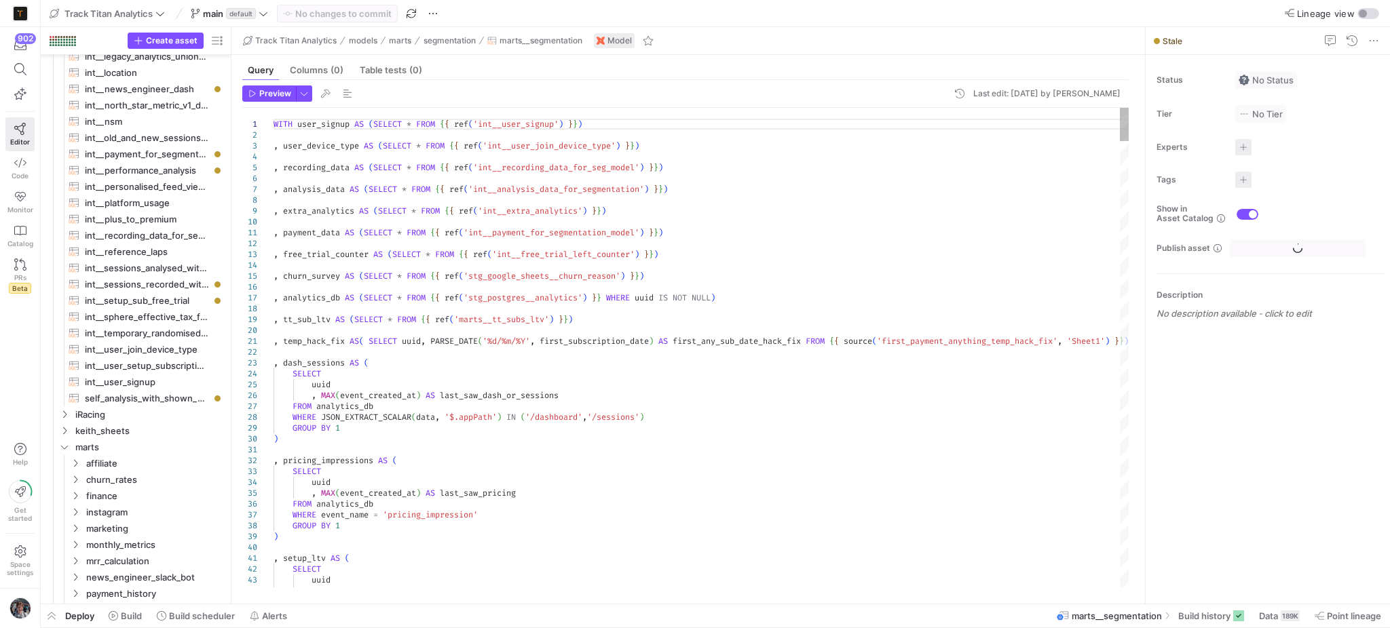
scroll to position [851, 0]
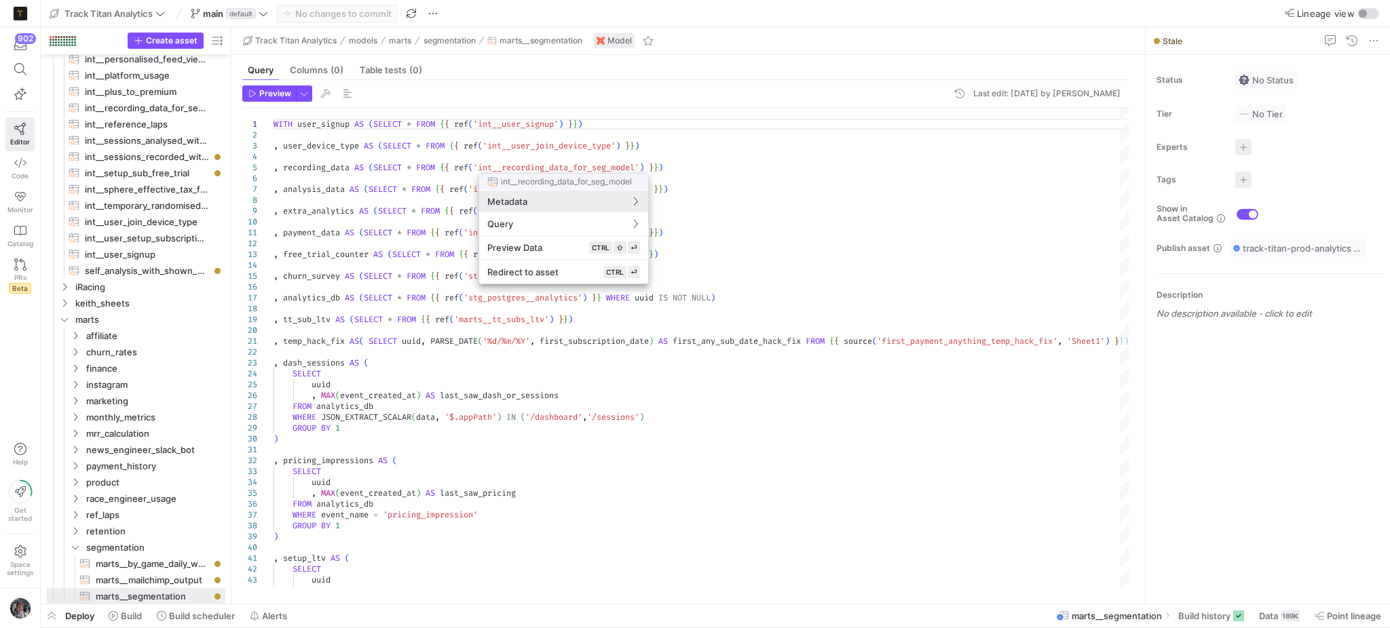
click at [908, 224] on div at bounding box center [695, 314] width 1390 height 628
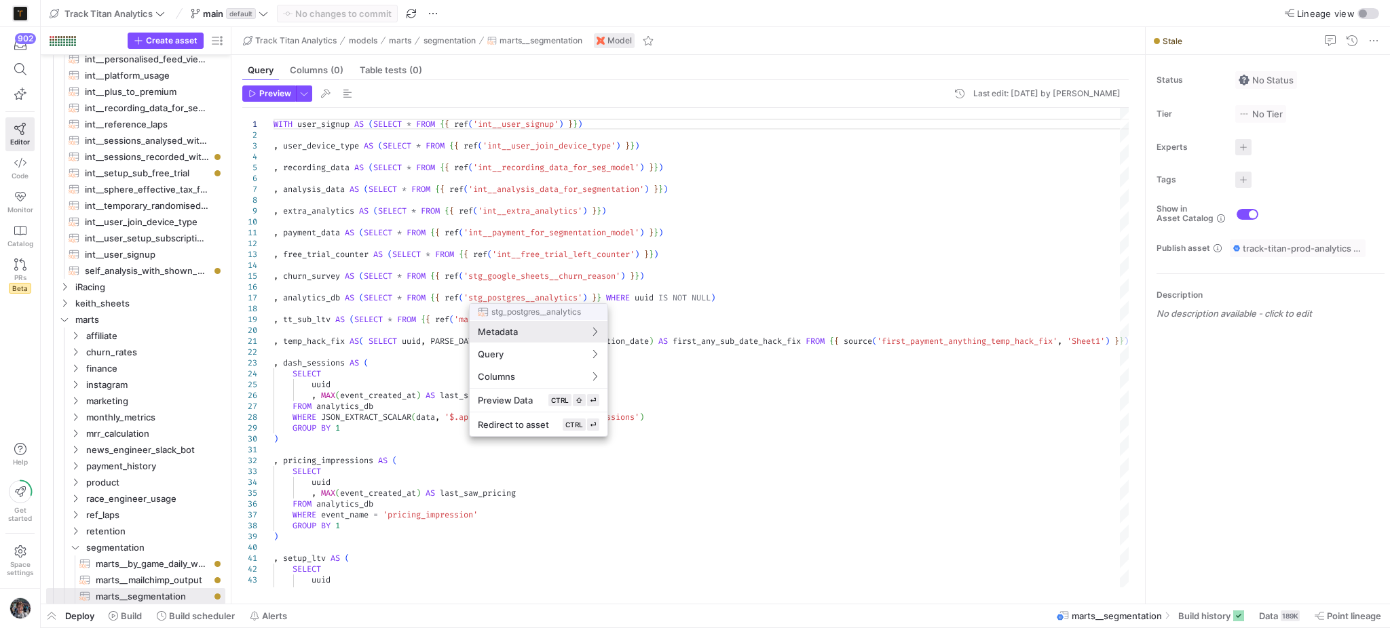
click at [742, 179] on div at bounding box center [695, 314] width 1390 height 628
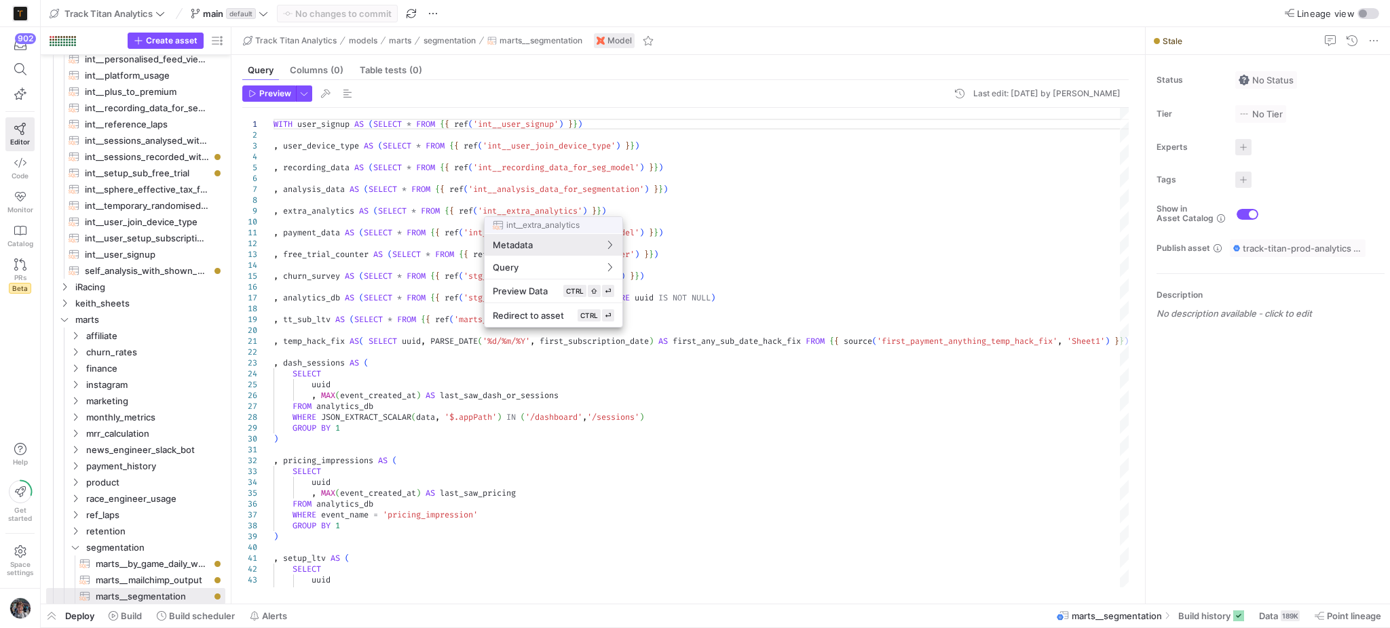
click at [682, 176] on div at bounding box center [695, 314] width 1390 height 628
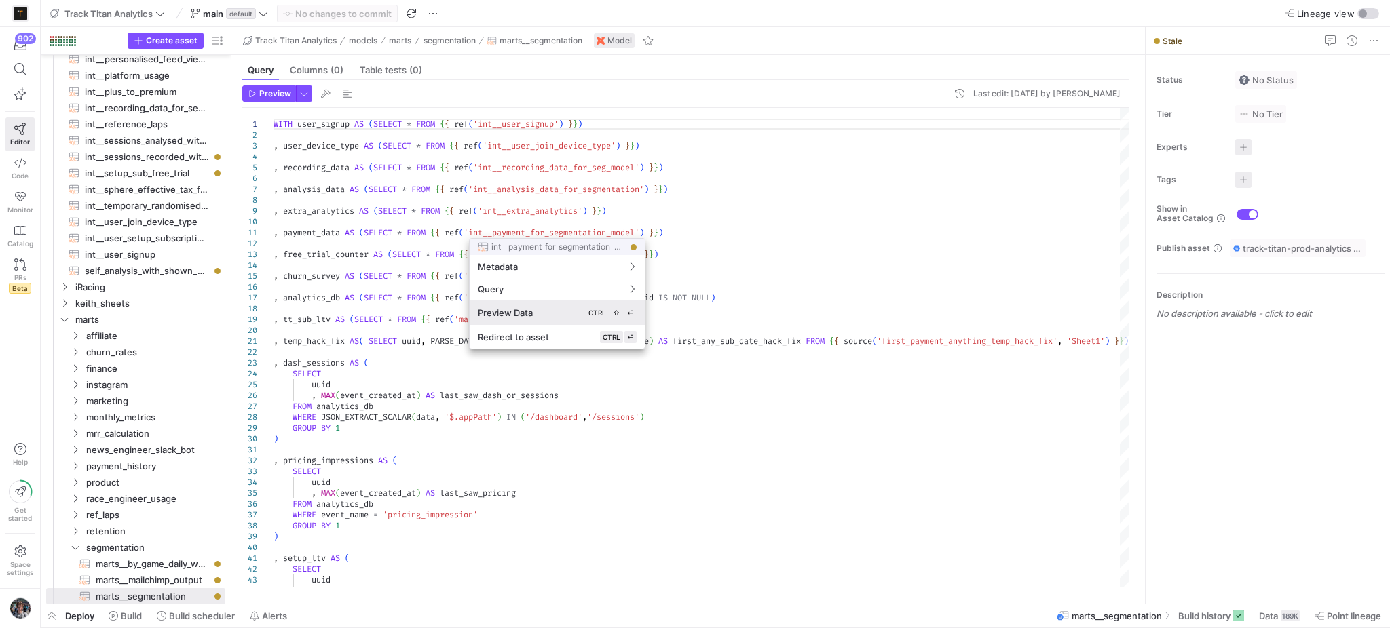
click at [561, 312] on div "Preview Data CTRL ⇧ ⏎" at bounding box center [557, 313] width 159 height 12
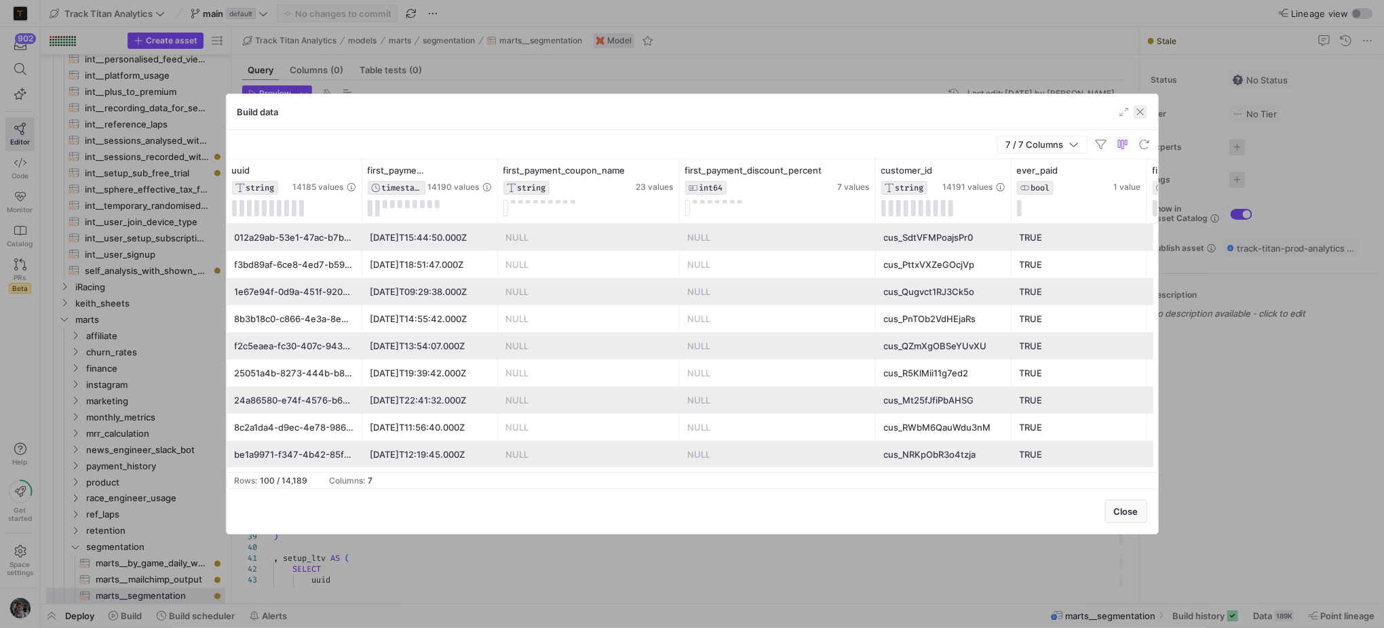
click at [1134, 107] on span "button" at bounding box center [1141, 112] width 14 height 14
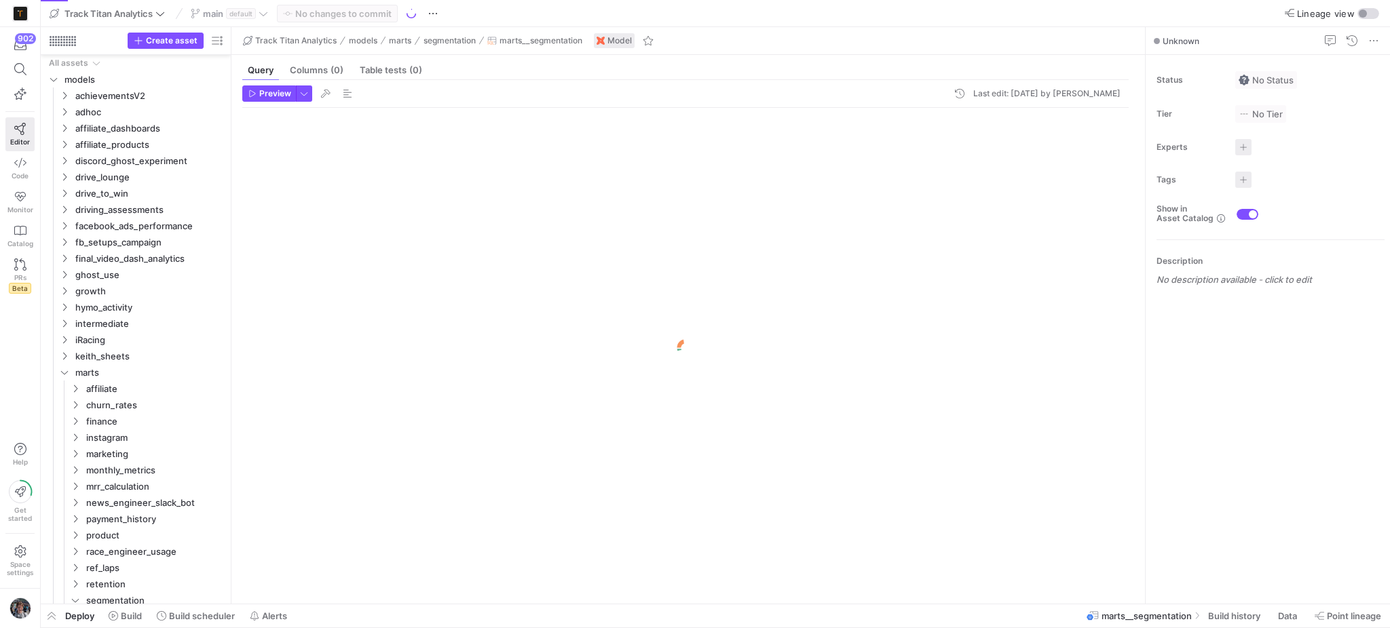
scroll to position [52, 0]
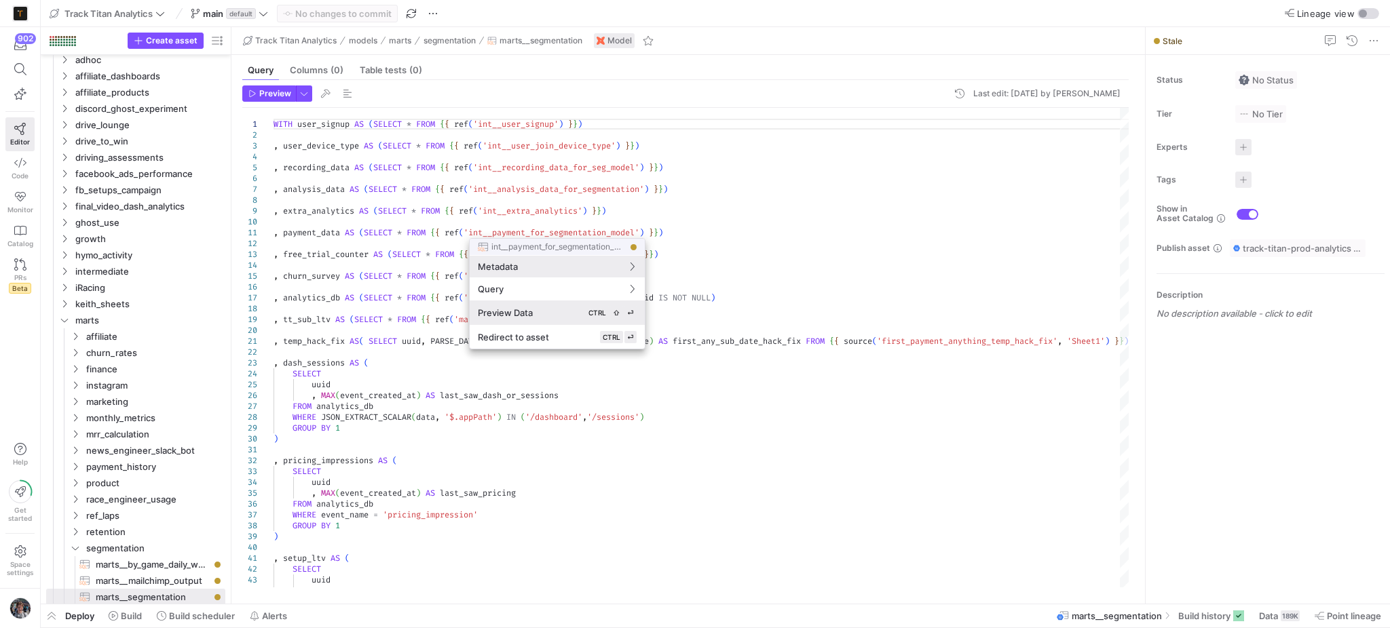
click at [563, 307] on div "Preview Data CTRL ⇧ ⏎" at bounding box center [557, 313] width 159 height 12
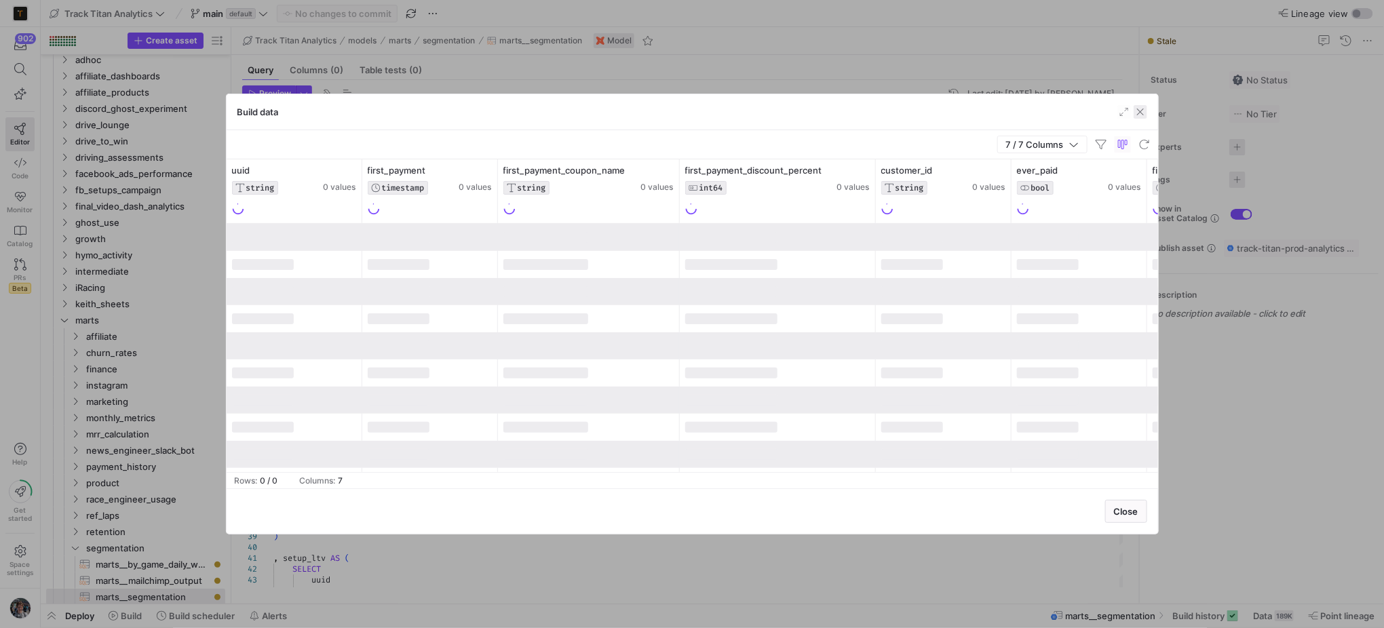
click at [1143, 117] on span "button" at bounding box center [1141, 112] width 14 height 14
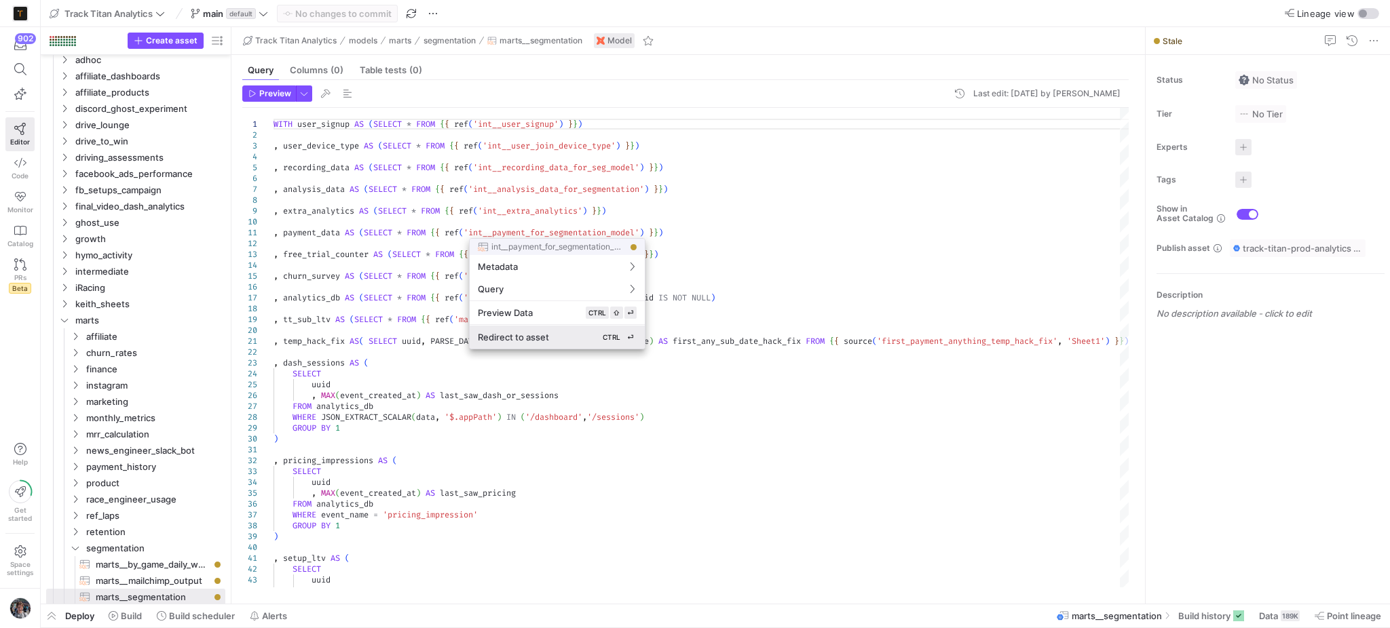
click at [540, 329] on button "Redirect to asset CTRL ⏎" at bounding box center [557, 337] width 175 height 23
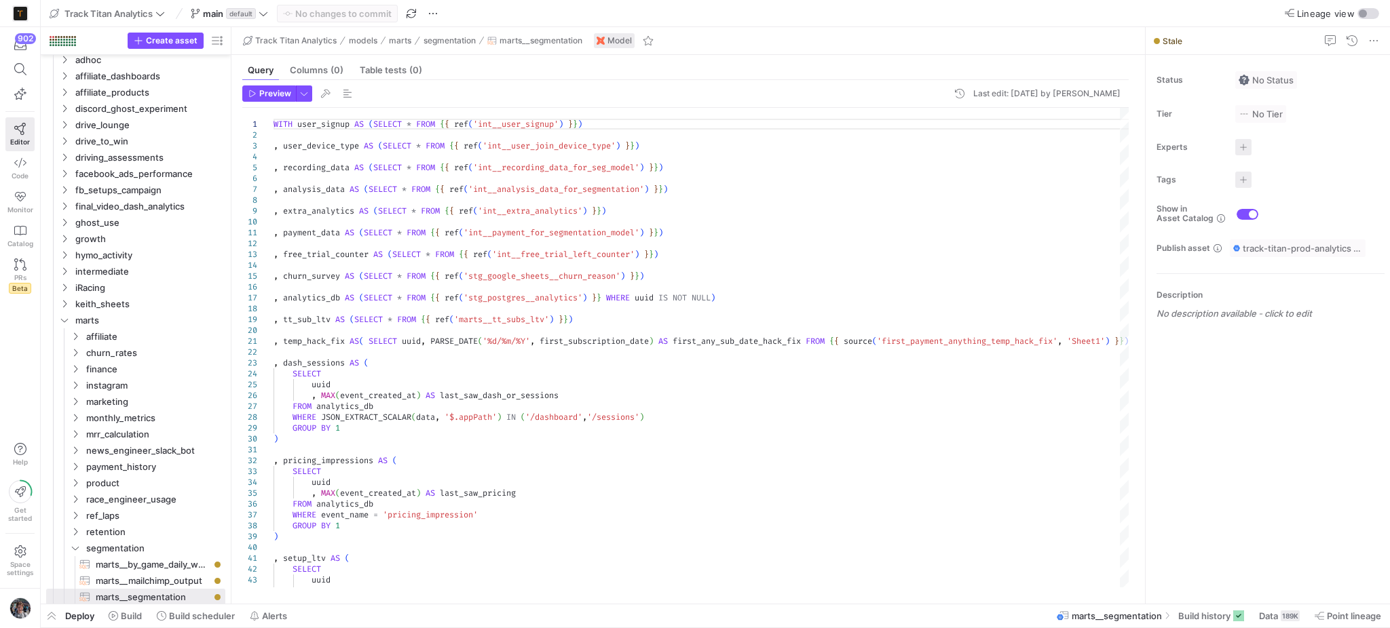
type textarea "WITH subscriptions AS ( SELECT * FROM {{ ref('stg_stripe__subscriptions') }} ),…"
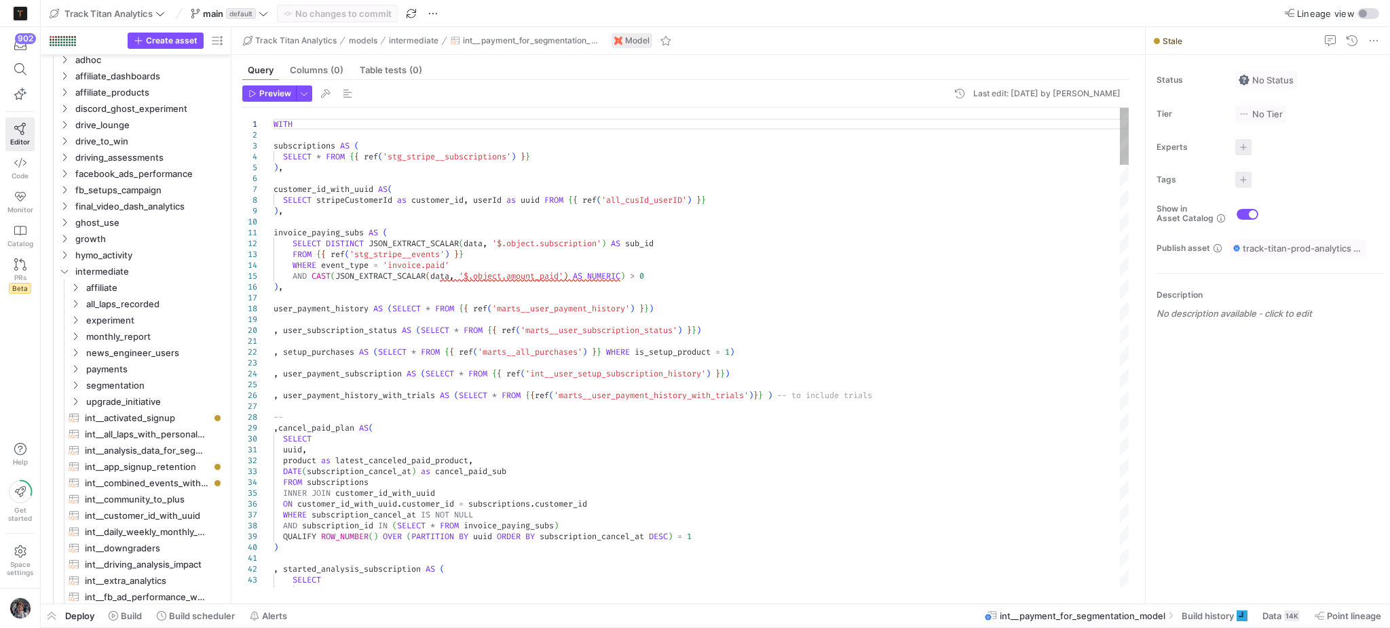
scroll to position [280, 0]
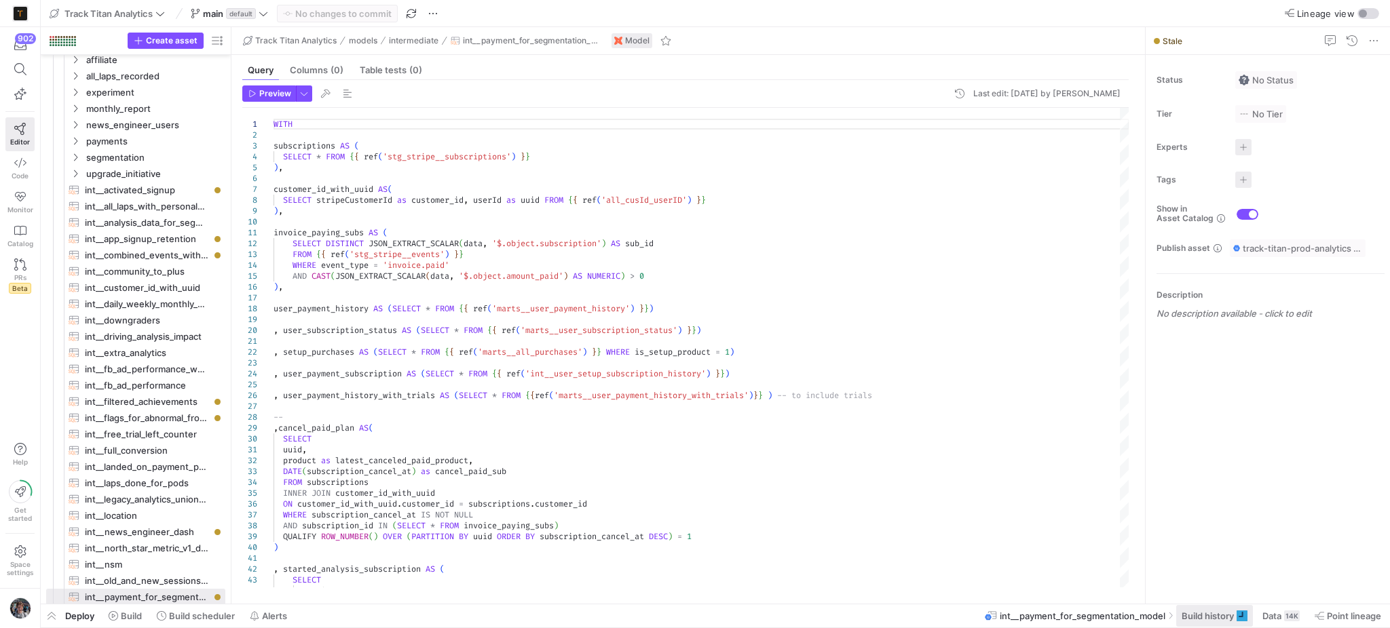
click at [1242, 609] on span at bounding box center [1214, 616] width 77 height 22
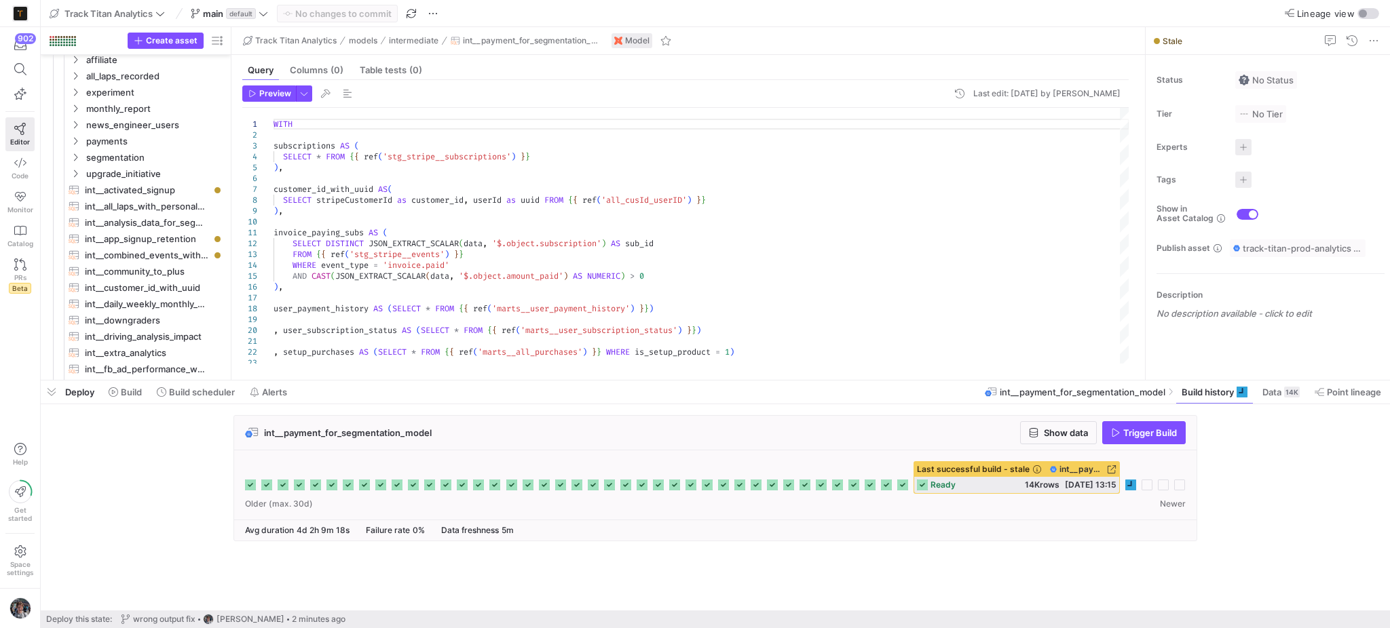
click at [999, 590] on cdk-virtual-scroll-viewport "int__payment_for_segmentation_model Show data Trigger Build Last successful bui…" at bounding box center [715, 512] width 1349 height 195
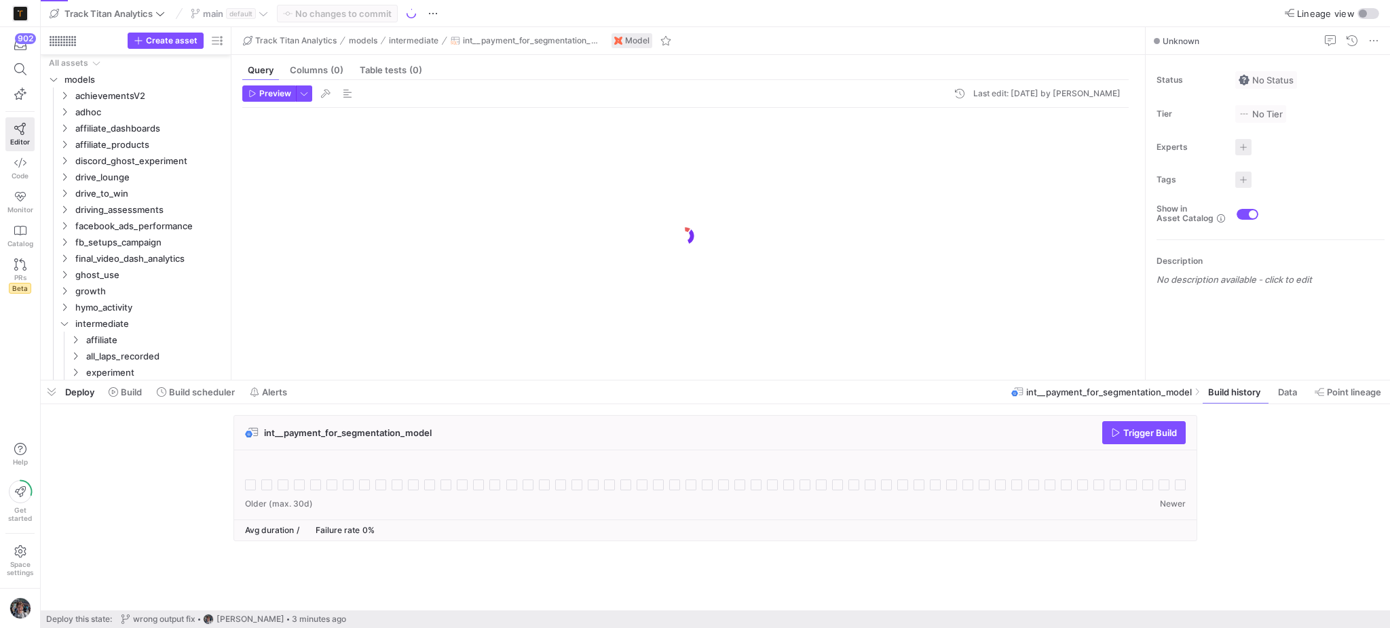
scroll to position [505, 0]
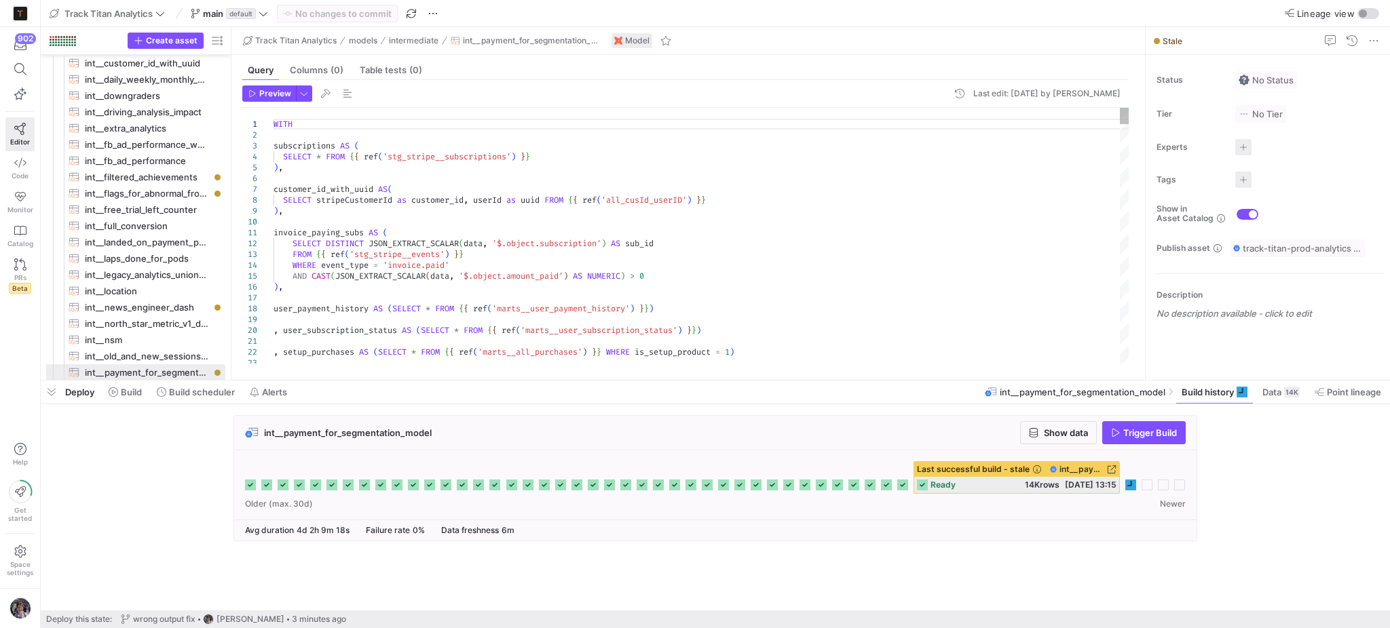
type textarea "invoice_paying_subs AS ( SELECT DISTINCT JSON_EXTRACT_SCALAR(data, '$.object.su…"
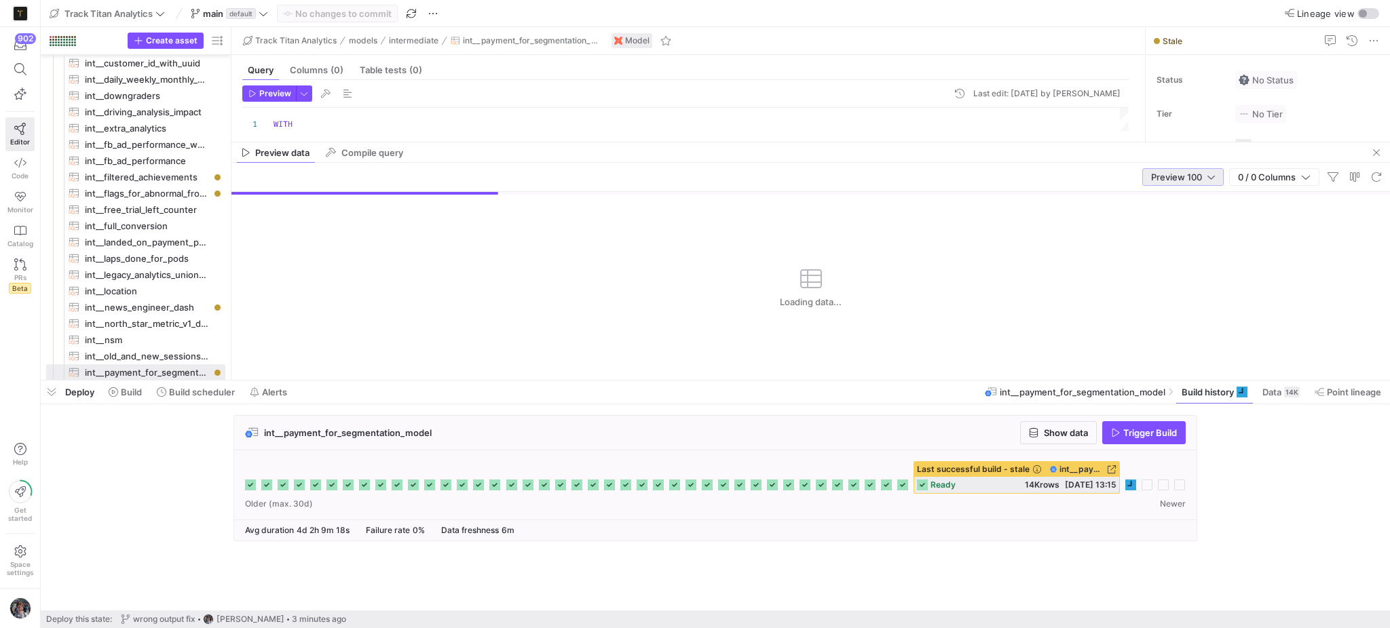
click at [1152, 177] on span "Preview 100" at bounding box center [1176, 177] width 51 height 11
click at [1152, 223] on span "Full Preview" at bounding box center [1181, 221] width 70 height 11
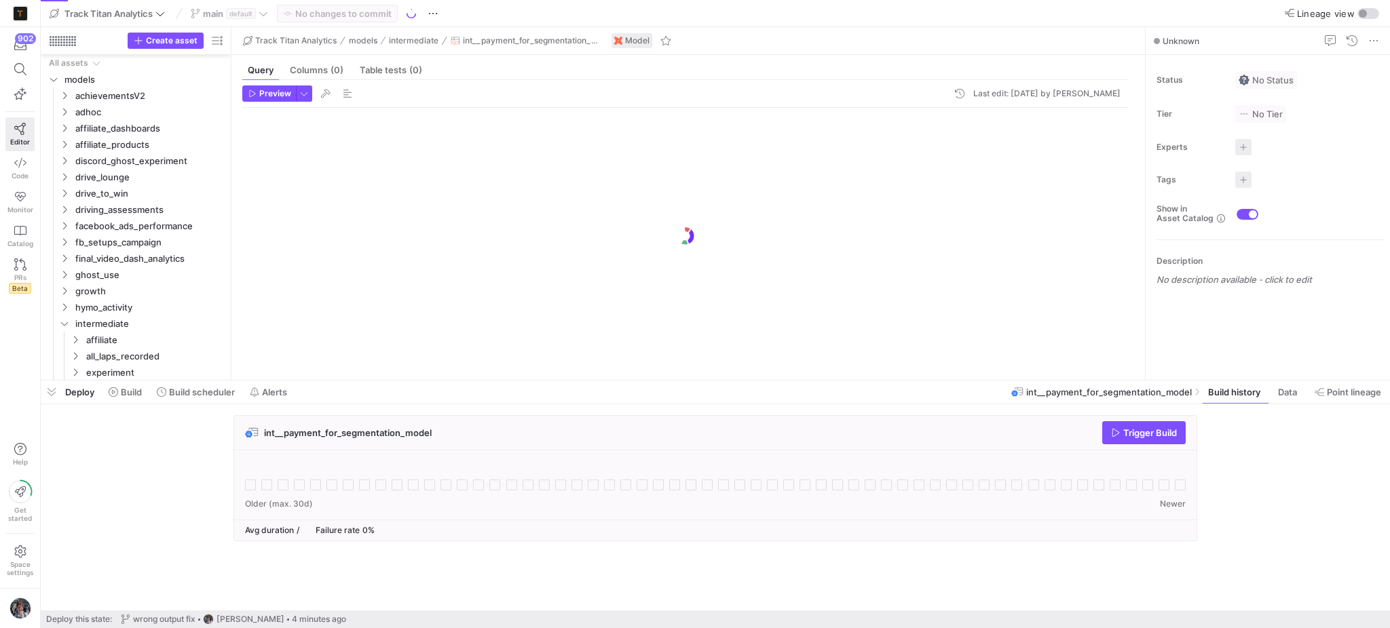
scroll to position [505, 0]
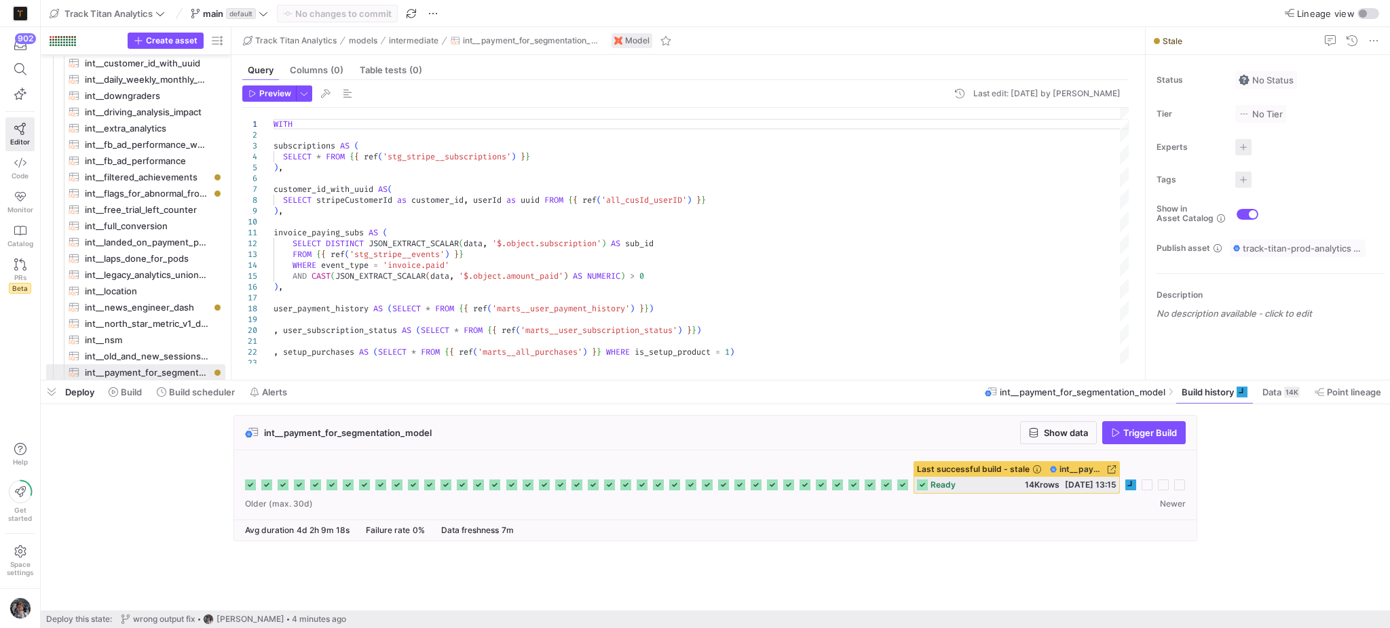
click at [1131, 489] on icon at bounding box center [1130, 485] width 11 height 11
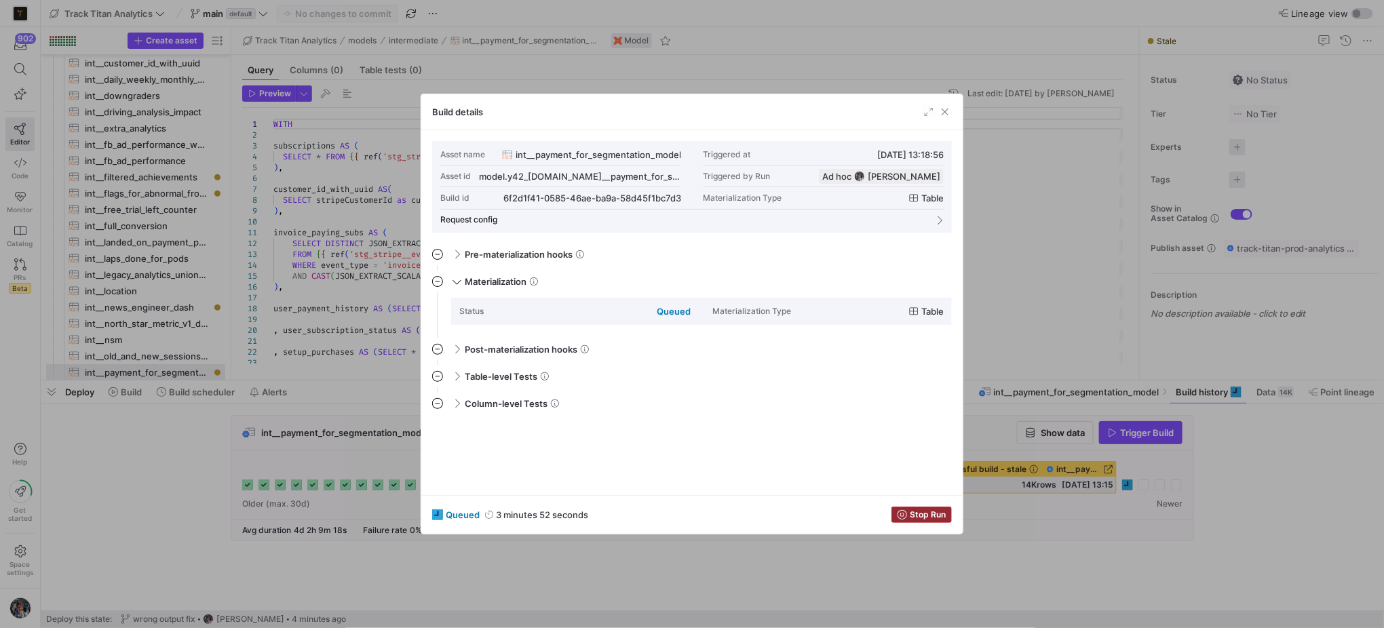
click at [902, 520] on span "button" at bounding box center [921, 515] width 59 height 15
click at [943, 110] on span "button" at bounding box center [945, 112] width 14 height 14
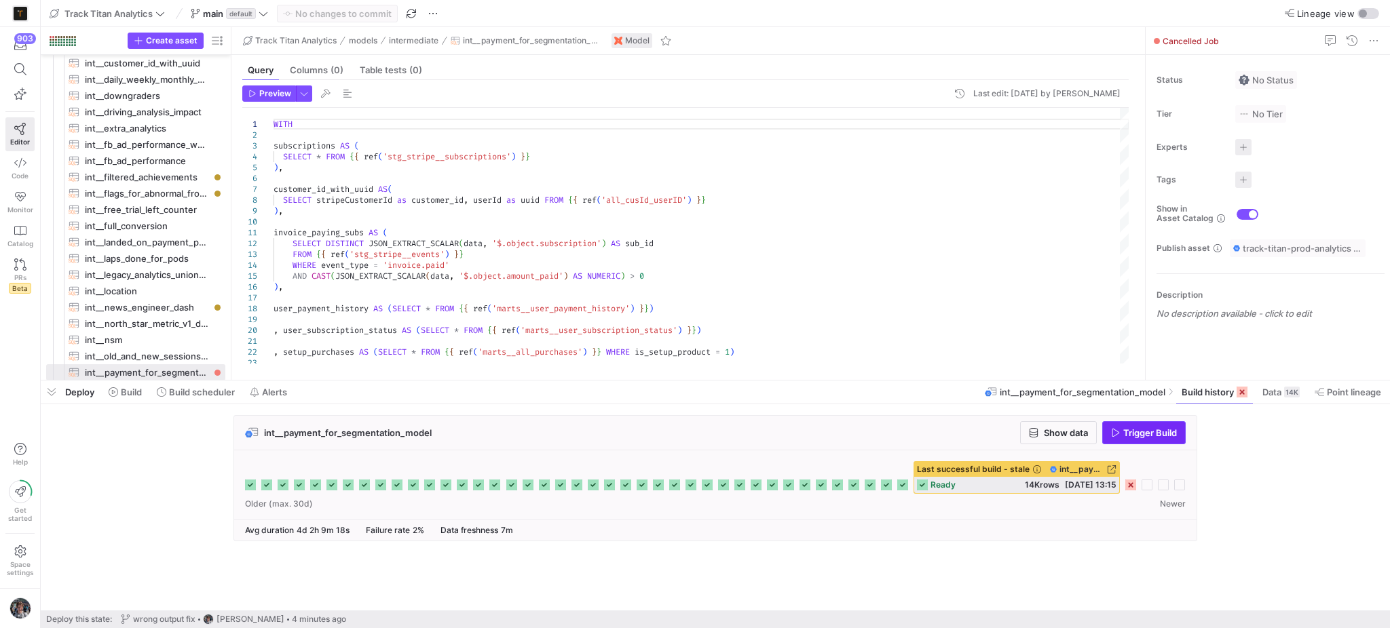
click at [1135, 436] on span "Trigger Build" at bounding box center [1150, 432] width 54 height 11
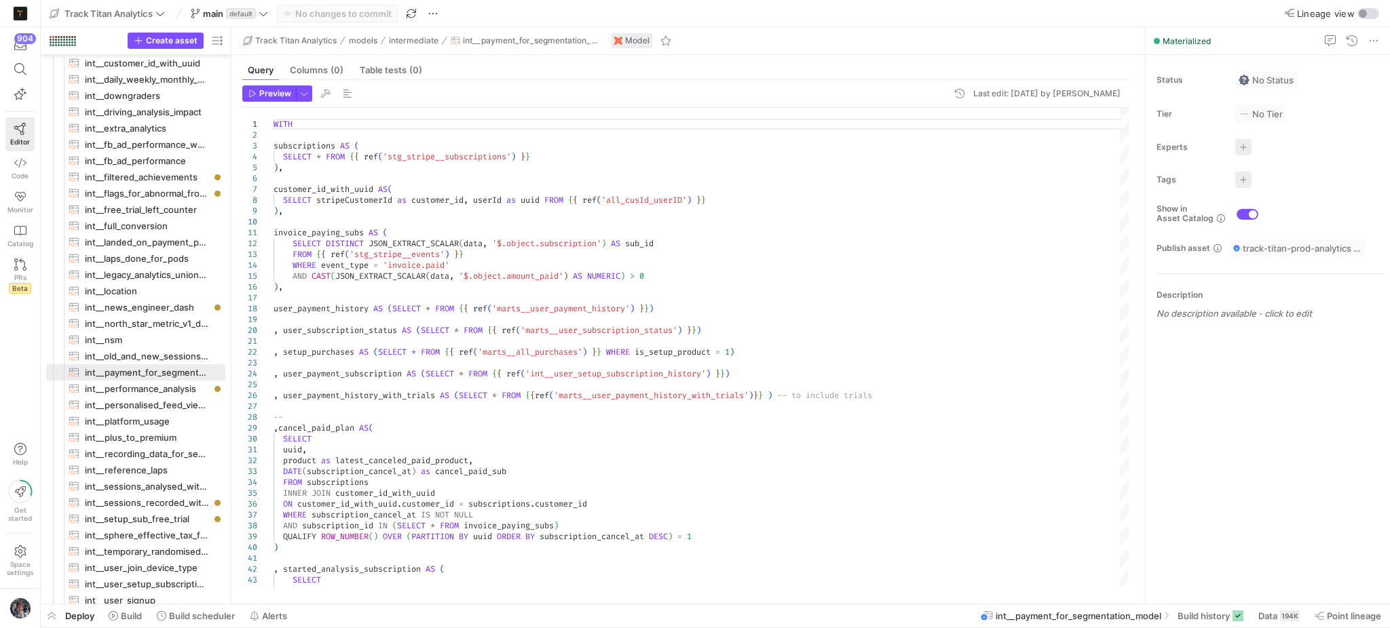
type textarea "WITH user_signup AS (SELECT * FROM {{ ref('int__user_signup') }}) , user_device…"
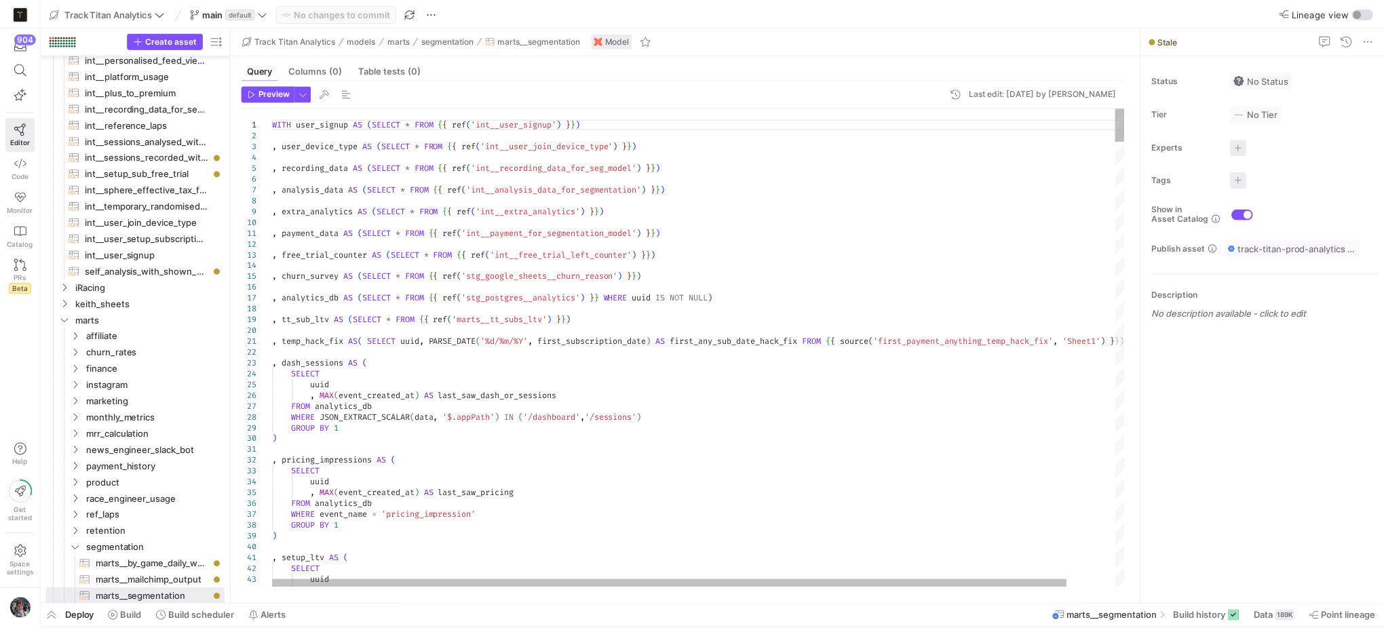
scroll to position [851, 0]
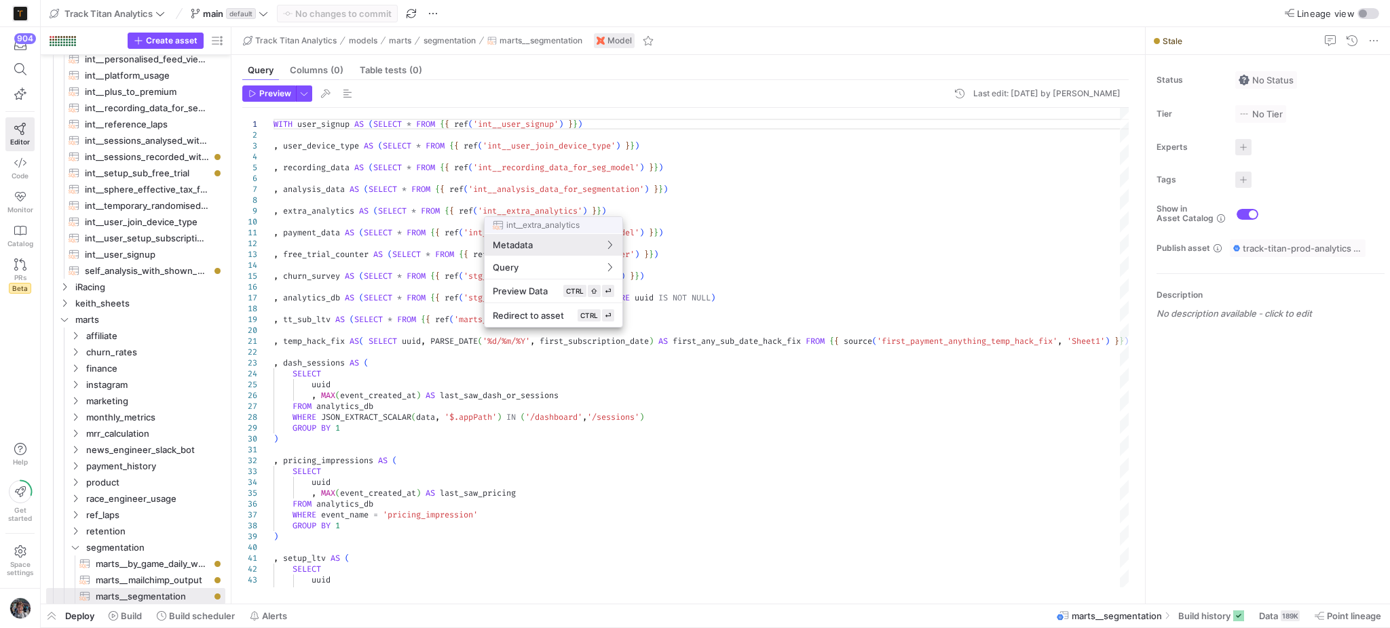
click at [778, 228] on div at bounding box center [695, 314] width 1390 height 628
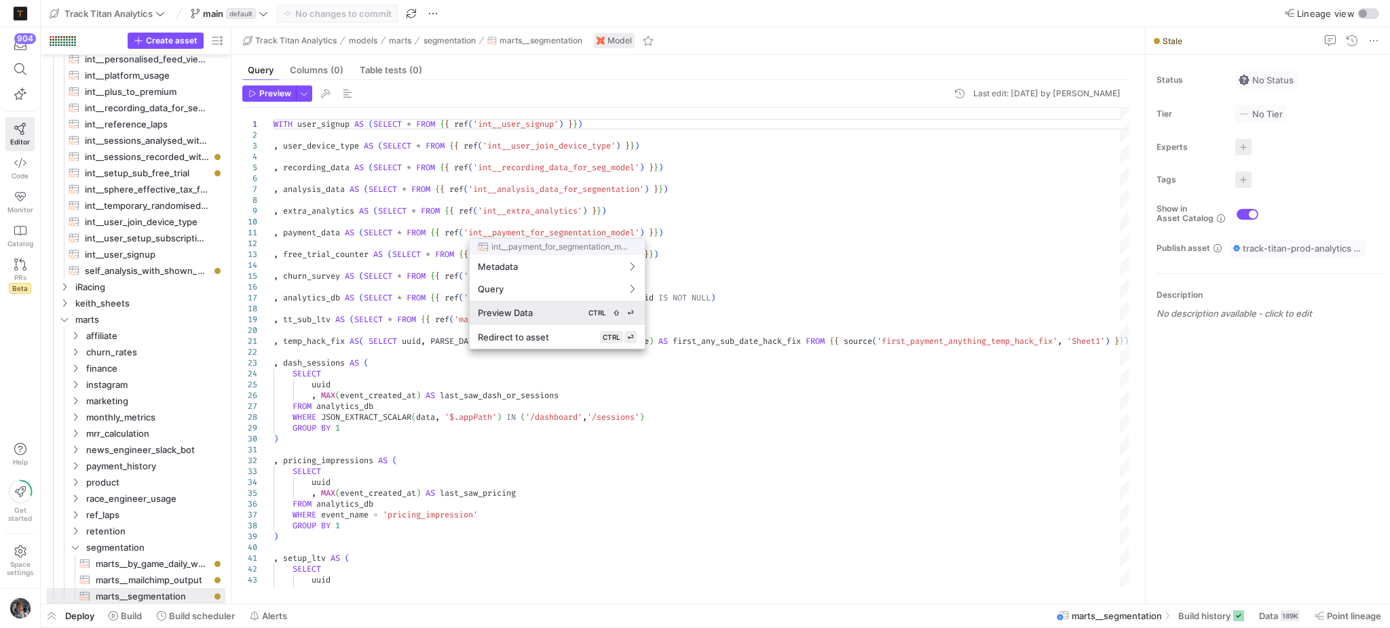
click at [563, 307] on div "Preview Data CTRL ⇧ ⏎" at bounding box center [557, 313] width 159 height 12
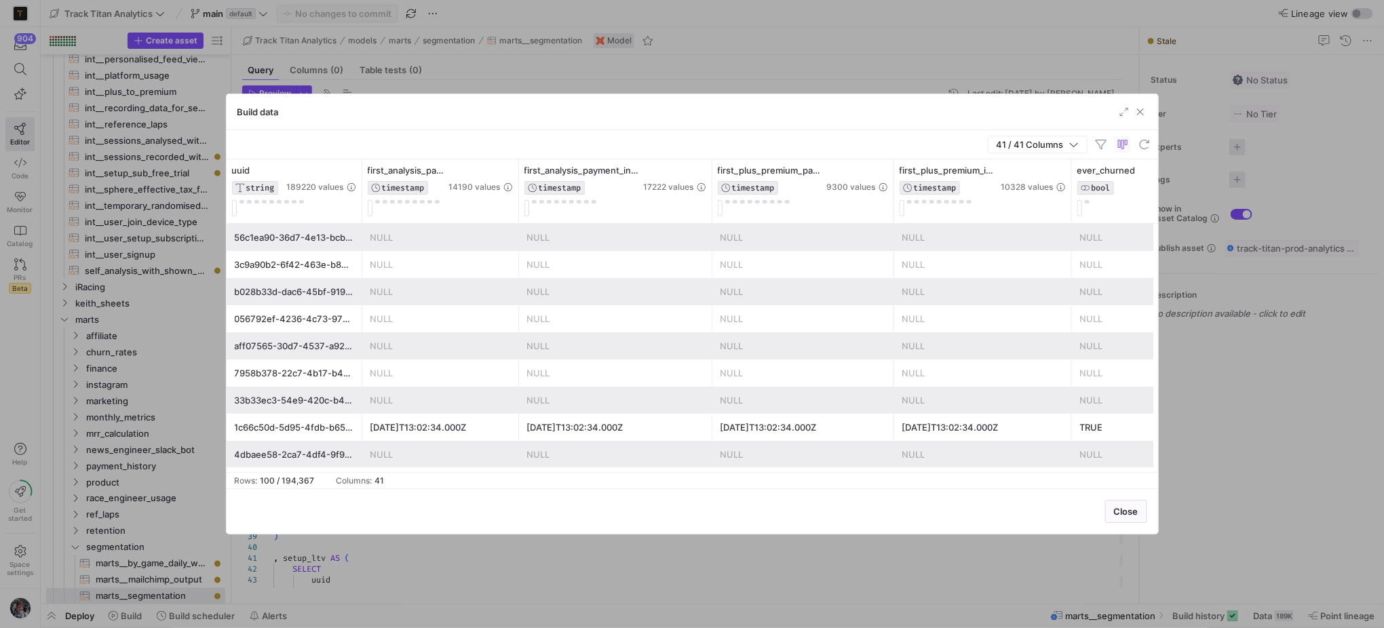
drag, startPoint x: 343, startPoint y: 472, endPoint x: 393, endPoint y: 473, distance: 49.6
click at [393, 473] on y42-table-data-footer "Rows: 100 / 194,367 Columns: 41" at bounding box center [693, 480] width 932 height 16
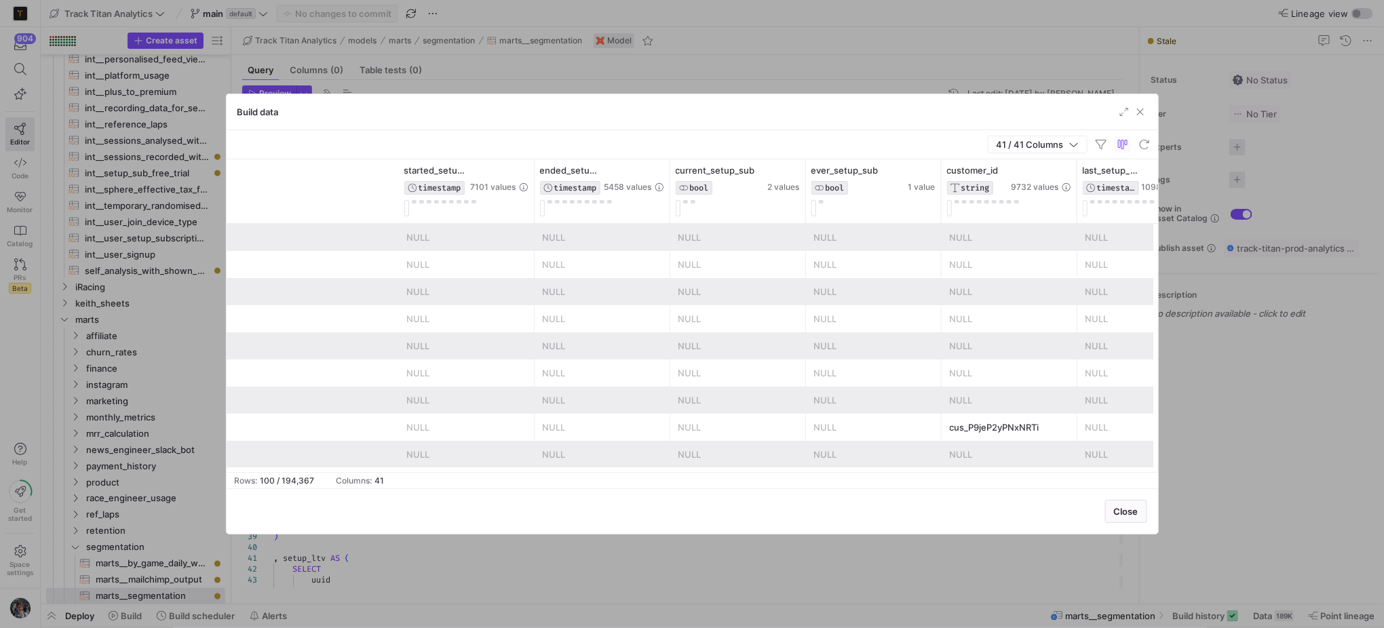
scroll to position [0, 4464]
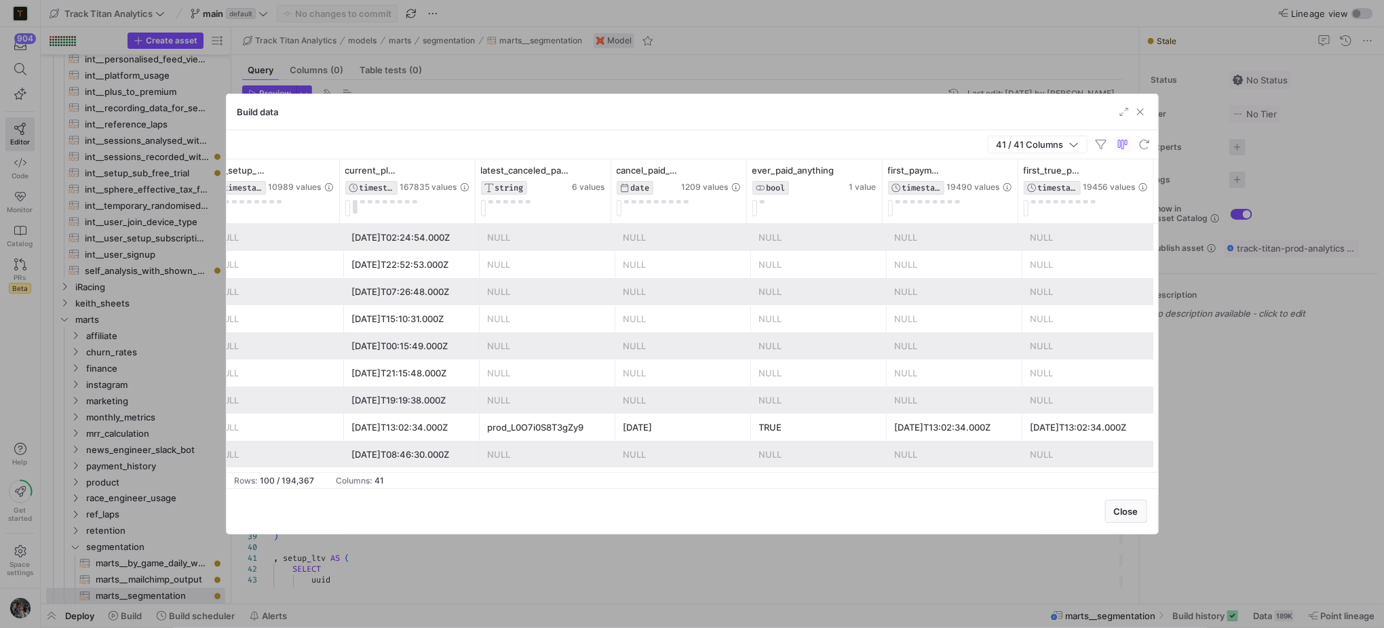
drag, startPoint x: 1021, startPoint y: 472, endPoint x: 1008, endPoint y: 472, distance: 12.2
click at [1008, 472] on y42-table-data-footer "Rows: 100 / 194,367 Columns: 41" at bounding box center [693, 480] width 932 height 16
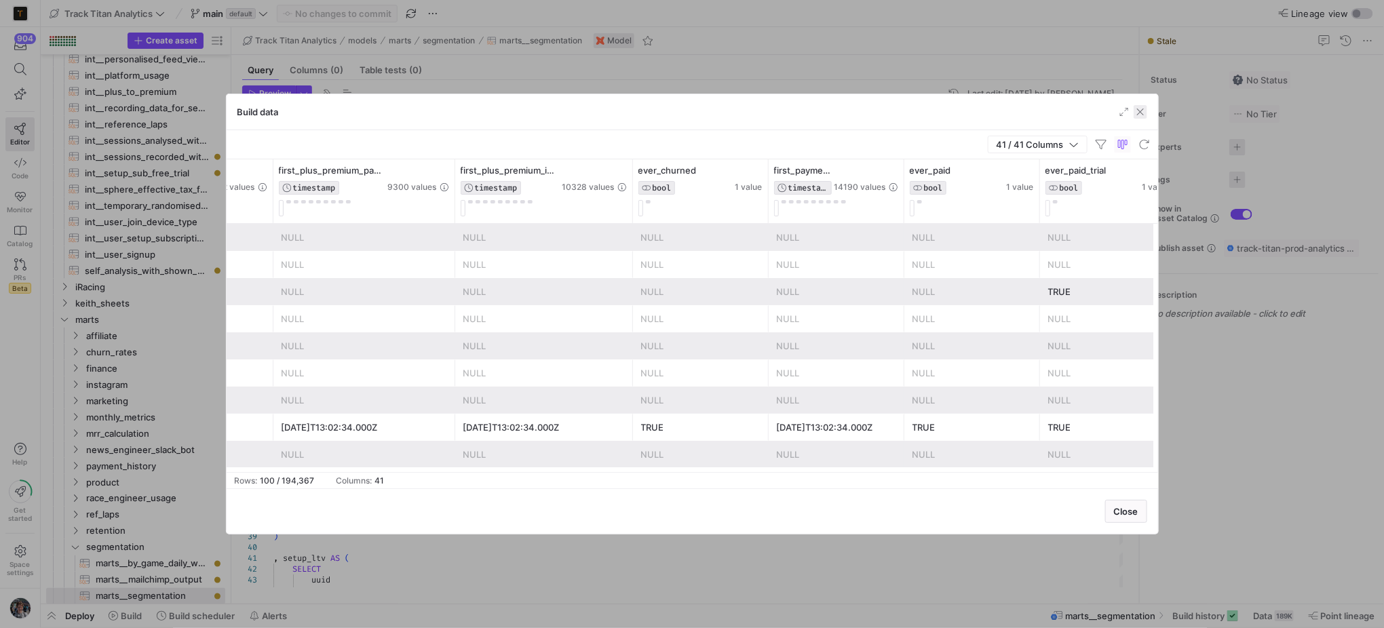
click at [1137, 108] on span "button" at bounding box center [1141, 112] width 14 height 14
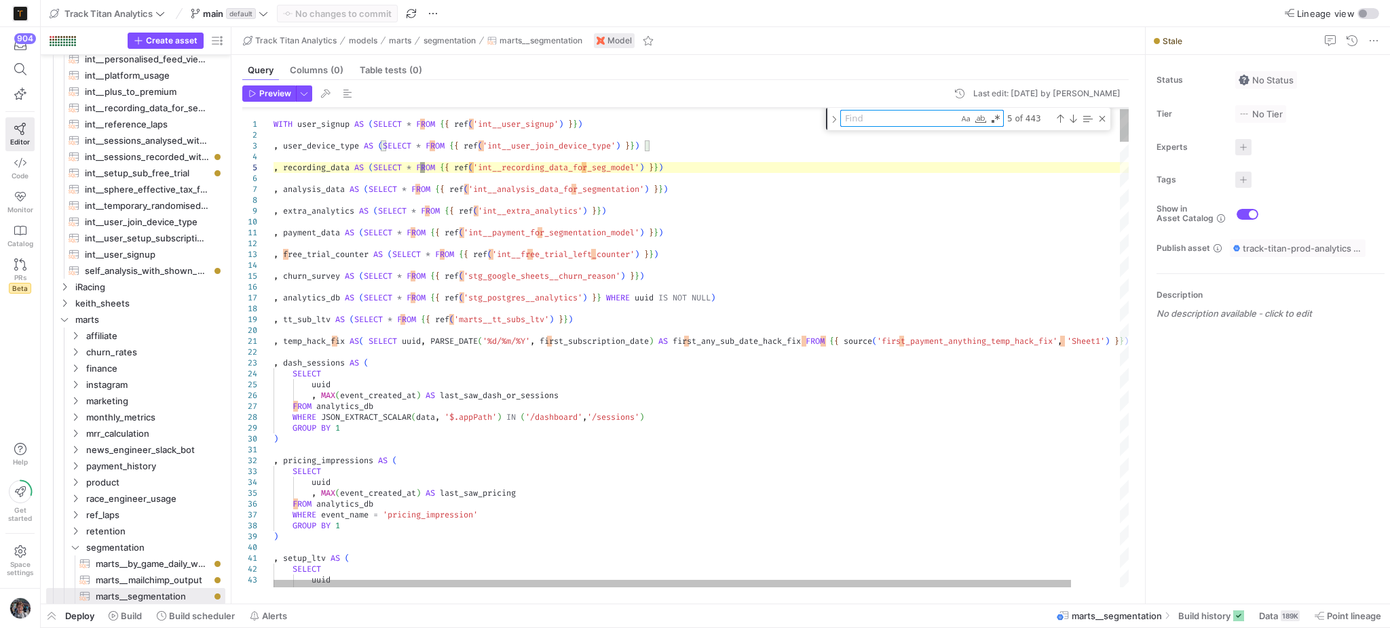
type textarea "f"
type textarea ", temp_hack_fix AS( SELECT uuid, PARSE_DATE('%d/%m/%Y', first_subscription_date…"
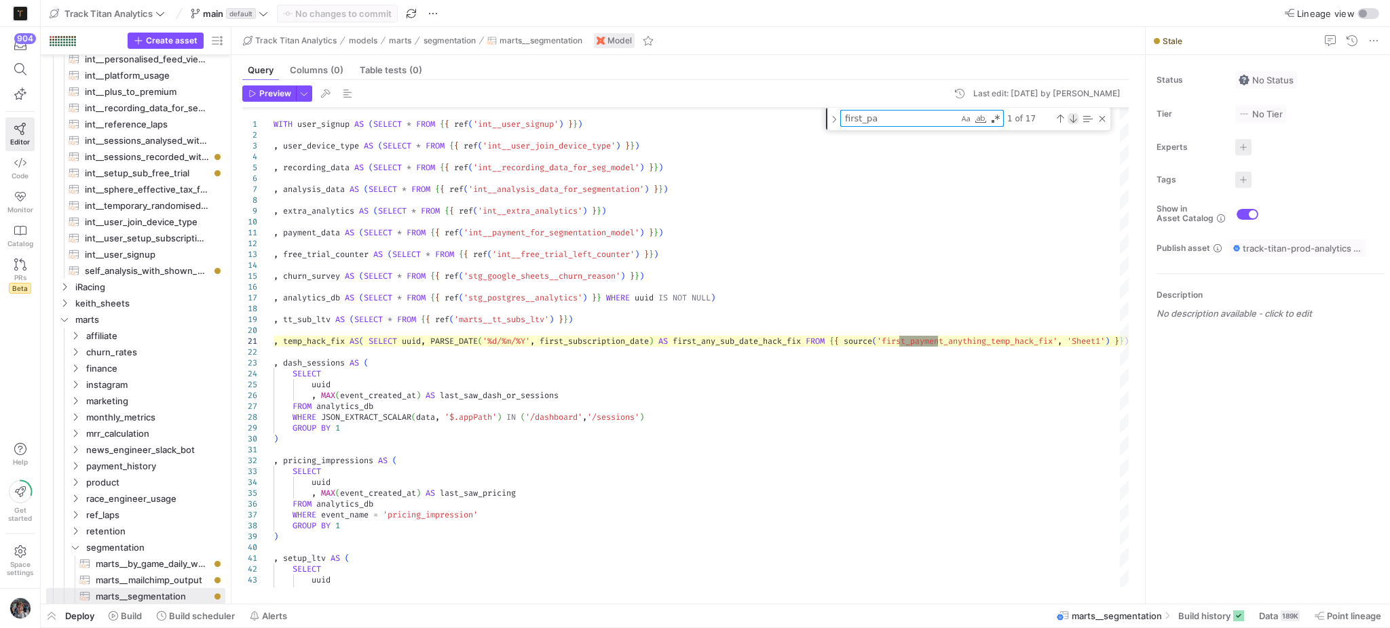
type textarea "first_pa"
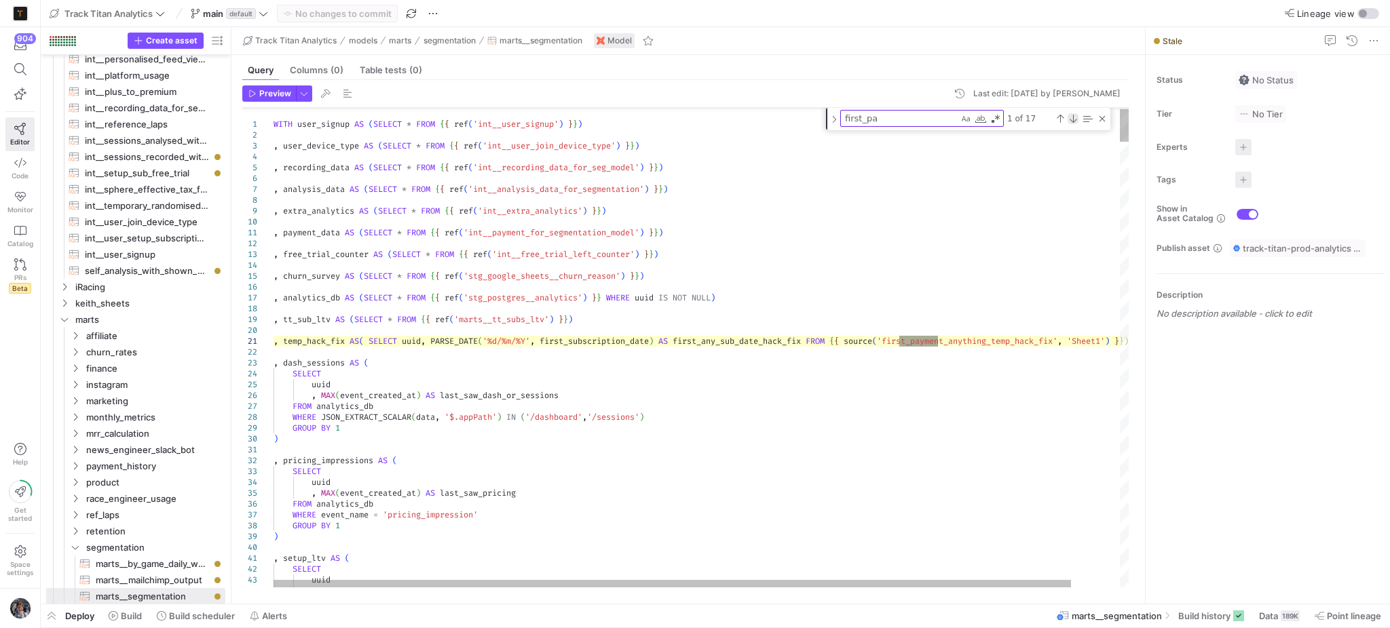
click at [1069, 119] on div "Next Match (Enter)" at bounding box center [1072, 118] width 11 height 11
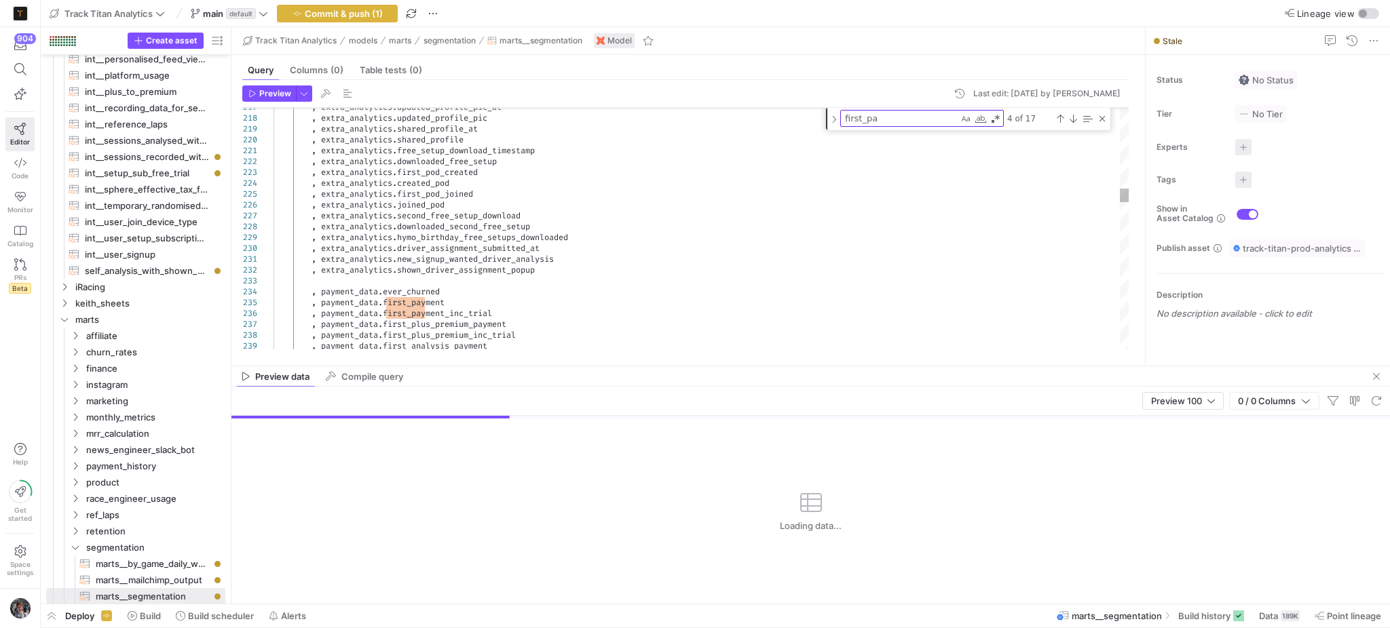
click at [1104, 111] on div "4 of 17" at bounding box center [1056, 118] width 104 height 17
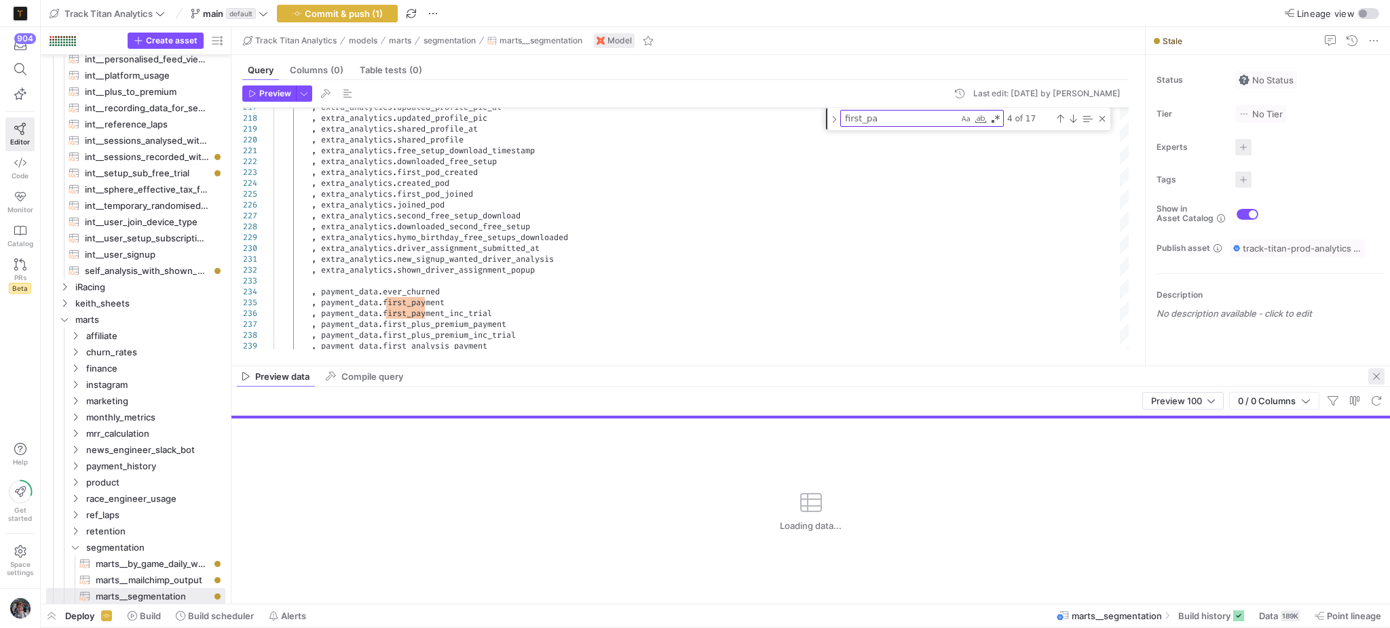
click at [1375, 380] on span "button" at bounding box center [1376, 376] width 16 height 16
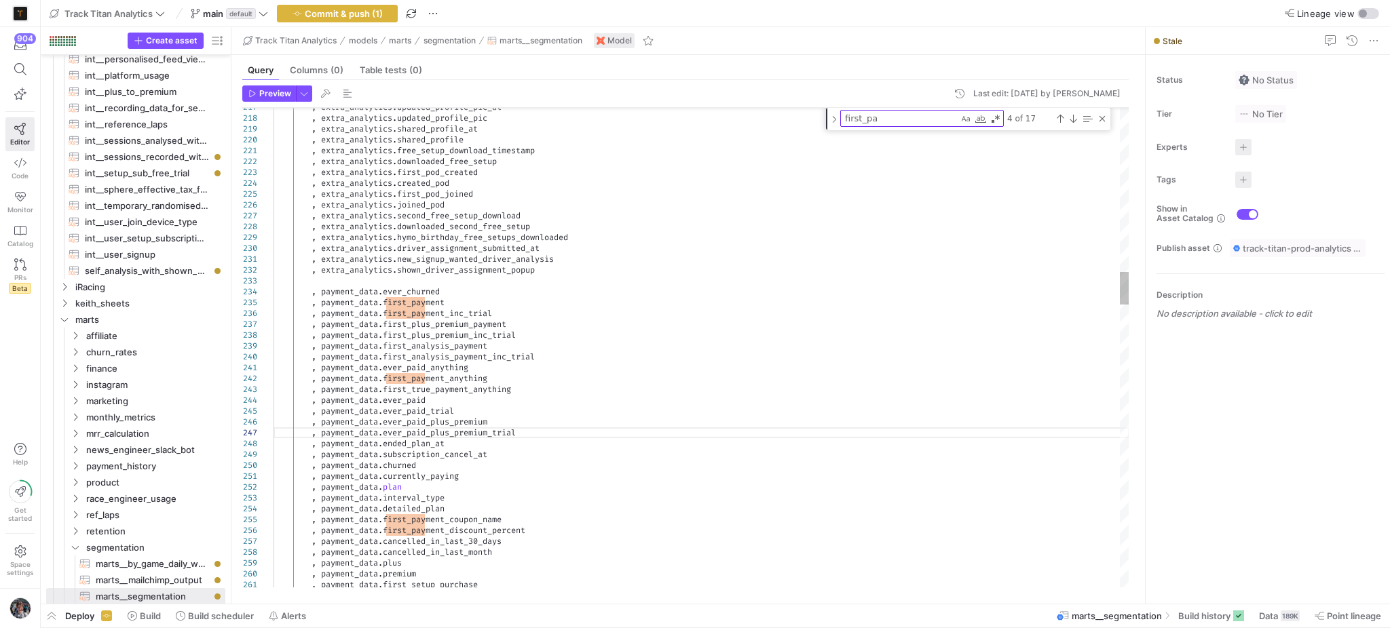
click at [1109, 108] on div "first_pa first_pa 4 of 17" at bounding box center [968, 119] width 284 height 22
click at [1103, 117] on div "Close (Escape)" at bounding box center [1102, 118] width 11 height 11
type textarea ", extra_[DOMAIN_NAME]_signup_wanted_driver_analysis , extra_analytics.shown_dri…"
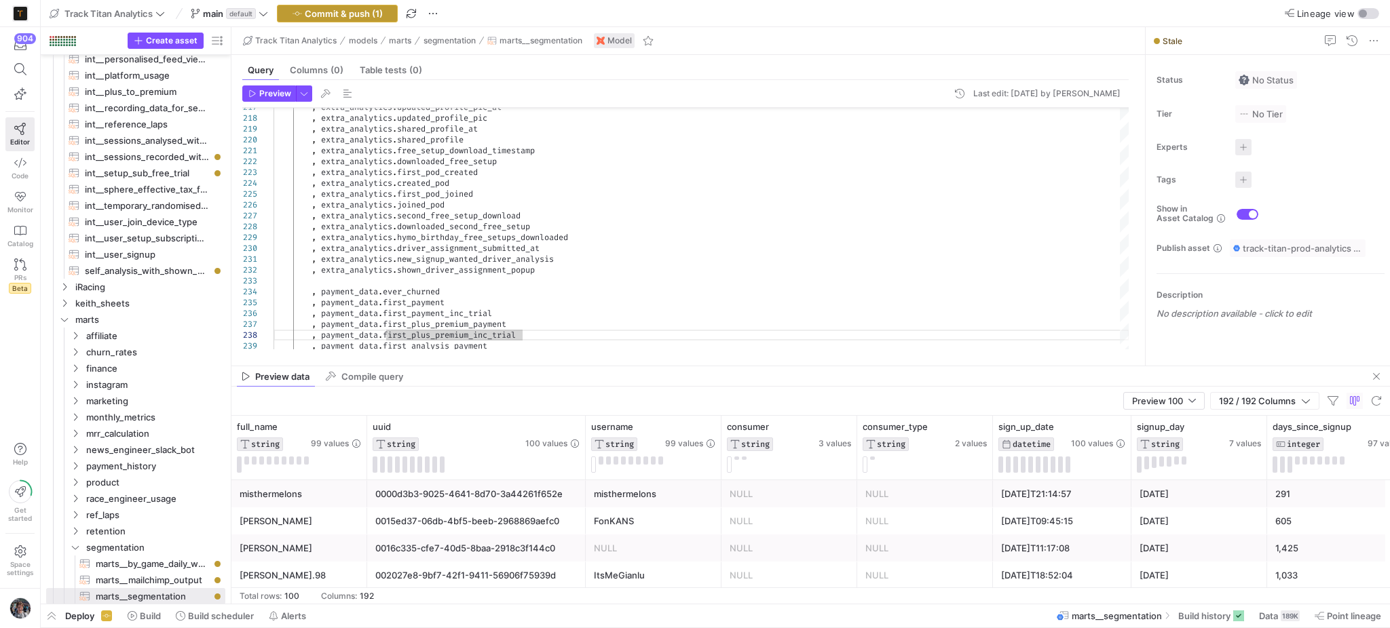
click at [350, 20] on span "button" at bounding box center [337, 13] width 119 height 16
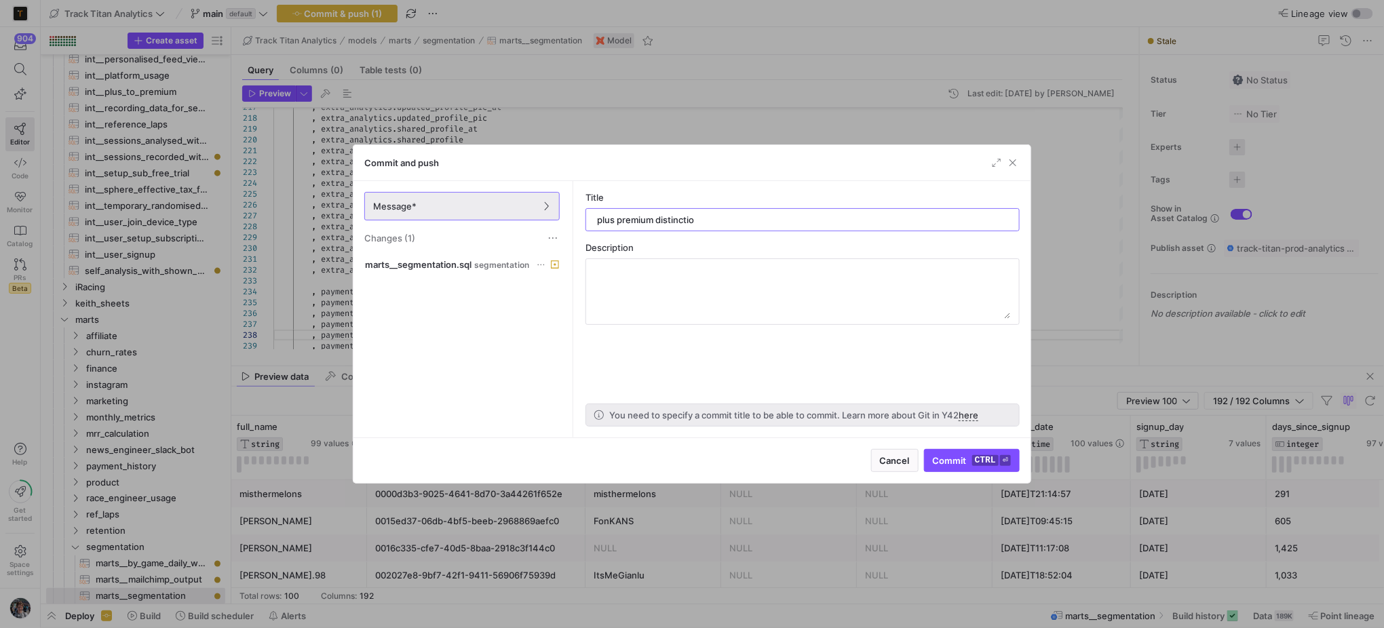
type input "plus premium distinction"
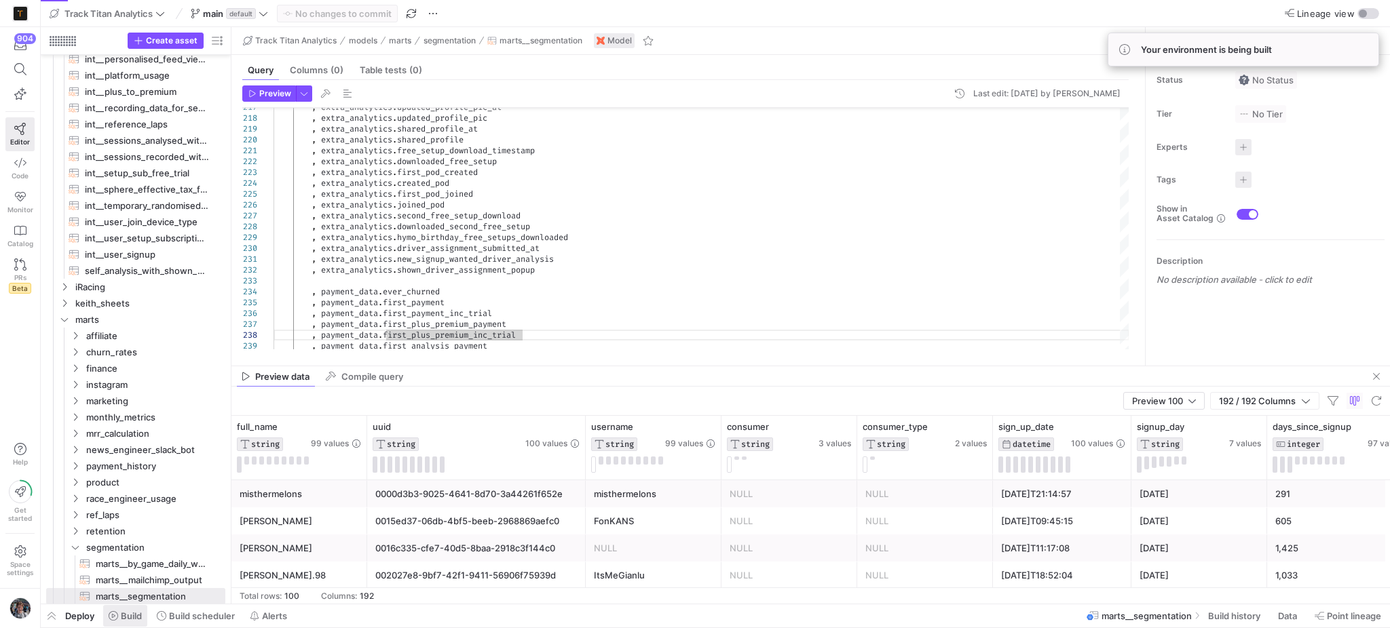
click at [119, 615] on span "Build" at bounding box center [125, 616] width 33 height 11
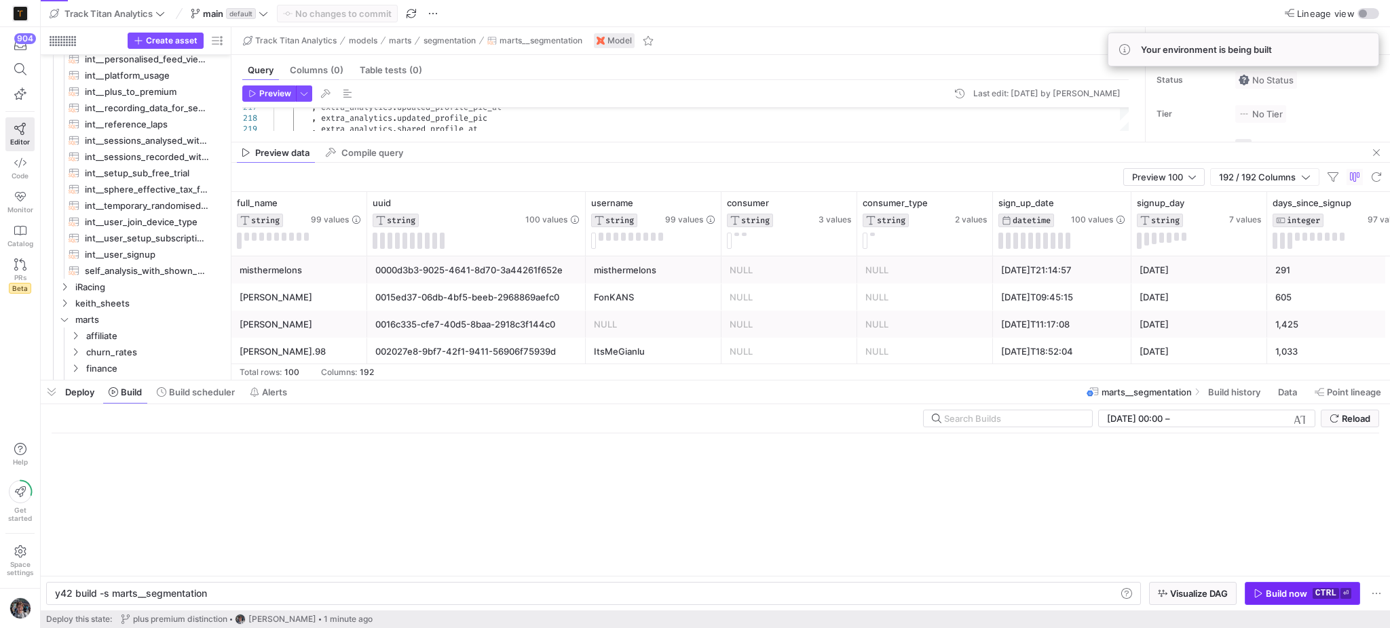
click at [1321, 596] on kbd "ctrl" at bounding box center [1325, 593] width 26 height 11
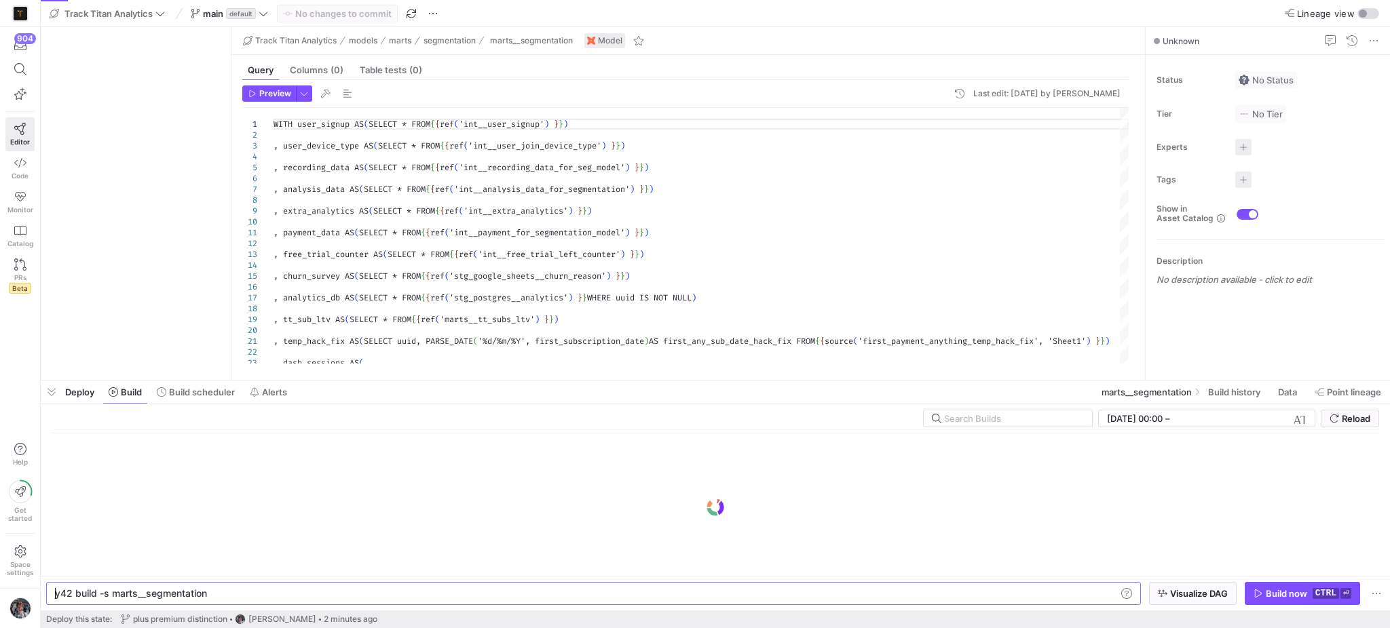
type textarea "y42 build -s marts__segmentation"
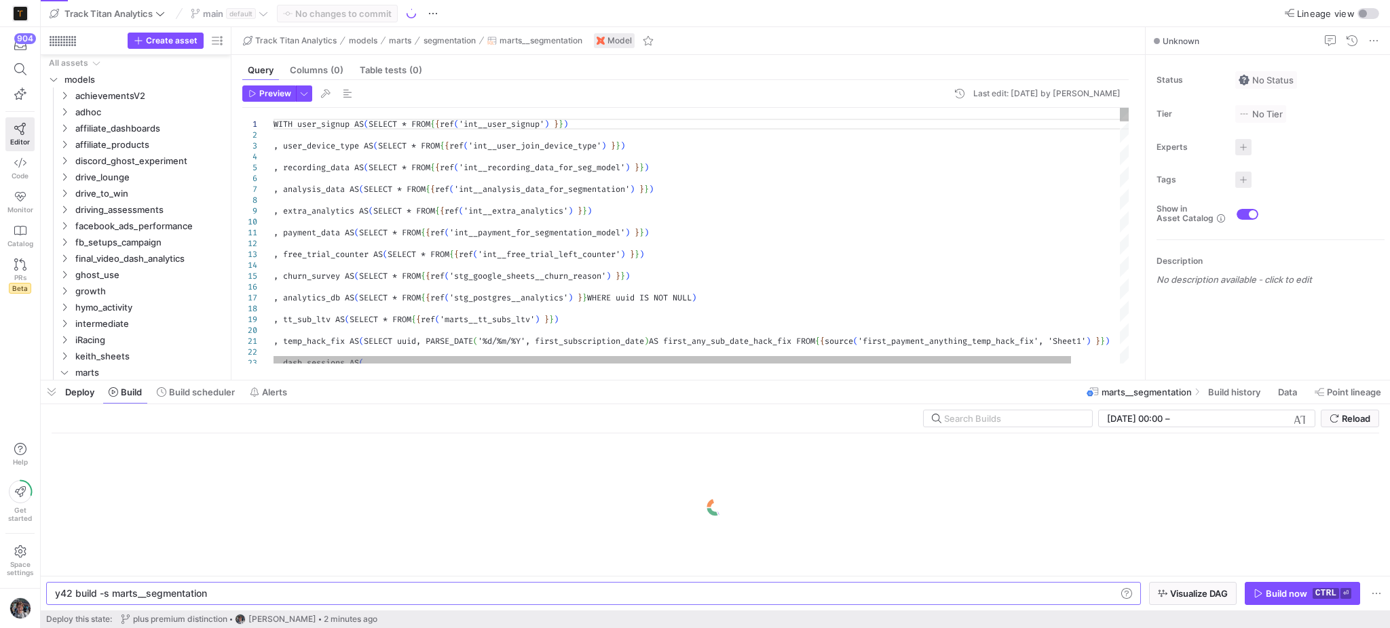
scroll to position [277, 0]
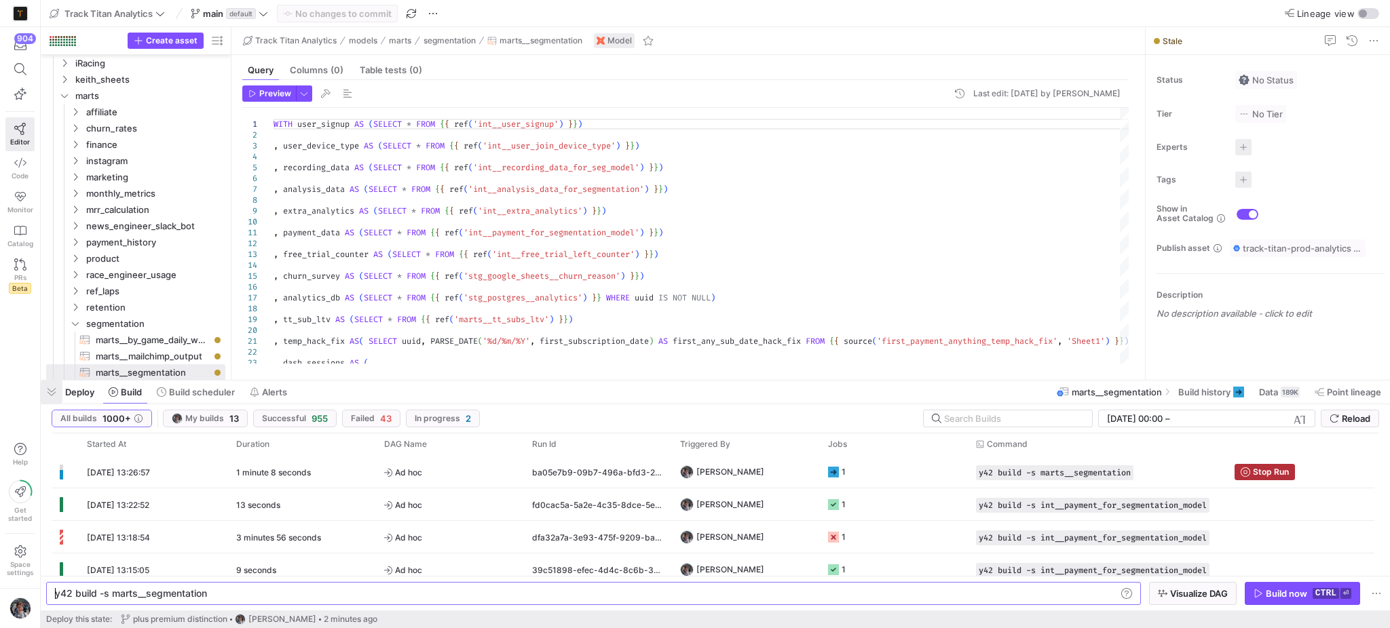
click at [52, 399] on span "button" at bounding box center [52, 392] width 22 height 23
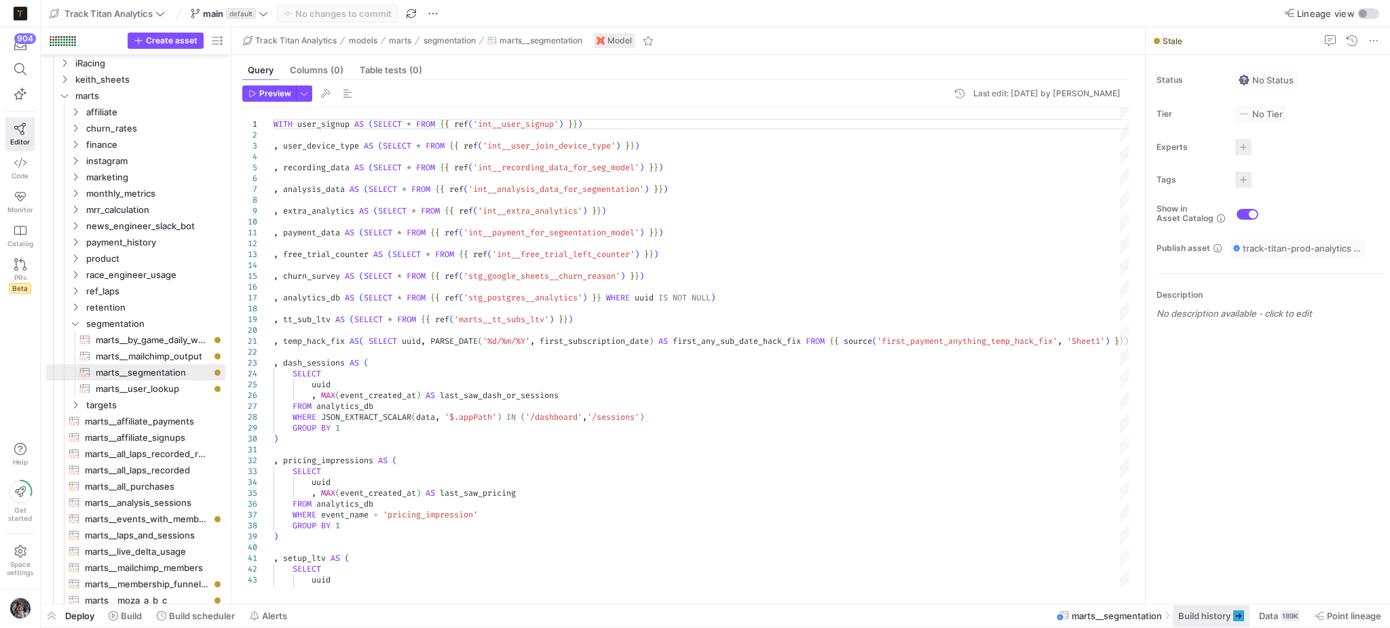
click at [1184, 608] on span at bounding box center [1211, 616] width 77 height 22
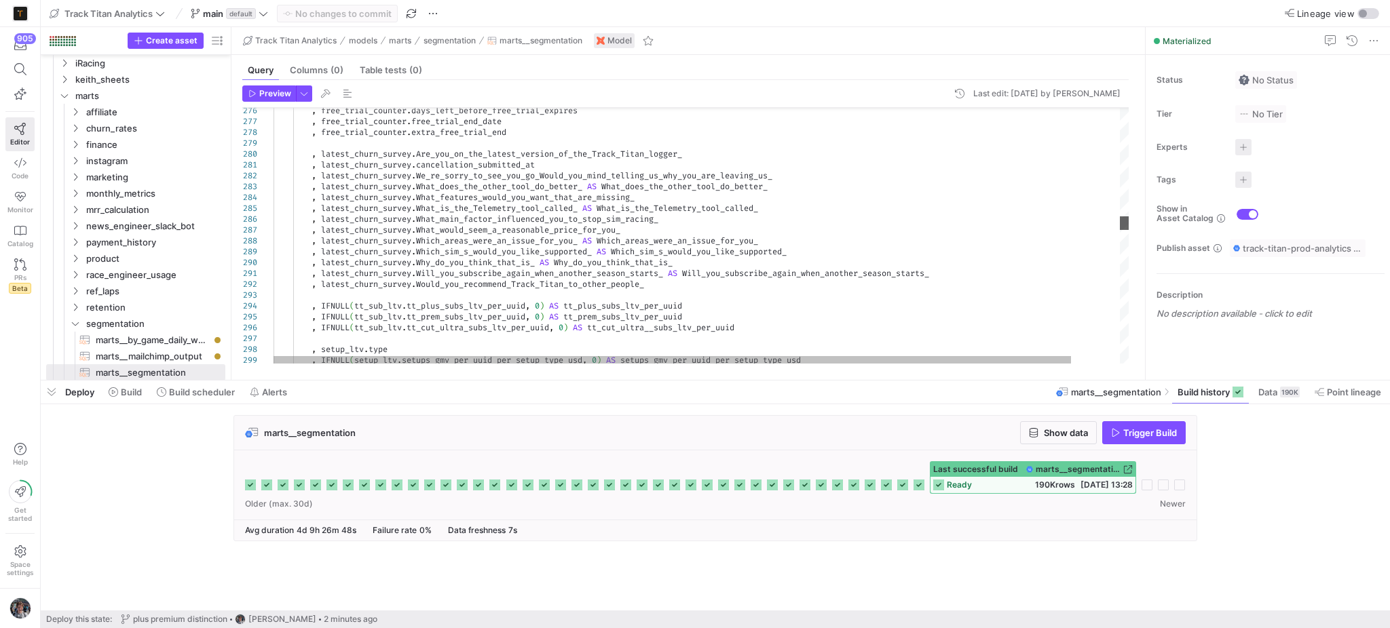
click at [1124, 223] on div at bounding box center [1124, 223] width 9 height 14
click at [60, 386] on span "button" at bounding box center [52, 392] width 22 height 23
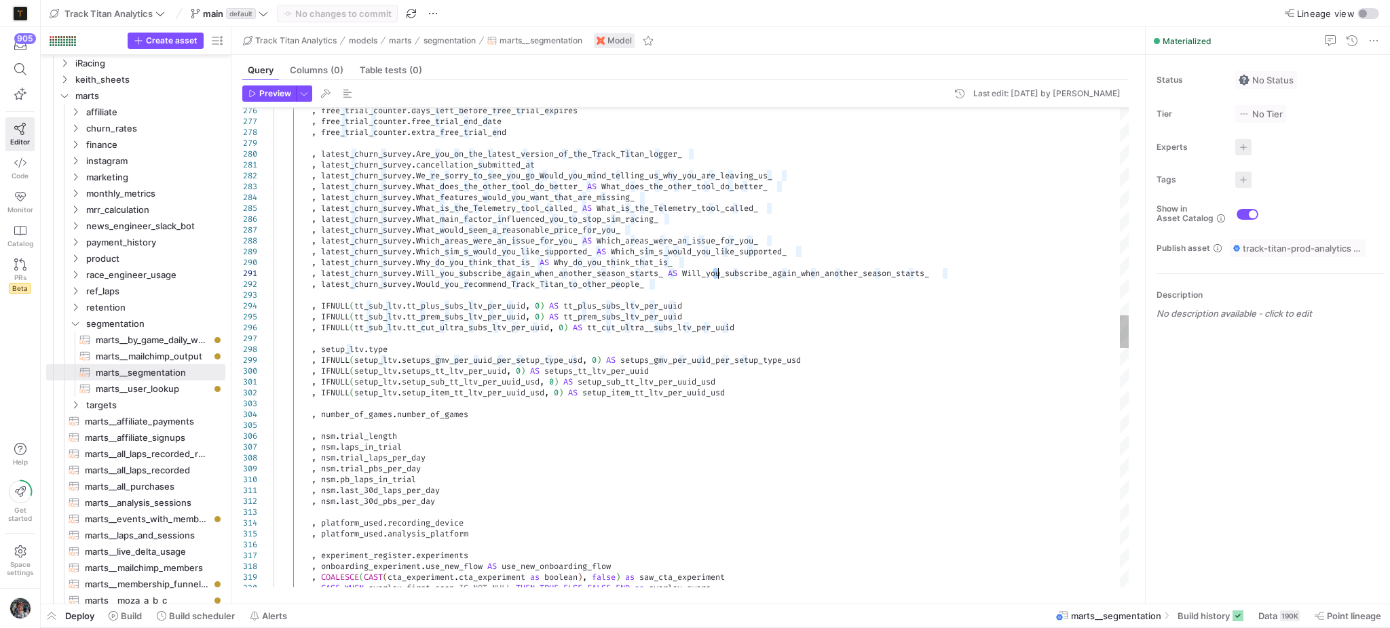
click at [715, 275] on div ", free_trial_counter . days_left_before_free_trial_expires , free_trial_counter…" at bounding box center [701, 588] width 856 height 6959
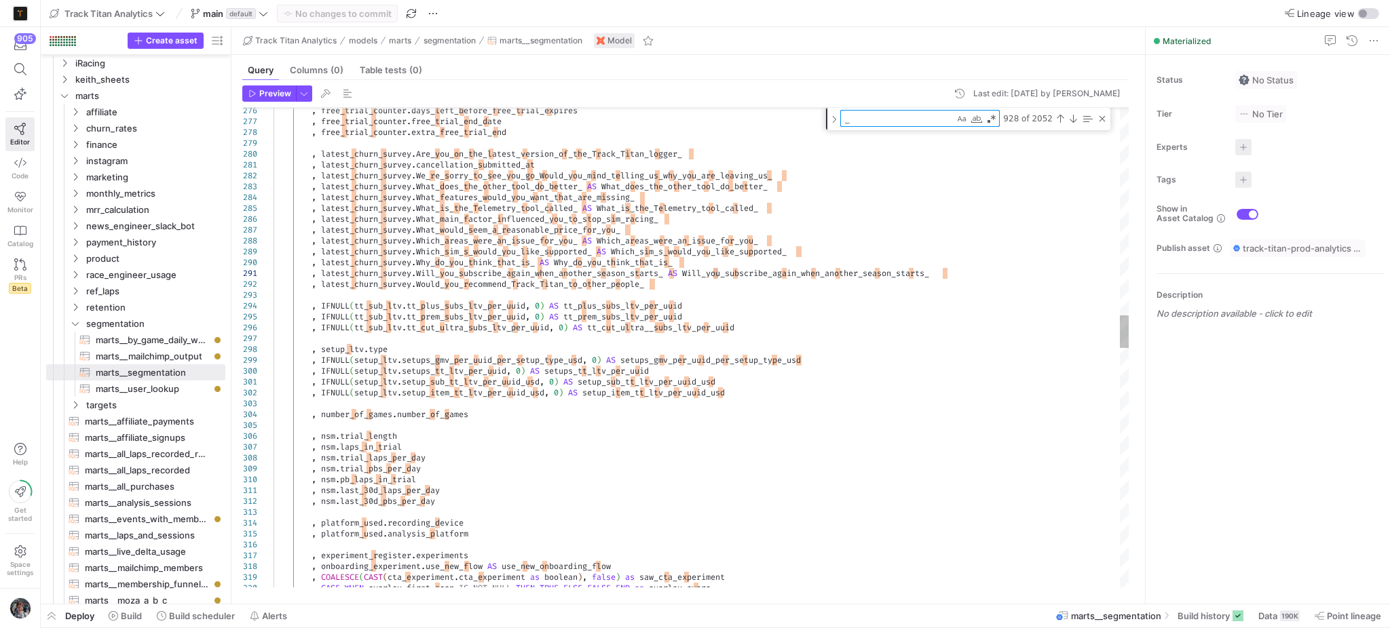
type textarea ", latest_churn_survey.Will_you_subscribe_again_when_another_season_starts_ AS W…"
type textarea "e"
type textarea ", nsm.last_30d_laps_per_day , nsm.last_30d_pbs_per_day , platform_used.recordin…"
type textarea "ev"
type textarea ", base.has_ghost_downloaded_1 AS downloaded_ghost , base.plan , base.ghost_down…"
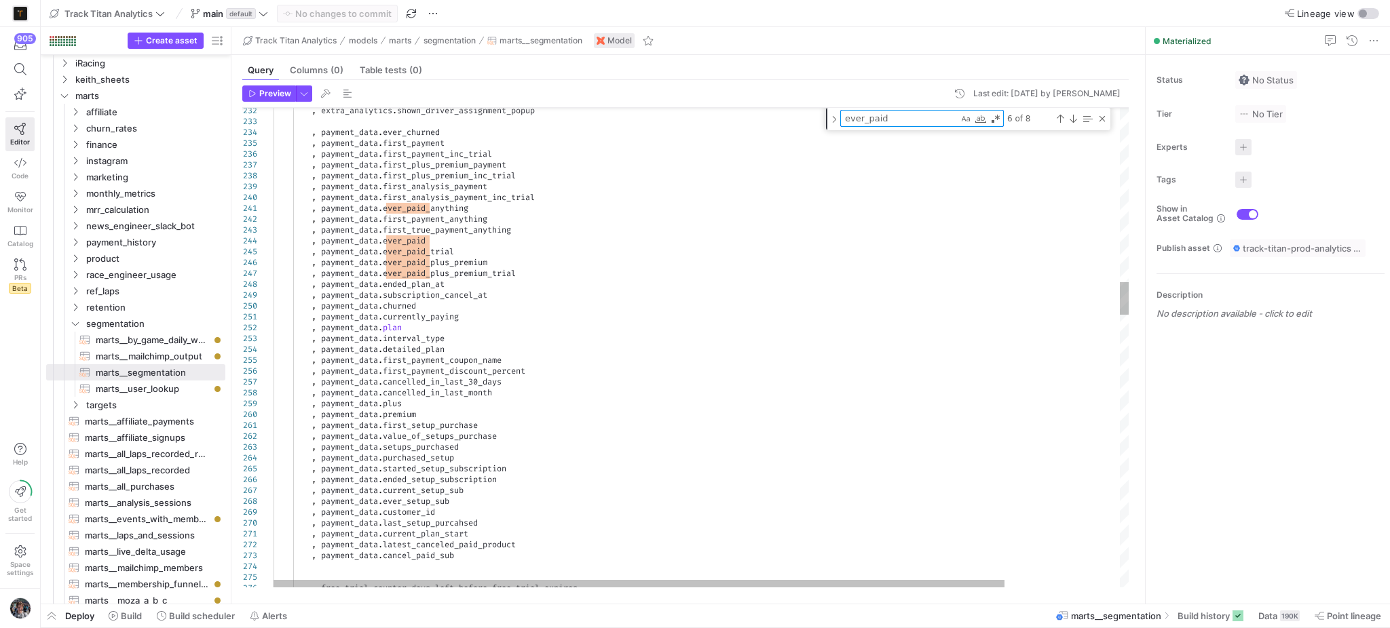
type textarea "ever_paid"
drag, startPoint x: 537, startPoint y: 276, endPoint x: 389, endPoint y: 273, distance: 148.6
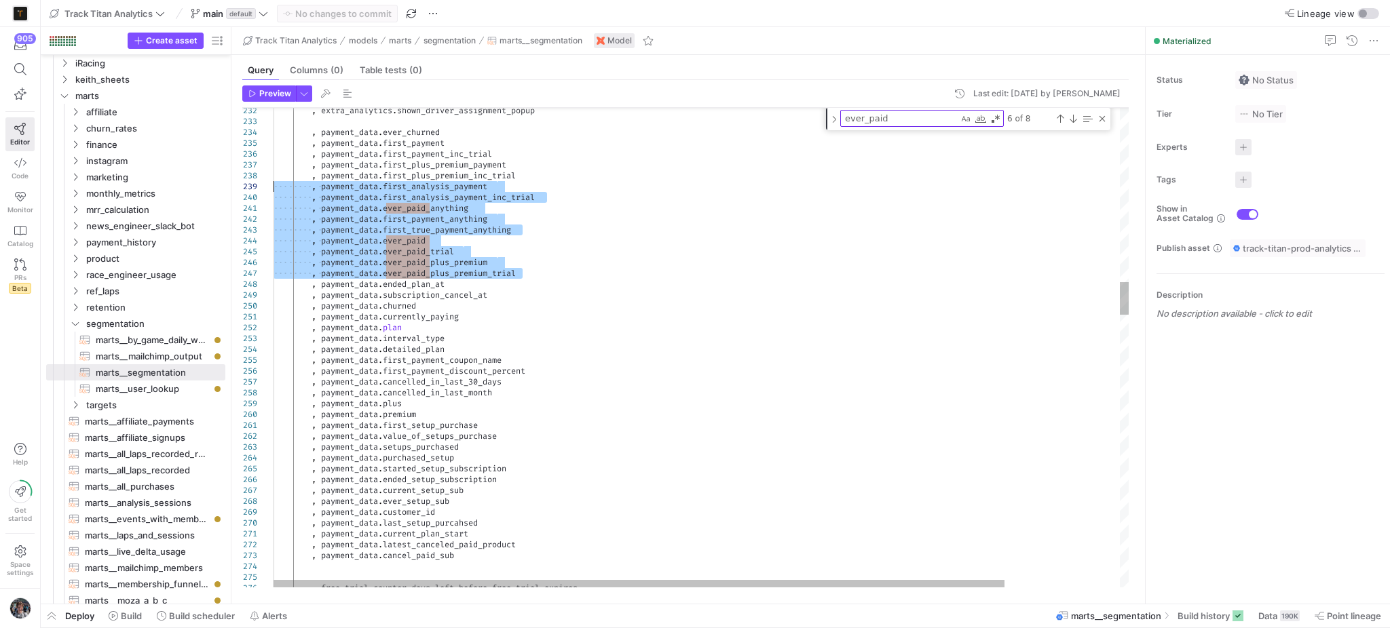
drag, startPoint x: 528, startPoint y: 273, endPoint x: 241, endPoint y: 185, distance: 300.3
click at [1075, 114] on div "Next Match (Enter)" at bounding box center [1072, 118] width 11 height 11
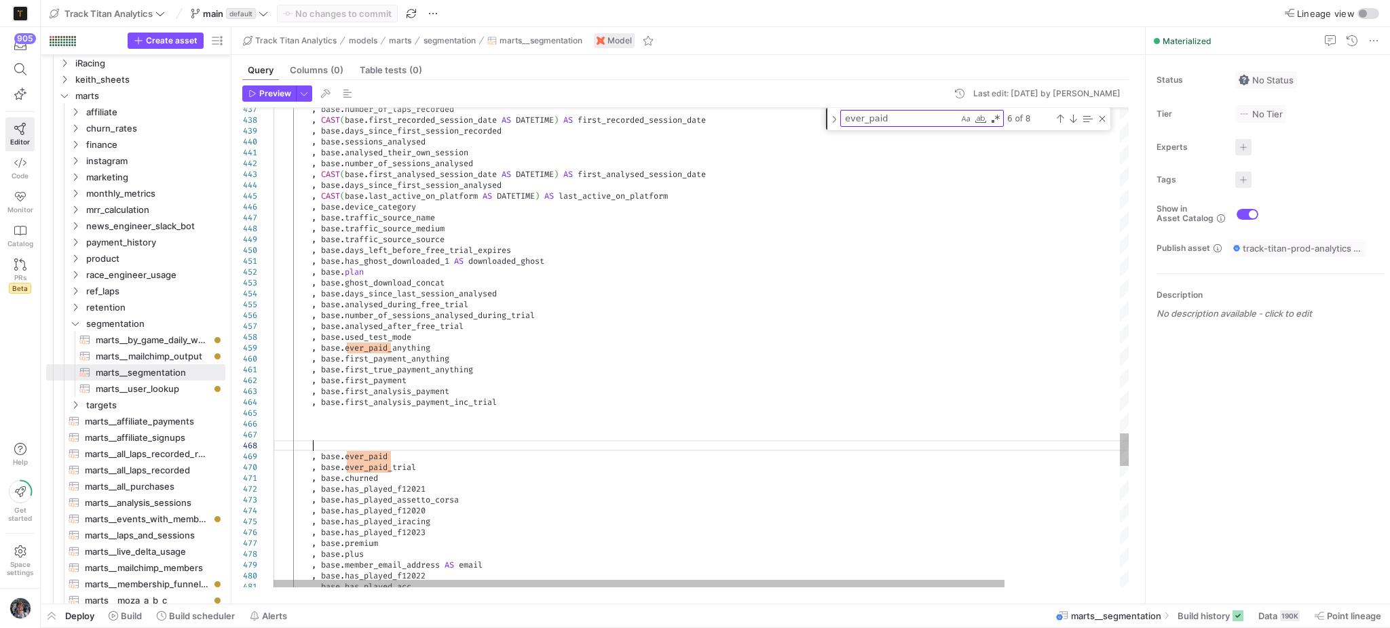
scroll to position [75, 37]
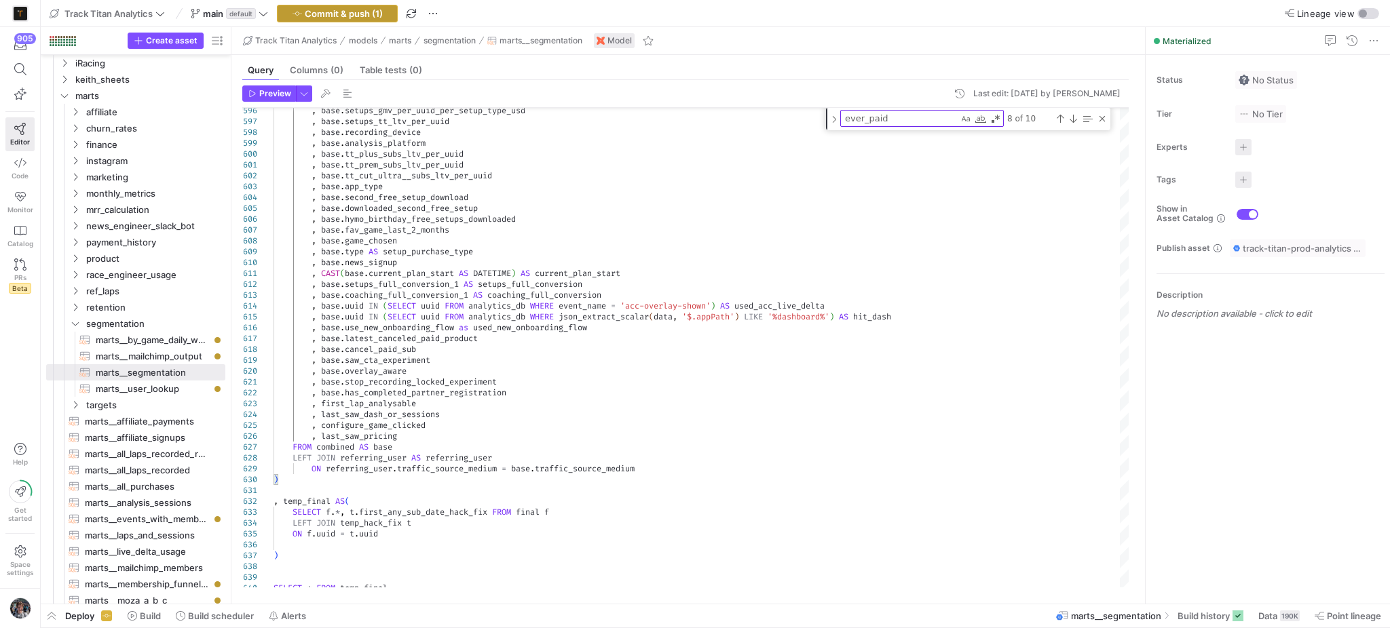
type textarea ", base.first_true_payment_anything , base.first_payment , base.first_analysis_p…"
click at [324, 14] on span "Commit & push (1)" at bounding box center [344, 13] width 78 height 11
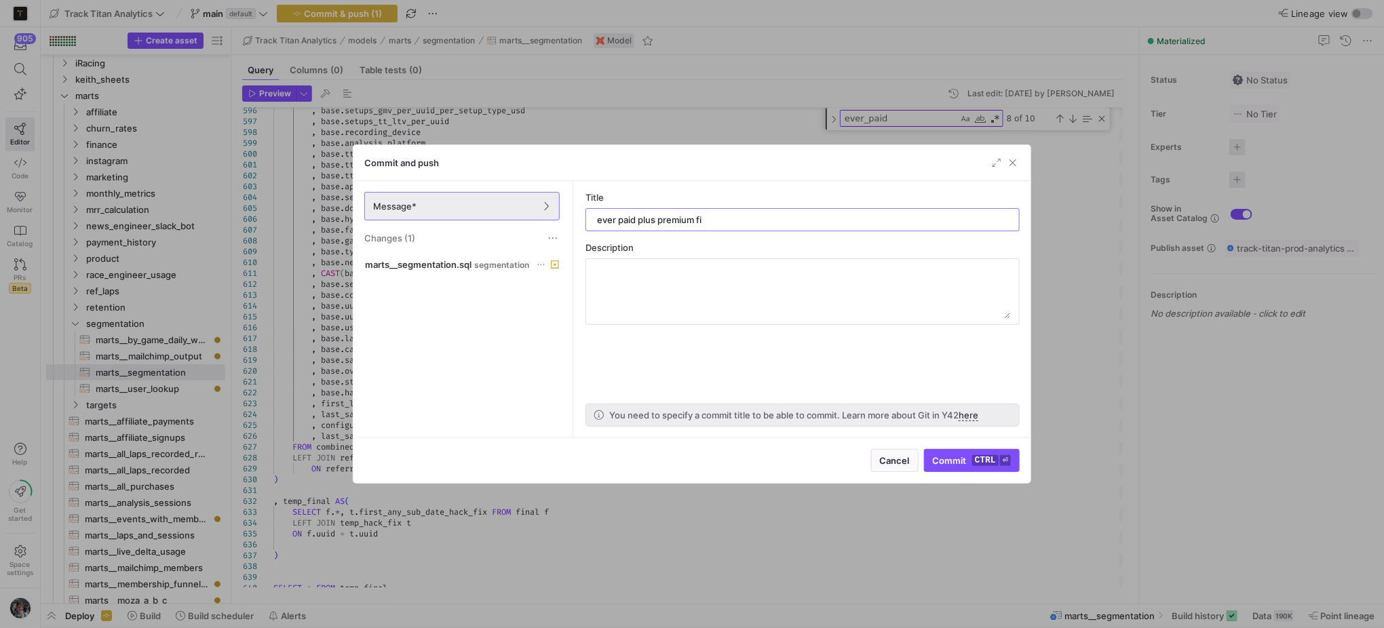
type input "ever paid plus premium fix"
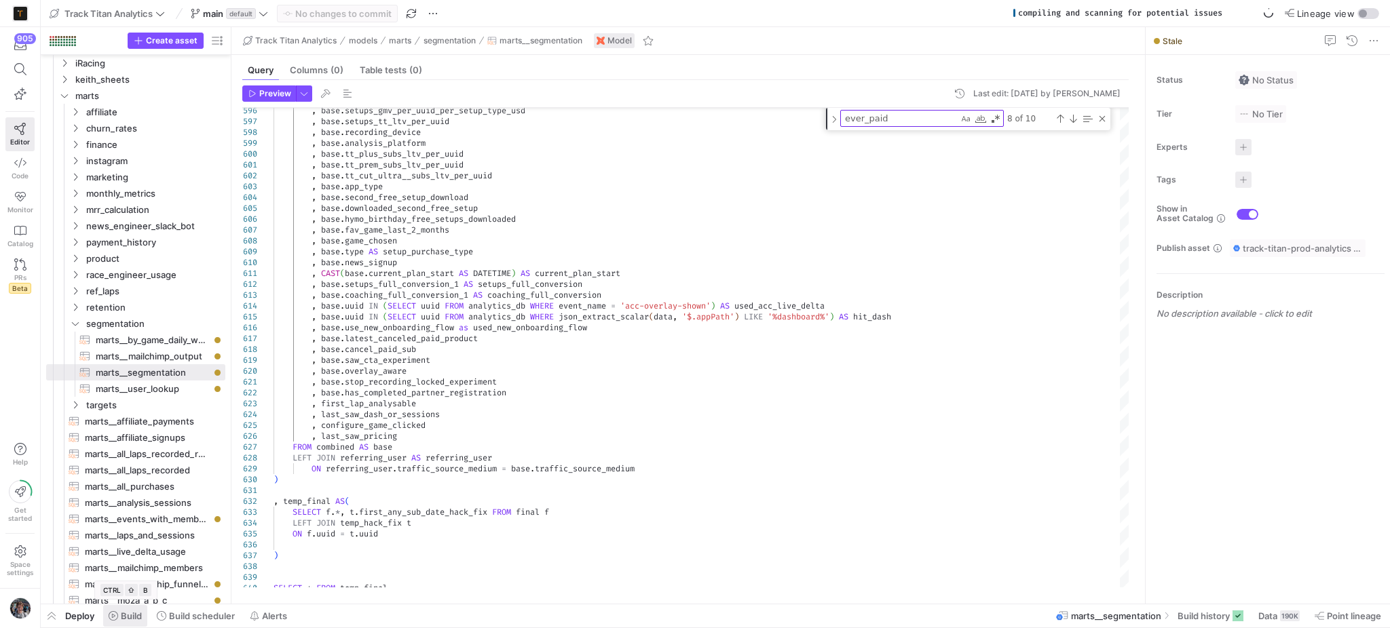
click at [128, 616] on span "Build" at bounding box center [131, 616] width 21 height 11
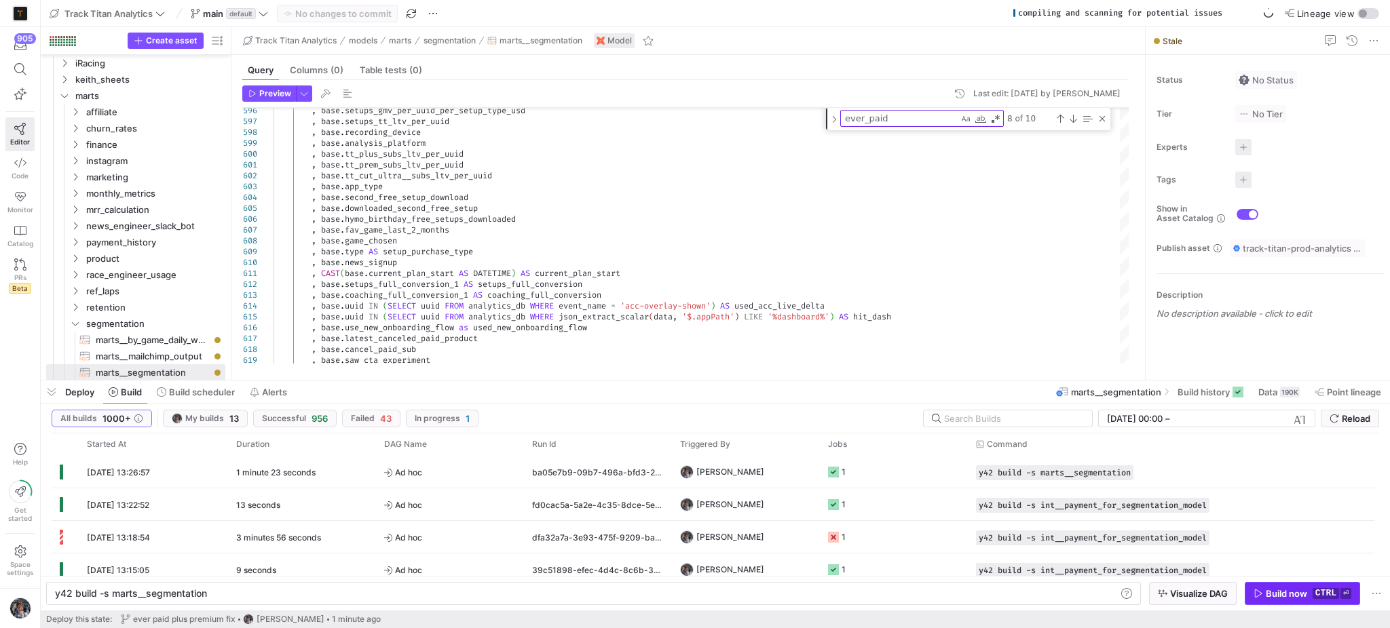
click at [1303, 588] on div "Build now" at bounding box center [1285, 593] width 41 height 11
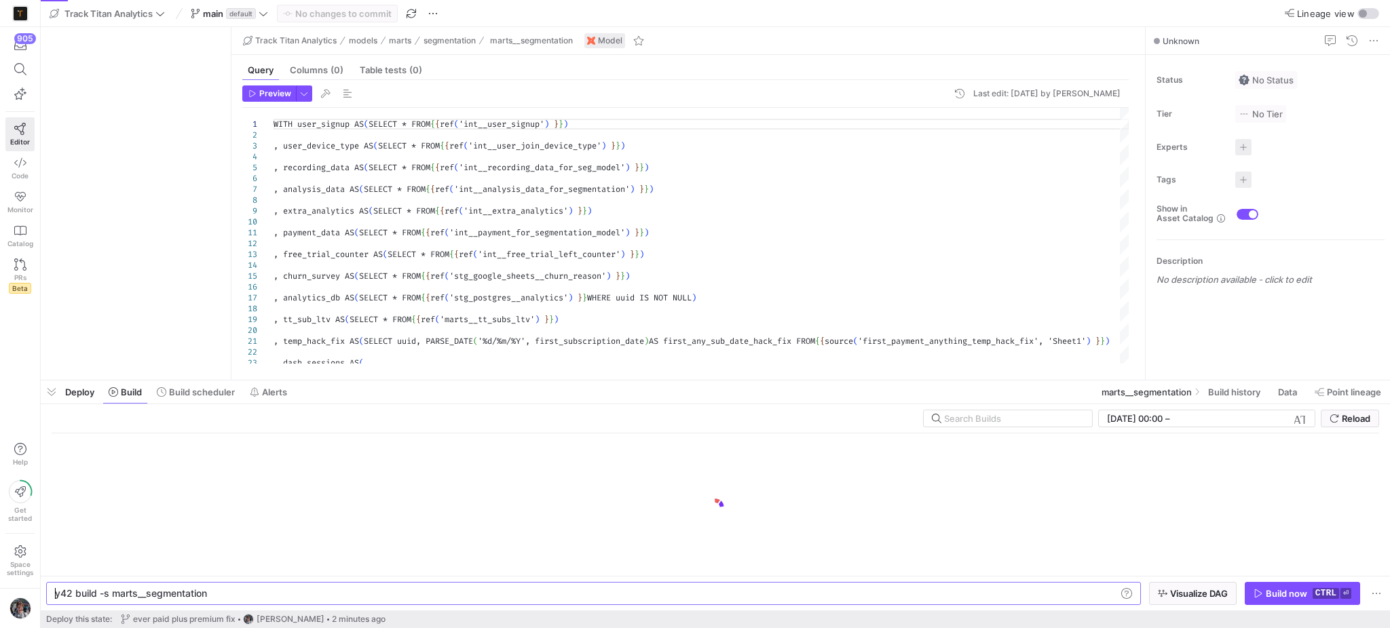
type textarea "y42 build -s marts__segmentation"
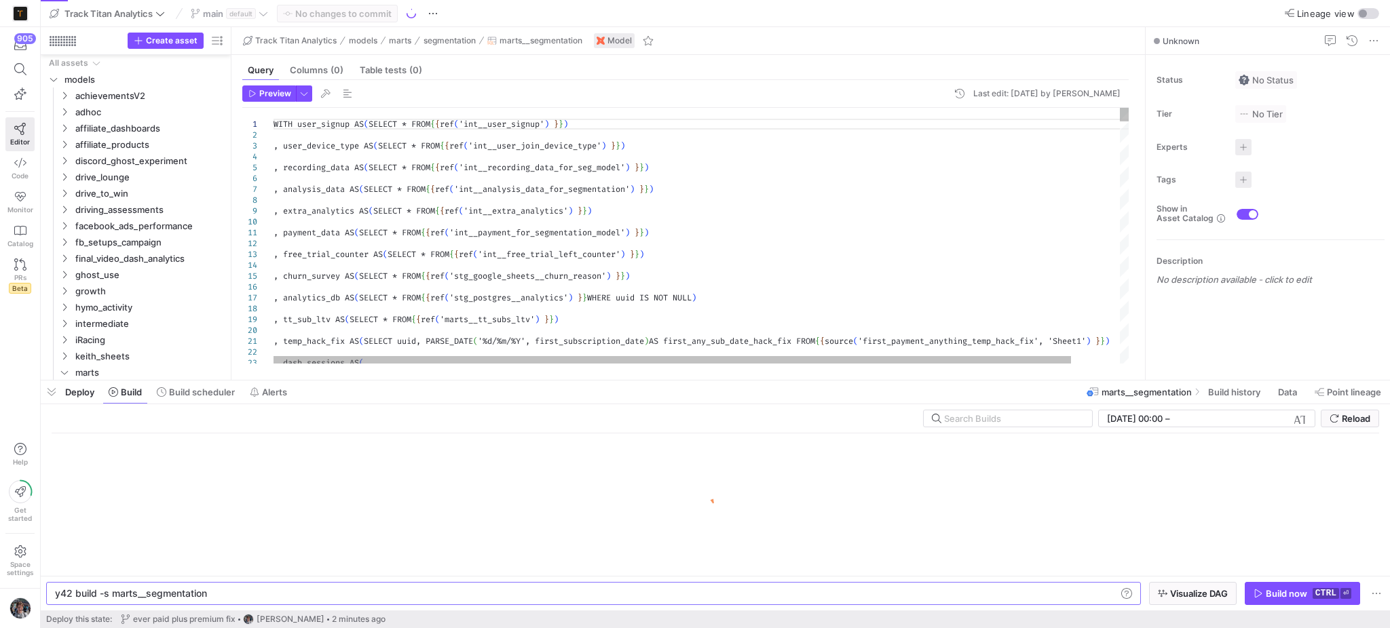
scroll to position [277, 0]
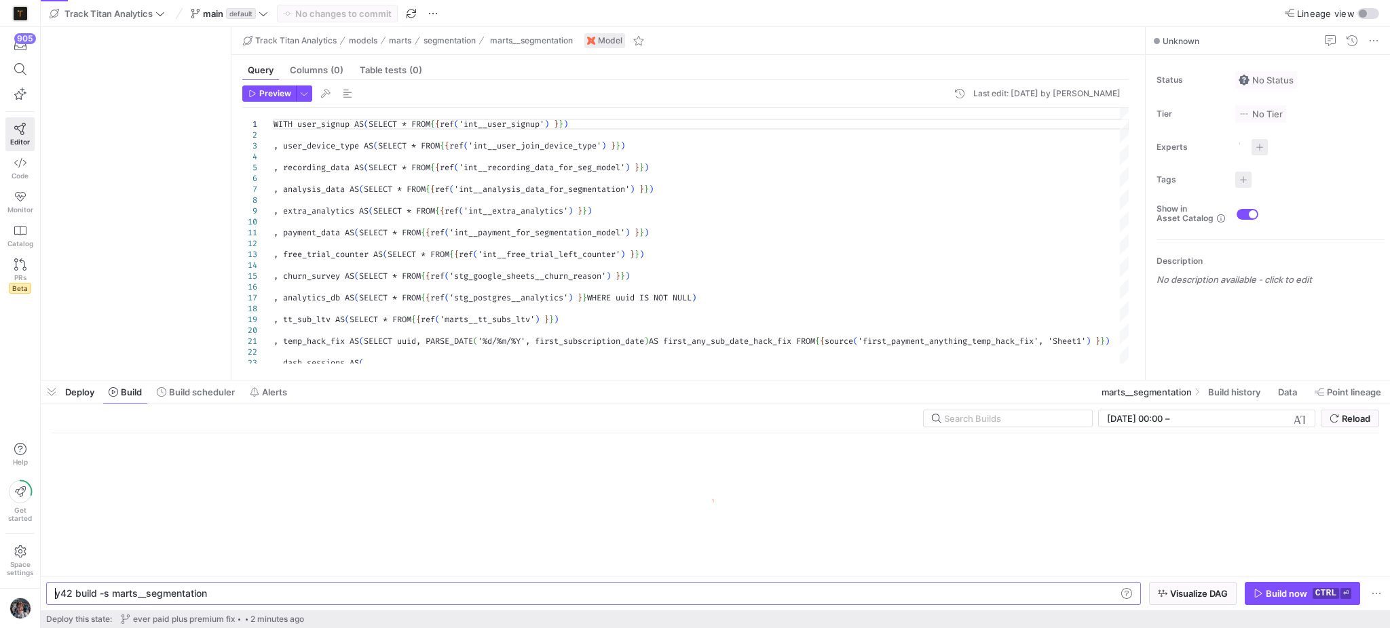
type textarea "y42 build -s marts__segmentation"
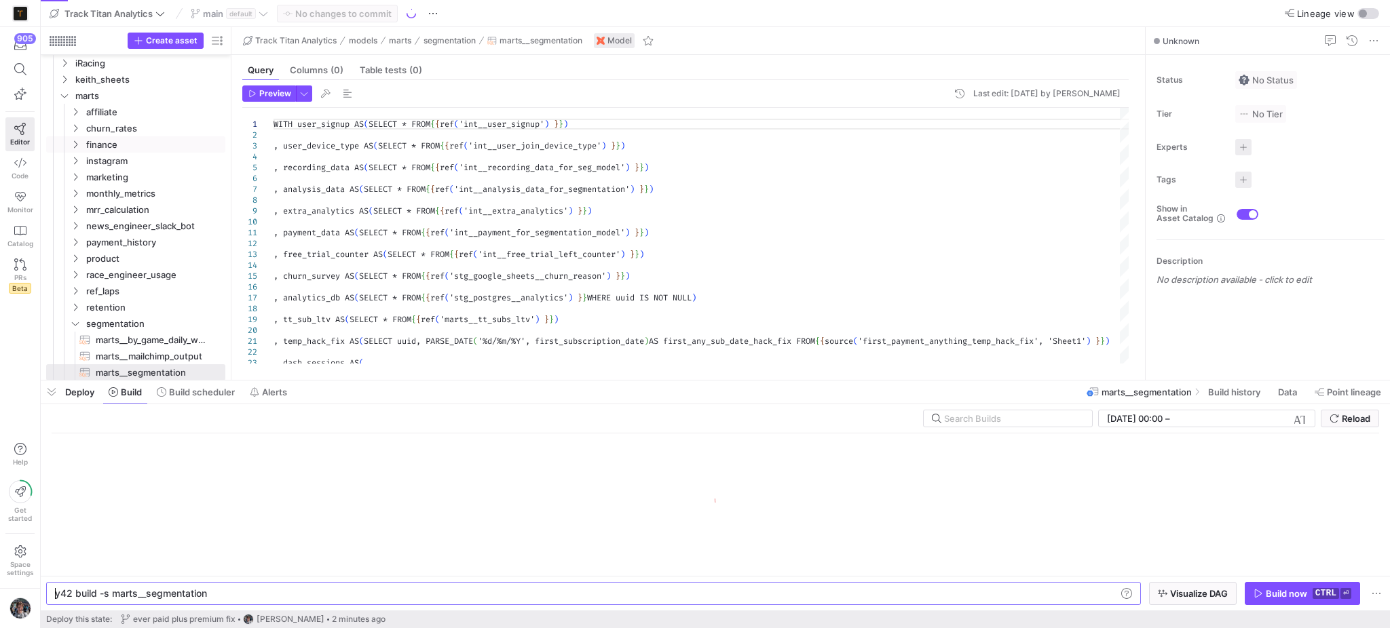
scroll to position [0, 41]
